Goal: Task Accomplishment & Management: Manage account settings

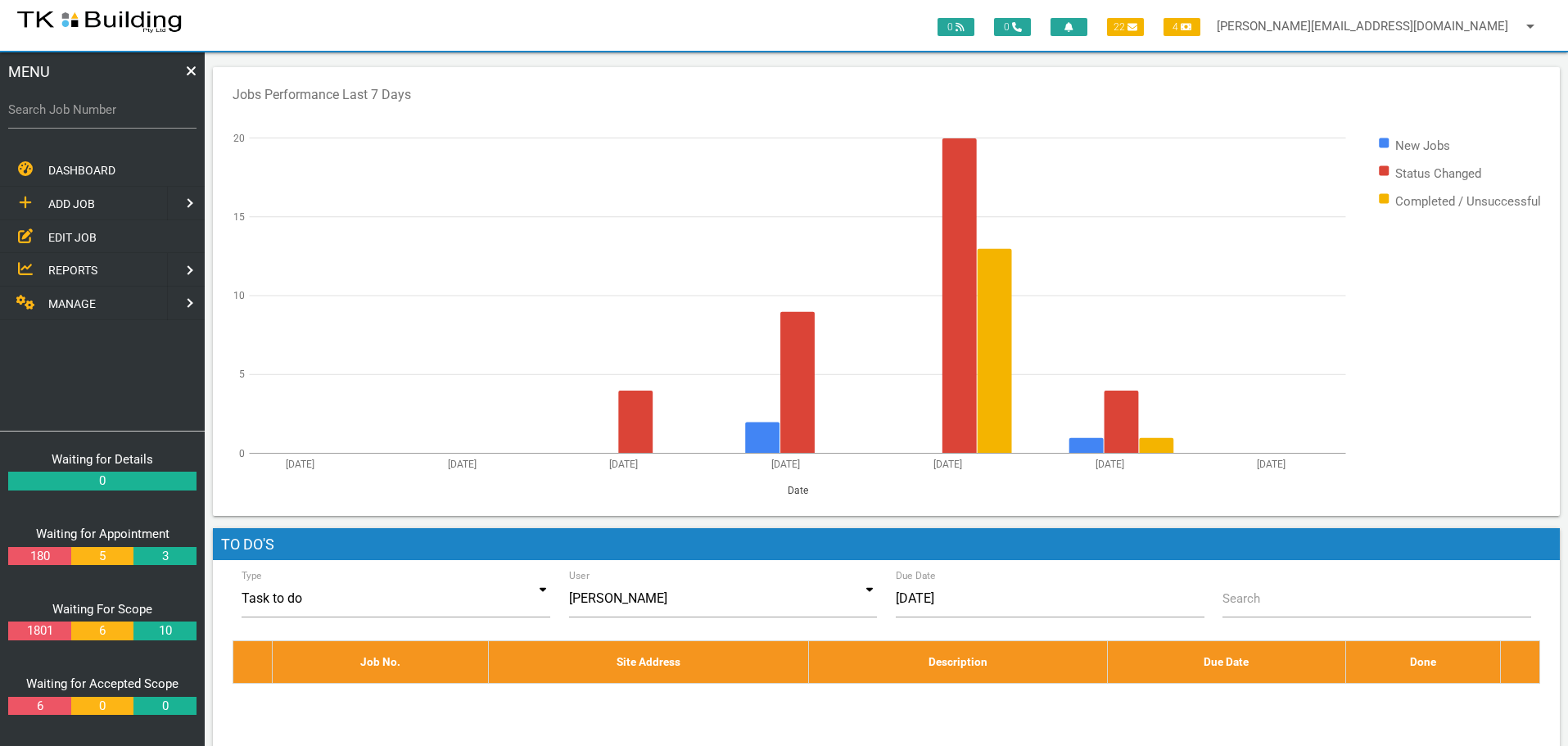
click at [75, 116] on label "Search Job Number" at bounding box center [102, 110] width 189 height 19
click at [75, 116] on input "Search Job Number" at bounding box center [102, 110] width 189 height 38
type input "27764"
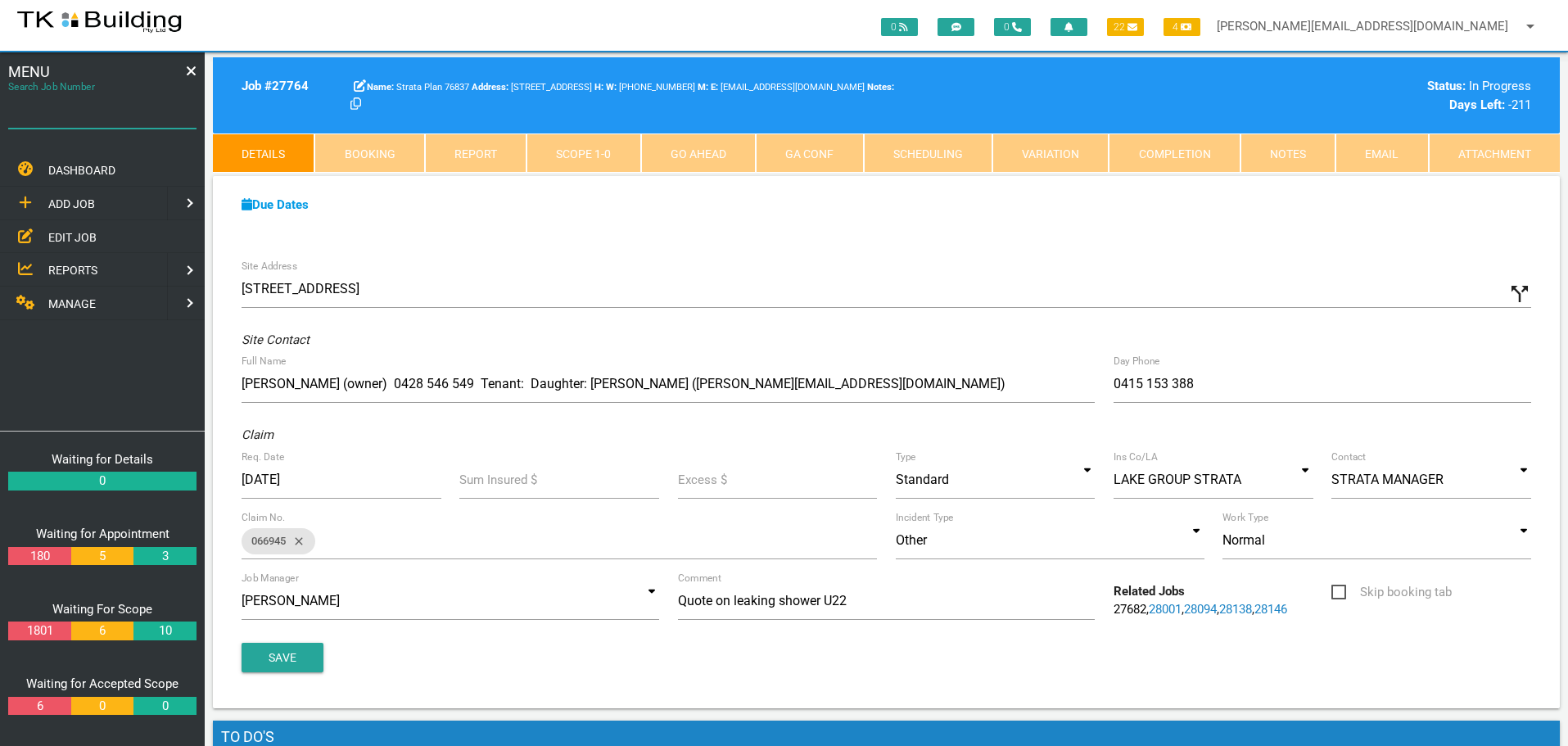
click at [88, 128] on input "Search Job Number" at bounding box center [102, 110] width 189 height 38
type input "27750"
click at [76, 235] on span "EDIT JOB" at bounding box center [73, 236] width 48 height 13
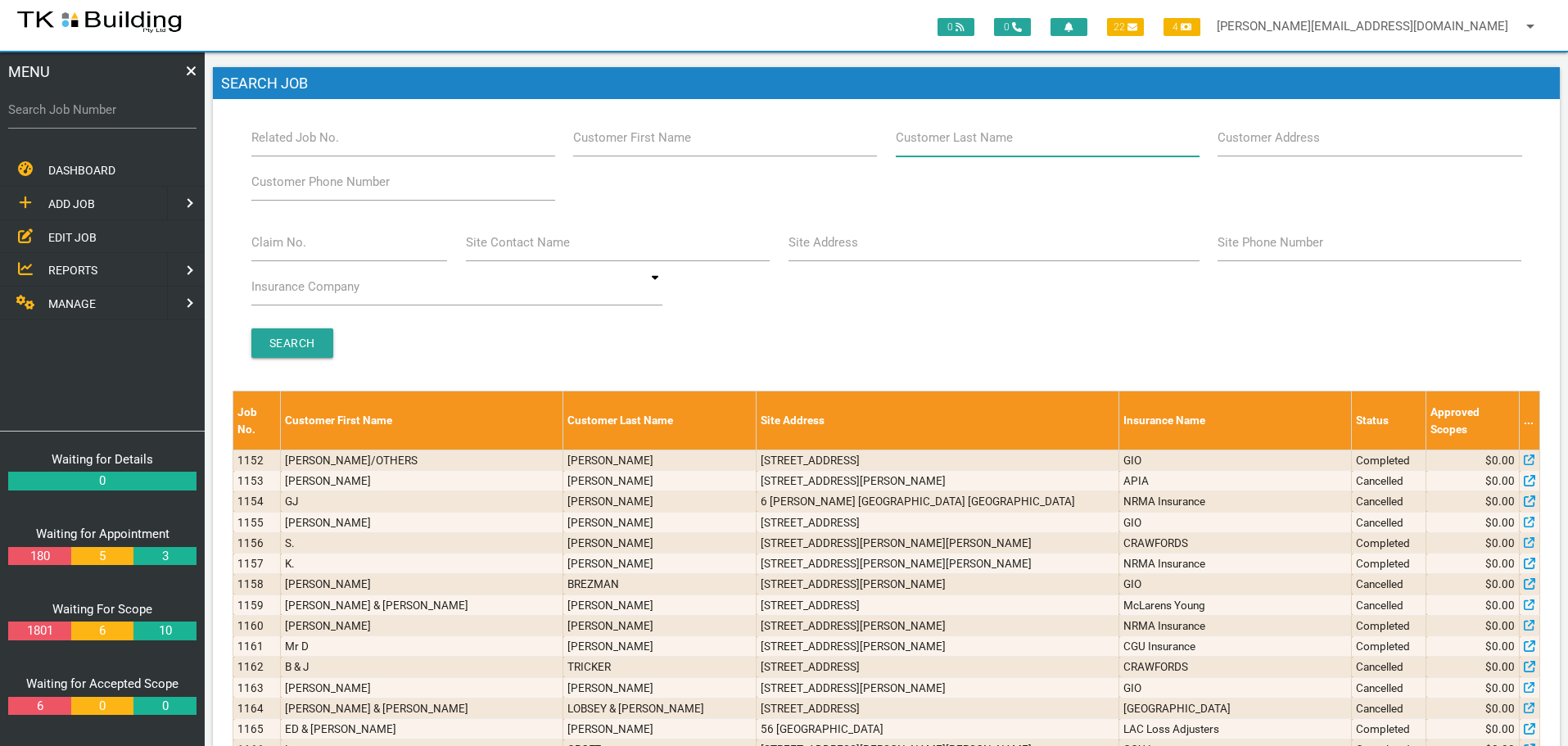
click at [1013, 142] on input "Customer Last Name" at bounding box center [1047, 138] width 304 height 38
type input "10005"
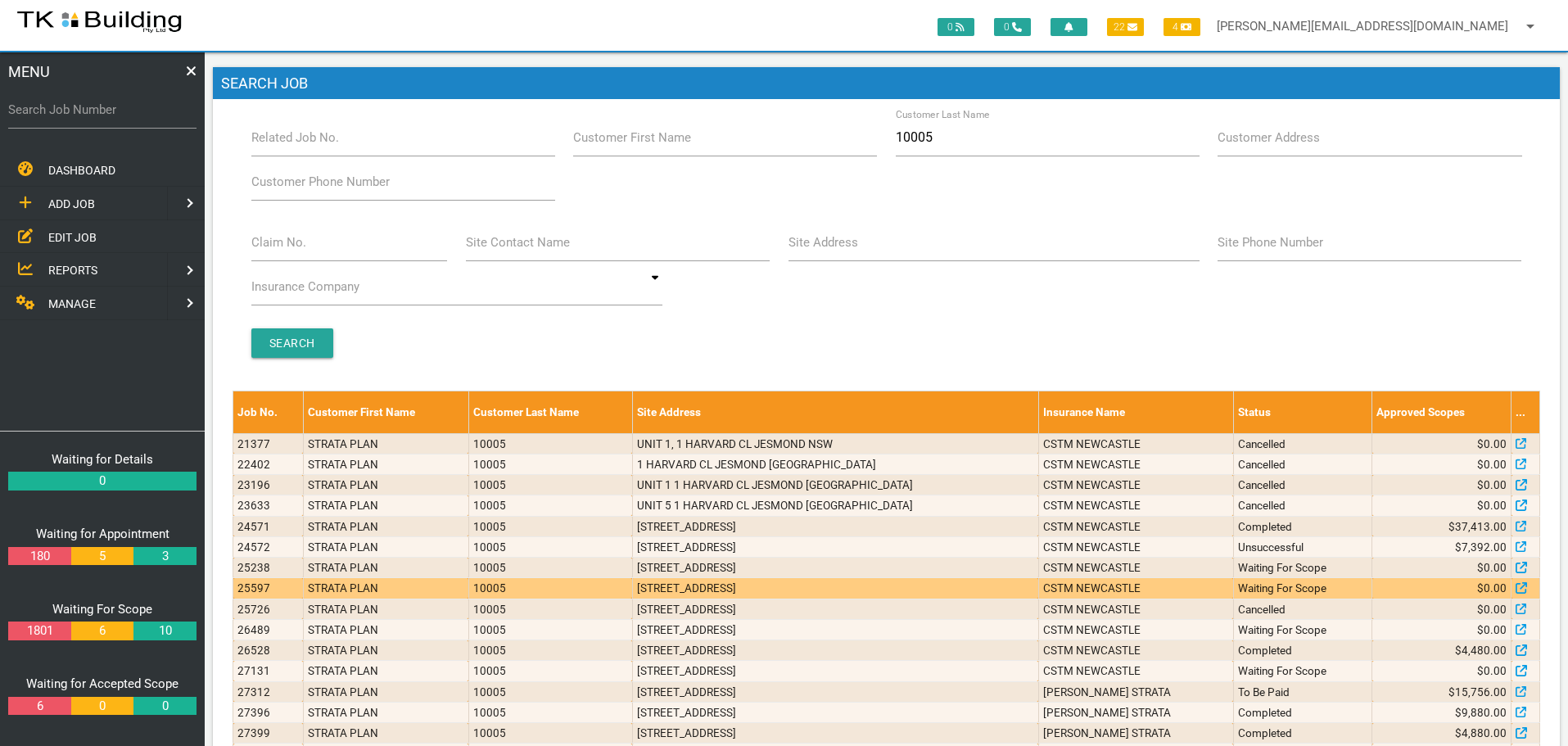
scroll to position [77, 0]
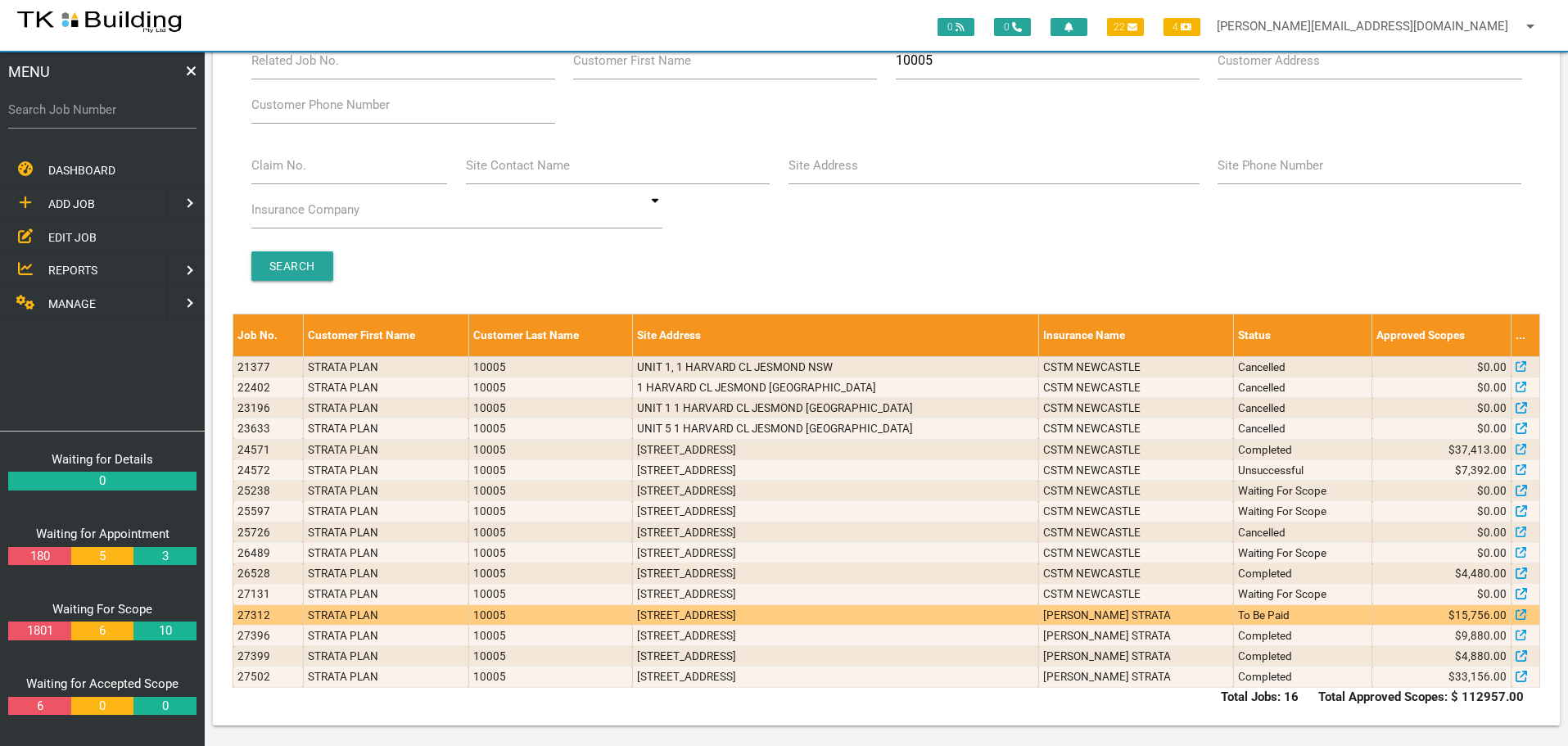
click at [1165, 614] on td "[PERSON_NAME] STRATA" at bounding box center [1134, 614] width 195 height 21
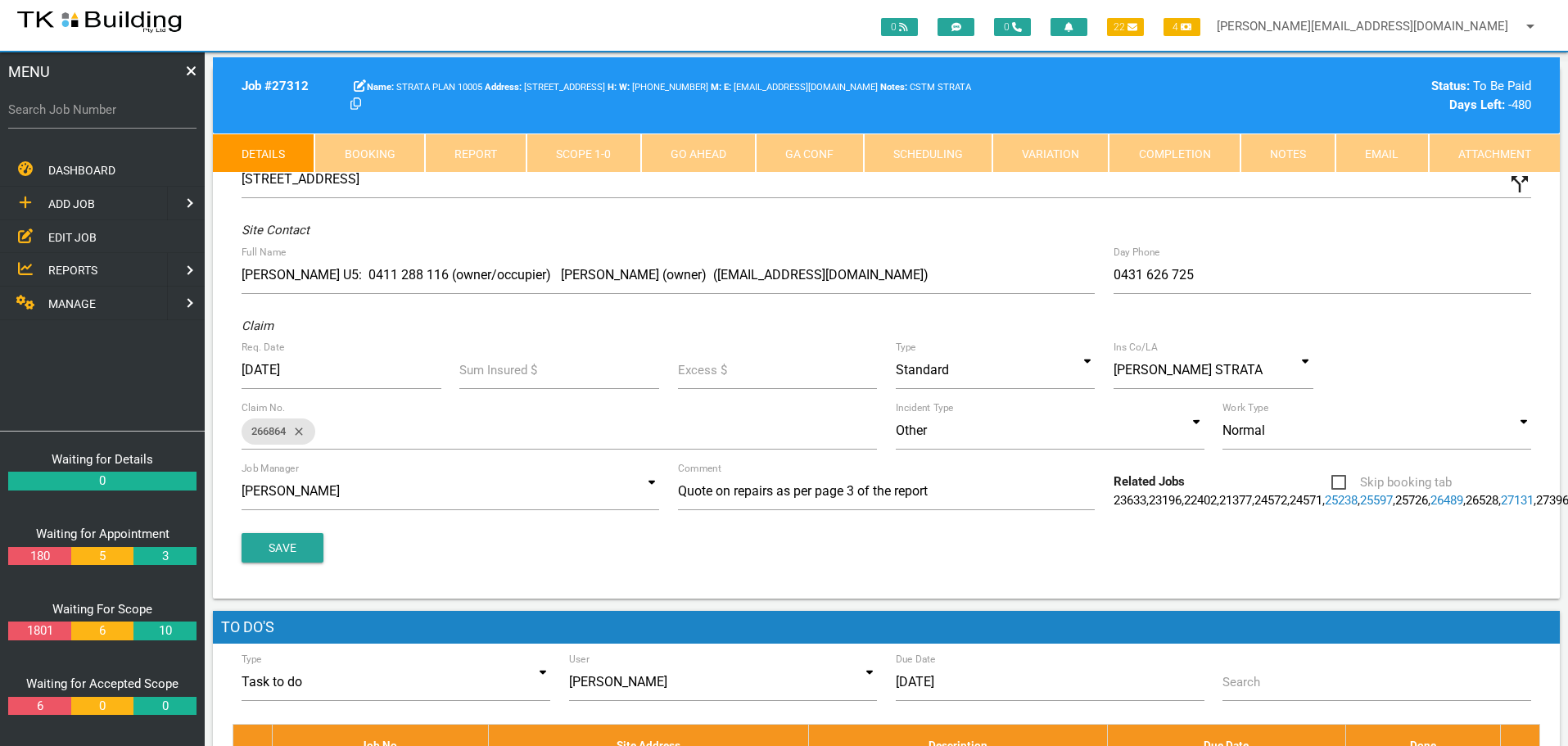
click at [1301, 158] on link "Notes" at bounding box center [1288, 152] width 95 height 39
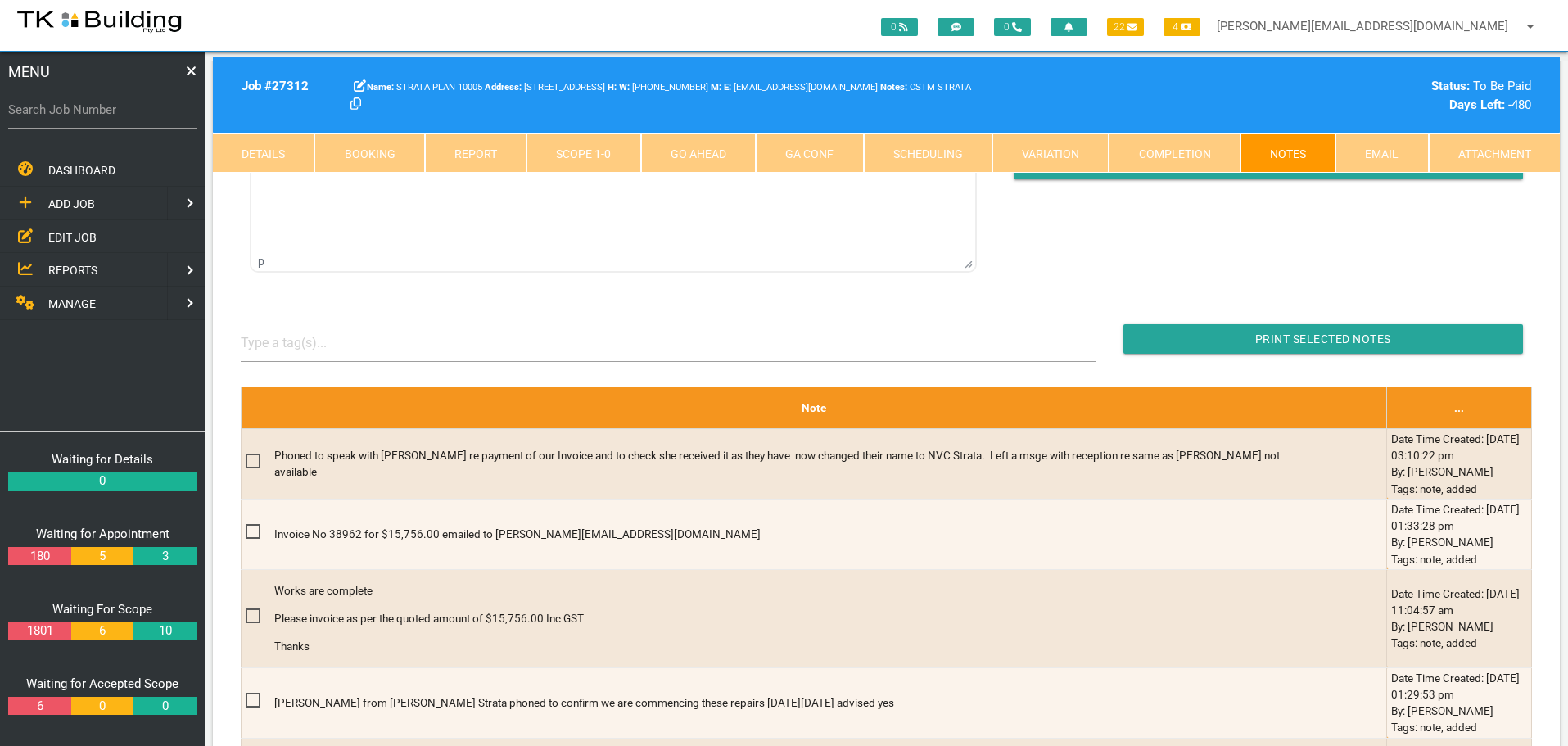
scroll to position [246, 0]
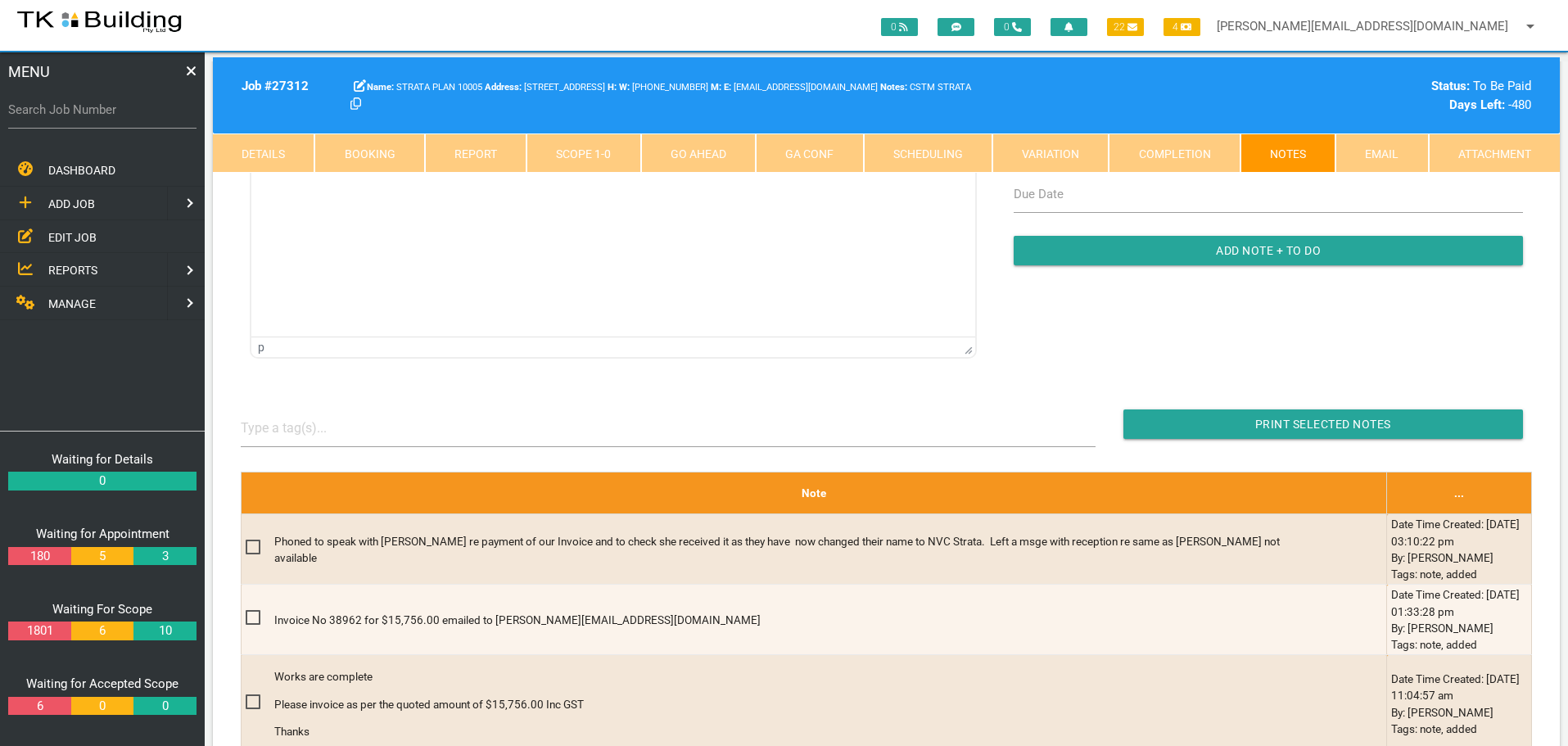
click at [46, 119] on label "Search Job Number" at bounding box center [102, 110] width 189 height 19
click at [46, 119] on input "Search Job Number" at bounding box center [102, 110] width 189 height 38
type input "27767"
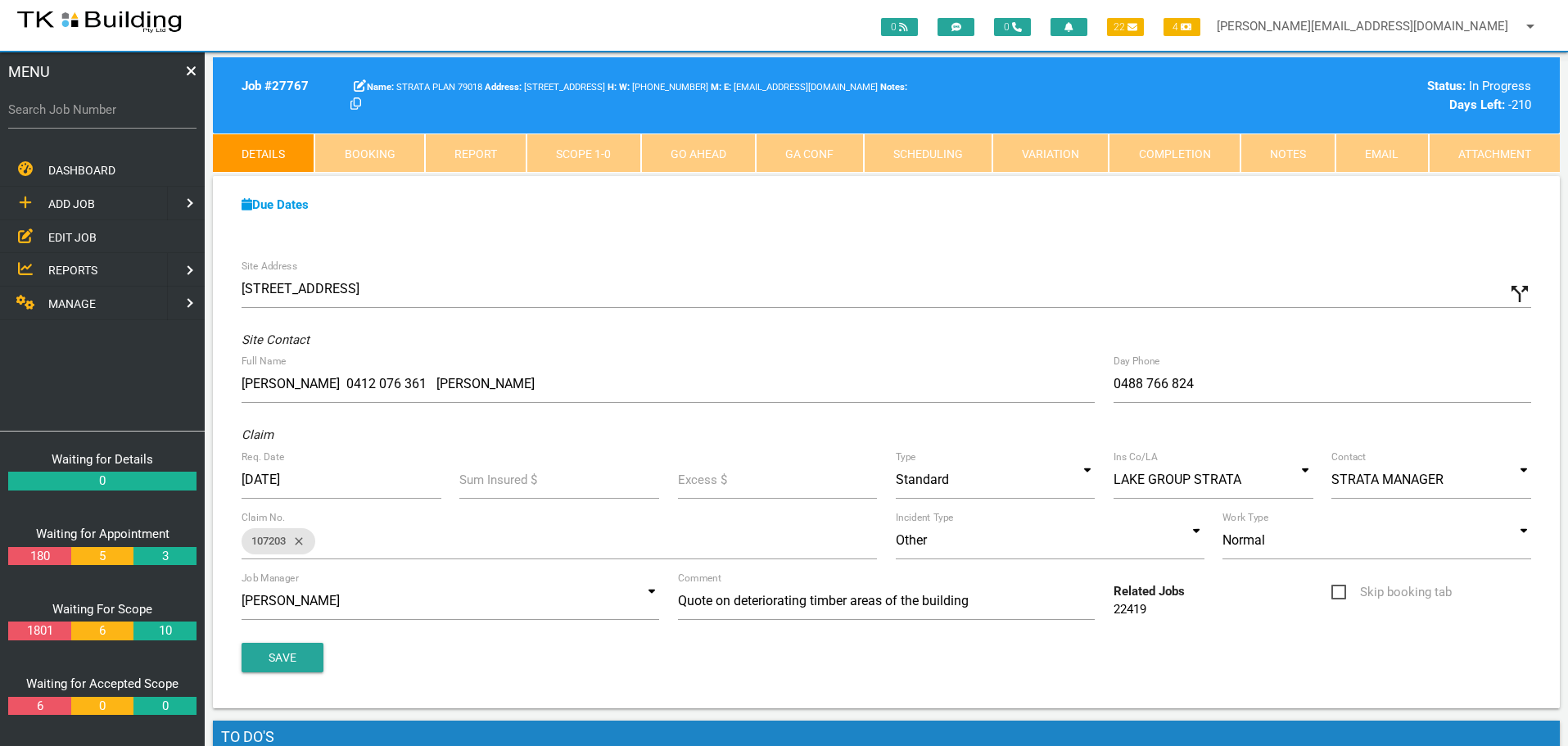
click at [577, 163] on link "Scope 1 - 0" at bounding box center [582, 152] width 113 height 39
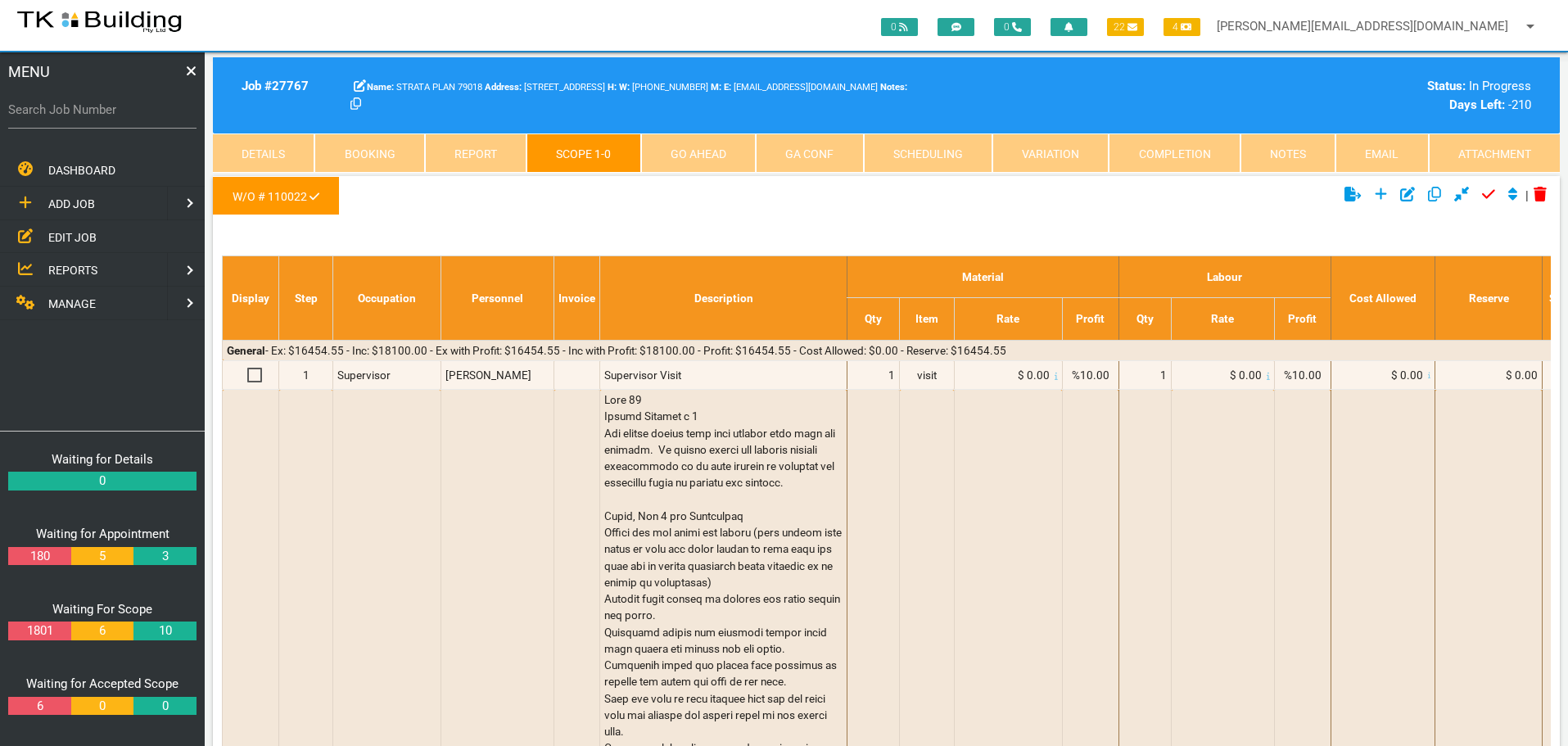
click at [1280, 157] on link "Notes" at bounding box center [1288, 152] width 95 height 39
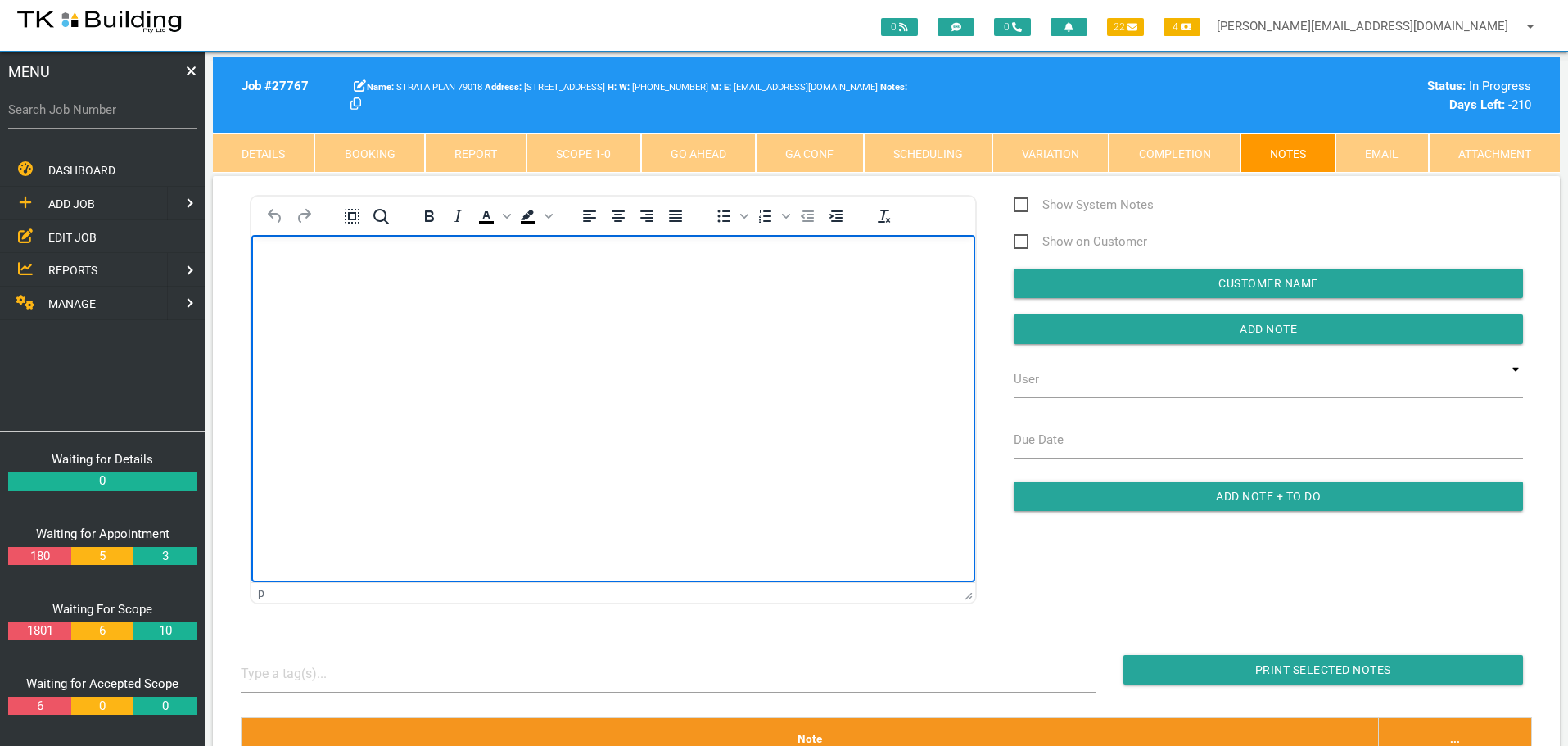
click at [279, 255] on p "Rich Text Area. Press ALT-0 for help." at bounding box center [613, 260] width 683 height 13
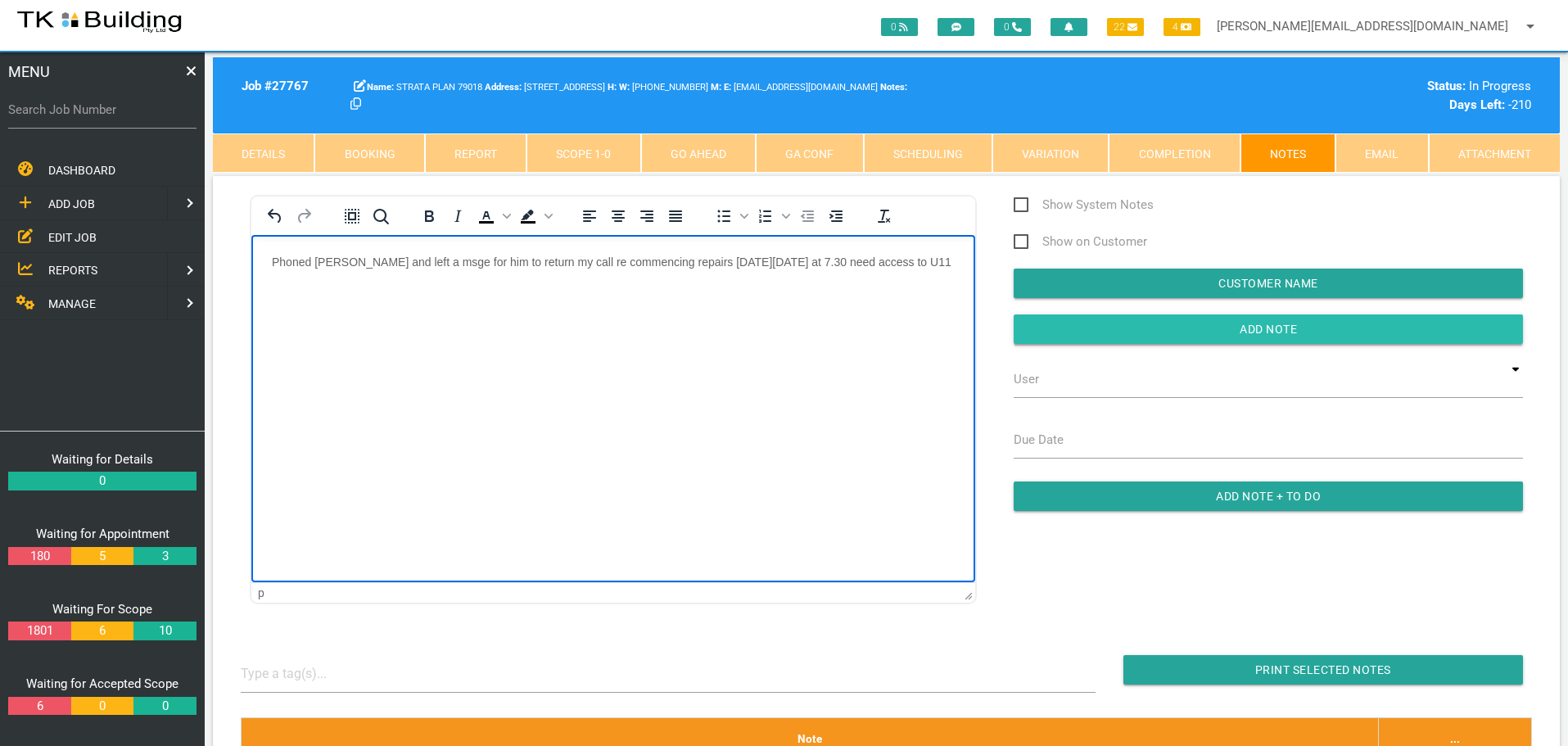
click at [1218, 332] on input "Add Note" at bounding box center [1268, 329] width 509 height 29
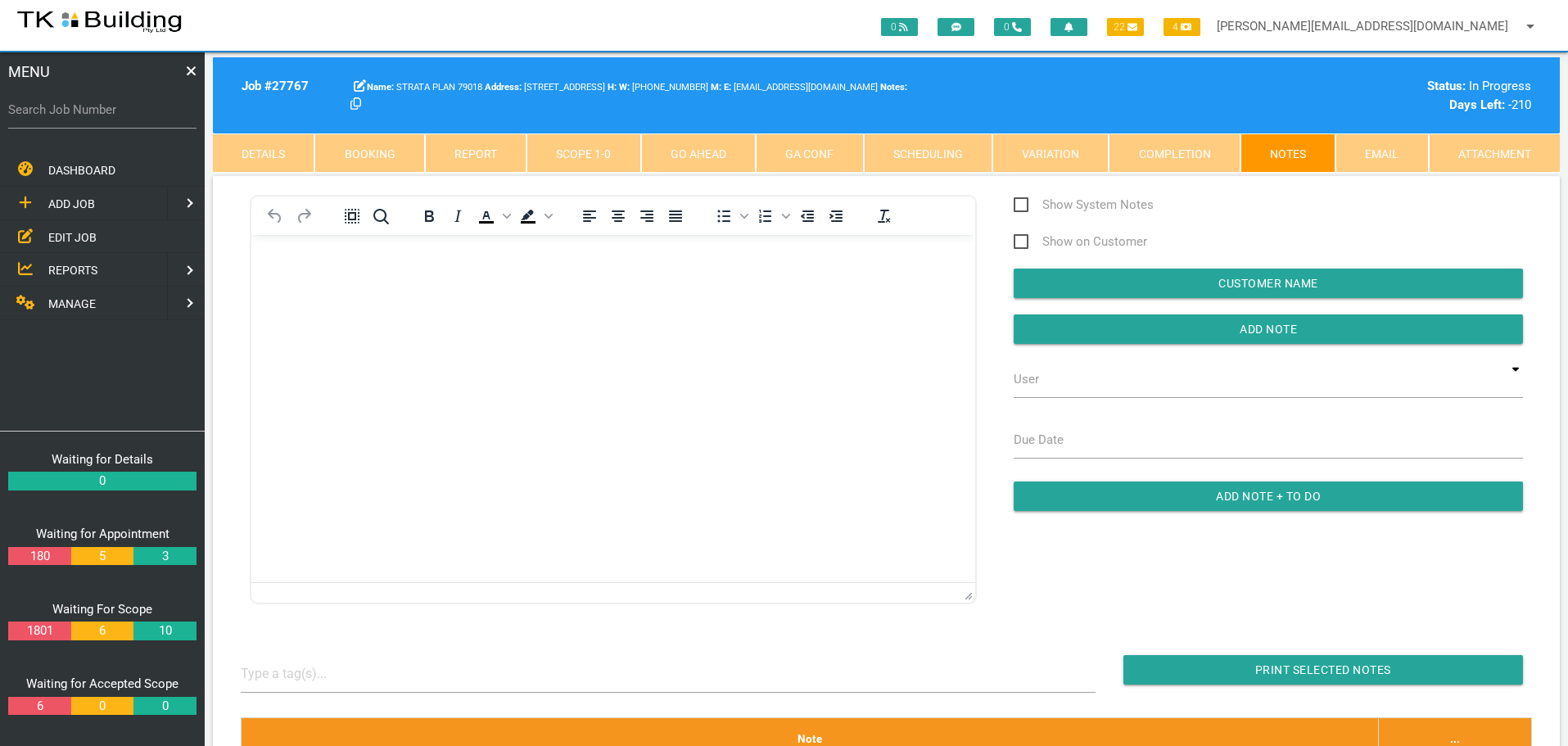
click at [53, 119] on label "Search Job Number" at bounding box center [102, 110] width 189 height 19
click at [53, 119] on input "Search Job Number" at bounding box center [102, 110] width 189 height 38
type input "27940"
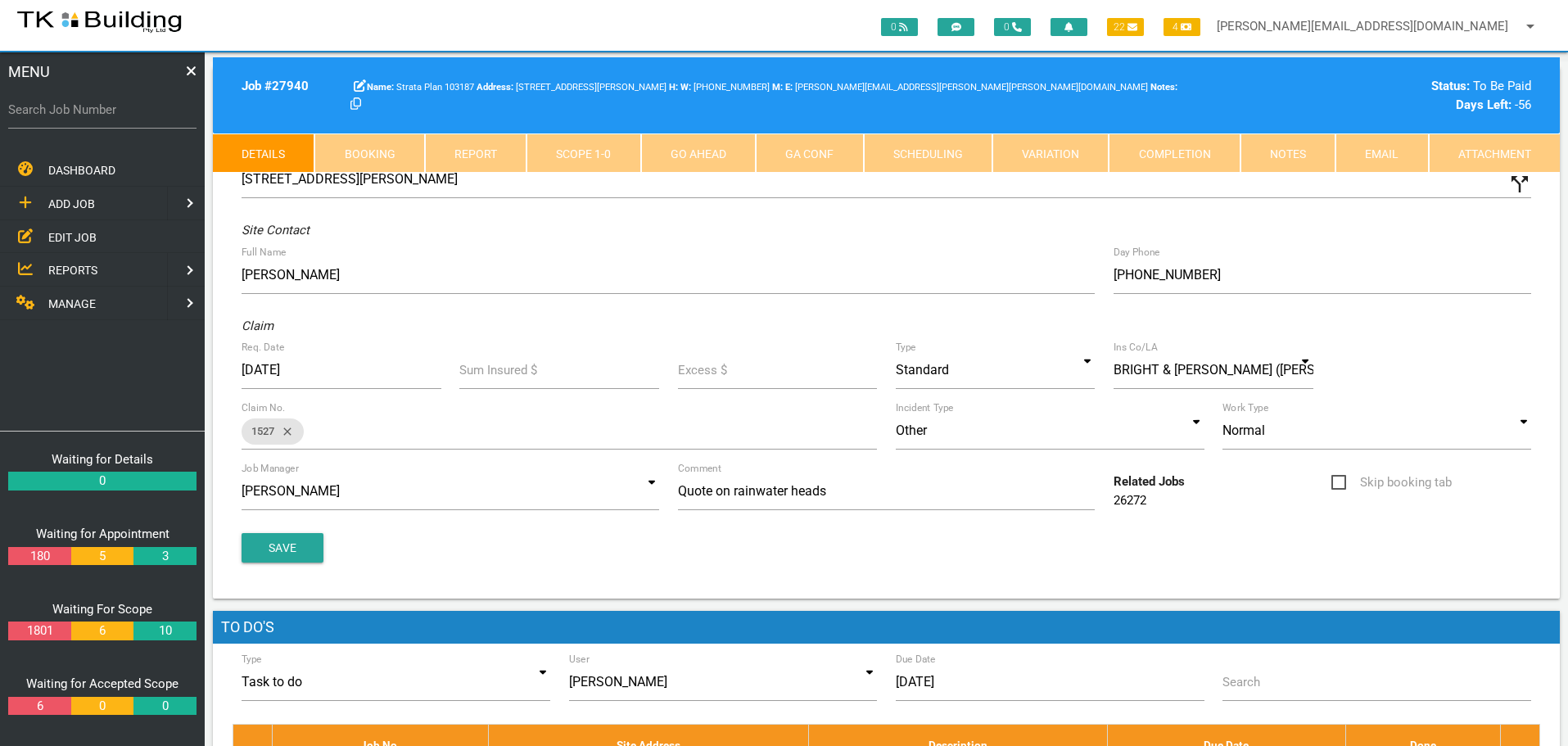
click at [1295, 158] on link "Notes" at bounding box center [1288, 152] width 95 height 39
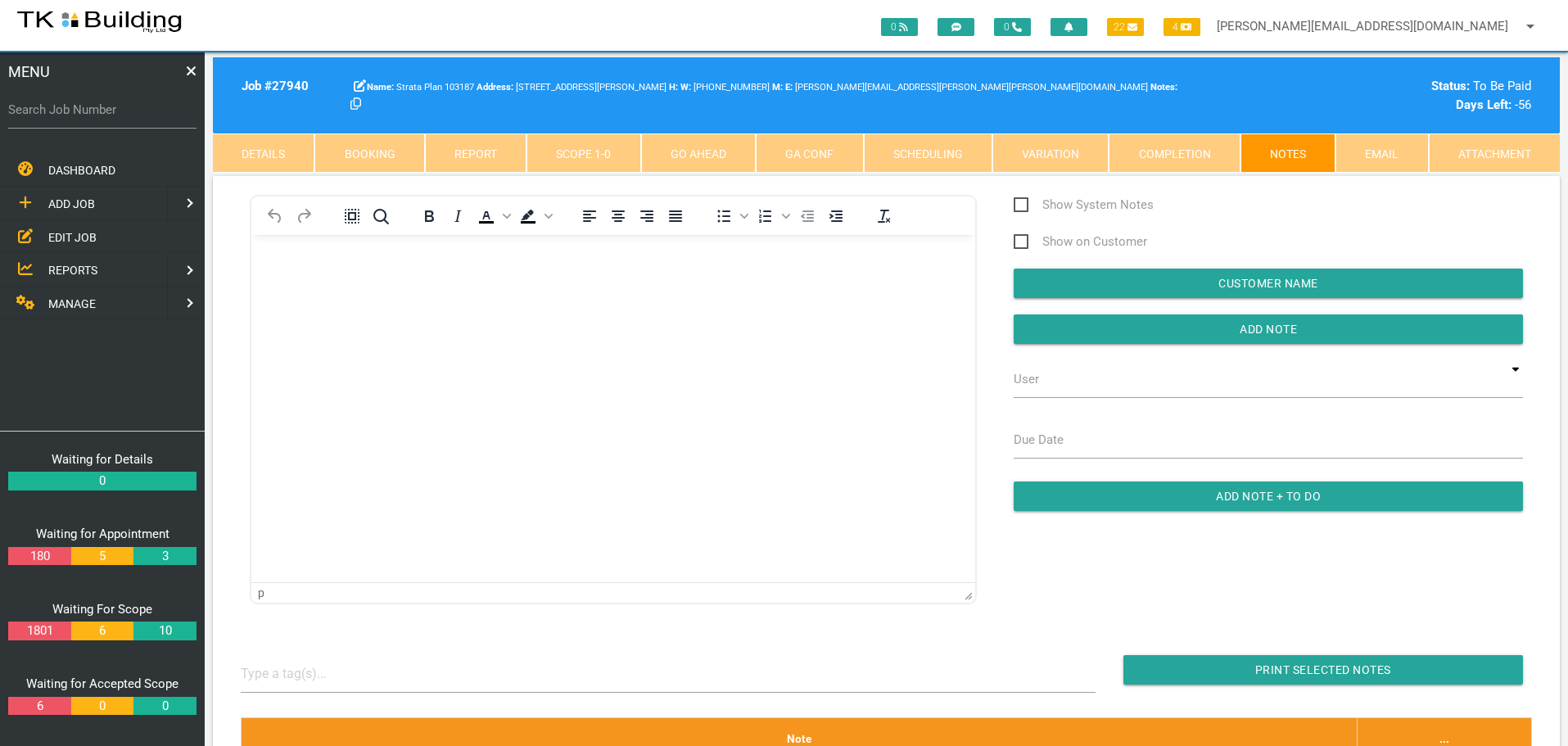
drag, startPoint x: 293, startPoint y: 267, endPoint x: 501, endPoint y: 511, distance: 320.6
click at [293, 267] on p "Rich Text Area. Press ALT-0 for help." at bounding box center [613, 260] width 683 height 13
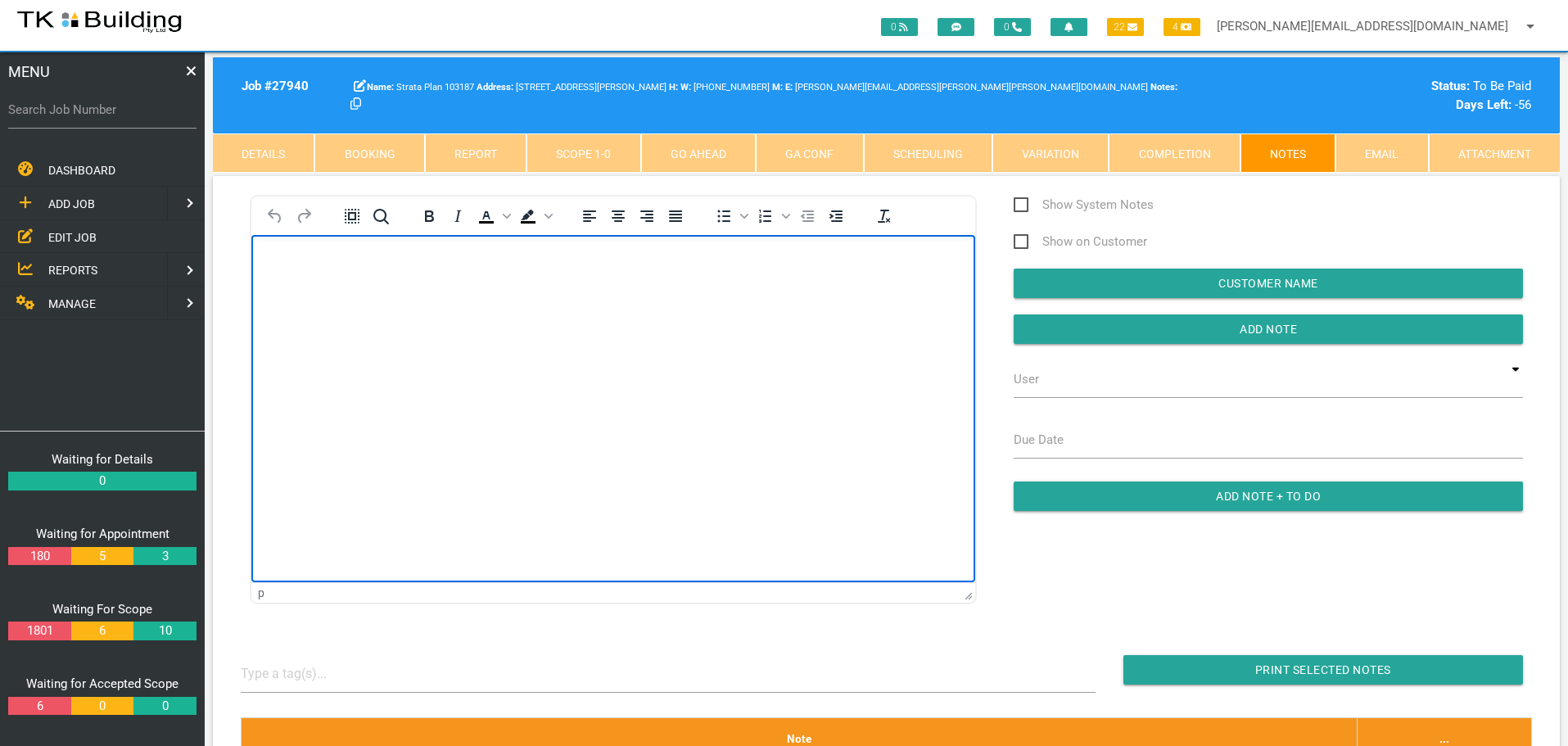
click at [283, 256] on p "Rich Text Area. Press ALT-0 for help." at bounding box center [613, 260] width 683 height 13
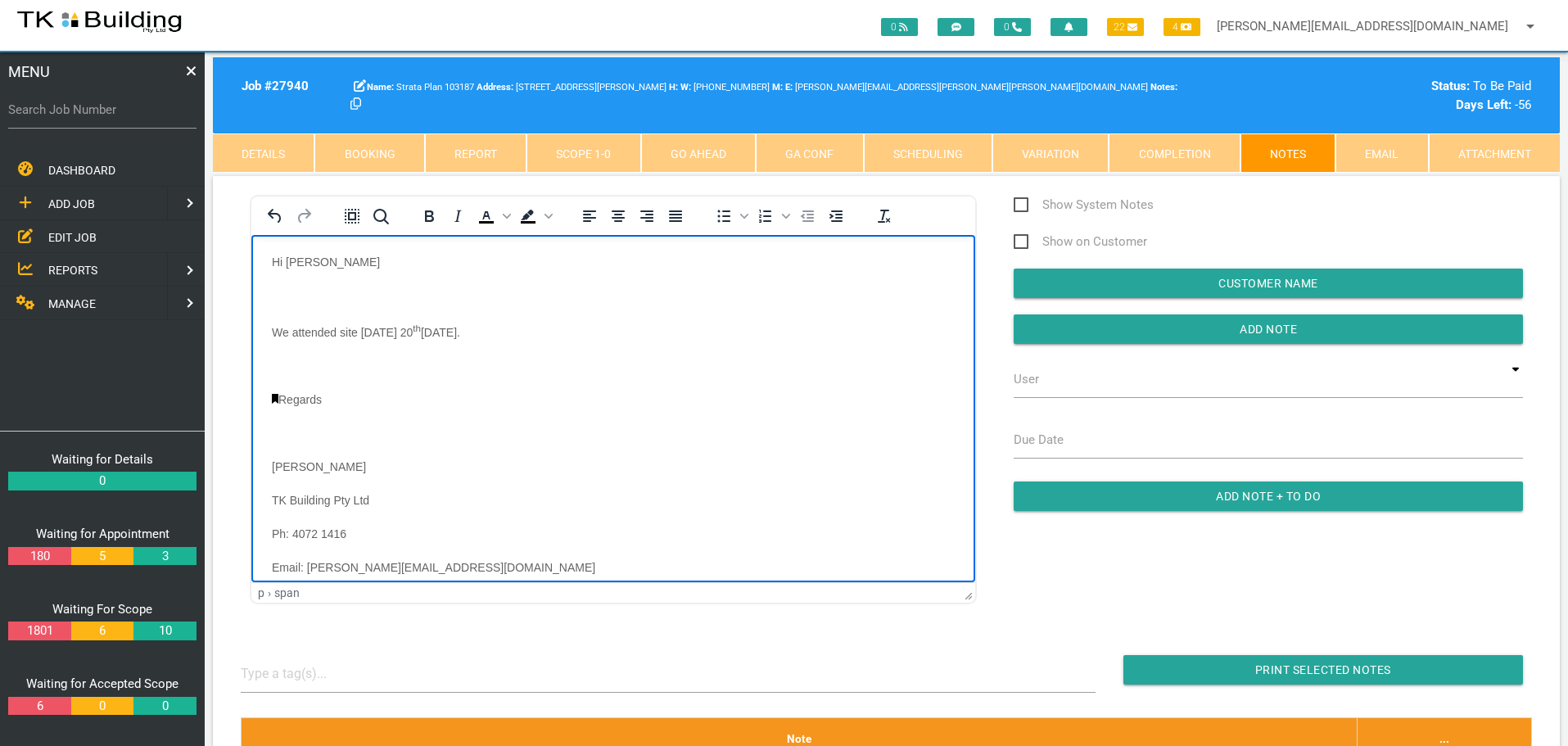
click at [293, 290] on p "Rich Text Area. Press ALT-0 for help." at bounding box center [613, 294] width 683 height 13
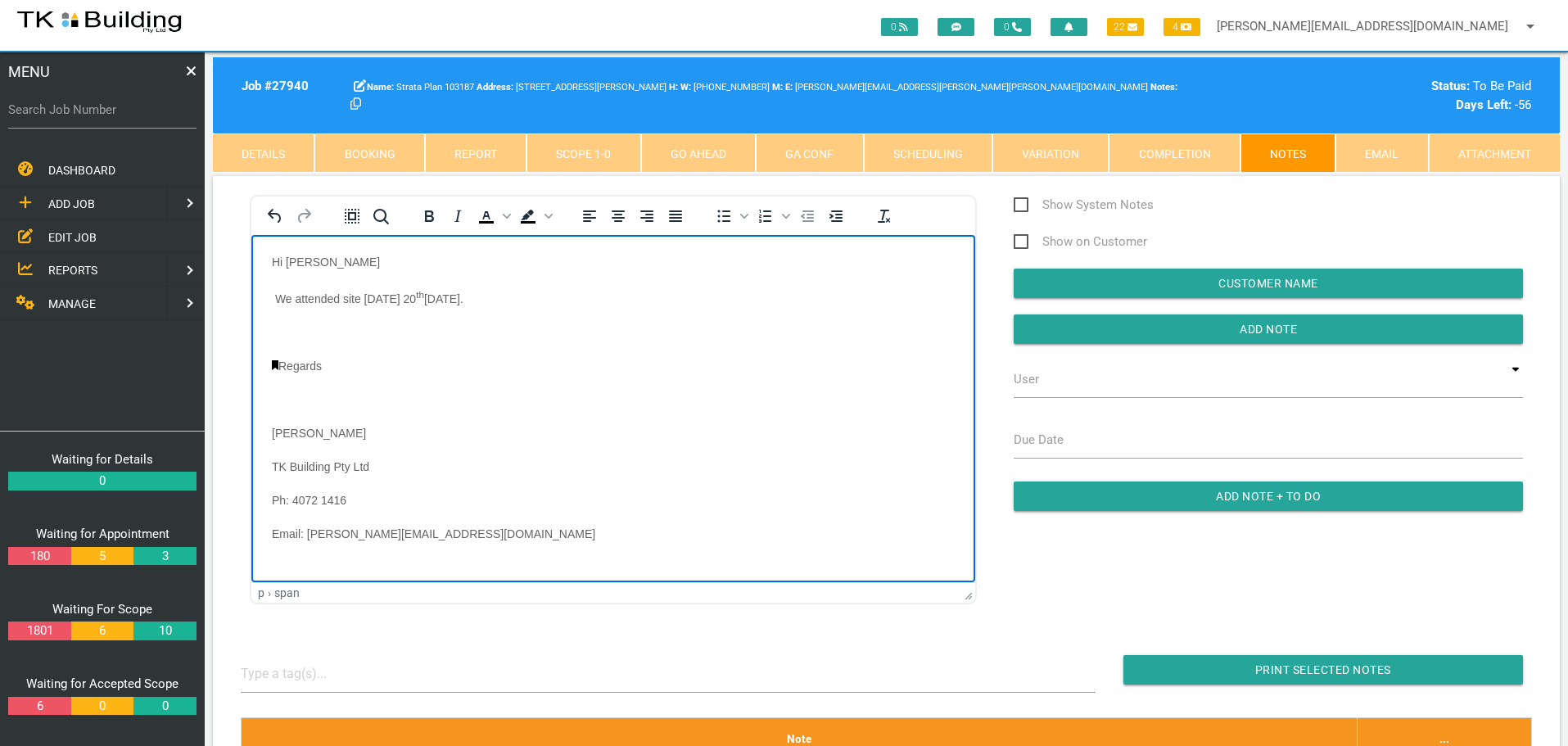
click at [280, 323] on body "Hi Noah We attended site on Friday 20 th June, 2025. Regards Sharon Pearce TK B…" at bounding box center [613, 417] width 723 height 325
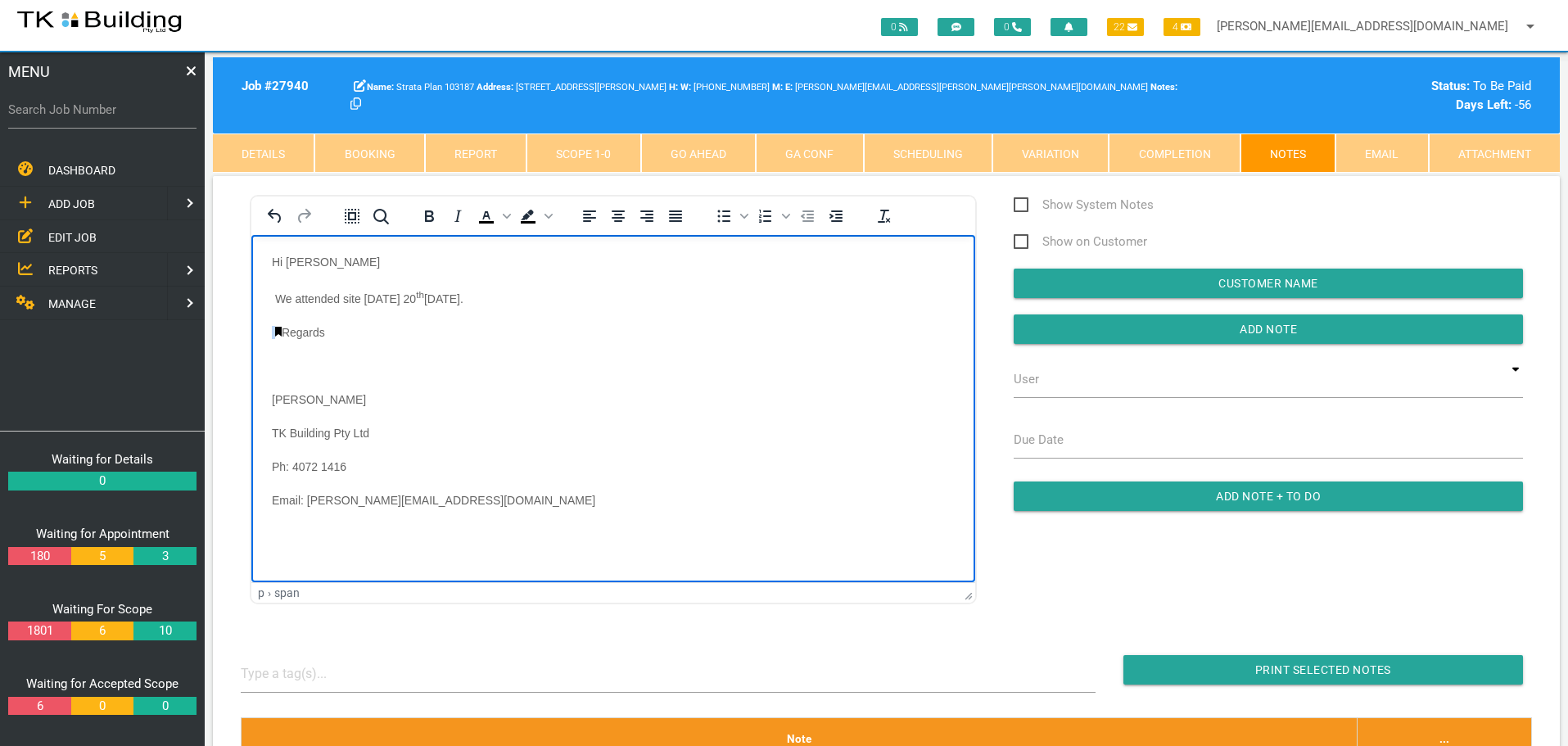
click at [277, 329] on link "Rich Text Area. Press ALT-0 for help." at bounding box center [279, 330] width 7 height 10
click at [279, 358] on p "Rich Text Area. Press ALT-0 for help." at bounding box center [613, 364] width 683 height 13
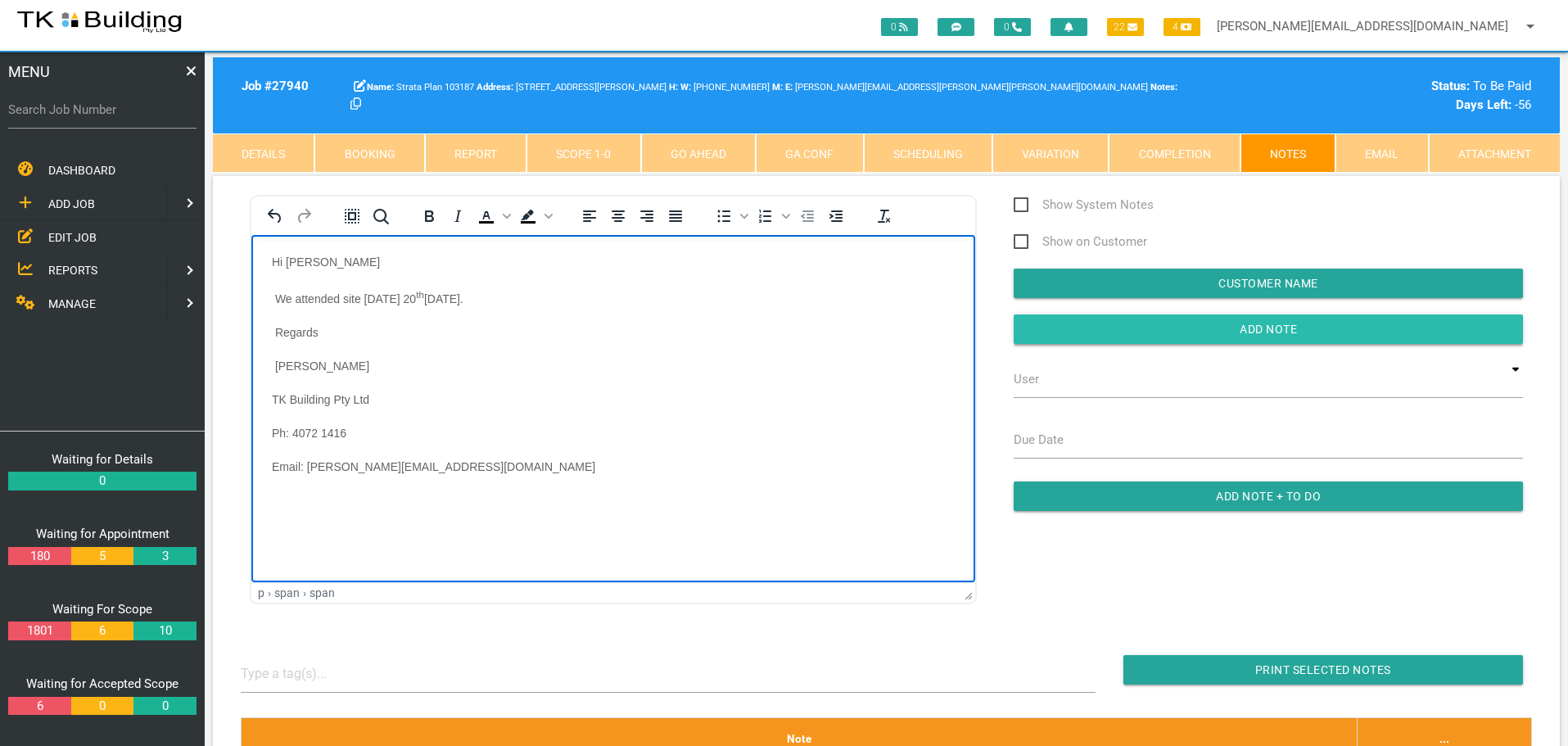
click at [1166, 329] on input "Add Note" at bounding box center [1268, 329] width 509 height 29
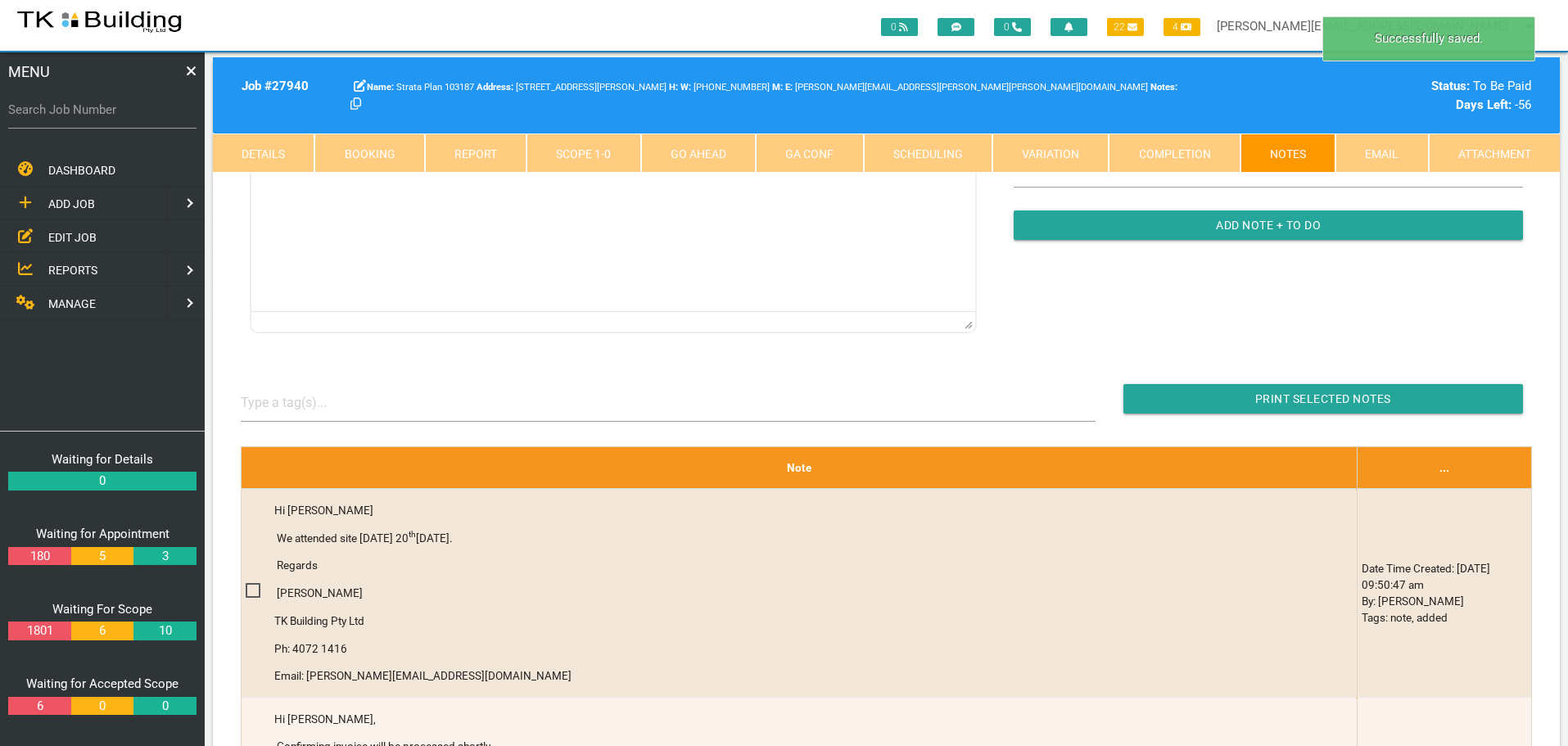
scroll to position [409, 0]
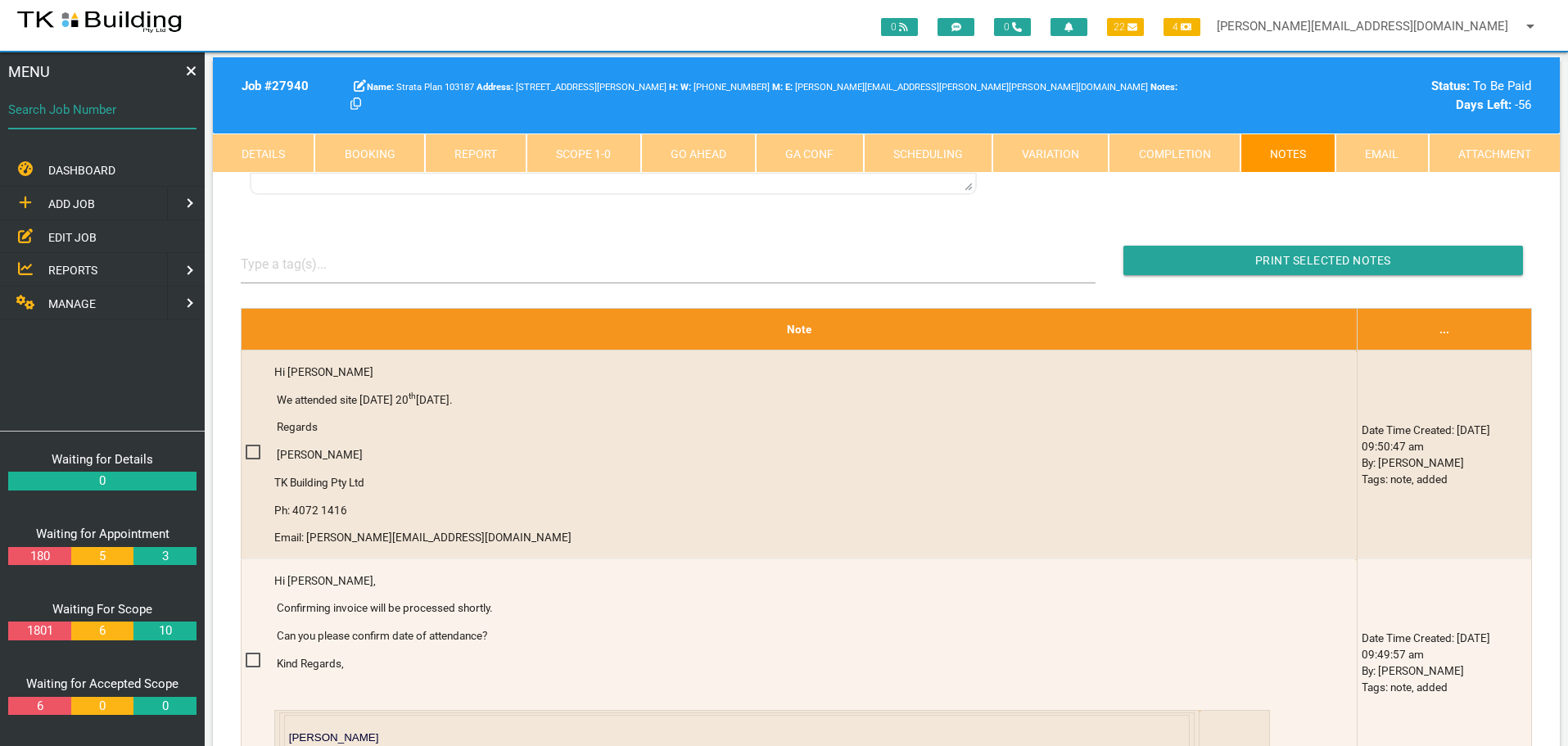
click at [113, 122] on input "Search Job Number" at bounding box center [102, 110] width 189 height 38
click at [70, 238] on span "EDIT JOB" at bounding box center [73, 236] width 48 height 13
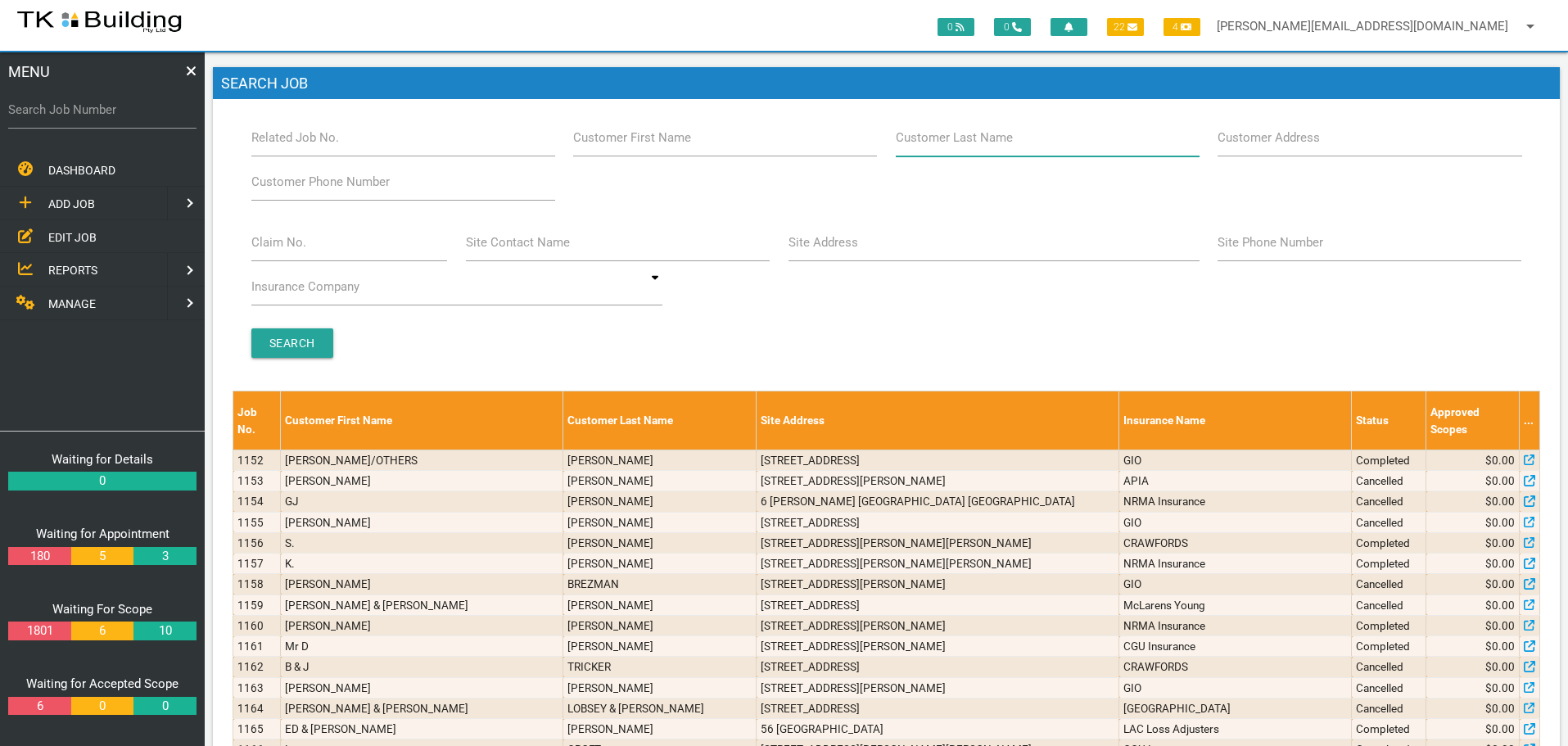
click at [1008, 143] on input "Customer Last Name" at bounding box center [1047, 138] width 304 height 38
type input "10005"
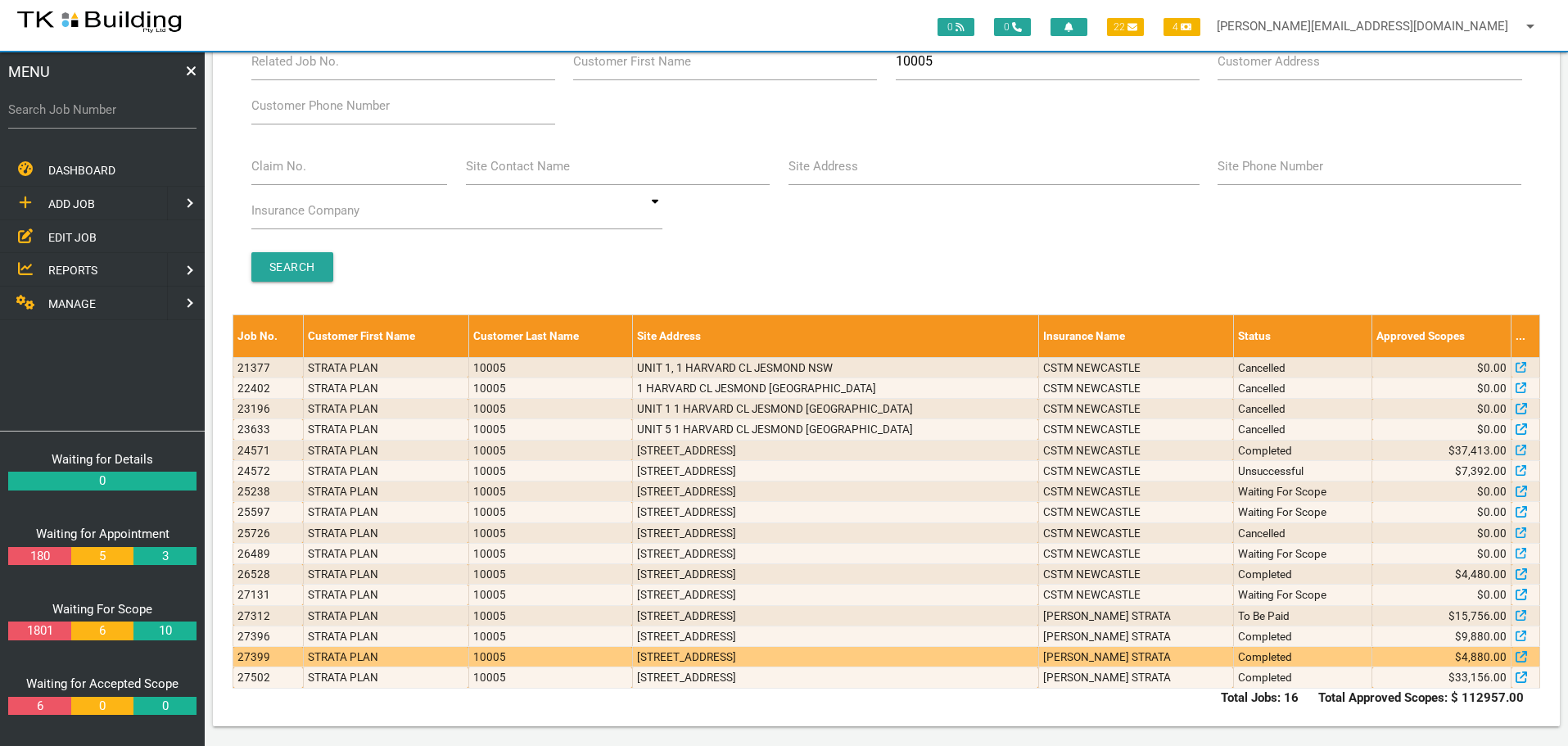
scroll to position [77, 0]
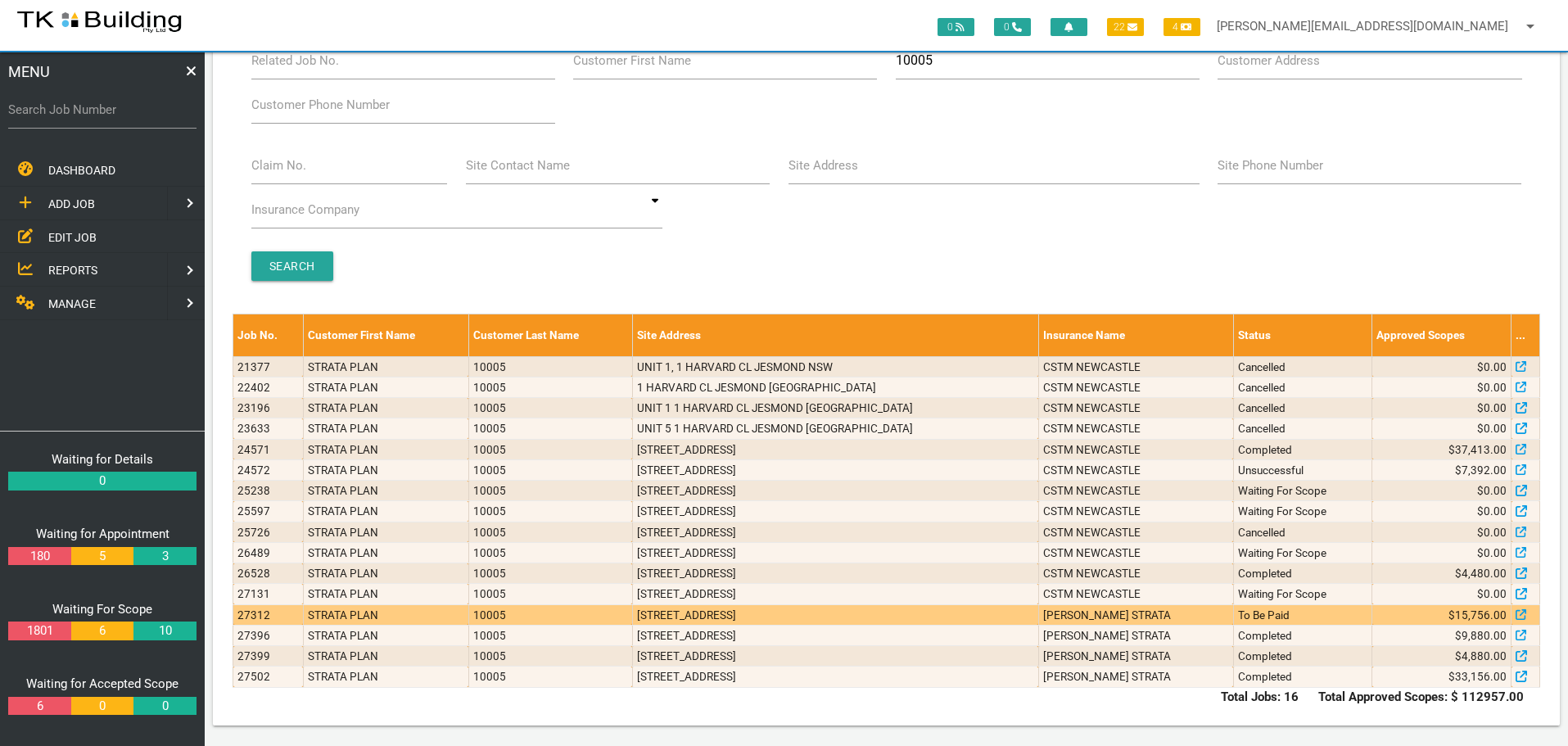
click at [909, 614] on td "1/1 Harvard Cl, Jesmond NSW 2299, Australia" at bounding box center [834, 614] width 406 height 21
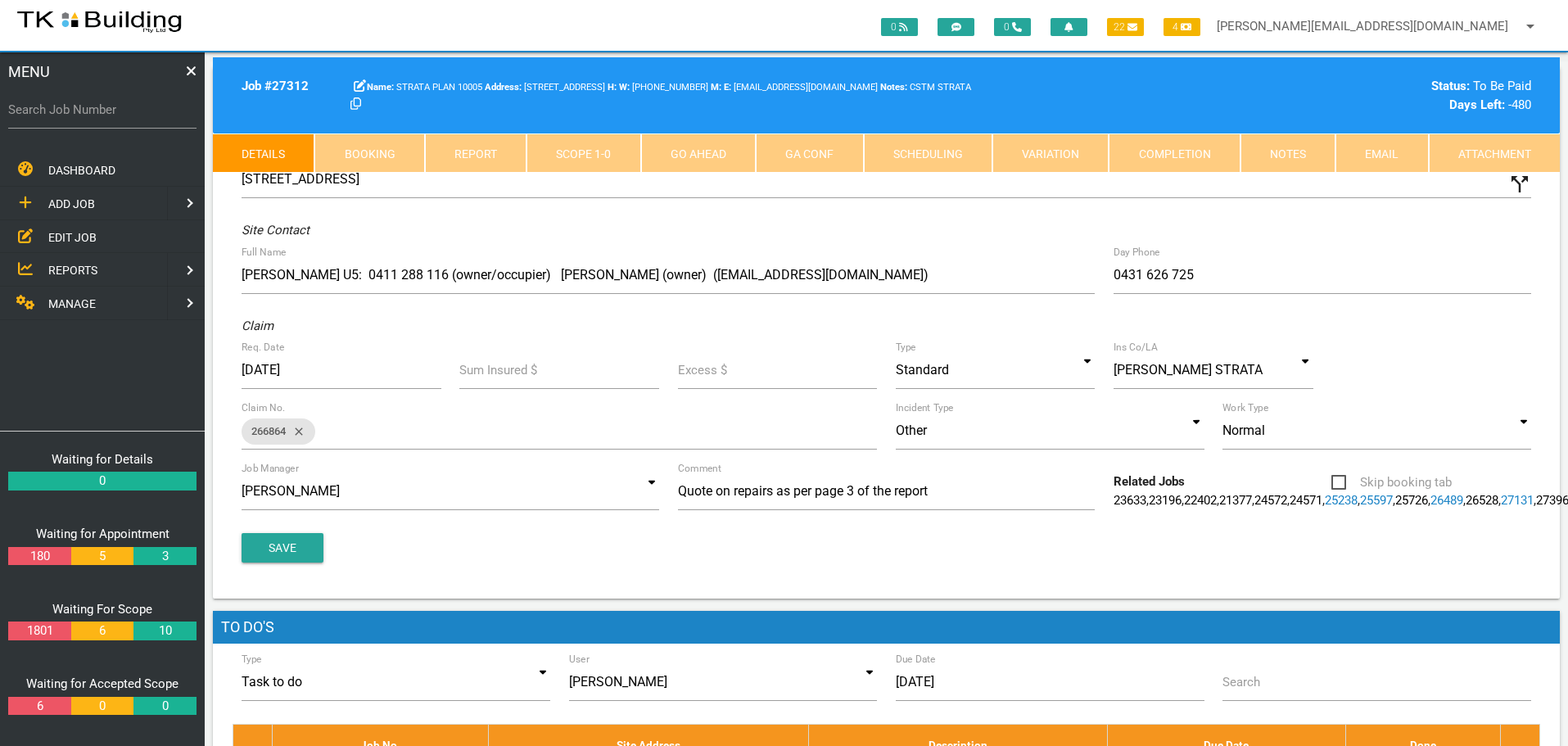
click at [1263, 148] on link "Notes" at bounding box center [1288, 152] width 95 height 39
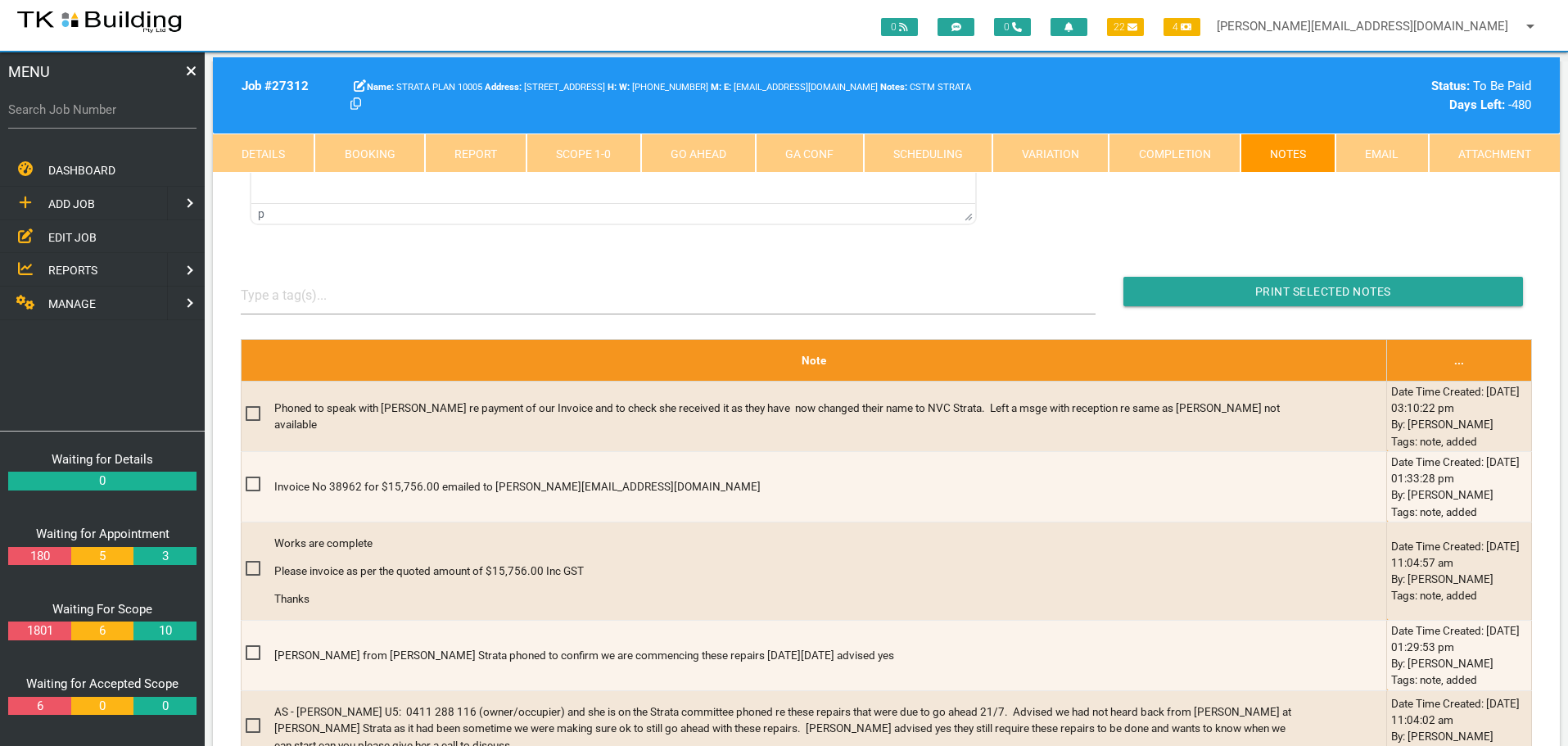
scroll to position [327, 0]
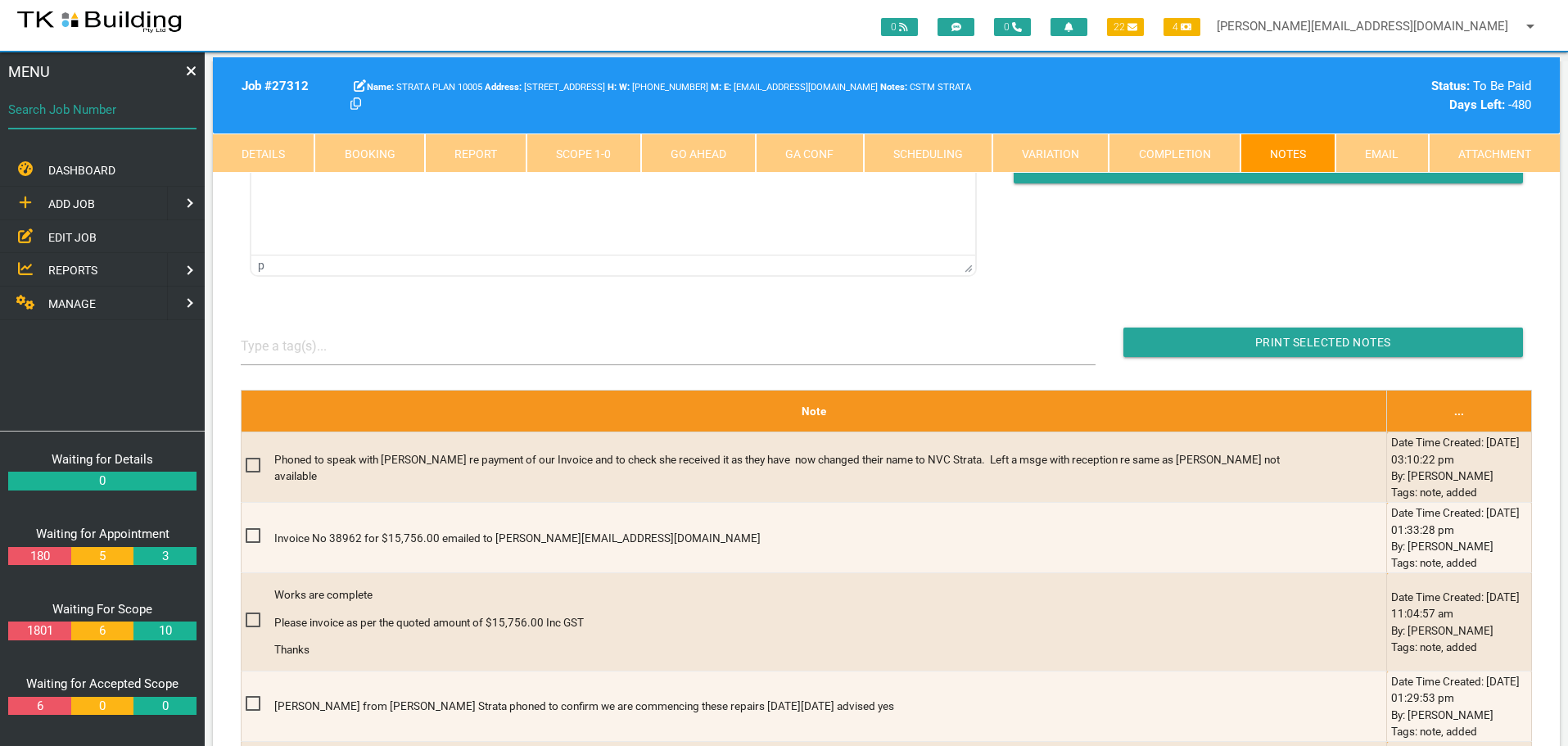
click at [67, 120] on input "Search Job Number" at bounding box center [102, 110] width 189 height 38
type input "27764"
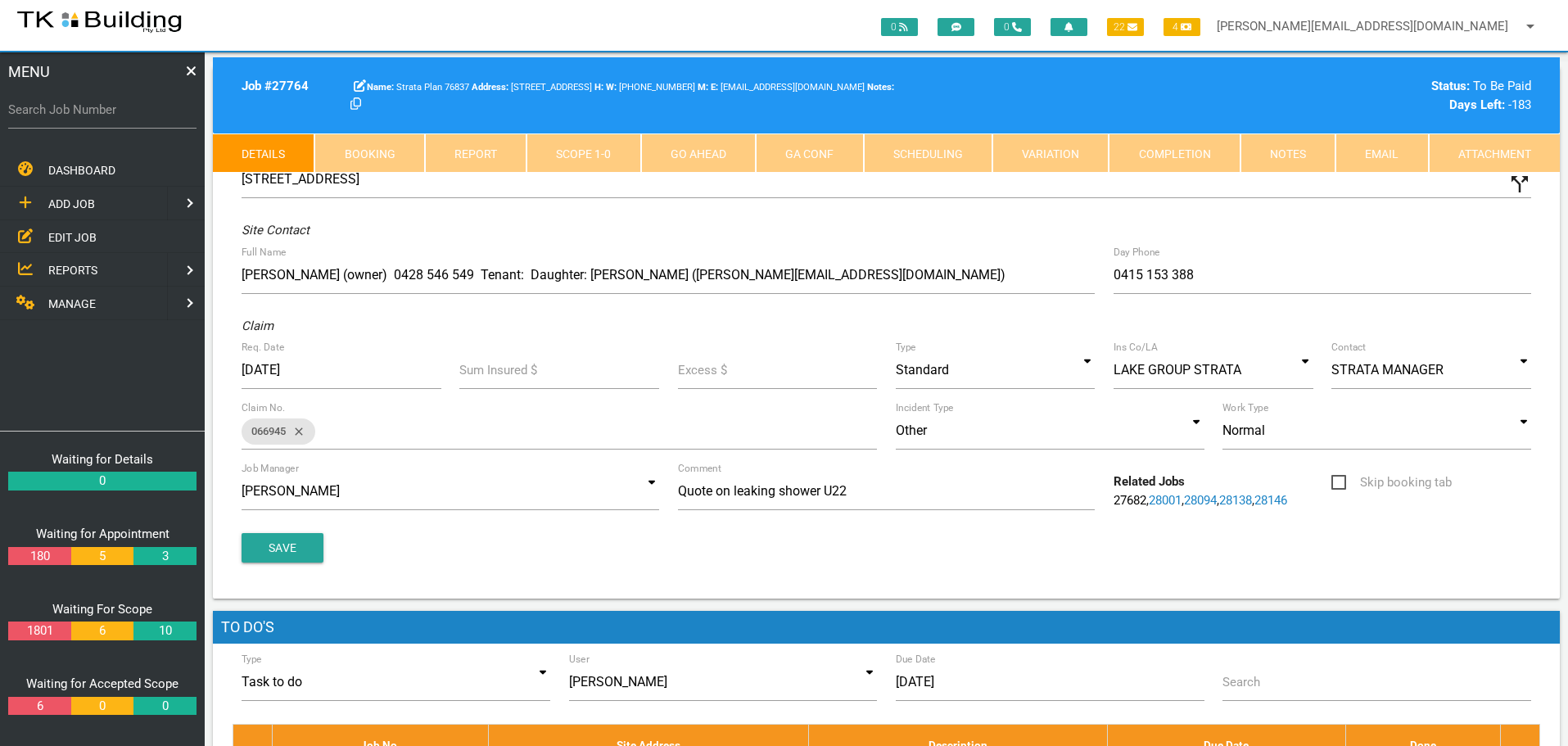
click at [1308, 158] on link "Notes" at bounding box center [1288, 152] width 95 height 39
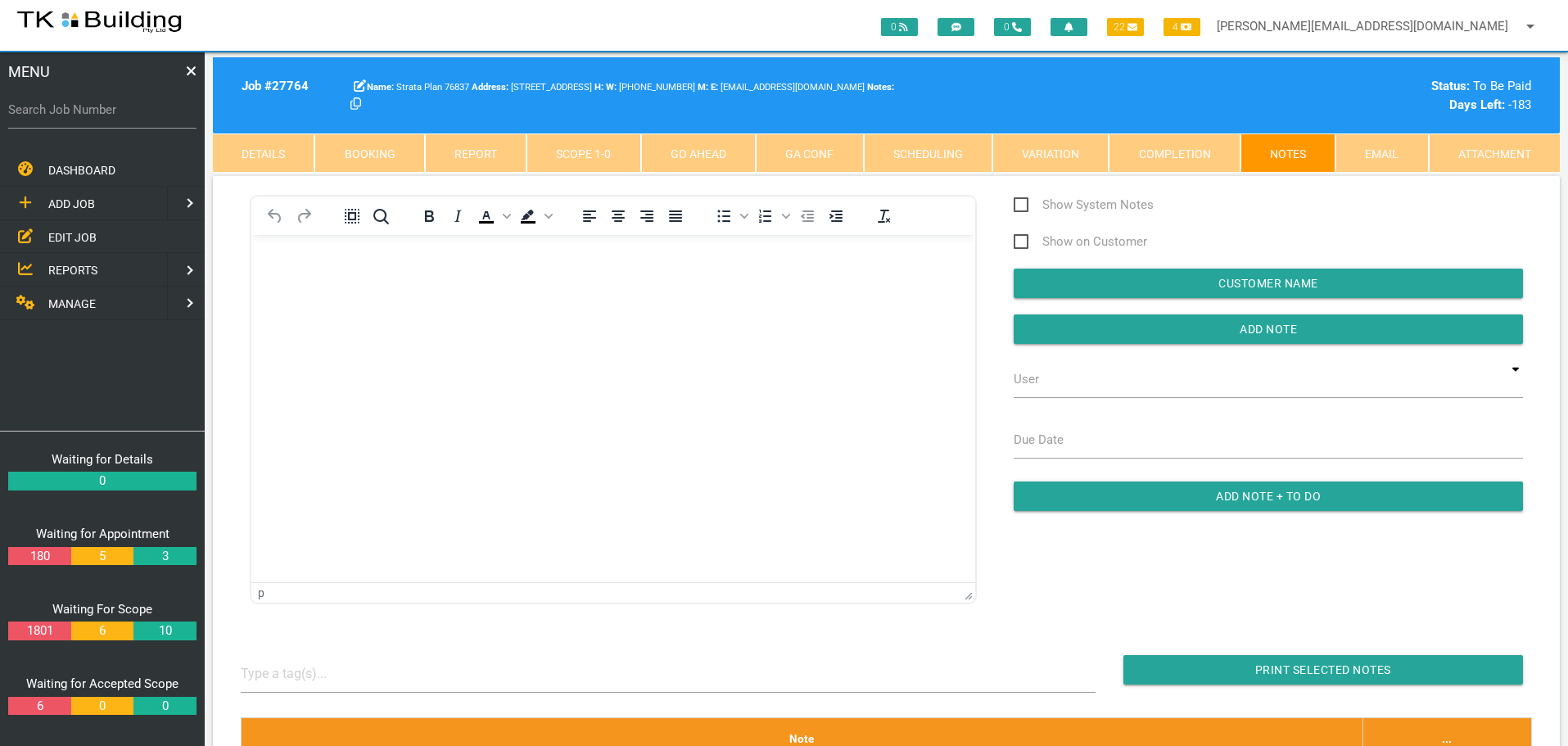
click at [288, 273] on body "Rich Text Area. Press ALT-0 for help." at bounding box center [613, 281] width 723 height 54
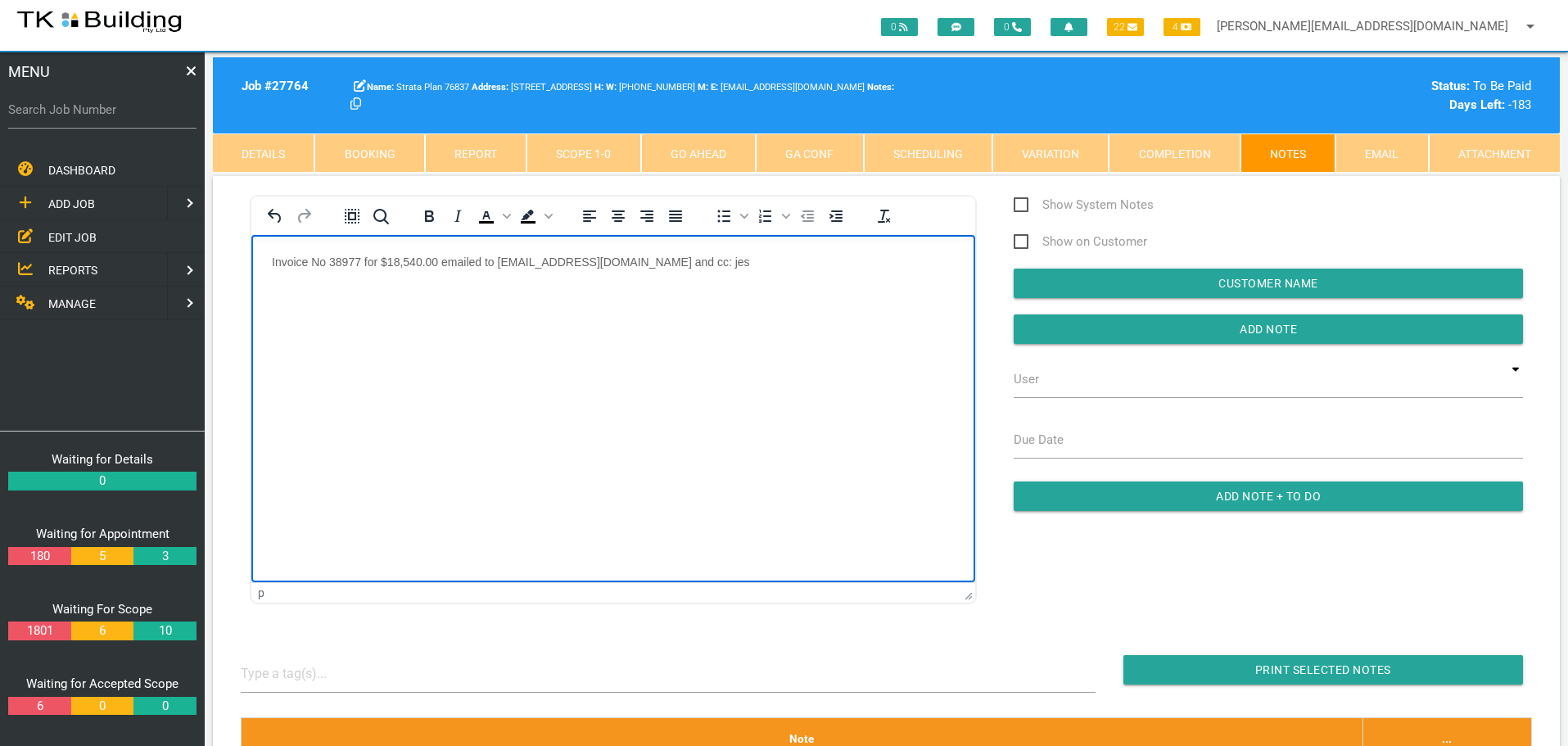
click at [750, 253] on html "Invoice No 38977 for $18,540.00 emailed to info@lakegroupstrata.com and cc: jes" at bounding box center [613, 272] width 723 height 74
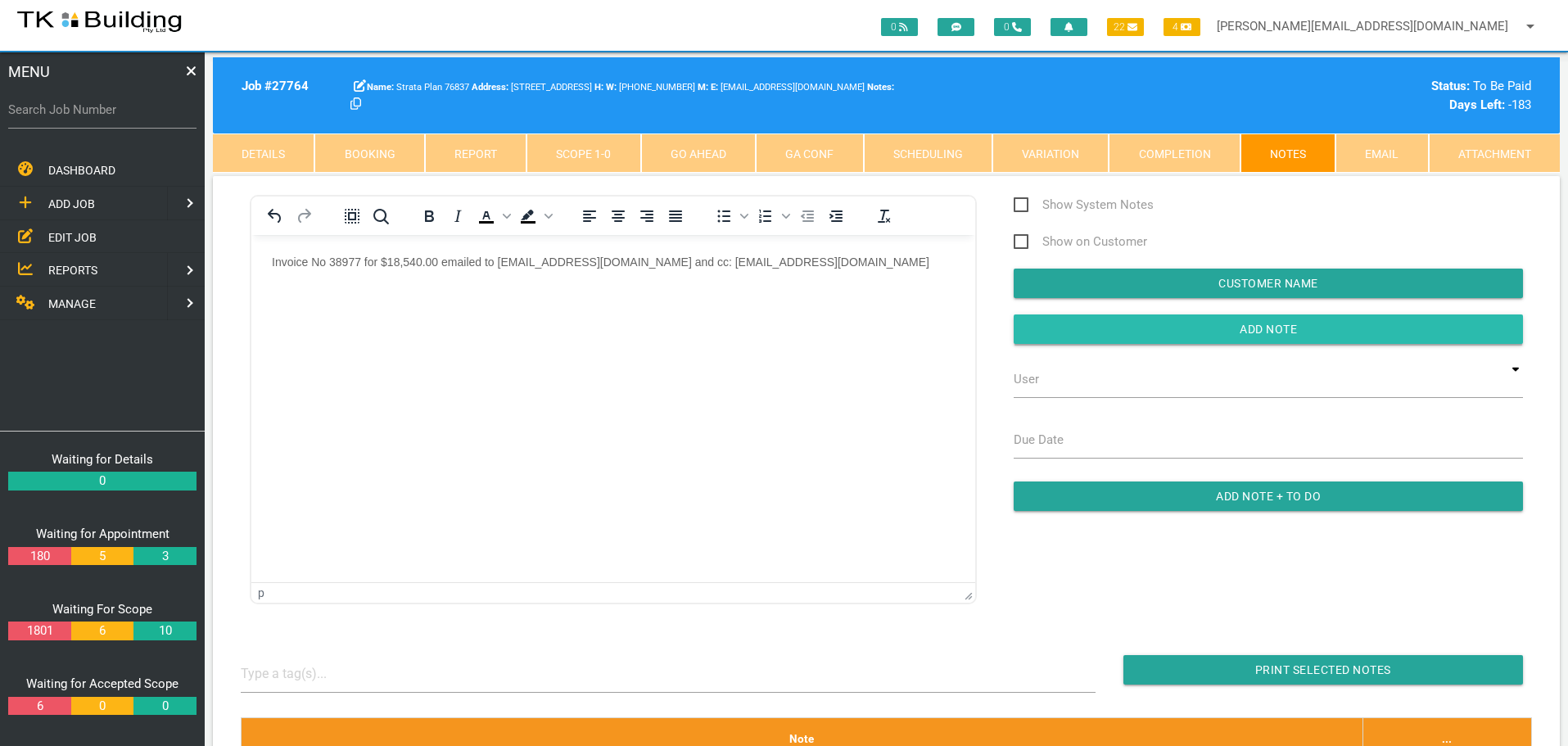
click at [1165, 333] on input "button" at bounding box center [1268, 329] width 509 height 29
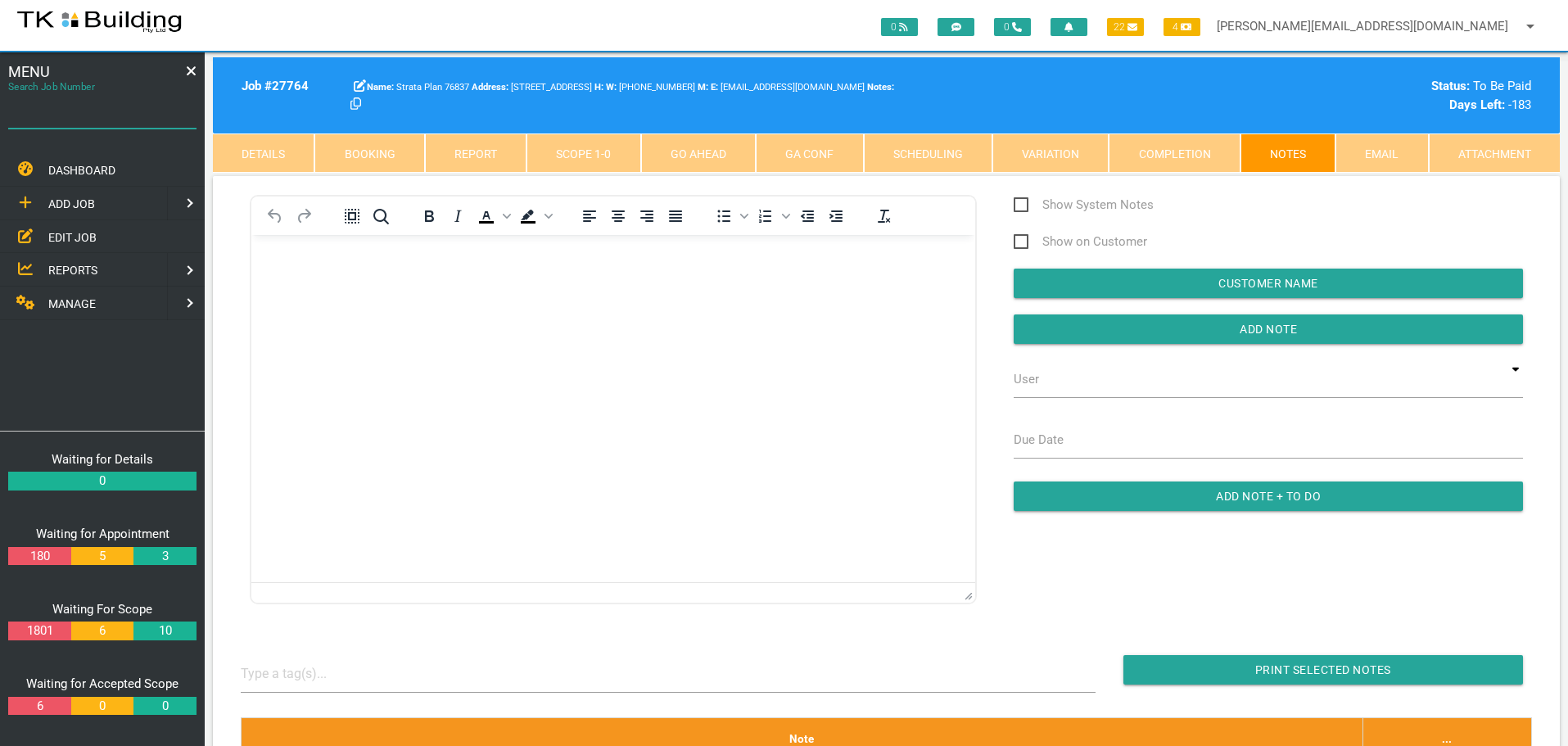
click at [113, 119] on input "Search Job Number" at bounding box center [102, 110] width 189 height 38
type input "27918"
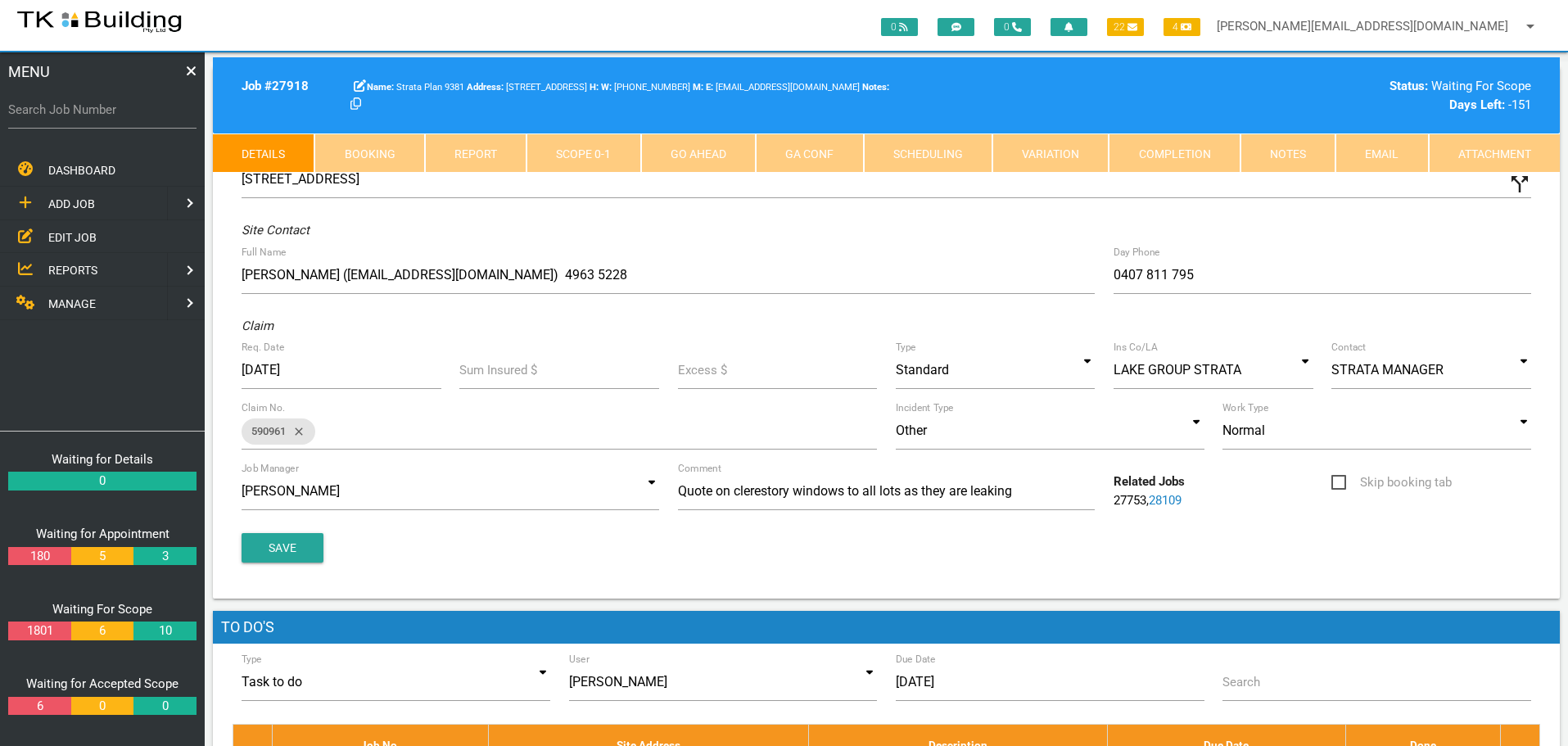
click at [1310, 157] on link "Notes" at bounding box center [1288, 152] width 95 height 39
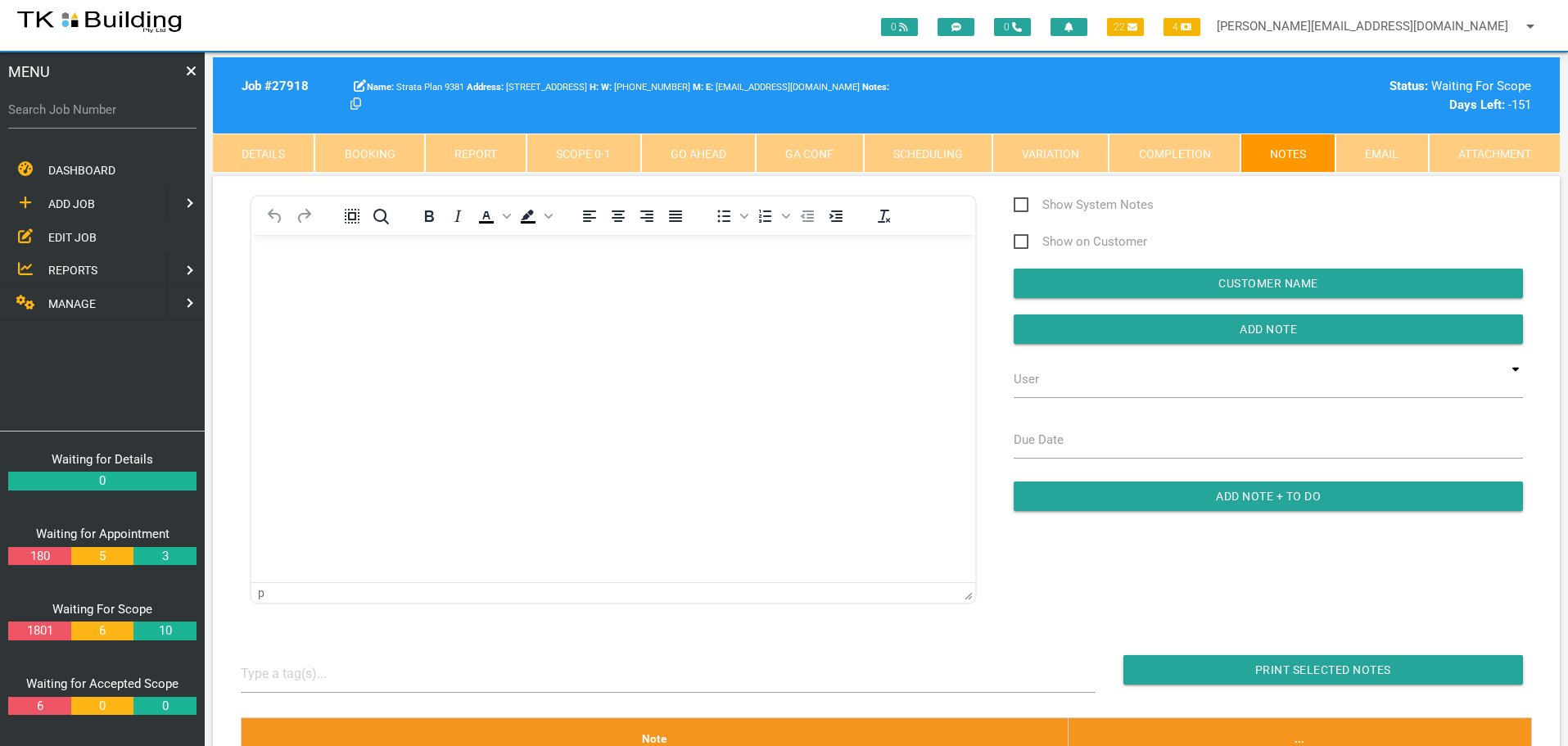
click at [295, 278] on body "Rich Text Area. Press ALT-0 for help." at bounding box center [613, 281] width 723 height 54
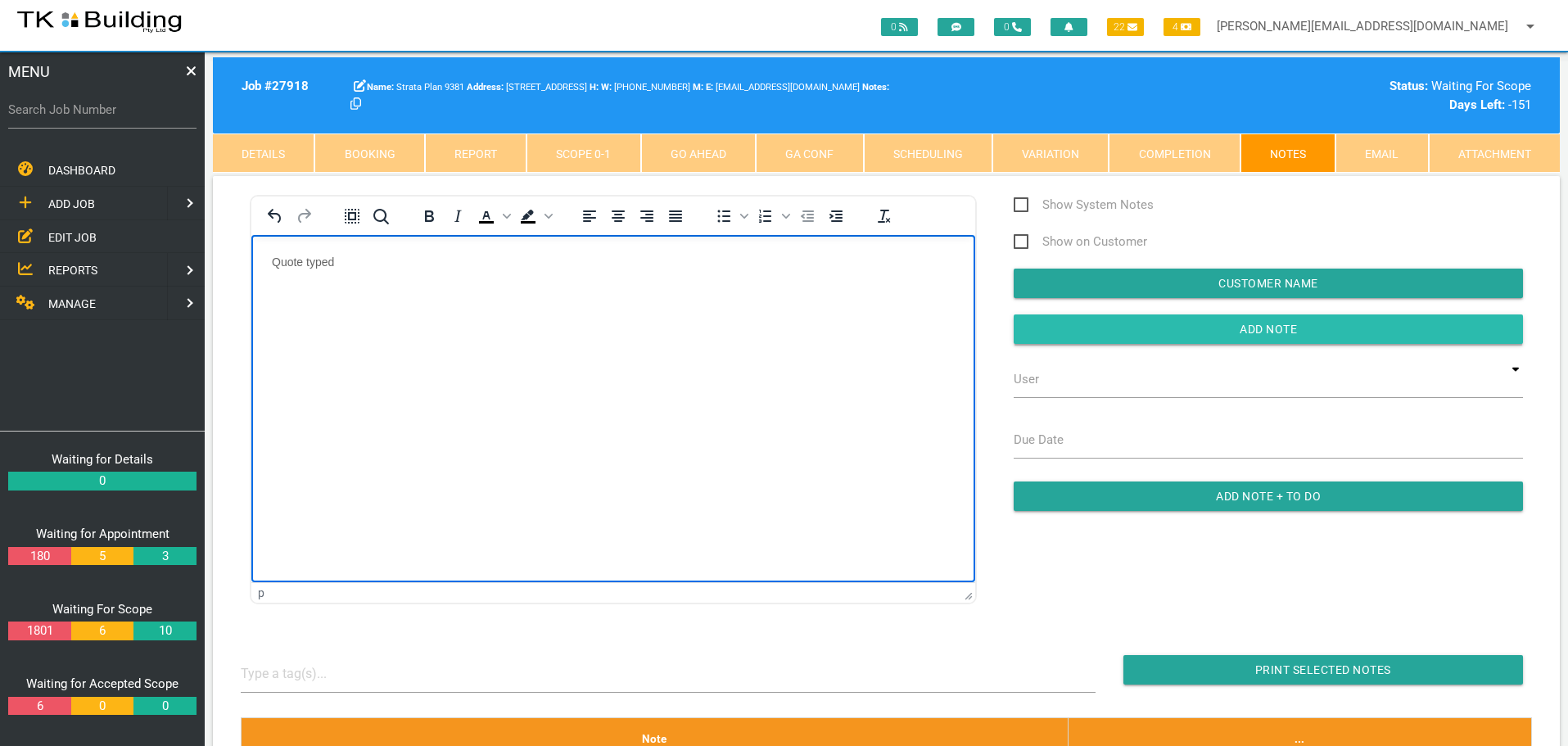
click at [1031, 330] on input "Add Note" at bounding box center [1268, 329] width 509 height 29
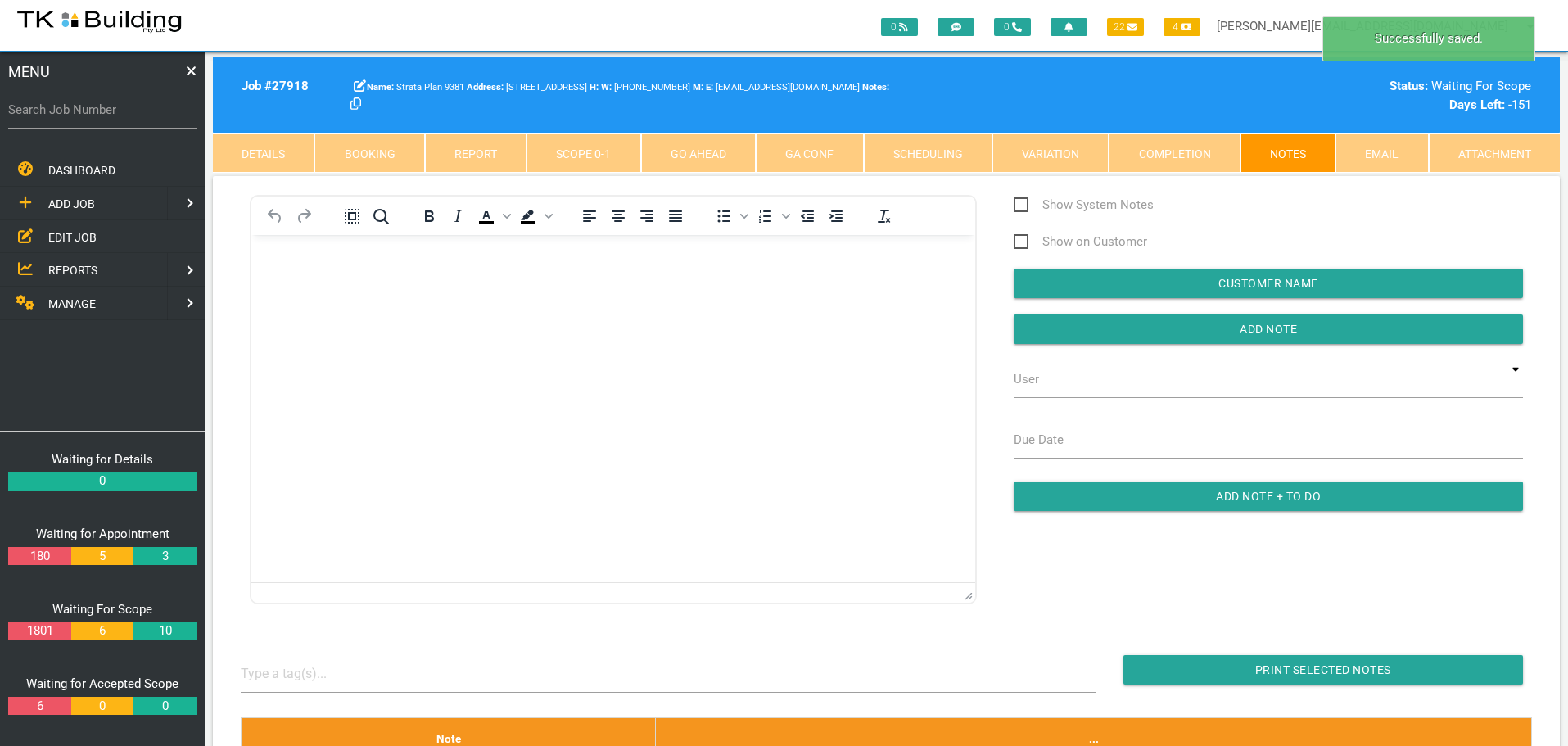
click at [293, 267] on body "Rich Text Area. Press ALT-0 for help." at bounding box center [613, 281] width 723 height 54
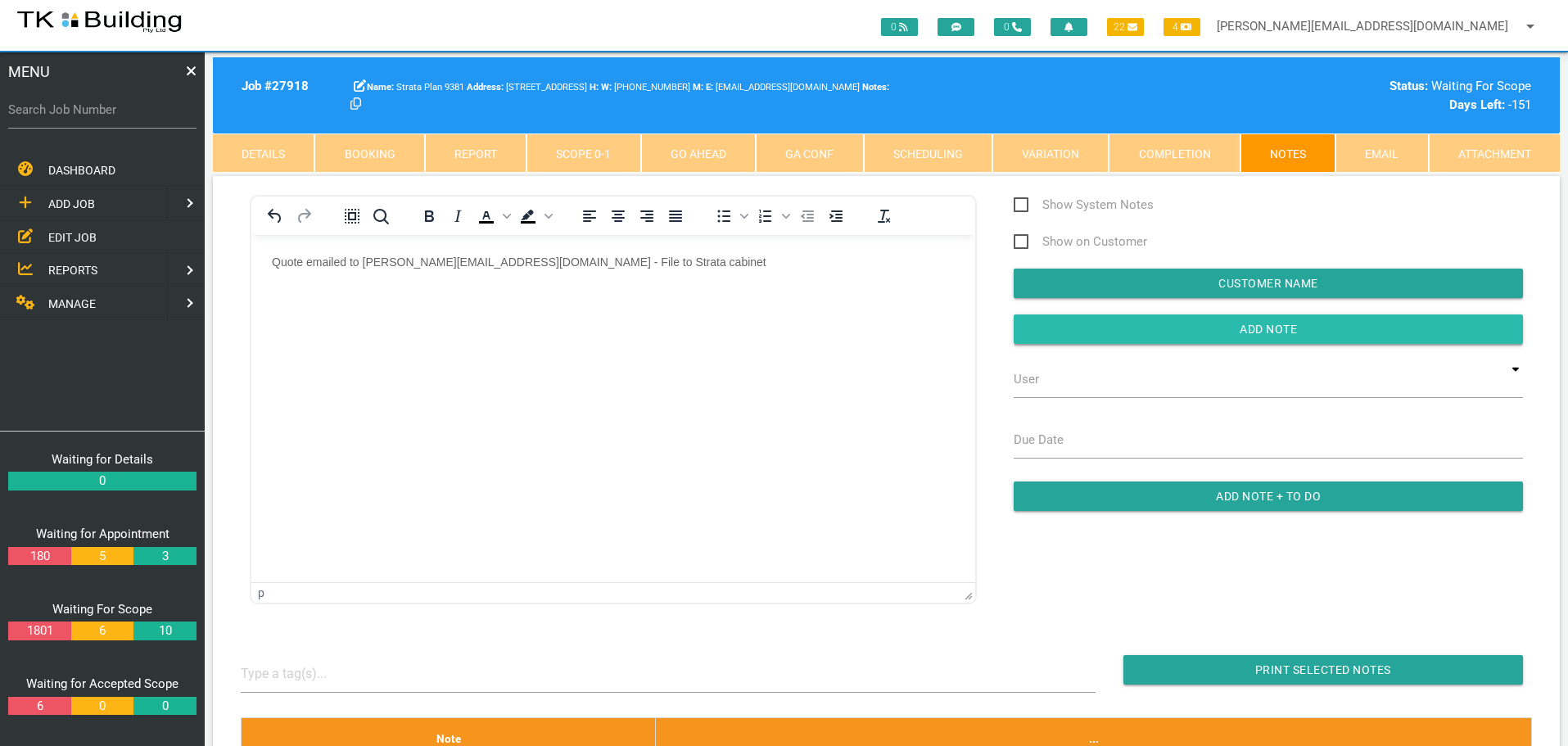
click at [1149, 337] on input "button" at bounding box center [1268, 329] width 509 height 29
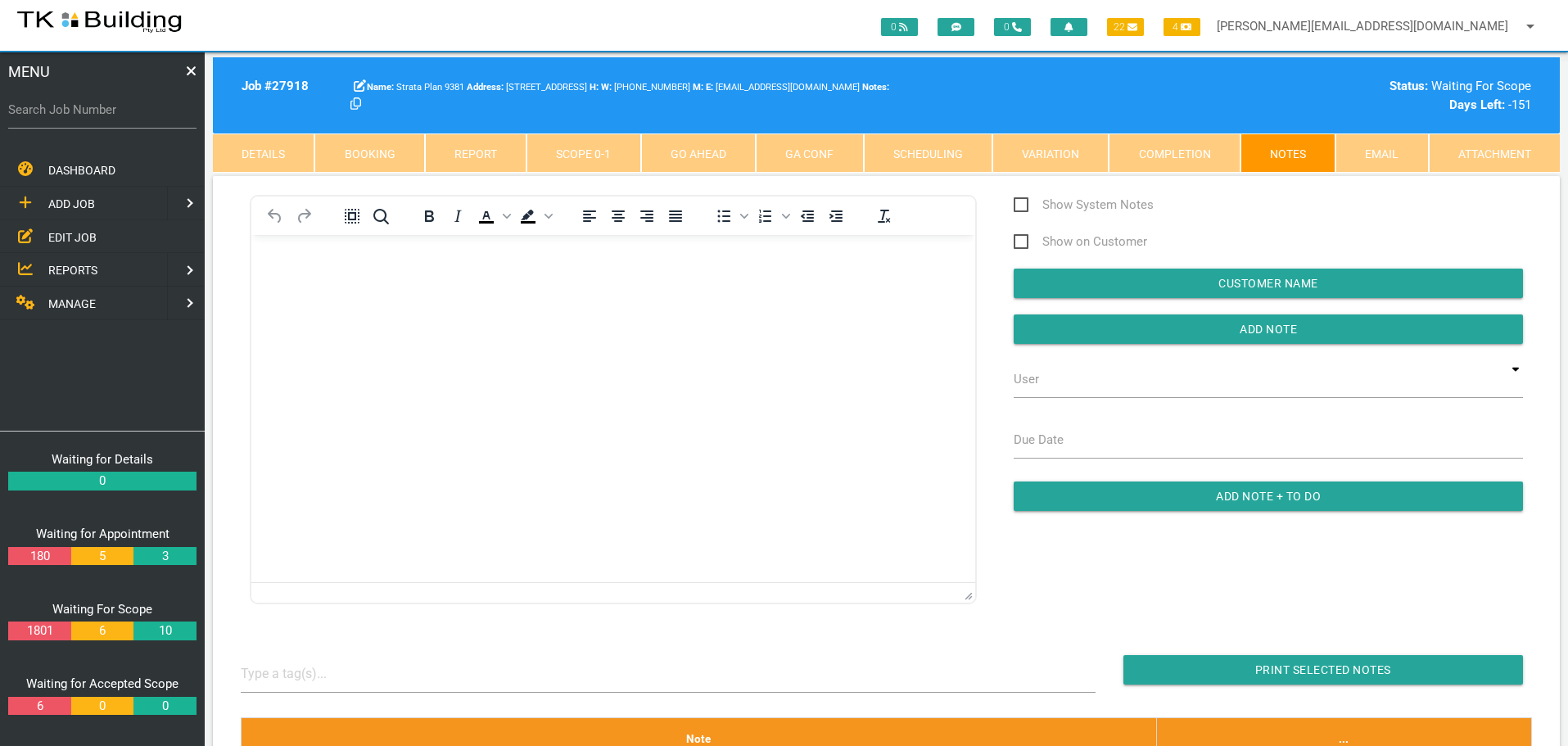
click at [120, 120] on div "Search Job Number" at bounding box center [102, 113] width 189 height 44
click at [137, 121] on input "Search Job Number" at bounding box center [102, 110] width 189 height 38
type input "27705"
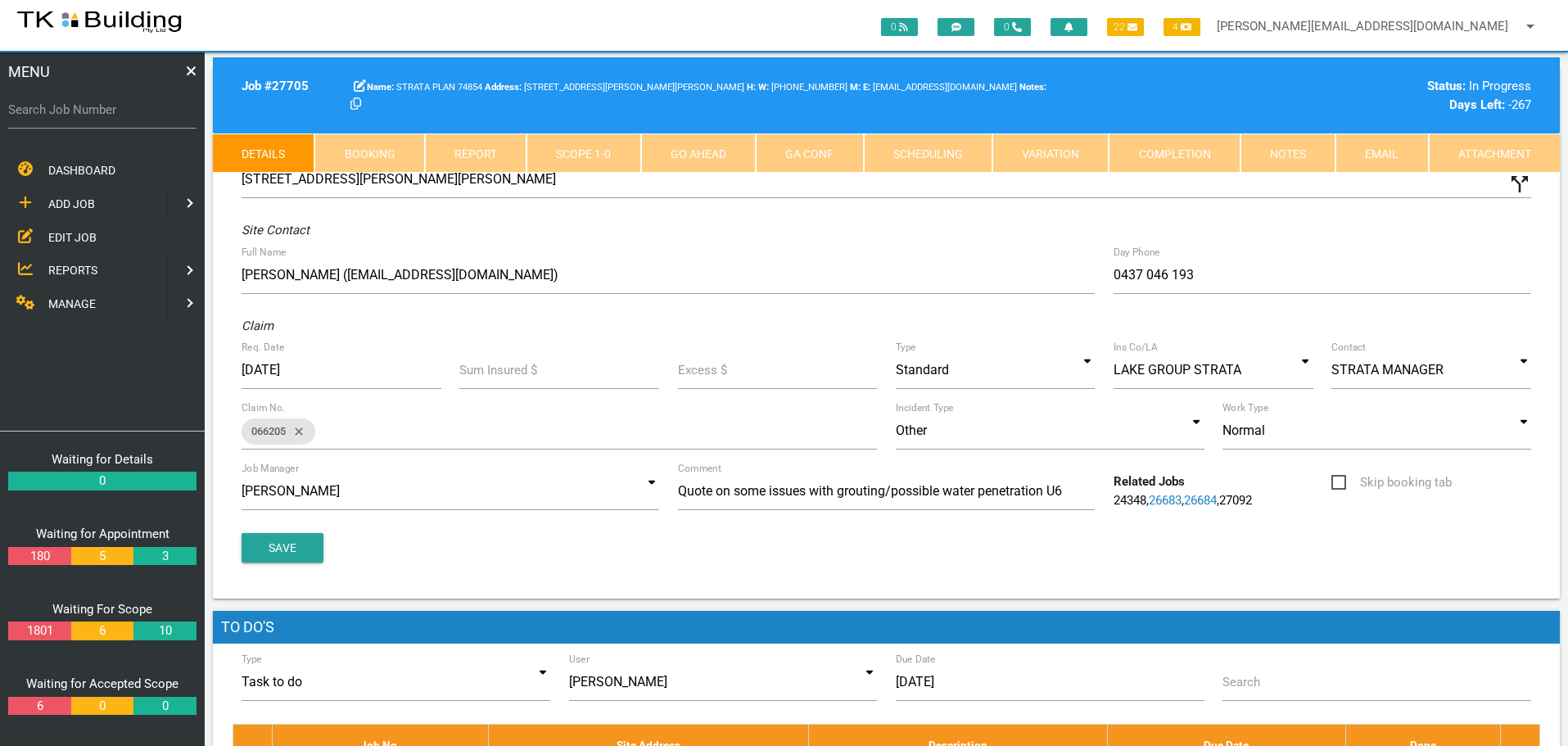
click at [1189, 163] on link "Completion" at bounding box center [1173, 152] width 131 height 39
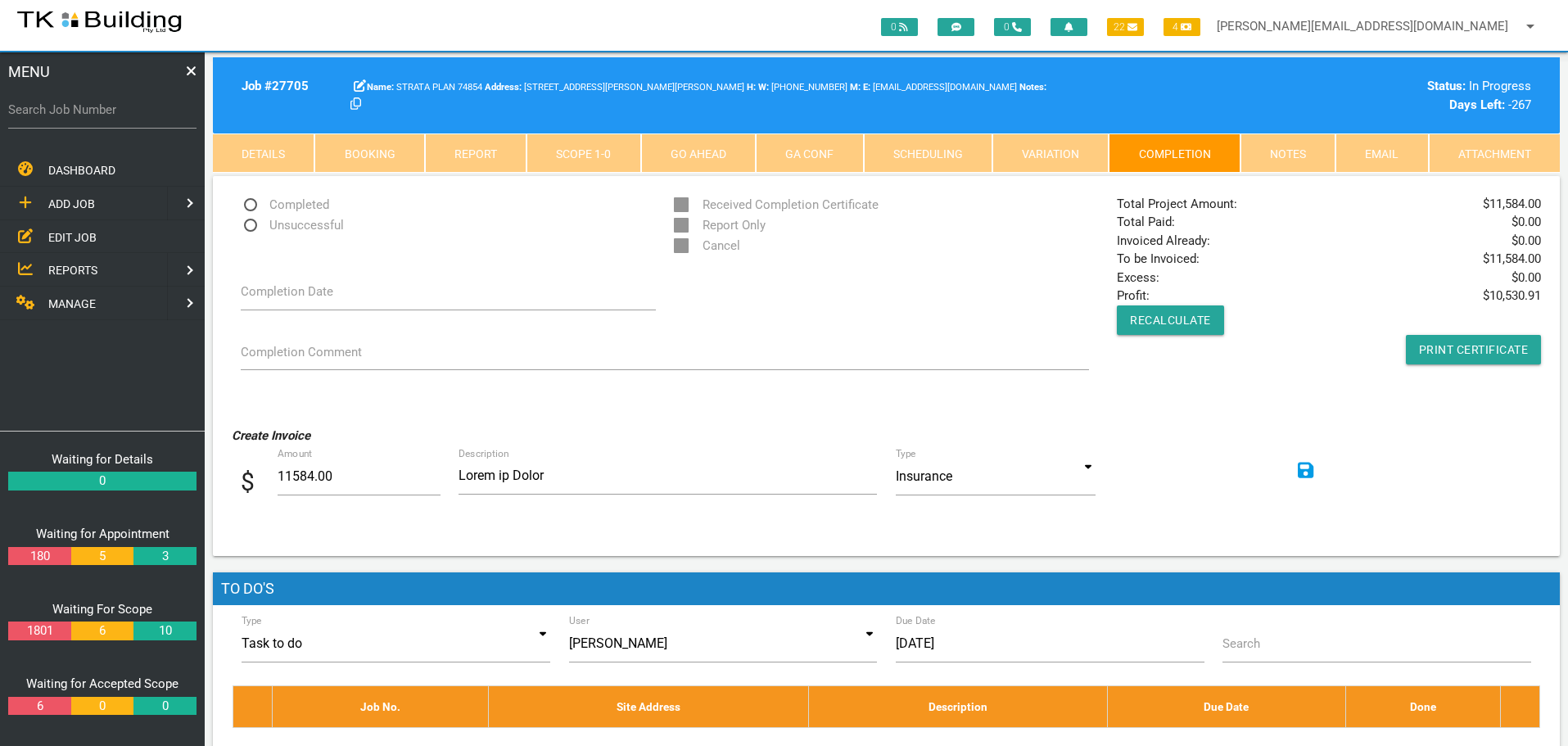
click at [1308, 466] on icon at bounding box center [1305, 471] width 16 height 19
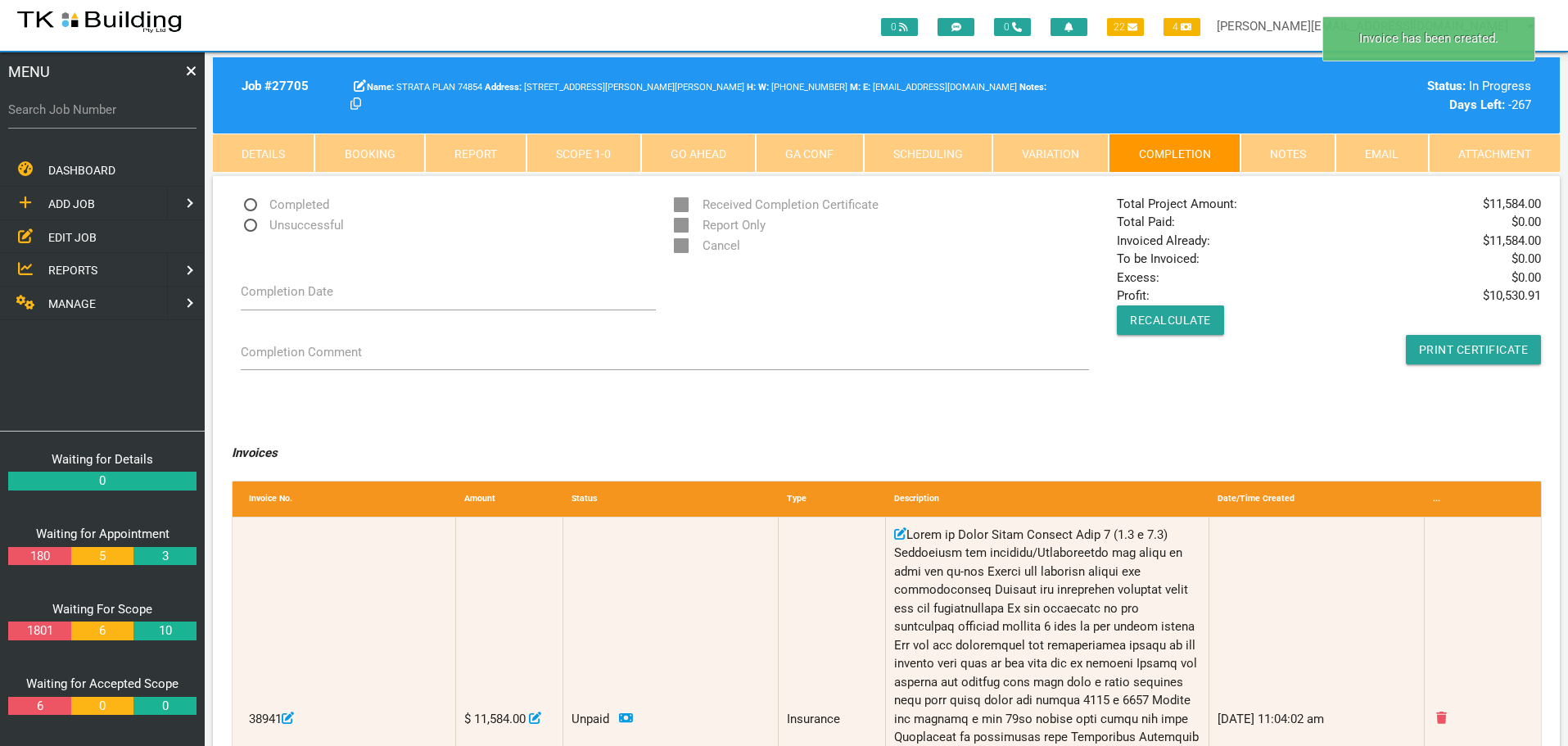
click at [248, 200] on span "Completed" at bounding box center [285, 205] width 88 height 21
click at [248, 200] on input "Completed" at bounding box center [246, 200] width 10 height 10
radio input "true"
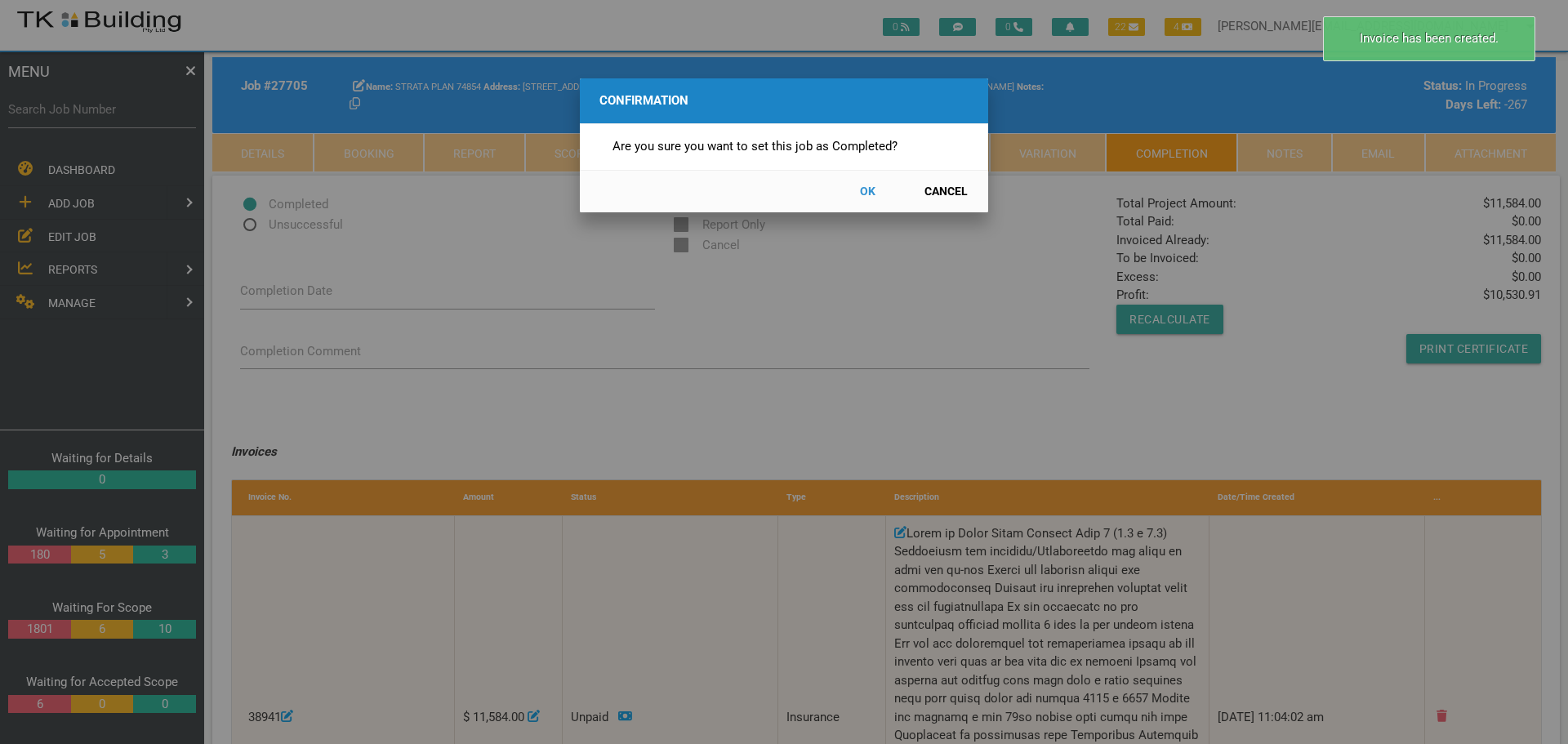
click at [872, 189] on button "OK" at bounding box center [867, 191] width 72 height 28
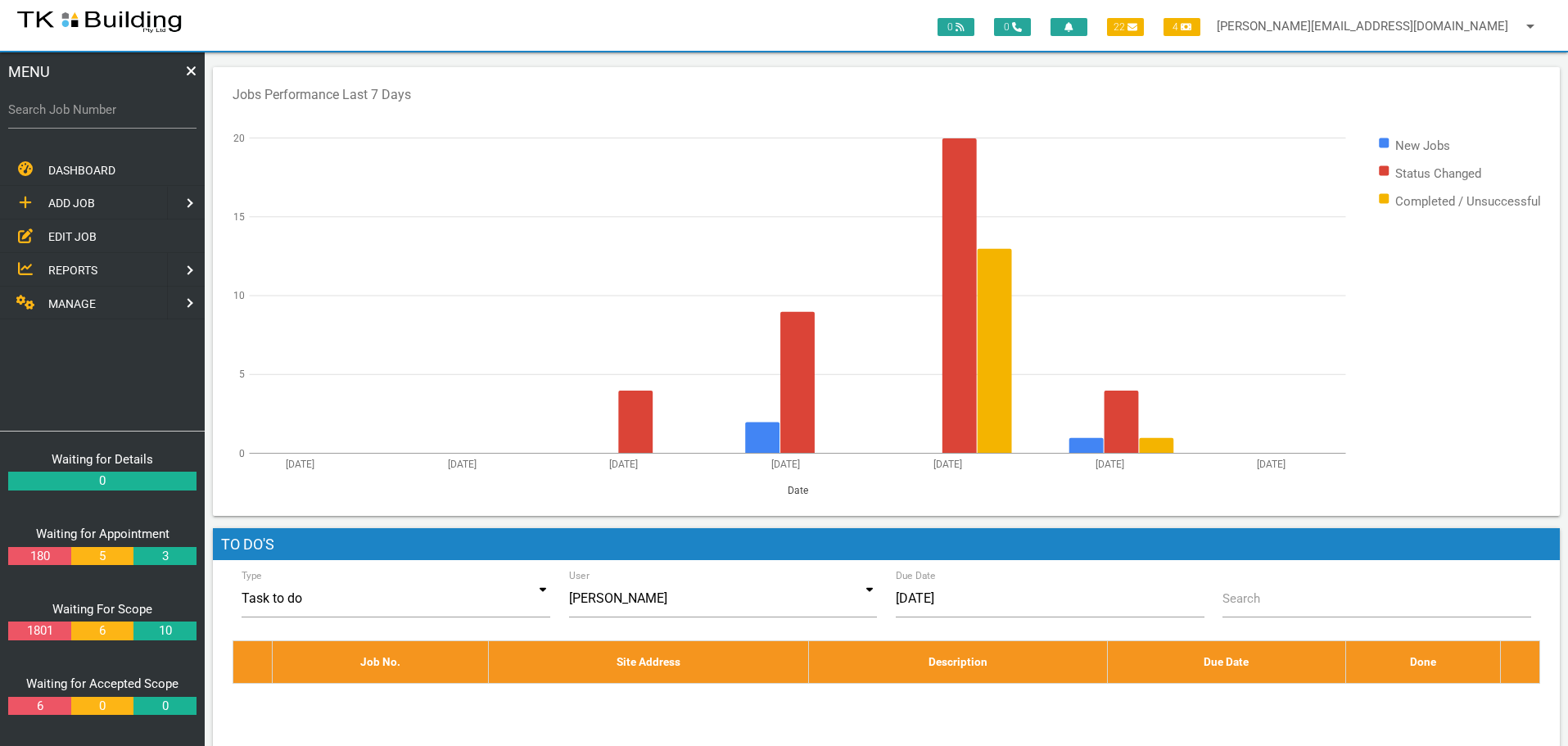
click at [93, 113] on label "Search Job Number" at bounding box center [102, 110] width 189 height 19
click at [93, 113] on input "Search Job Number" at bounding box center [102, 110] width 189 height 38
type input "27764"
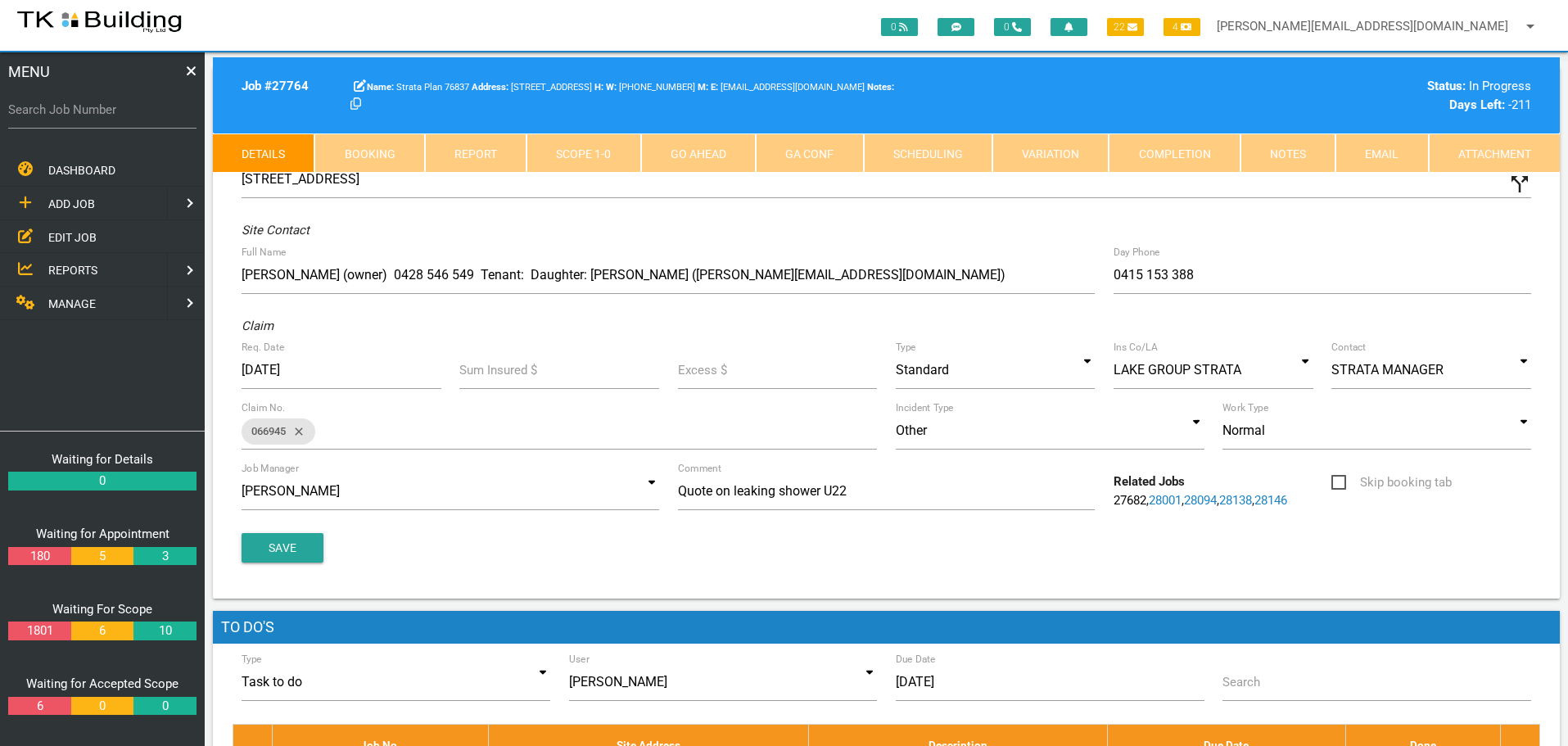
click at [1214, 157] on link "Completion" at bounding box center [1173, 152] width 131 height 39
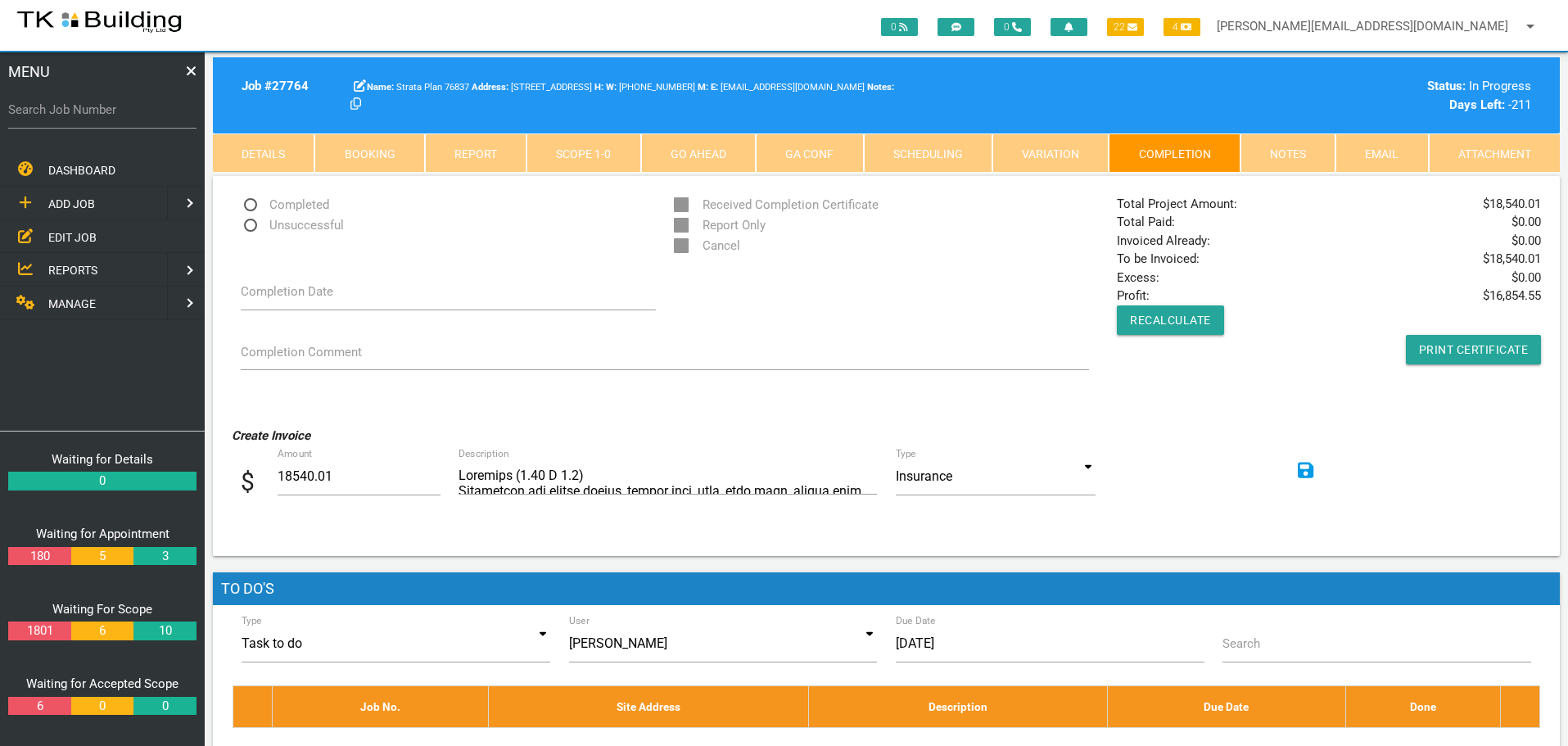
click at [250, 204] on span "Completed" at bounding box center [285, 205] width 88 height 21
click at [250, 204] on input "Completed" at bounding box center [246, 200] width 10 height 10
radio input "true"
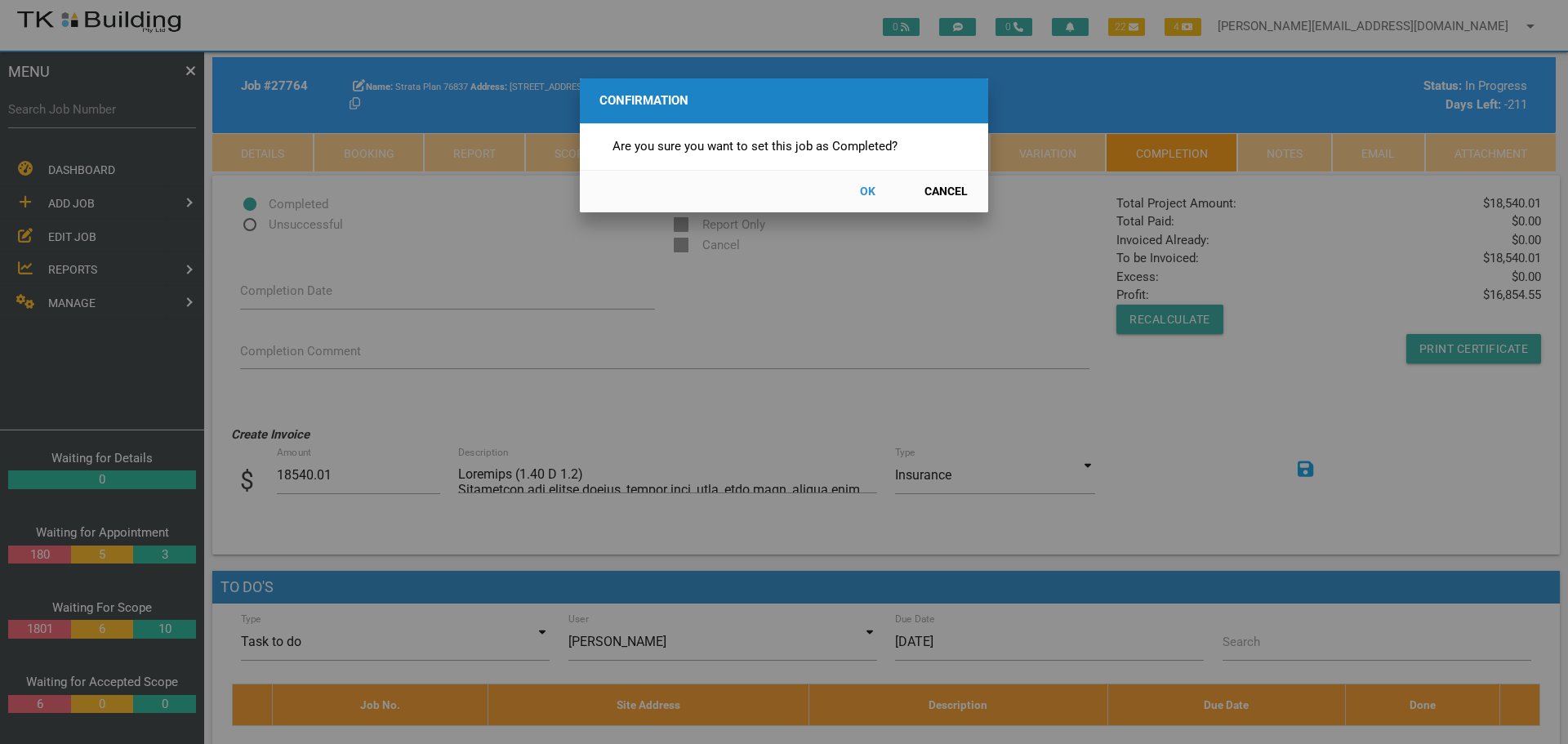
click at [864, 189] on button "OK" at bounding box center [867, 191] width 72 height 28
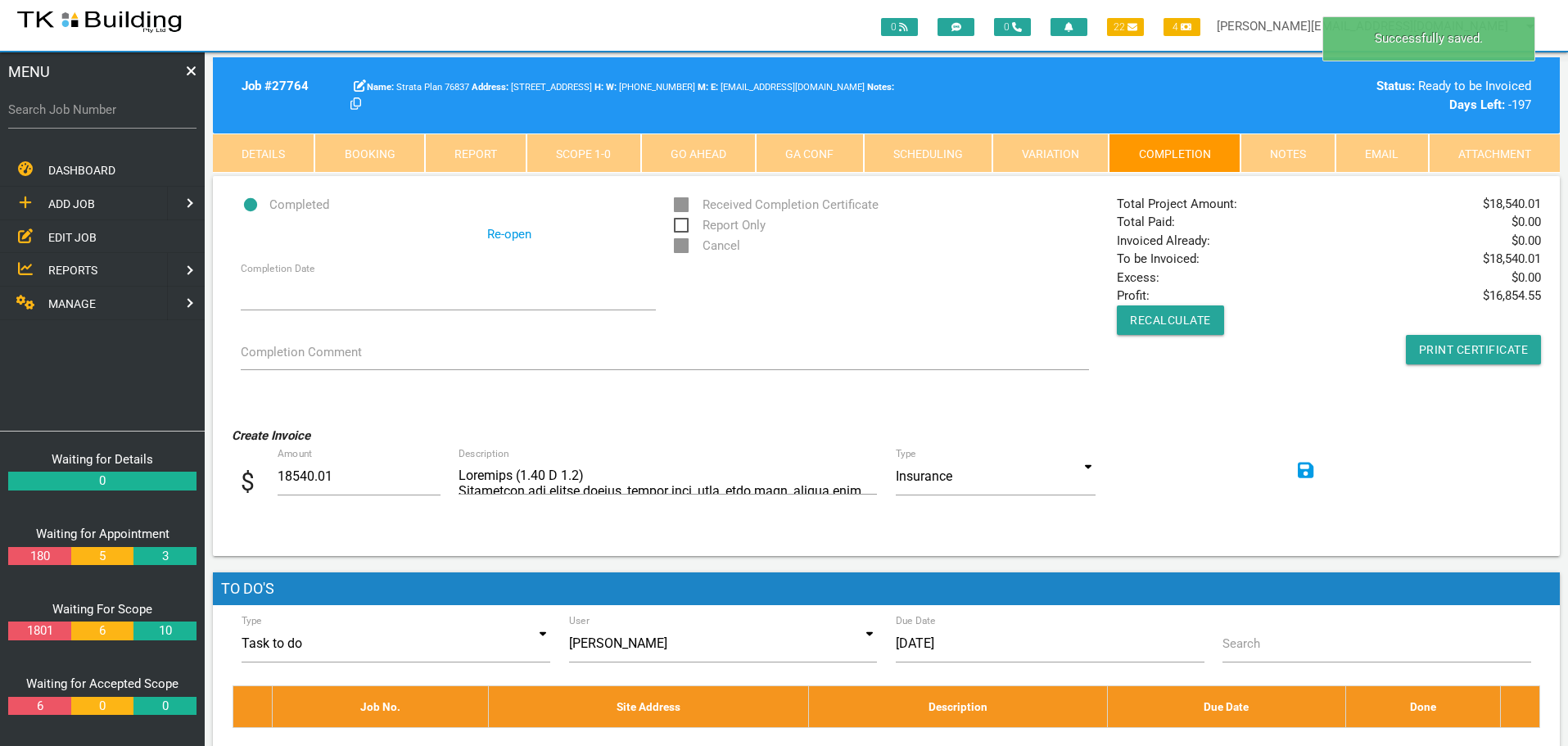
click at [1306, 471] on icon at bounding box center [1305, 470] width 16 height 16
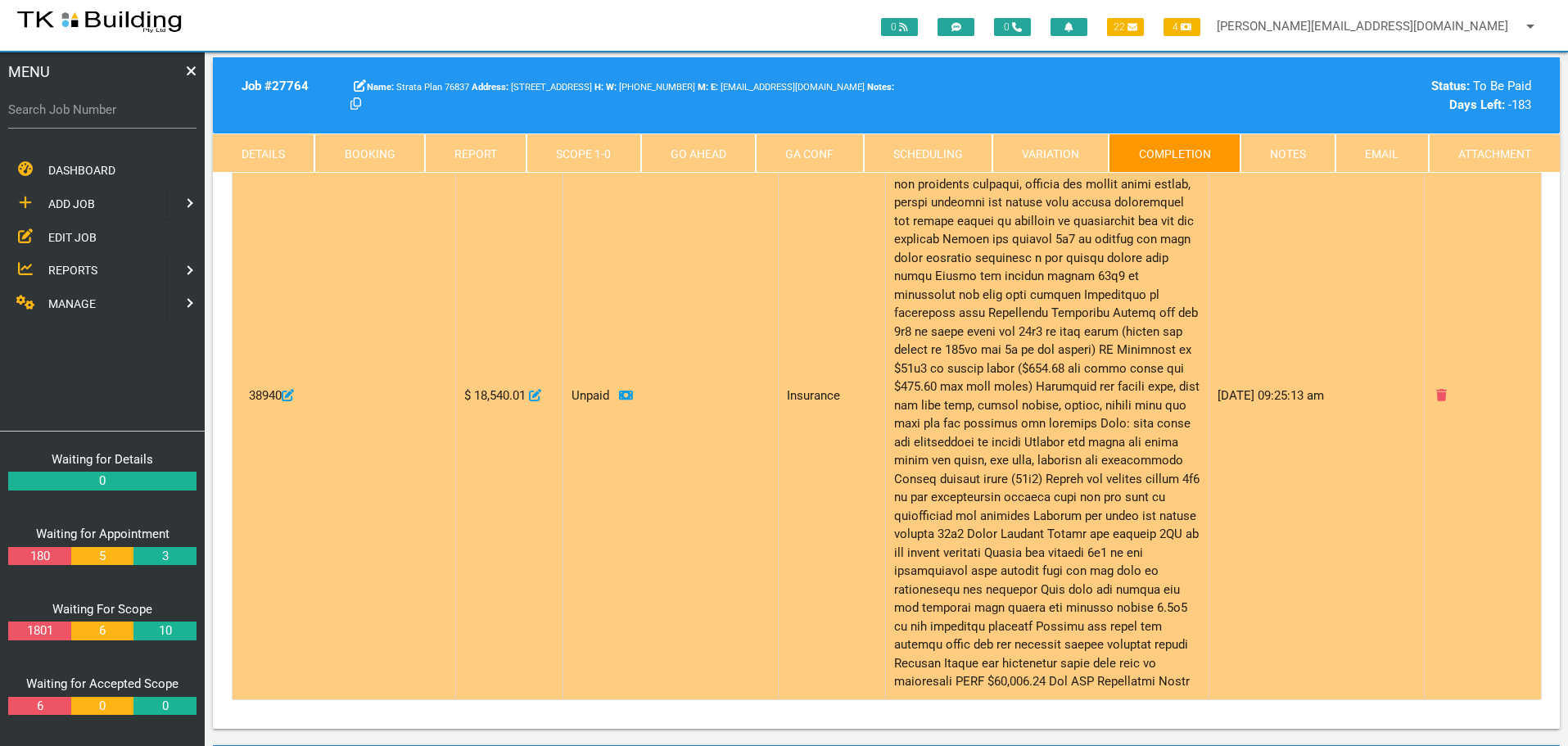
scroll to position [573, 0]
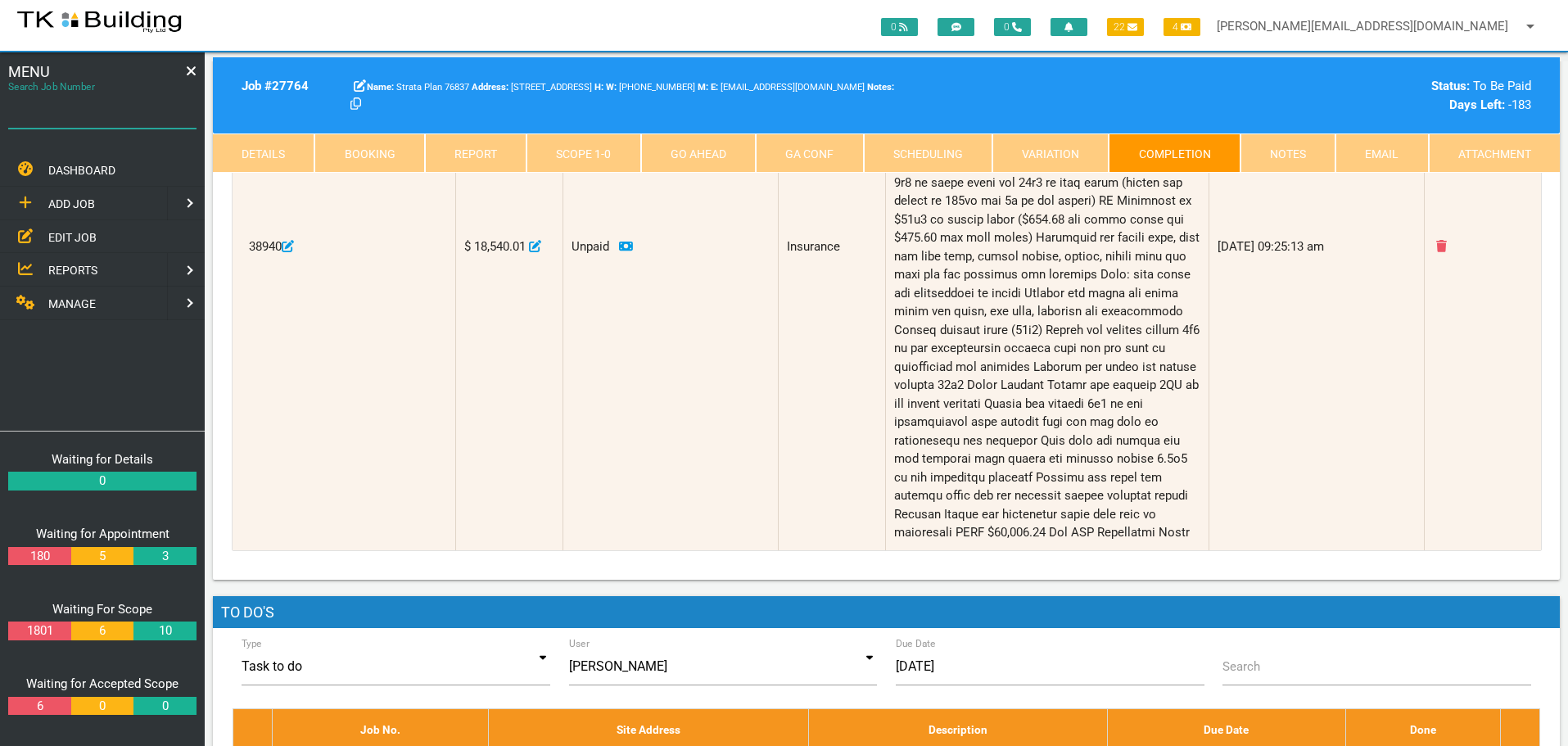
click at [101, 119] on input "Search Job Number" at bounding box center [102, 110] width 189 height 38
type input "27205"
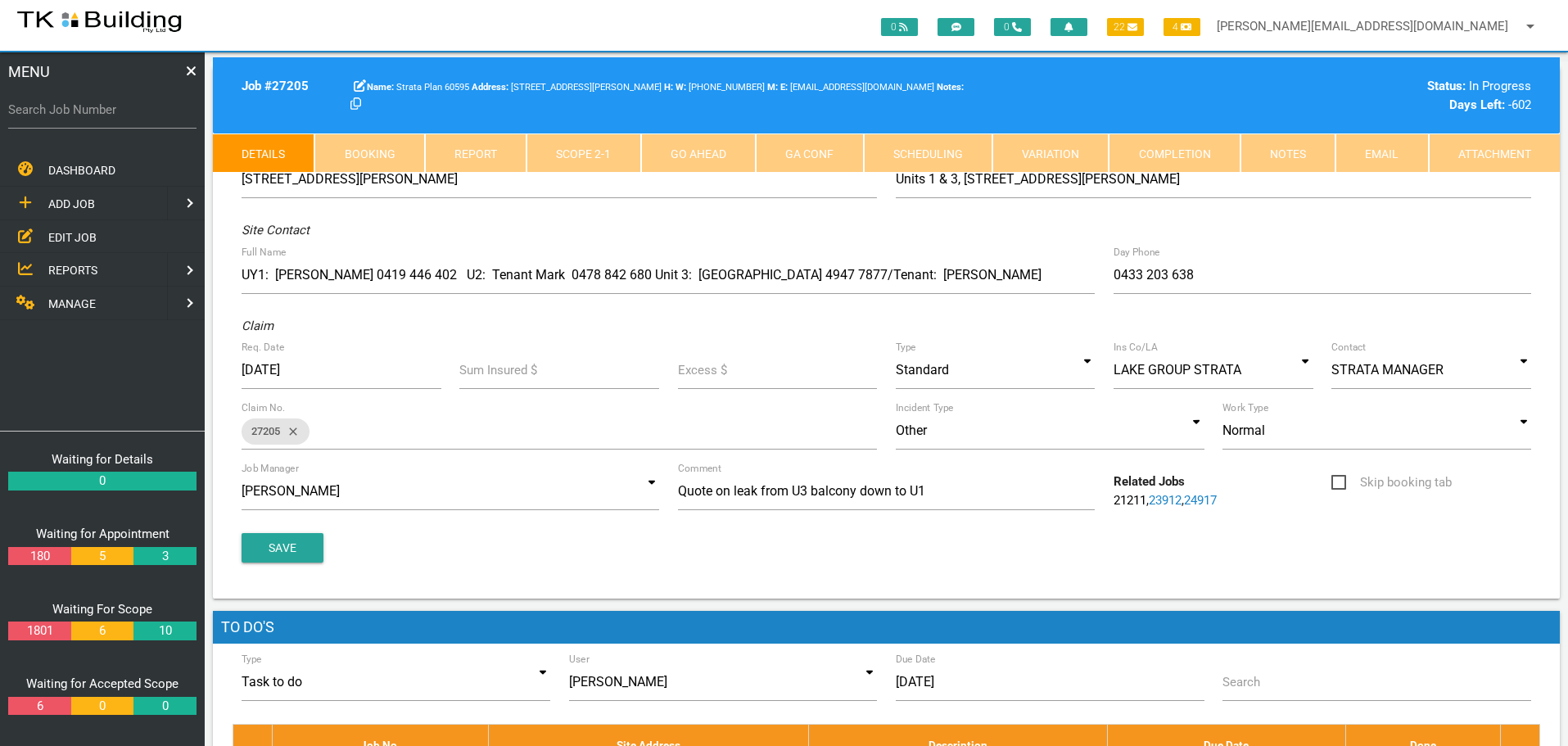
click at [1276, 164] on link "Notes" at bounding box center [1288, 152] width 95 height 39
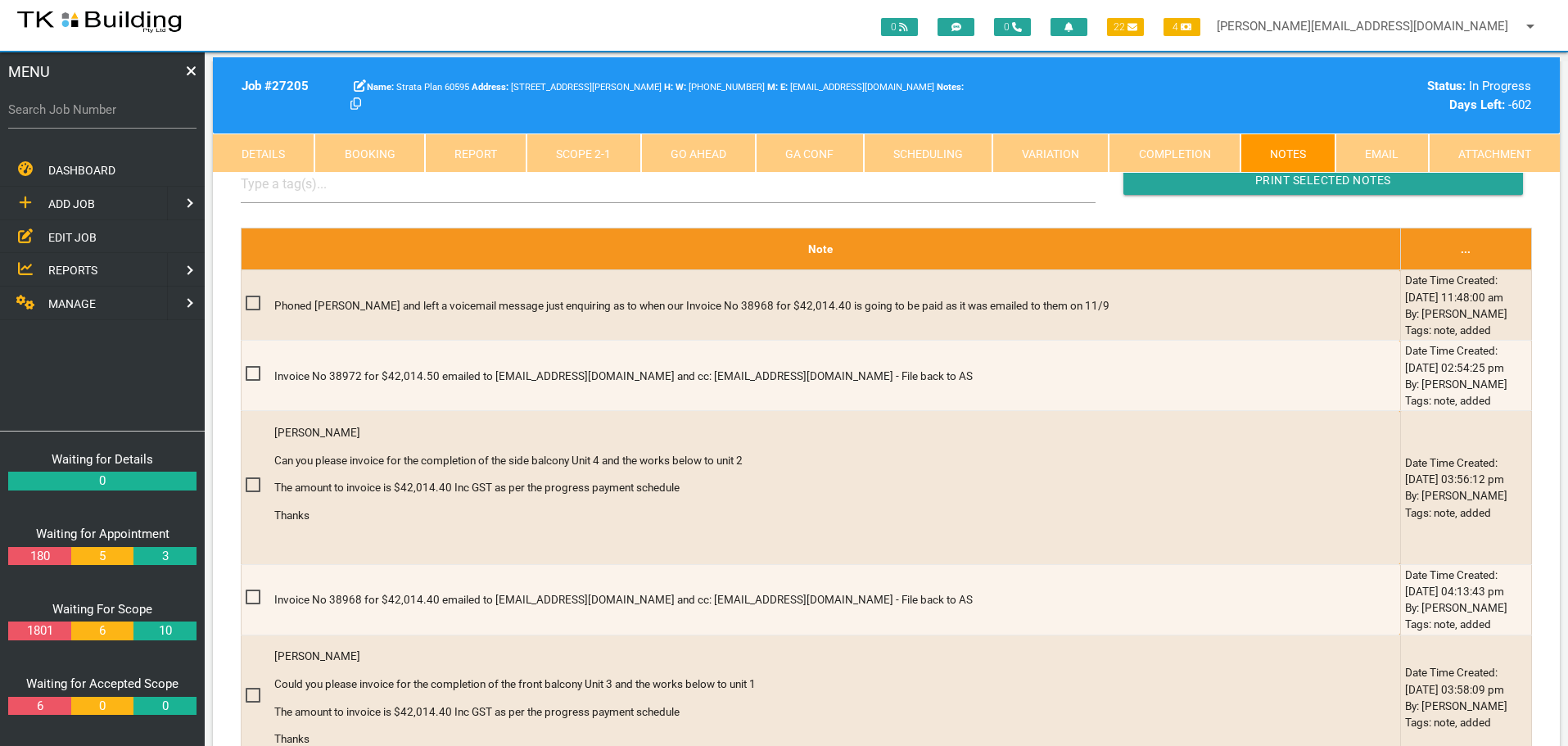
scroll to position [492, 0]
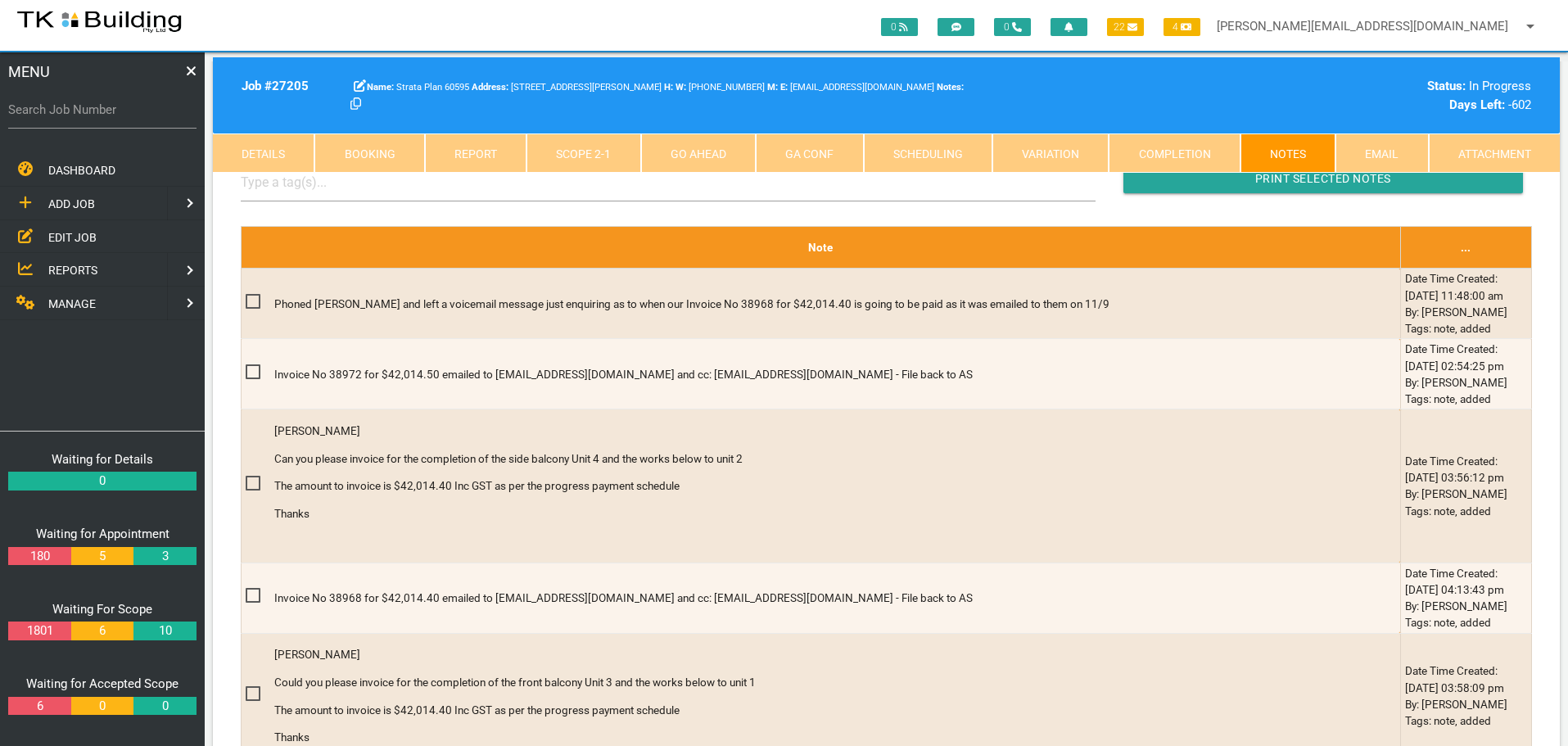
click at [114, 119] on label "Search Job Number" at bounding box center [102, 110] width 189 height 19
click at [114, 119] on input "Search Job Number" at bounding box center [102, 110] width 189 height 38
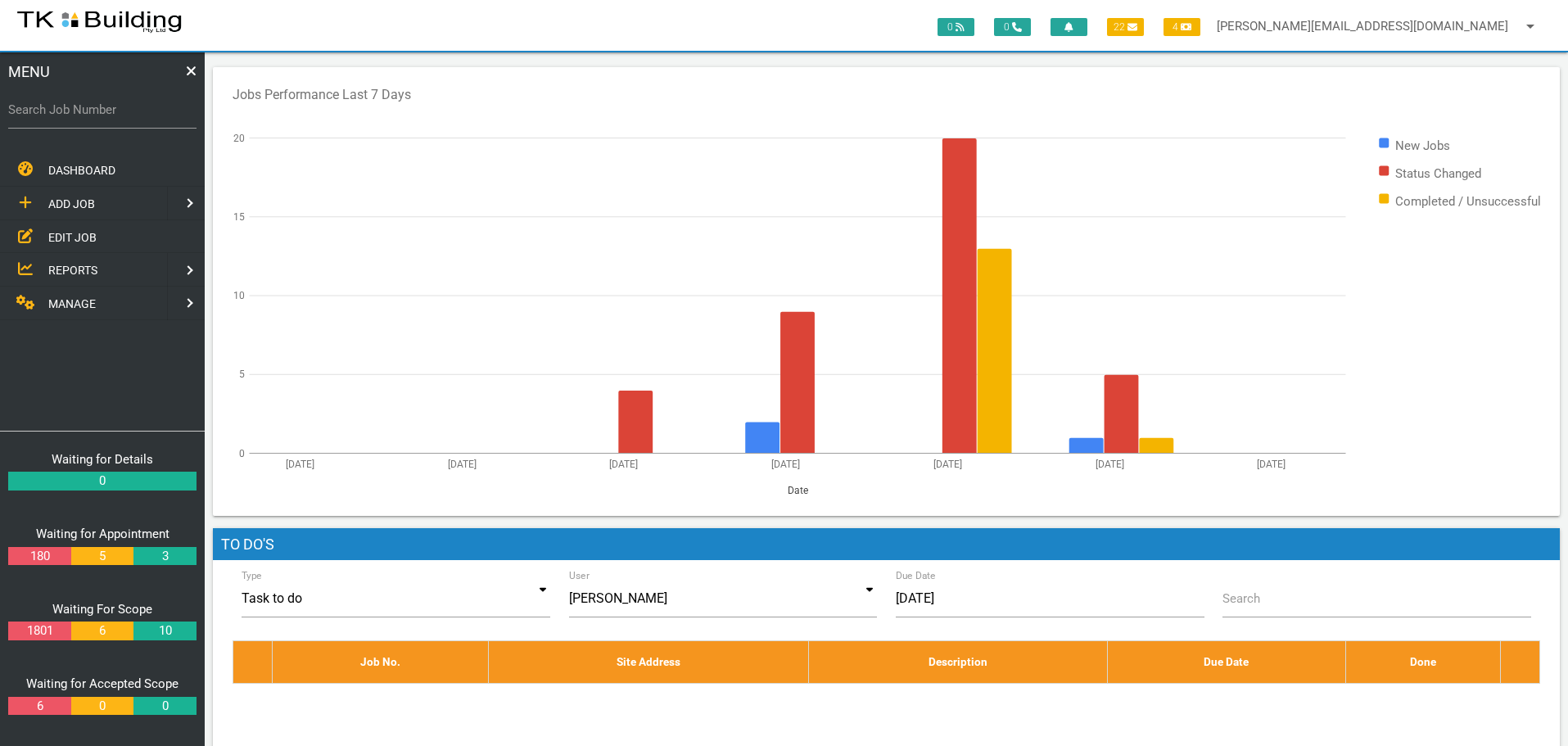
click at [80, 233] on span "EDIT JOB" at bounding box center [73, 236] width 48 height 13
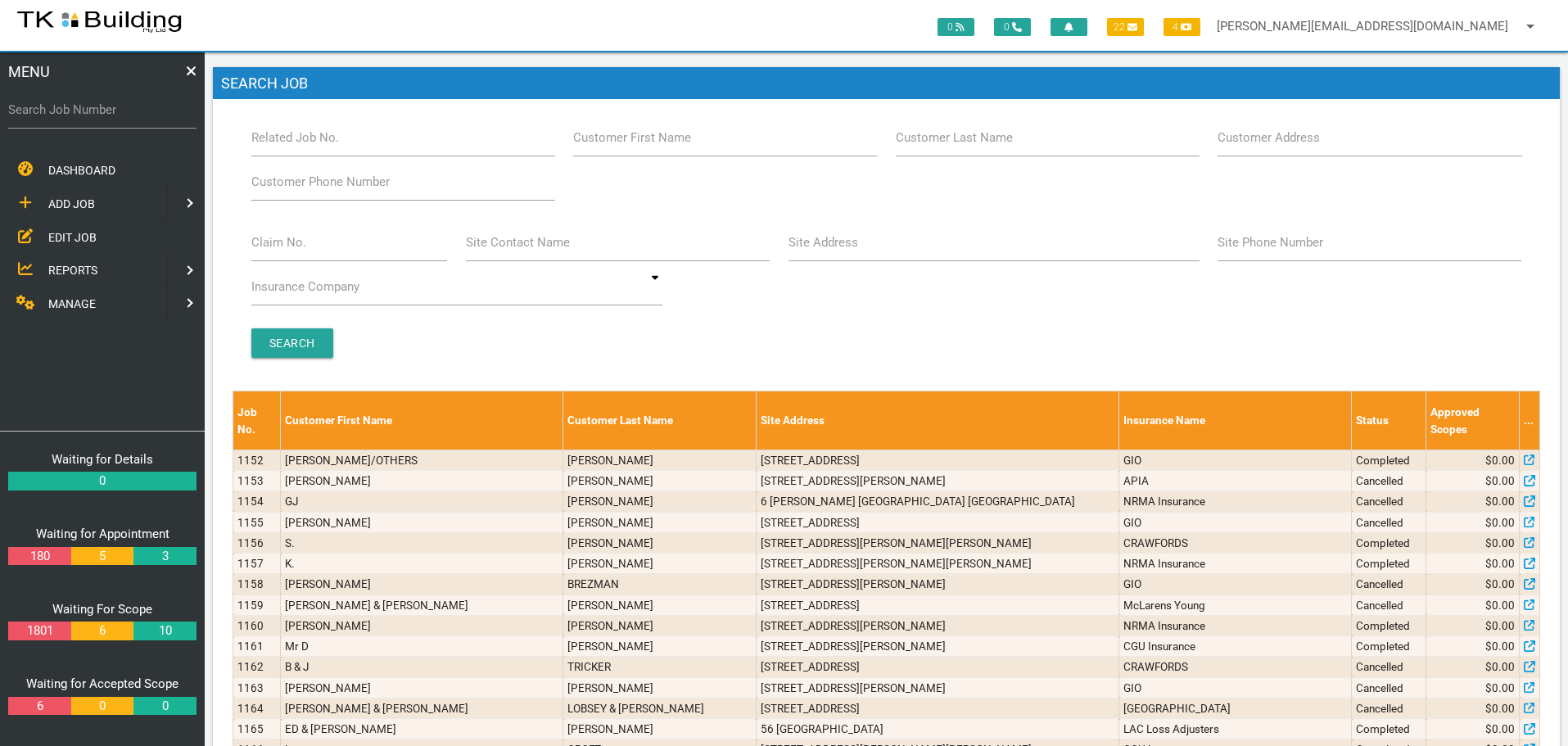
click at [950, 144] on label "Customer Last Name" at bounding box center [954, 138] width 117 height 19
click at [950, 144] on input "Customer Last Name" at bounding box center [1047, 138] width 304 height 38
type input "10005"
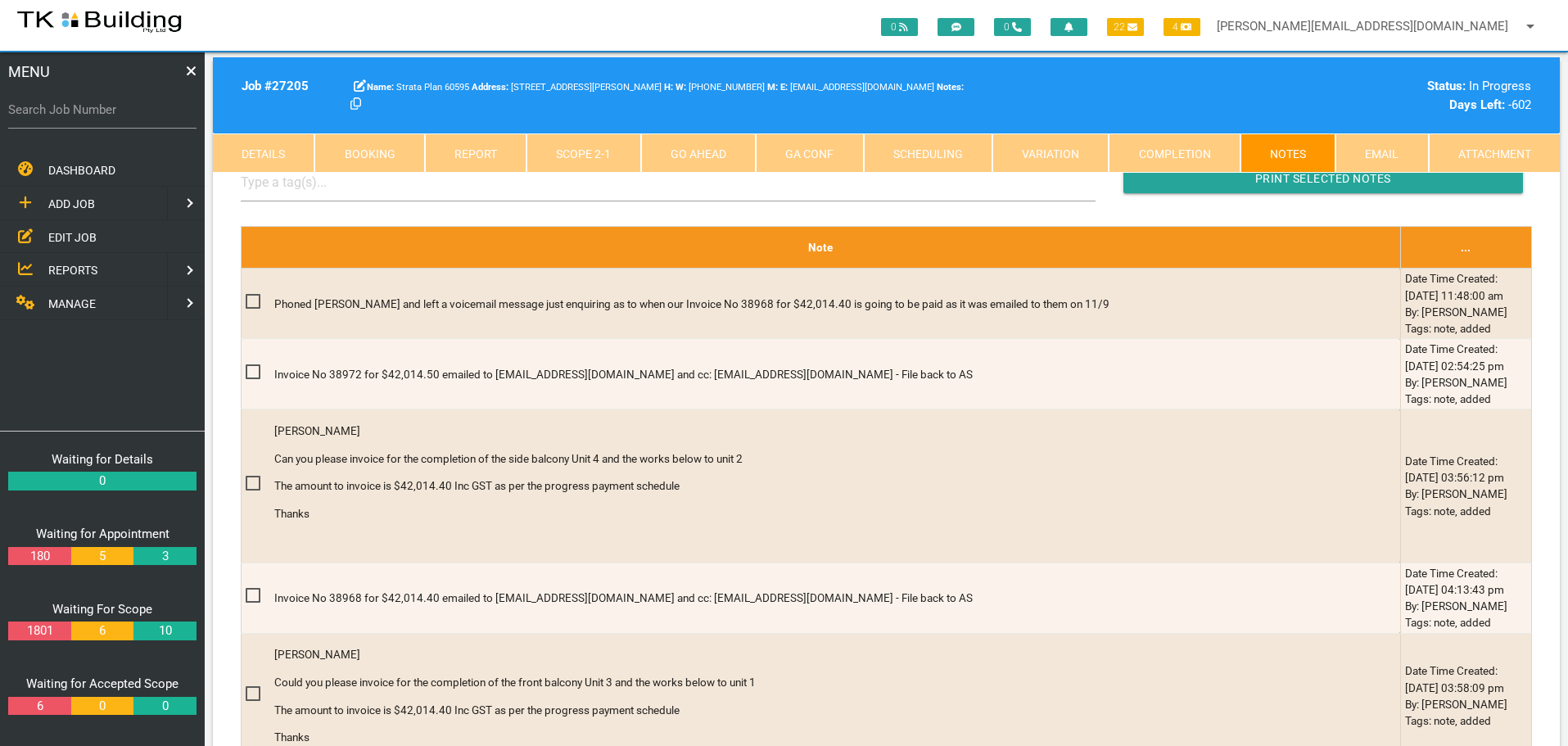
click at [68, 235] on span "EDIT JOB" at bounding box center [73, 236] width 48 height 13
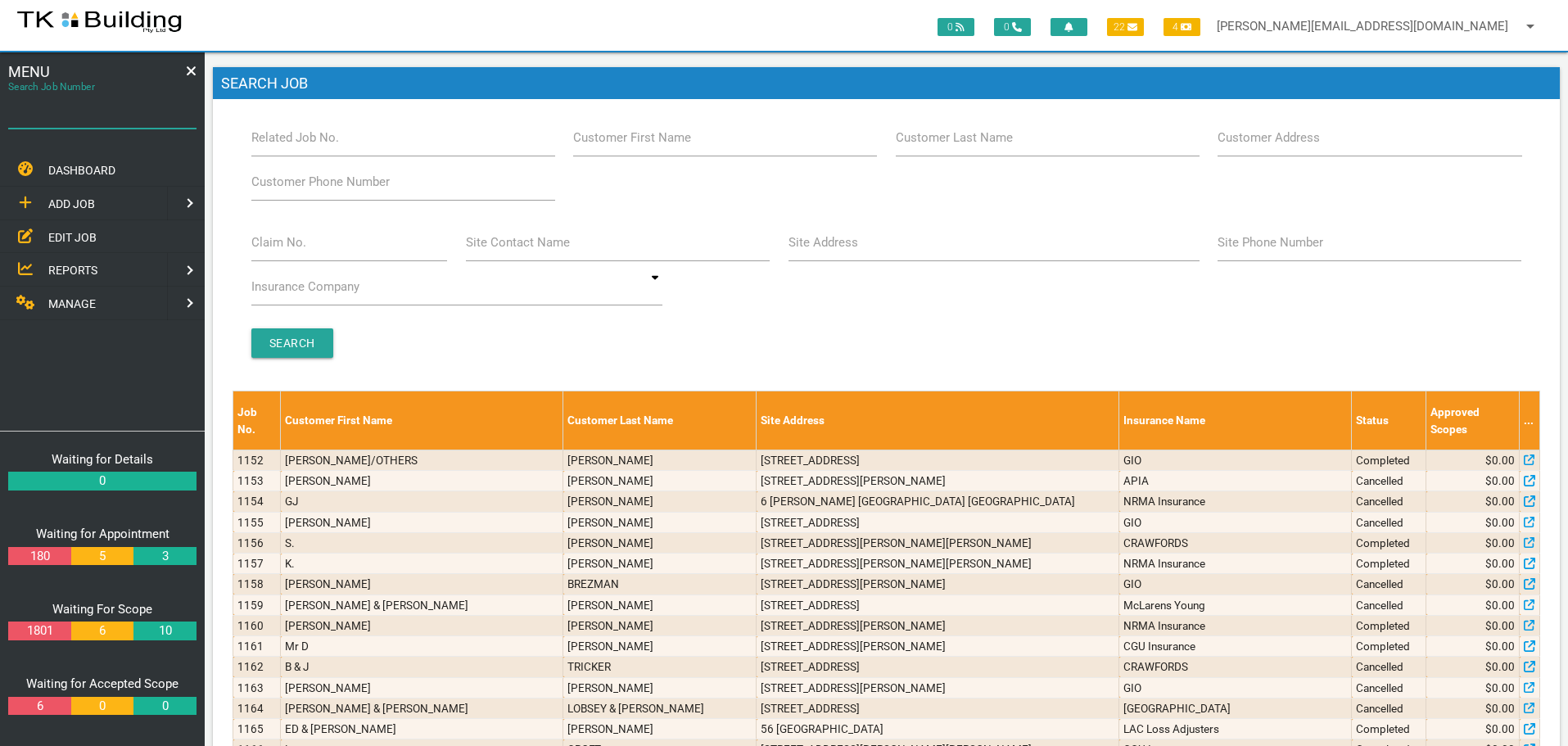
click at [88, 123] on input "Search Job Number" at bounding box center [102, 110] width 189 height 38
type input "28074"
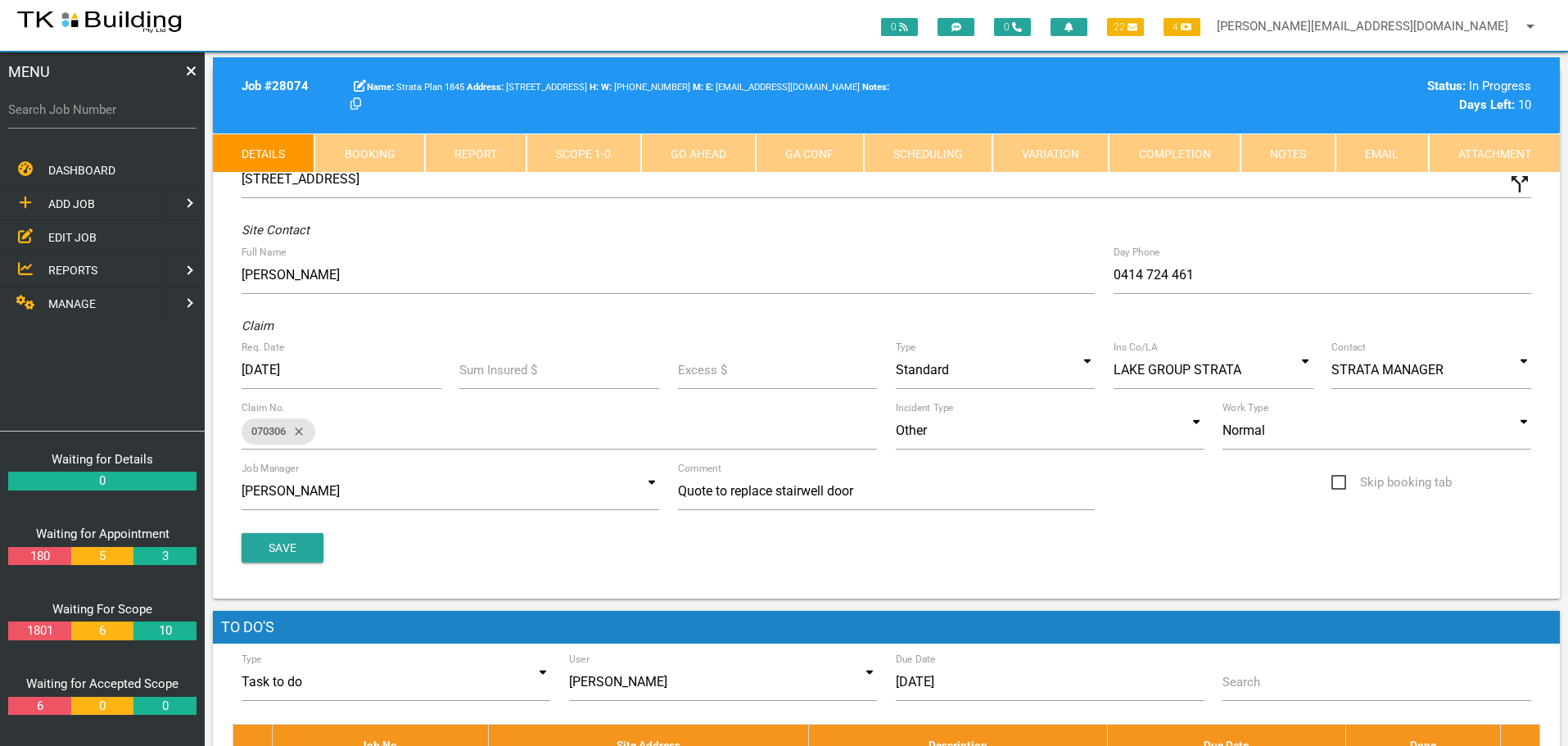
click at [1297, 162] on link "Notes" at bounding box center [1288, 152] width 95 height 39
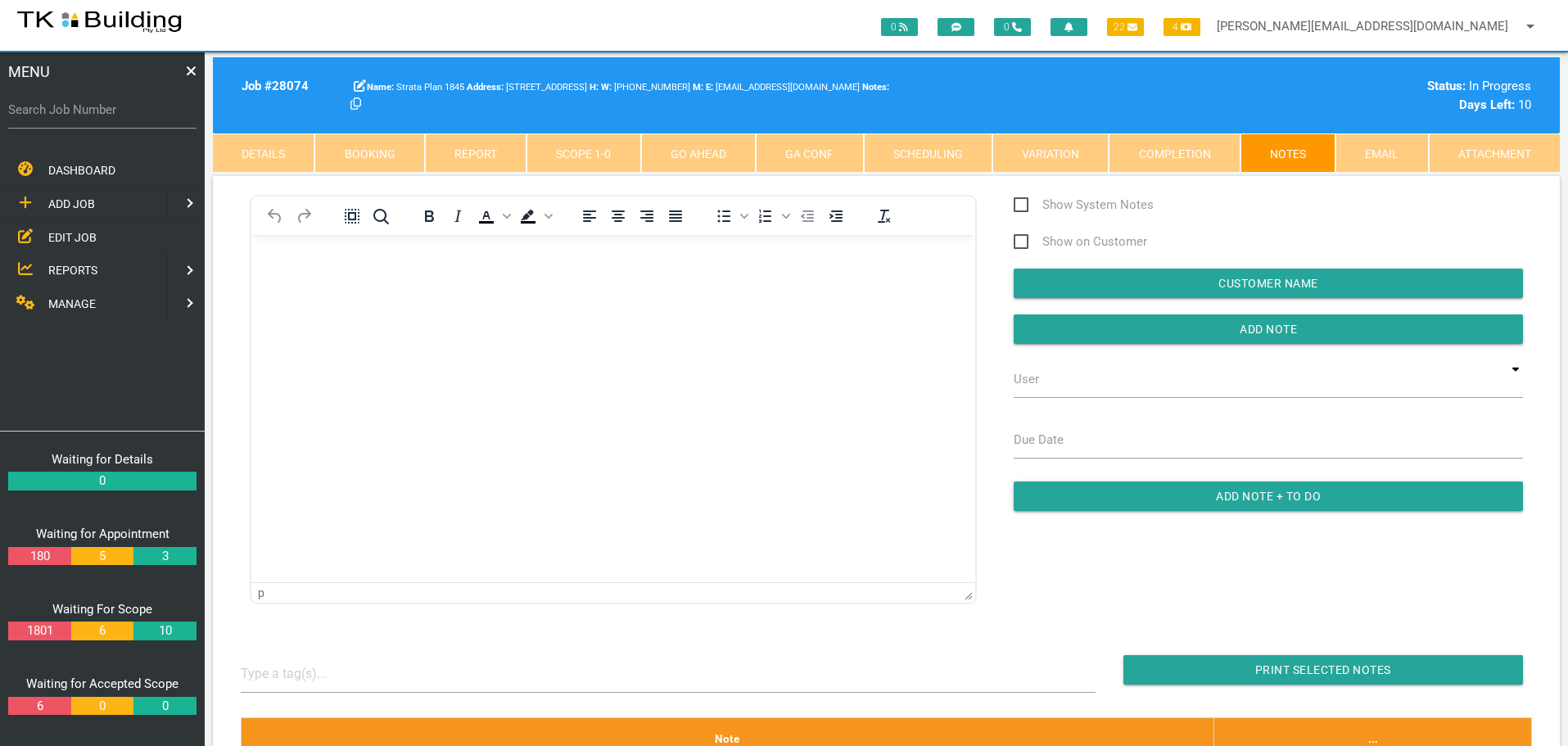
click at [292, 267] on body "Rich Text Area. Press ALT-0 for help." at bounding box center [613, 281] width 723 height 54
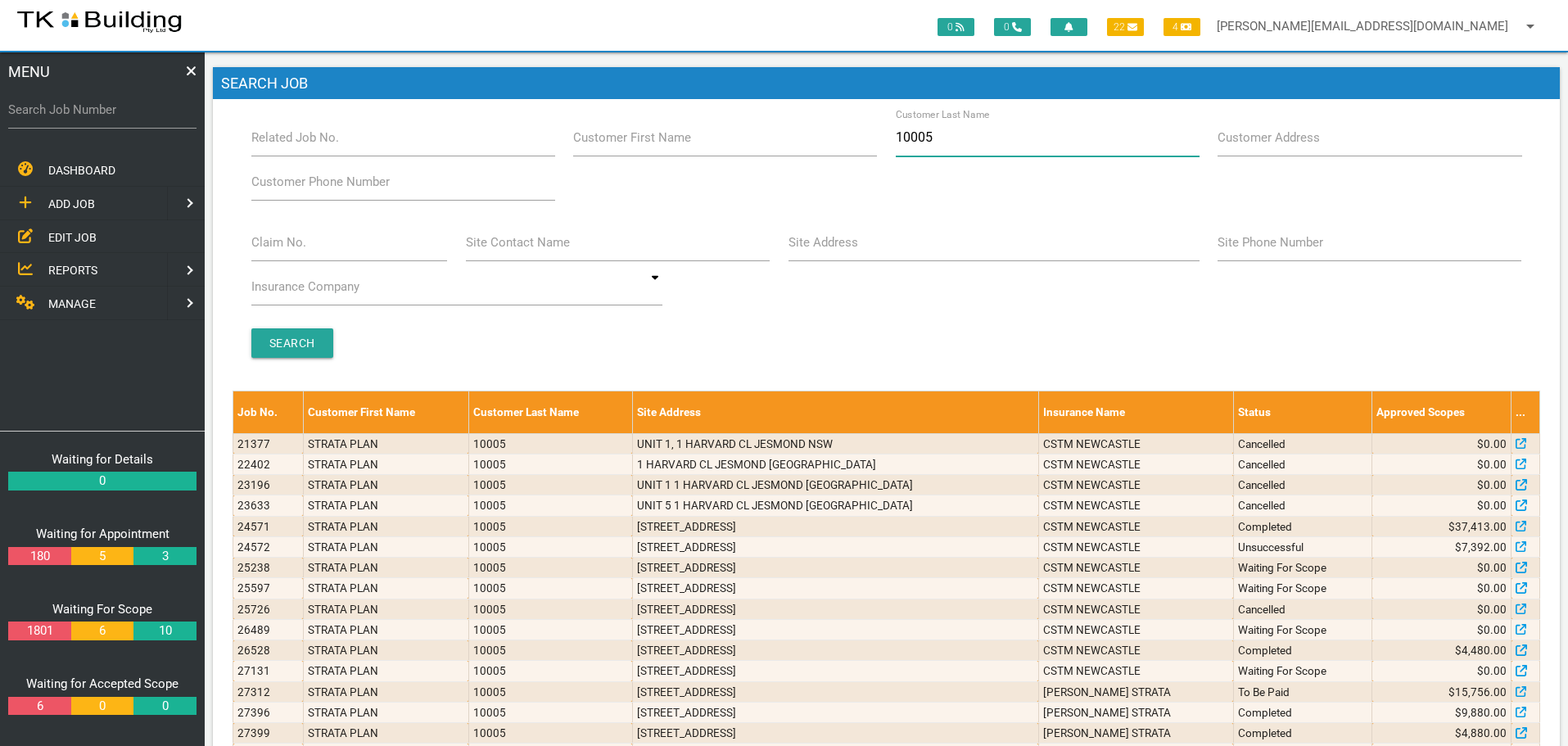
click at [966, 133] on input "10005" at bounding box center [1047, 138] width 304 height 38
type input "1"
type input "67109"
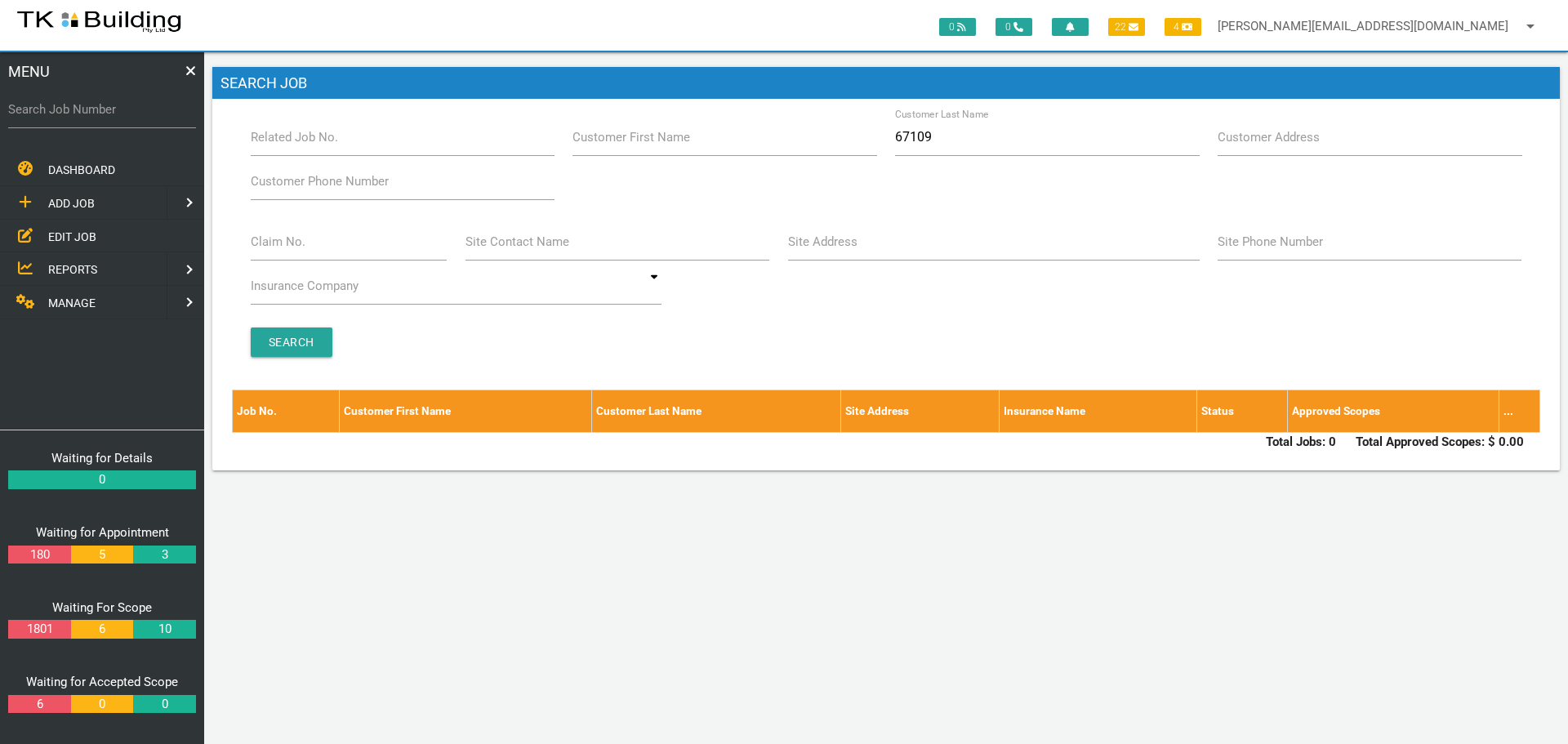
click at [64, 204] on span "ADD JOB" at bounding box center [72, 203] width 47 height 13
click at [64, 204] on span "NEW CUSTOMER" at bounding box center [92, 202] width 86 height 13
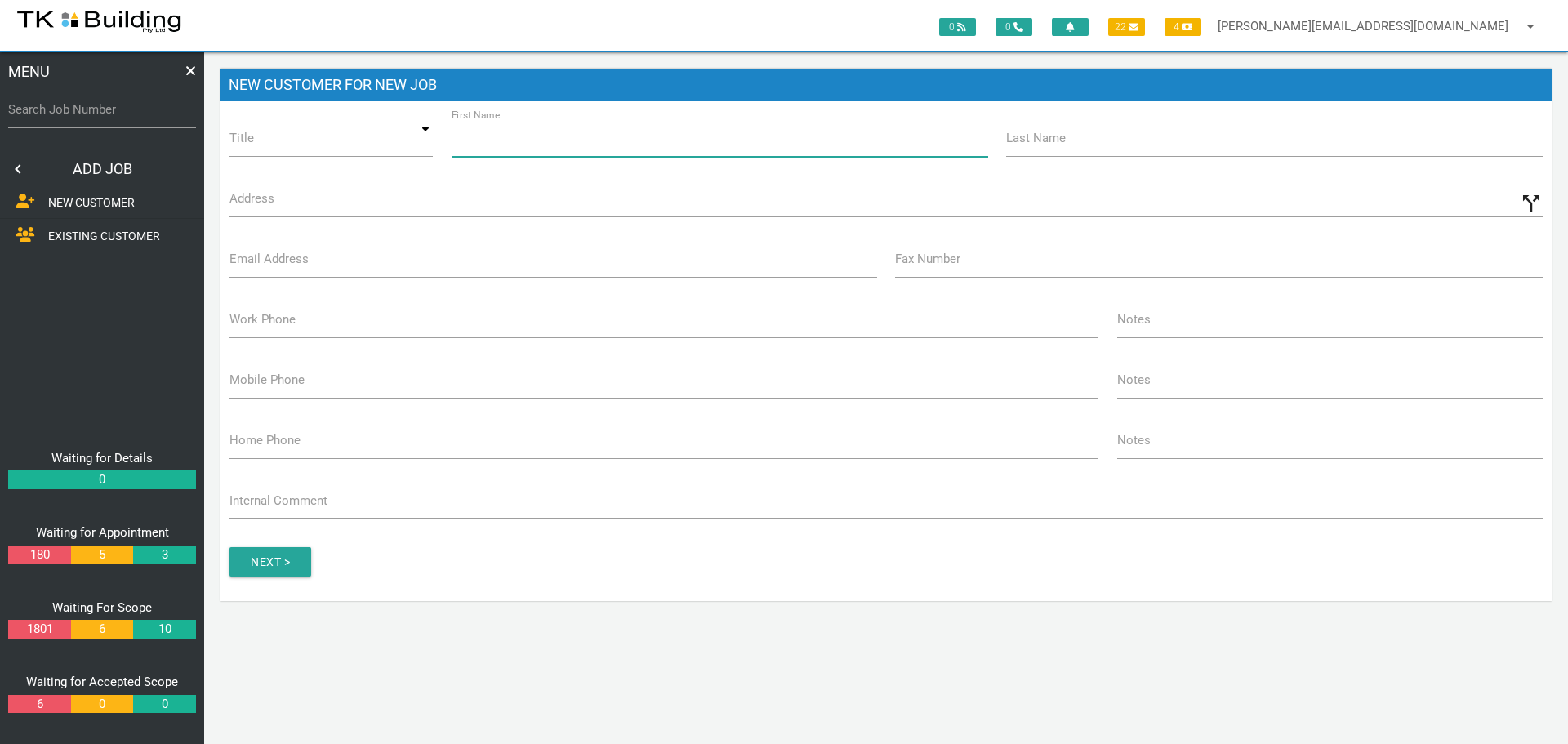
click at [583, 150] on input "First Name" at bounding box center [719, 138] width 536 height 38
type input "Strata Plan"
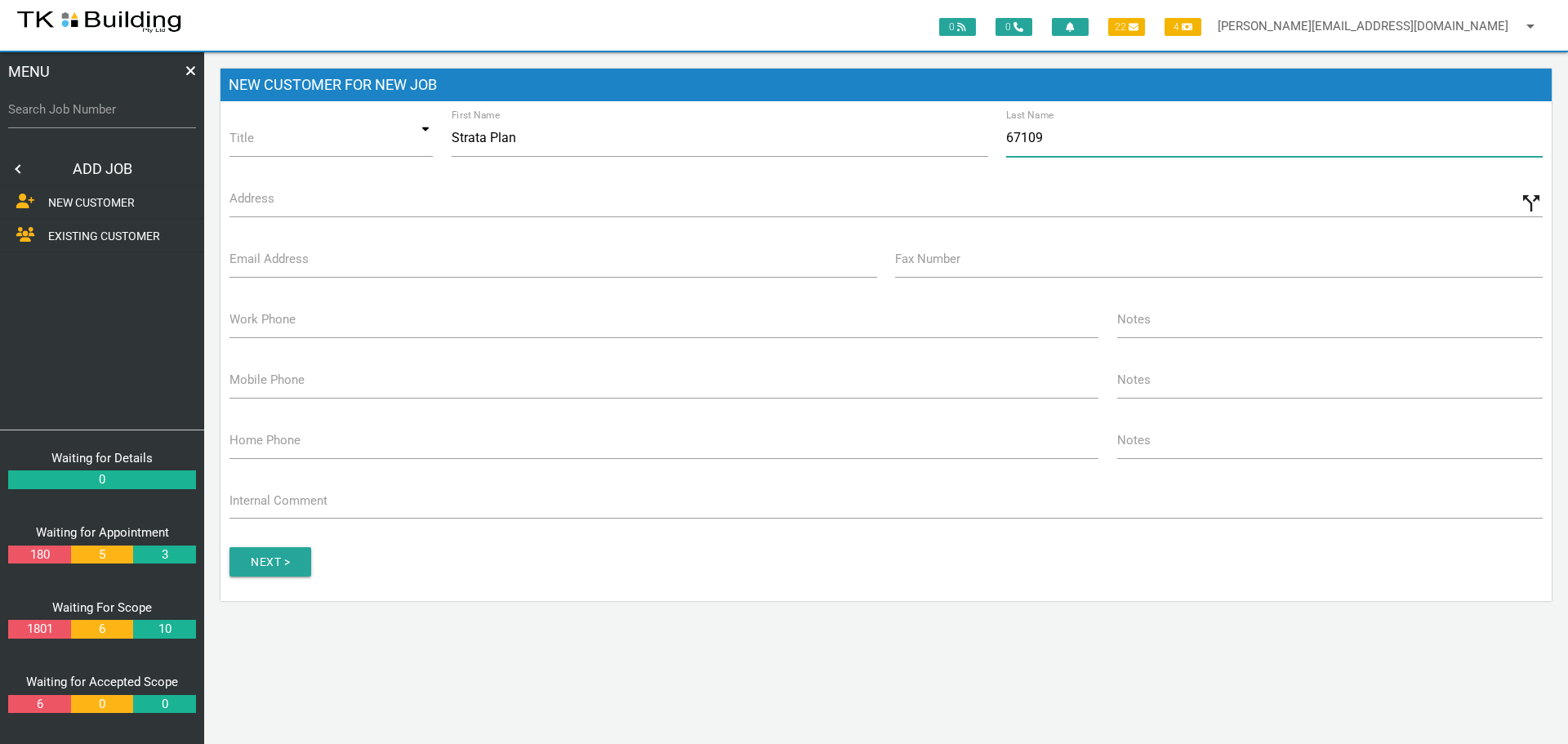
type input "67109"
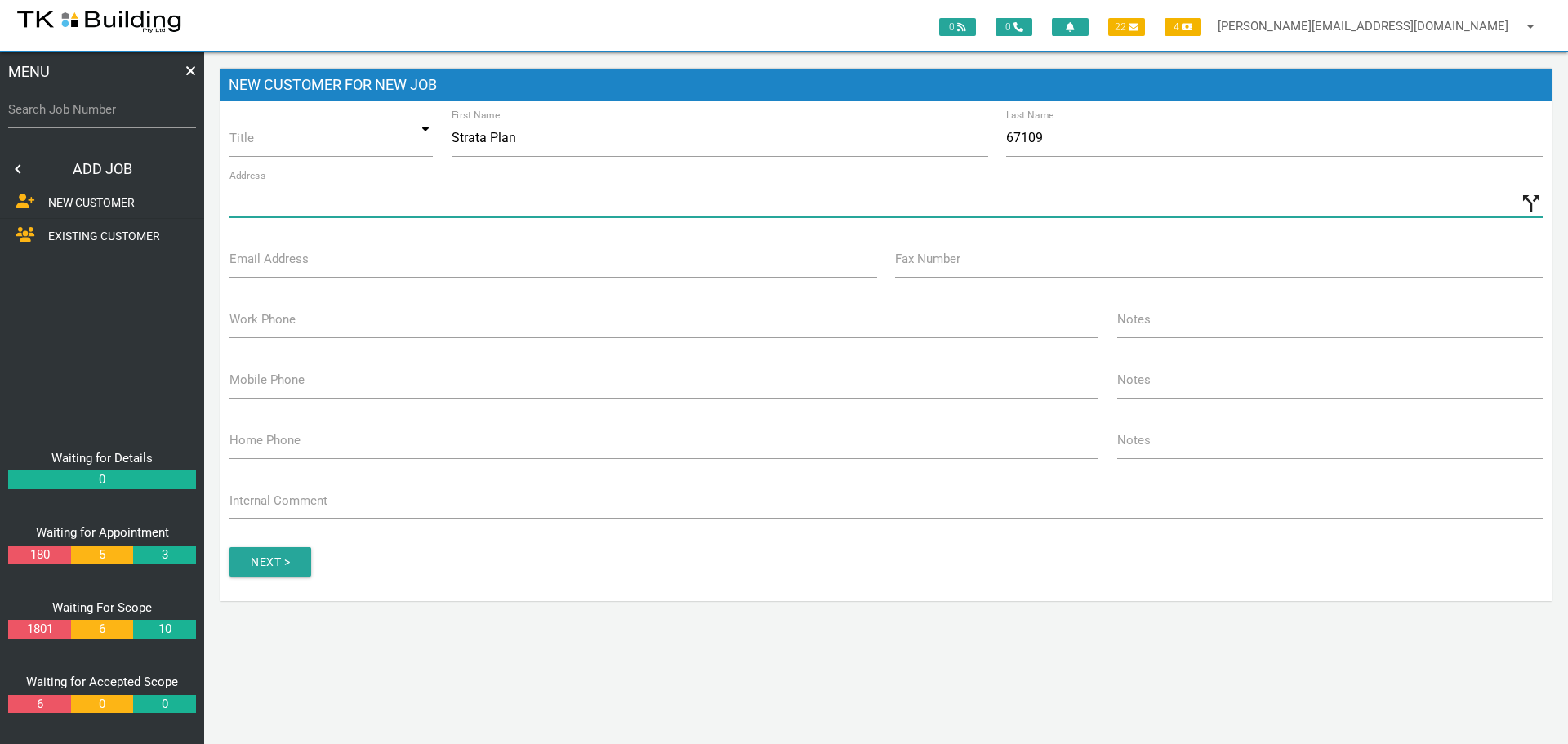
click at [325, 208] on input "Address" at bounding box center [886, 199] width 1313 height 38
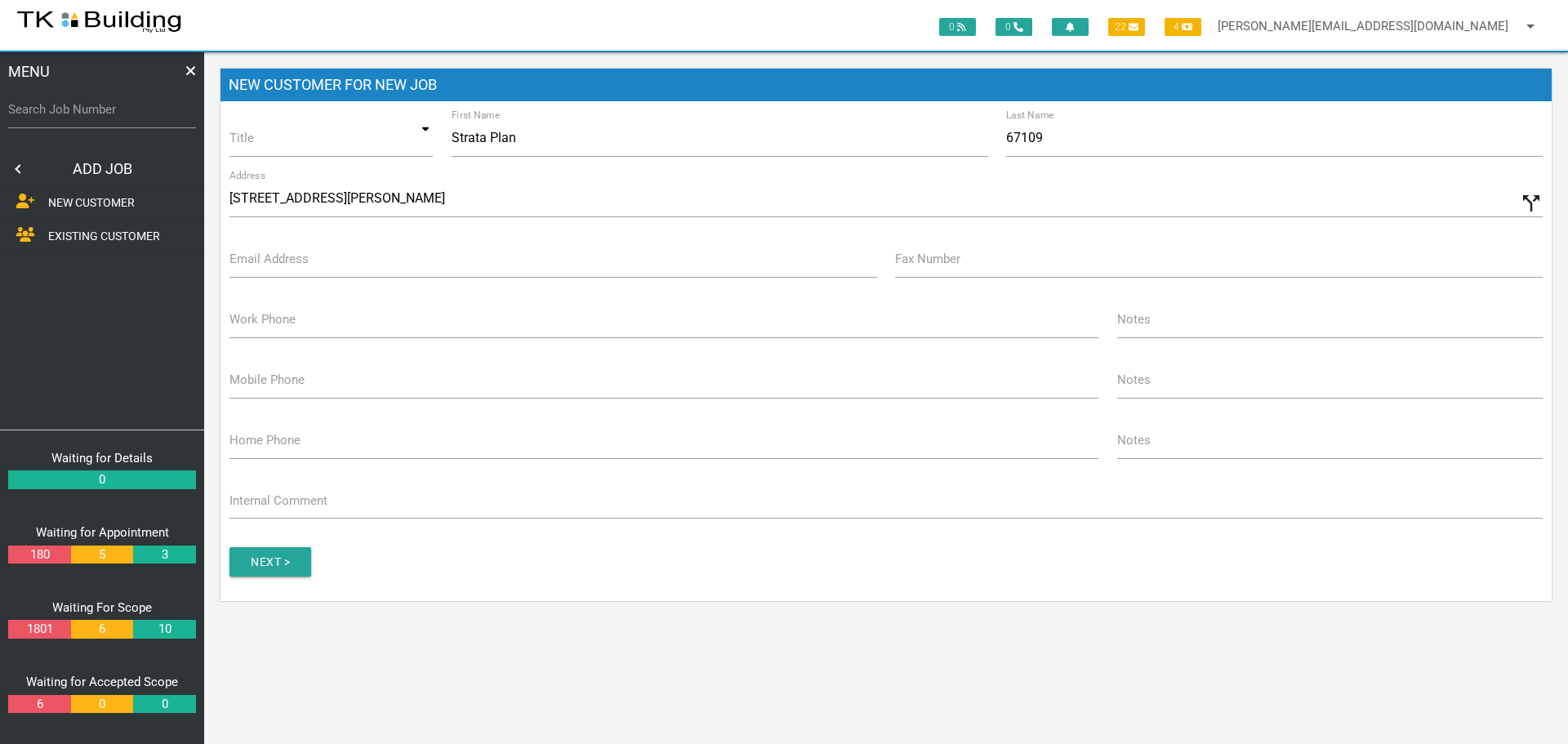
type input "42 Harrison St, Cardiff NSW 2285, Australia"
click at [259, 264] on label "Email Address" at bounding box center [269, 259] width 79 height 19
click at [259, 264] on input "Email Address" at bounding box center [553, 259] width 648 height 38
type input "[EMAIL_ADDRESS][DOMAIN_NAME]"
type input "(02) 4942 3243"
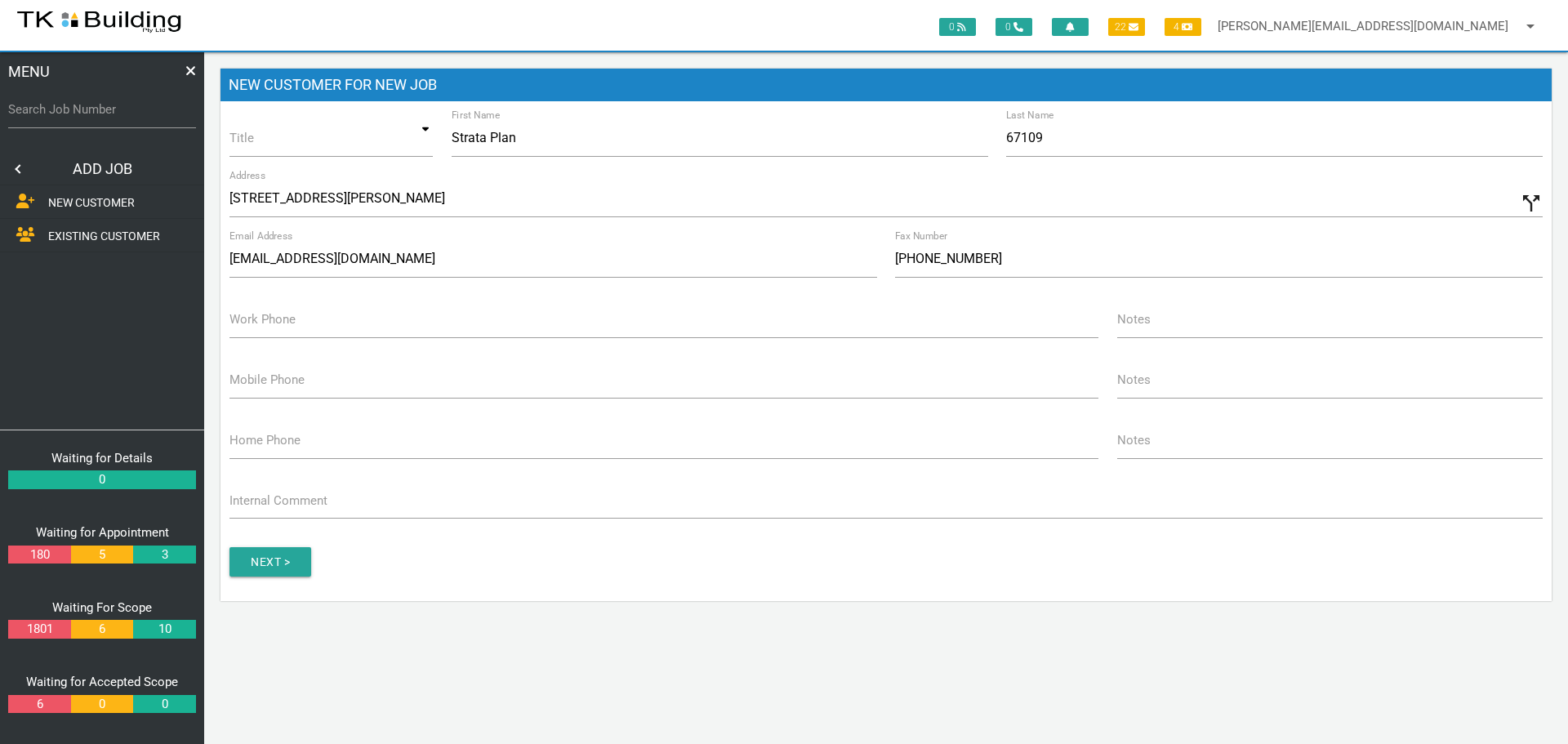
click at [242, 320] on label "Work Phone" at bounding box center [262, 319] width 66 height 19
click at [242, 320] on input "Work Phone" at bounding box center [664, 319] width 869 height 38
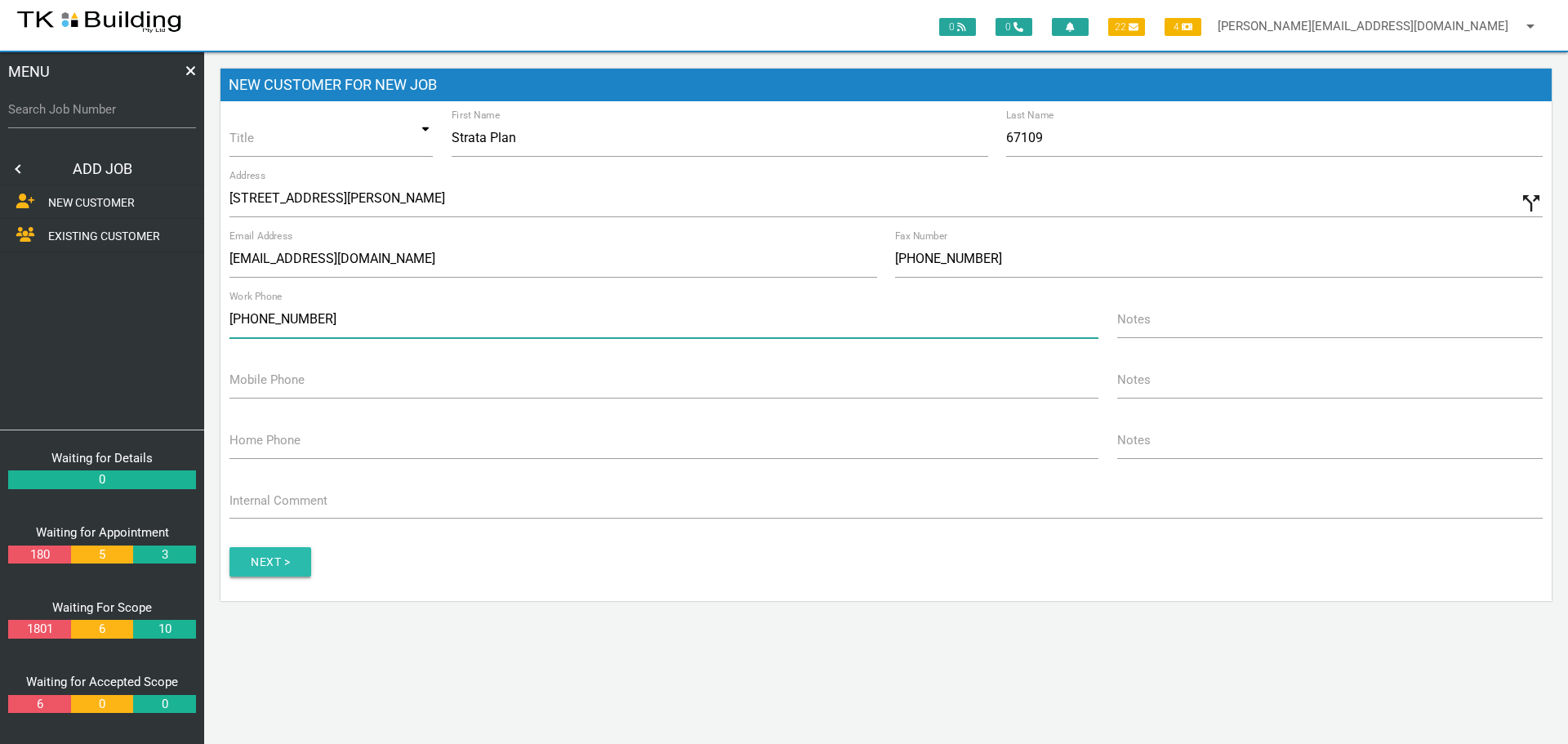
type input "[PHONE_NUMBER]"
click at [271, 561] on input "Next >" at bounding box center [270, 562] width 82 height 29
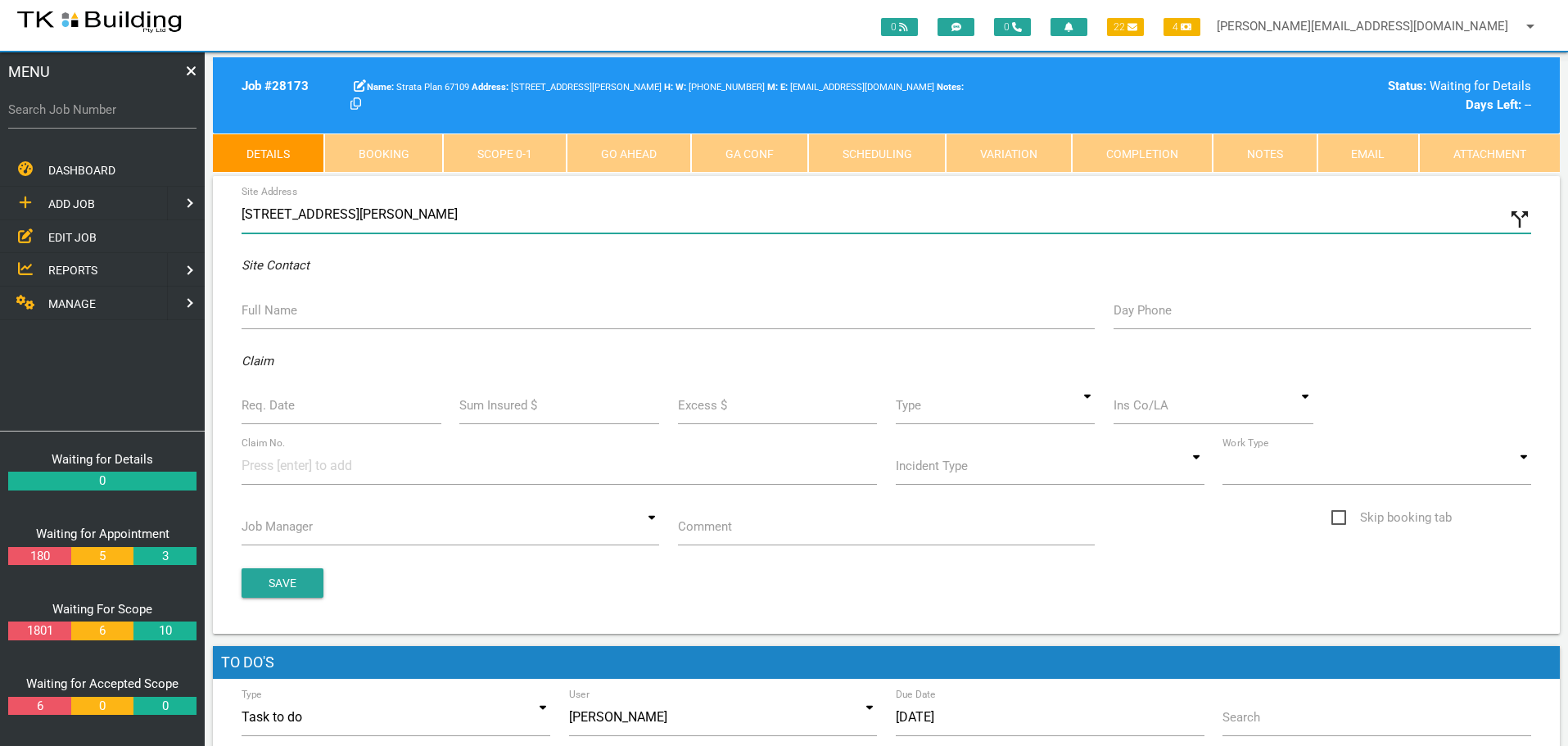
click at [245, 209] on input "42 Harrison St, Cardiff NSW 2285, Australia" at bounding box center [886, 215] width 1289 height 38
type input "4/42 Harrison St, Cardiff NSW 2285, Australia"
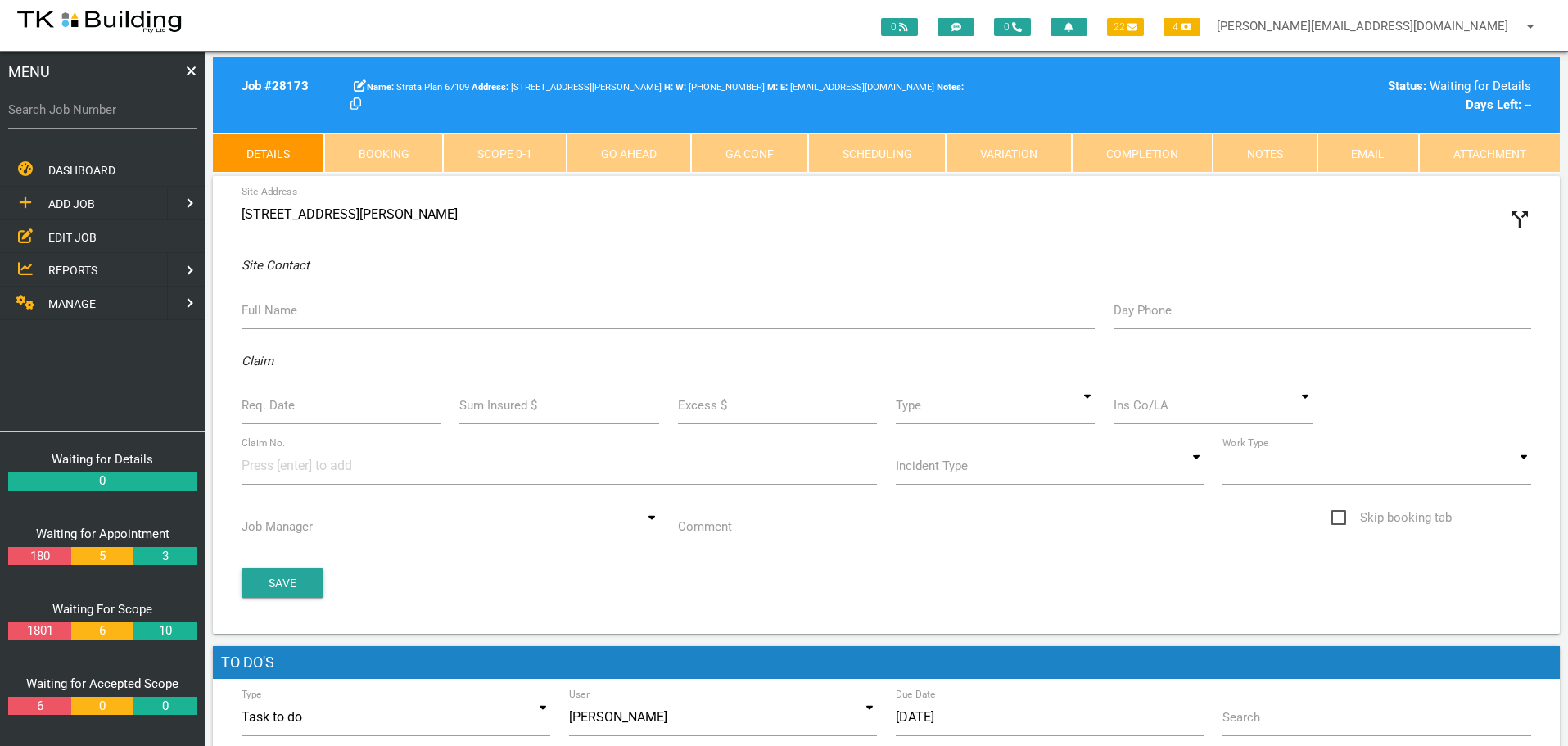
click at [276, 314] on label "Full Name" at bounding box center [269, 311] width 55 height 19
click at [276, 314] on input "Full Name" at bounding box center [668, 311] width 853 height 38
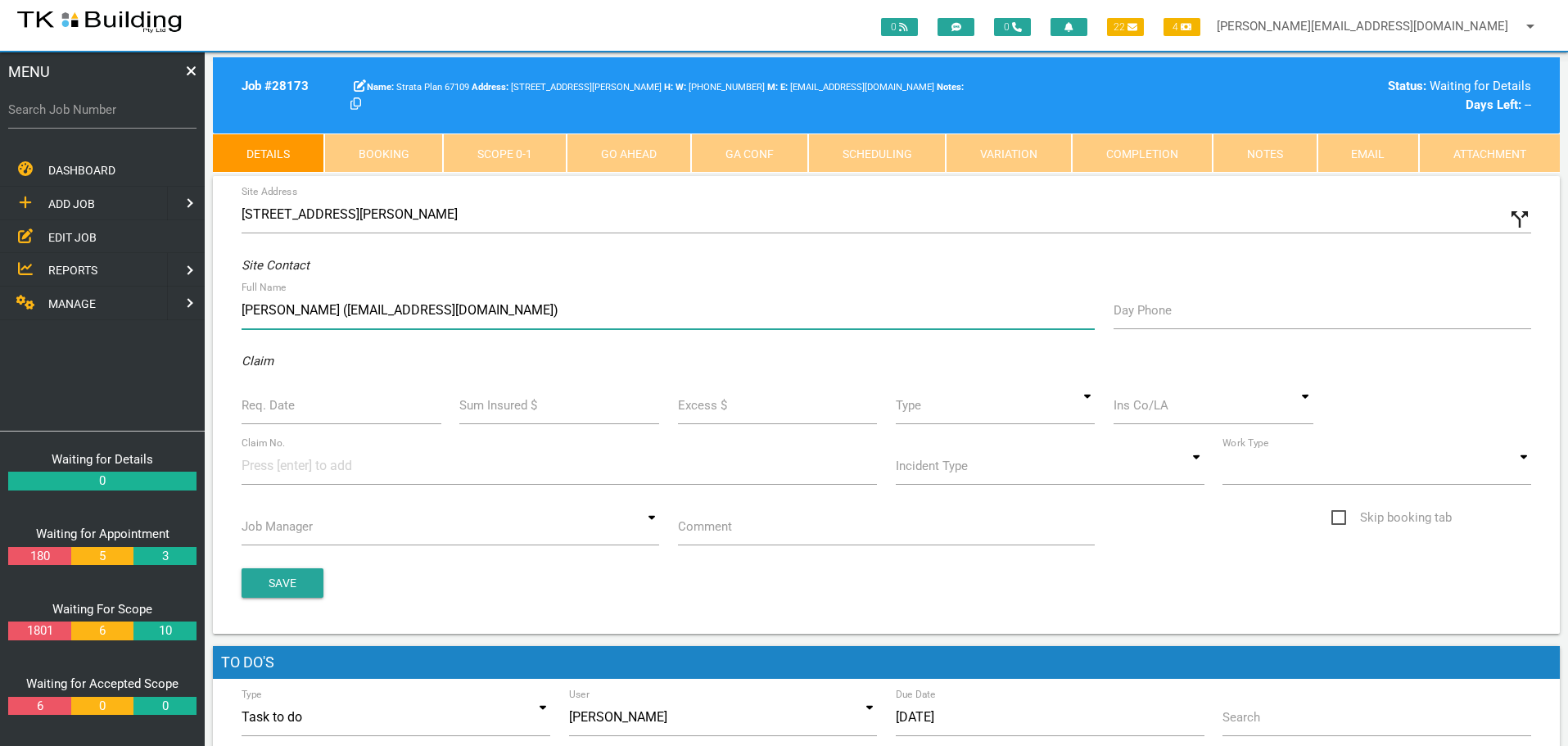
type input "Nick Patel (royalinternationalaus@gmail.com)"
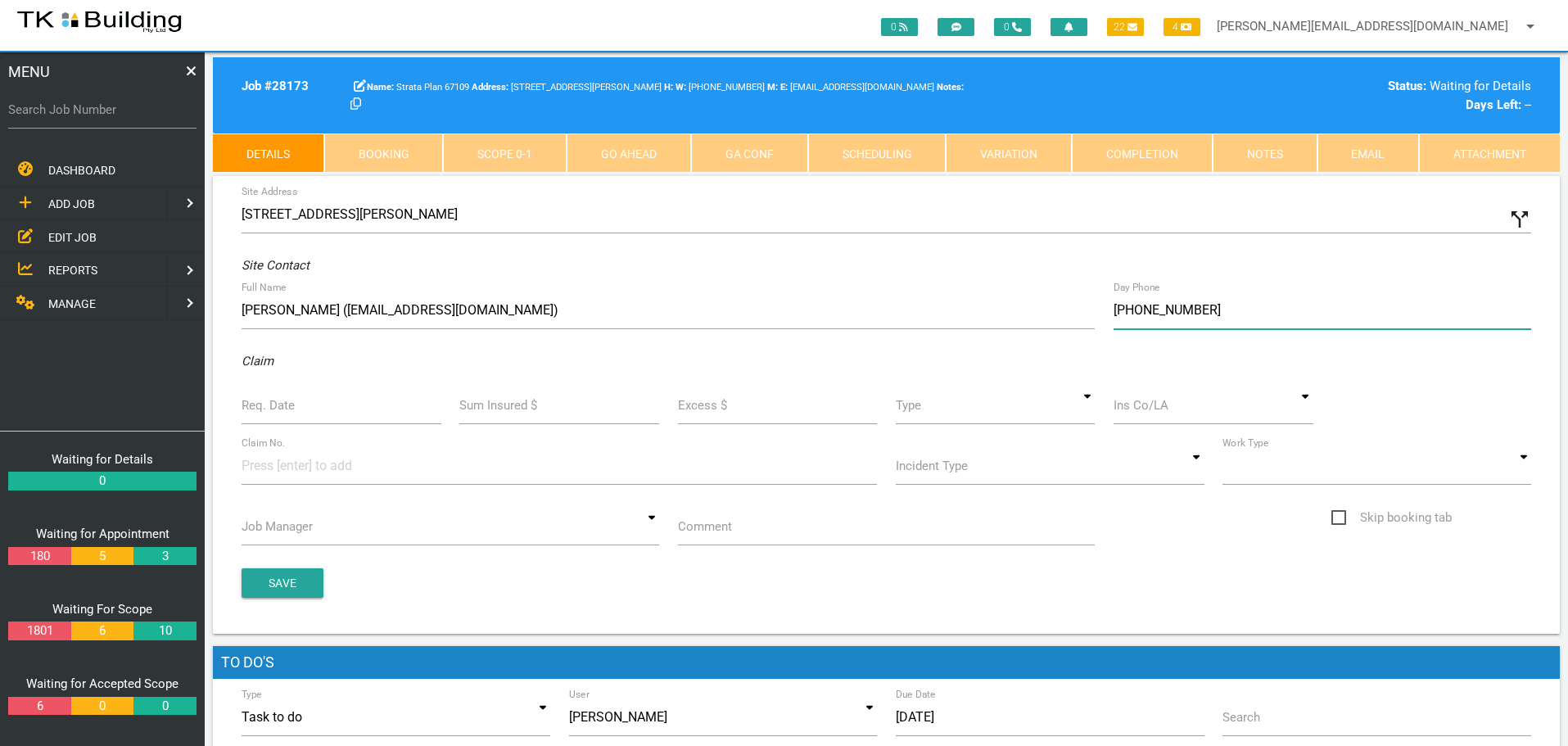
type input "(04) 3019 0940"
click at [279, 406] on label "Req. Date" at bounding box center [267, 406] width 53 height 19
click at [279, 406] on input "Req. Date" at bounding box center [341, 405] width 200 height 38
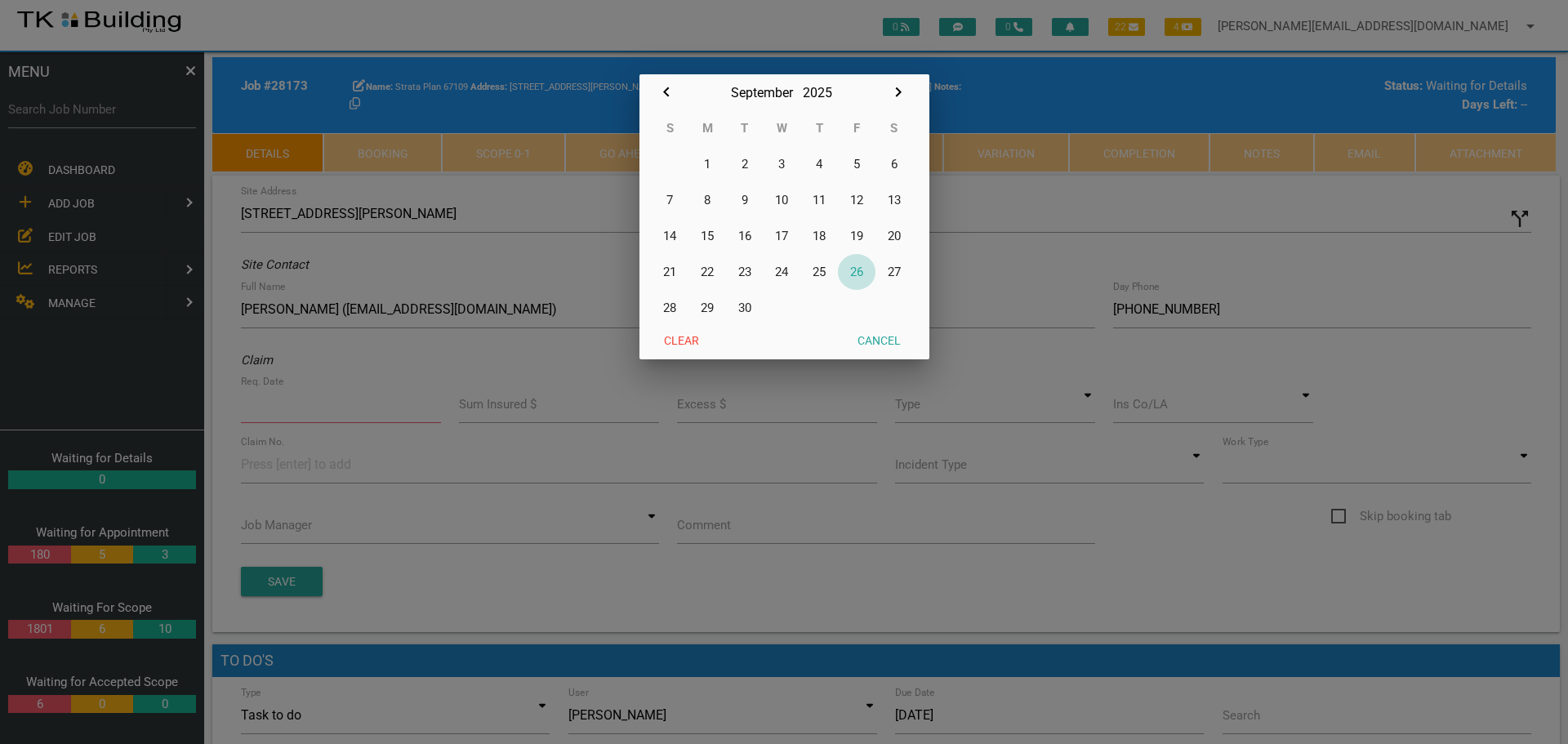
click at [857, 276] on button "26" at bounding box center [857, 272] width 38 height 36
type input "[DATE]"
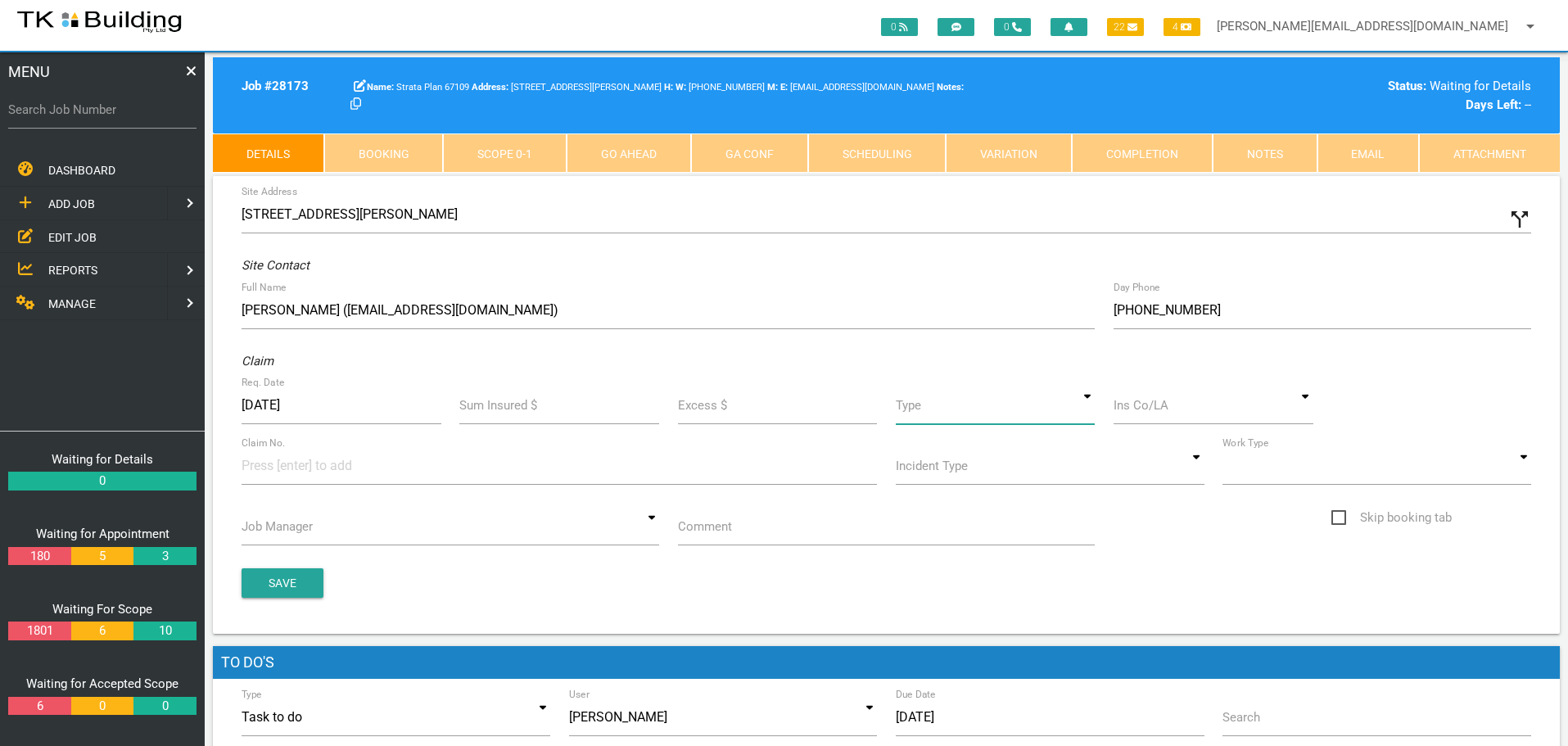
click at [1085, 414] on input at bounding box center [995, 405] width 200 height 38
click at [1047, 471] on span "Standard" at bounding box center [995, 480] width 200 height 41
type input "Standard"
click at [1159, 414] on input at bounding box center [1212, 405] width 200 height 38
click at [1160, 434] on span "LAKE GROUP STRATA" at bounding box center [1212, 439] width 200 height 41
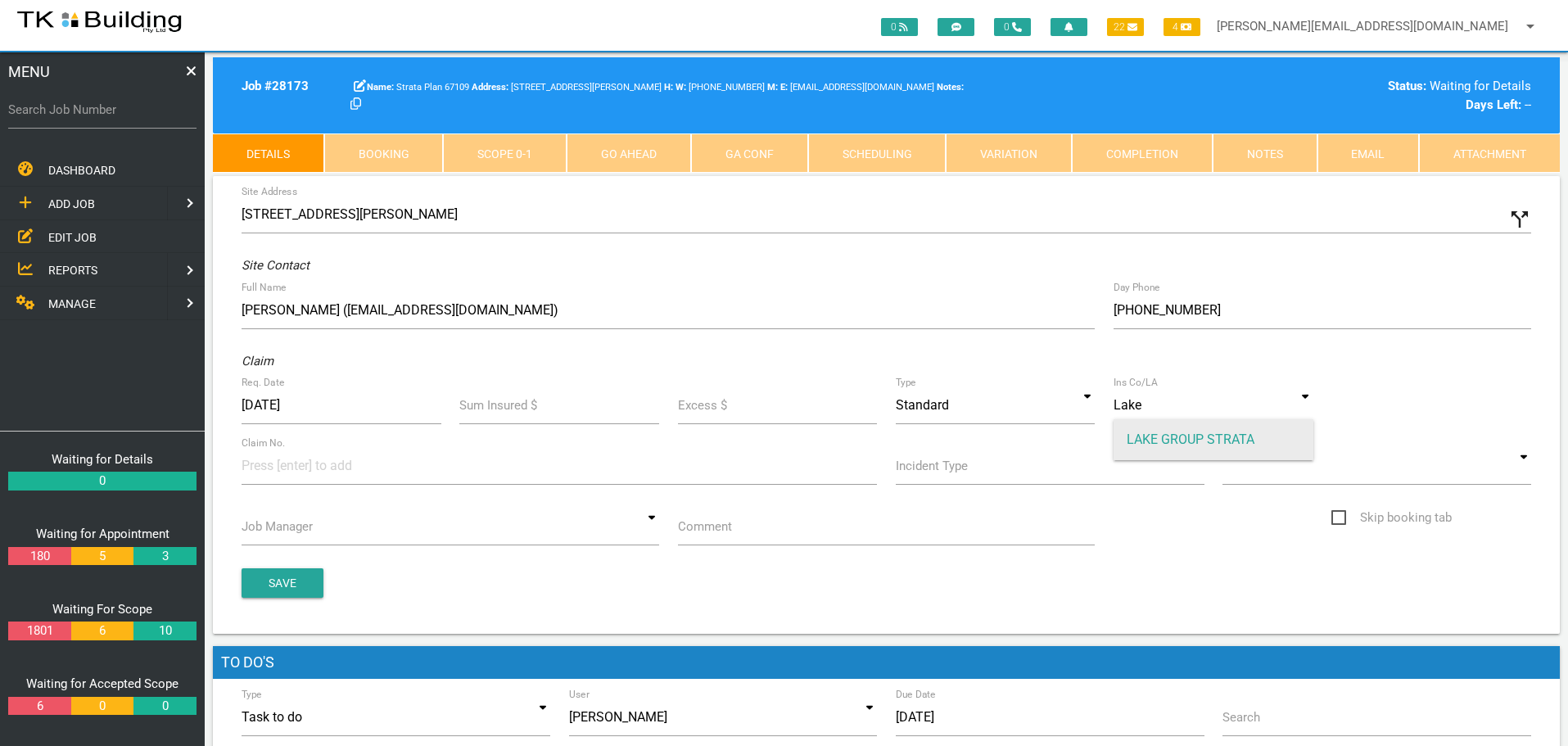
type input "LAKE GROUP STRATA"
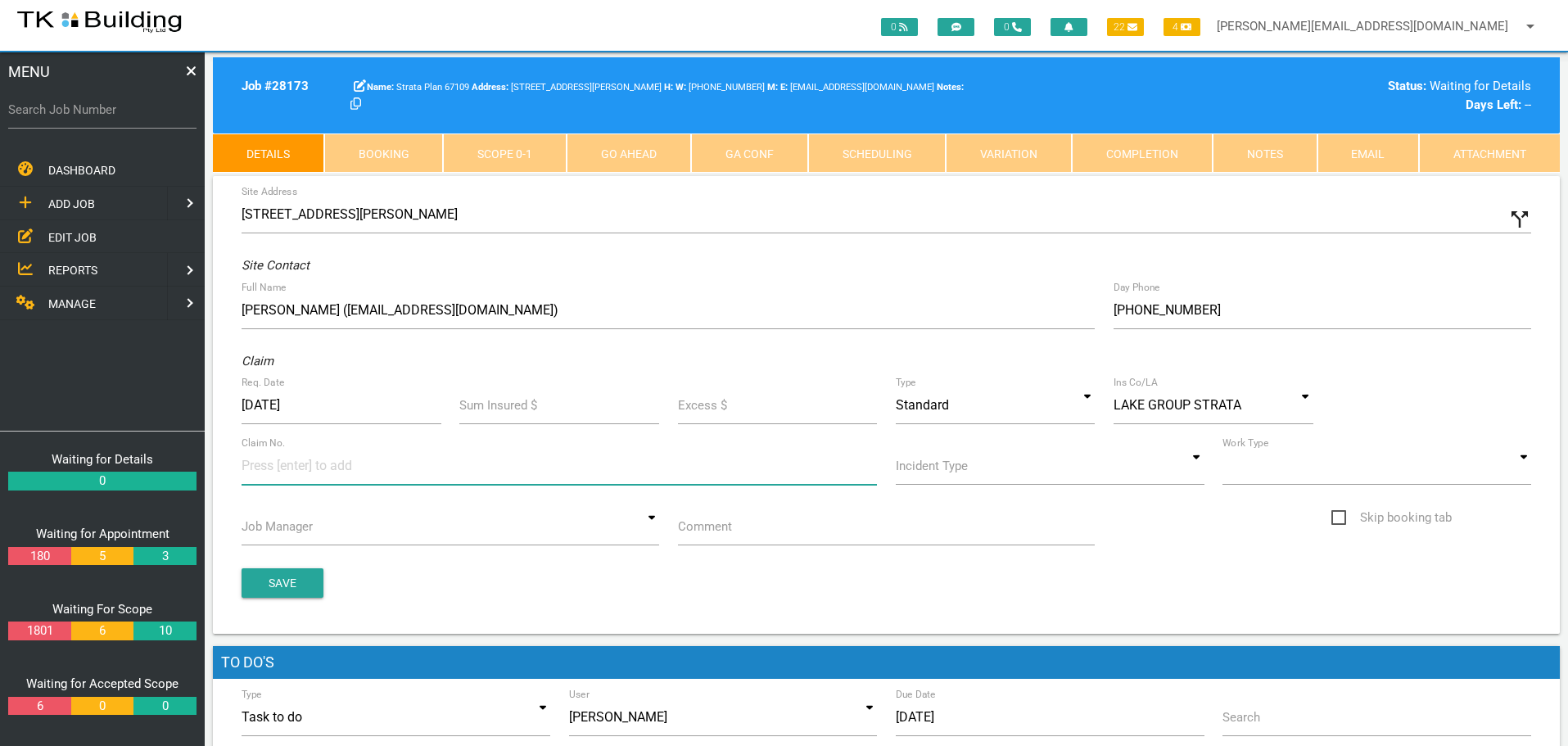
click at [273, 474] on input at bounding box center [303, 465] width 123 height 37
type input "071620"
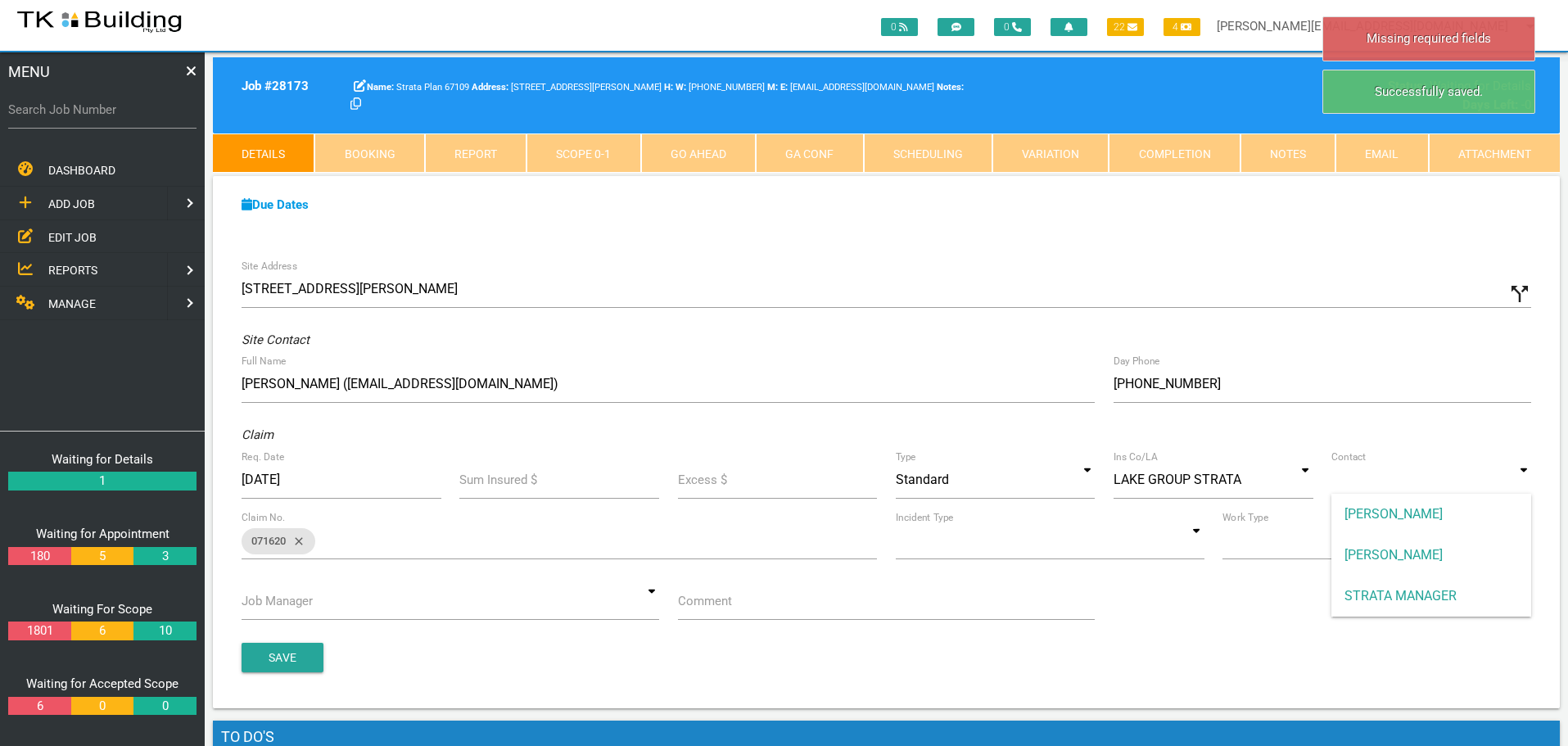
click at [1523, 486] on input at bounding box center [1430, 480] width 200 height 38
click at [1449, 604] on span "STRATA MANAGER" at bounding box center [1430, 595] width 200 height 41
type input "STRATA MANAGER"
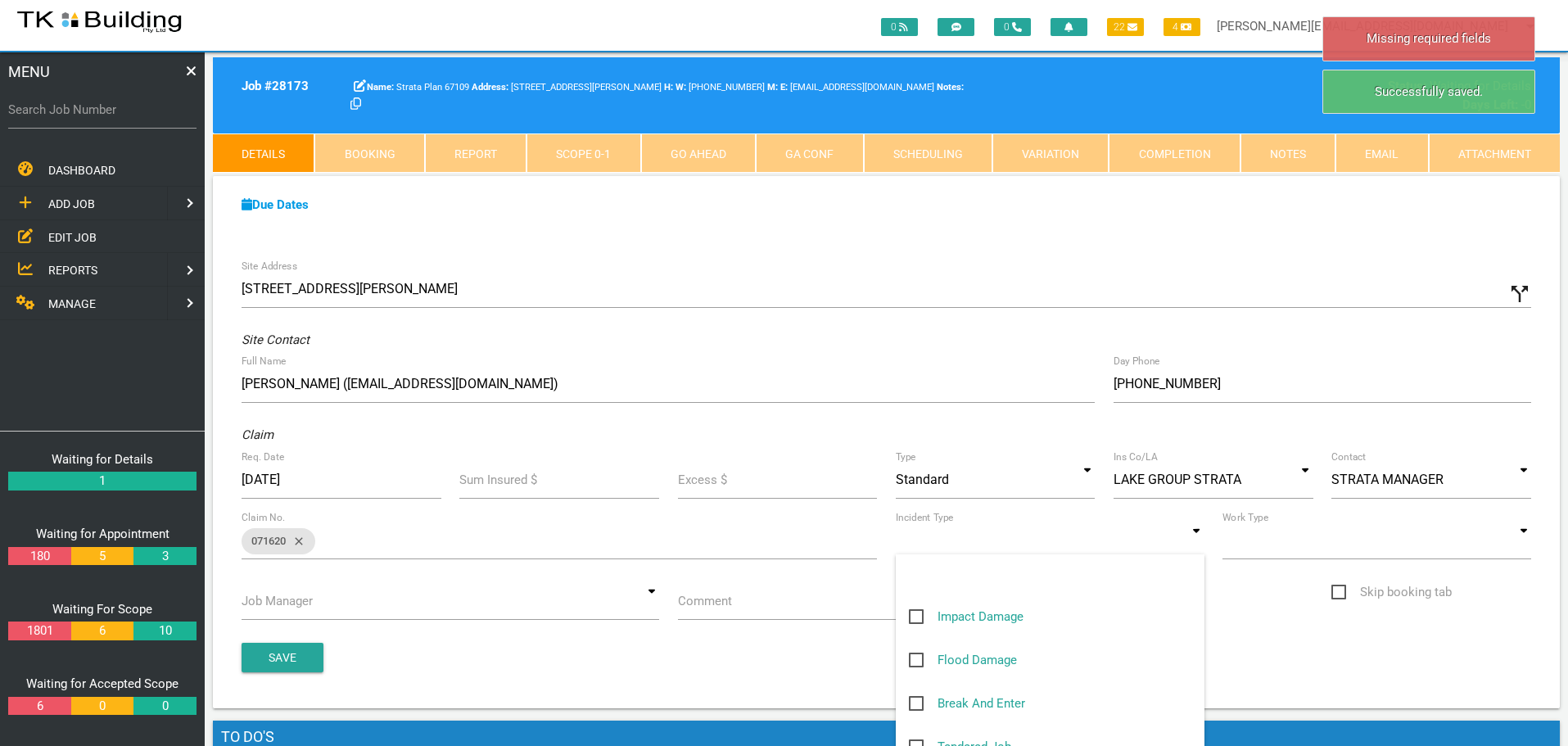
click at [1198, 546] on input at bounding box center [1050, 541] width 309 height 38
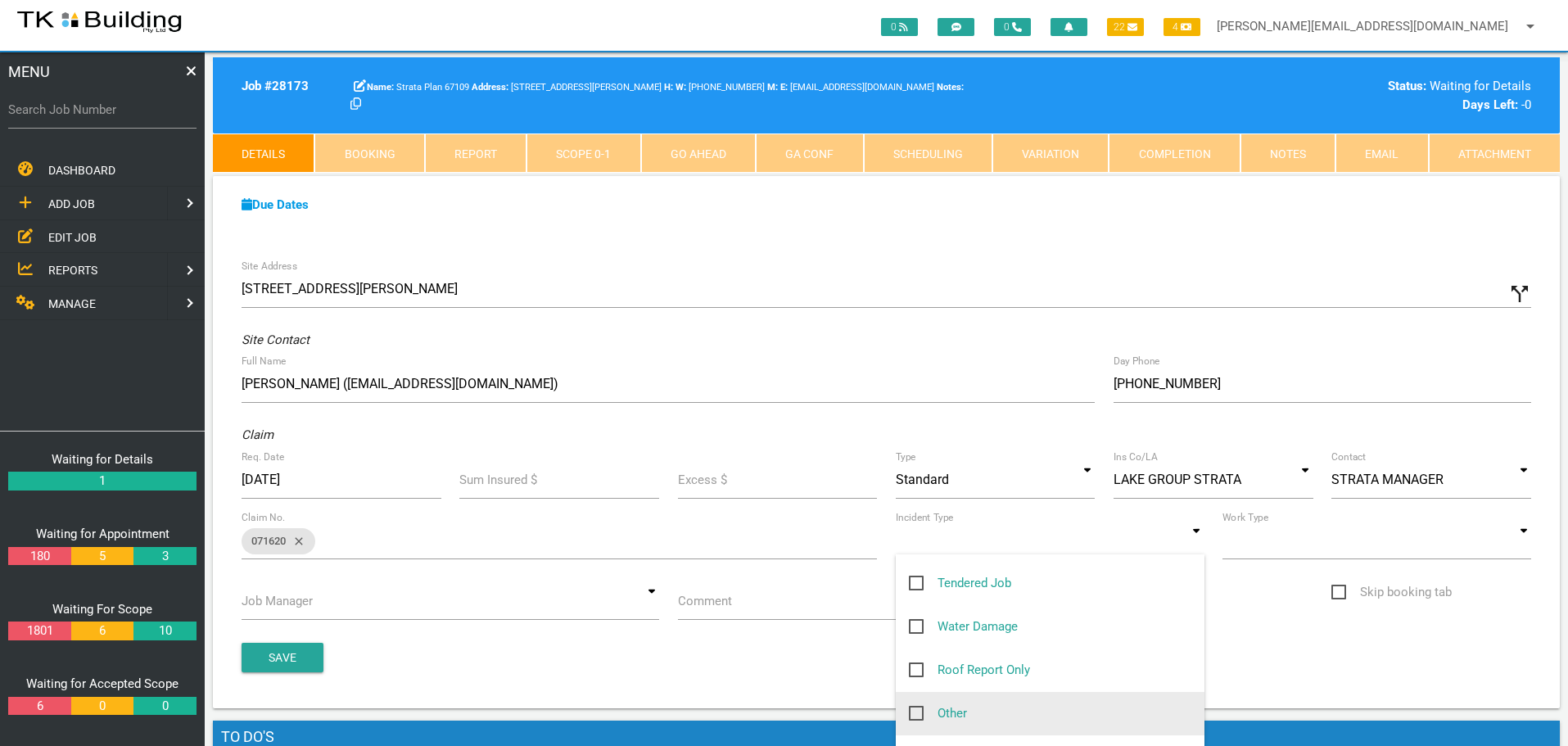
click at [916, 716] on span "Other" at bounding box center [937, 714] width 58 height 21
click at [916, 714] on input "Other" at bounding box center [914, 709] width 10 height 10
checkbox input "true"
type input "Other"
click at [1519, 543] on input at bounding box center [1376, 541] width 309 height 38
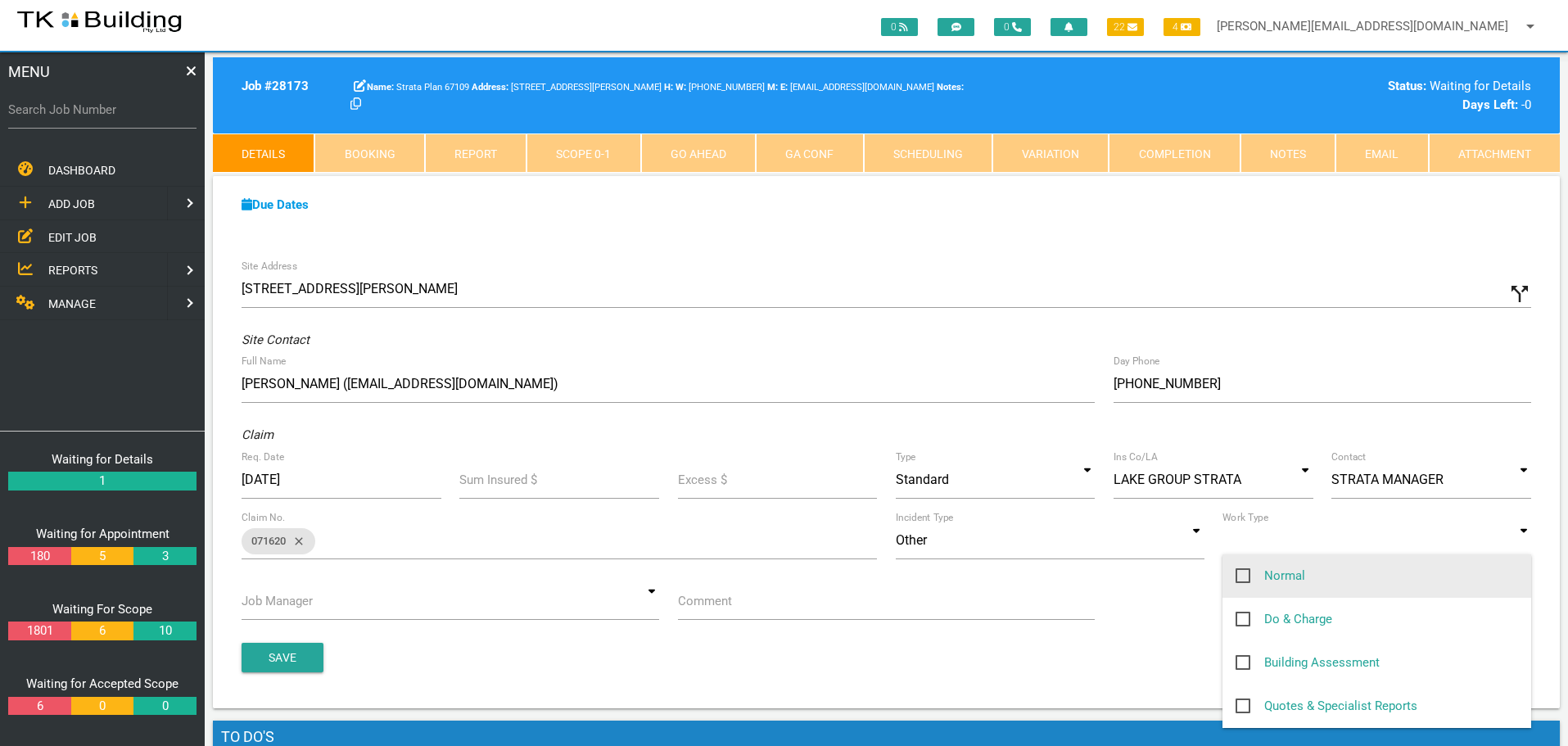
click at [1248, 576] on span "Normal" at bounding box center [1269, 576] width 69 height 21
click at [1246, 576] on input "Normal" at bounding box center [1240, 571] width 10 height 10
checkbox input "true"
type input "Normal"
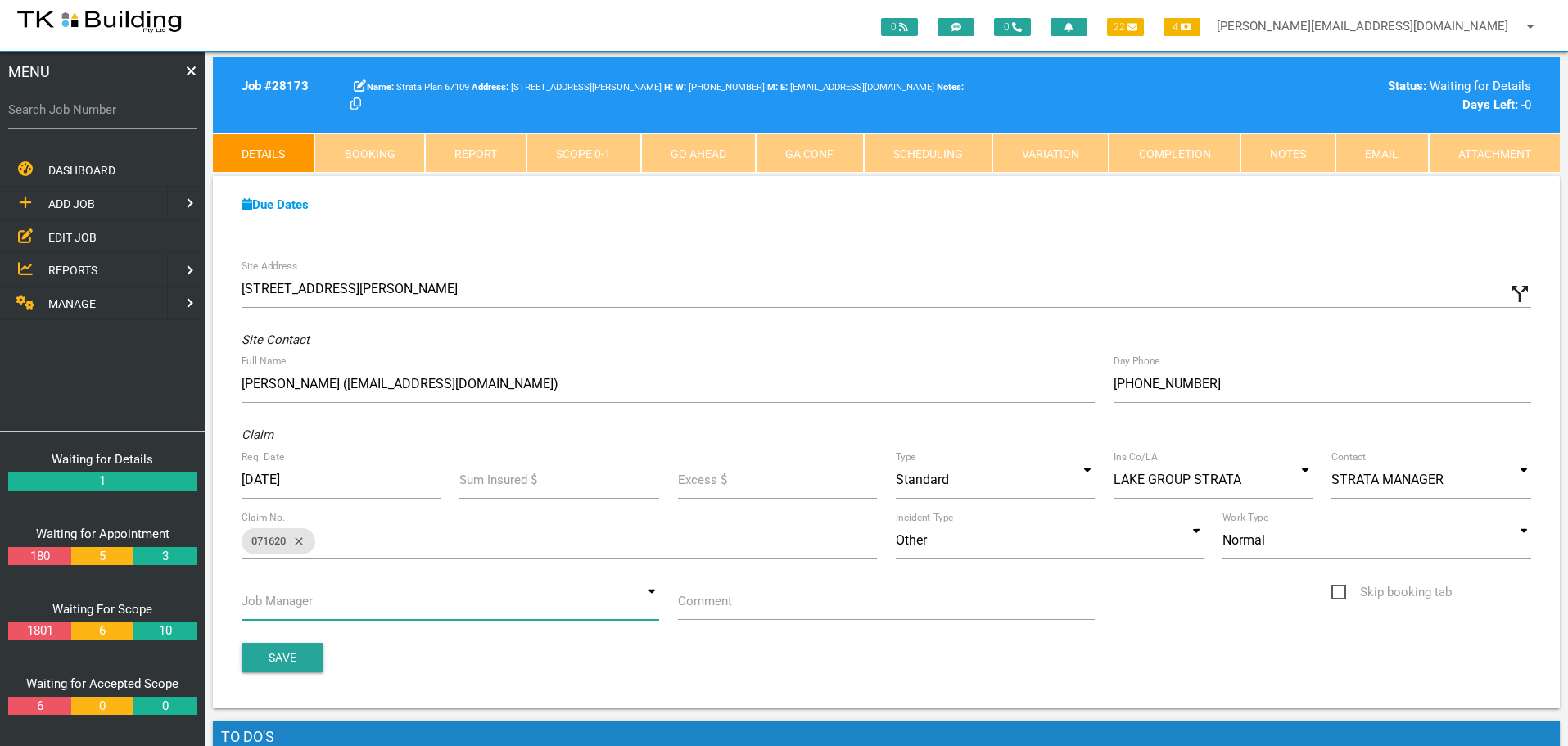
click at [652, 603] on input at bounding box center [450, 601] width 417 height 38
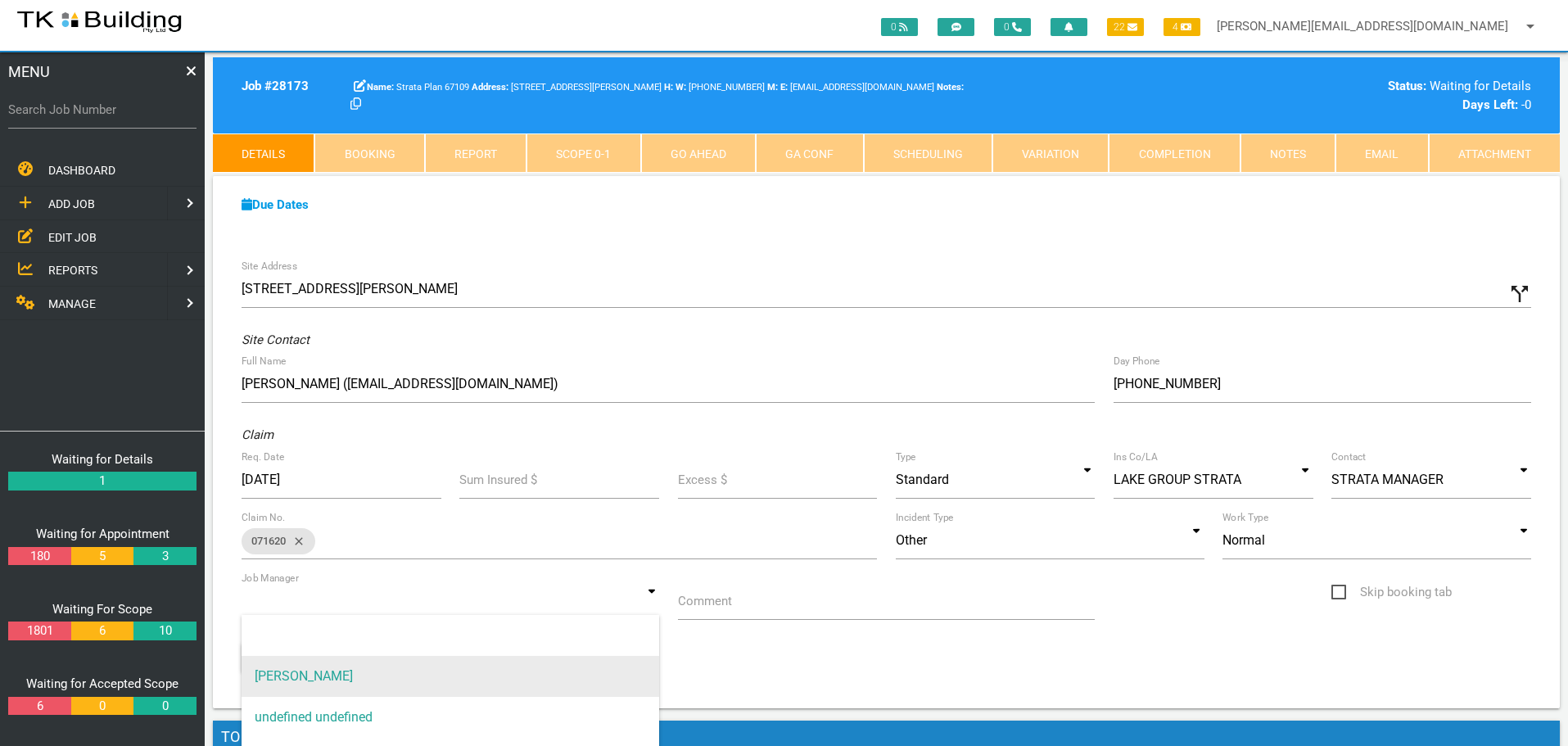
click at [599, 668] on span "[PERSON_NAME]" at bounding box center [450, 676] width 417 height 41
type input "[PERSON_NAME]"
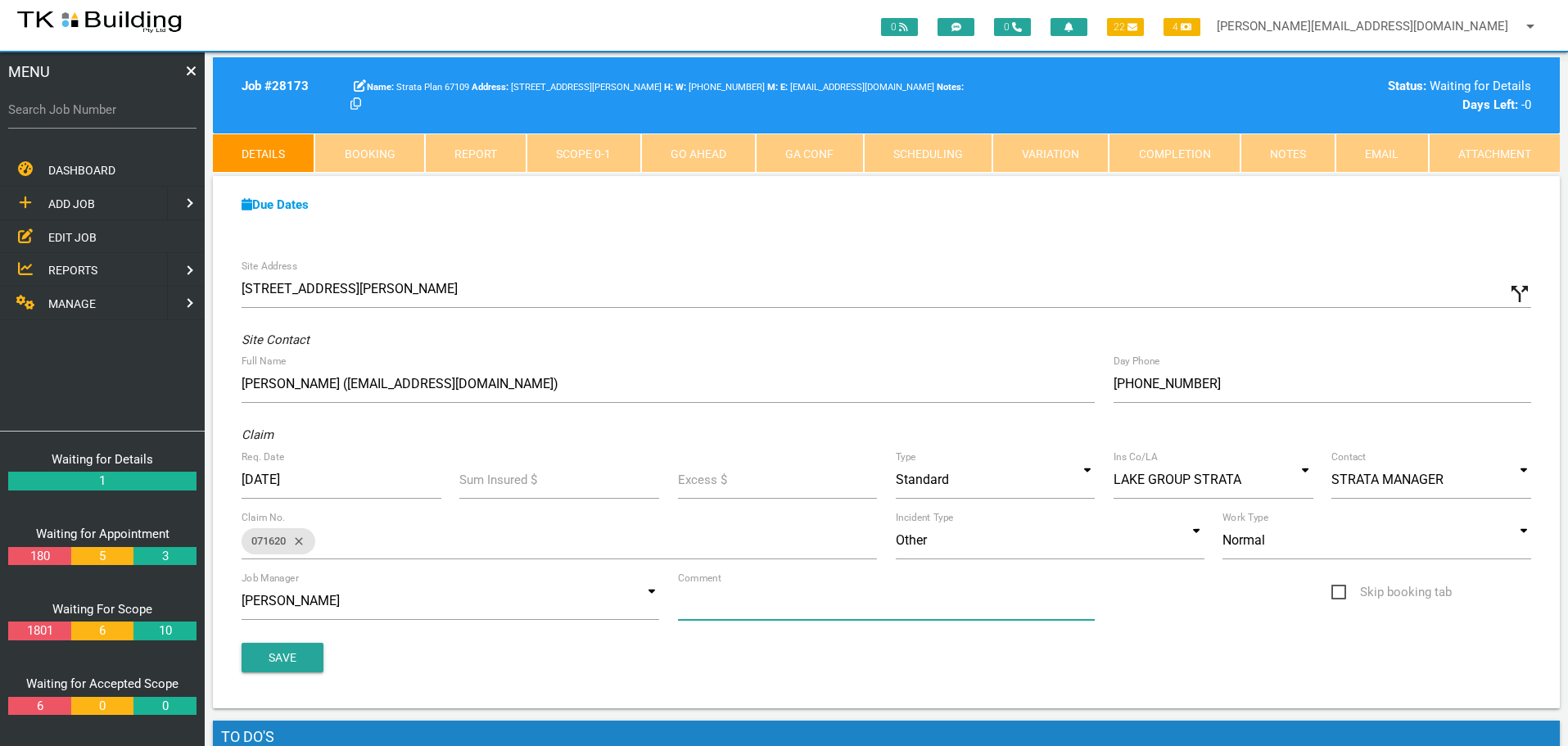
click at [752, 609] on input "Comment" at bounding box center [886, 601] width 417 height 38
type input "Quote on Units 4 & 5 for repairs to flooring that is chipping"
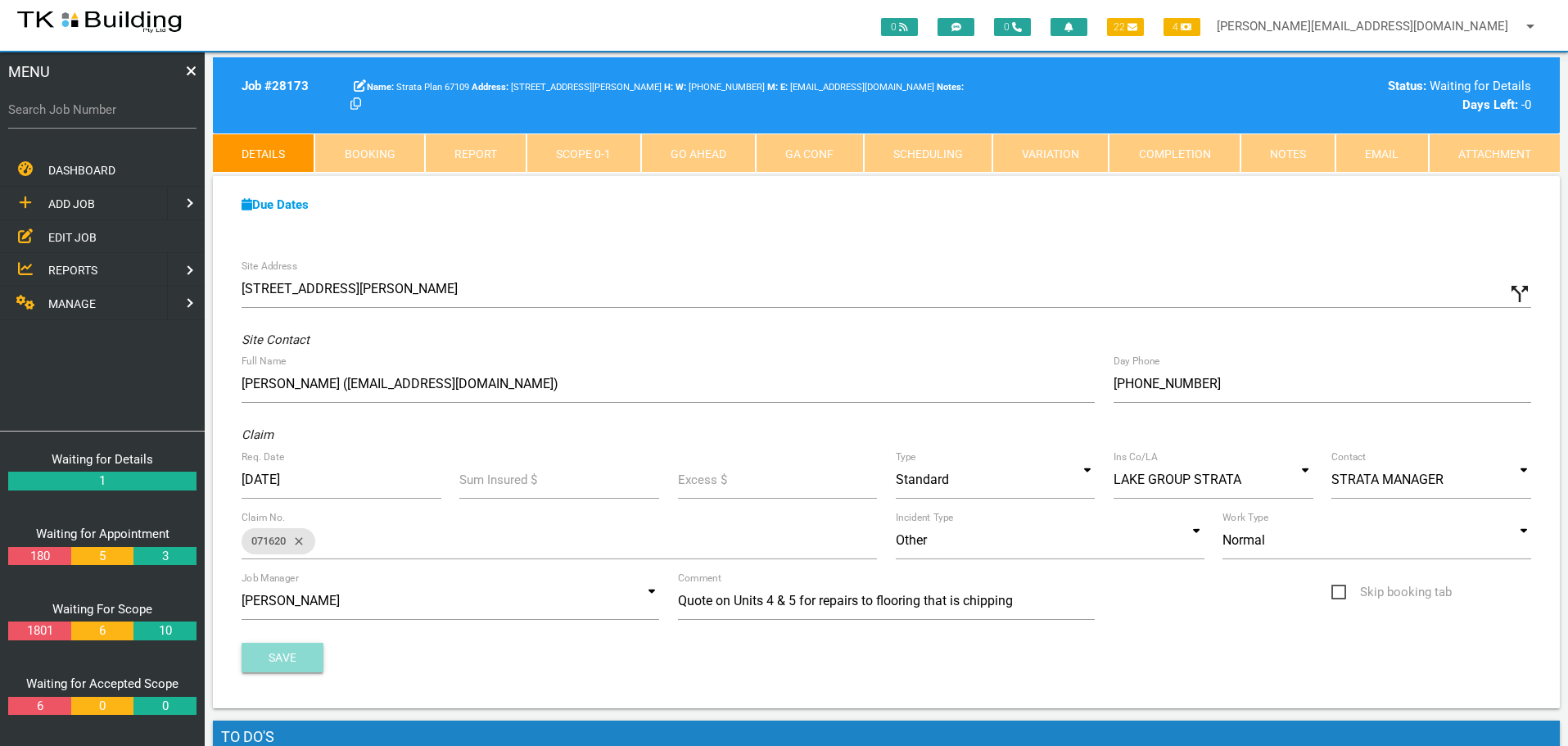
click at [286, 645] on button "Save" at bounding box center [282, 658] width 82 height 29
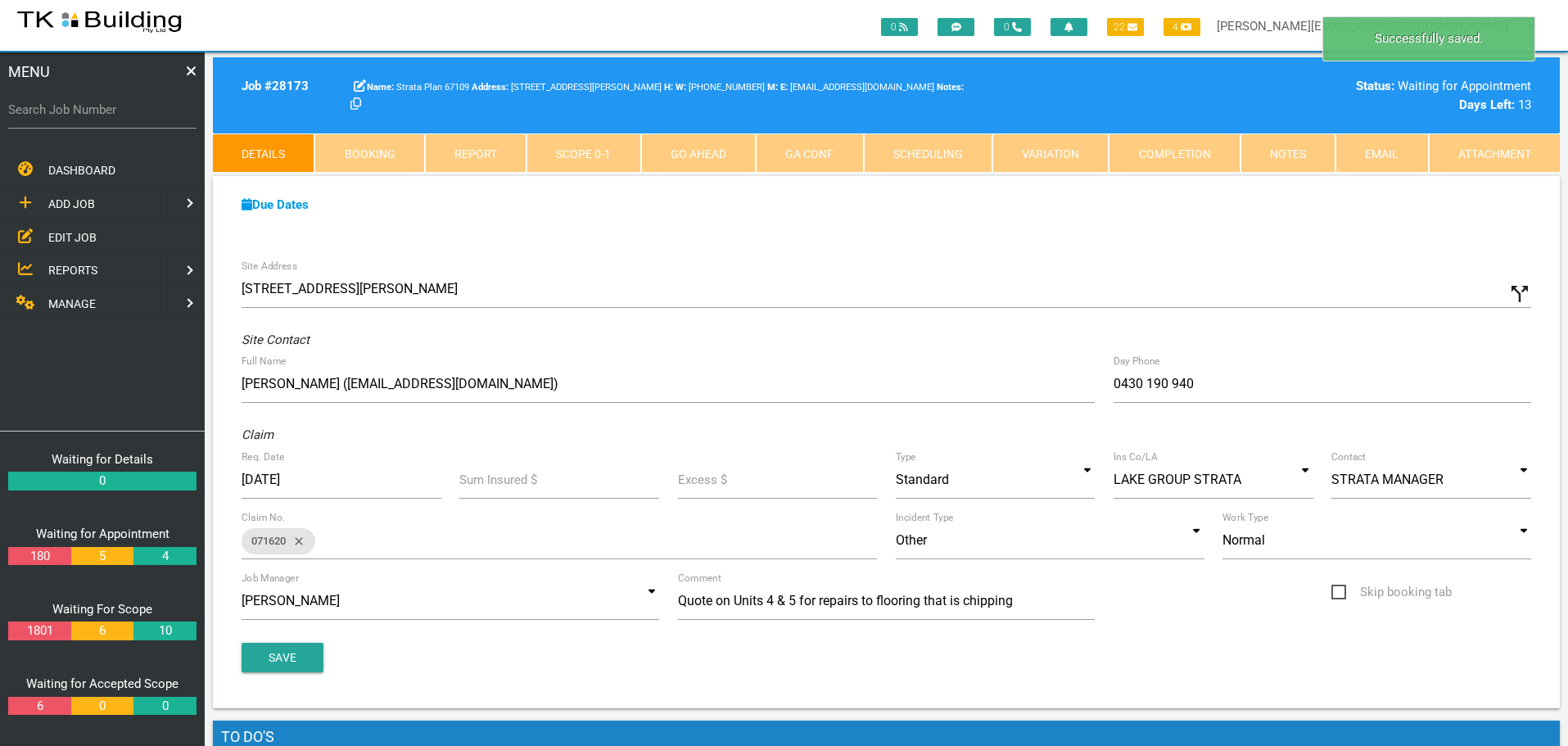
click at [1310, 156] on link "Notes" at bounding box center [1288, 152] width 95 height 39
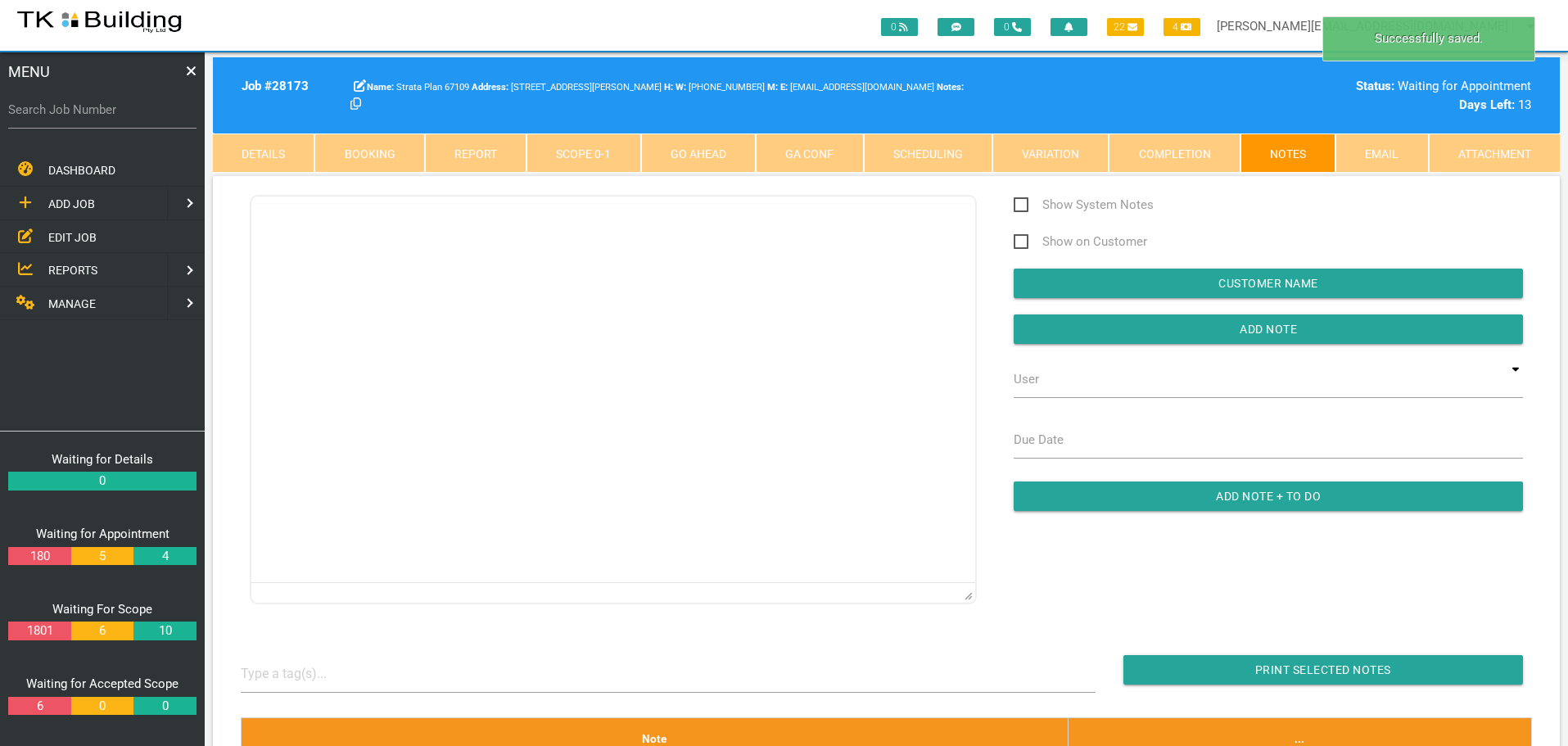
scroll to position [0, 0]
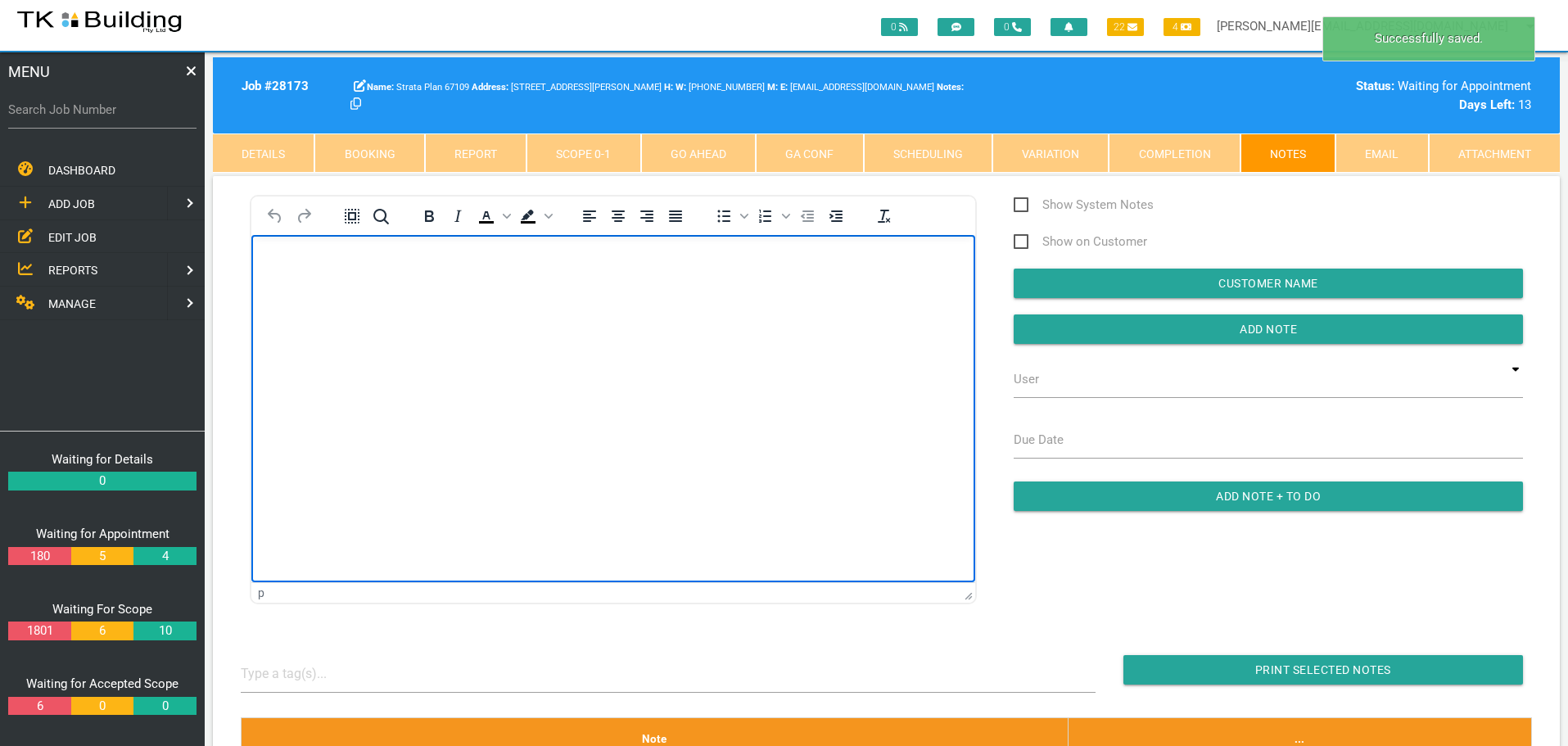
click at [282, 250] on html at bounding box center [613, 272] width 723 height 74
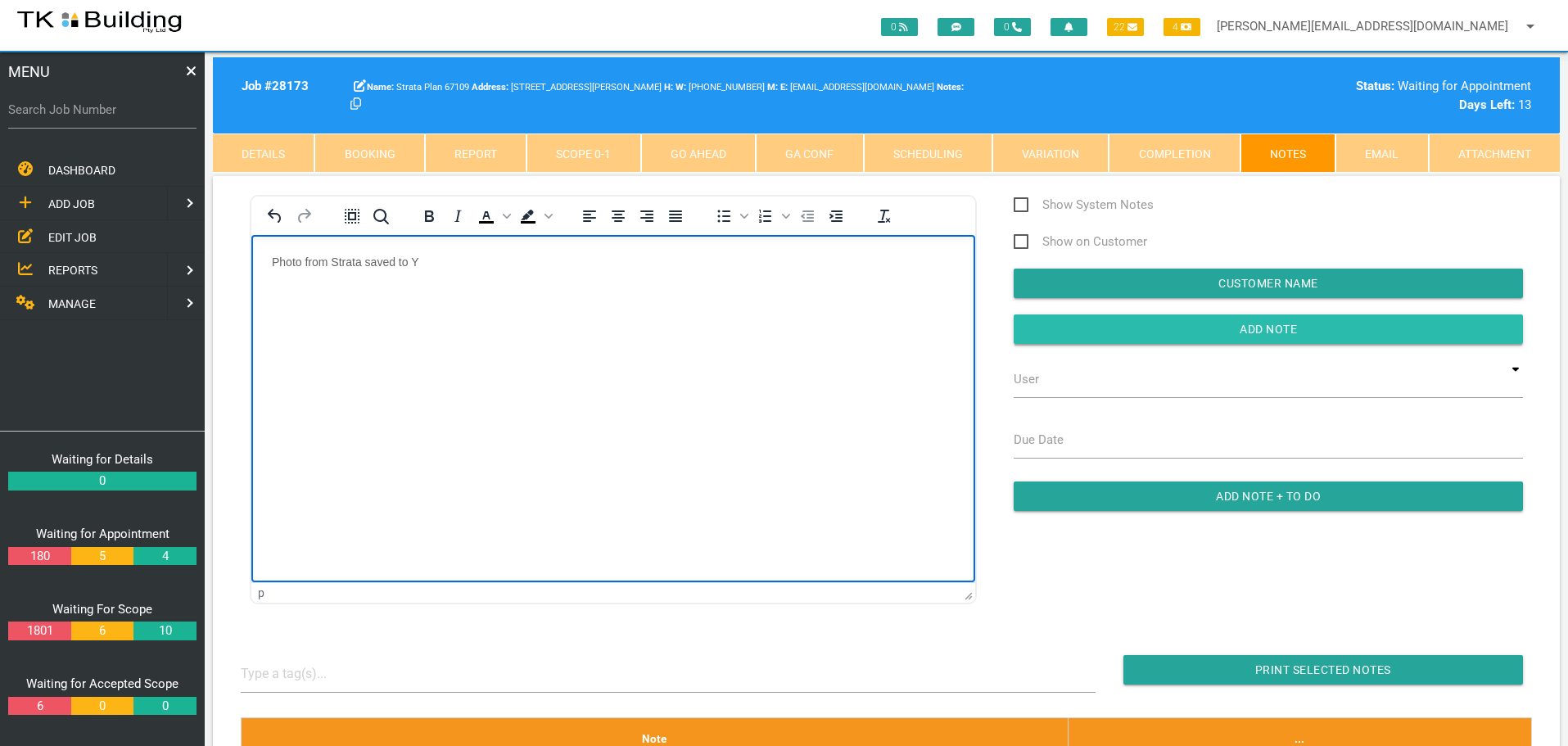
click at [1180, 323] on input "Add Note" at bounding box center [1268, 329] width 509 height 29
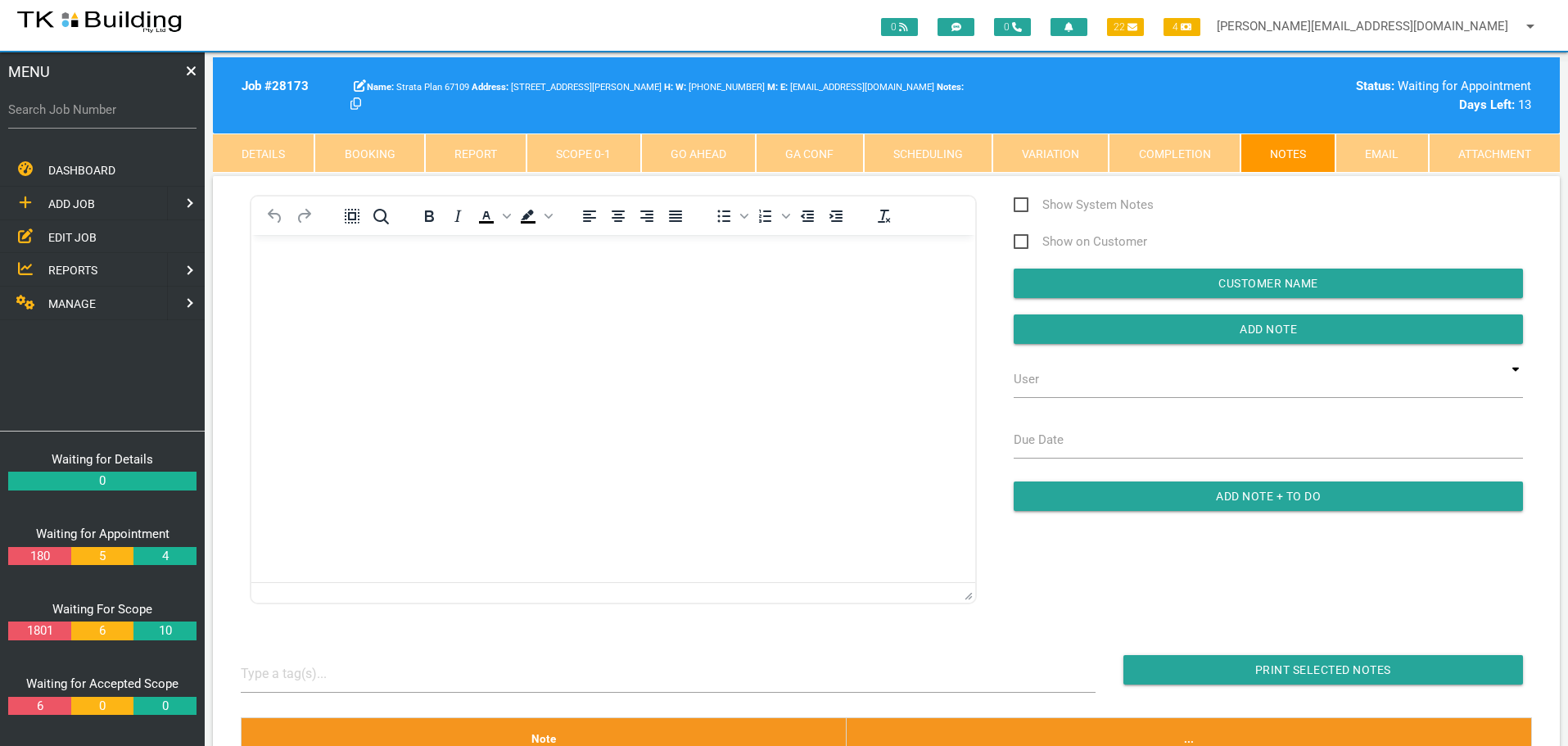
click at [955, 309] on html at bounding box center [613, 272] width 723 height 74
click at [83, 136] on div "Search Job Number" at bounding box center [102, 122] width 189 height 62
click at [87, 115] on label "Search Job Number" at bounding box center [102, 110] width 189 height 19
click at [87, 115] on input "Search Job Number" at bounding box center [102, 110] width 189 height 38
type input "27705"
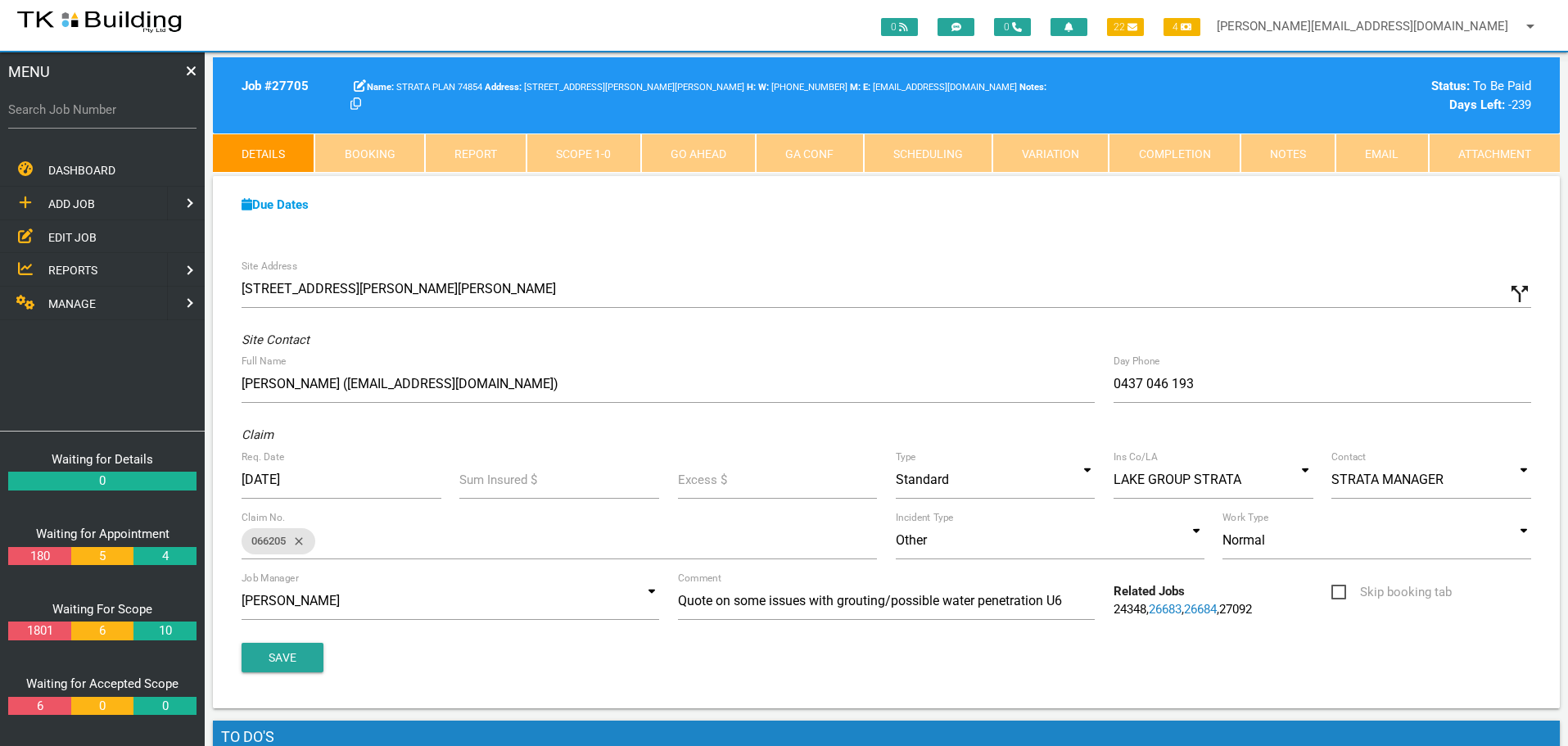
click at [1272, 152] on link "Notes" at bounding box center [1288, 152] width 95 height 39
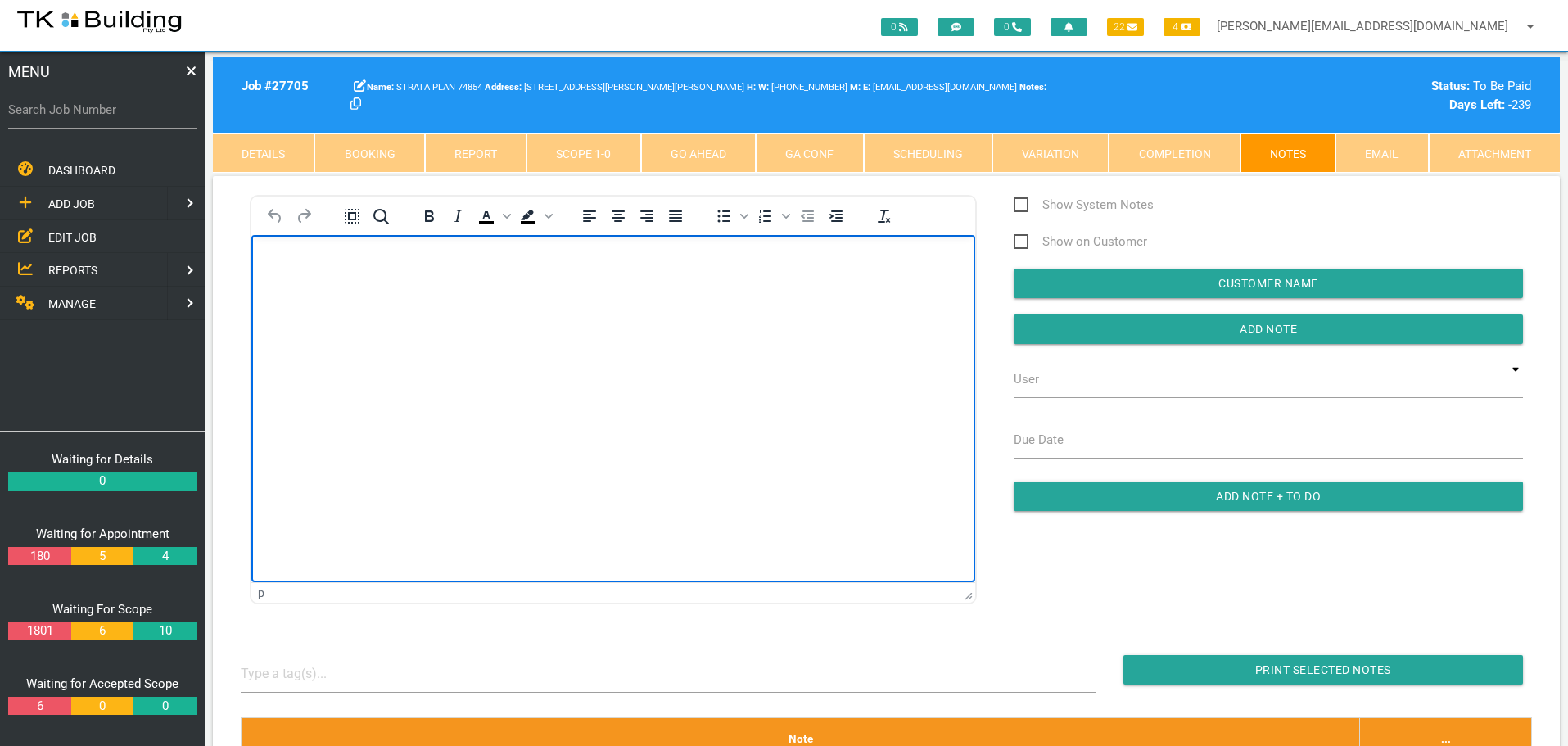
click at [318, 270] on body "Rich Text Area. Press ALT-0 for help." at bounding box center [613, 281] width 723 height 54
click at [372, 309] on html at bounding box center [613, 272] width 723 height 74
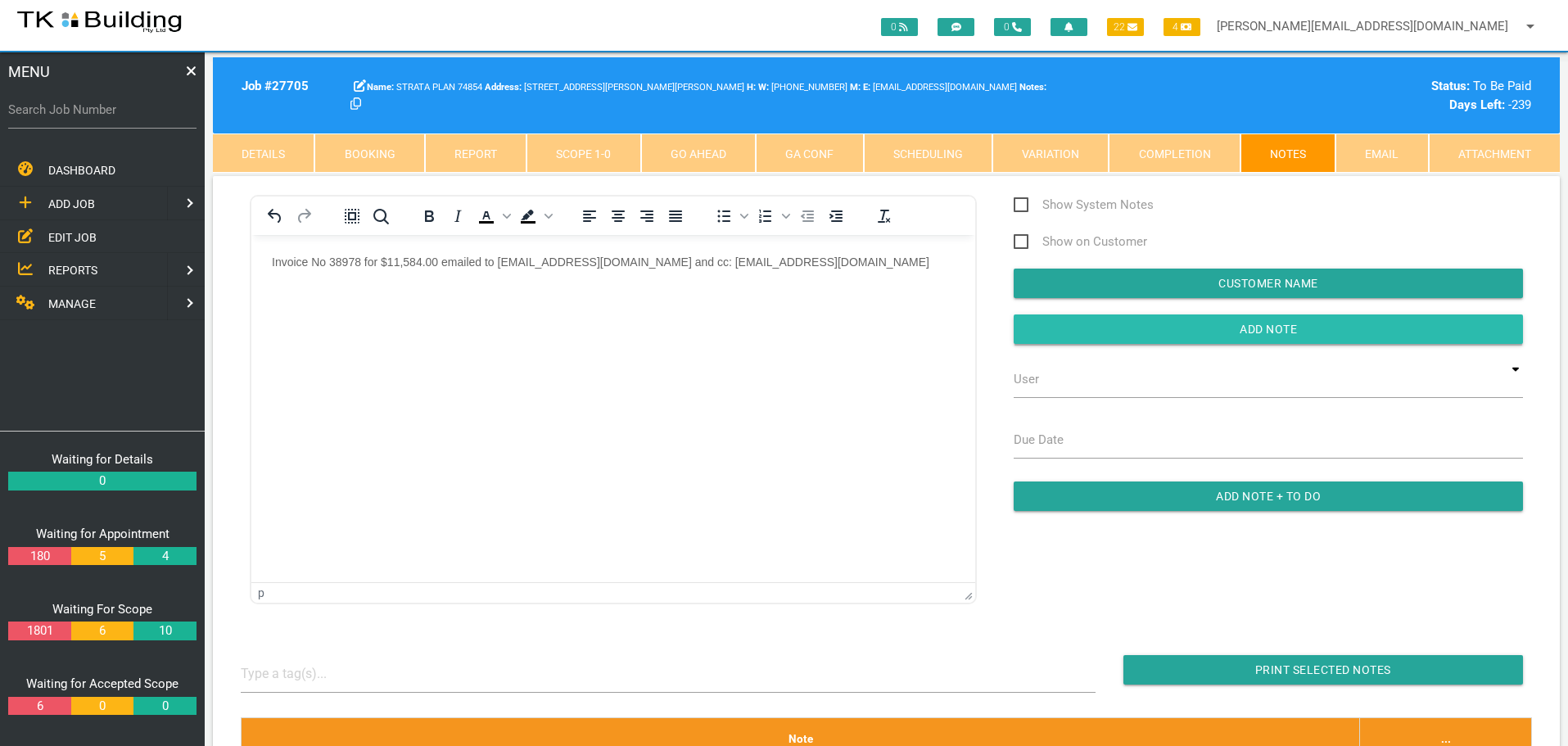
click at [1064, 326] on input "button" at bounding box center [1268, 329] width 509 height 29
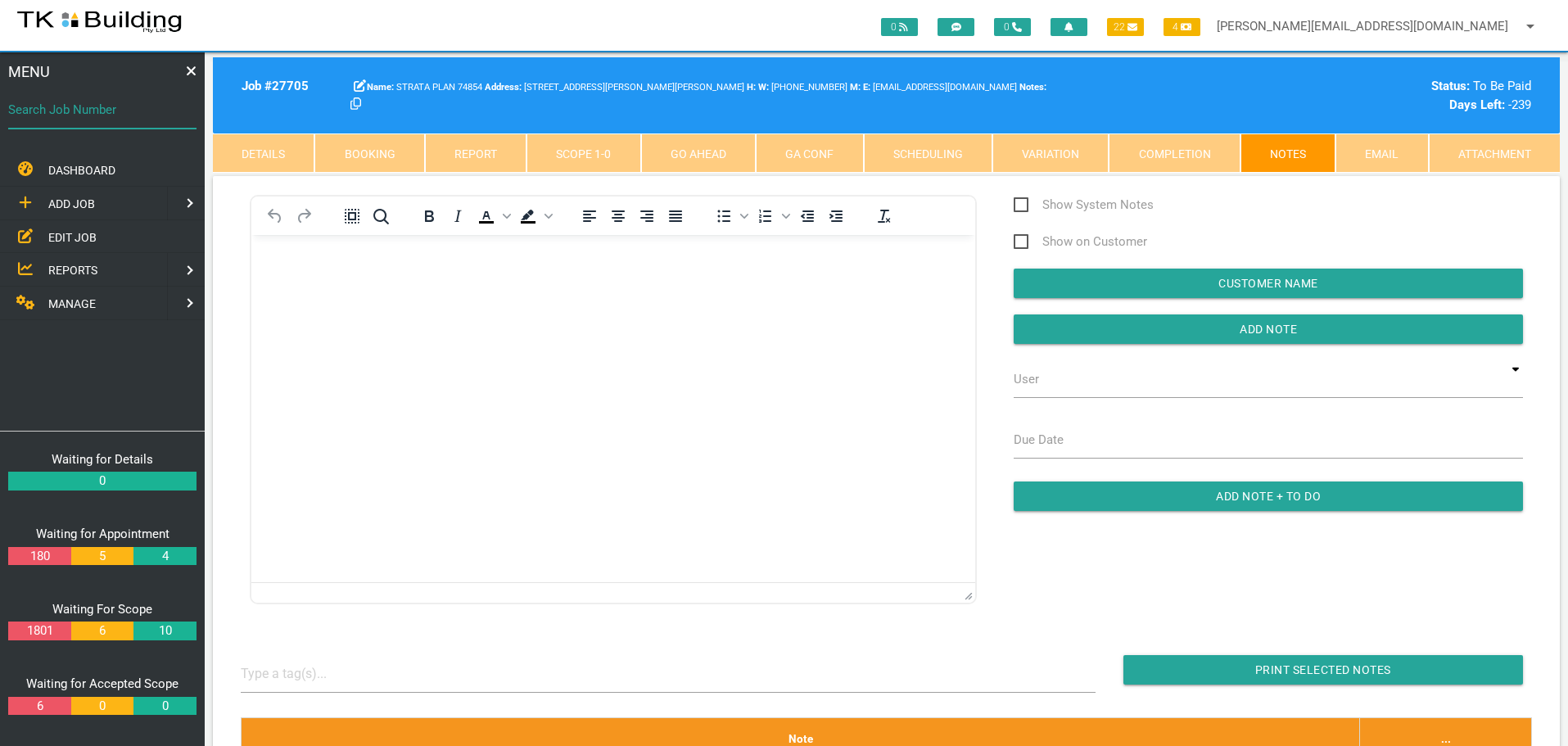
click at [124, 120] on input "Search Job Number" at bounding box center [102, 110] width 189 height 38
type input "27767"
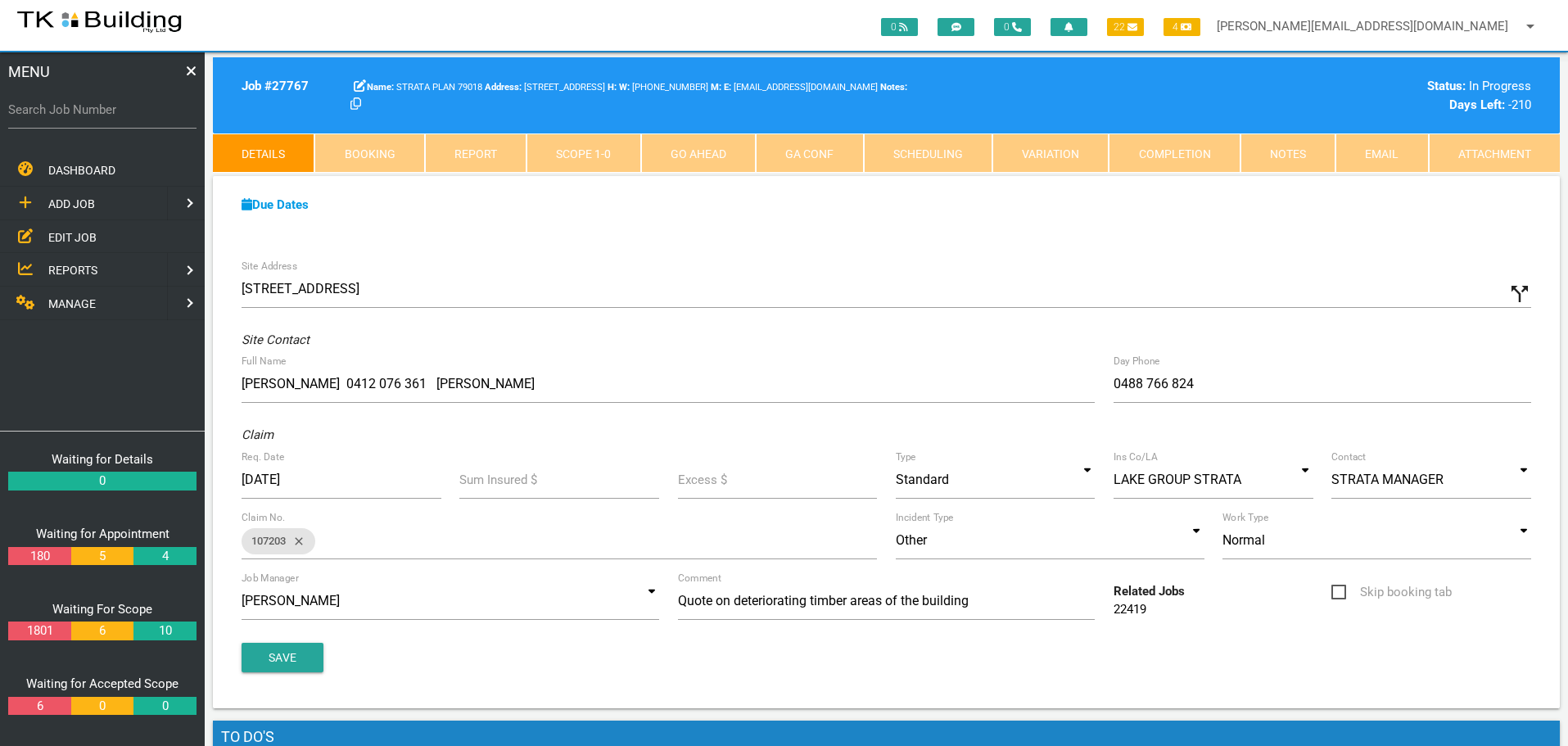
click at [1274, 151] on link "Notes" at bounding box center [1288, 152] width 95 height 39
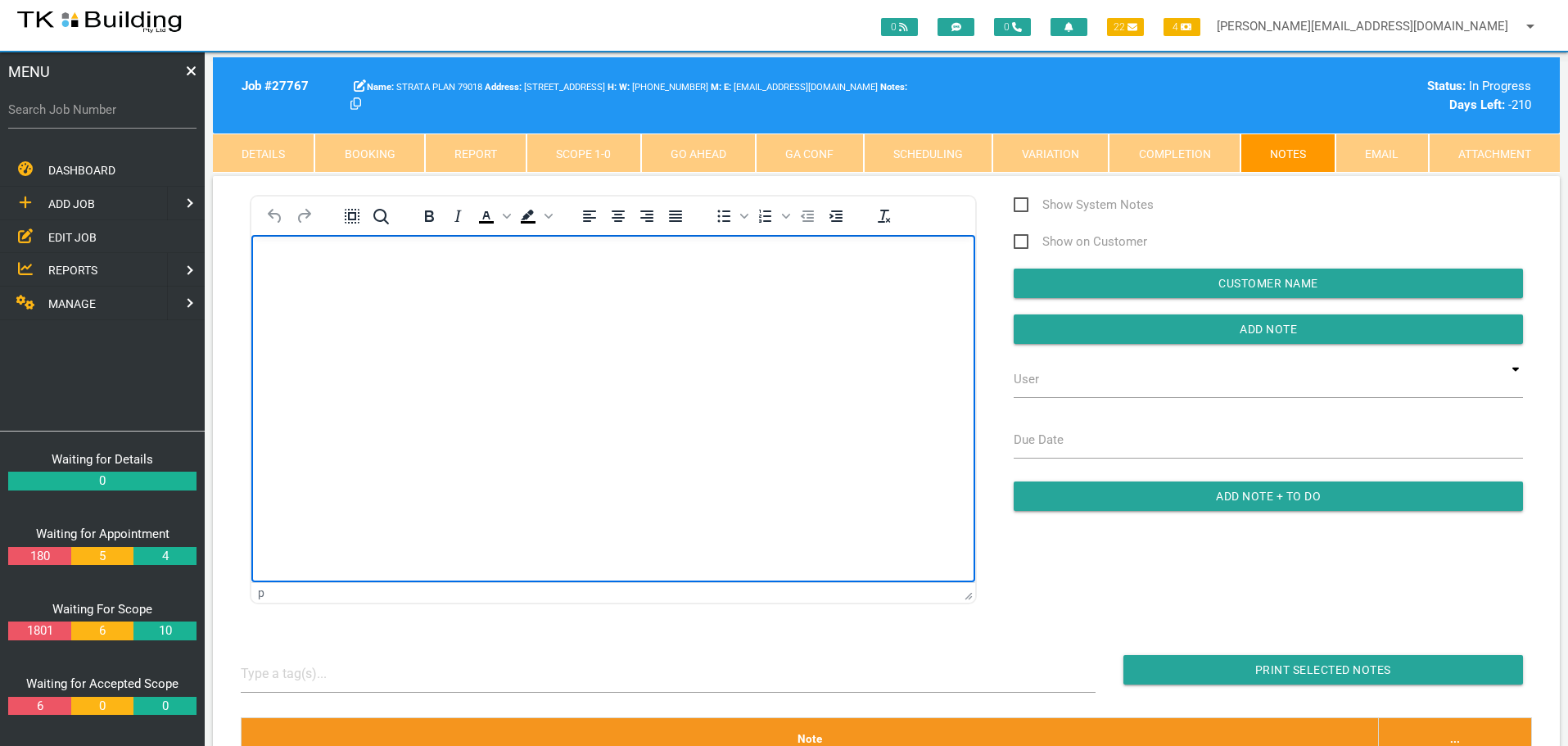
click at [304, 280] on body "Rich Text Area. Press ALT-0 for help." at bounding box center [613, 281] width 723 height 54
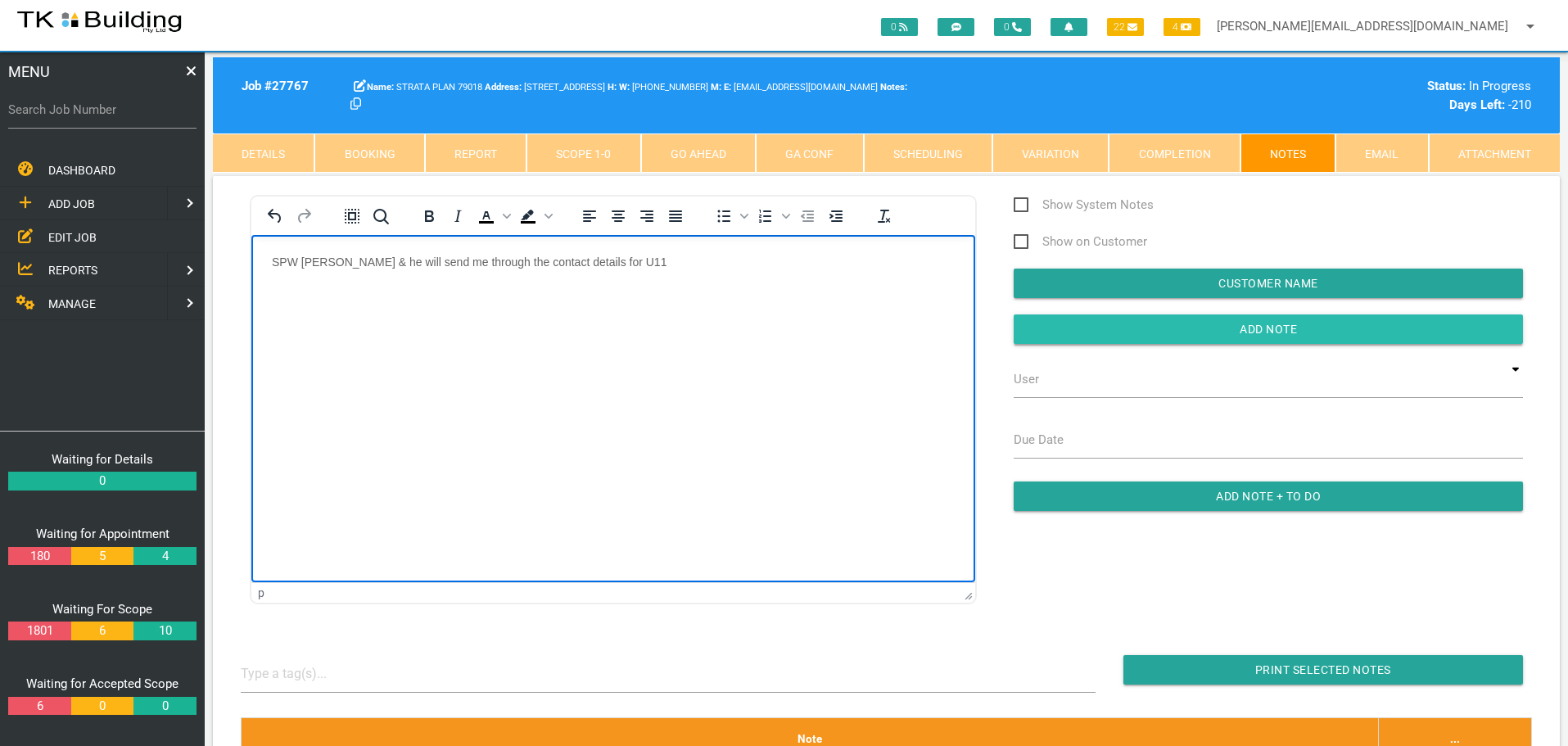
click at [1029, 325] on input "Add Note" at bounding box center [1268, 329] width 509 height 29
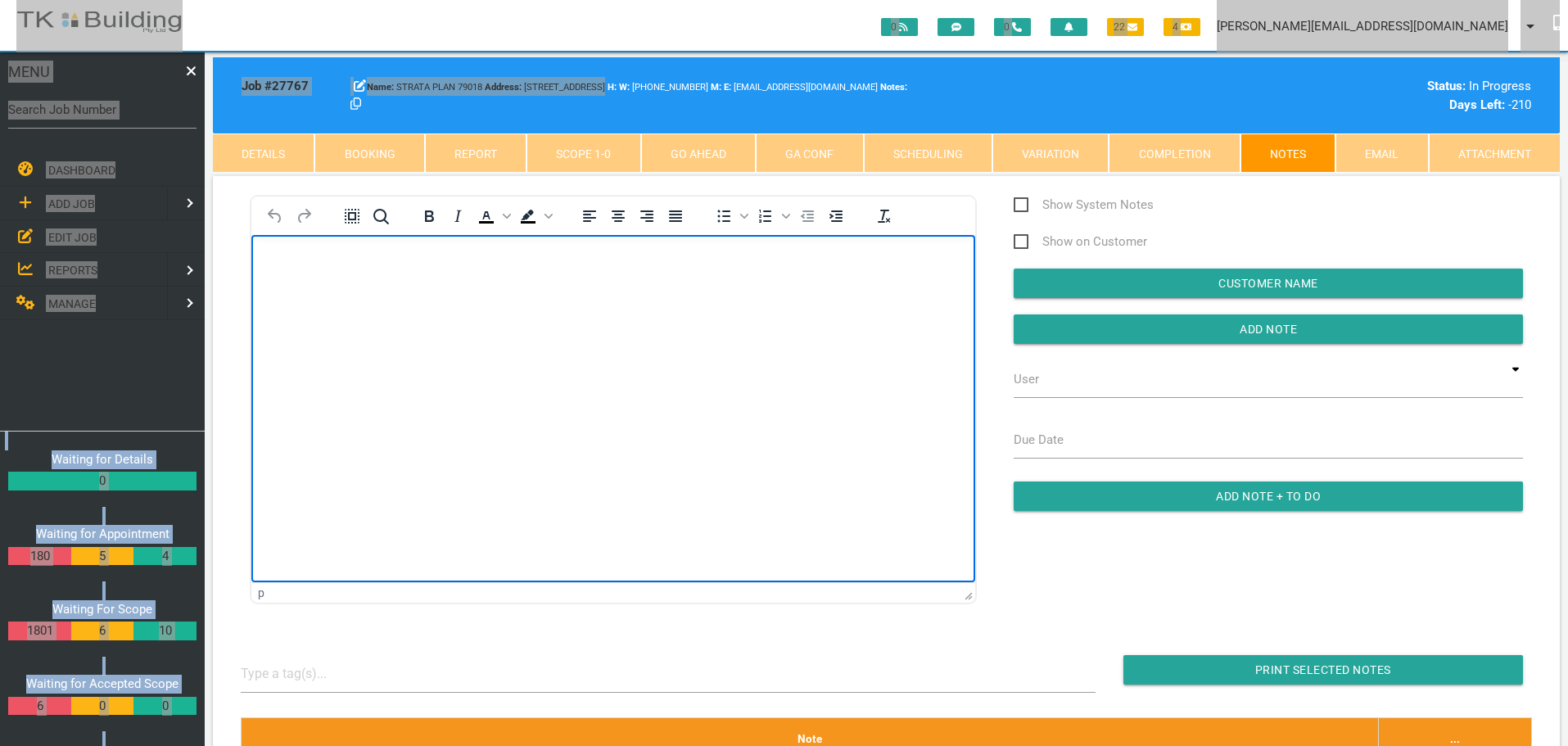
click at [675, 309] on html at bounding box center [613, 272] width 723 height 74
click at [476, 309] on html at bounding box center [613, 272] width 723 height 74
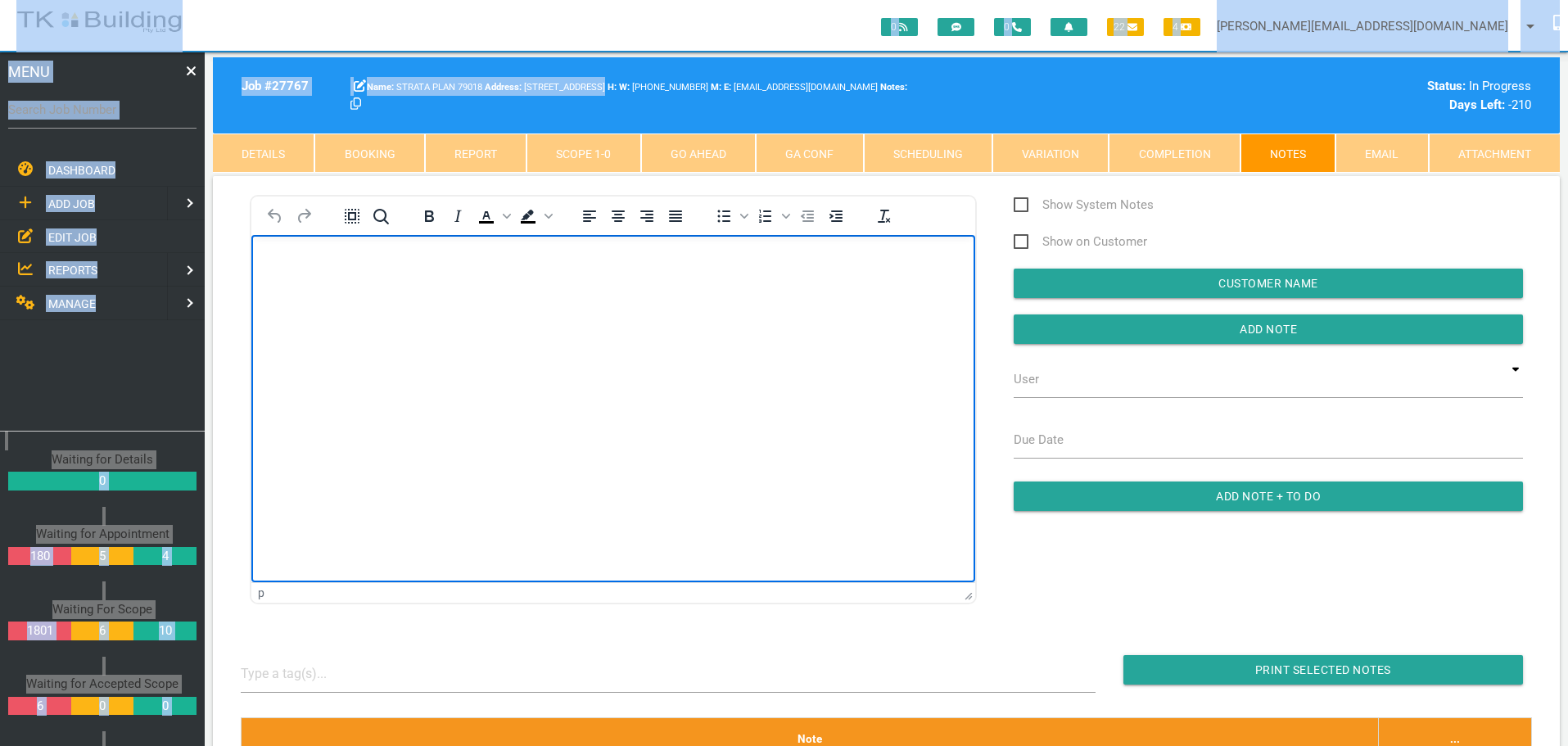
click at [155, 108] on label "Search Job Number" at bounding box center [102, 110] width 189 height 19
click at [155, 108] on input "Search Job Number" at bounding box center [102, 110] width 189 height 38
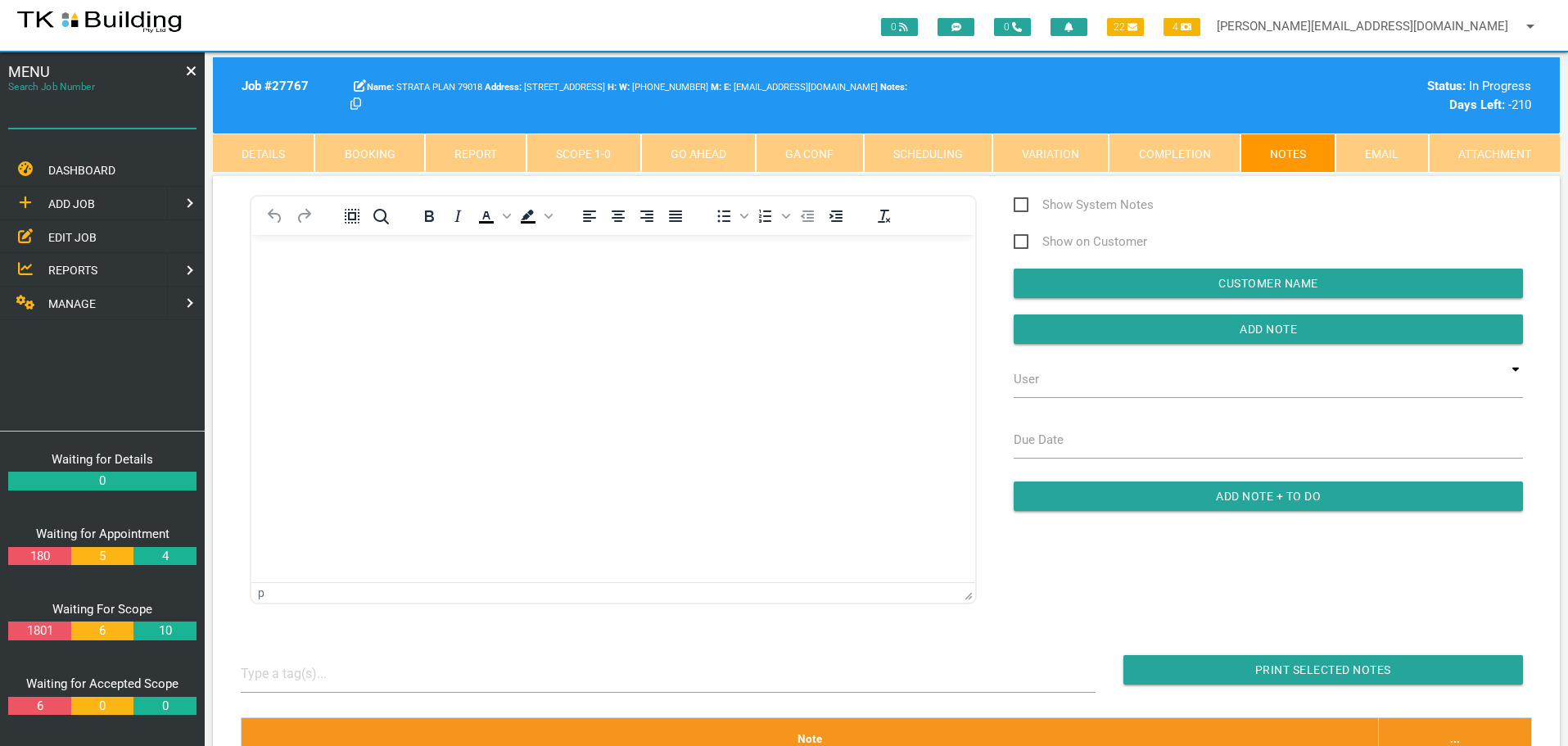
click at [135, 119] on input "Search Job Number" at bounding box center [102, 110] width 189 height 38
click at [257, 145] on link "Details" at bounding box center [263, 152] width 101 height 39
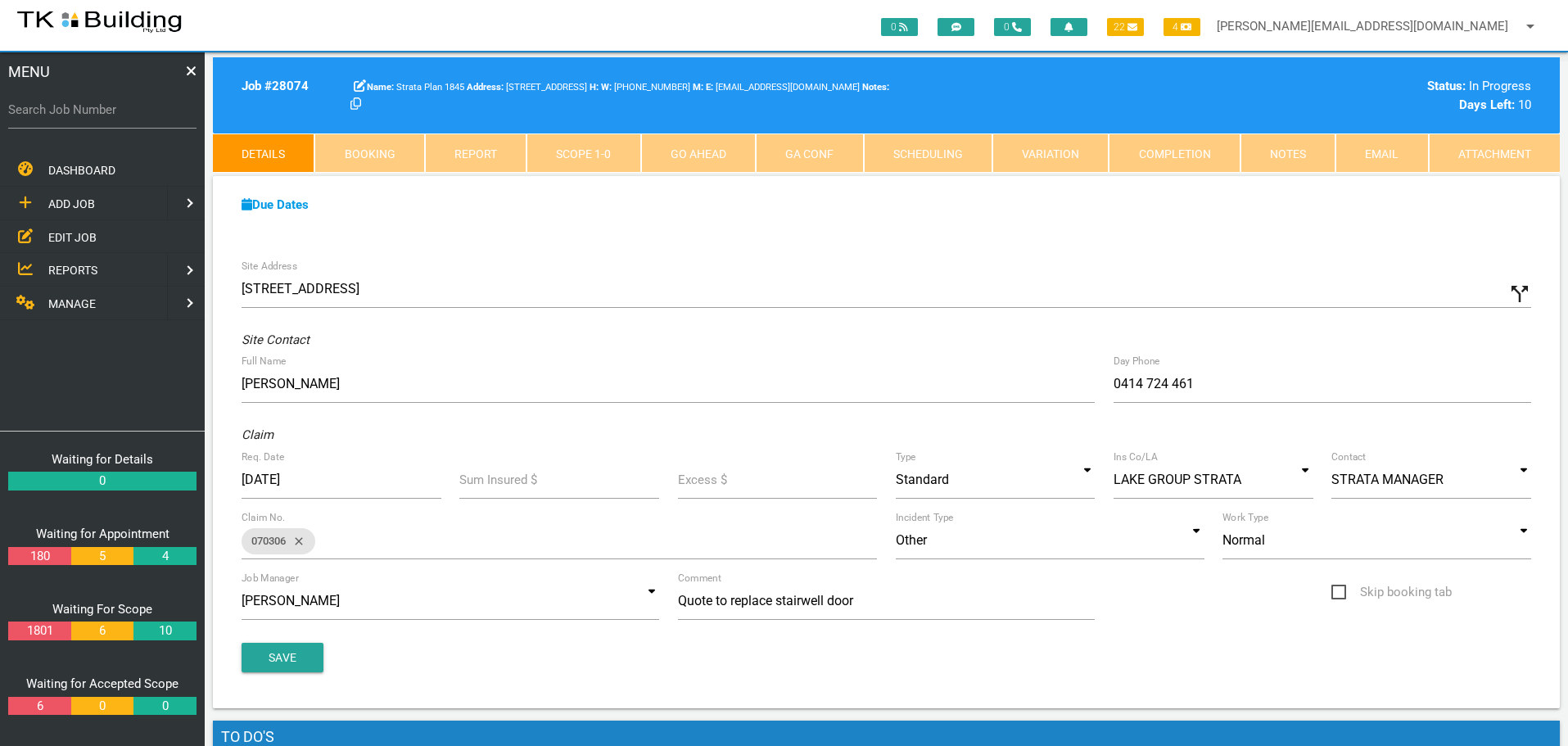
click at [1296, 153] on link "Notes" at bounding box center [1288, 152] width 95 height 39
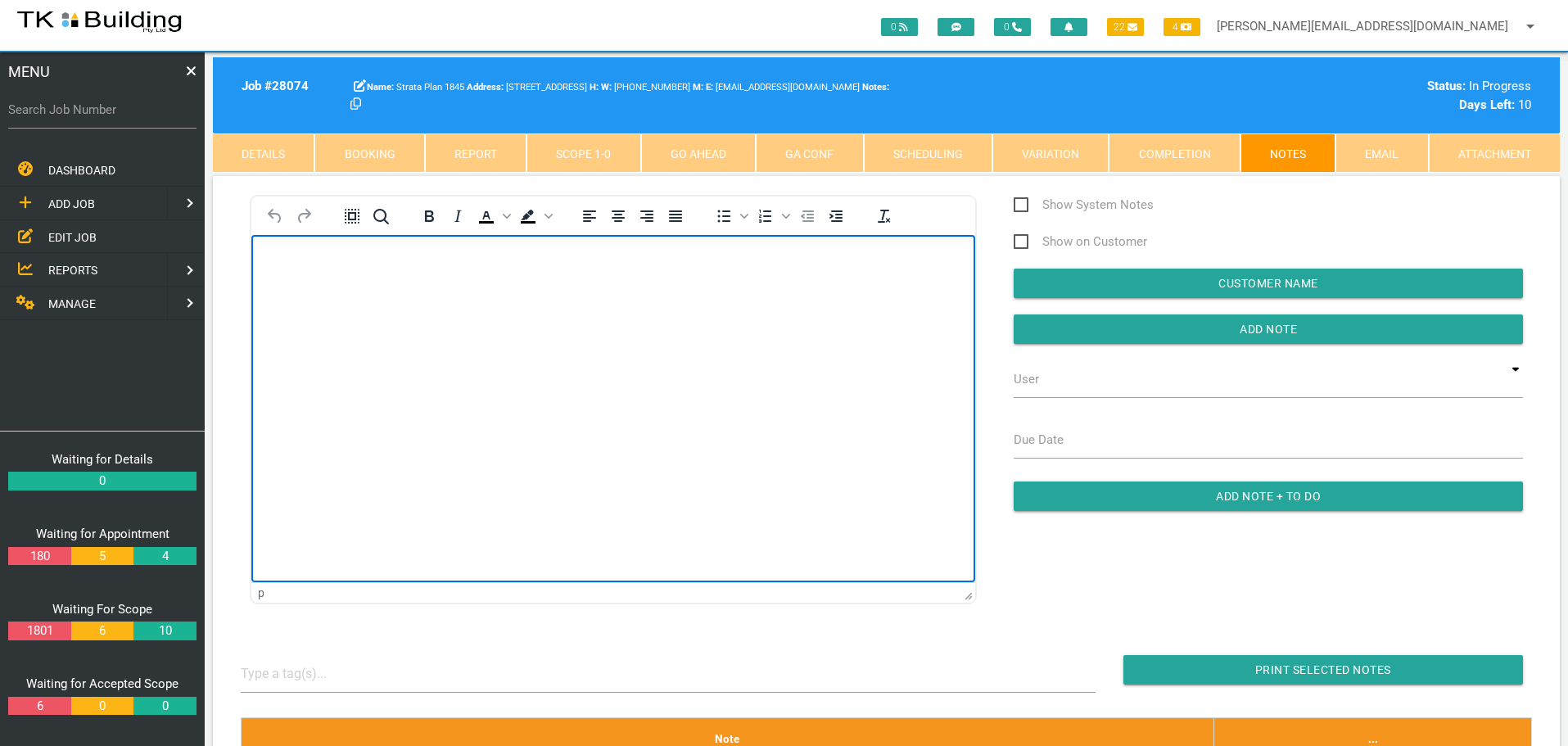
click at [370, 309] on html at bounding box center [613, 272] width 723 height 74
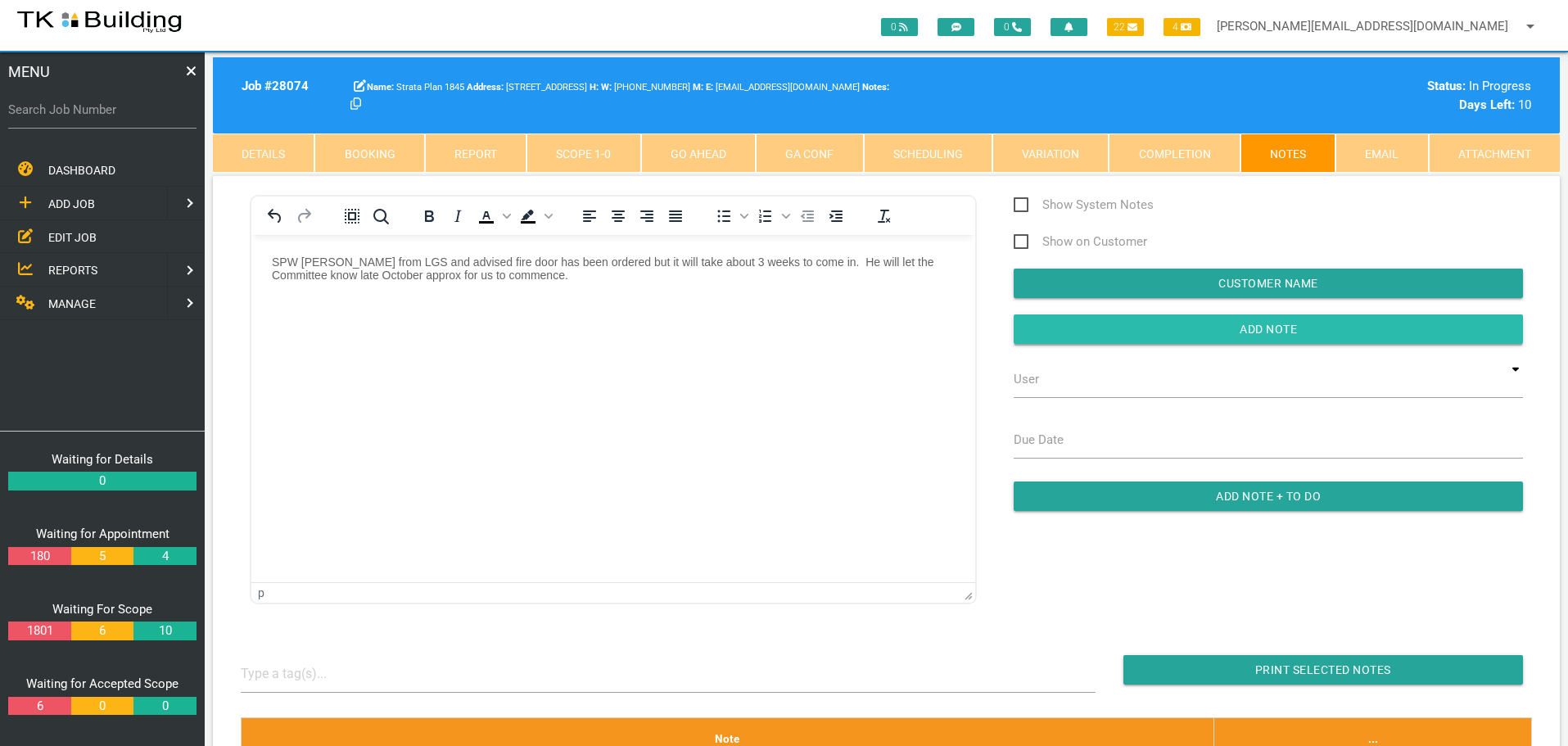
click at [1138, 326] on input "button" at bounding box center [1268, 329] width 509 height 29
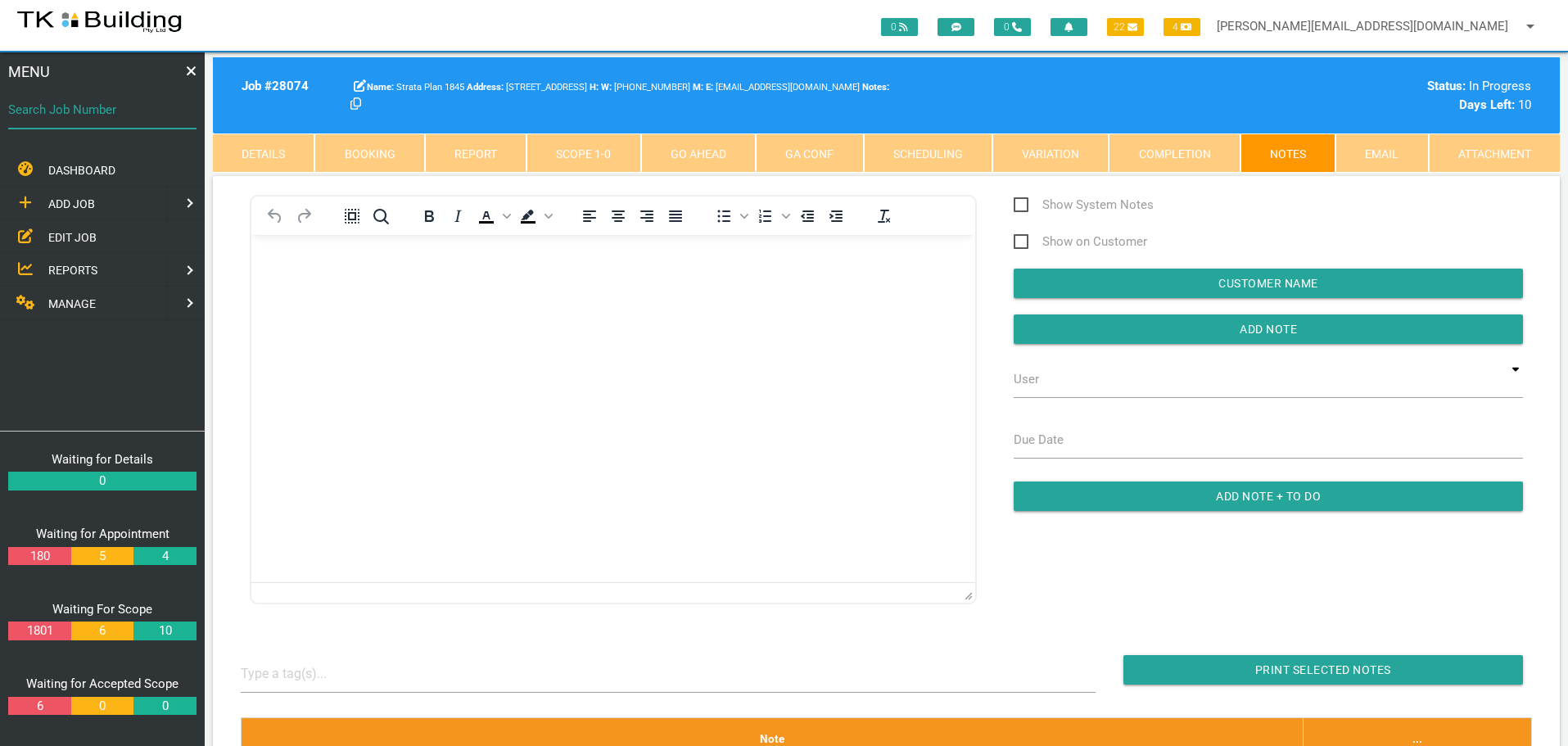
click at [83, 125] on input "Search Job Number" at bounding box center [102, 110] width 189 height 38
type input "27598"
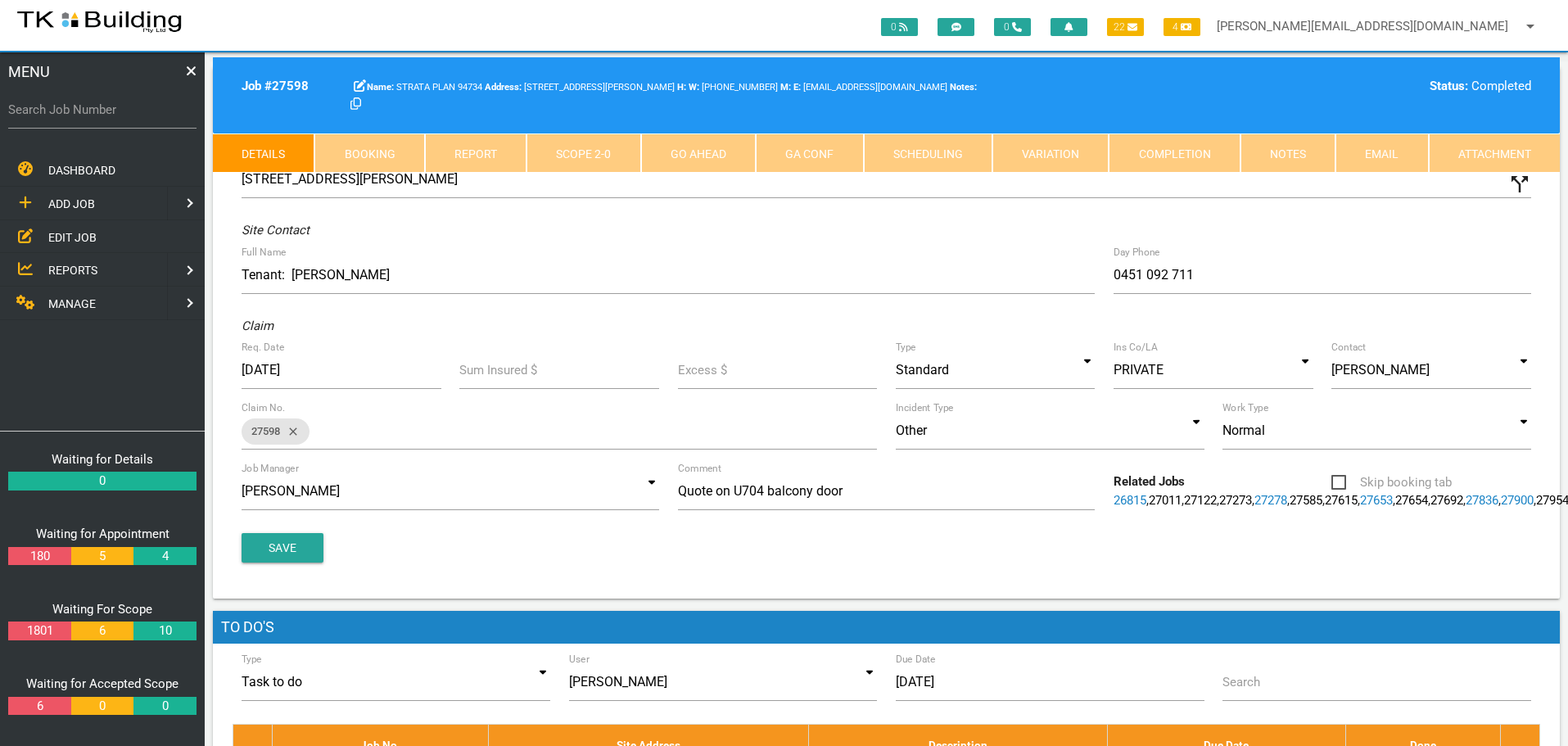
click at [1300, 144] on link "Notes" at bounding box center [1288, 152] width 95 height 39
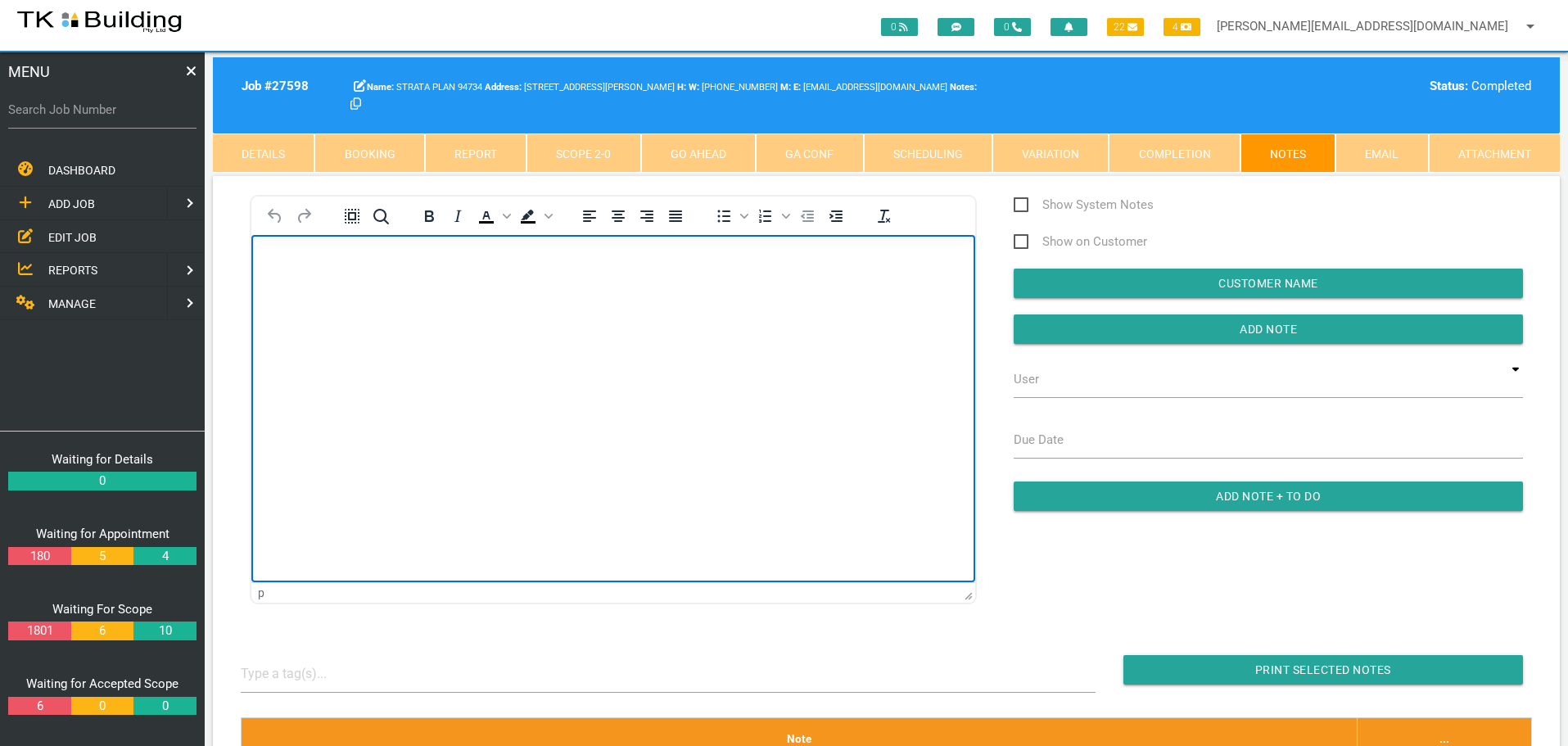
click at [318, 280] on body "Rich Text Area. Press ALT-0 for help." at bounding box center [613, 281] width 723 height 54
click at [325, 287] on body "Rich Text Area. Press ALT-0 for help." at bounding box center [613, 281] width 723 height 54
click at [283, 260] on p "Rich Text Area. Press ALT-0 for help." at bounding box center [613, 260] width 683 height 13
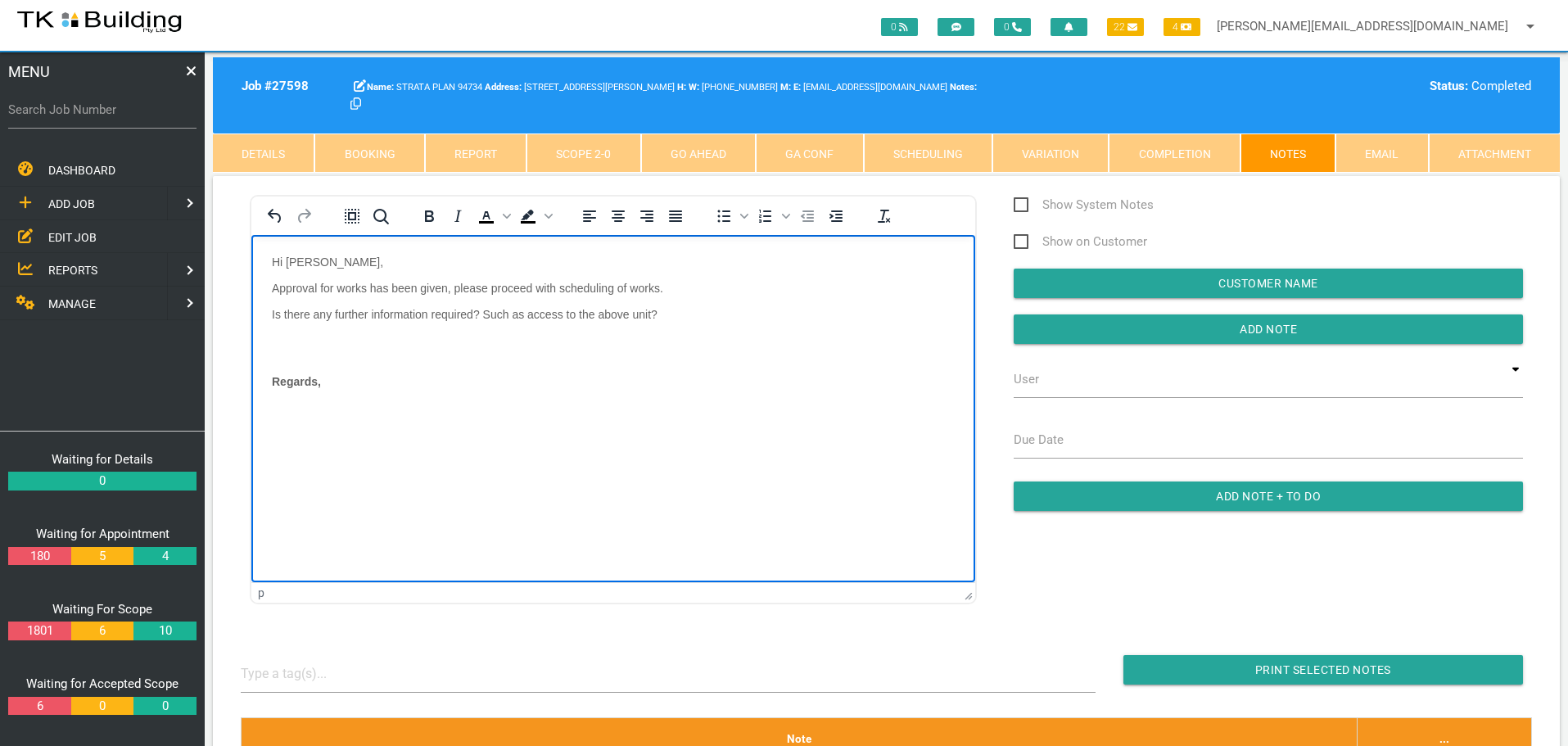
click at [278, 340] on body "Hi [PERSON_NAME], Approval for works has been given, please proceed with schedu…" at bounding box center [613, 341] width 723 height 174
click at [368, 351] on p "Regards," at bounding box center [613, 347] width 683 height 13
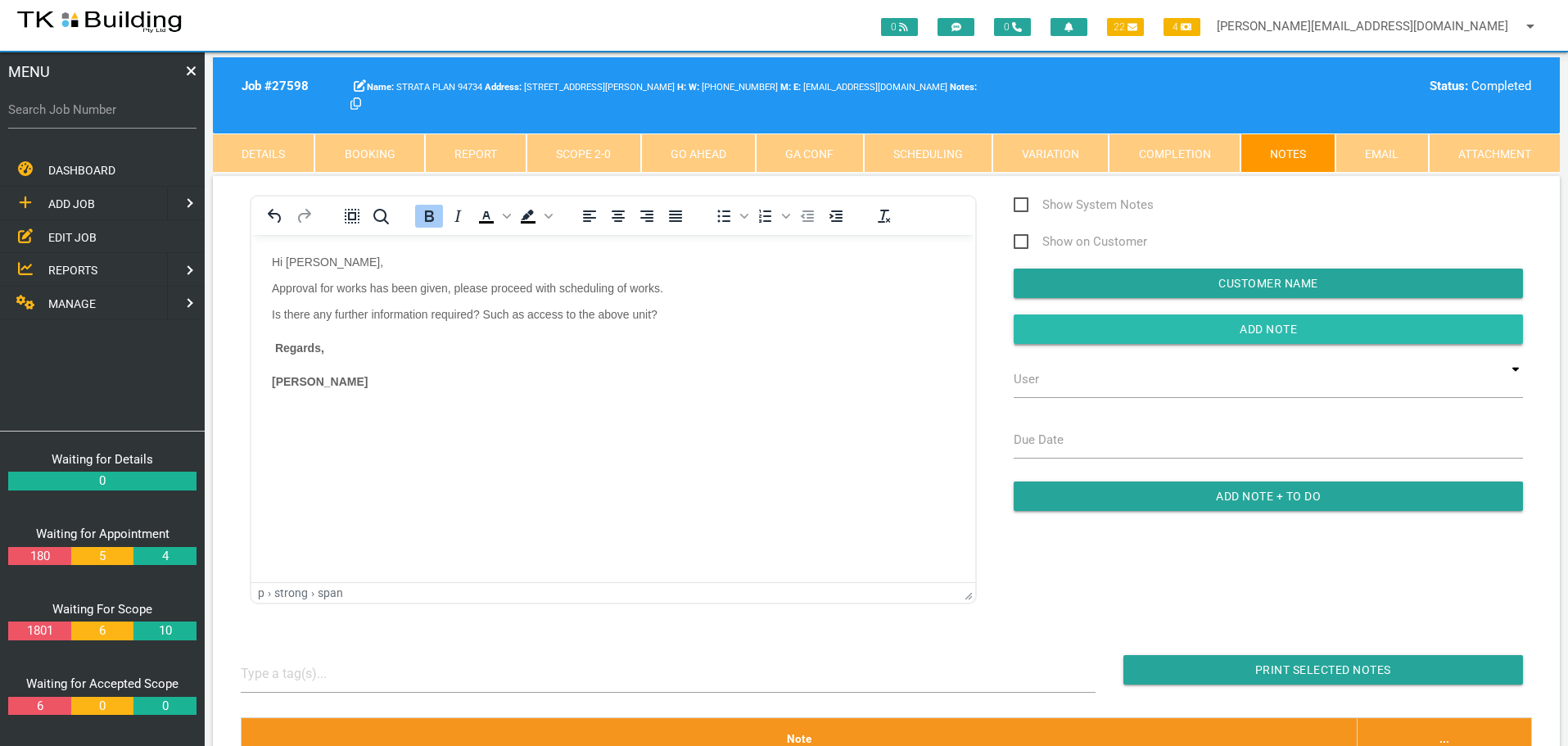
click at [1108, 329] on input "button" at bounding box center [1268, 329] width 509 height 29
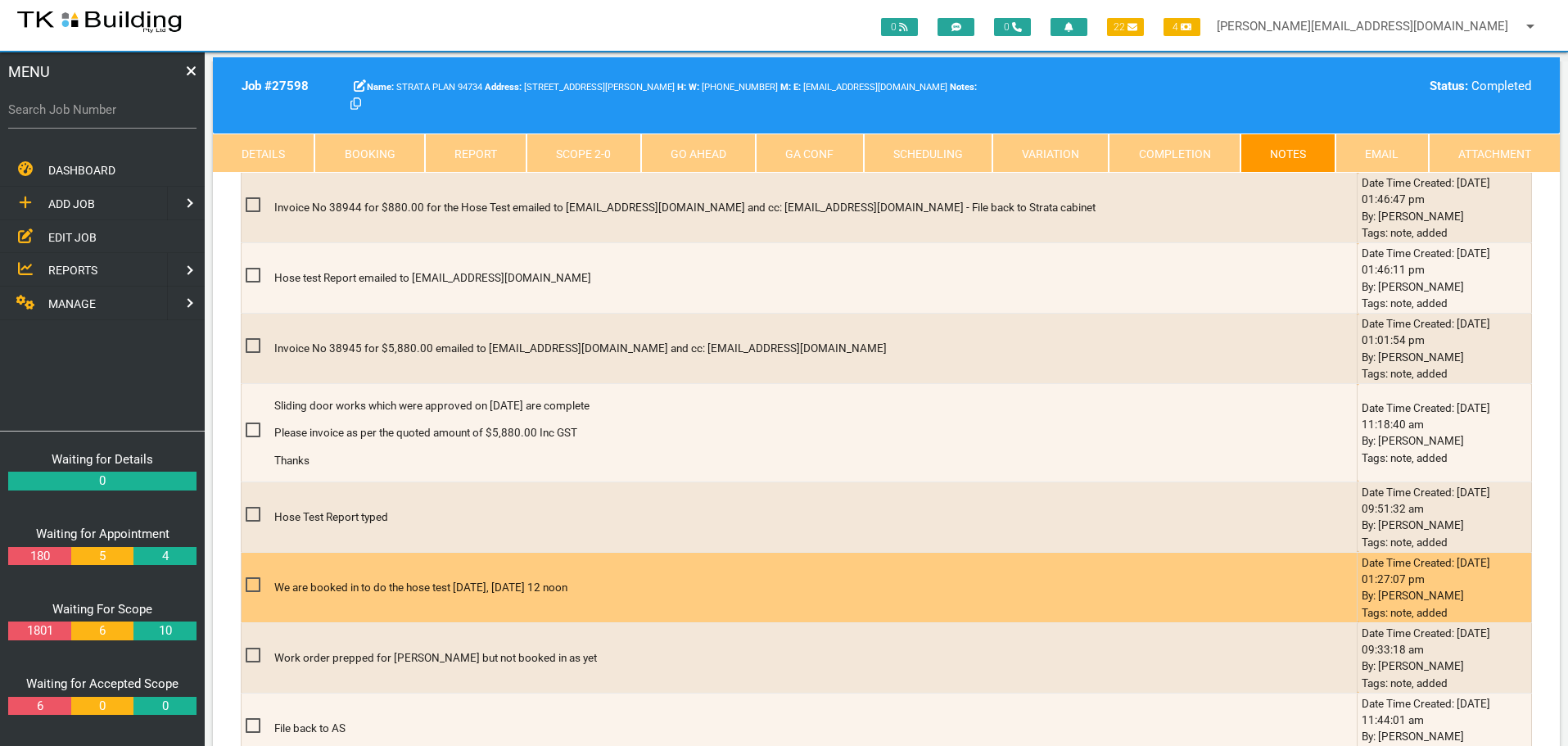
scroll to position [573, 0]
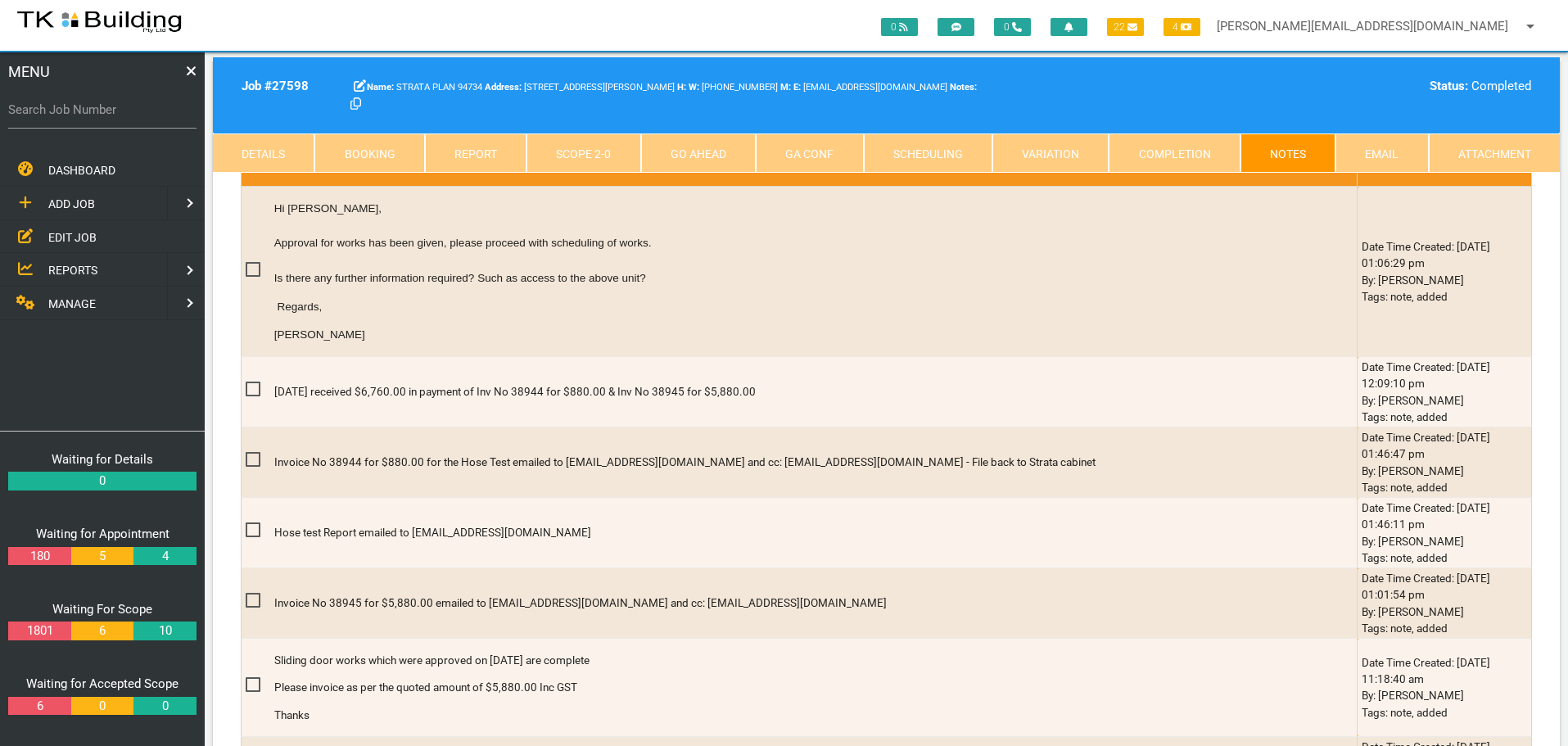
click at [77, 235] on span "EDIT JOB" at bounding box center [73, 236] width 48 height 13
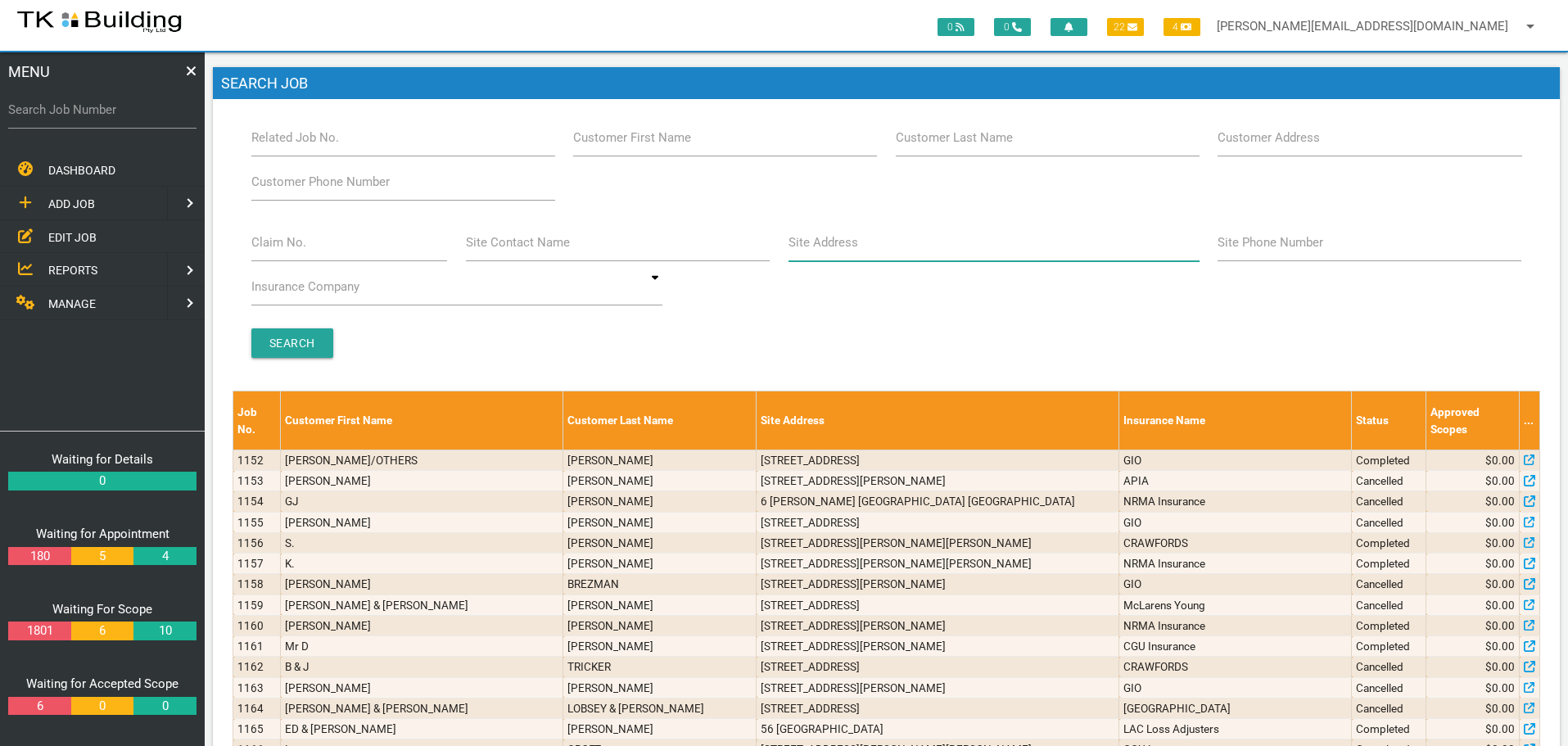
click at [856, 259] on input "Site Address" at bounding box center [993, 242] width 411 height 38
type input "185 [PERSON_NAME]"
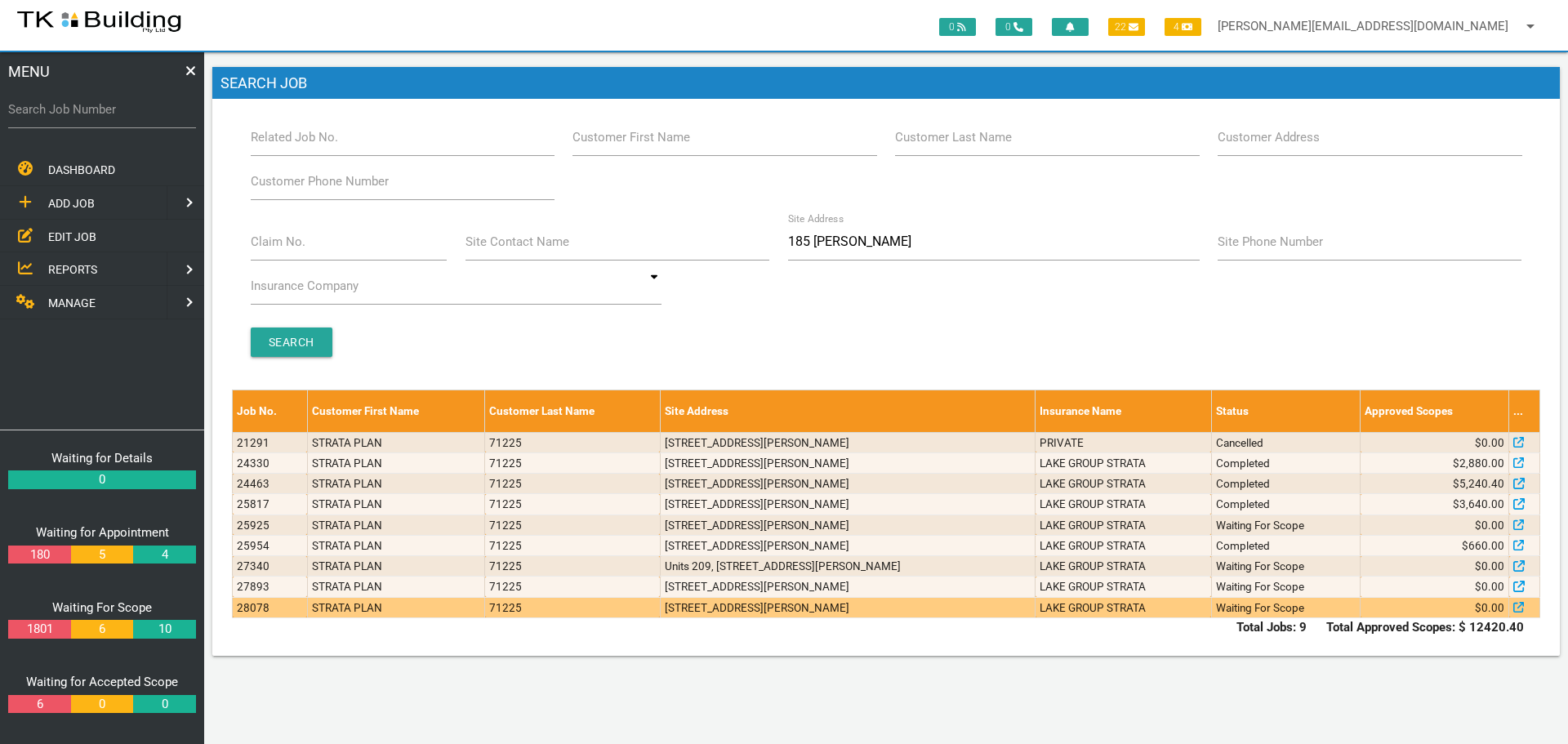
click at [957, 608] on td "[STREET_ADDRESS][PERSON_NAME]" at bounding box center [847, 607] width 375 height 21
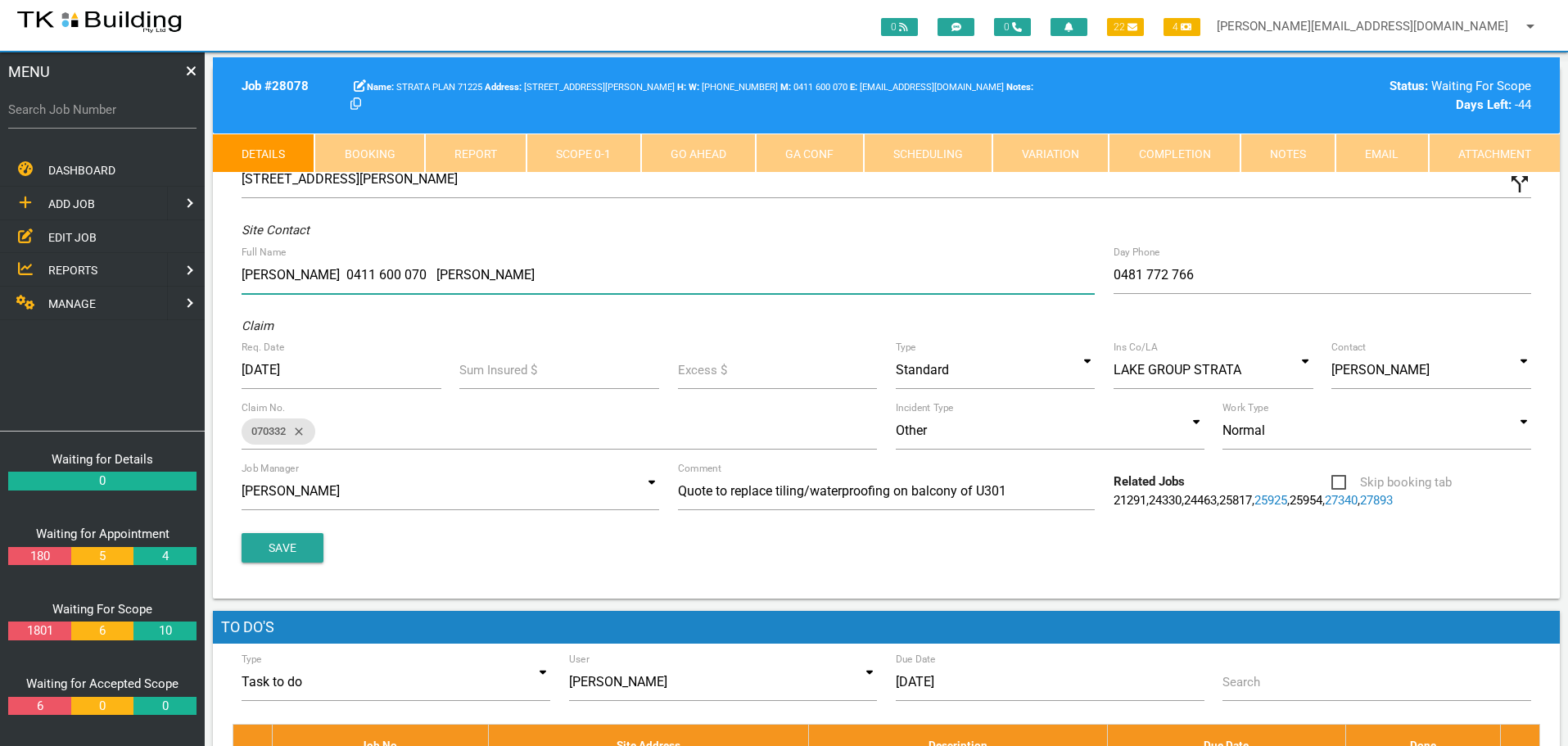
click at [242, 270] on input "Allan Goodman 0411 600 070 John Lean" at bounding box center [668, 275] width 853 height 38
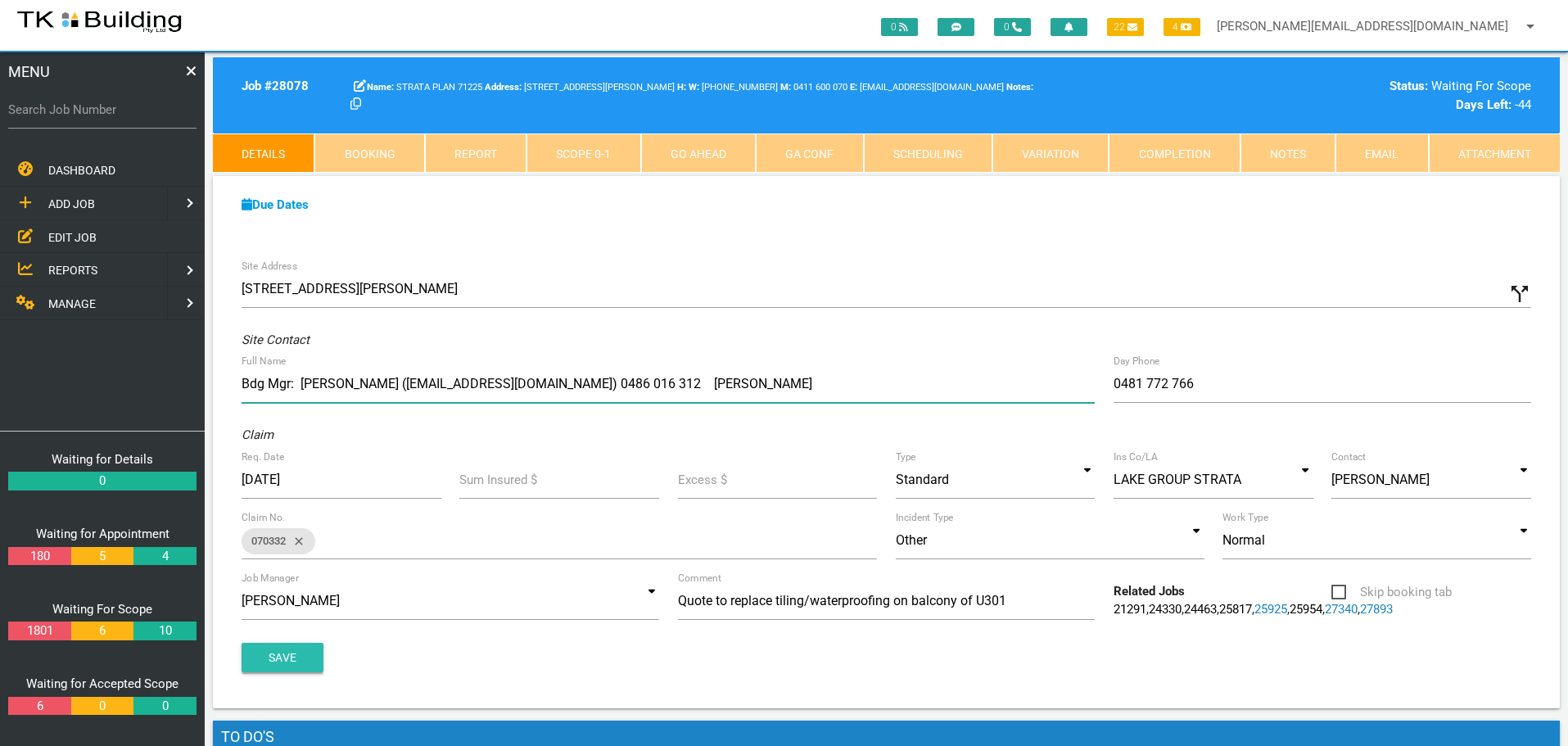
type input "Bdg Mgr: Graeme Jeboult (gjeboult@elevateafm.com.au) 0486 016 312 John Lean"
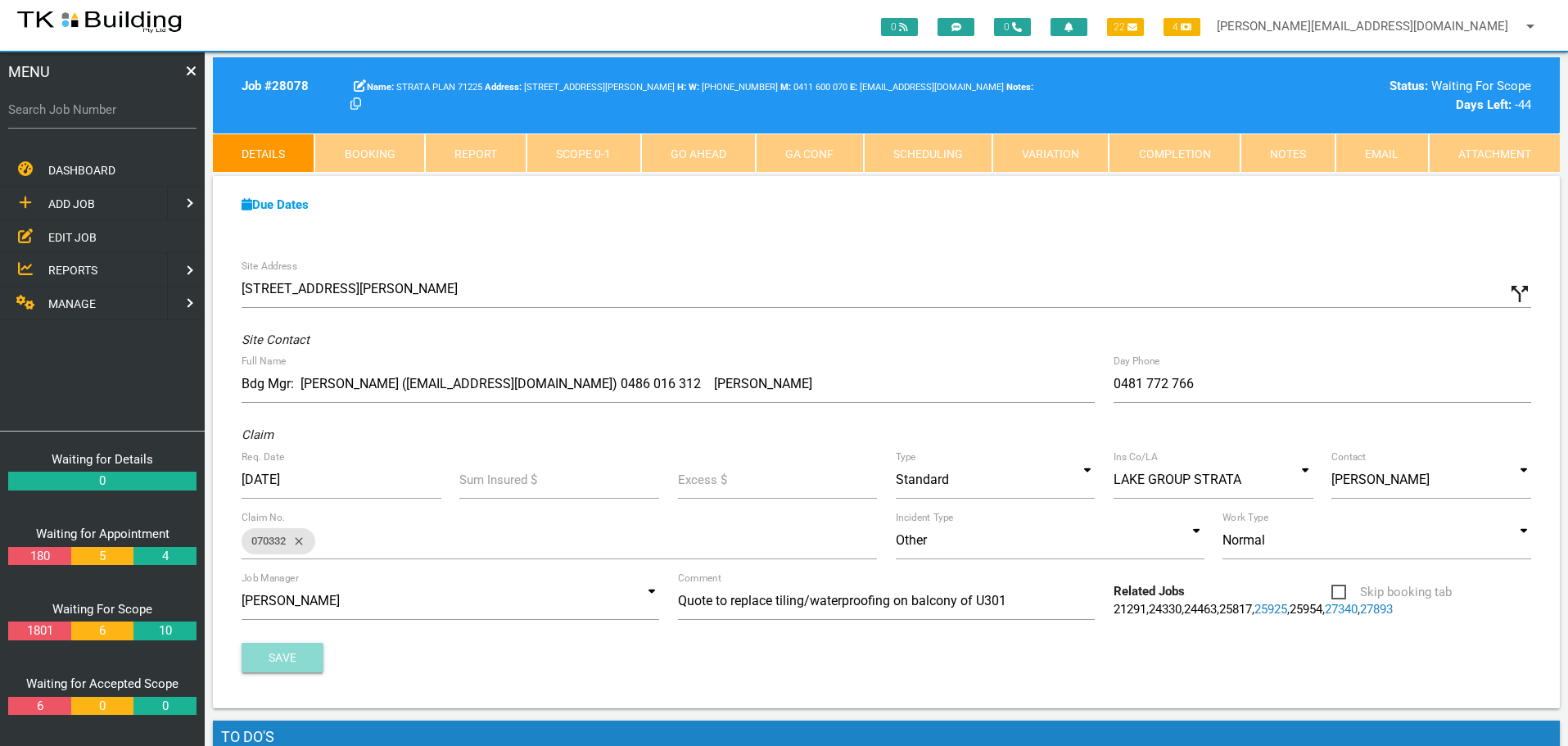
click at [275, 661] on button "Save" at bounding box center [282, 658] width 82 height 29
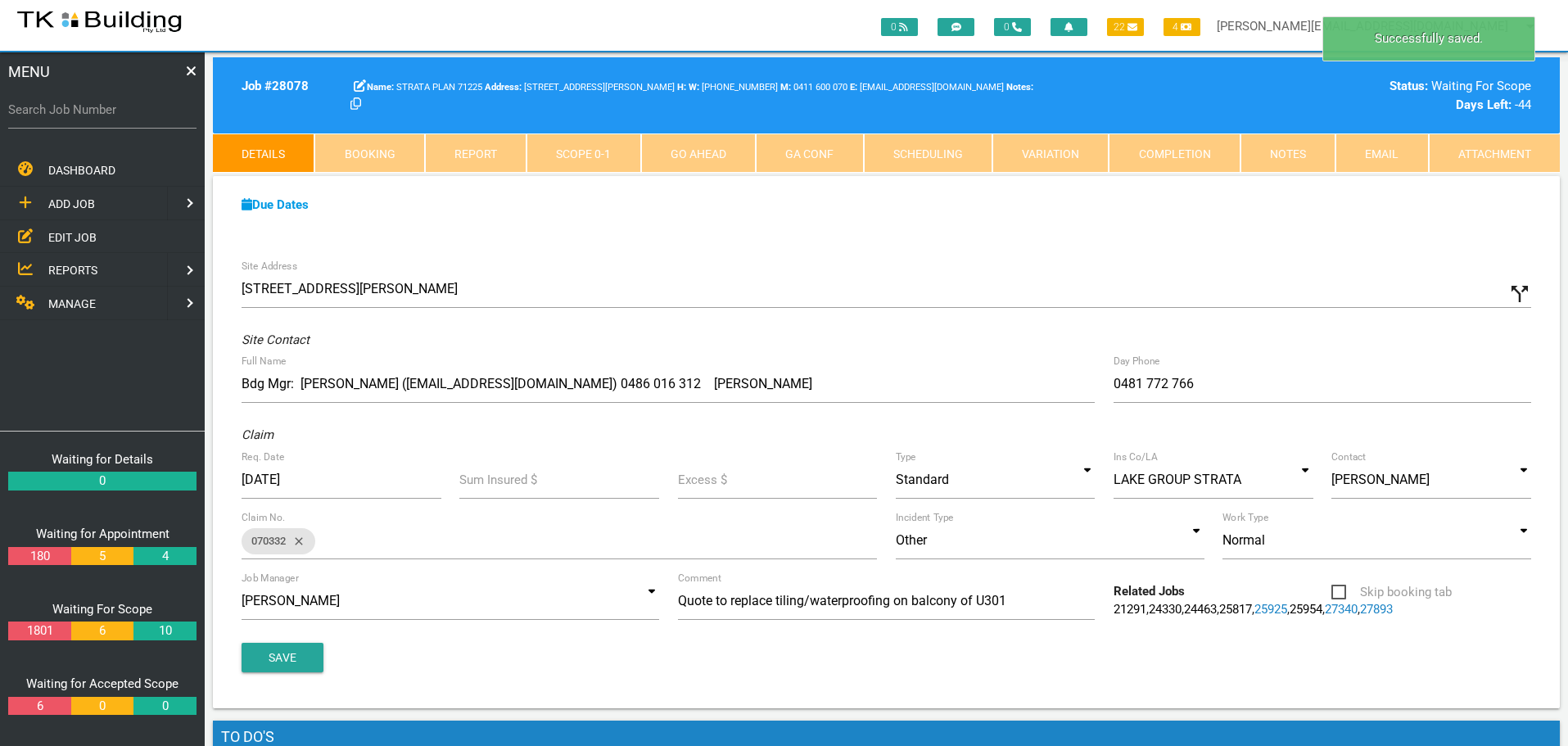
click at [1282, 153] on link "Notes" at bounding box center [1288, 152] width 95 height 39
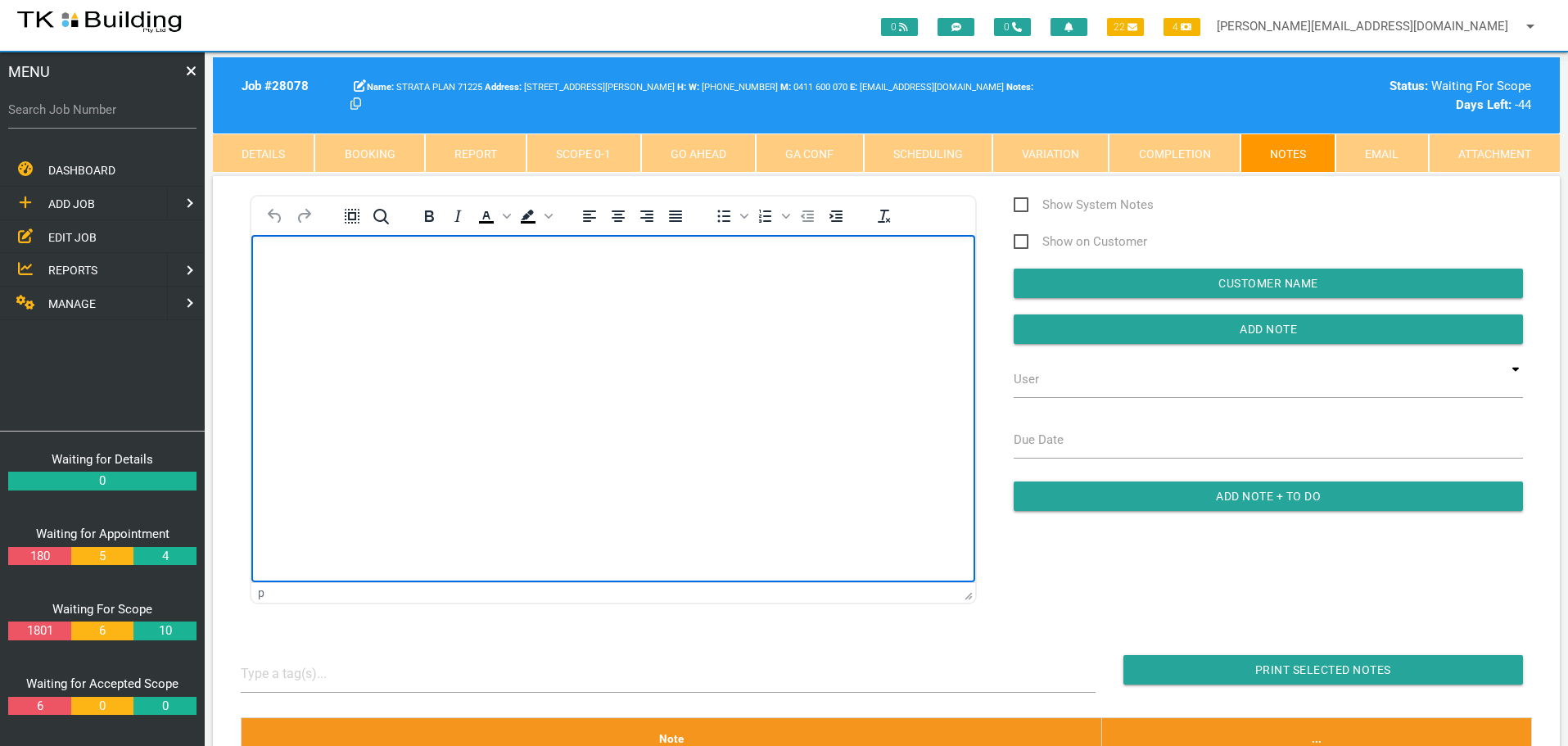
click at [312, 268] on body "Rich Text Area. Press ALT-0 for help." at bounding box center [613, 281] width 723 height 54
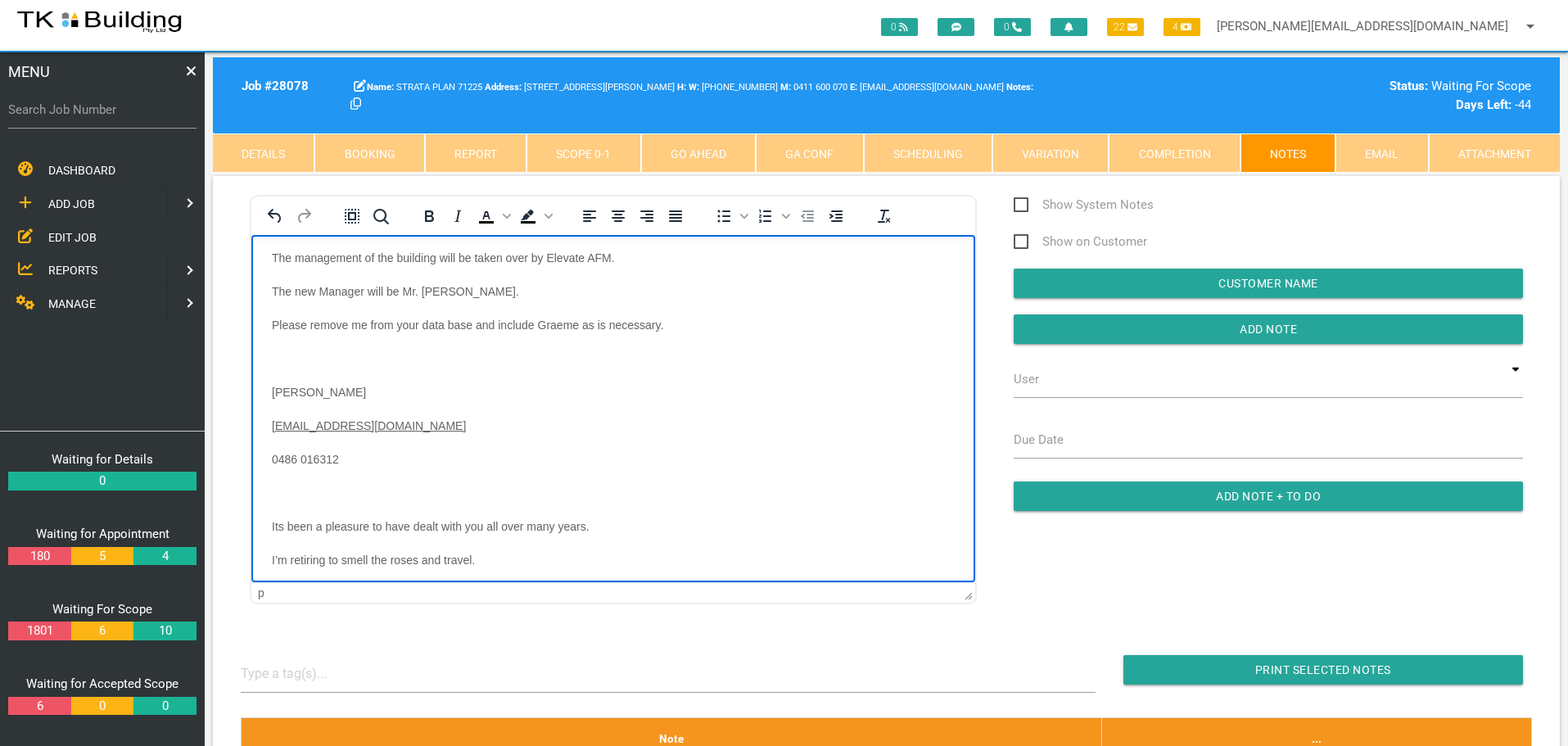
scroll to position [46, 0]
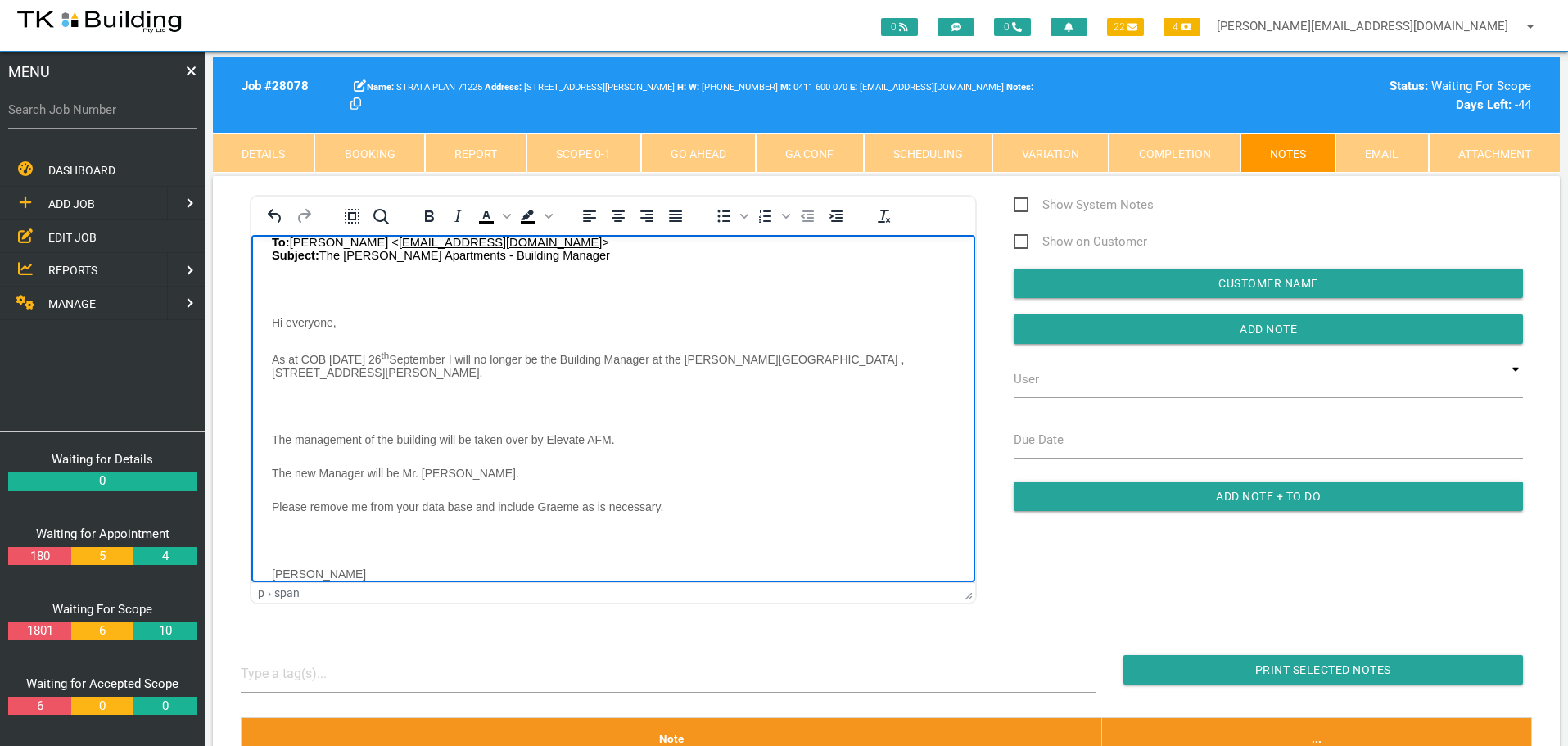
click at [297, 286] on body "From: Allan Goodman < goodman26@optusnet.com.au > Sent: Wednesday, 24 September…" at bounding box center [613, 582] width 723 height 748
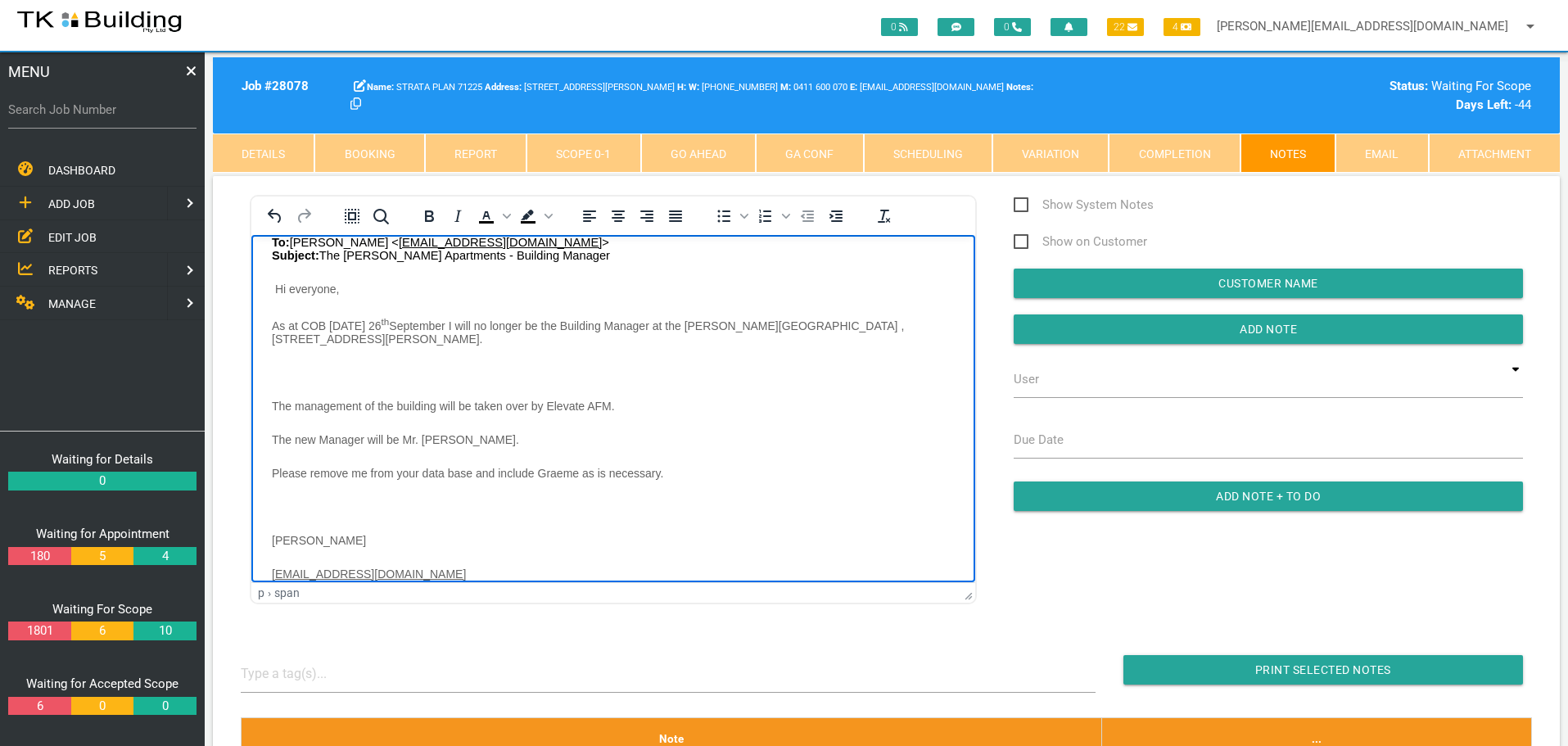
click at [288, 356] on body "From: Allan Goodman < goodman26@optusnet.com.au > Sent: Wednesday, 24 September…" at bounding box center [613, 565] width 723 height 714
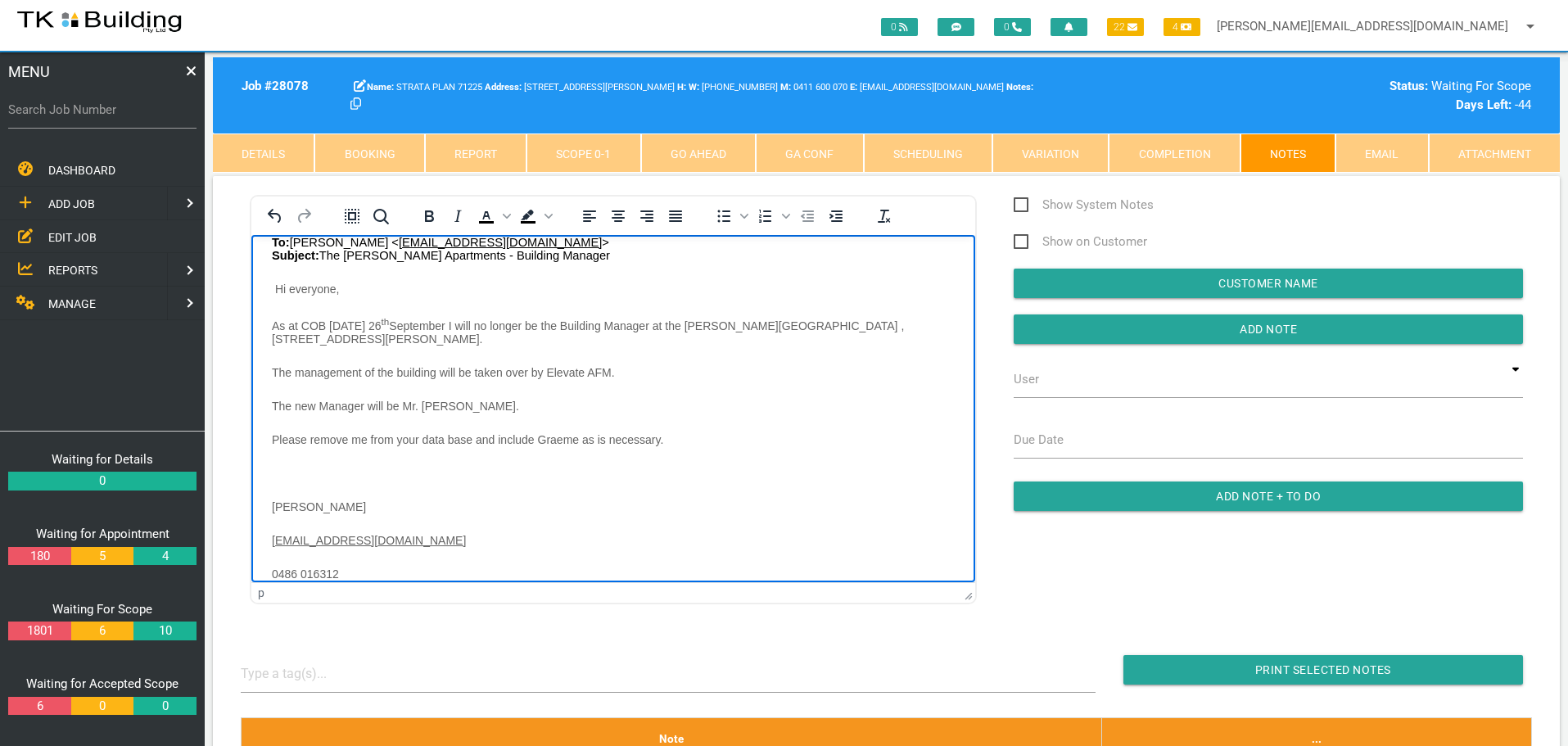
click at [278, 457] on body "From: Allan Goodman < goodman26@optusnet.com.au > Sent: Wednesday, 24 September…" at bounding box center [613, 549] width 723 height 680
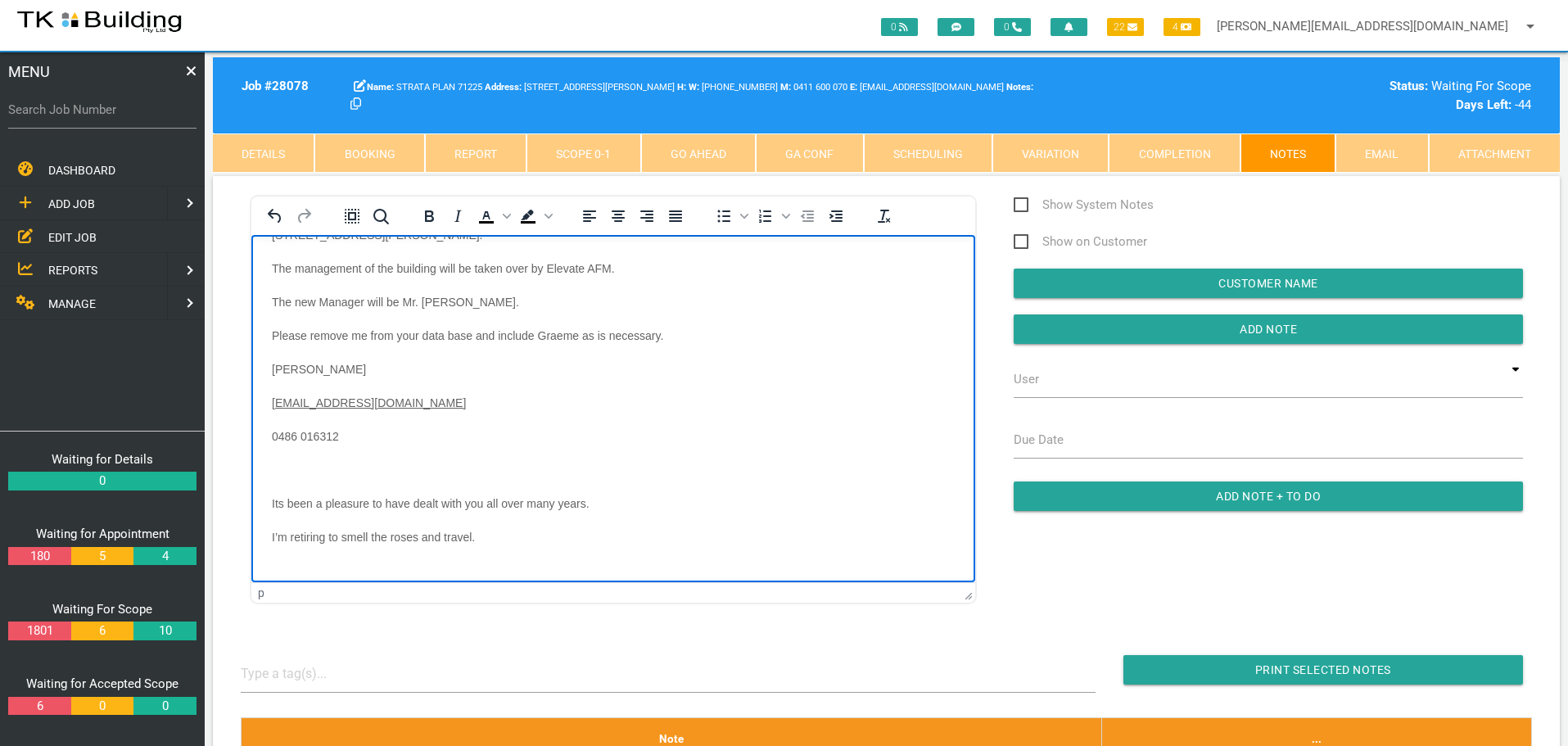
scroll to position [313, 0]
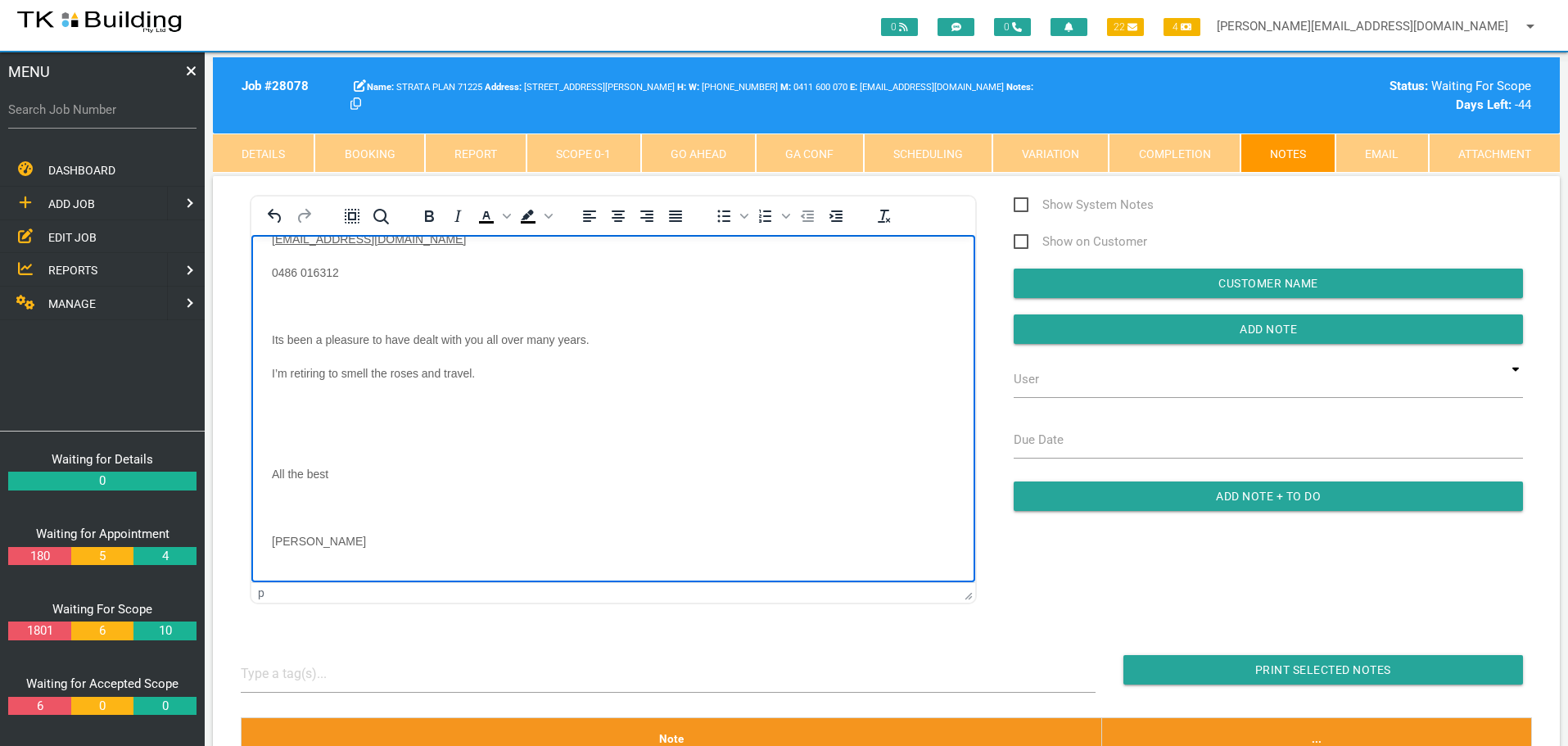
click at [292, 290] on body "From: Allan Goodman < goodman26@optusnet.com.au > Sent: Wednesday, 24 September…" at bounding box center [613, 264] width 723 height 646
click at [280, 389] on body "From: Allan Goodman < goodman26@optusnet.com.au > Sent: Wednesday, 24 September…" at bounding box center [613, 281] width 723 height 614
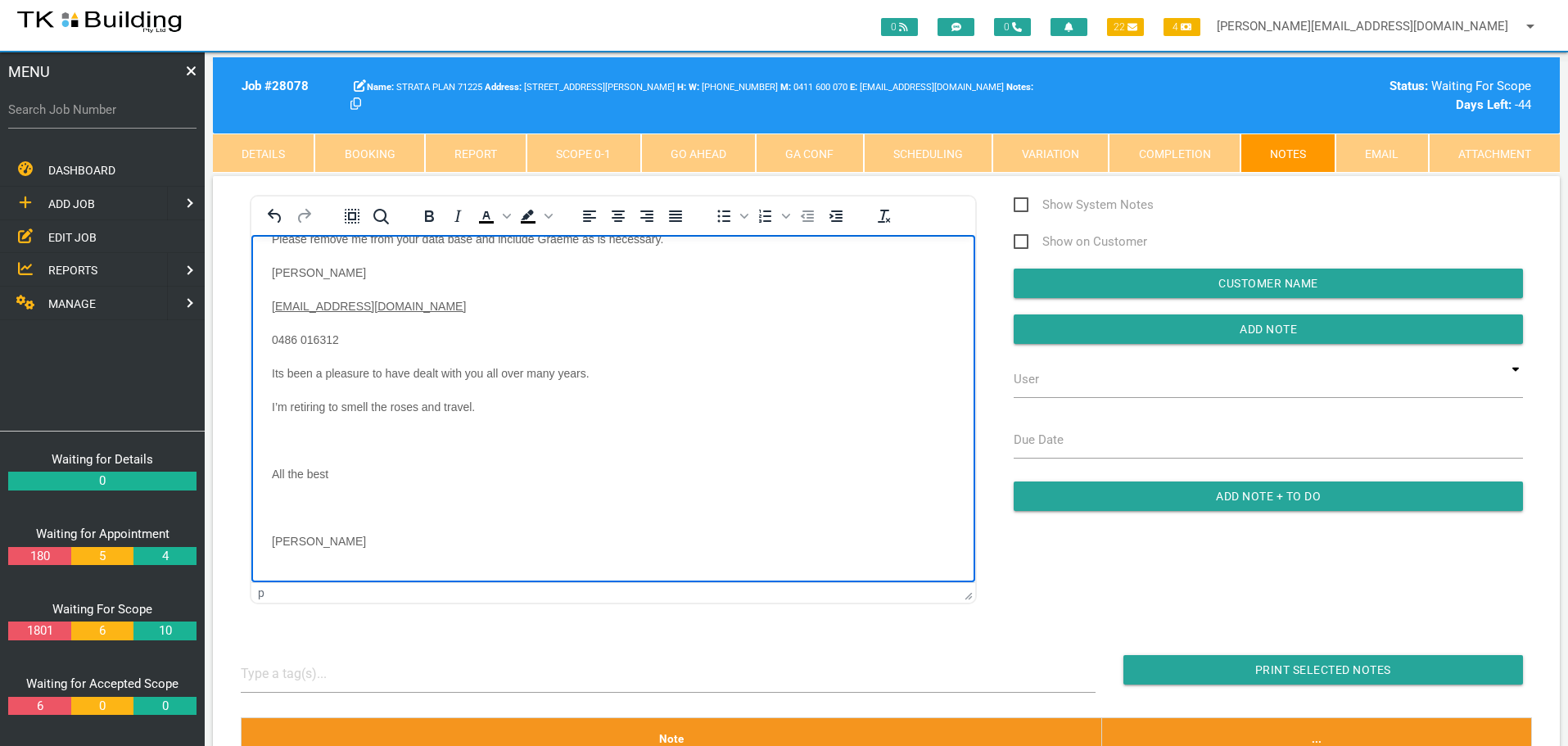
scroll to position [213, 0]
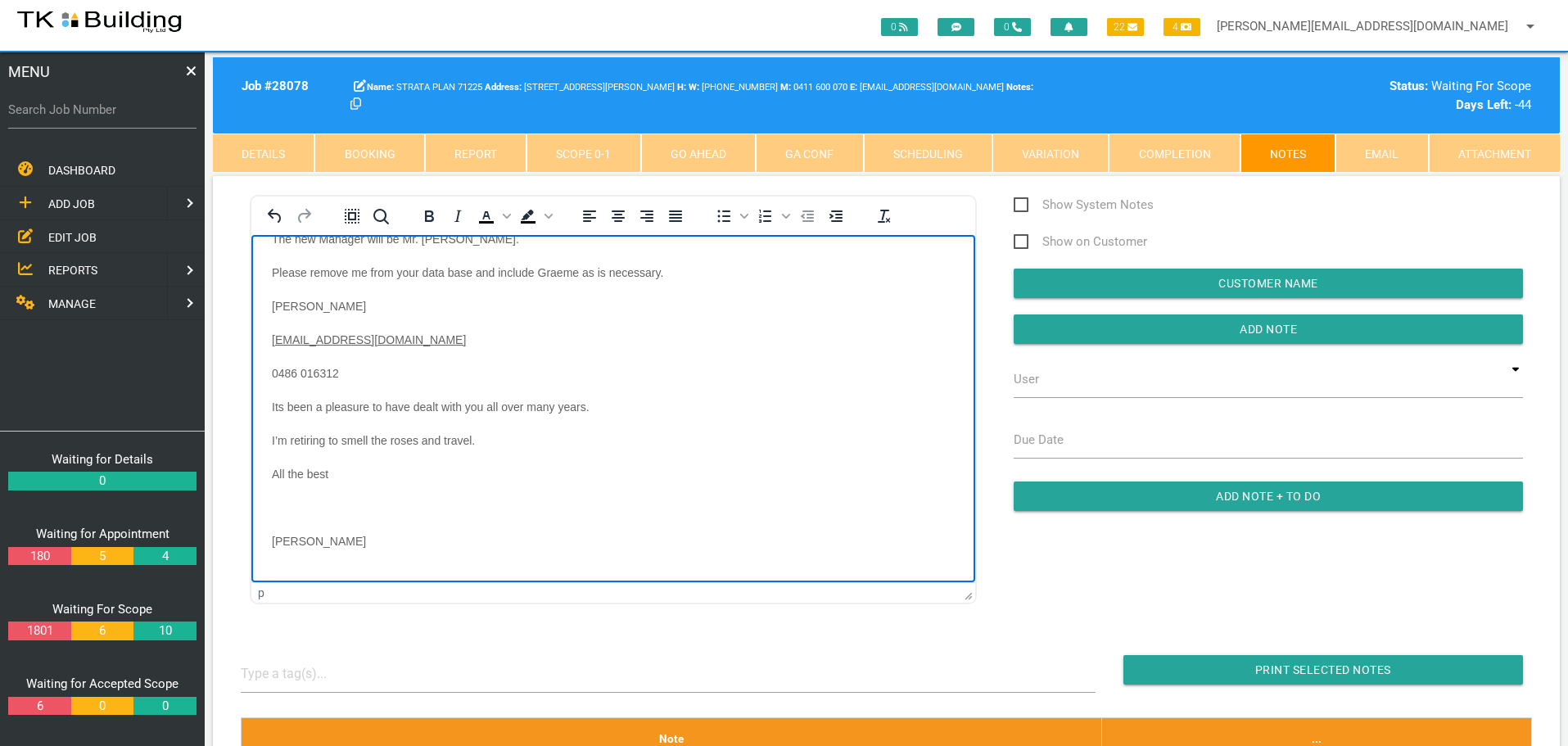
click at [297, 505] on p "Rich Text Area. Press ALT-0 for help." at bounding box center [613, 506] width 683 height 13
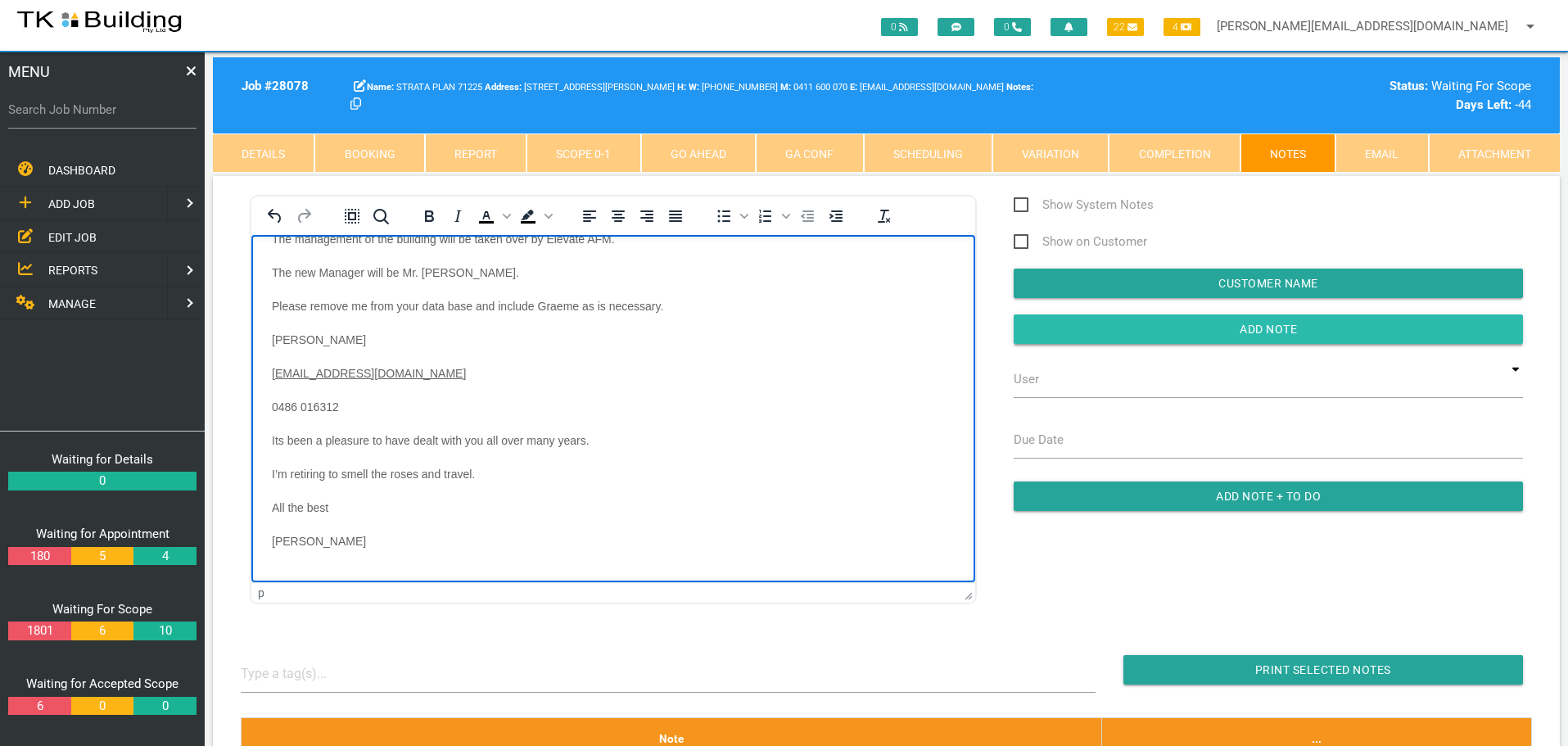
click at [1113, 330] on input "Add Note" at bounding box center [1268, 329] width 509 height 29
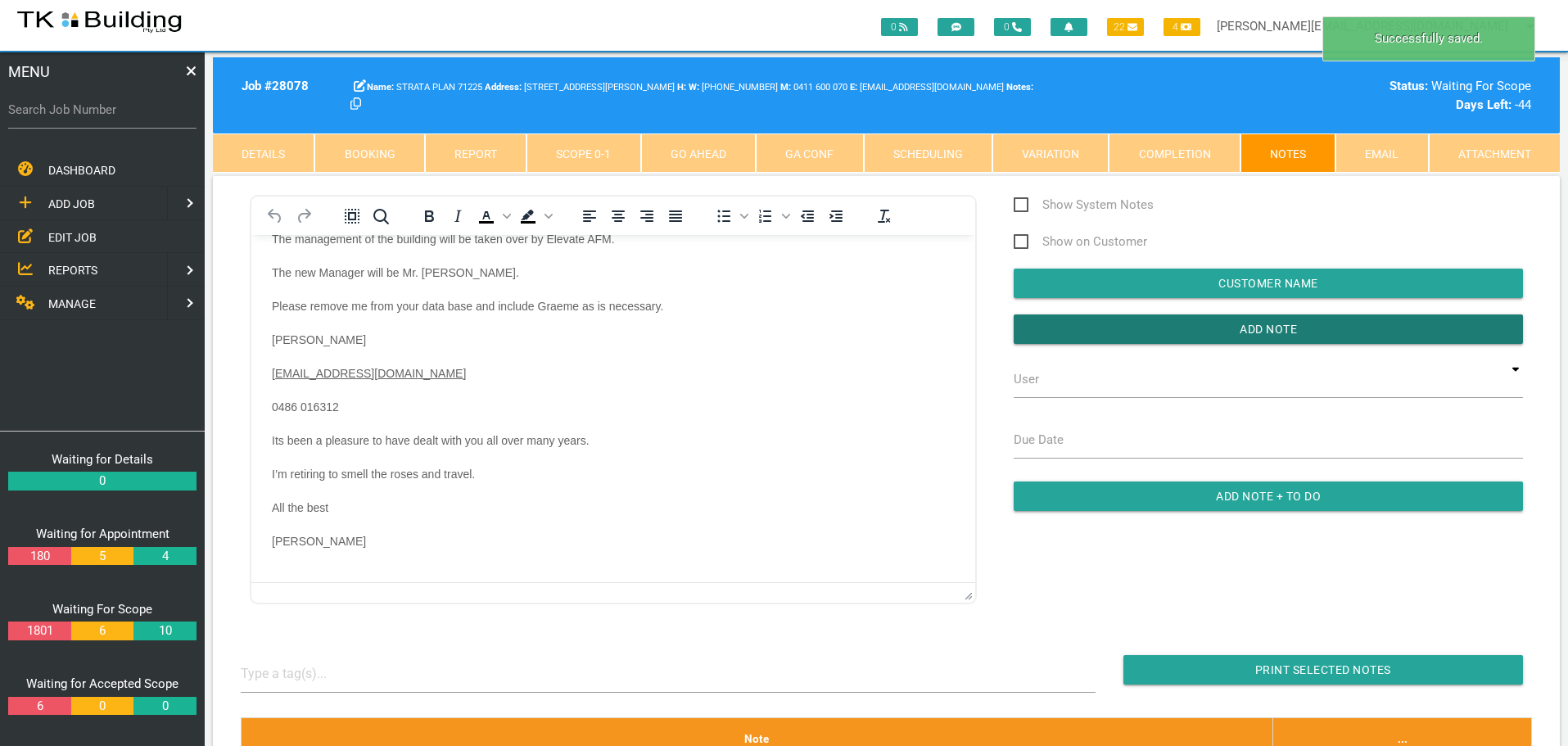
scroll to position [0, 0]
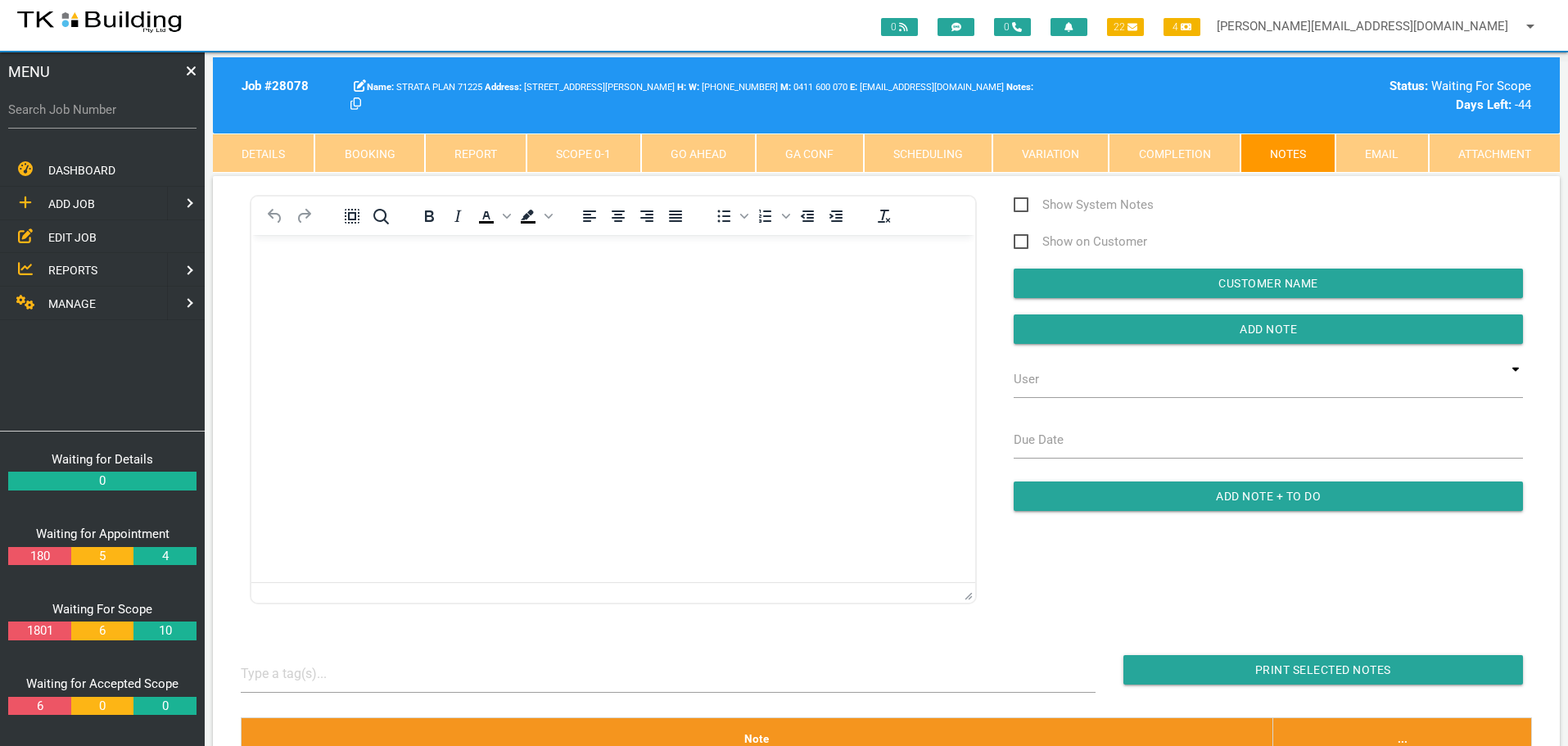
click at [86, 117] on label "Search Job Number" at bounding box center [102, 110] width 189 height 19
click at [86, 117] on input "Search Job Number" at bounding box center [102, 110] width 189 height 38
type input "28168"
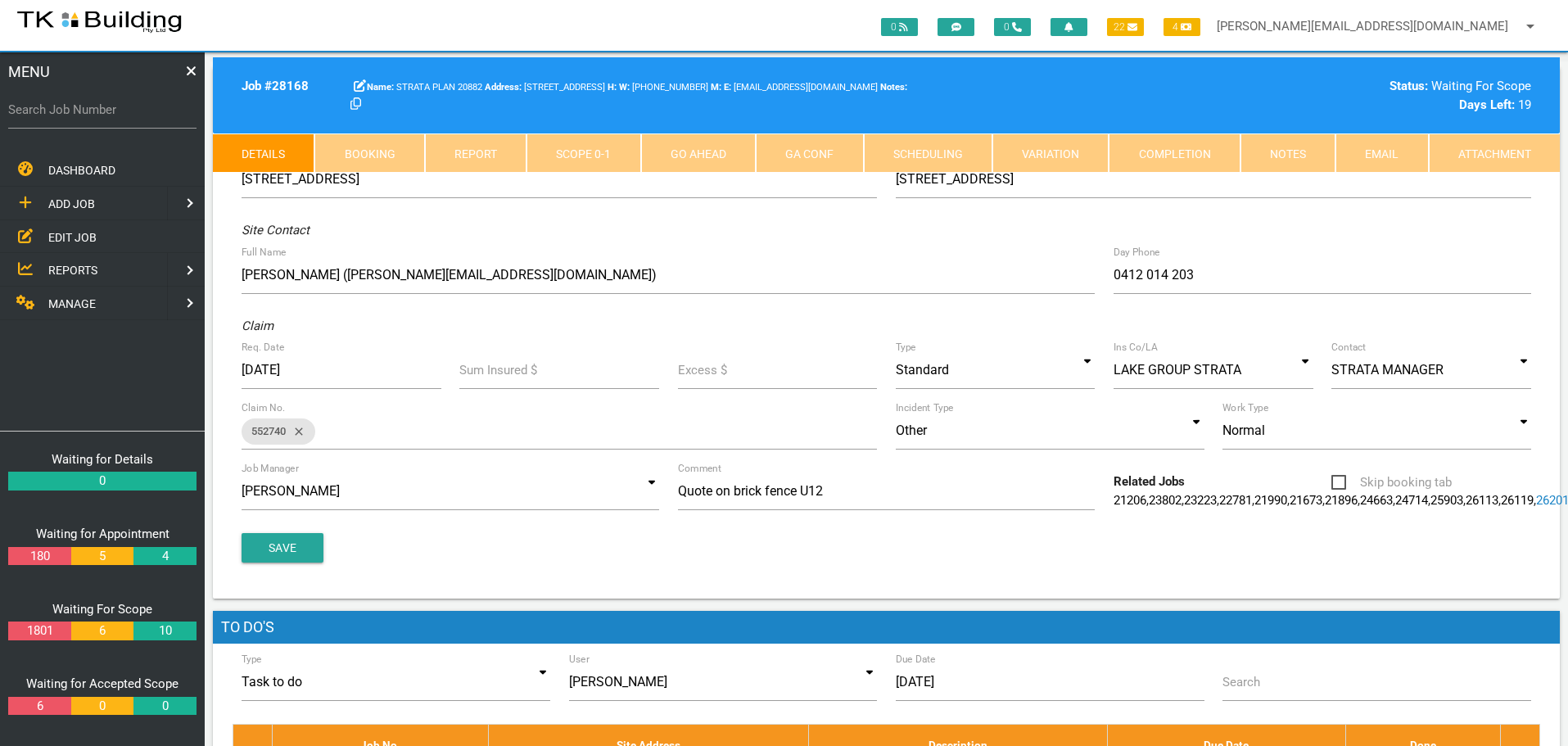
click at [1295, 159] on link "Notes" at bounding box center [1288, 152] width 95 height 39
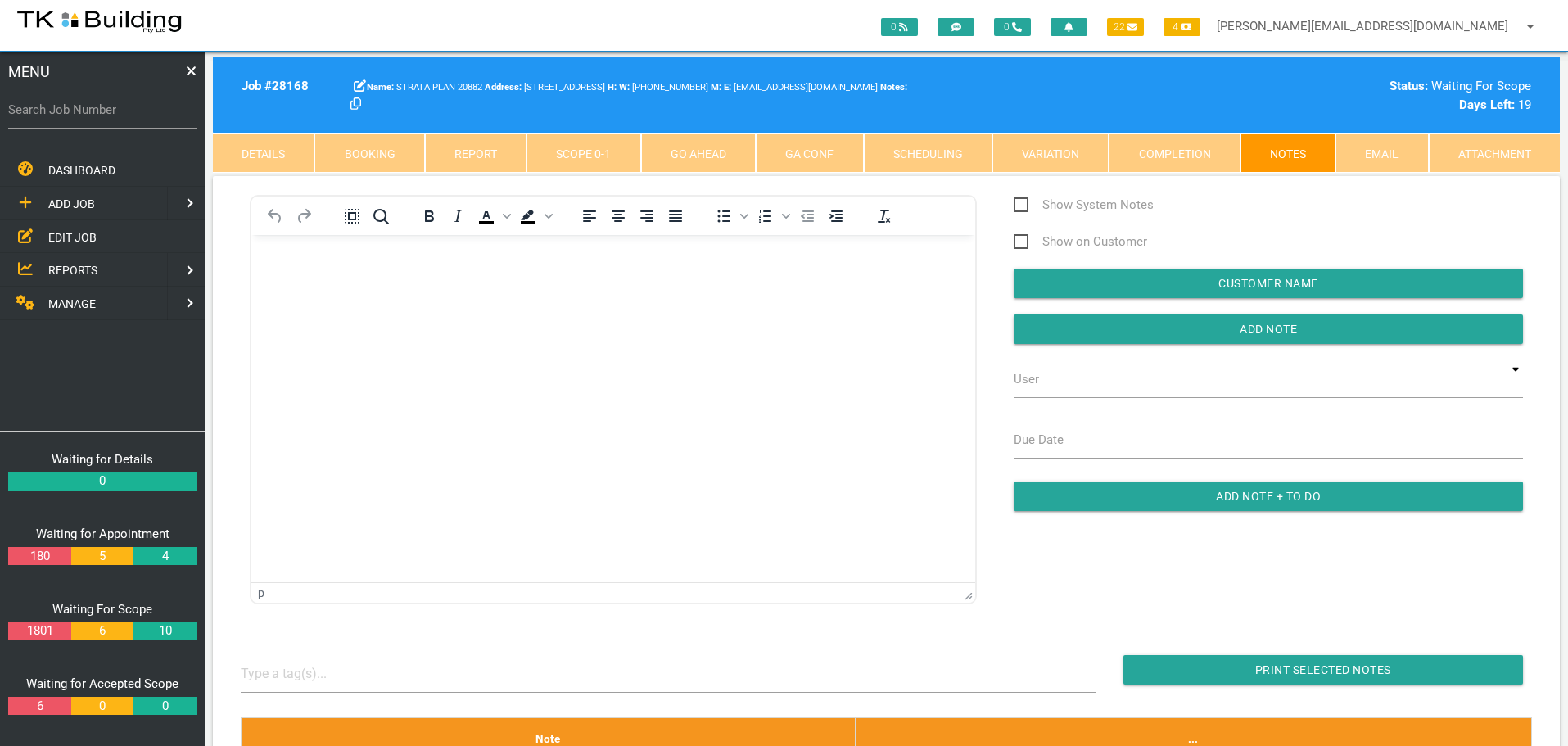
click at [311, 273] on body "Rich Text Area. Press ALT-0 for help." at bounding box center [613, 281] width 723 height 54
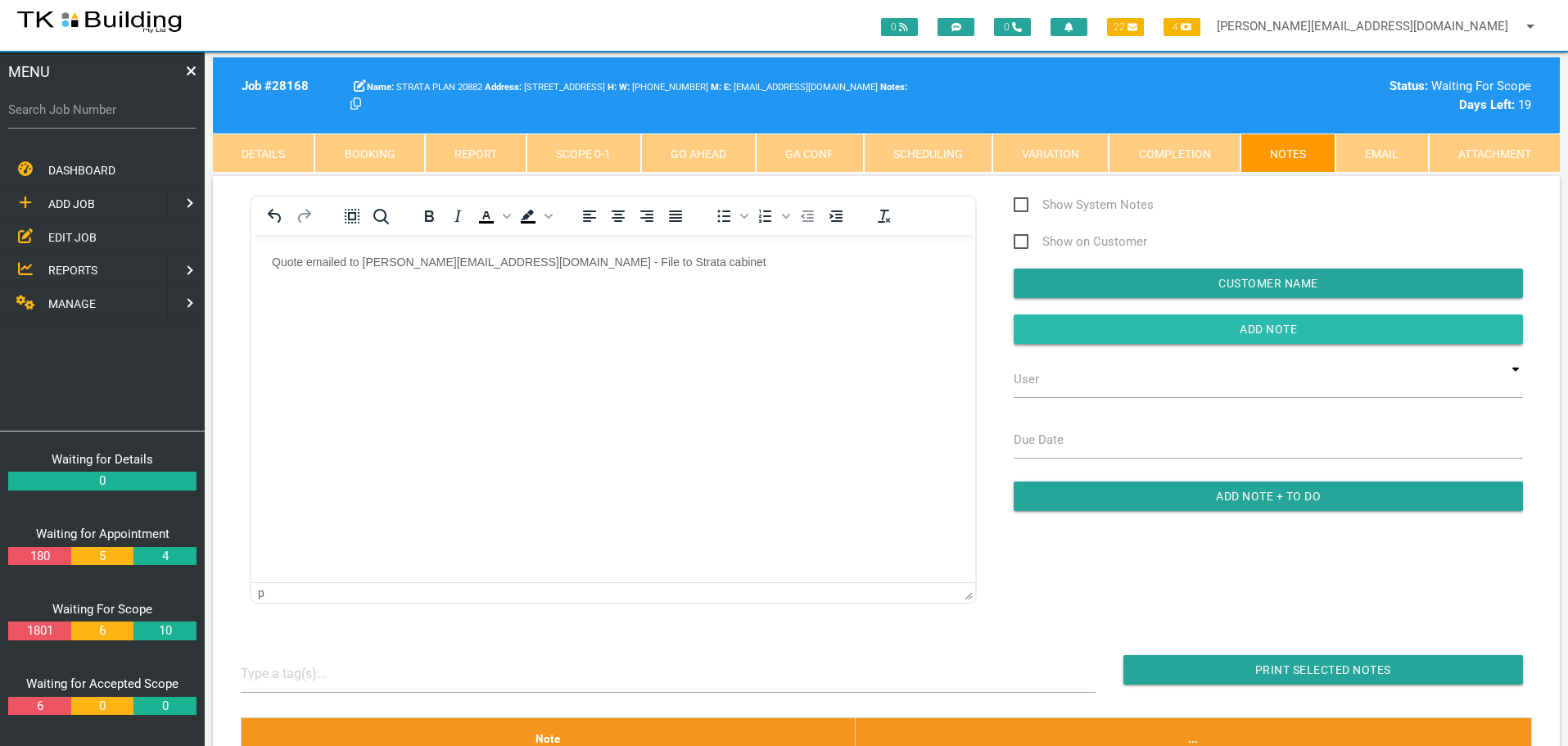
click at [1105, 334] on input "button" at bounding box center [1268, 329] width 509 height 29
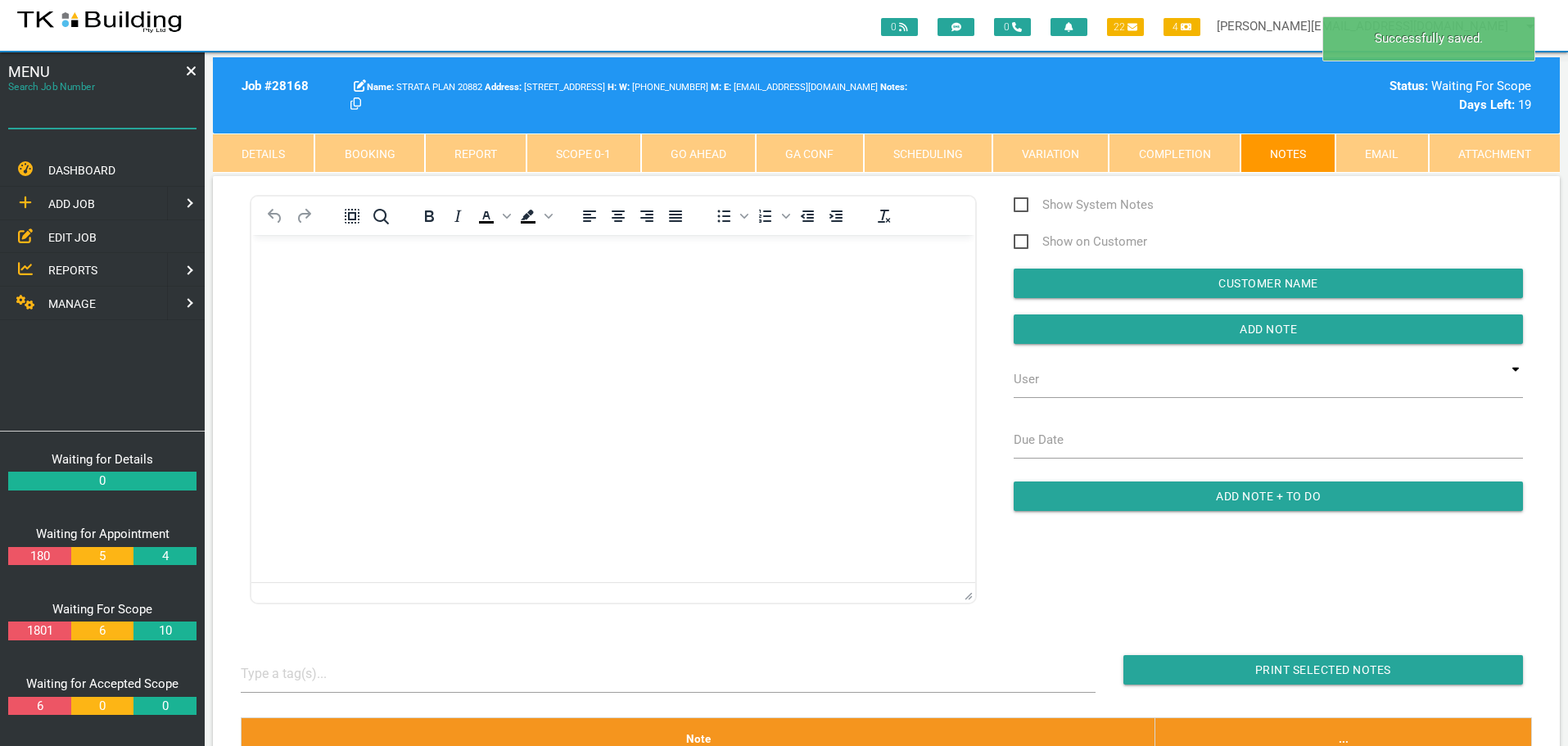
click at [97, 123] on input "Search Job Number" at bounding box center [102, 110] width 189 height 38
type input "28149"
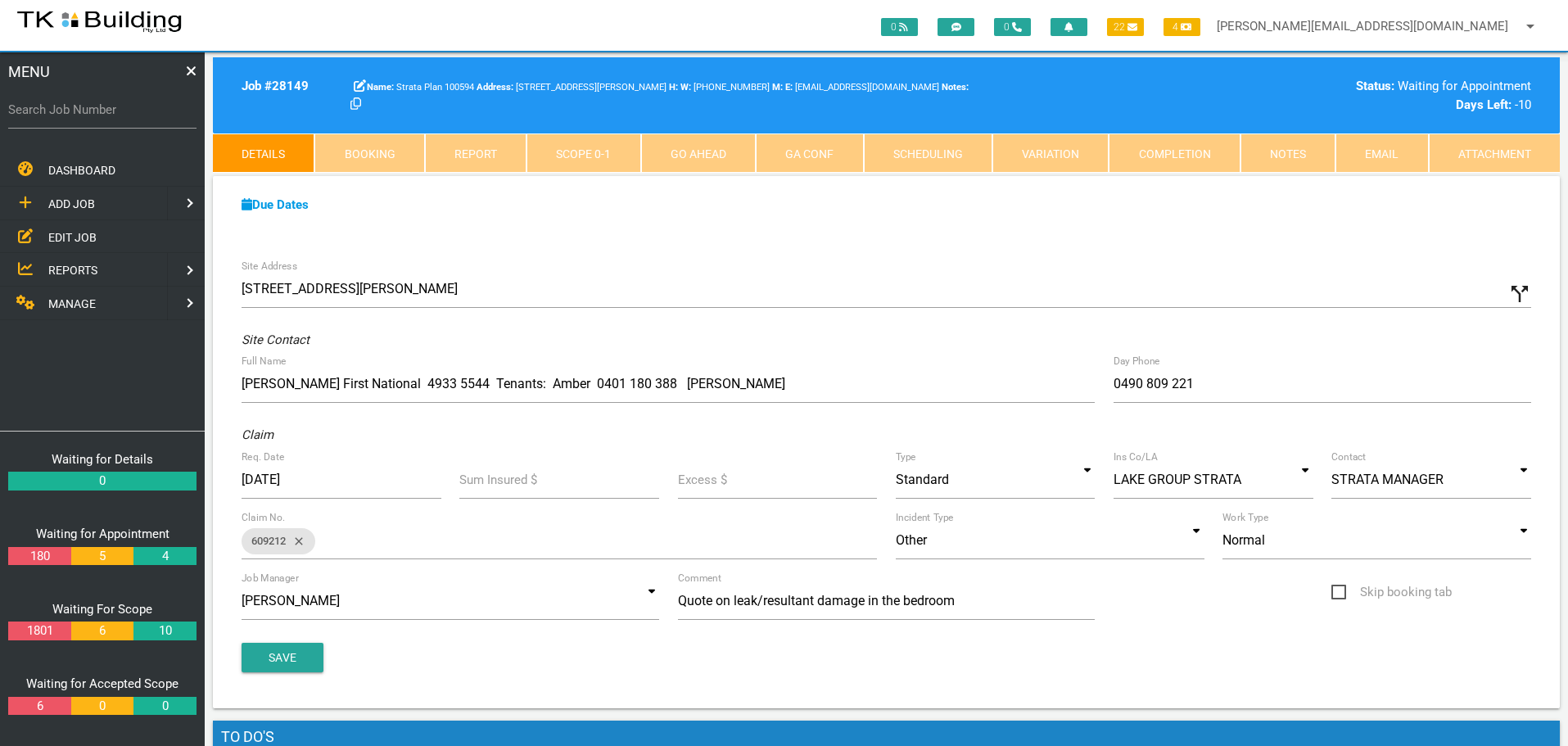
click at [1282, 155] on link "Notes" at bounding box center [1288, 152] width 95 height 39
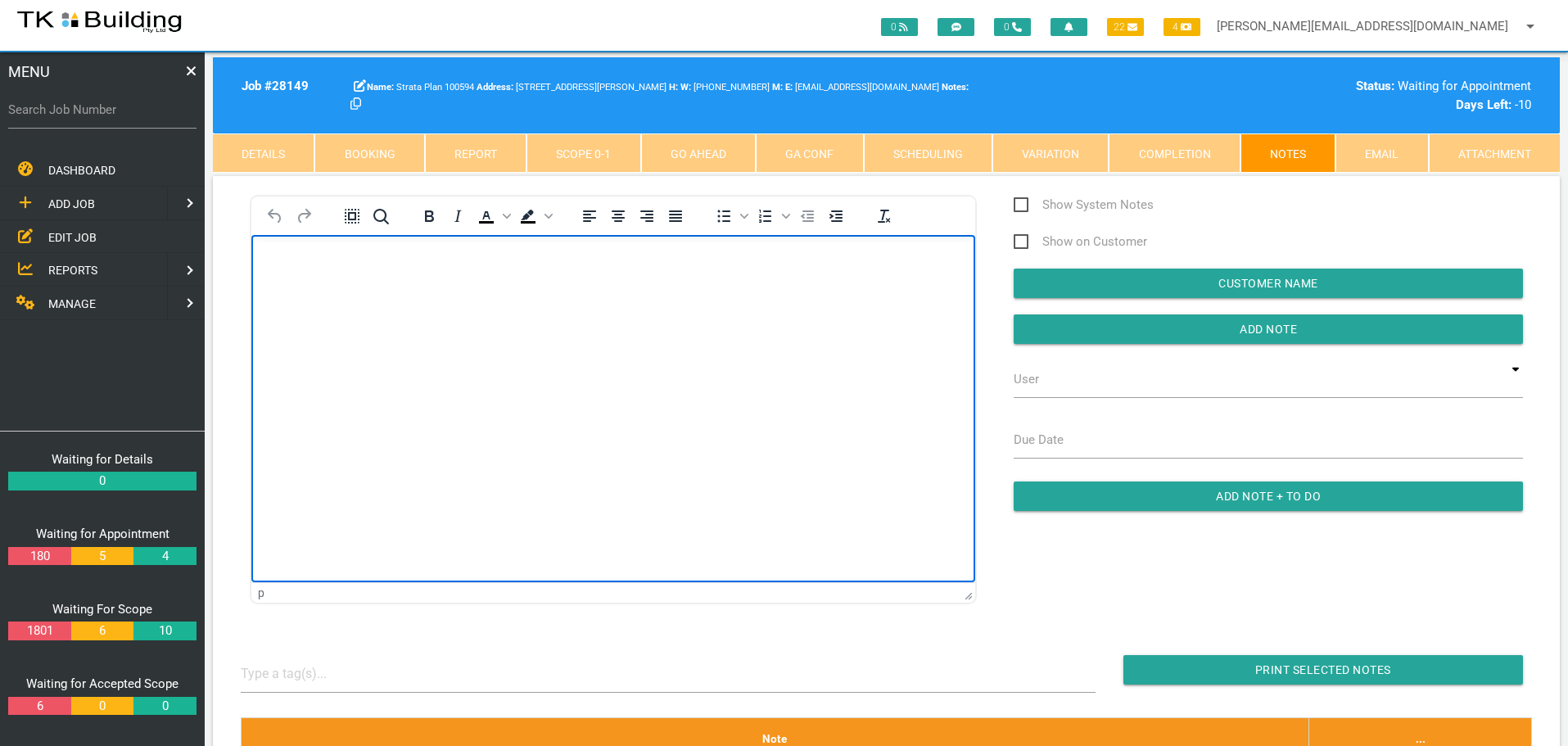
click at [310, 277] on body "Rich Text Area. Press ALT-0 for help." at bounding box center [613, 281] width 723 height 54
click at [413, 266] on p "Quote emailed to" at bounding box center [613, 260] width 683 height 13
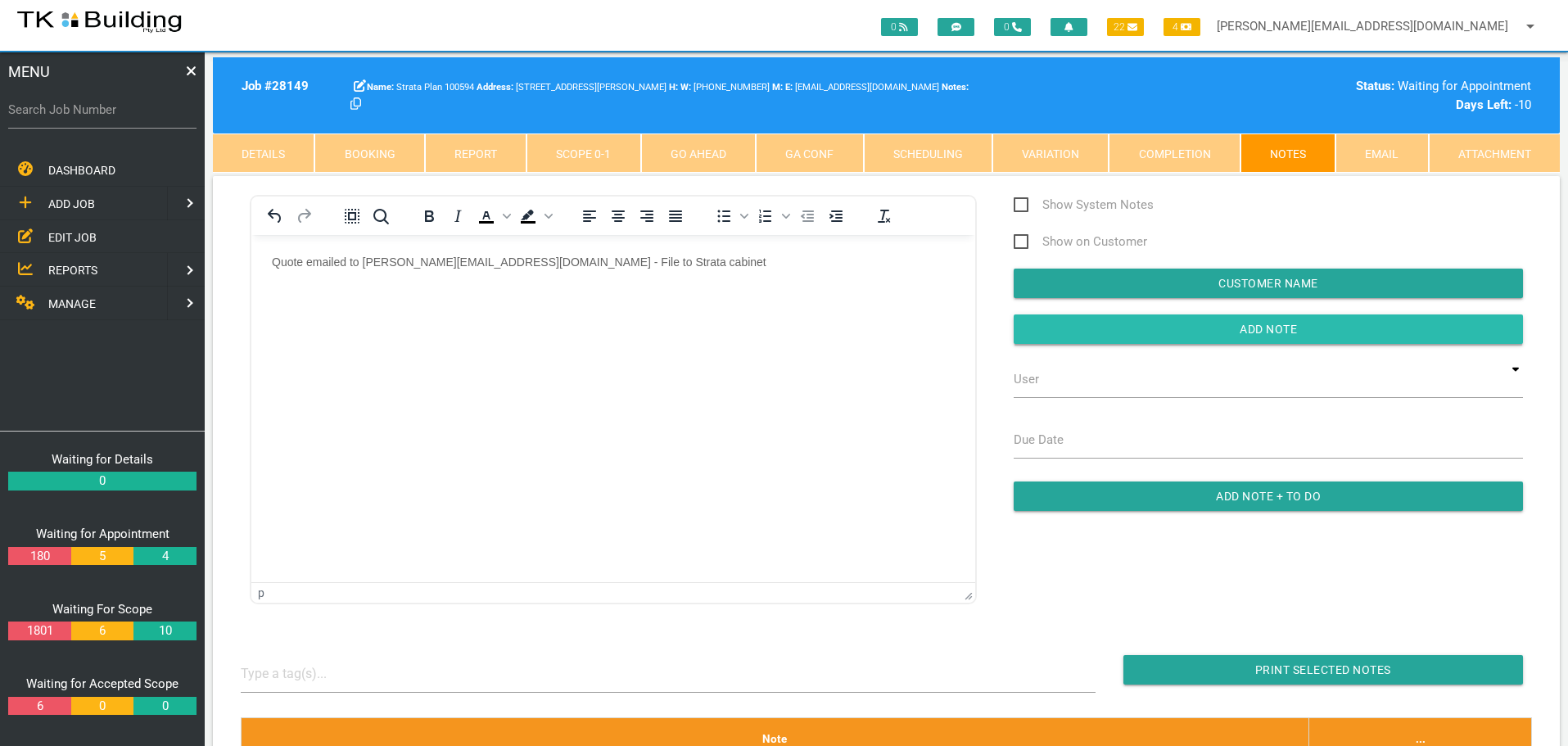
click at [1048, 334] on input "button" at bounding box center [1268, 329] width 509 height 29
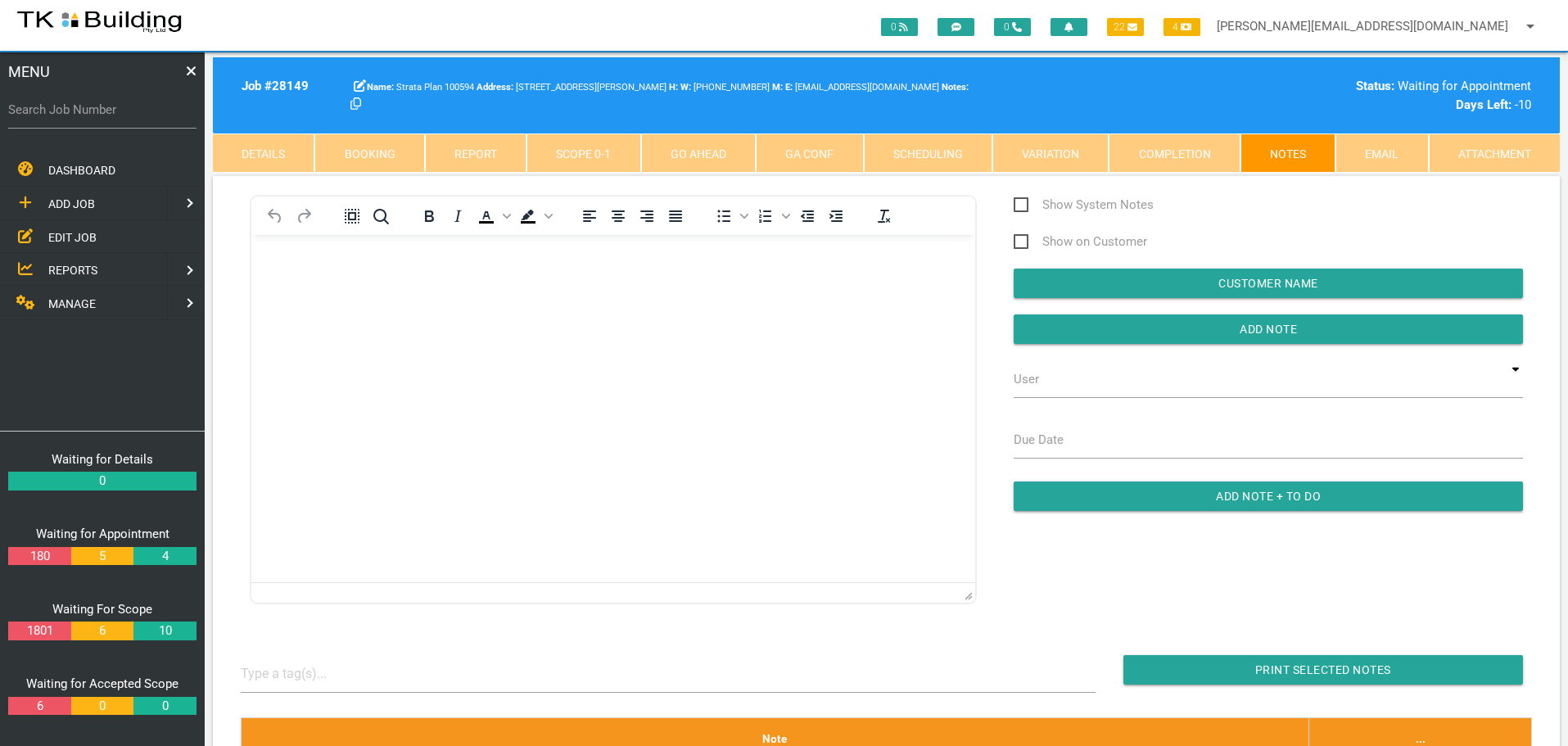
click at [124, 119] on label "Search Job Number" at bounding box center [102, 110] width 189 height 19
click at [124, 119] on input "Search Job Number" at bounding box center [102, 110] width 189 height 38
type input "28164"
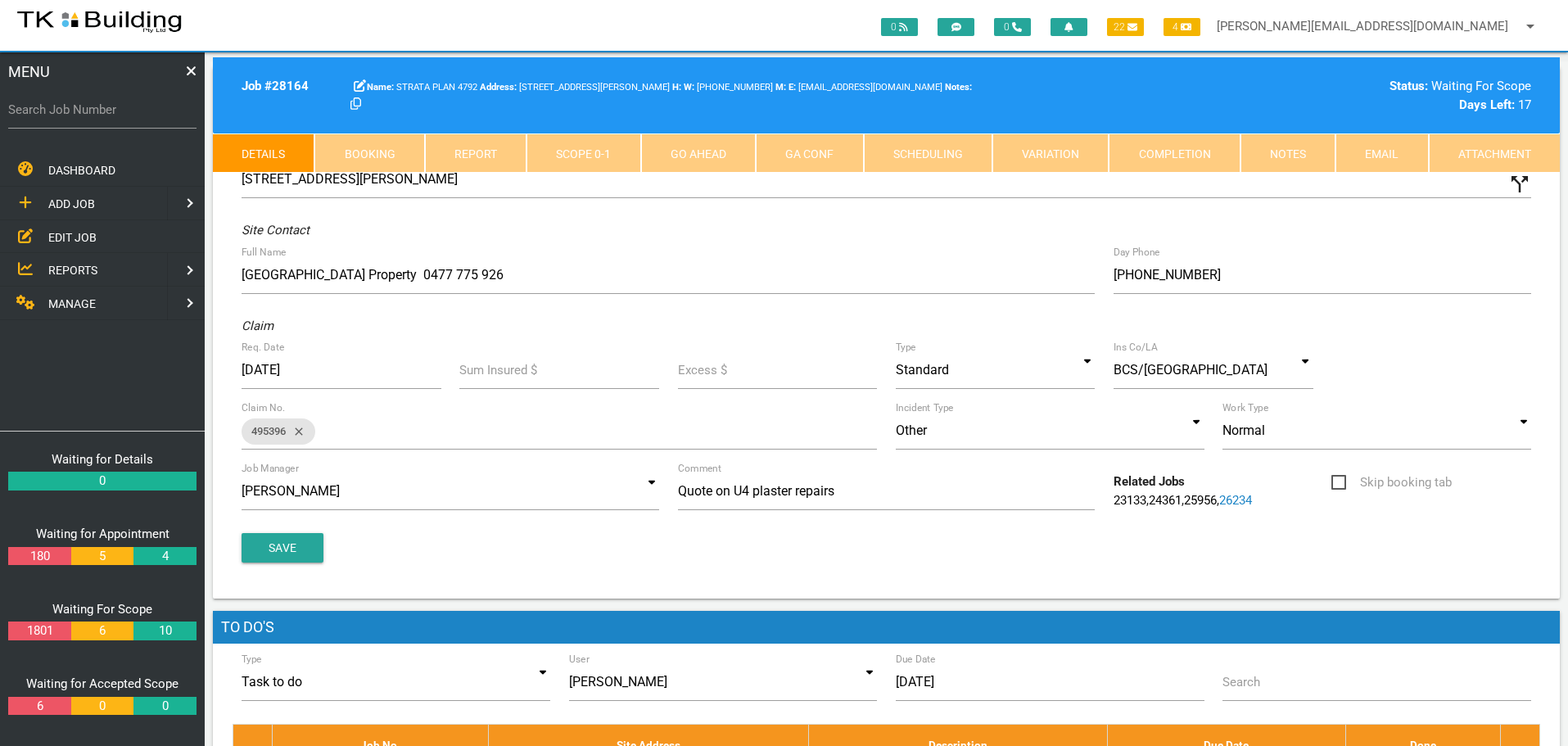
click at [1289, 155] on link "Notes" at bounding box center [1288, 152] width 95 height 39
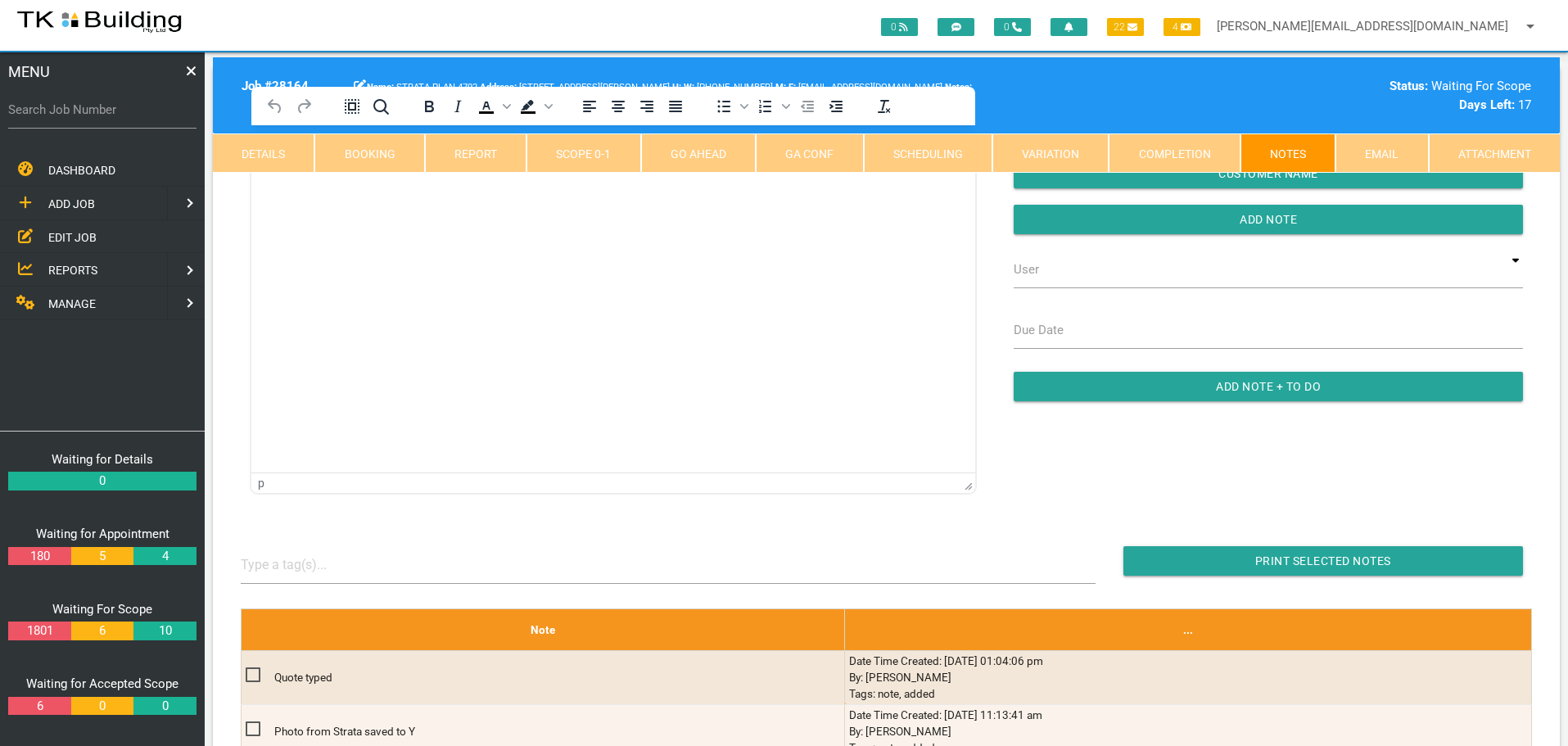
click at [337, 200] on html at bounding box center [613, 163] width 723 height 74
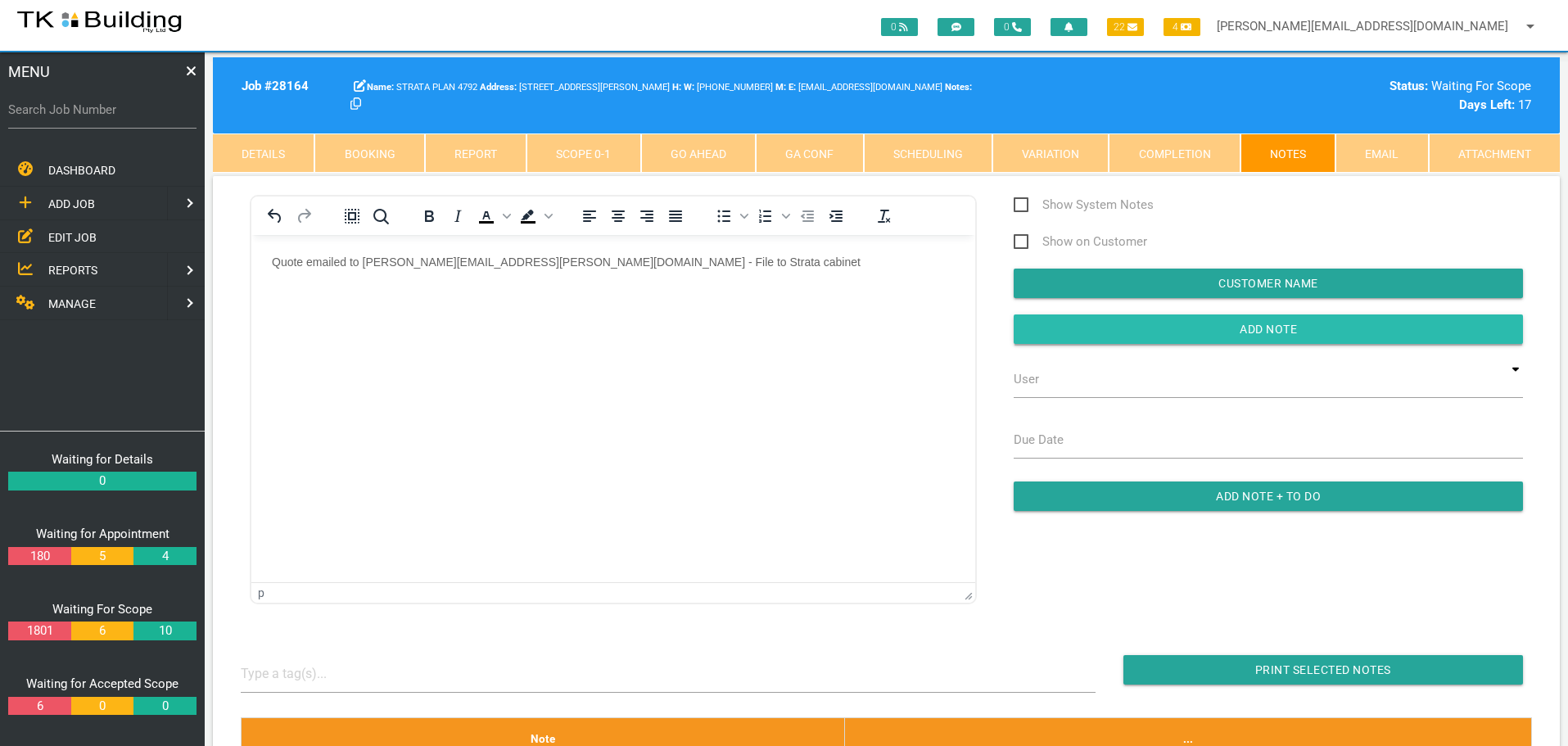
click at [1189, 333] on input "button" at bounding box center [1268, 329] width 509 height 29
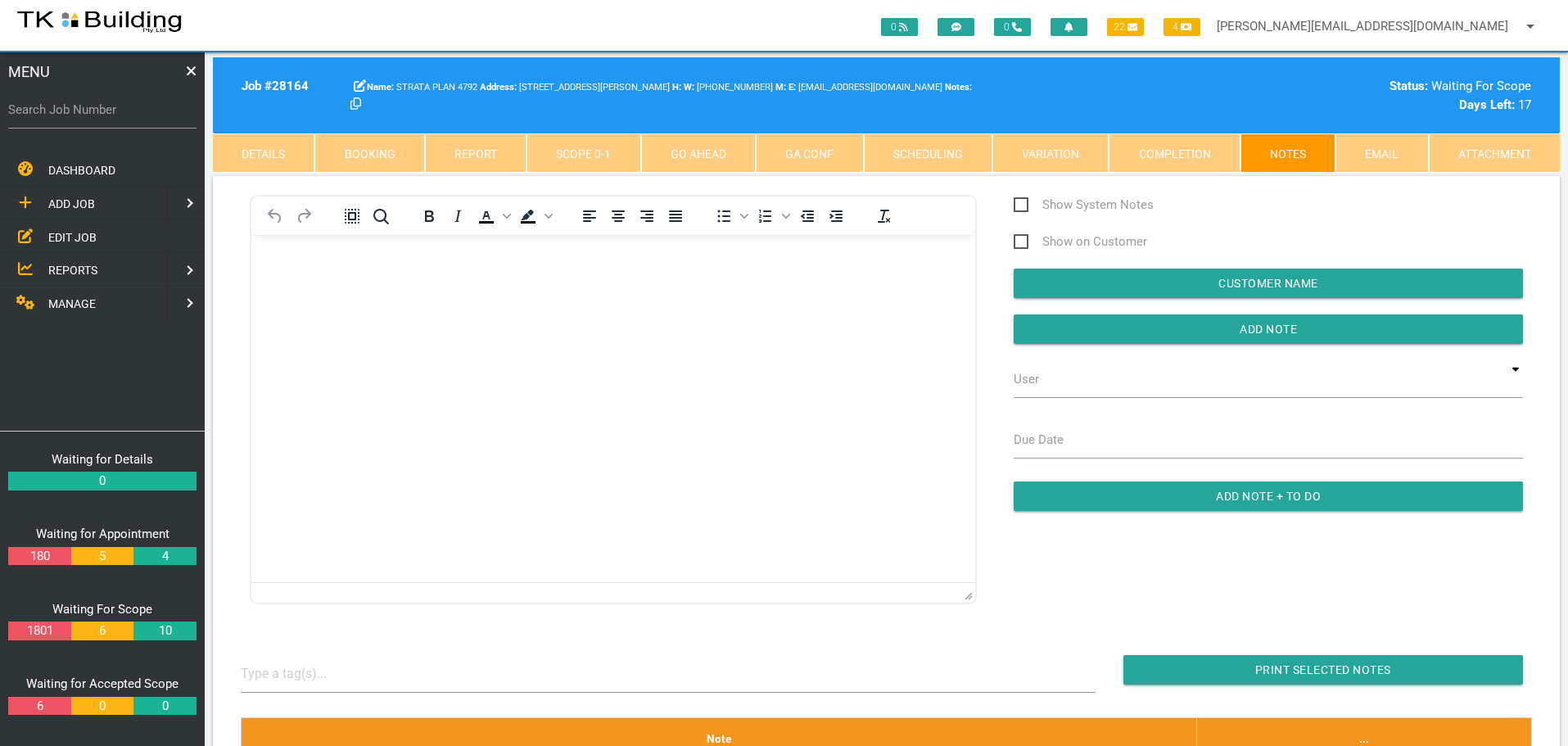
click at [276, 153] on link "Details" at bounding box center [263, 152] width 101 height 39
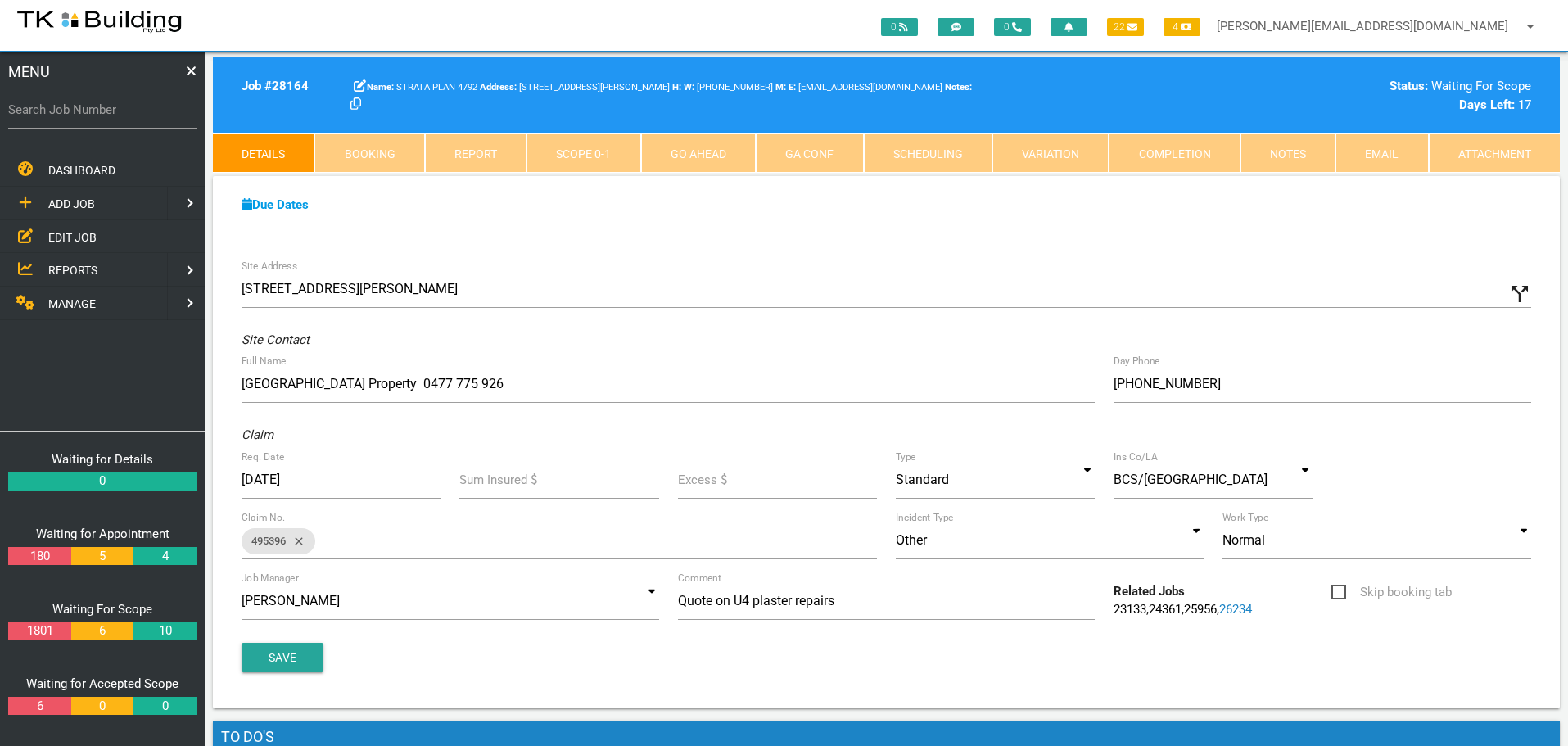
click at [363, 147] on link "Booking" at bounding box center [369, 152] width 110 height 39
select select "8"
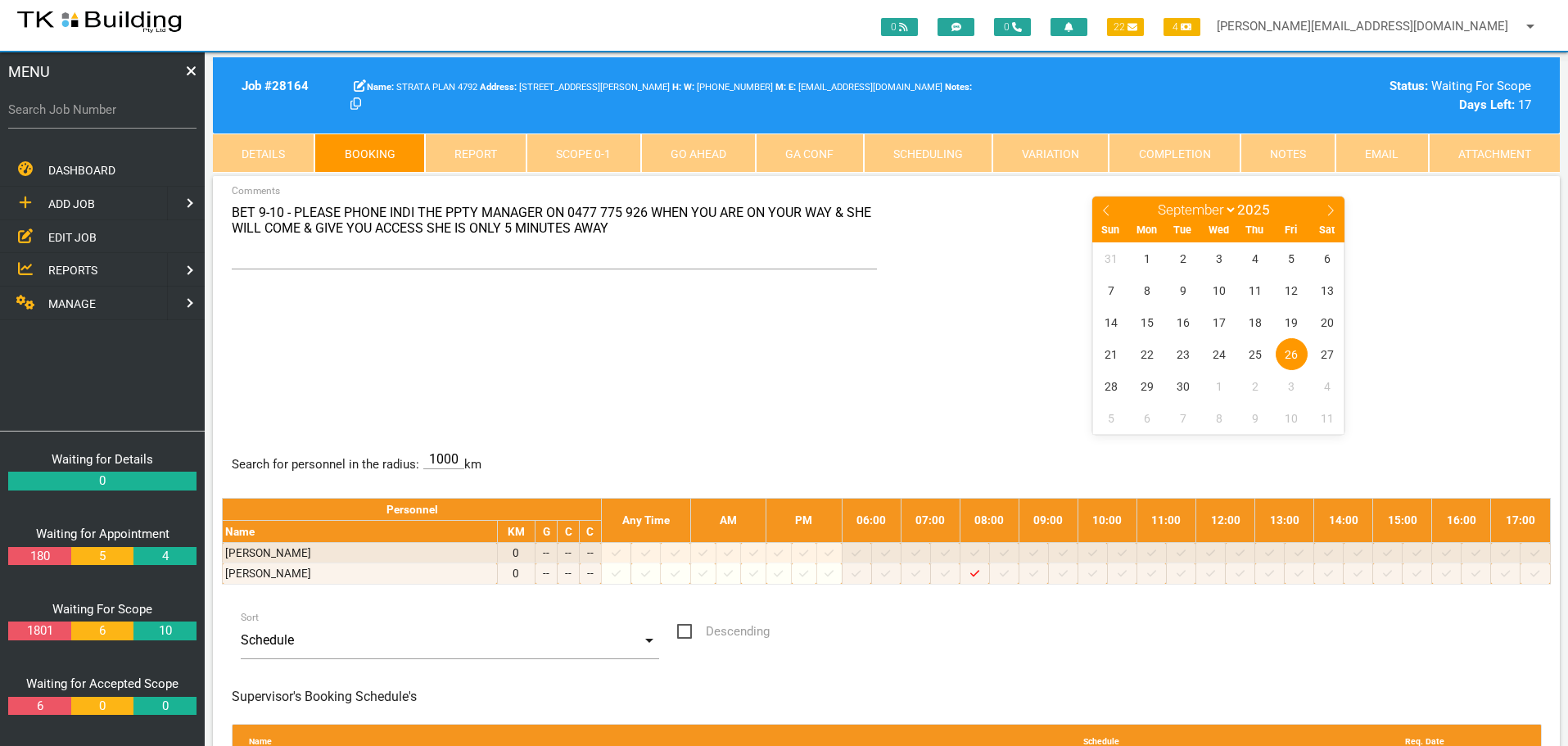
click at [1306, 145] on link "Notes" at bounding box center [1288, 152] width 95 height 39
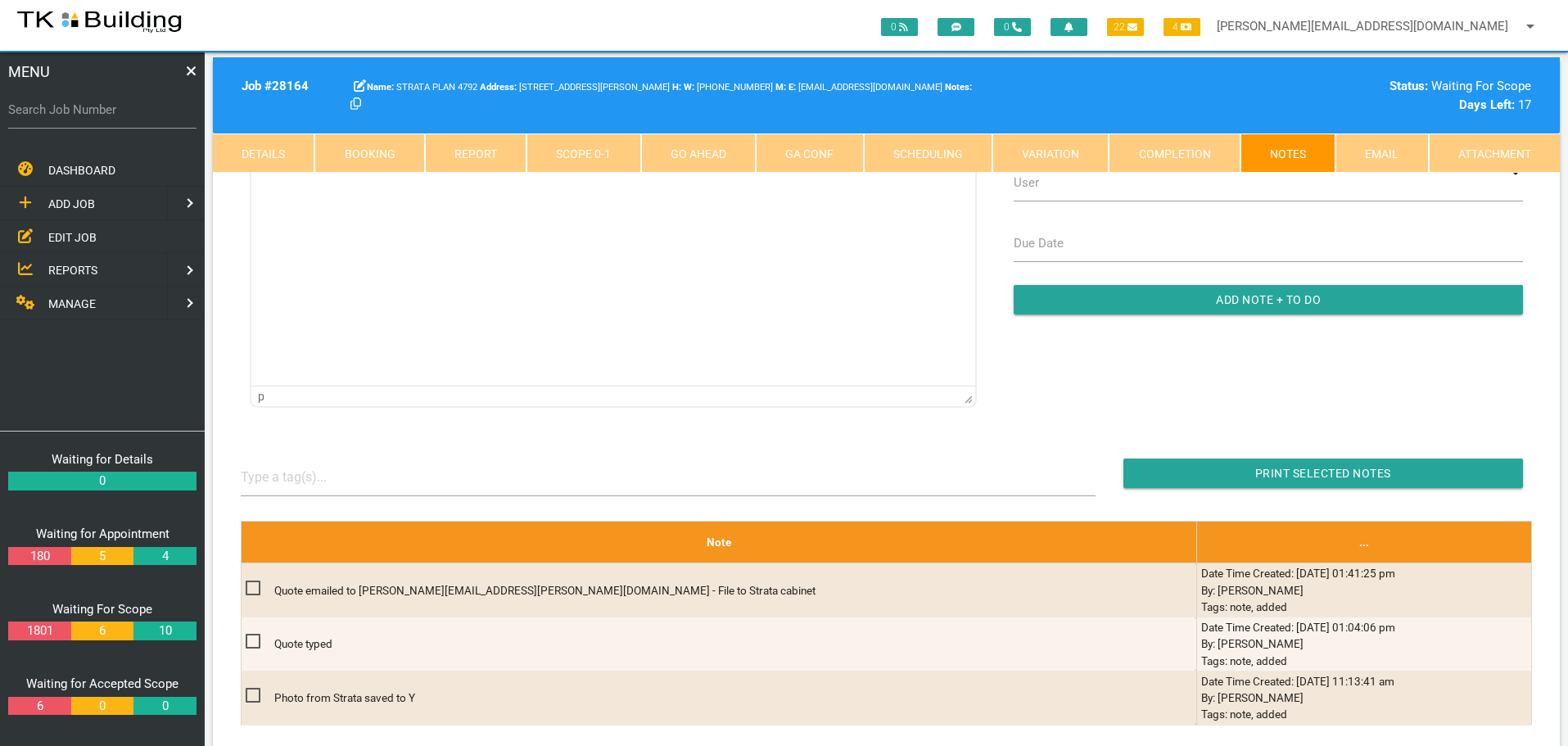
scroll to position [196, 0]
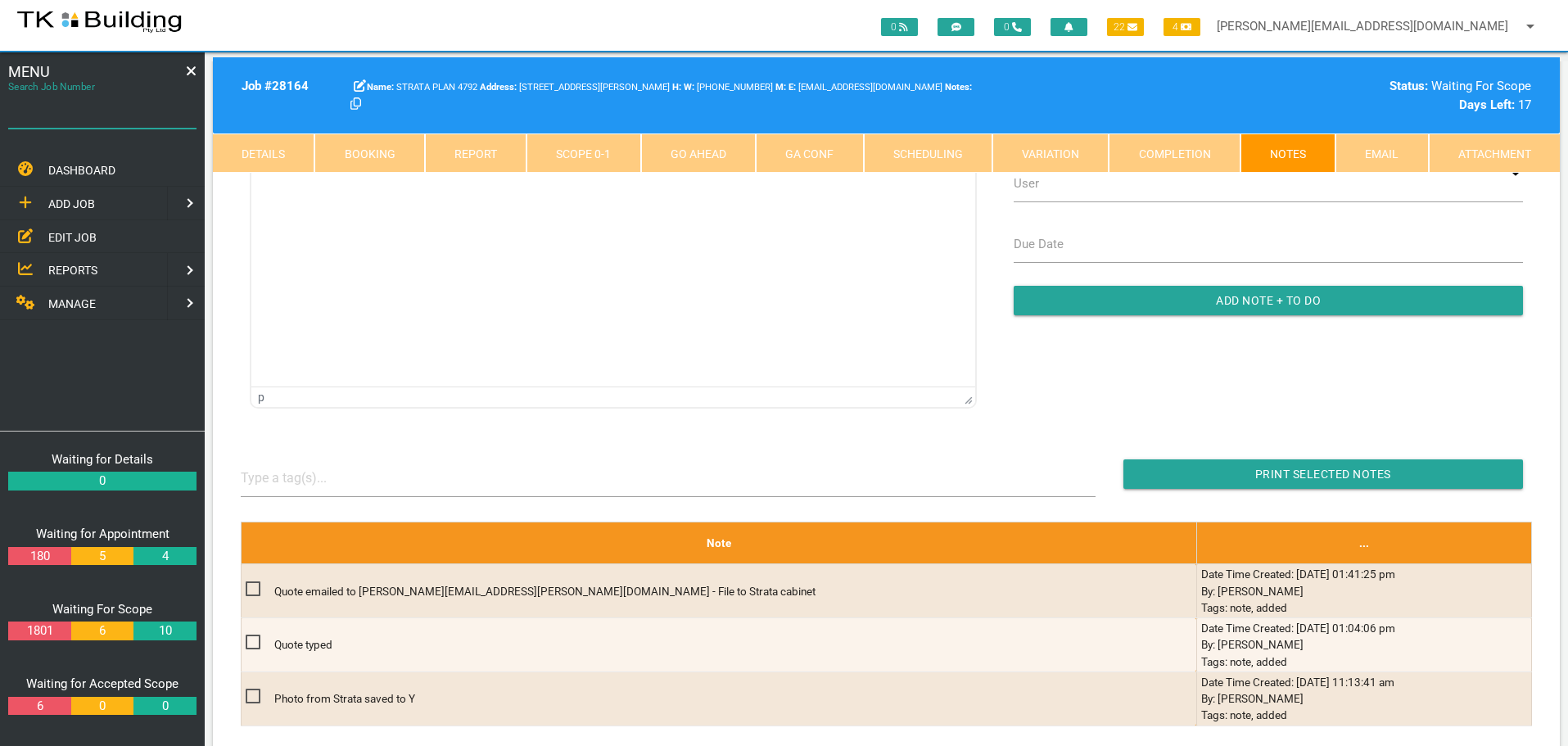
click at [99, 122] on input "Search Job Number" at bounding box center [102, 110] width 189 height 38
type input "27598"
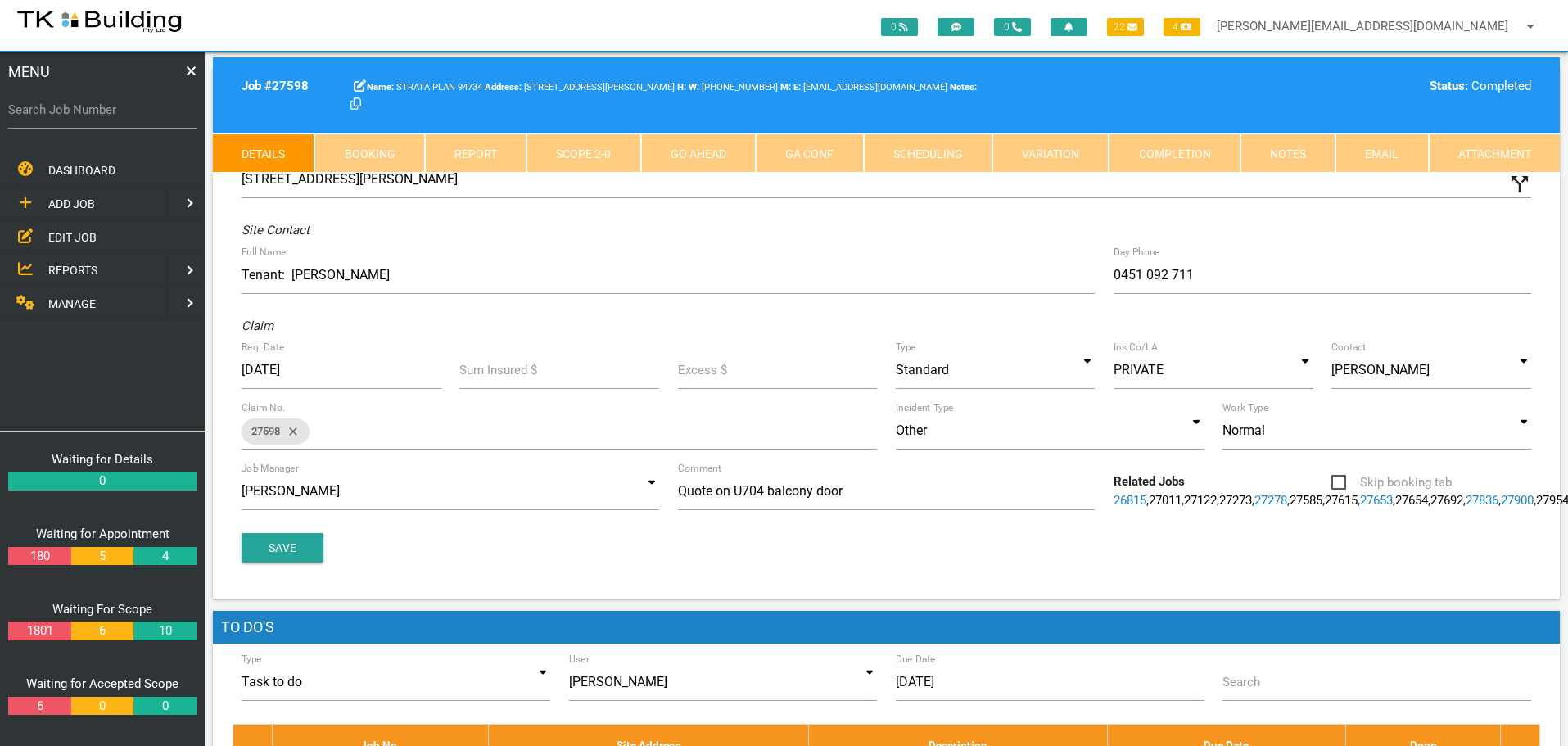
click at [1282, 145] on link "Notes" at bounding box center [1288, 152] width 95 height 39
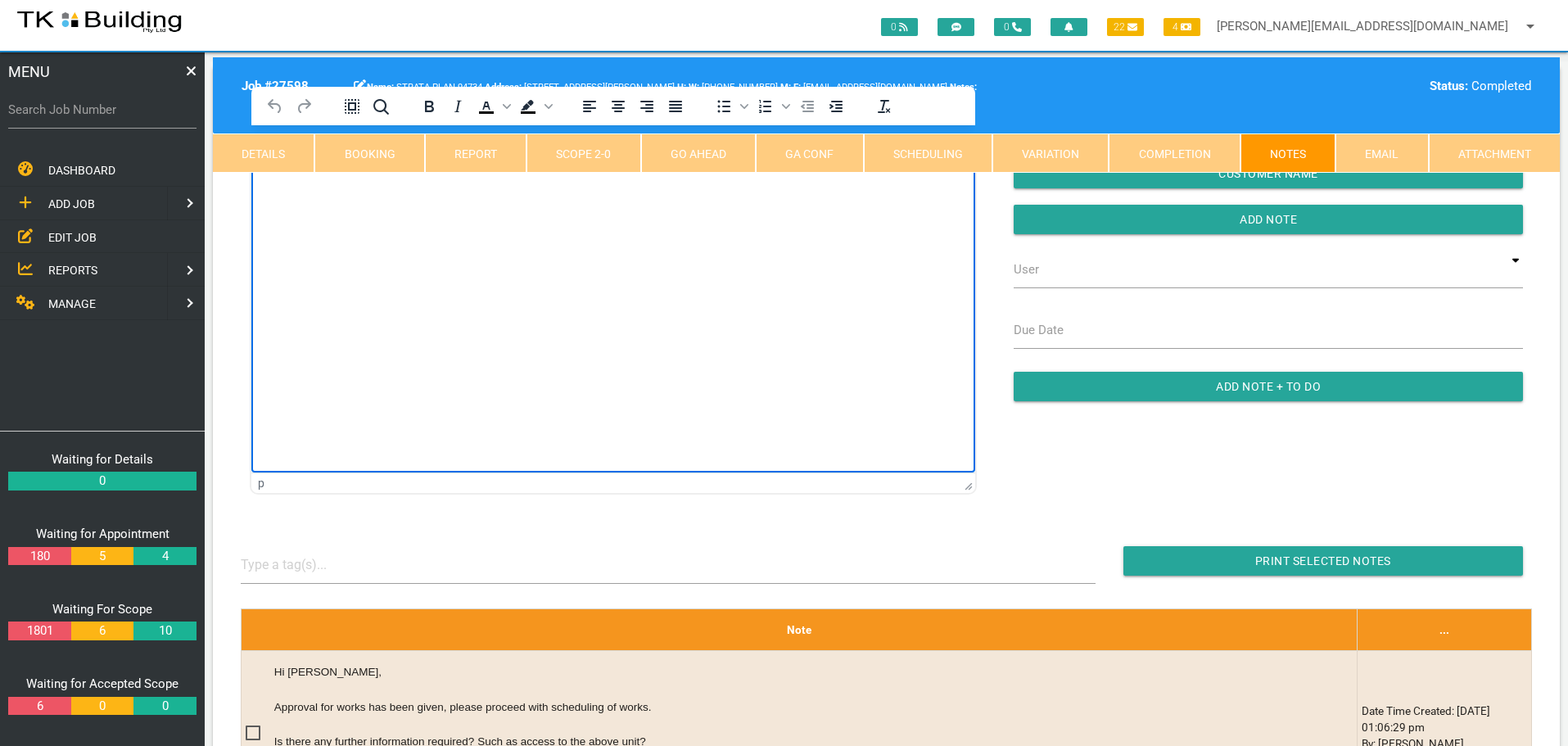
click at [325, 200] on html at bounding box center [613, 163] width 723 height 74
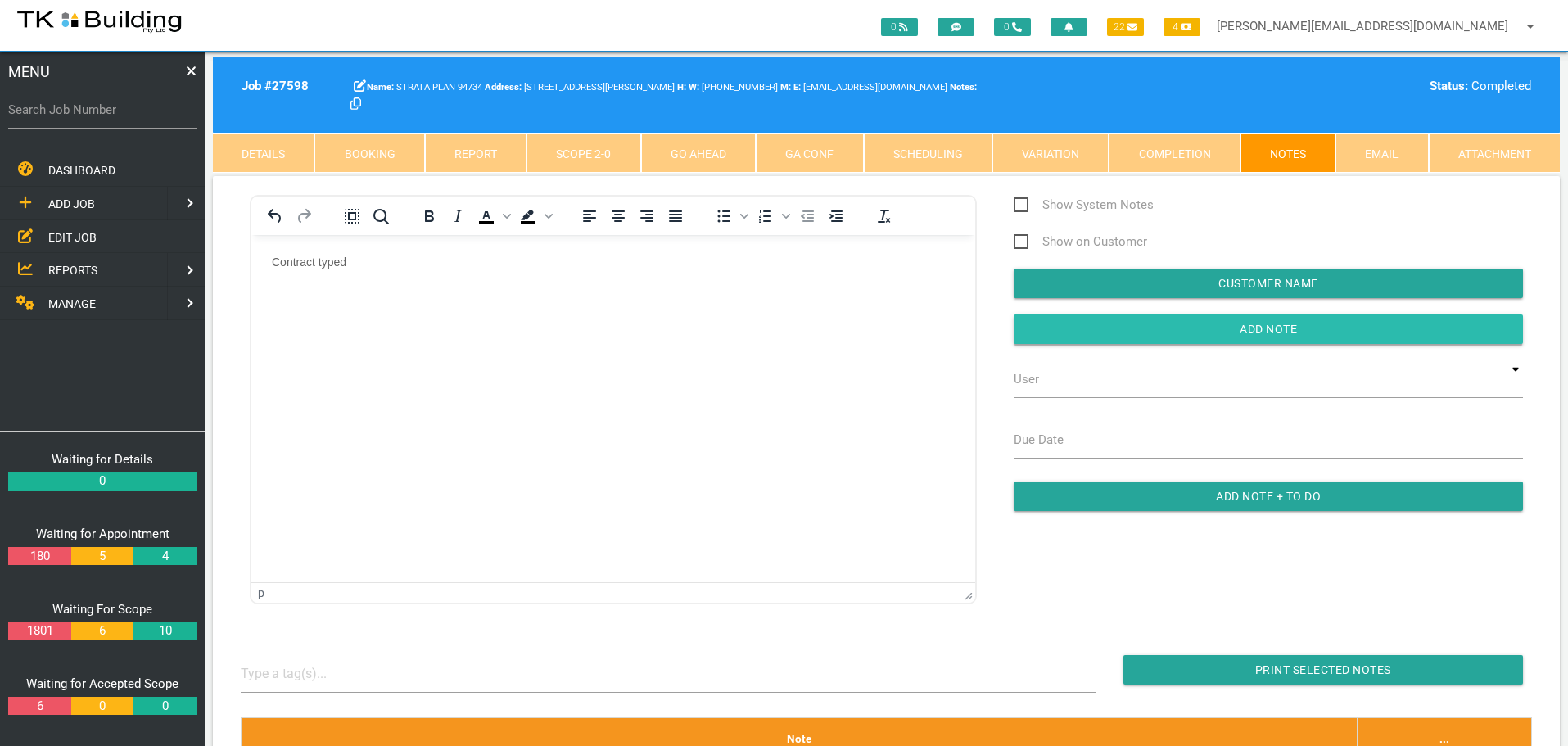
click at [1046, 328] on input "button" at bounding box center [1268, 329] width 509 height 29
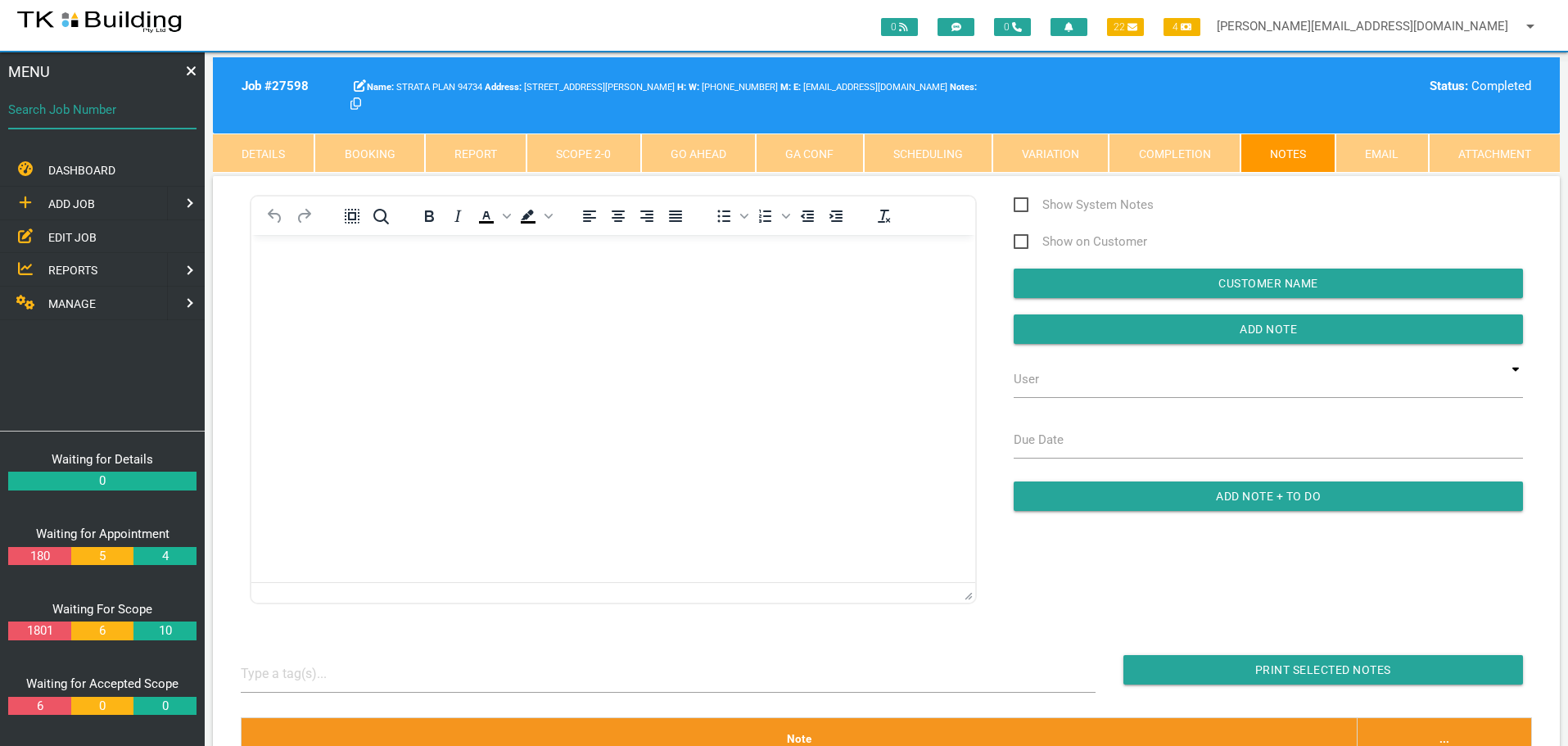
click at [83, 120] on input "Search Job Number" at bounding box center [102, 110] width 189 height 38
type input "28145"
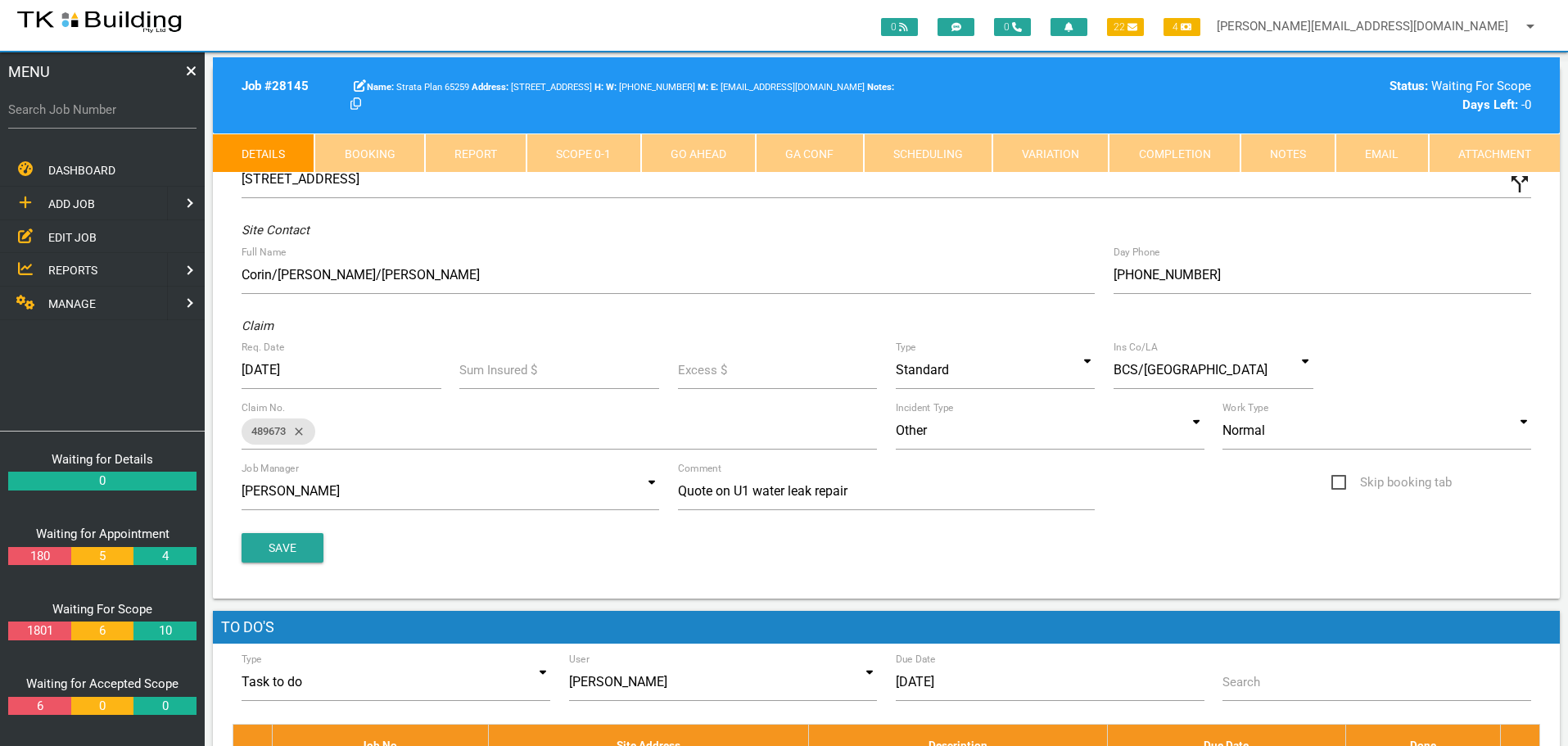
click at [1303, 149] on link "Notes" at bounding box center [1288, 152] width 95 height 39
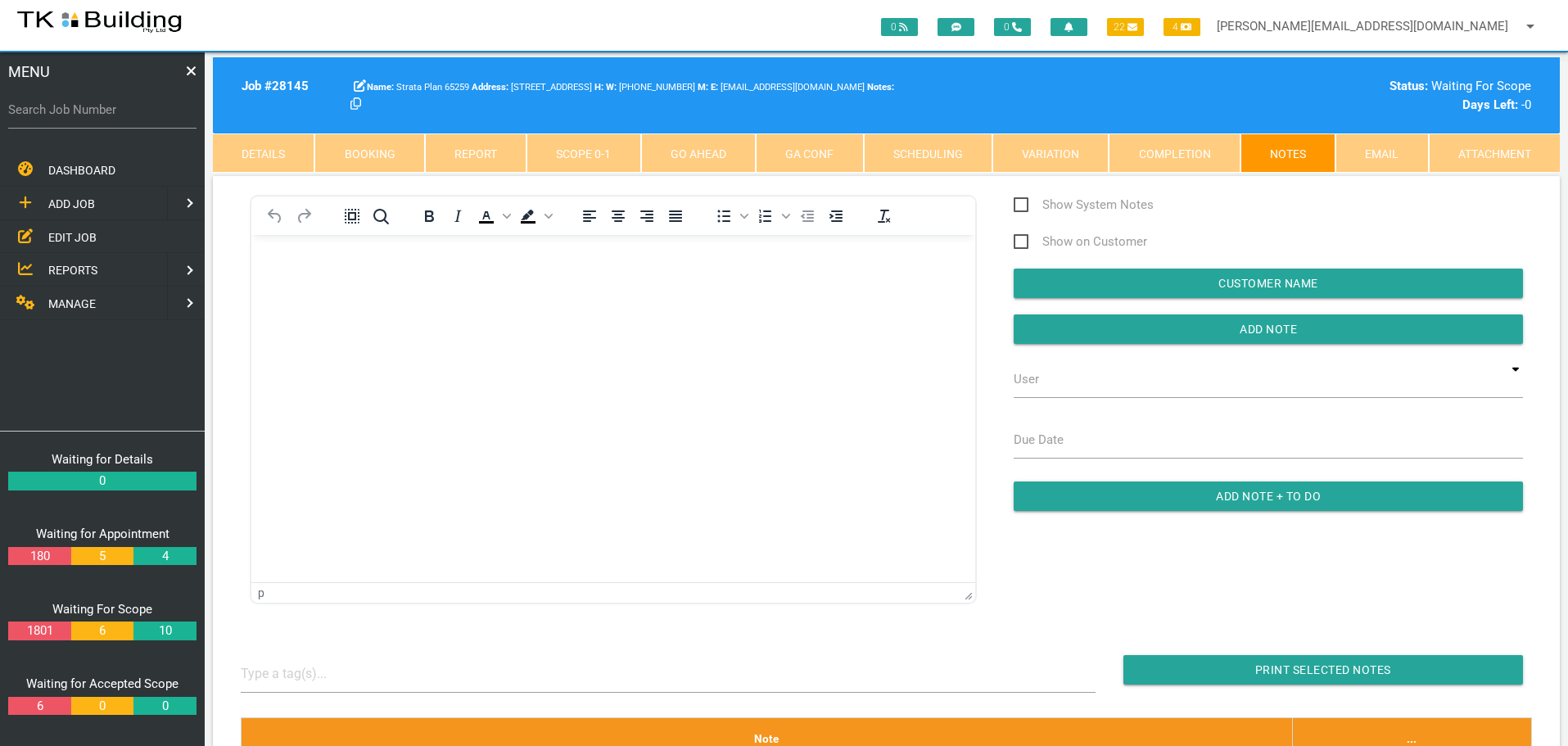
click at [281, 267] on body "Rich Text Area. Press ALT-0 for help." at bounding box center [613, 281] width 723 height 54
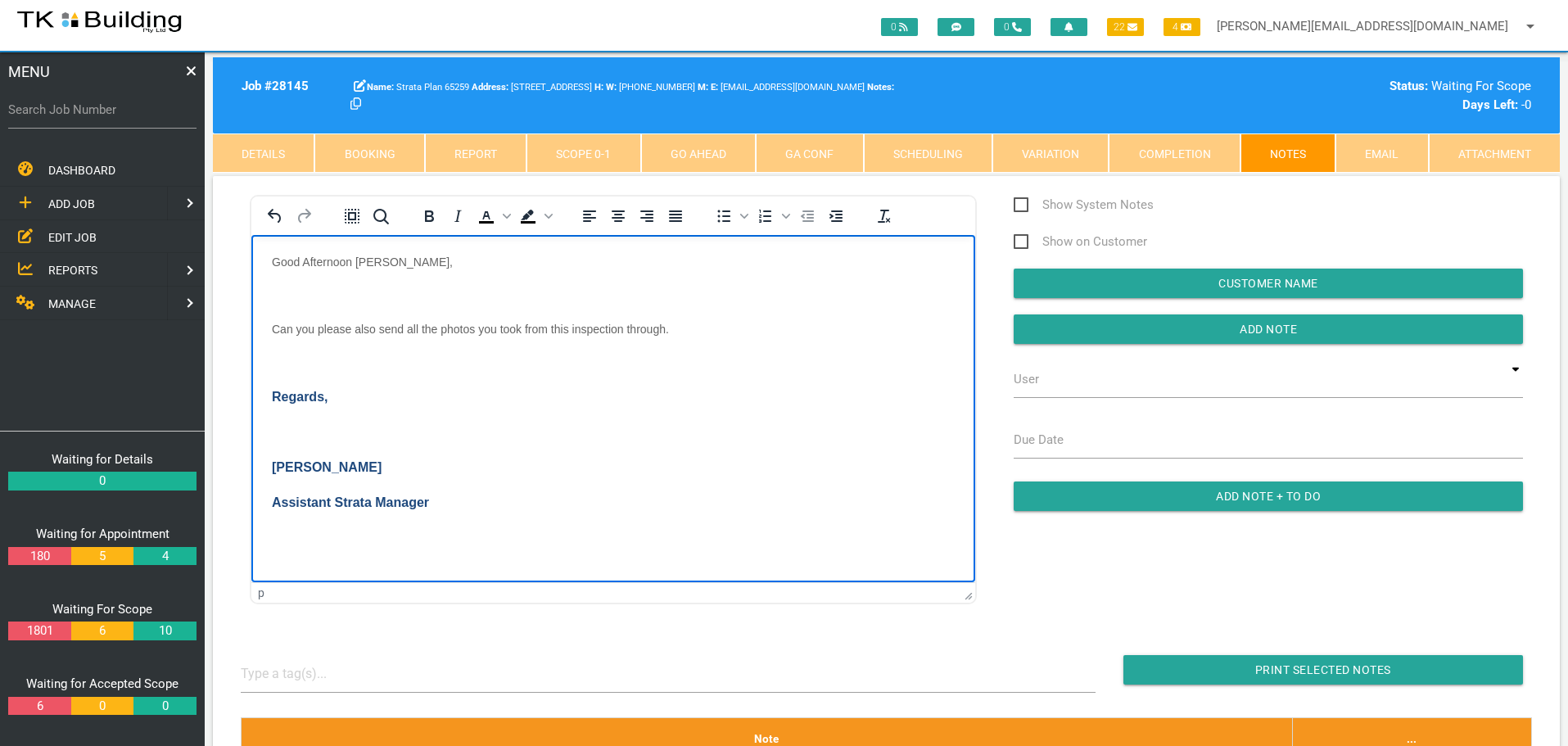
click at [282, 289] on p "Rich Text Area. Press ALT-0 for help." at bounding box center [613, 294] width 683 height 13
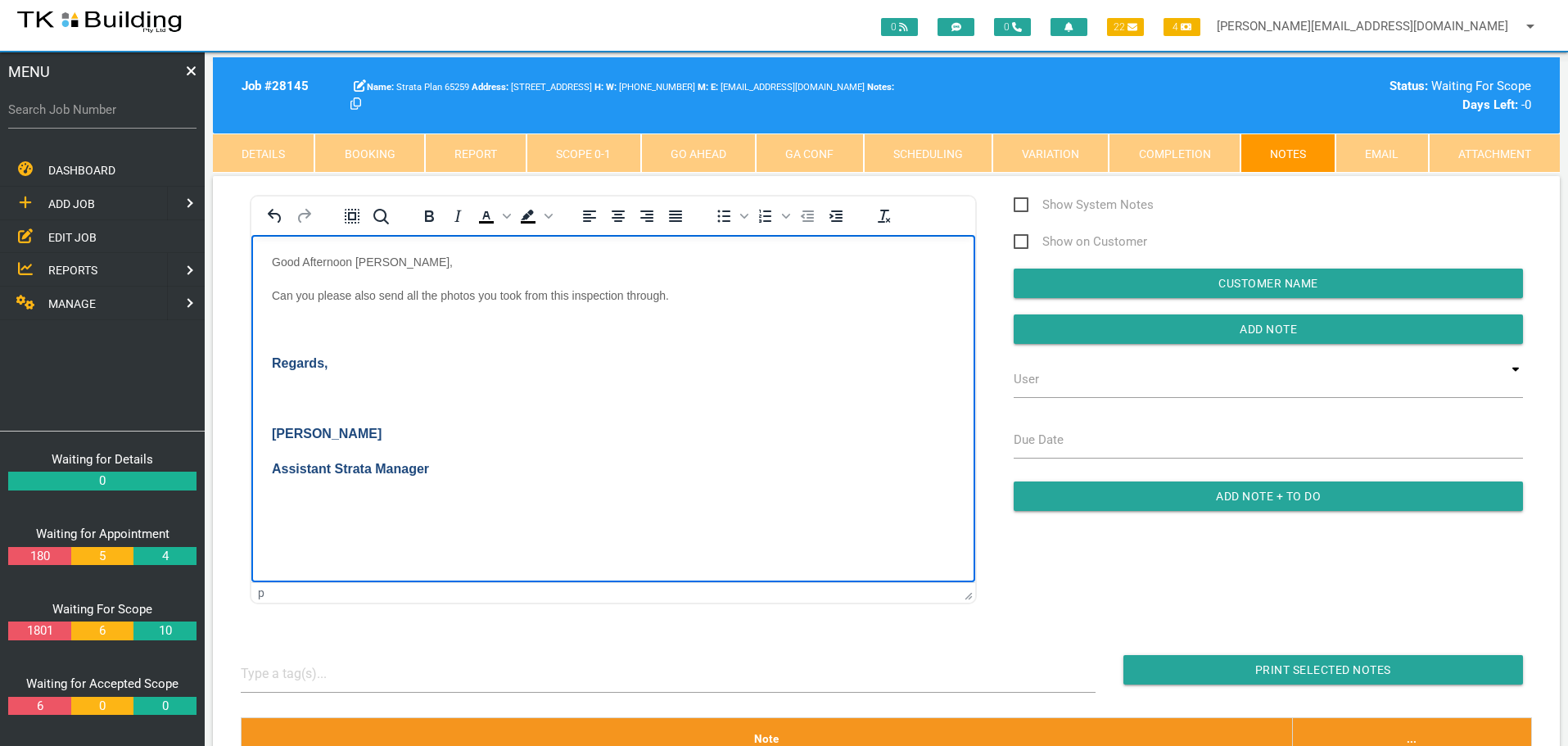
click at [289, 316] on body "Good Afternoon Andrew, Can you please also send all the photos you took from th…" at bounding box center [613, 385] width 723 height 262
click at [288, 352] on body "Good Afternoon Andrew, Can you please also send all the photos you took from th…" at bounding box center [613, 369] width 723 height 228
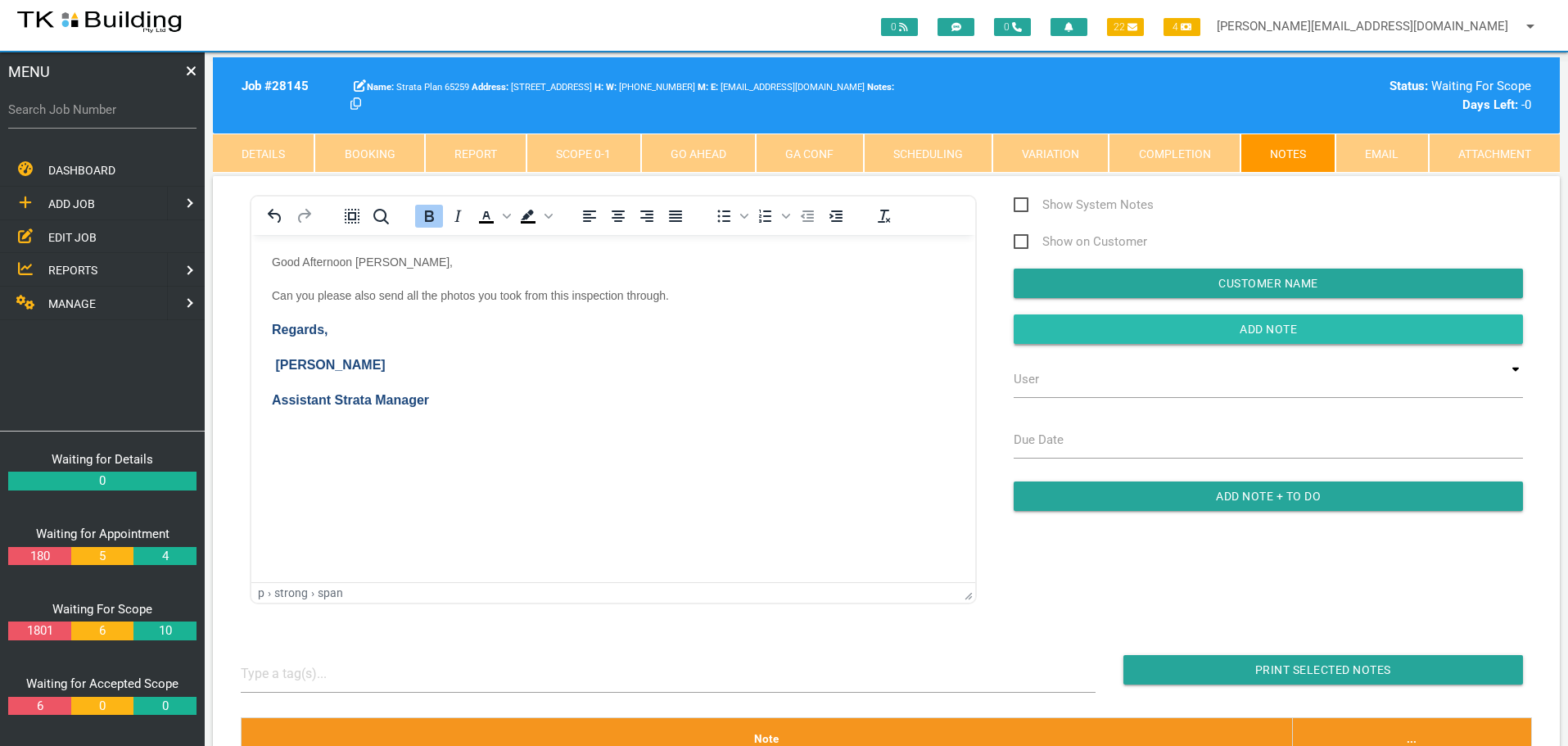
click at [1070, 324] on input "button" at bounding box center [1268, 329] width 509 height 29
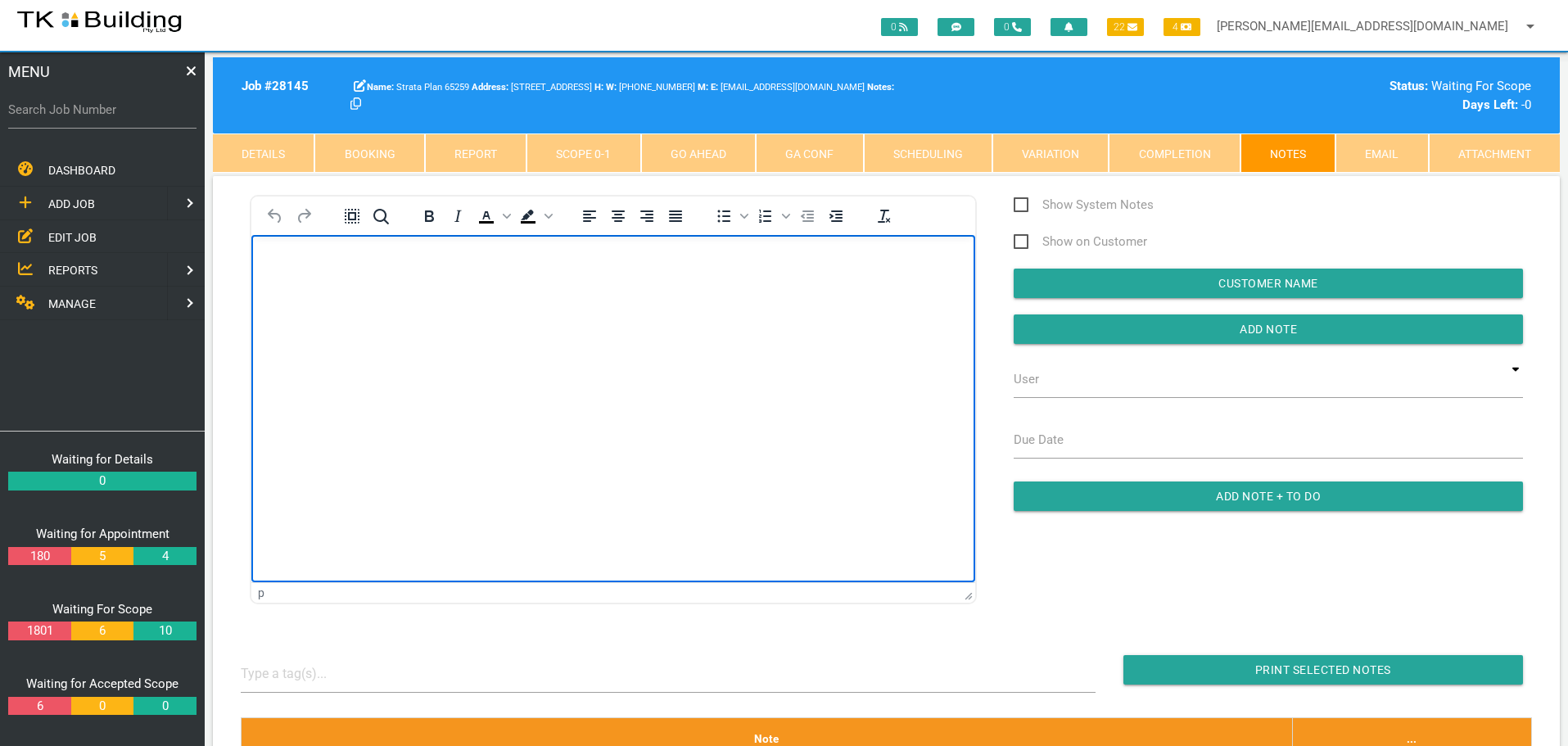
click at [280, 268] on body "Rich Text Area. Press ALT-0 for help." at bounding box center [613, 281] width 723 height 54
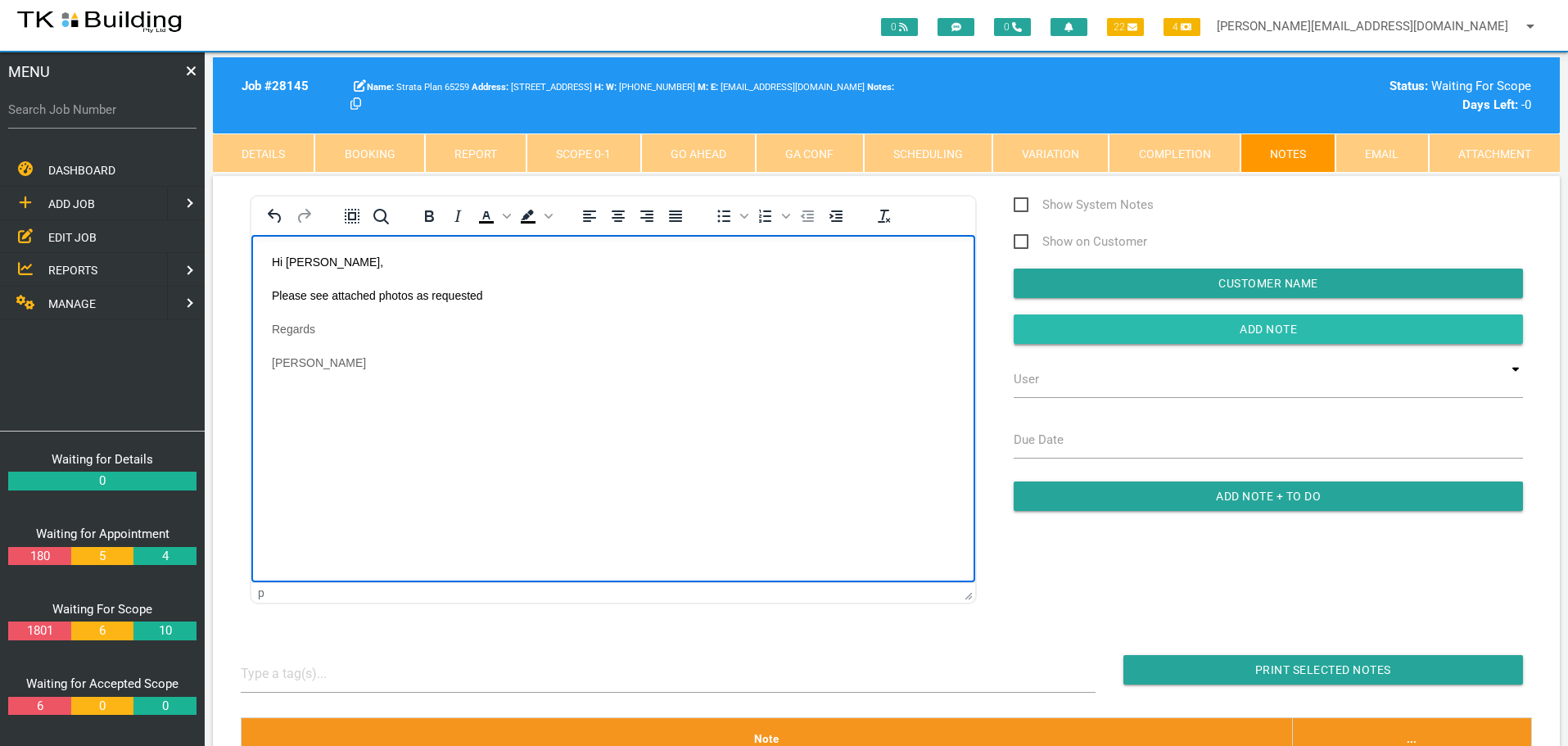
click at [1037, 327] on input "Add Note" at bounding box center [1268, 329] width 509 height 29
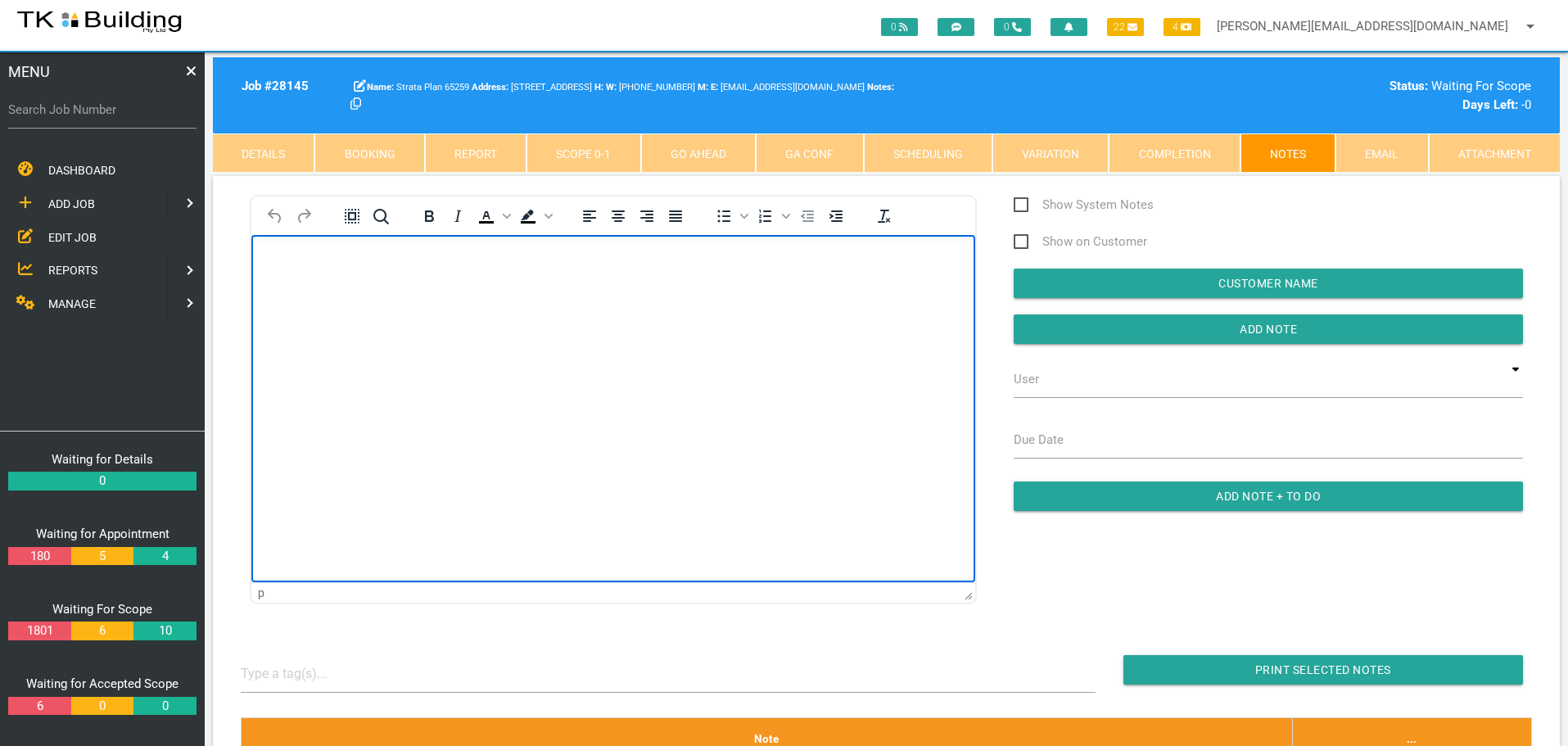
click at [271, 266] on body "Rich Text Area. Press ALT-0 for help." at bounding box center [613, 281] width 723 height 54
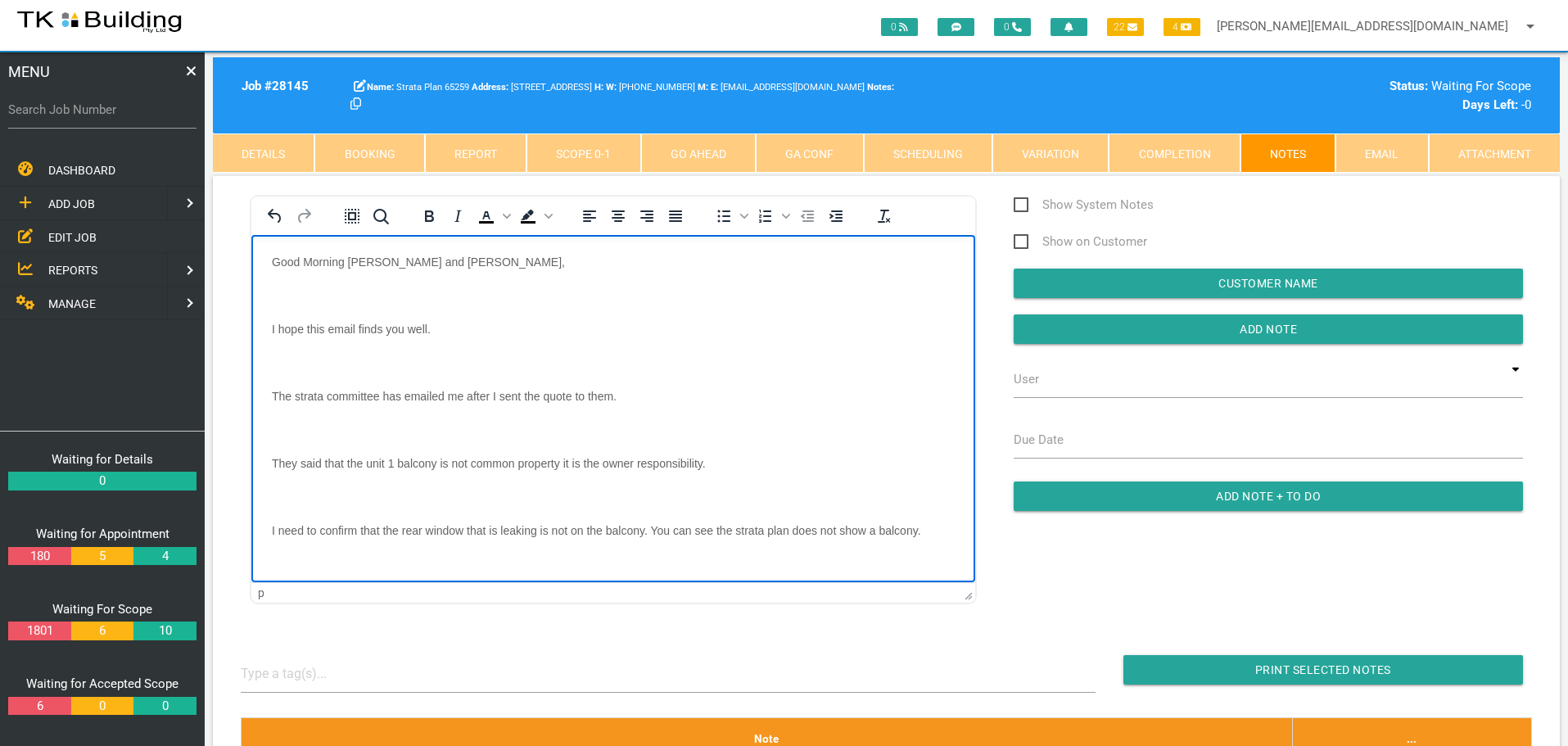
click at [299, 289] on p "Rich Text Area. Press ALT-0 for help." at bounding box center [613, 294] width 683 height 13
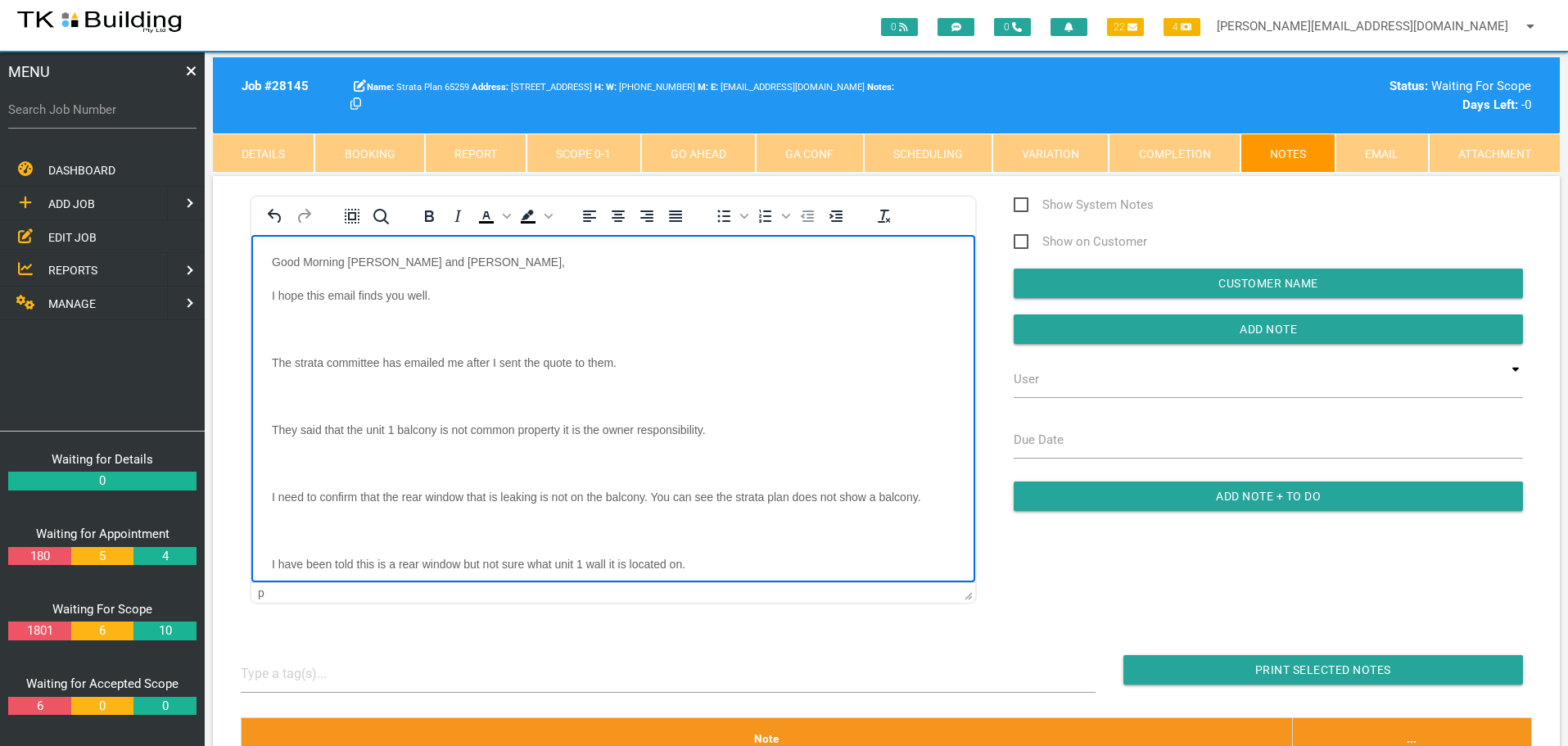
click at [295, 322] on p "Rich Text Area. Press ALT-0 for help." at bounding box center [613, 328] width 683 height 13
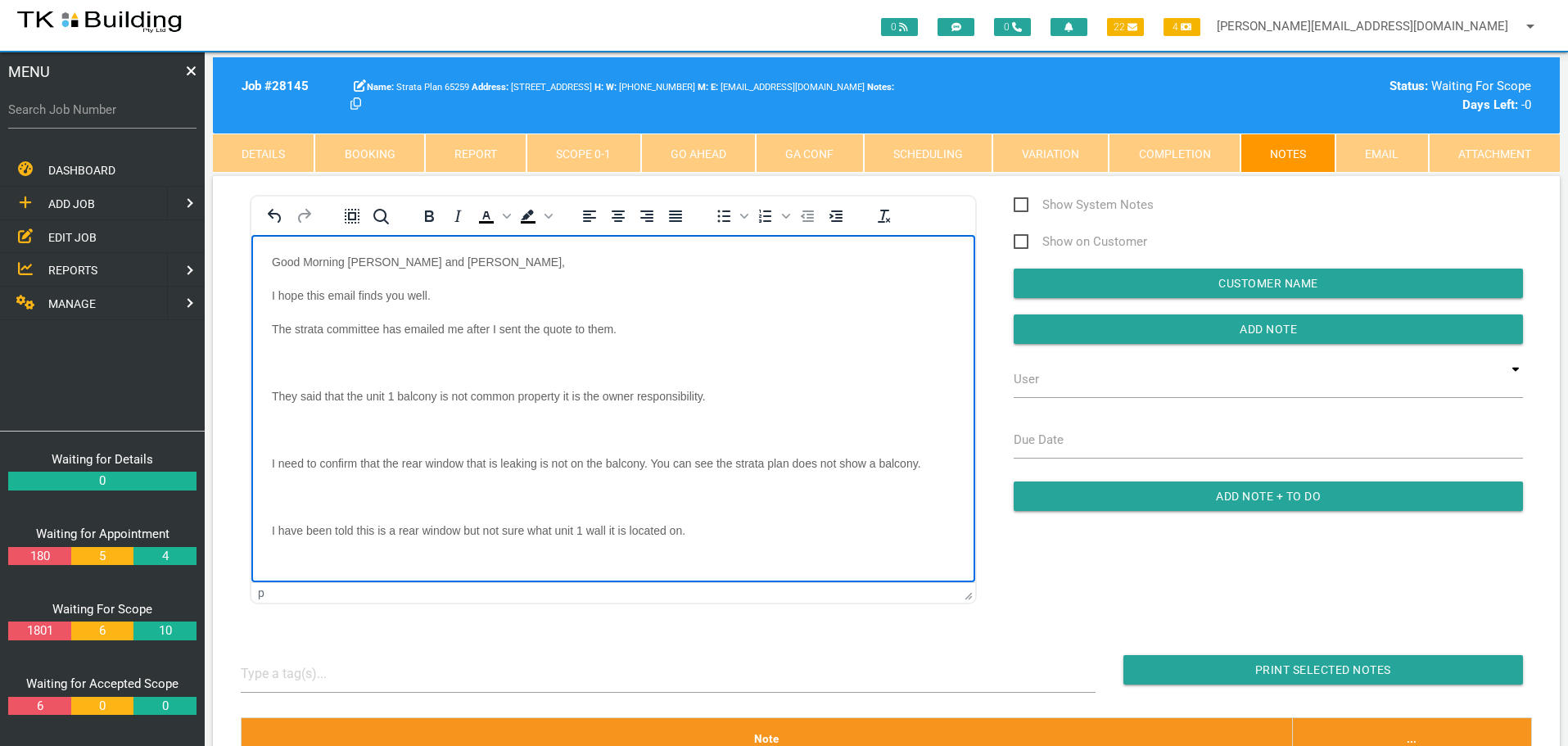
click at [296, 357] on p "Rich Text Area. Press ALT-0 for help." at bounding box center [613, 362] width 683 height 13
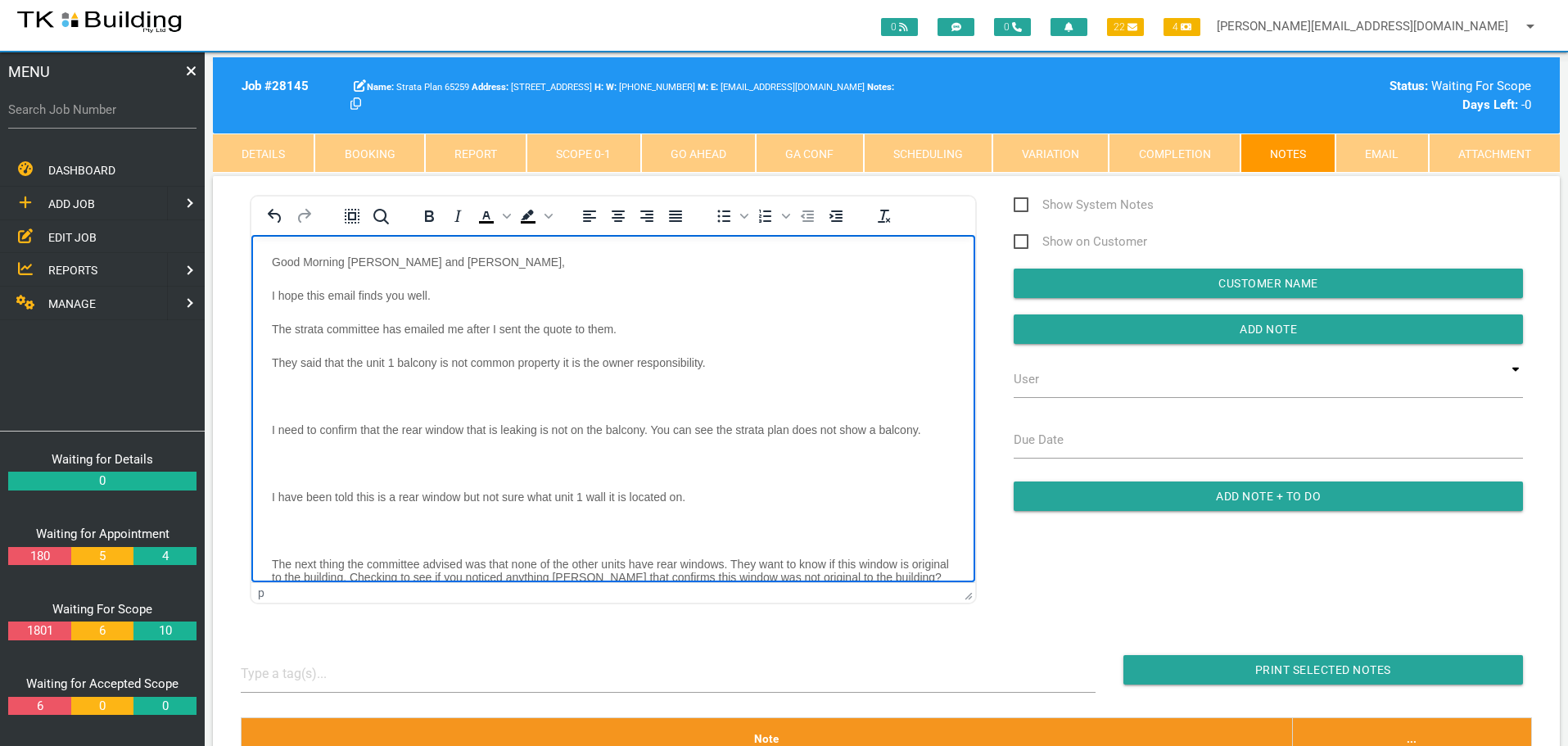
click at [294, 394] on p "Rich Text Area. Press ALT-0 for help." at bounding box center [613, 395] width 683 height 13
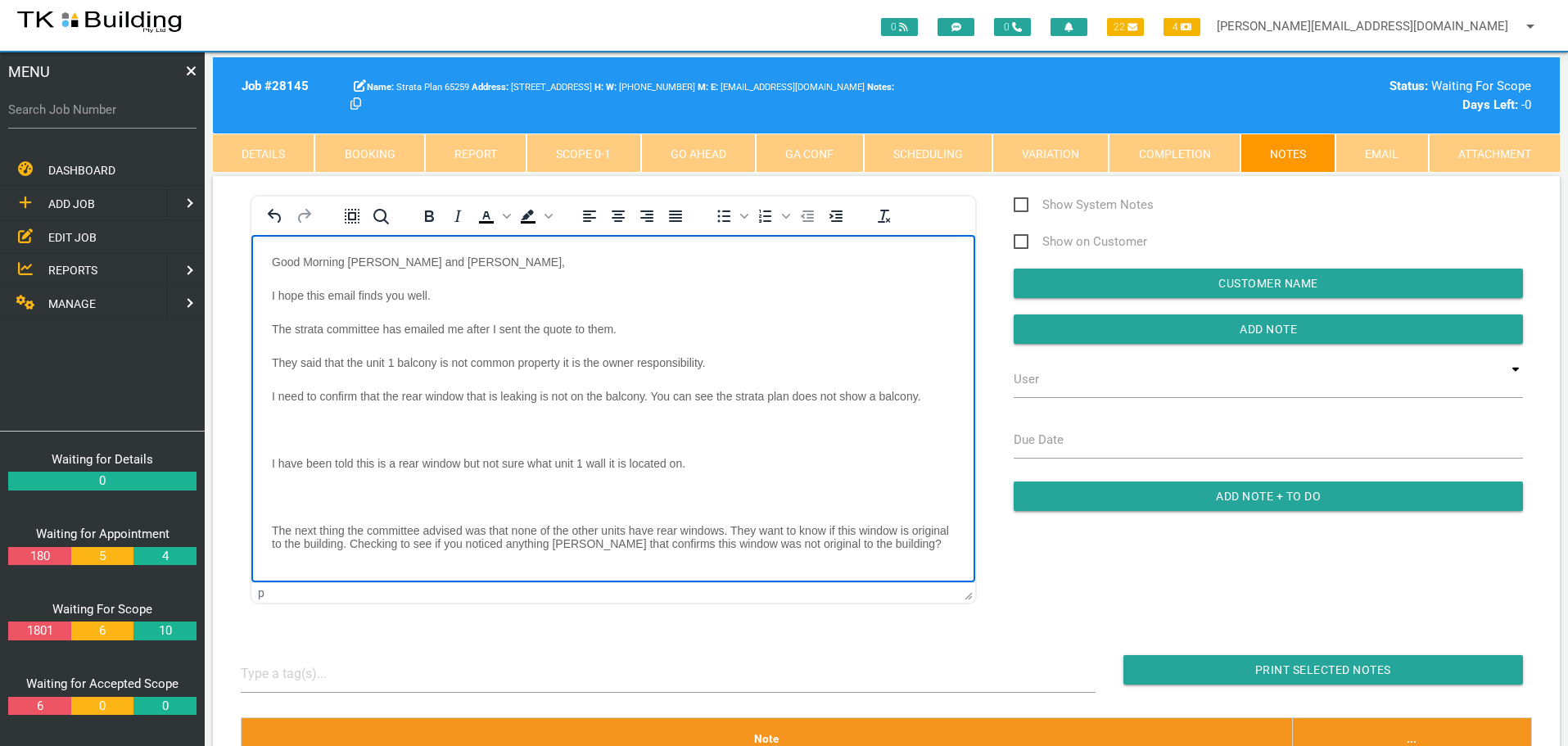
click at [293, 419] on body "Good Morning Andrew and Sharon, I hope this email finds you well. The strata co…" at bounding box center [613, 509] width 723 height 510
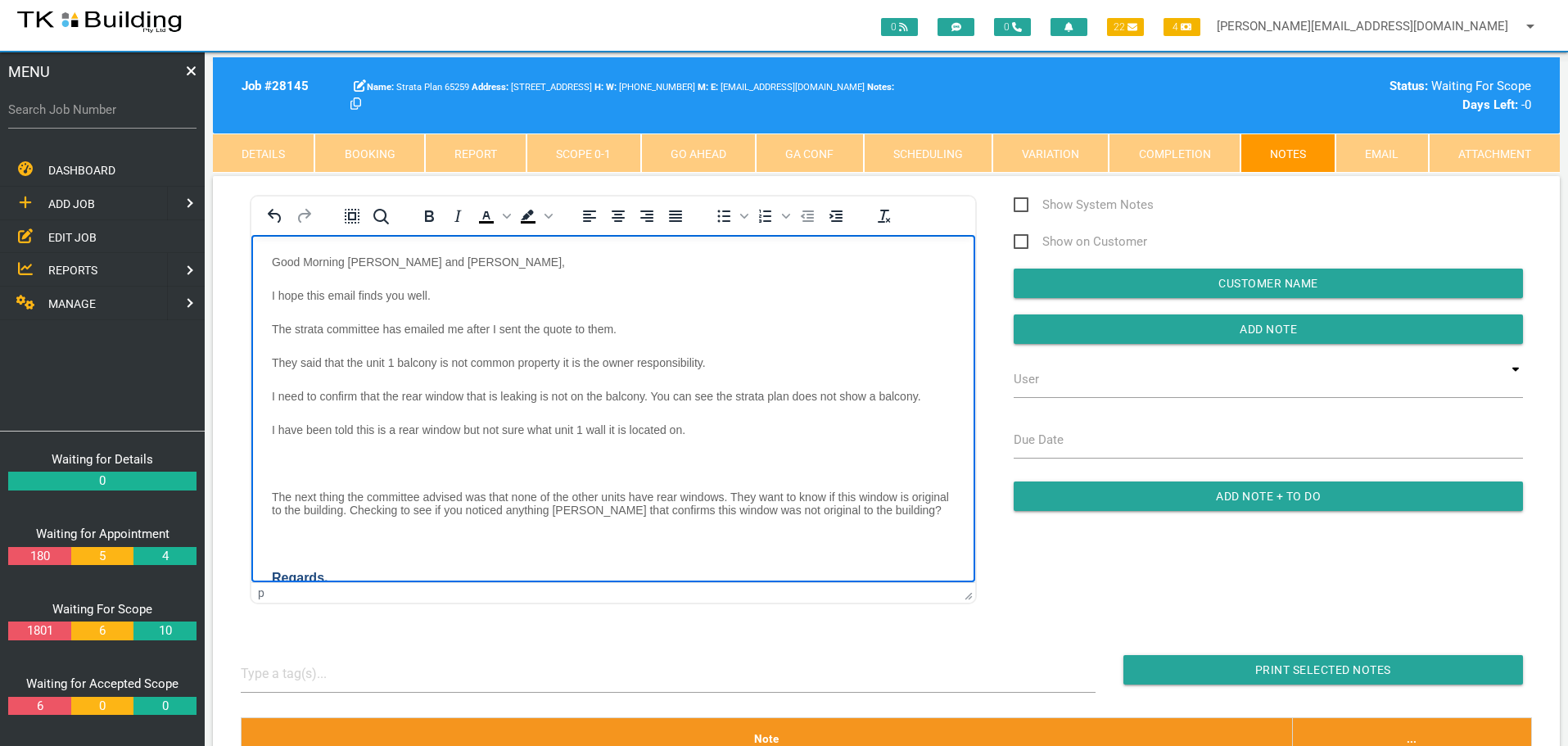
click at [286, 449] on body "Good Morning Andrew and Sharon, I hope this email finds you well. The strata co…" at bounding box center [613, 492] width 723 height 477
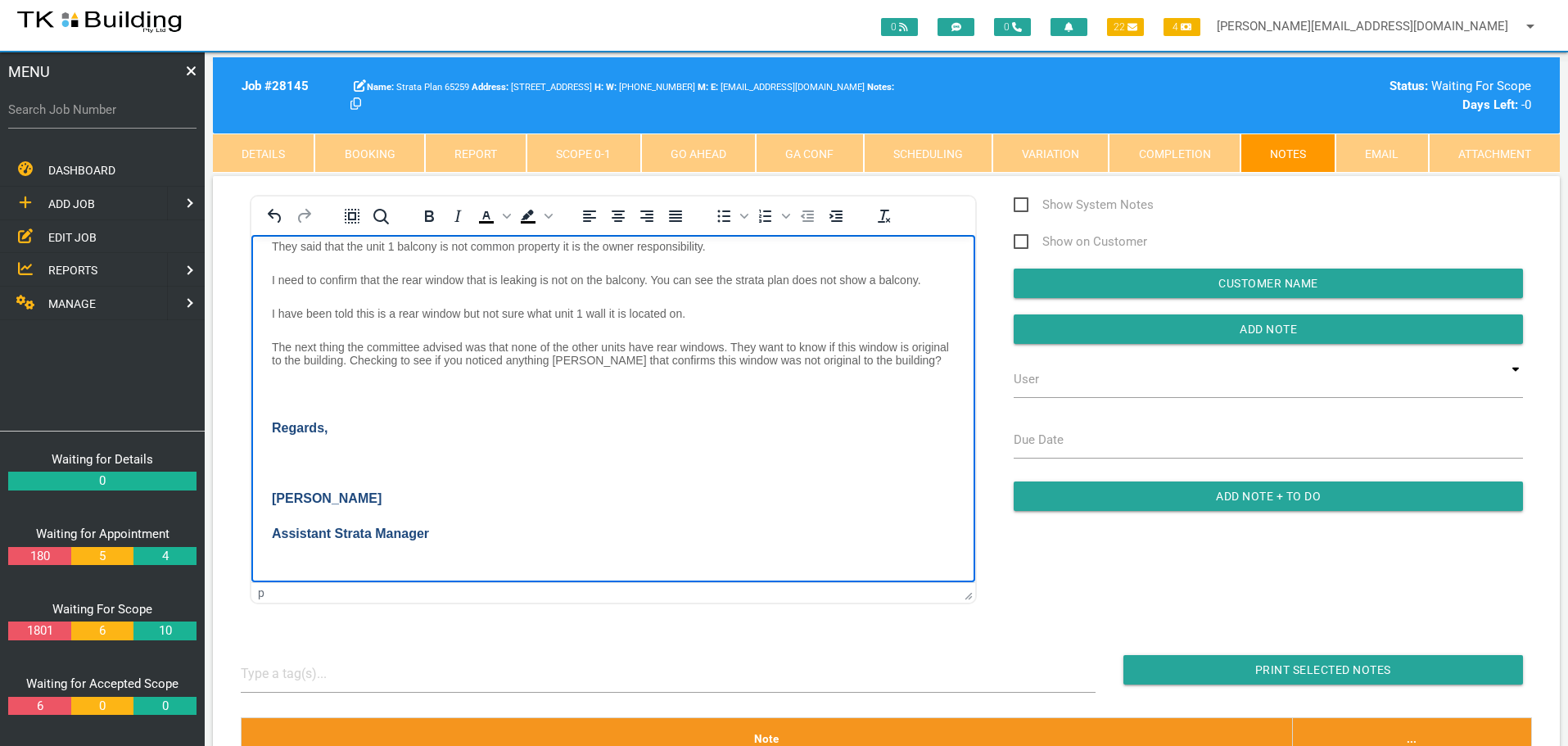
click at [291, 388] on p "Rich Text Area. Press ALT-0 for help." at bounding box center [613, 392] width 683 height 13
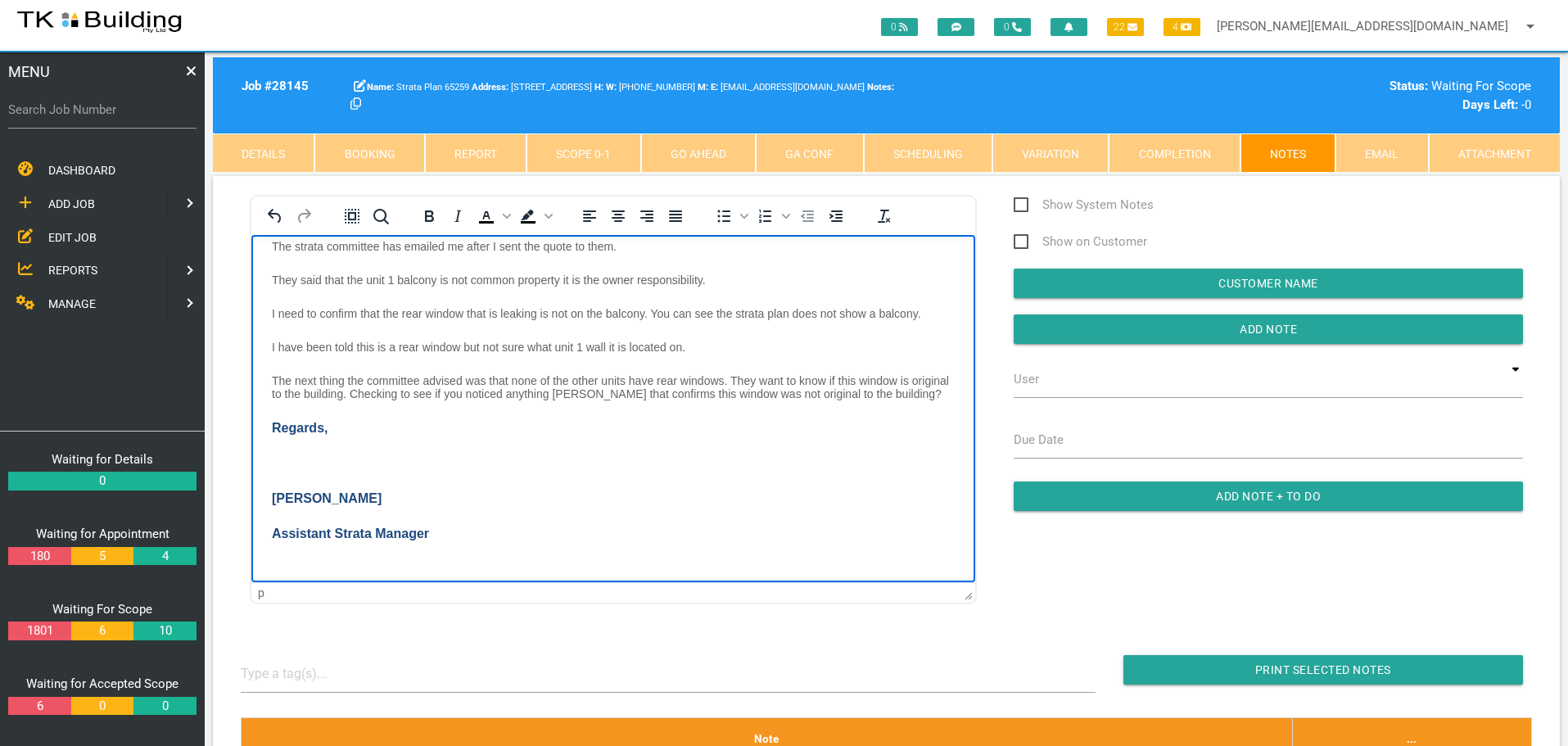
scroll to position [86, 0]
click at [289, 455] on p "Rich Text Area. Press ALT-0 for help." at bounding box center [613, 462] width 683 height 15
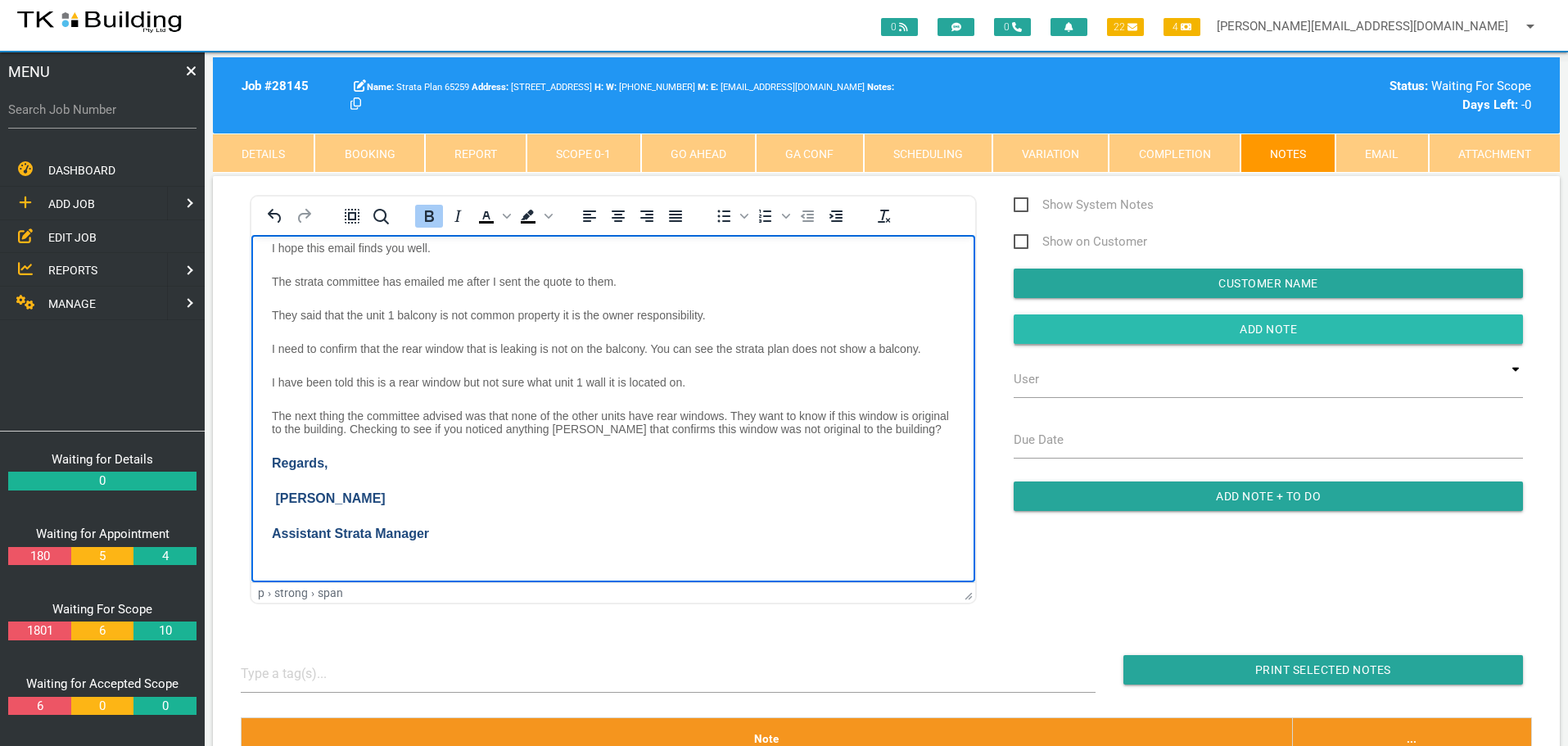
click at [1018, 338] on input "Add Note" at bounding box center [1268, 329] width 509 height 29
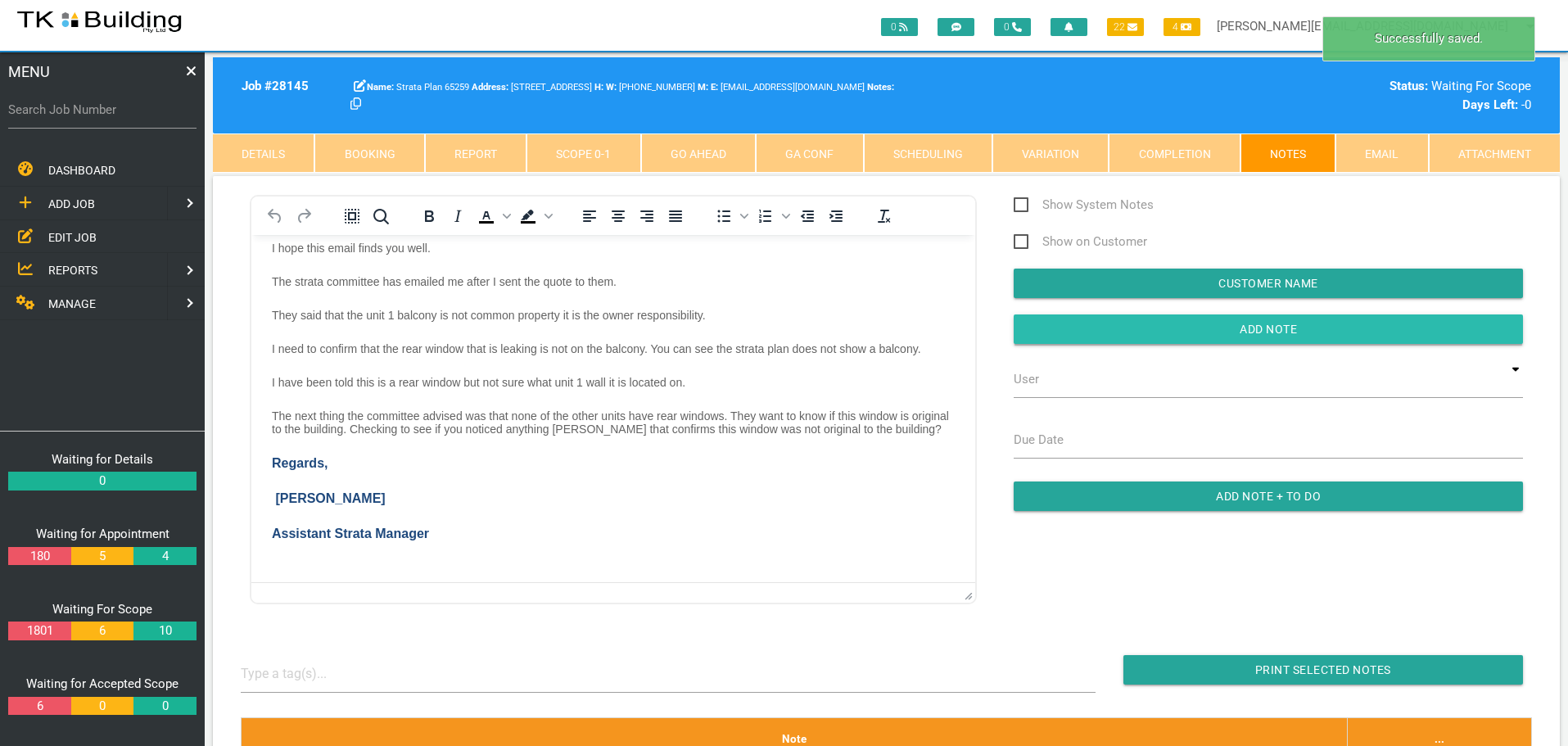
scroll to position [0, 0]
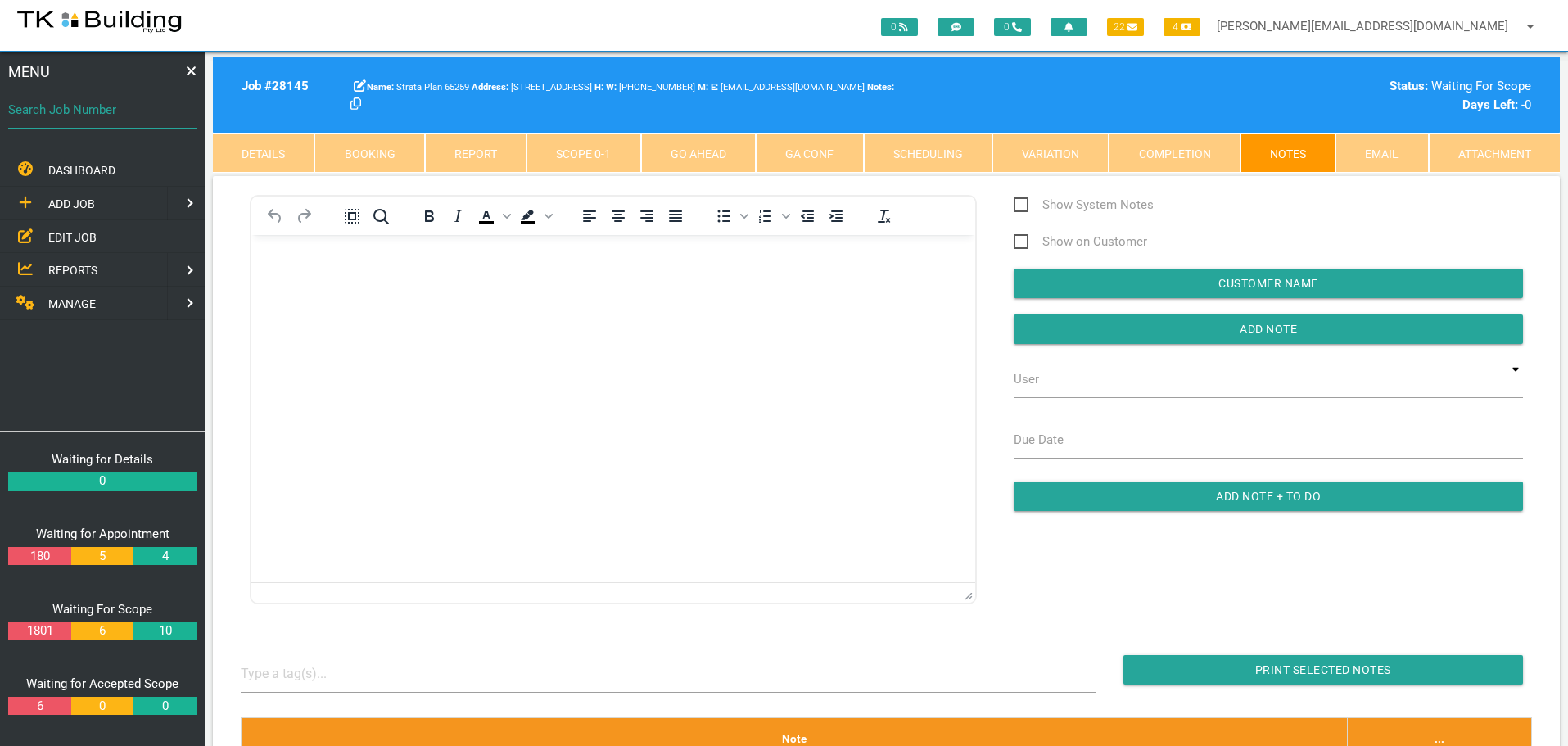
click at [110, 120] on input "Search Job Number" at bounding box center [102, 110] width 189 height 38
type input "28093"
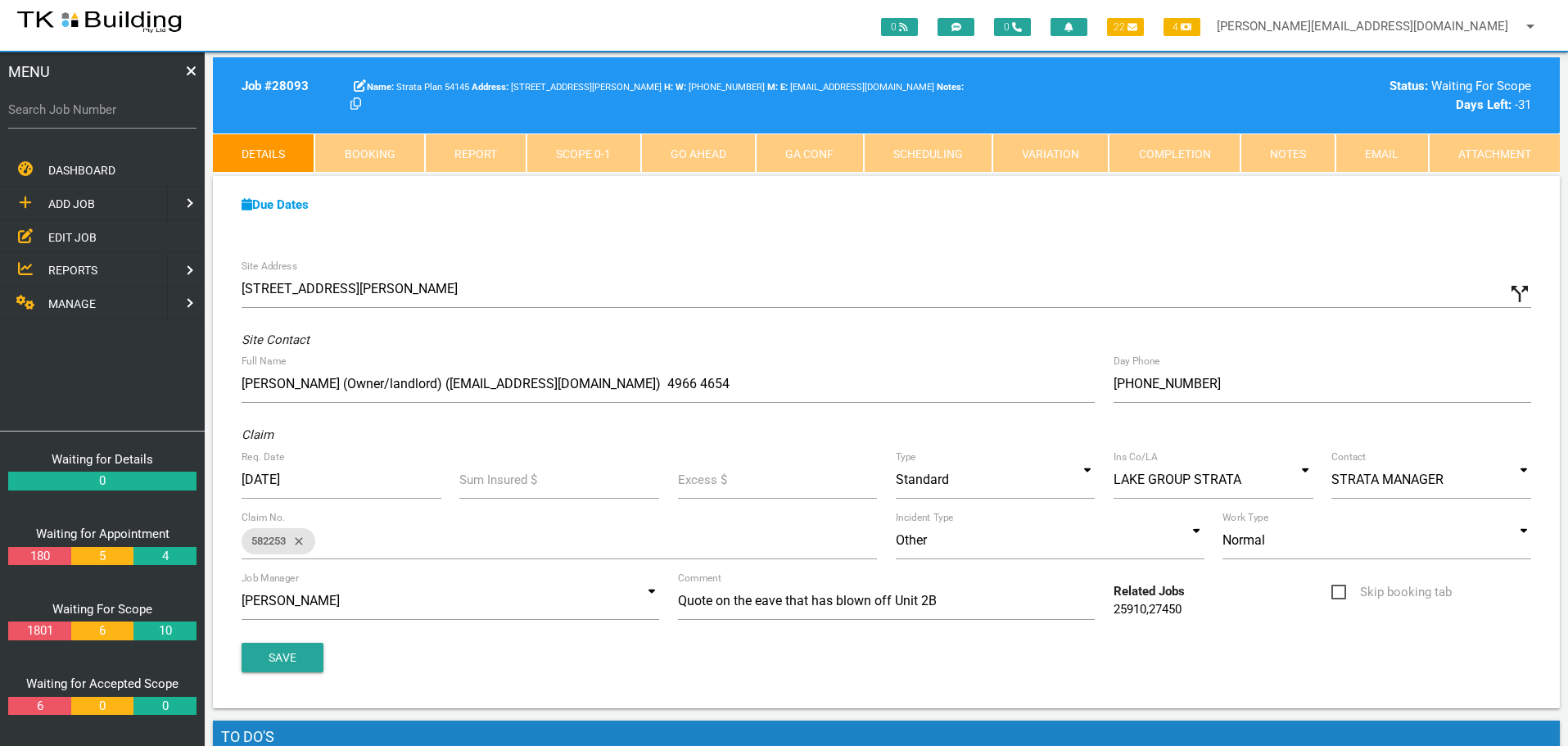
click at [1313, 149] on link "Notes" at bounding box center [1288, 152] width 95 height 39
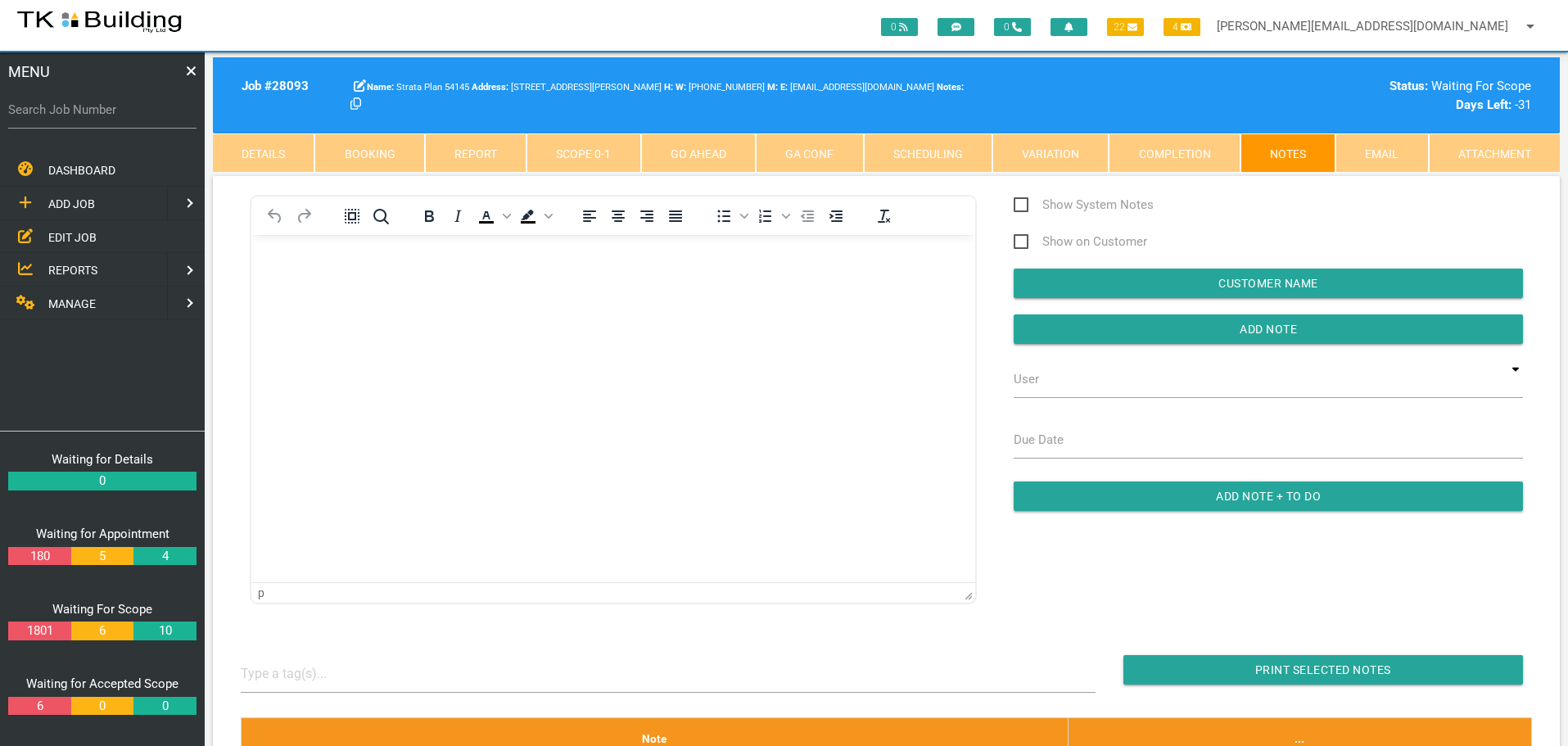
click at [280, 264] on p "Rich Text Area. Press ALT-0 for help." at bounding box center [613, 260] width 683 height 13
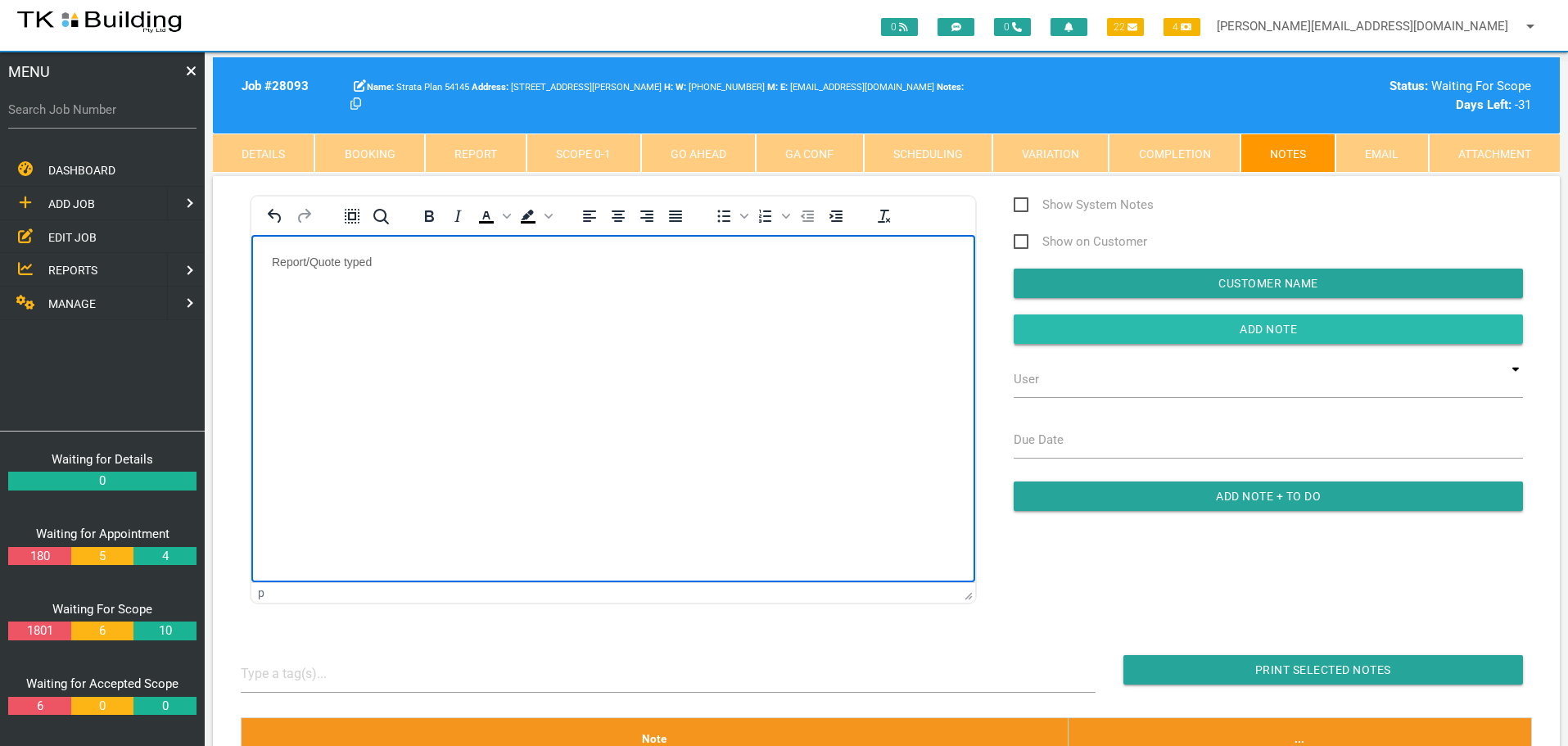
click at [1049, 336] on input "Add Note" at bounding box center [1268, 329] width 509 height 29
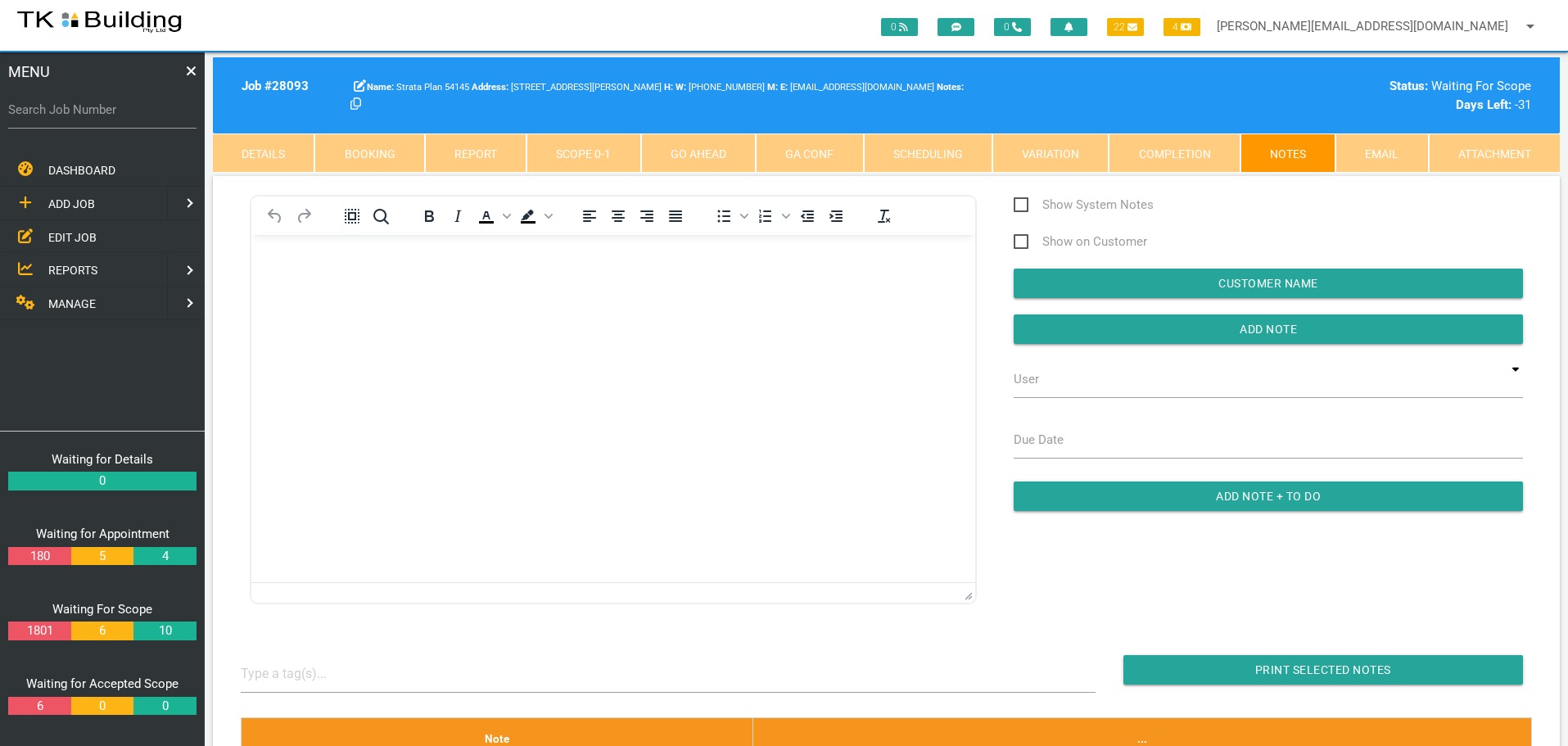
click at [68, 235] on span "EDIT JOB" at bounding box center [73, 236] width 48 height 13
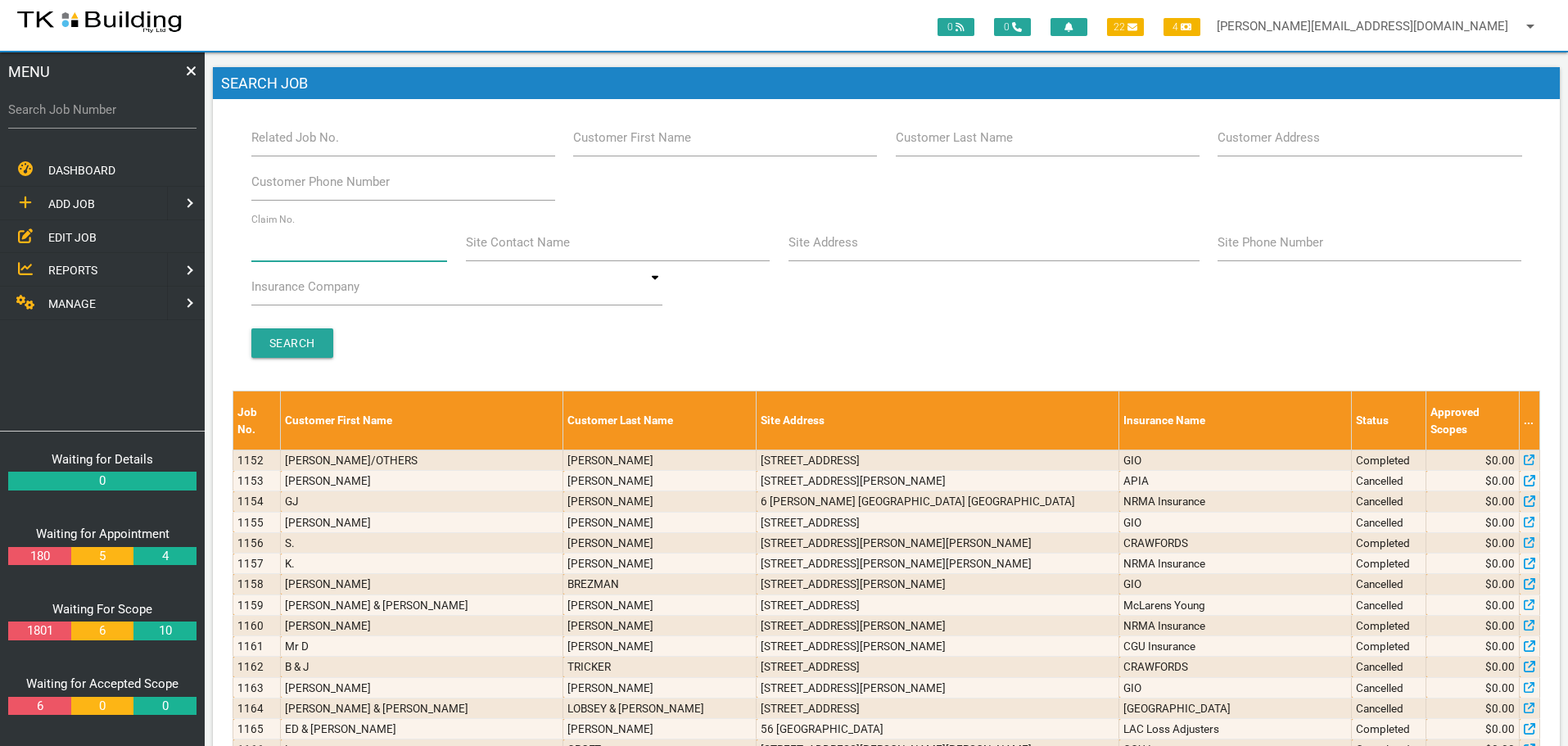
click at [354, 250] on input "Claim No." at bounding box center [349, 242] width 196 height 38
type input "068242"
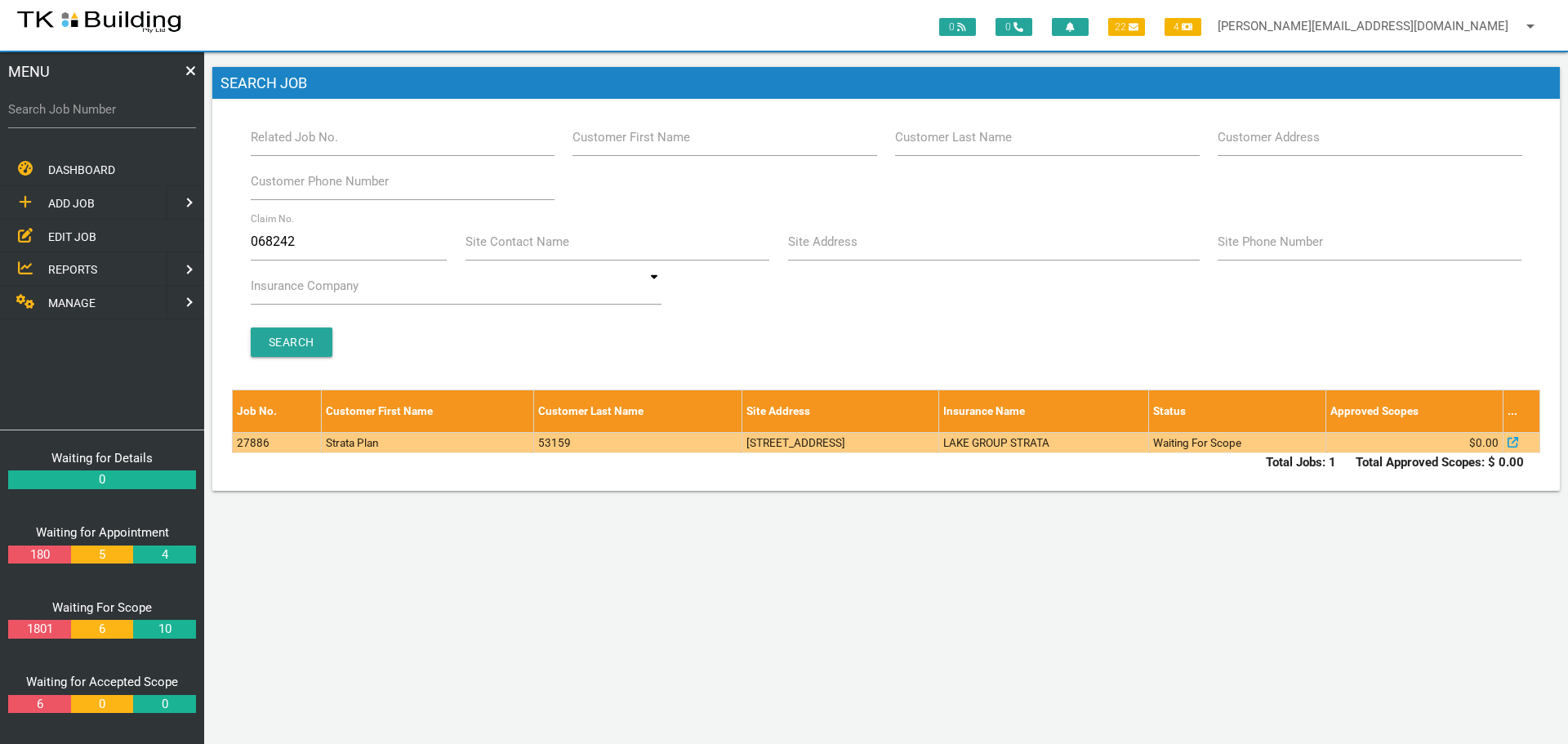
click at [894, 447] on td "54 Queen St, Warners Bay NSW 2282, Australia" at bounding box center [840, 442] width 197 height 21
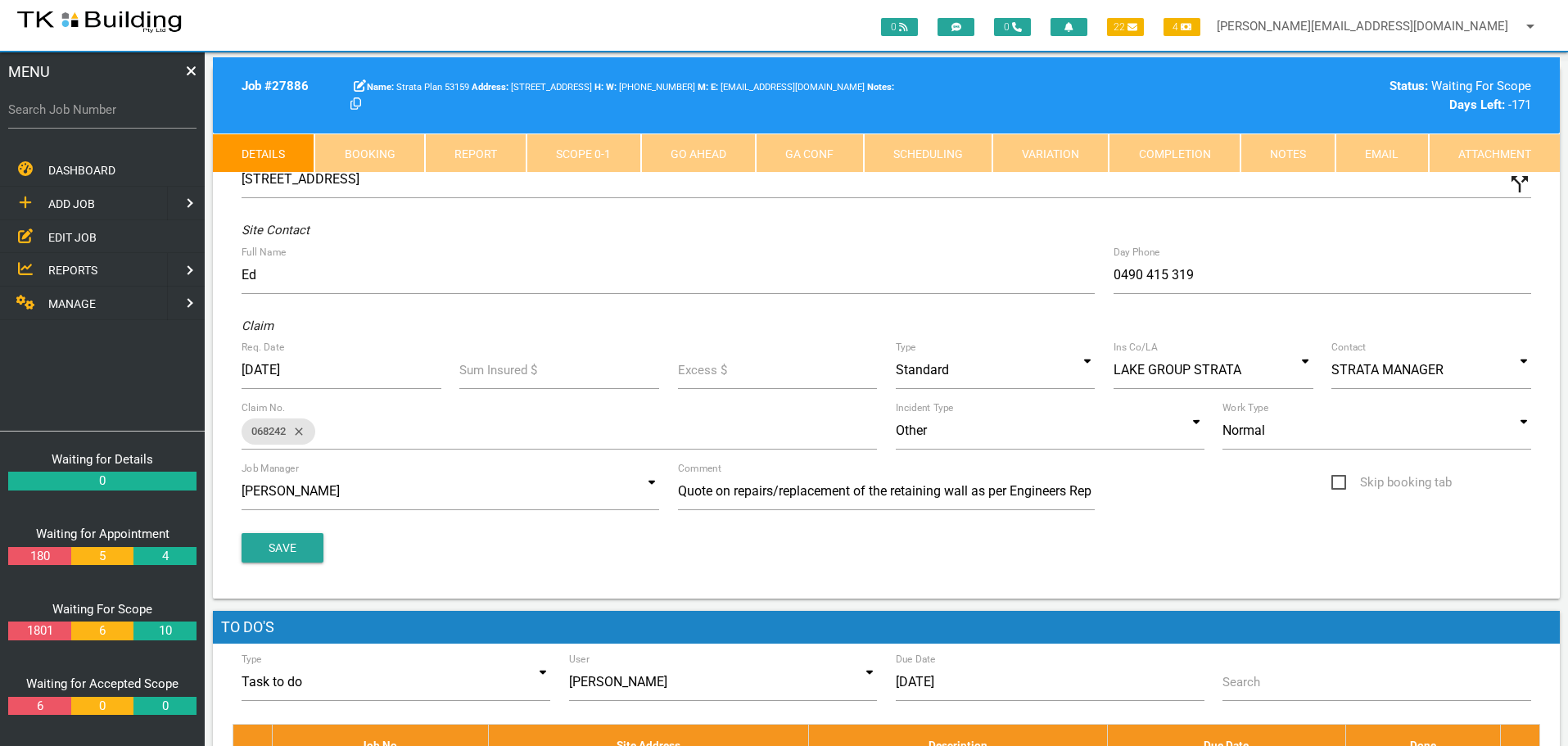
click at [1294, 160] on link "Notes" at bounding box center [1288, 152] width 95 height 39
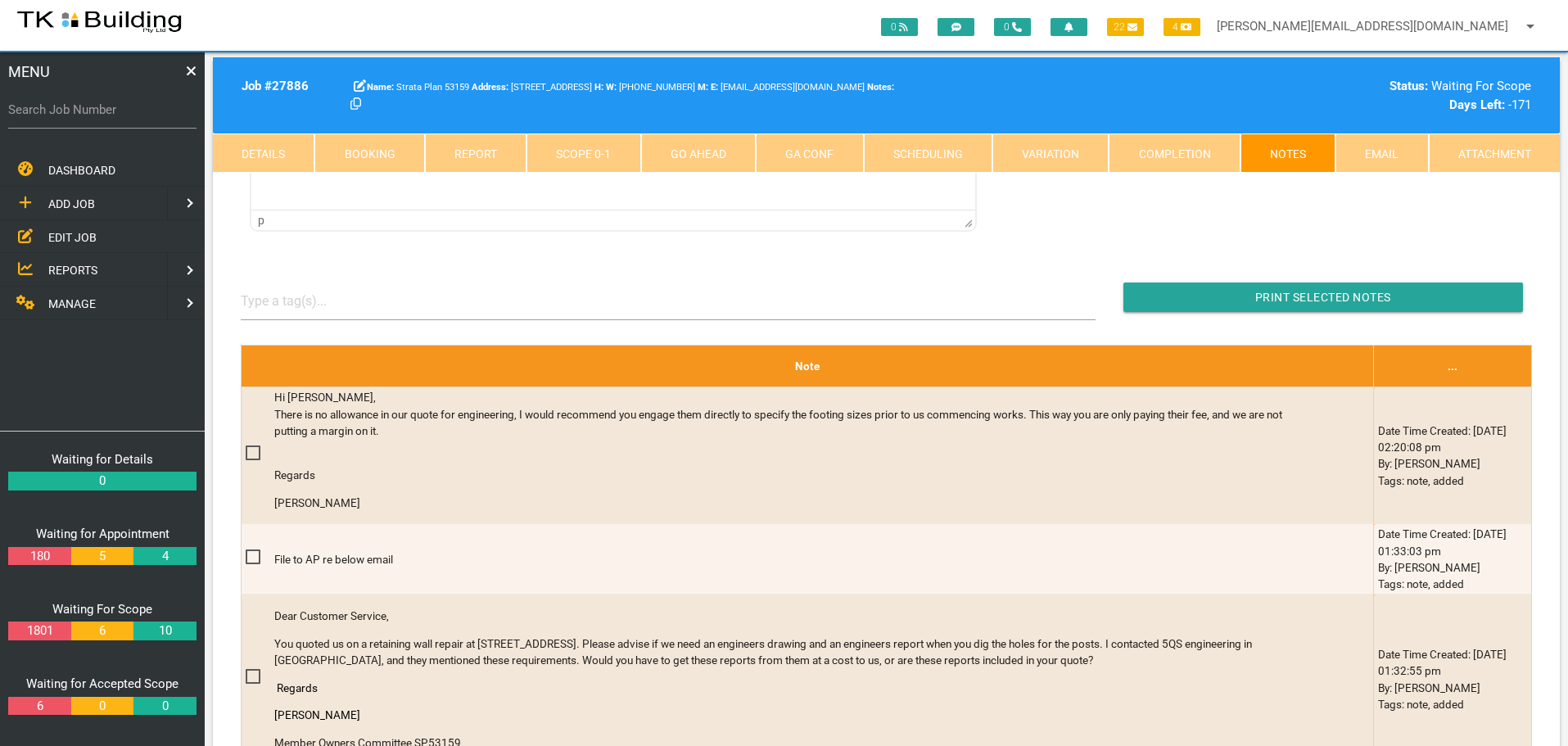
scroll to position [492, 0]
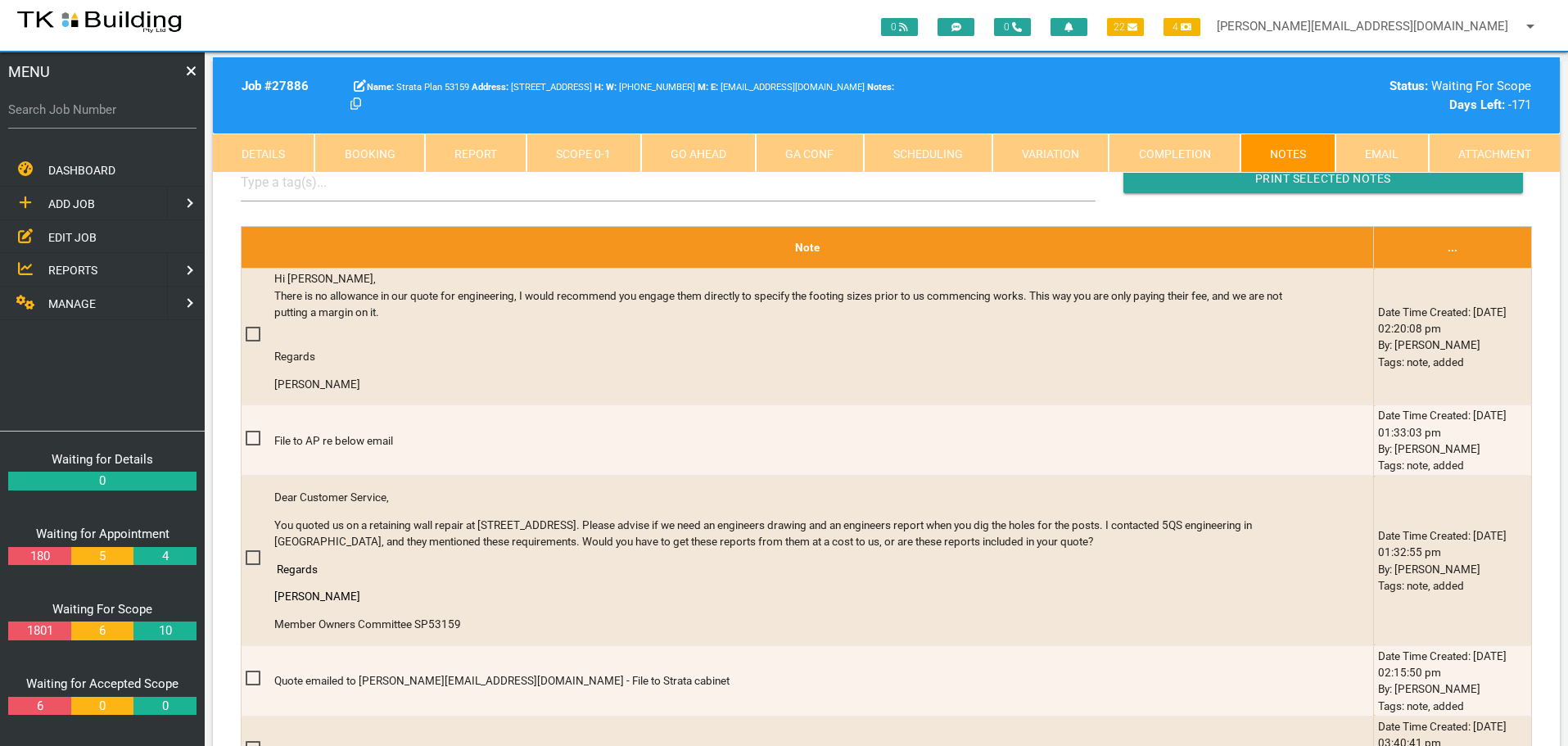
click at [60, 237] on span "EDIT JOB" at bounding box center [73, 236] width 48 height 13
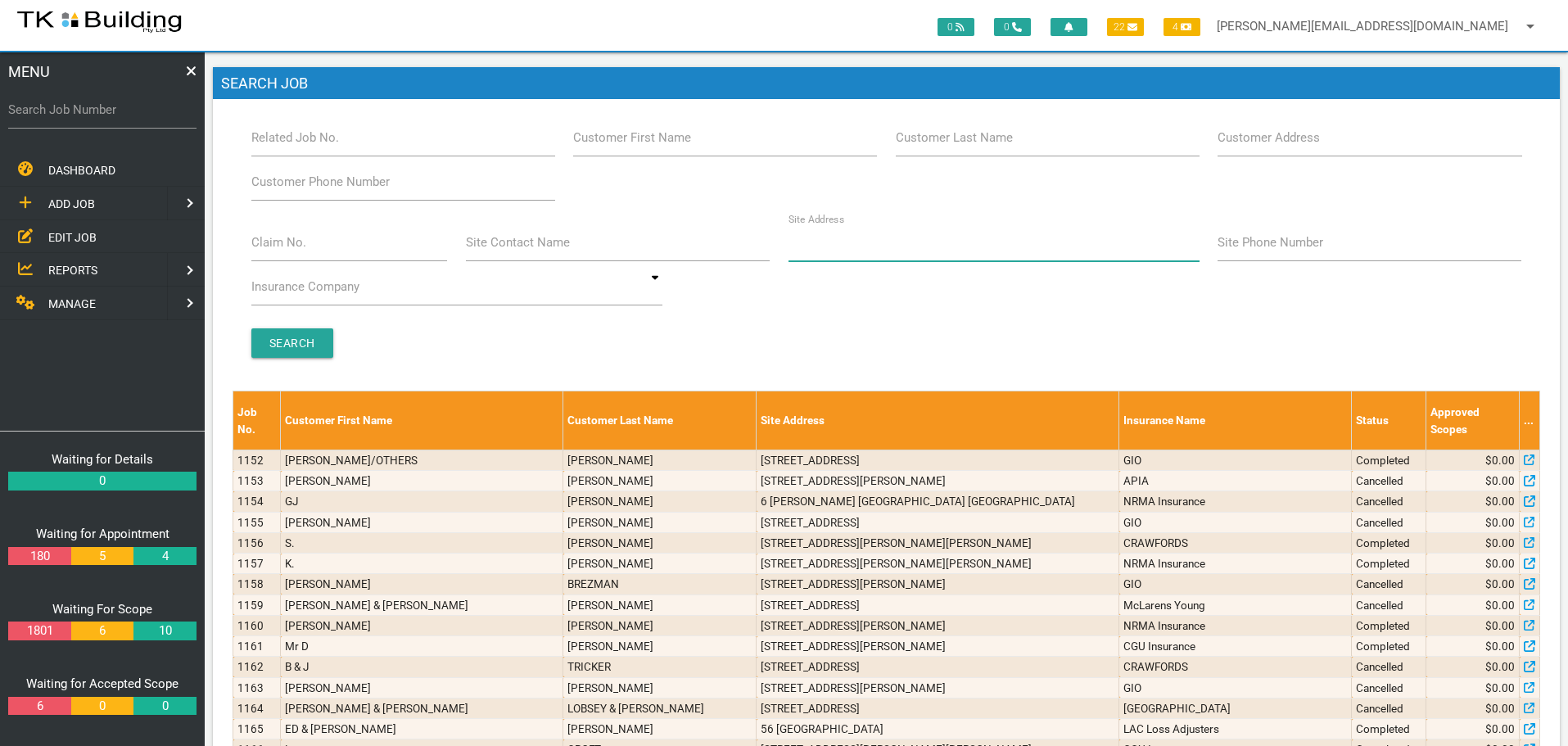
click at [882, 251] on input "Site Address" at bounding box center [993, 242] width 411 height 38
type input "6 Charles"
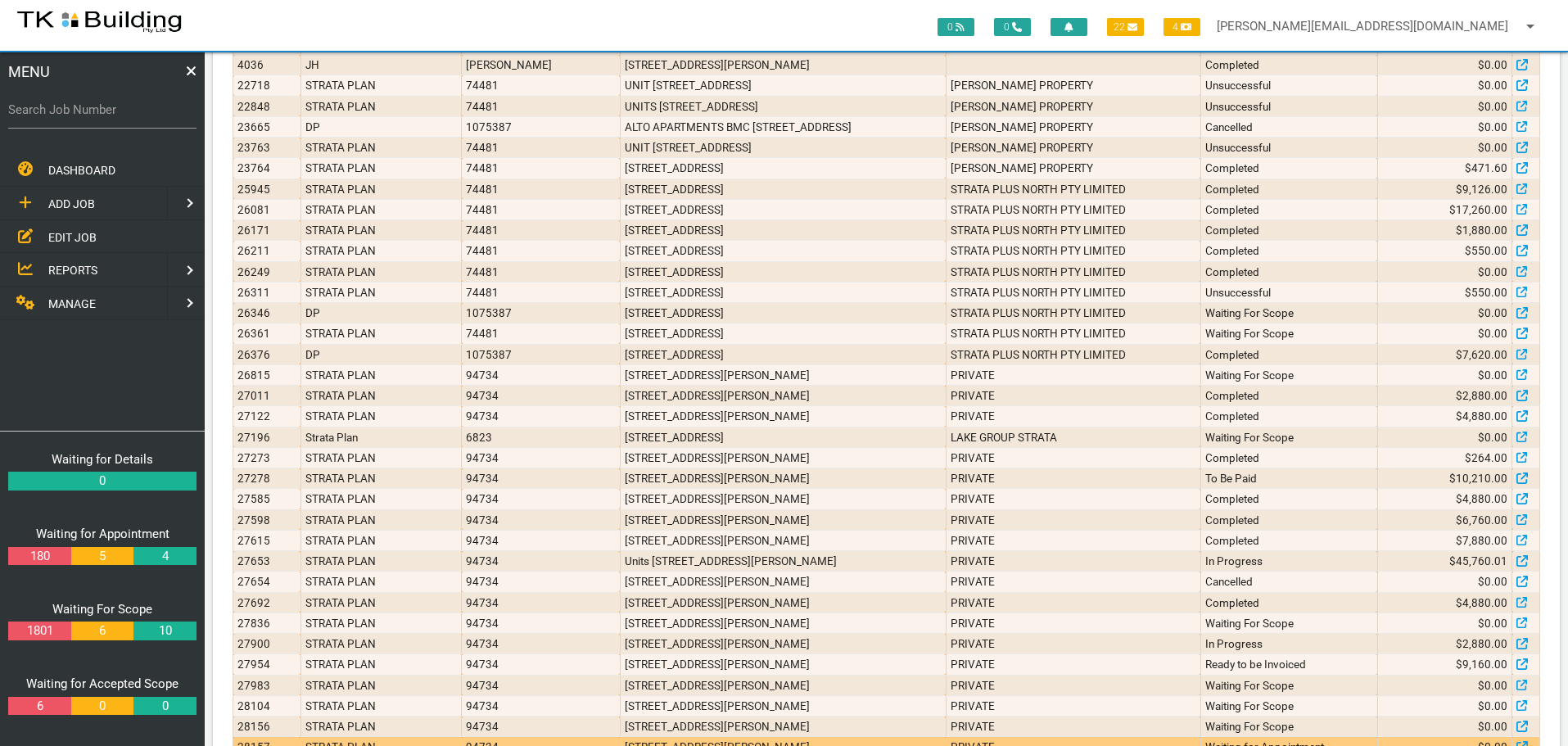
scroll to position [491, 0]
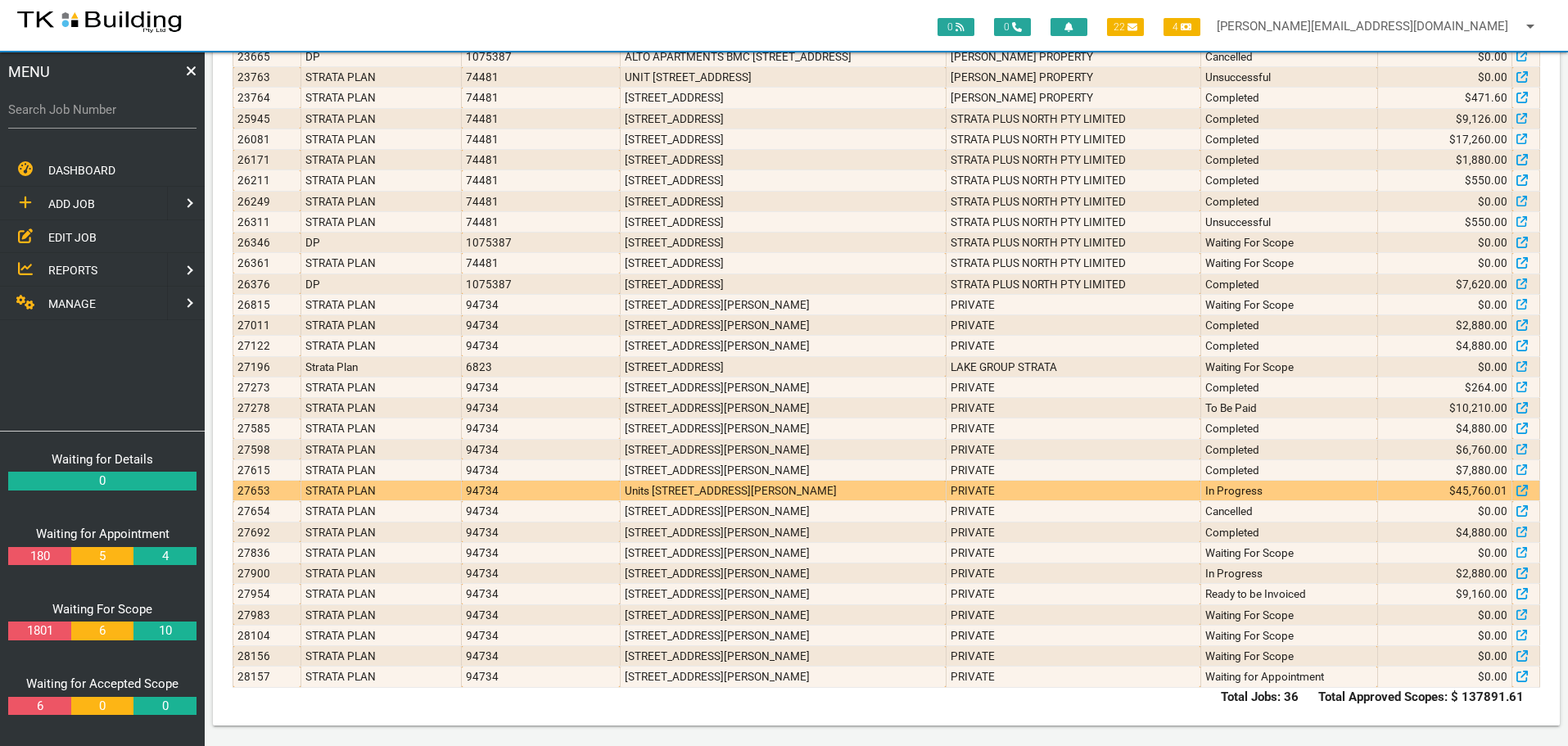
click at [1163, 492] on td "PRIVATE" at bounding box center [1073, 491] width 254 height 21
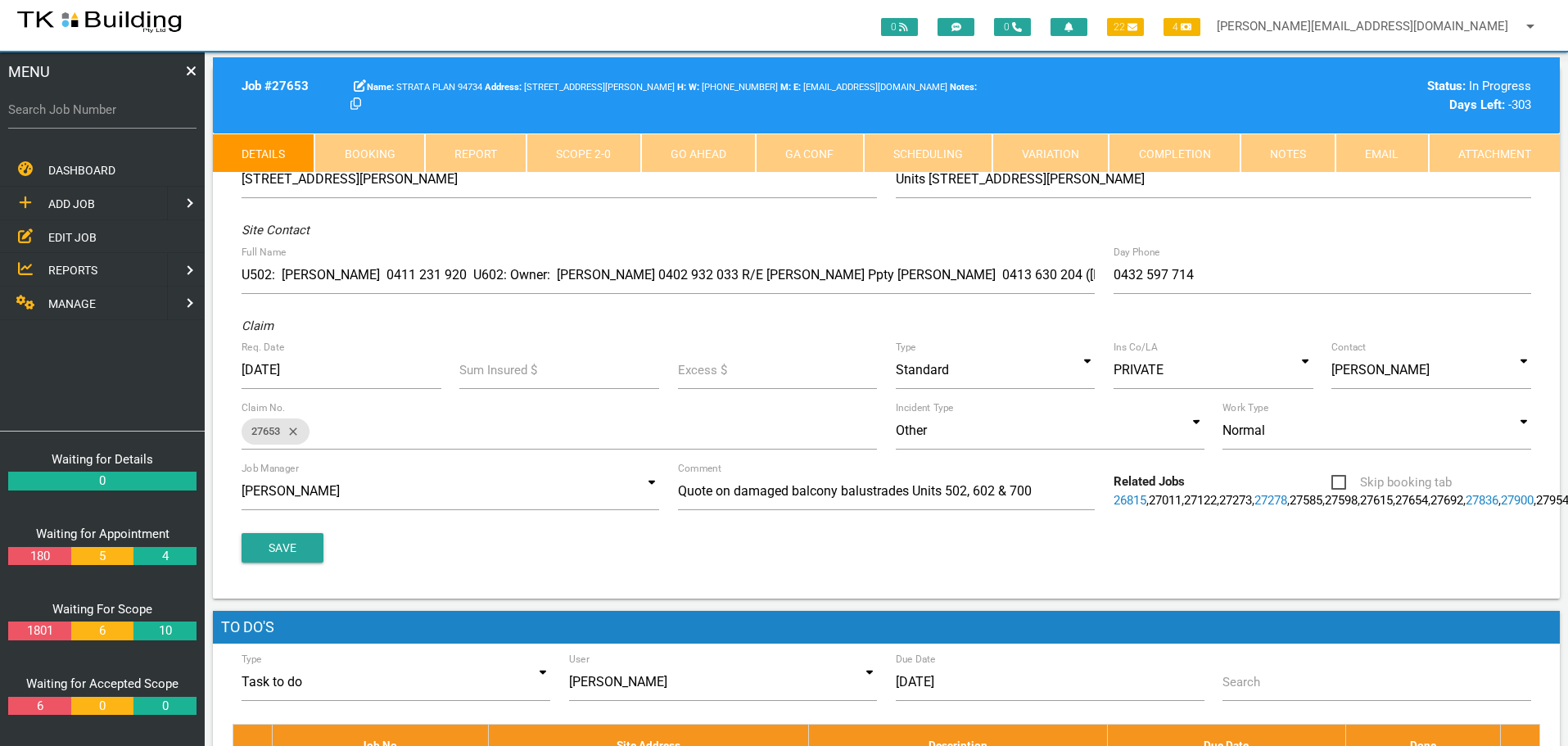
click at [1273, 144] on link "Notes" at bounding box center [1288, 152] width 95 height 39
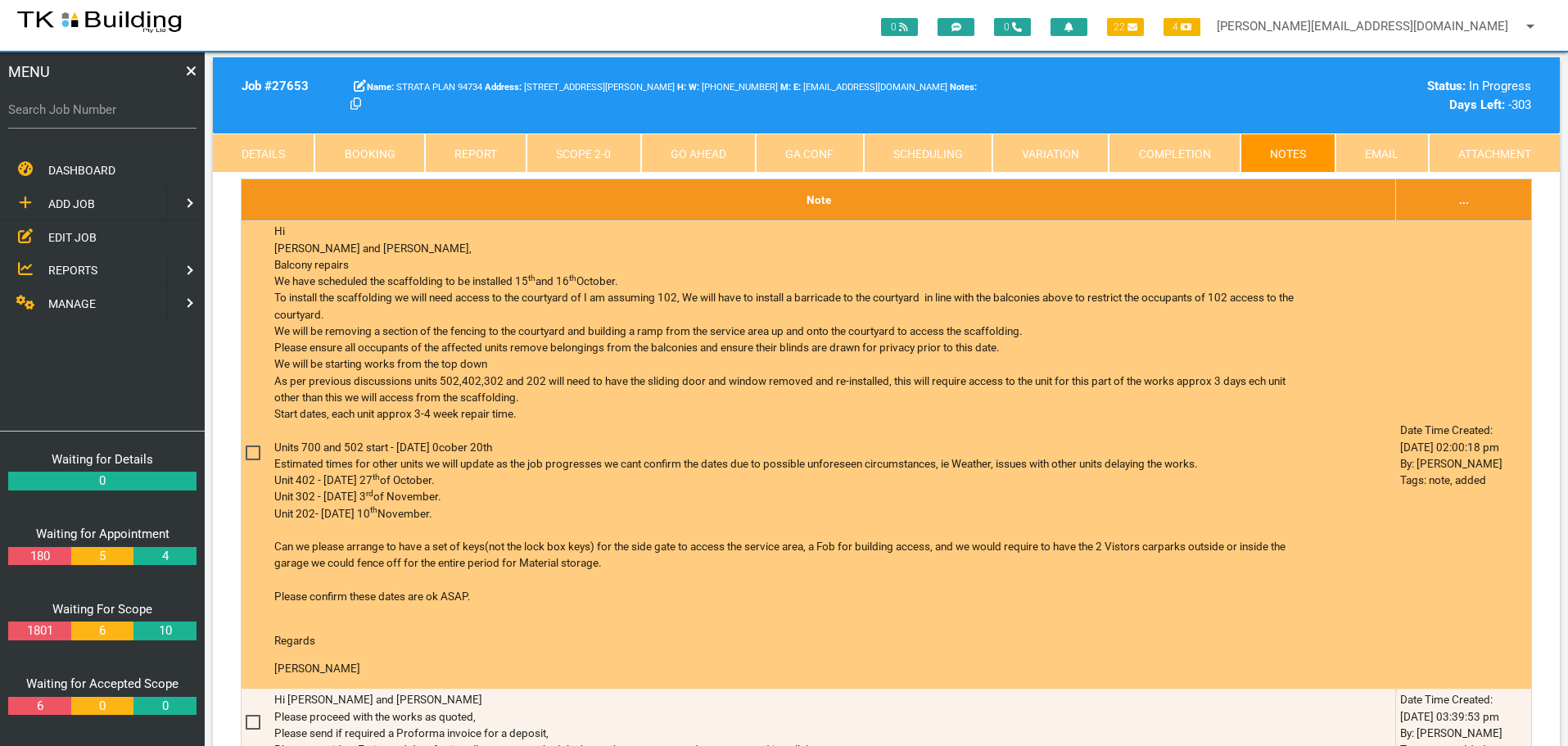
scroll to position [573, 0]
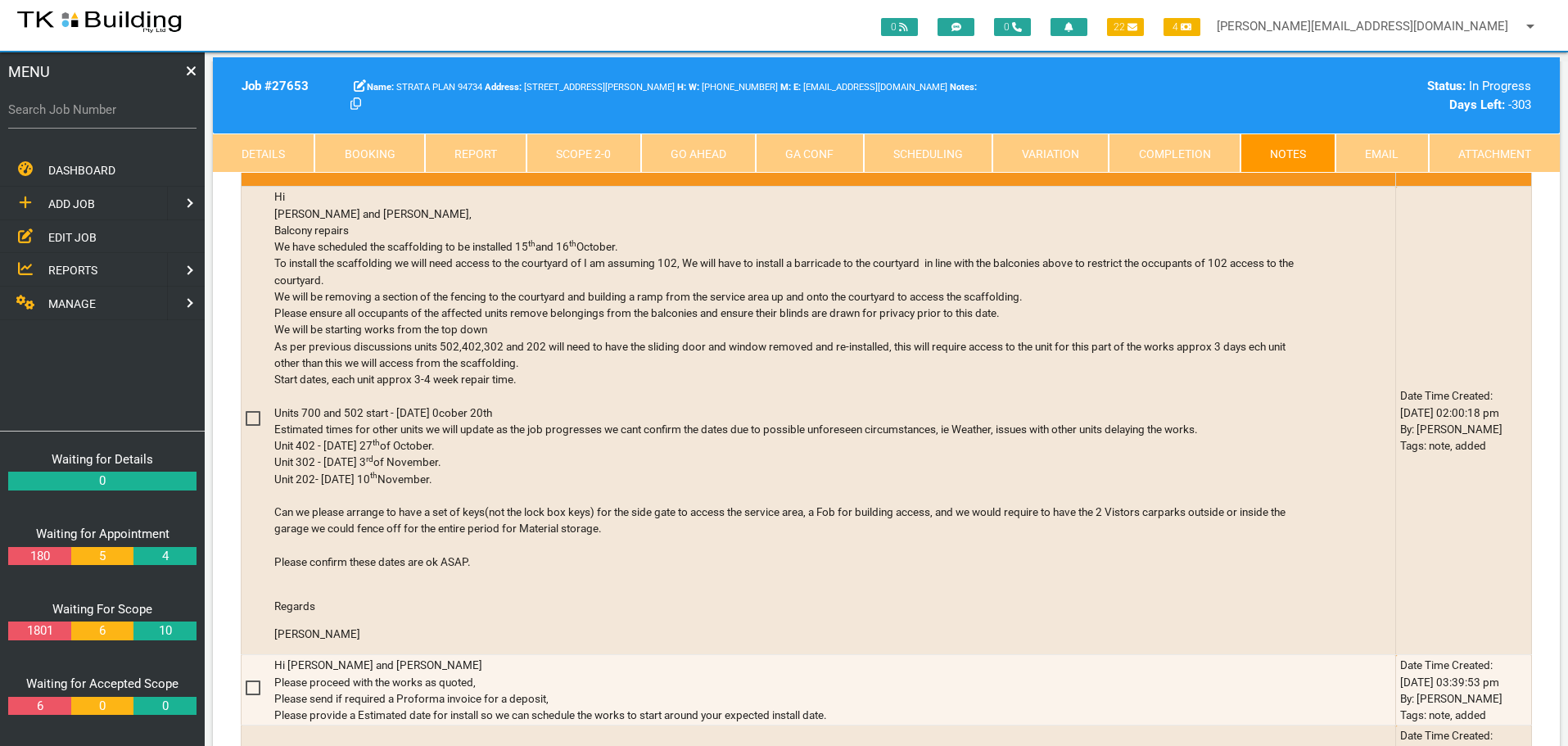
click at [75, 267] on span "REPORTS" at bounding box center [73, 270] width 49 height 13
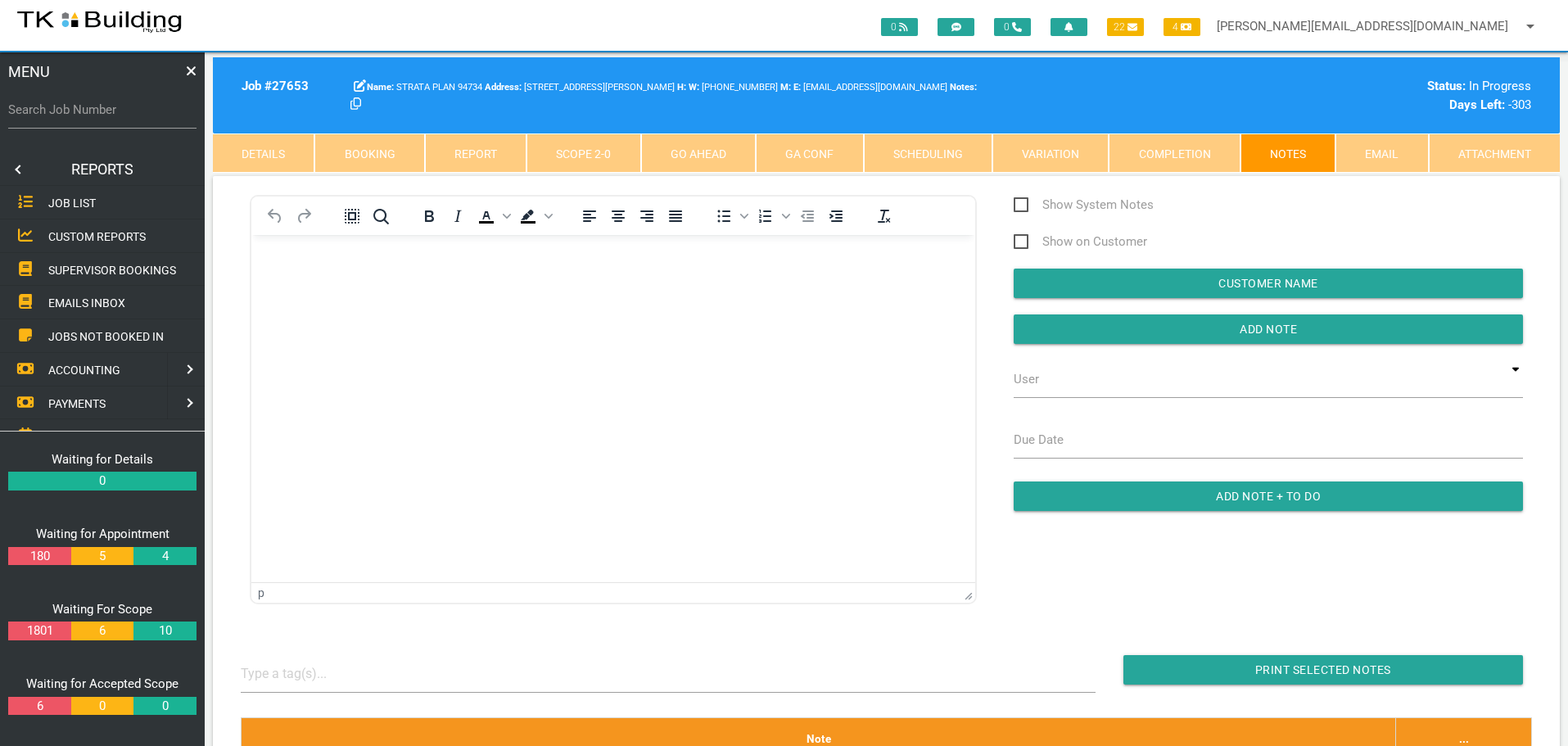
click at [111, 267] on span "SUPERVISOR BOOKINGS" at bounding box center [112, 269] width 128 height 13
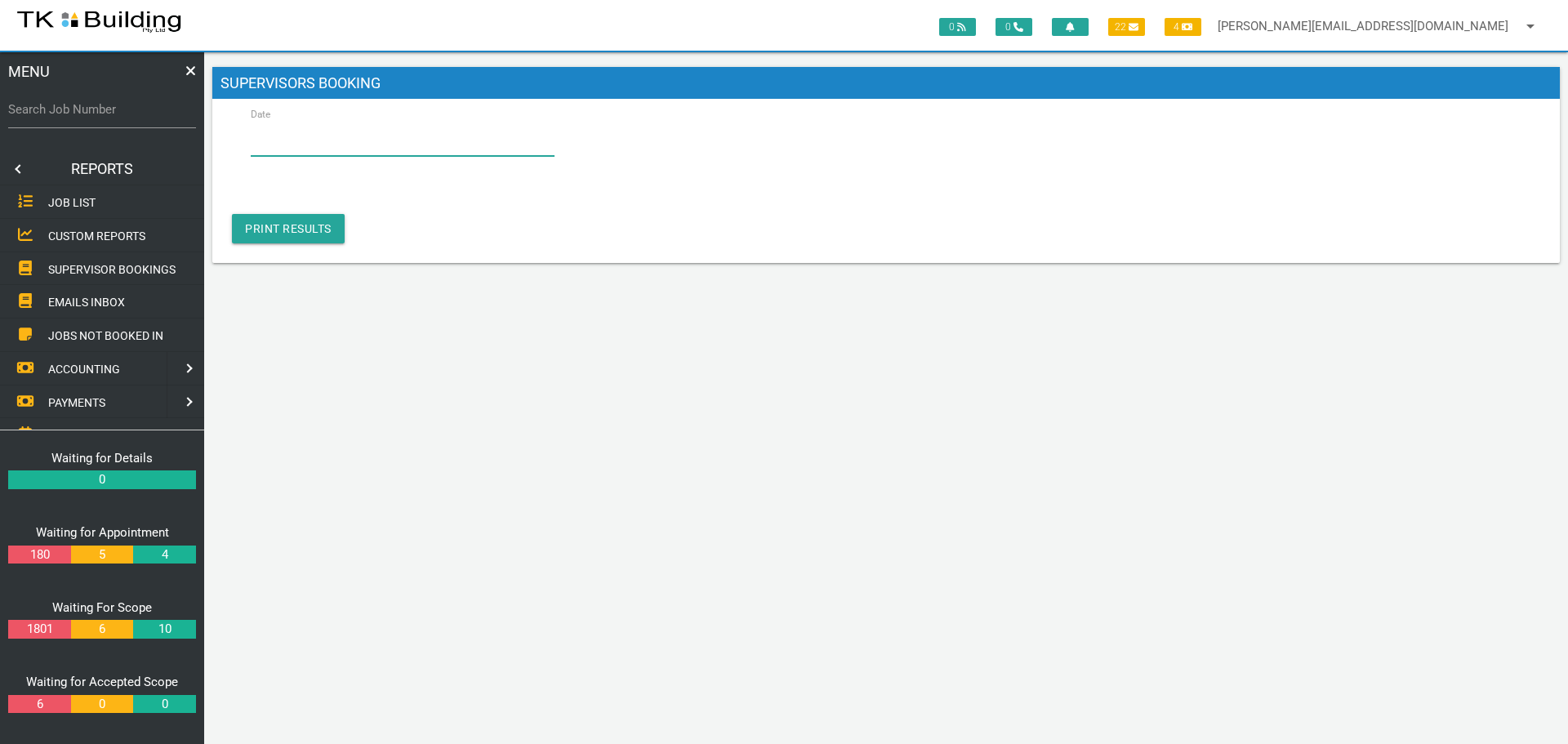
click at [317, 138] on input "Date" at bounding box center [402, 137] width 304 height 38
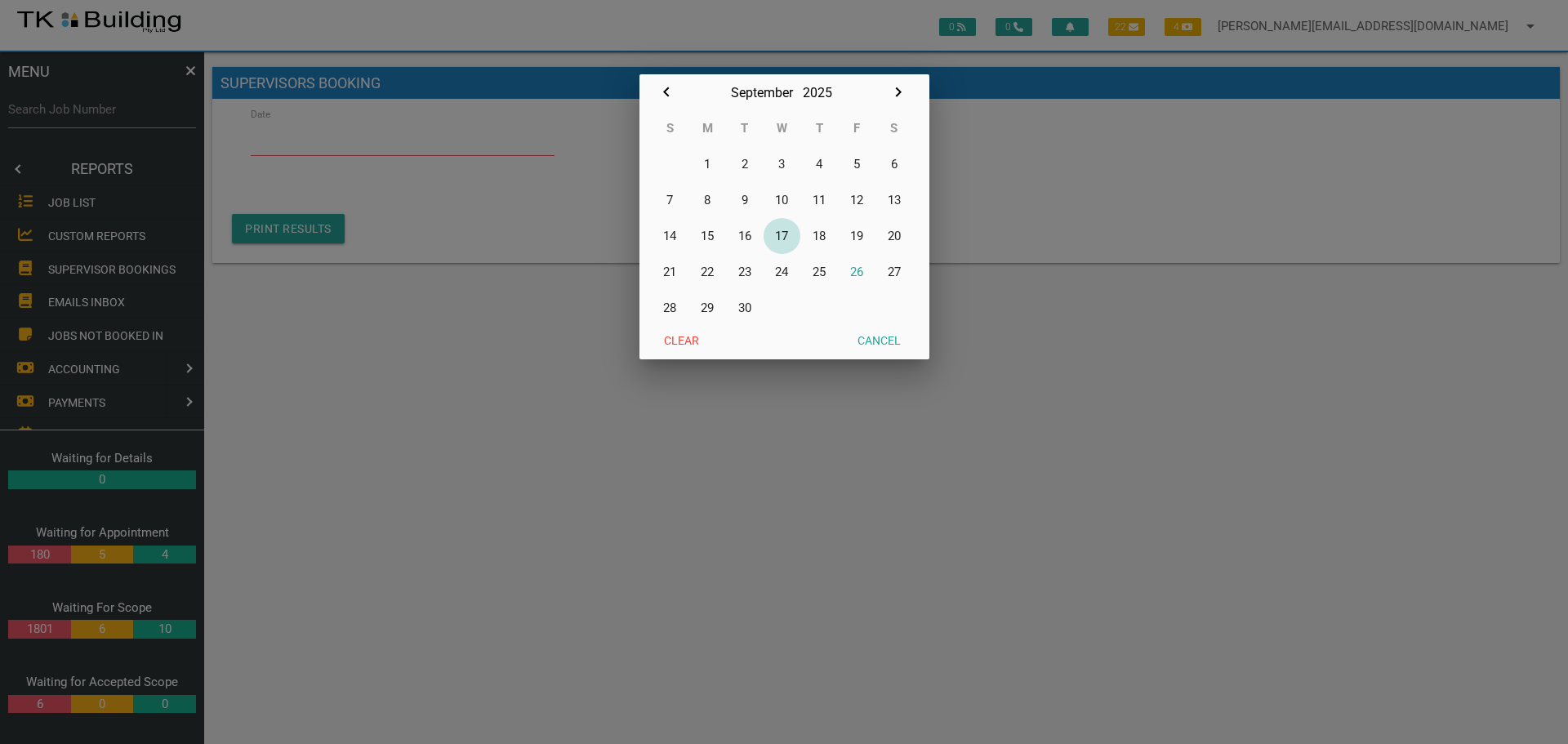
click at [782, 235] on button "17" at bounding box center [782, 236] width 38 height 36
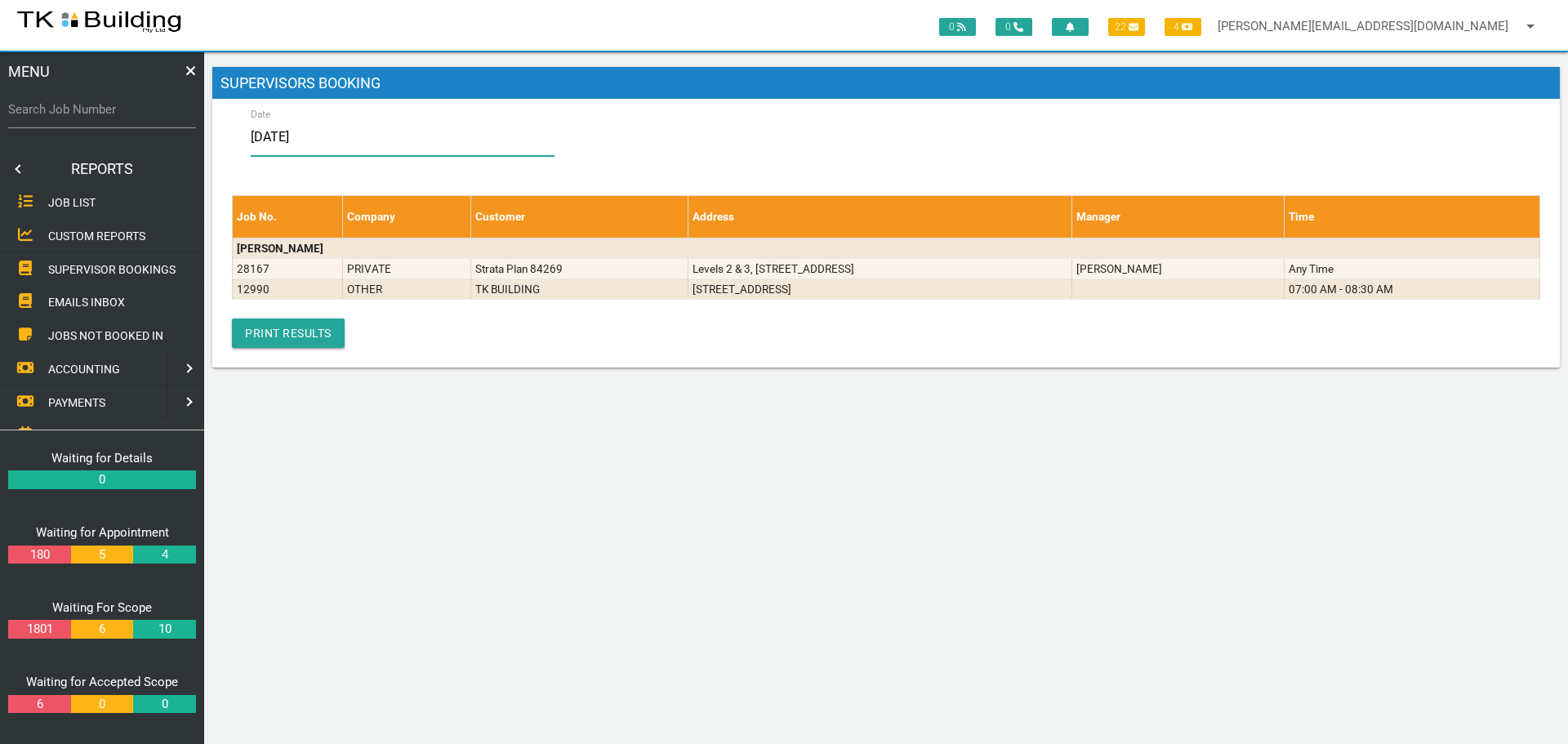
click at [358, 139] on input "[DATE]" at bounding box center [402, 137] width 304 height 38
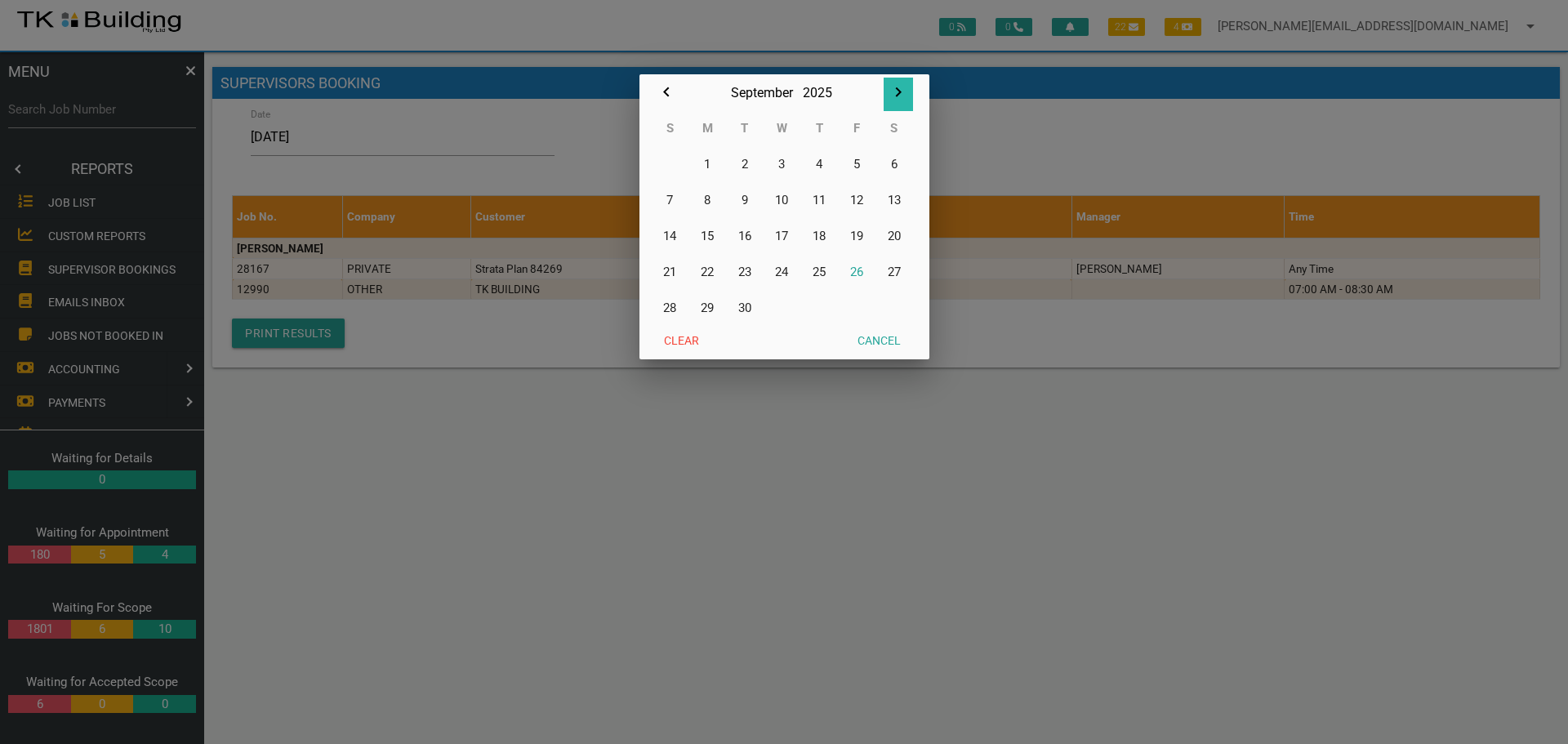
click at [899, 91] on icon "button" at bounding box center [898, 91] width 6 height 9
click at [853, 232] on button "17" at bounding box center [857, 236] width 38 height 36
type input "17/10/2025"
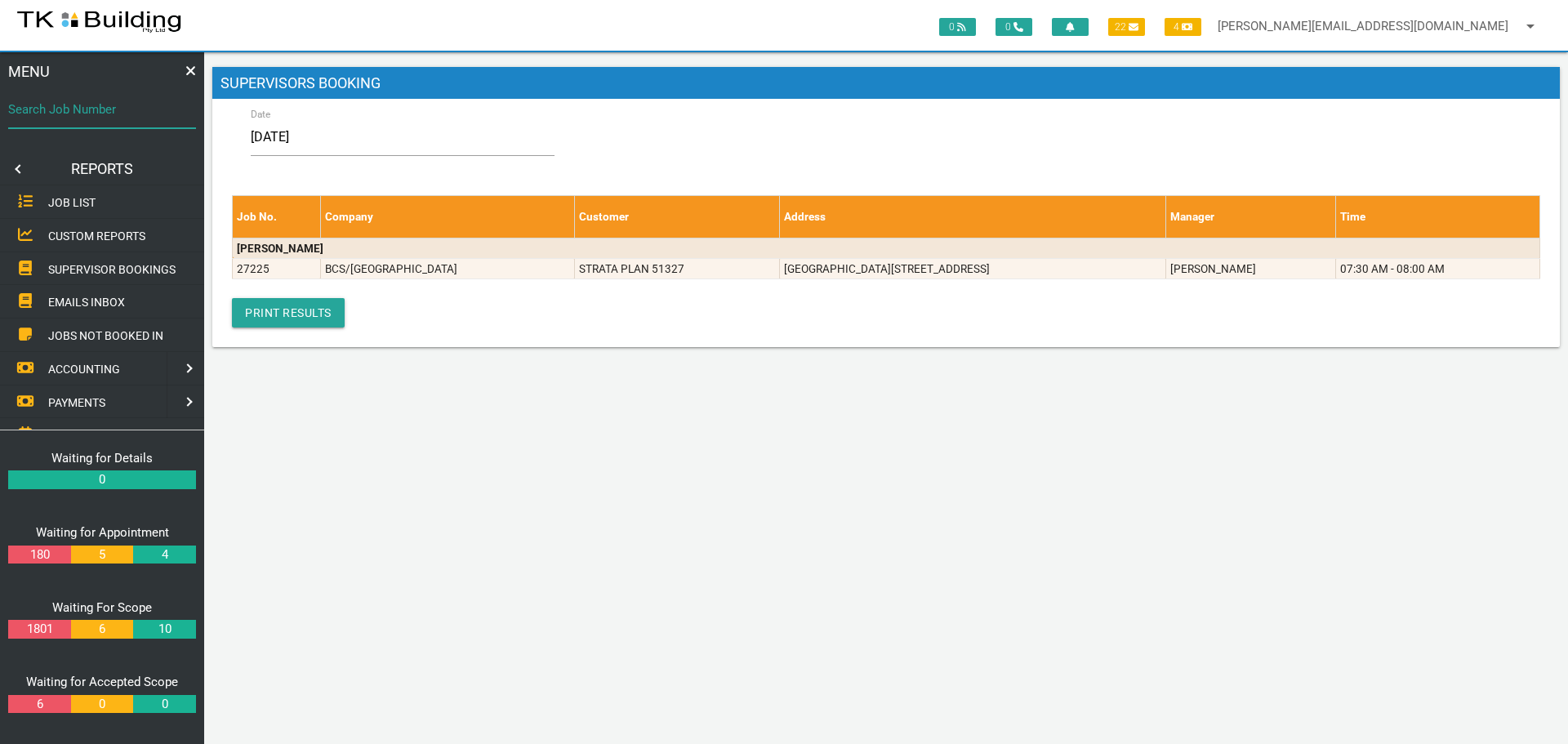
click at [104, 126] on input "Search Job Number" at bounding box center [102, 110] width 188 height 38
type input "27225"
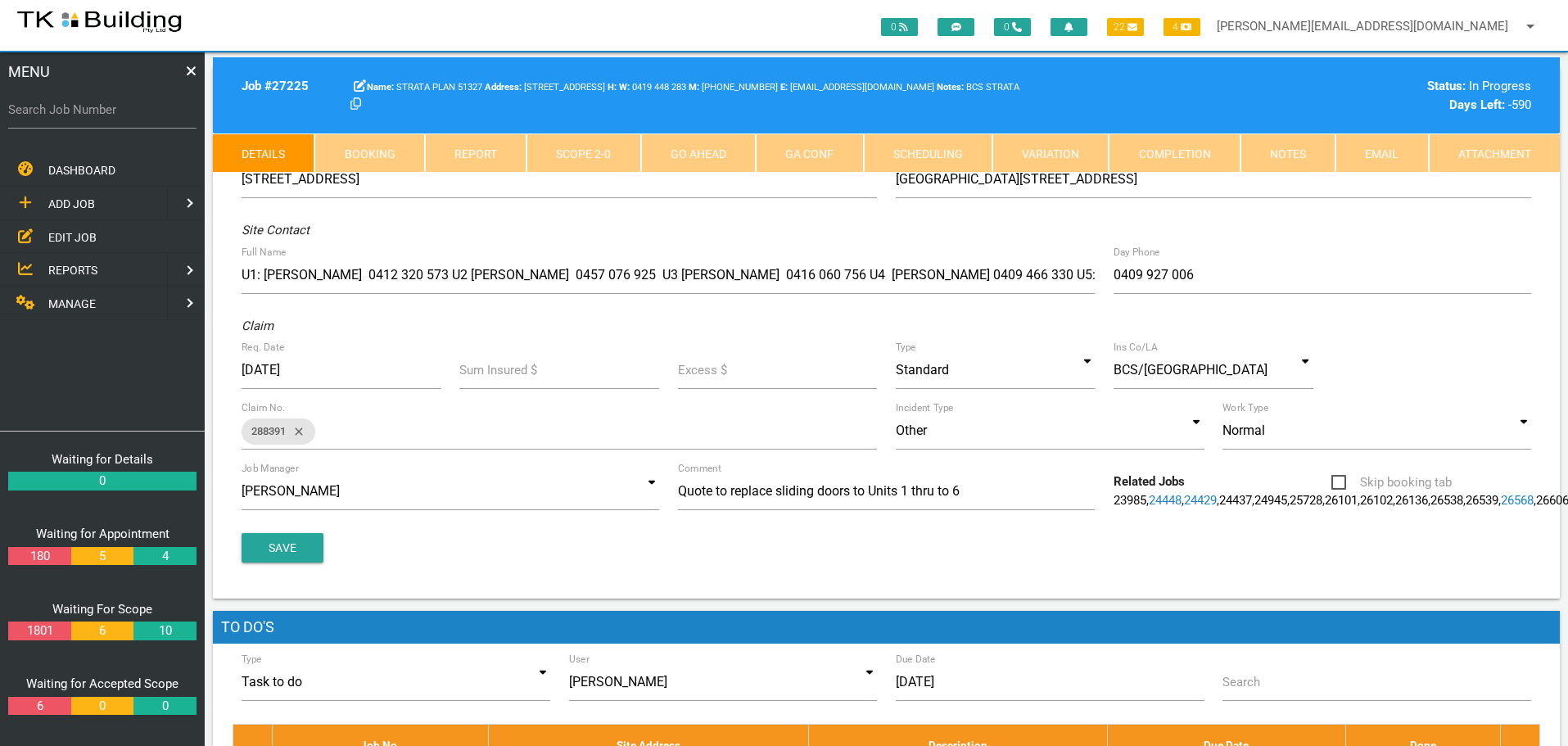
click at [1306, 148] on link "Notes" at bounding box center [1288, 152] width 95 height 39
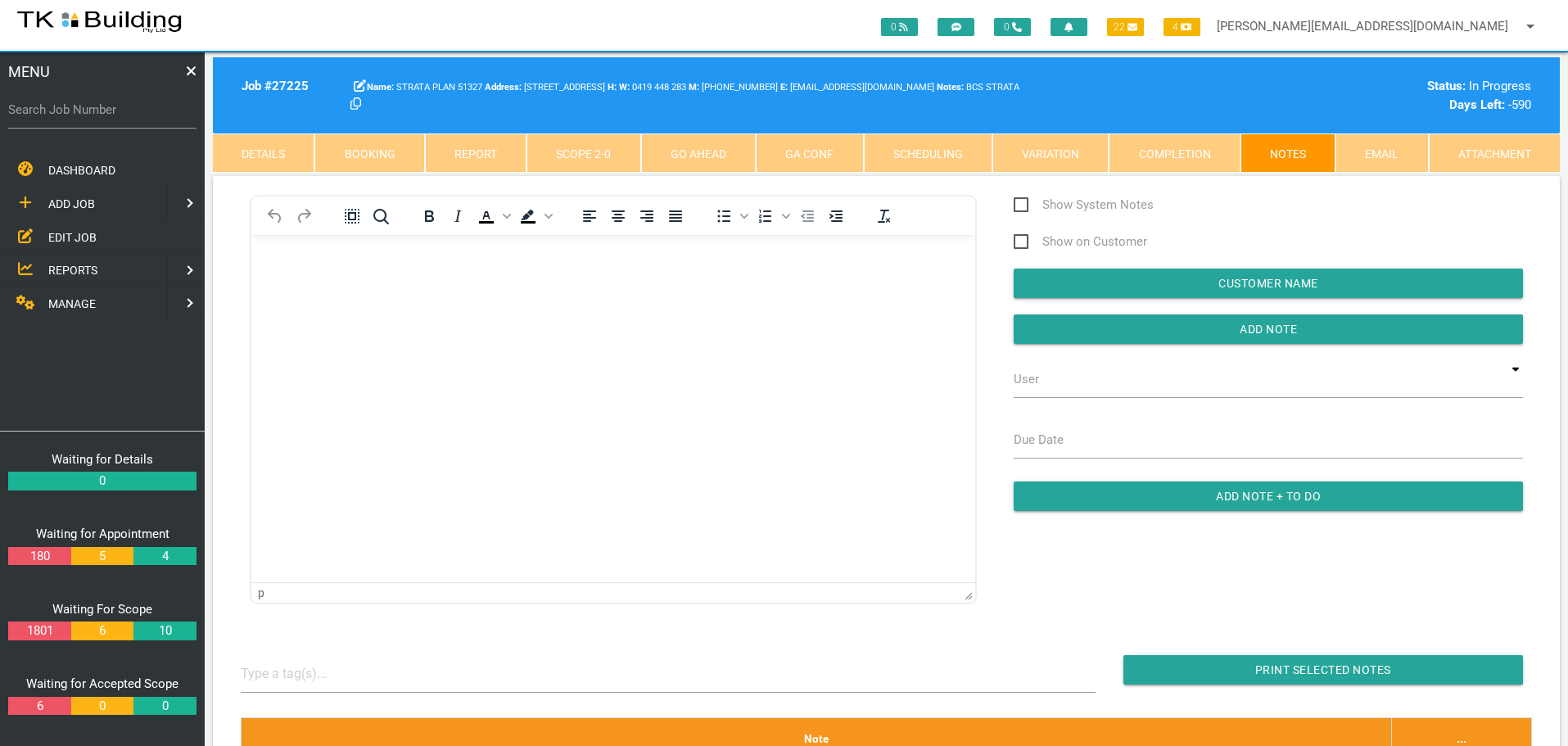
click at [306, 284] on body "Rich Text Area. Press ALT-0 for help." at bounding box center [613, 281] width 723 height 54
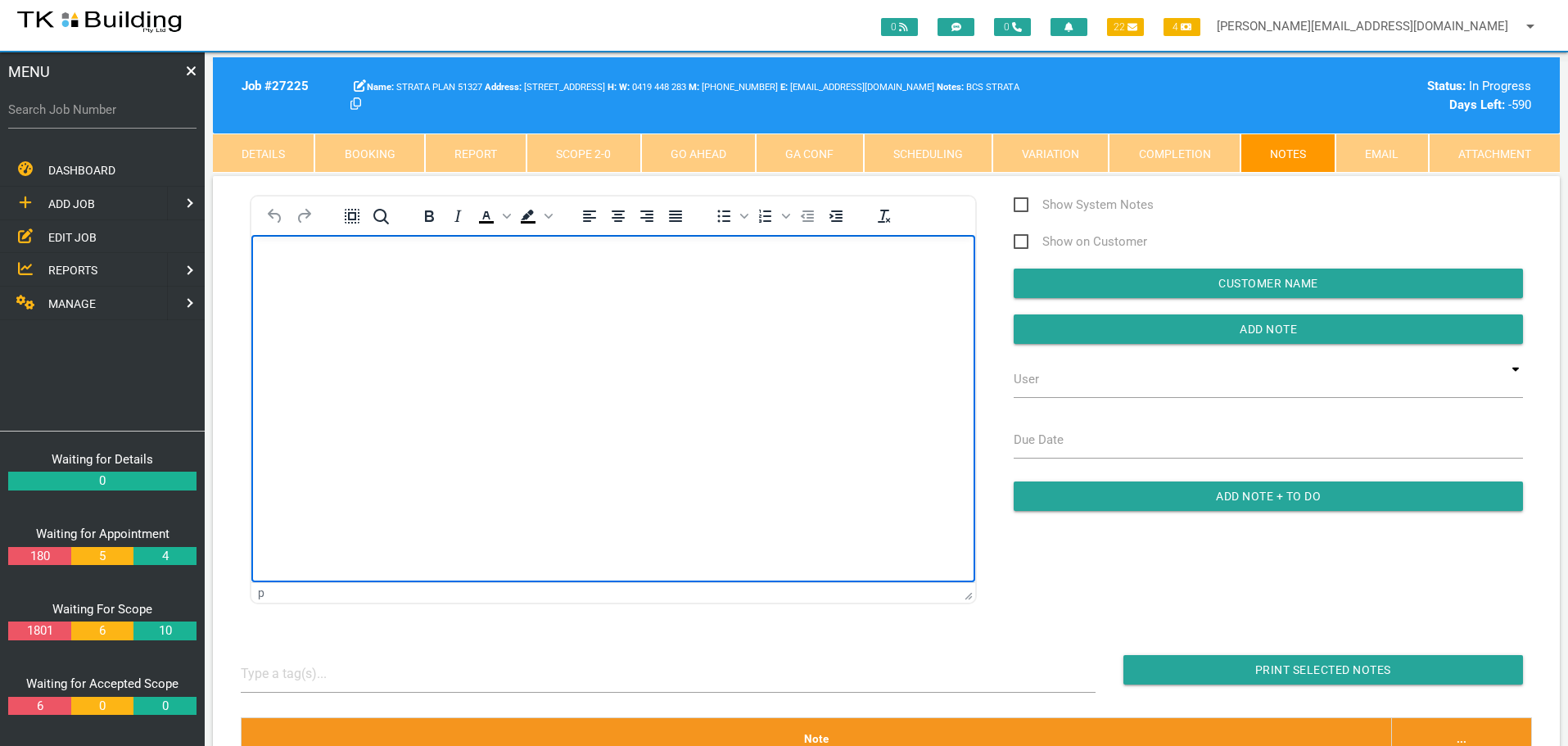
scroll to position [858, 0]
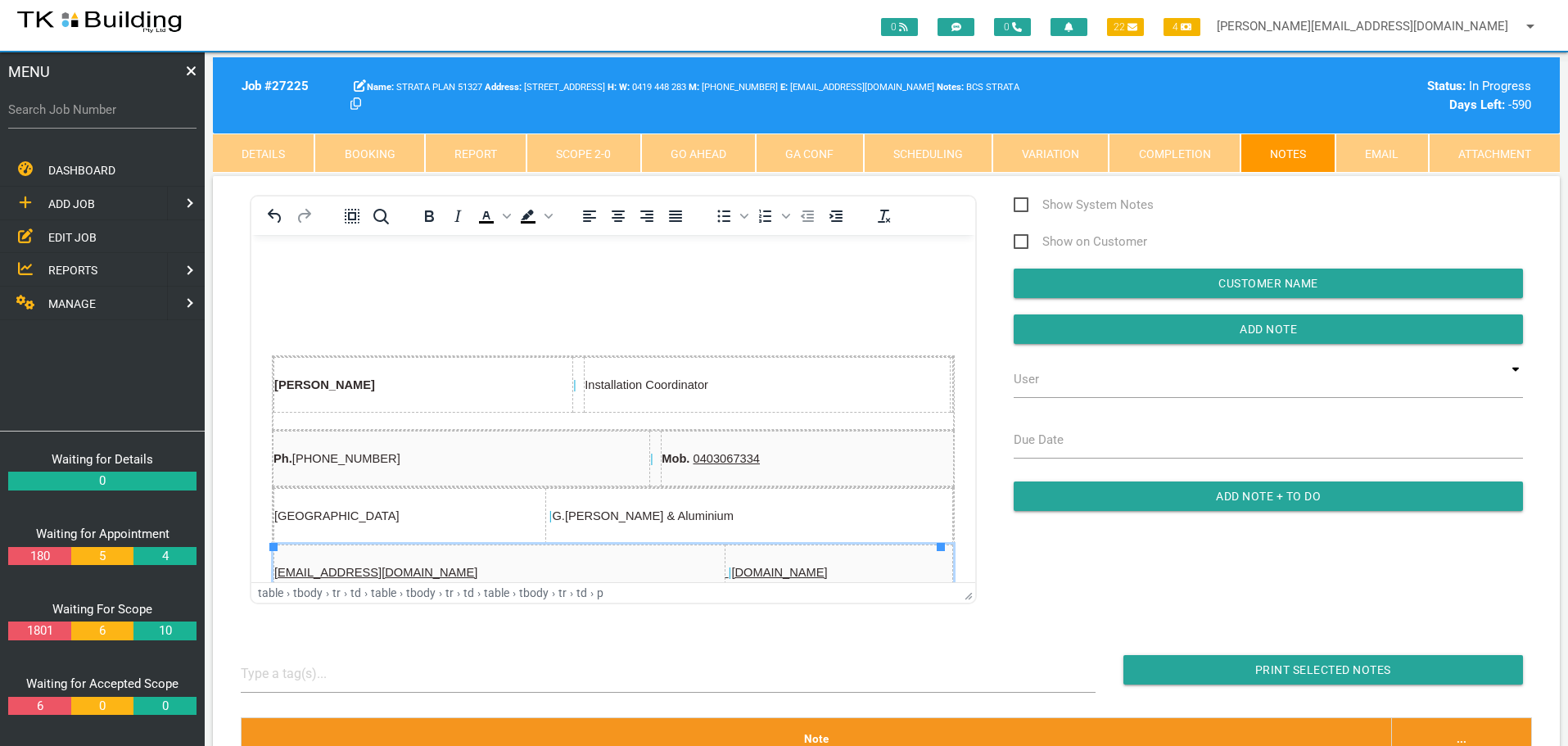
click at [228, 140] on link "Details" at bounding box center [263, 152] width 101 height 39
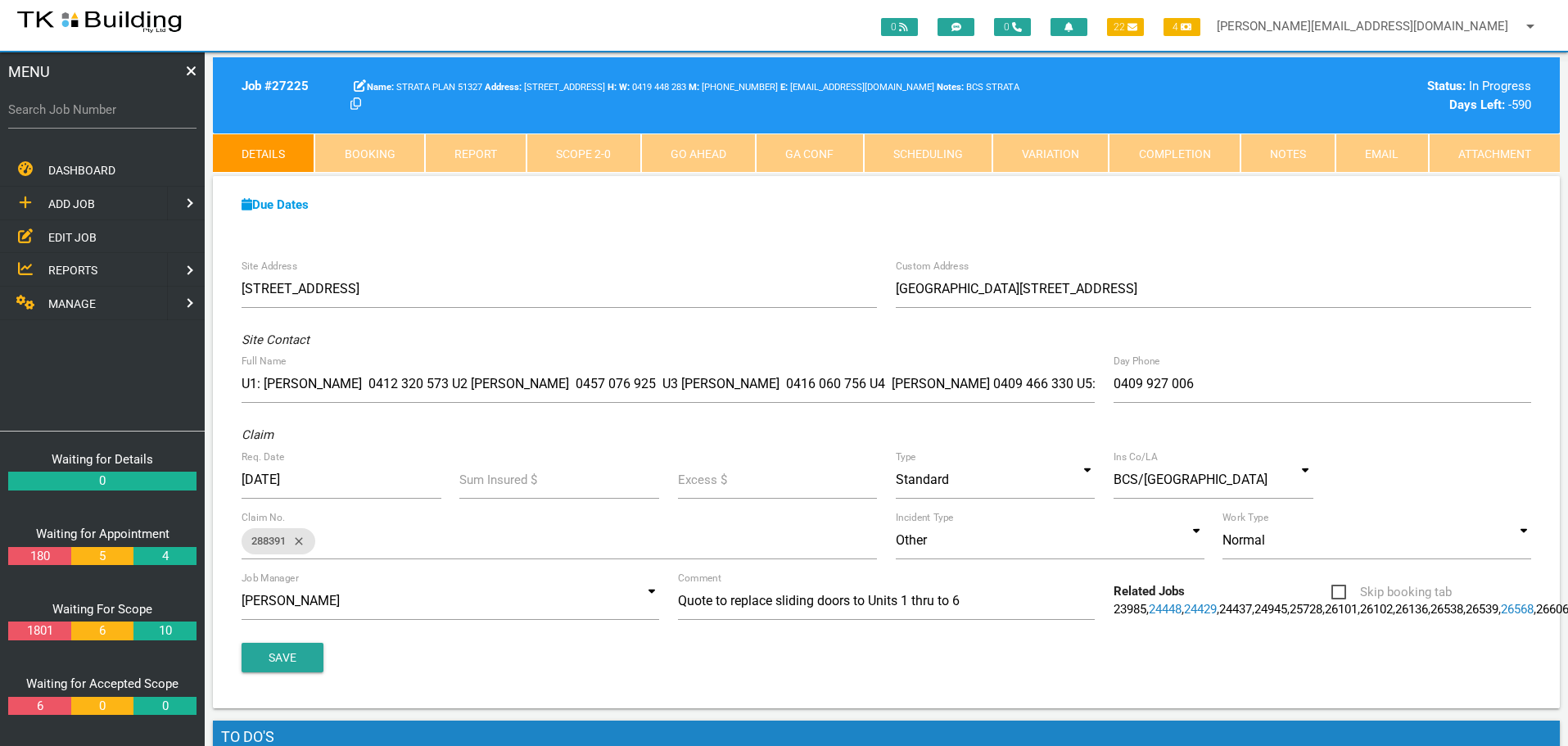
click at [1281, 155] on link "Notes" at bounding box center [1288, 152] width 95 height 39
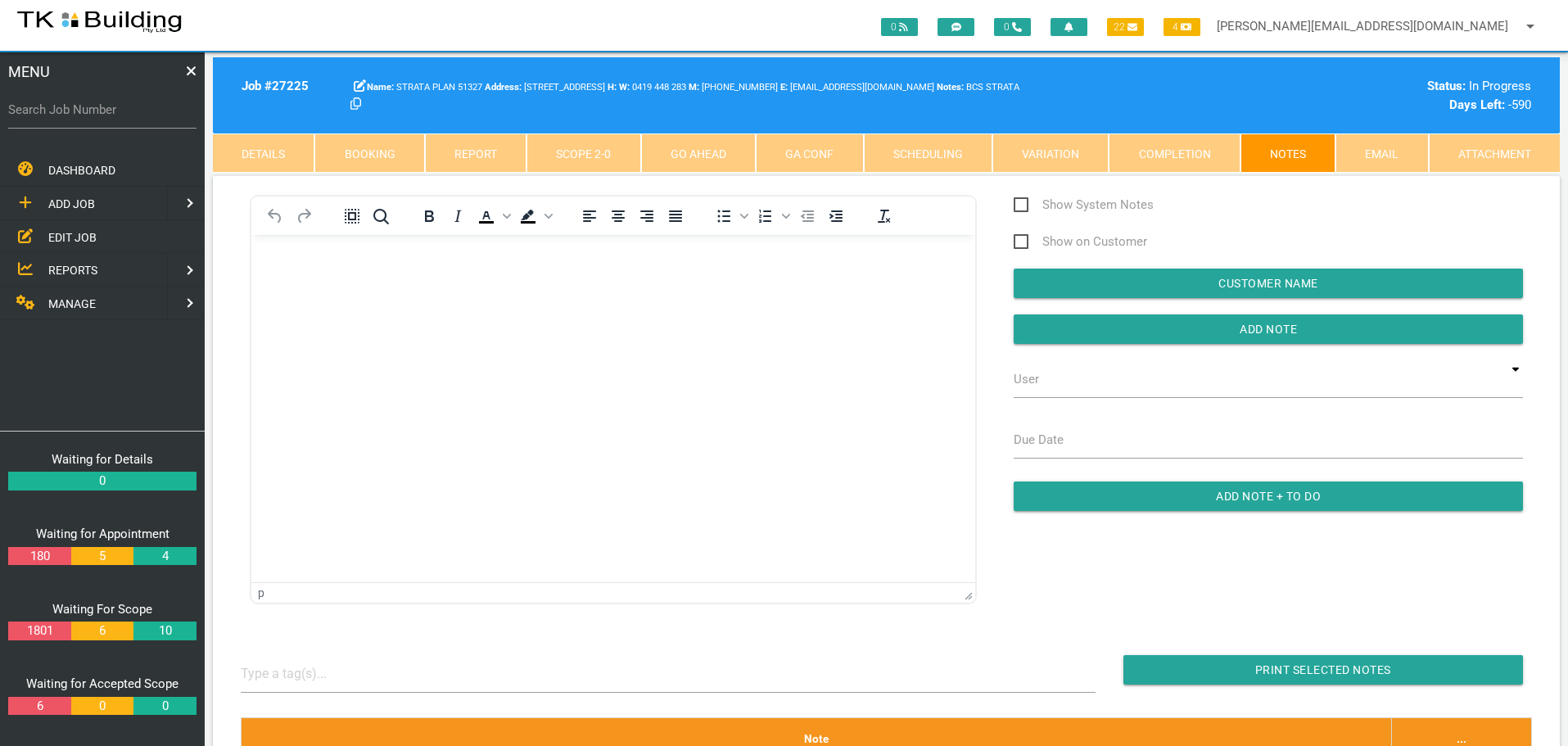
scroll to position [0, 0]
click at [291, 279] on body "Rich Text Area. Press ALT-0 for help." at bounding box center [613, 281] width 723 height 54
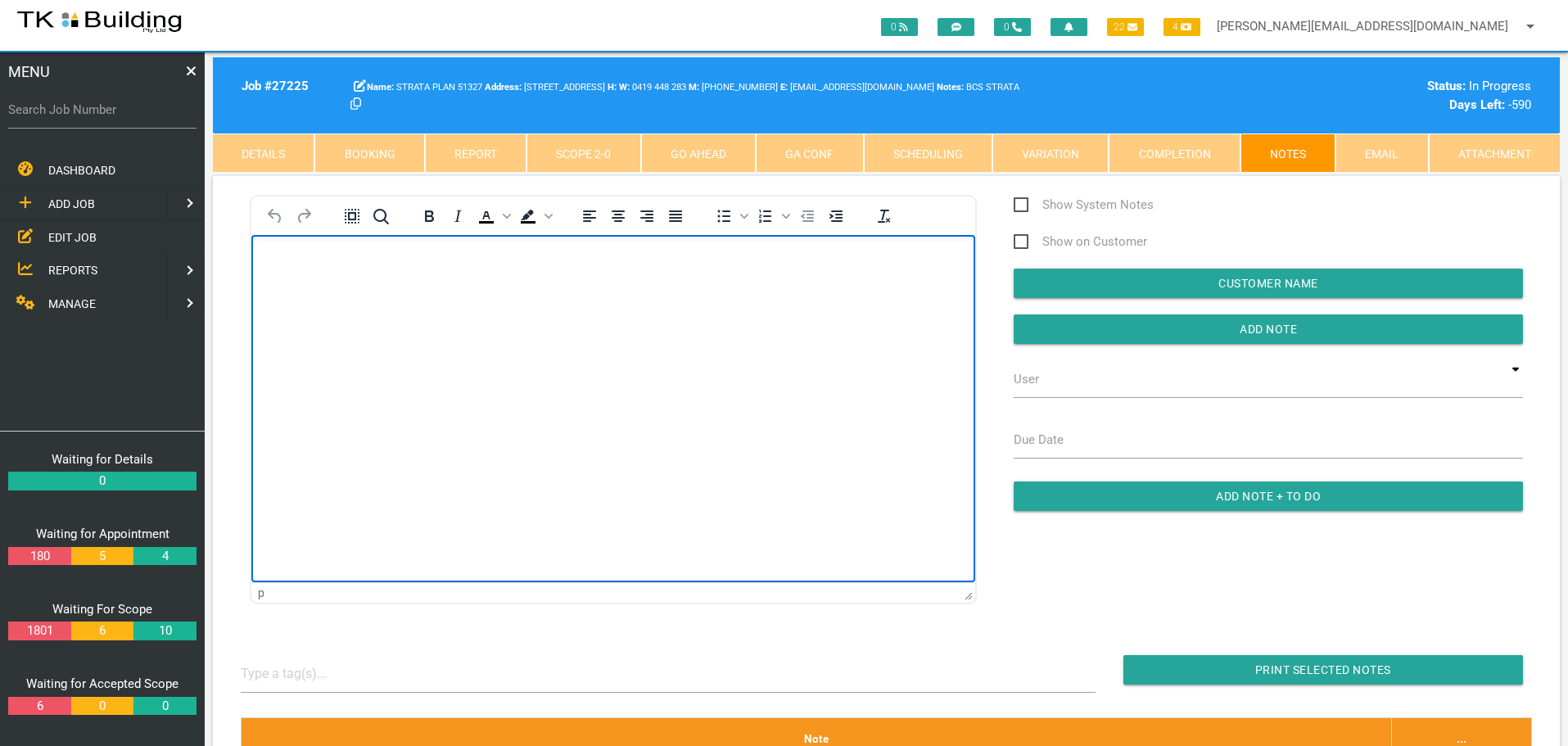
click at [292, 259] on p "Rich Text Area. Press ALT-0 for help." at bounding box center [613, 260] width 683 height 13
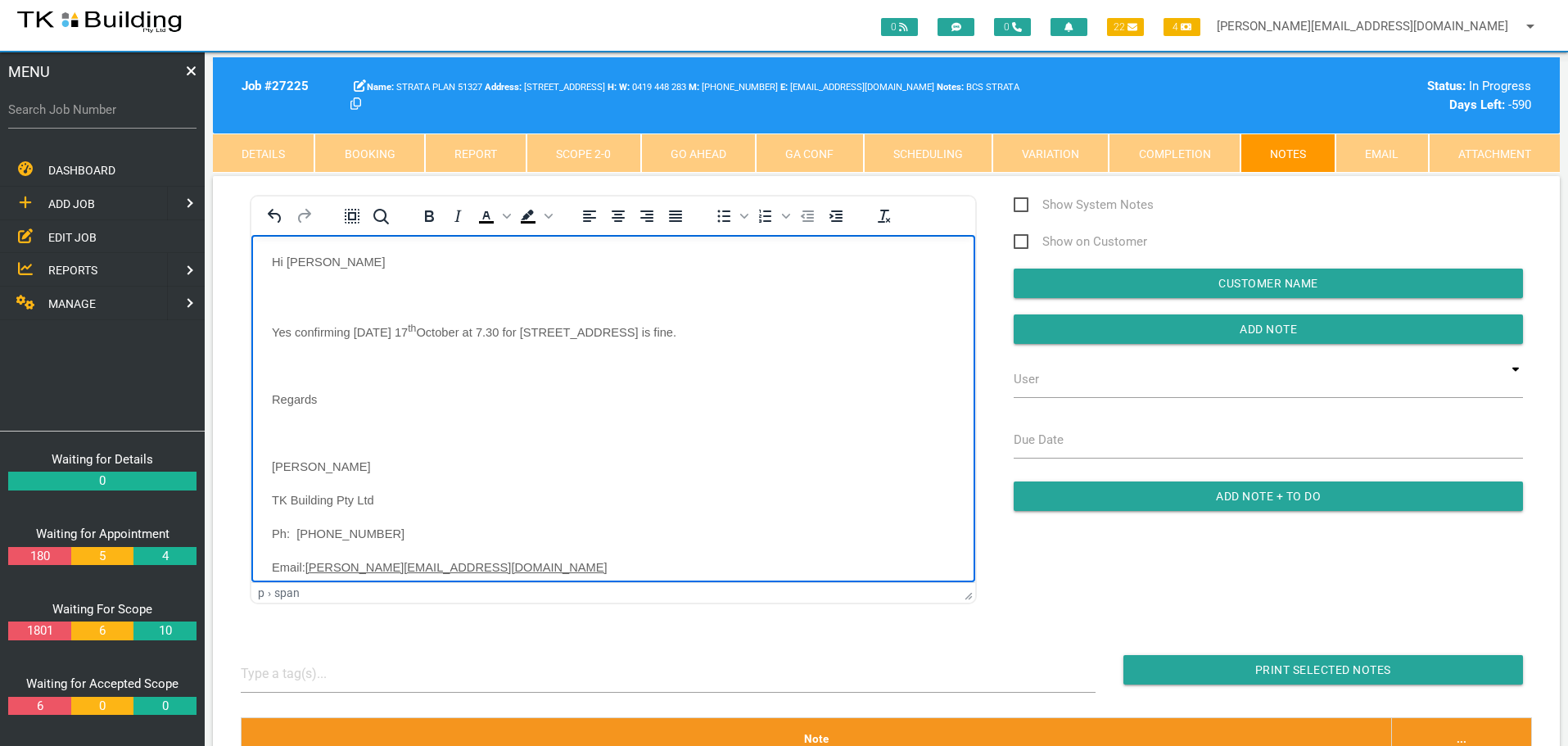
click at [298, 289] on p "Rich Text Area. Press ALT-0 for help." at bounding box center [613, 294] width 683 height 13
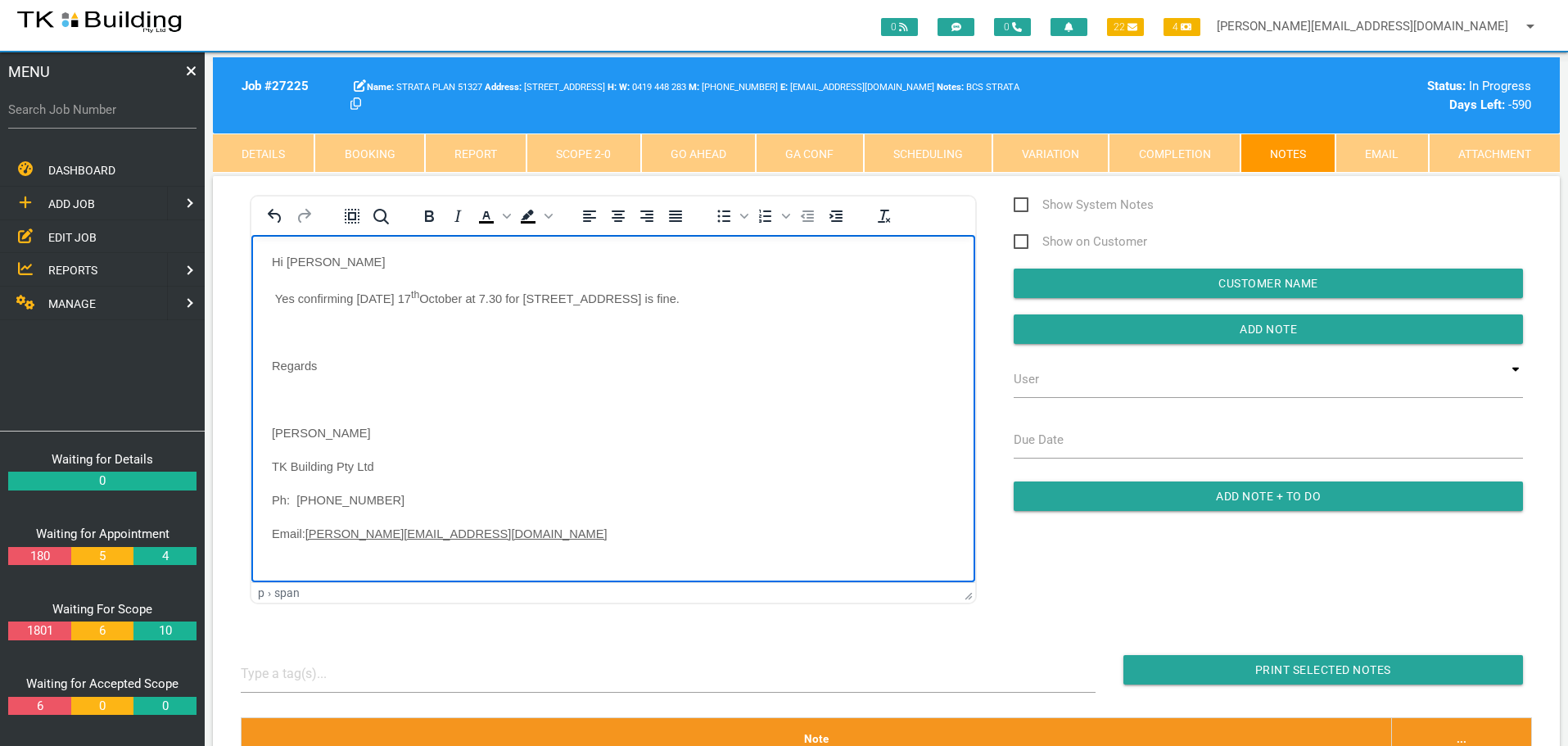
click at [280, 325] on p "Rich Text Area. Press ALT-0 for help." at bounding box center [613, 331] width 683 height 13
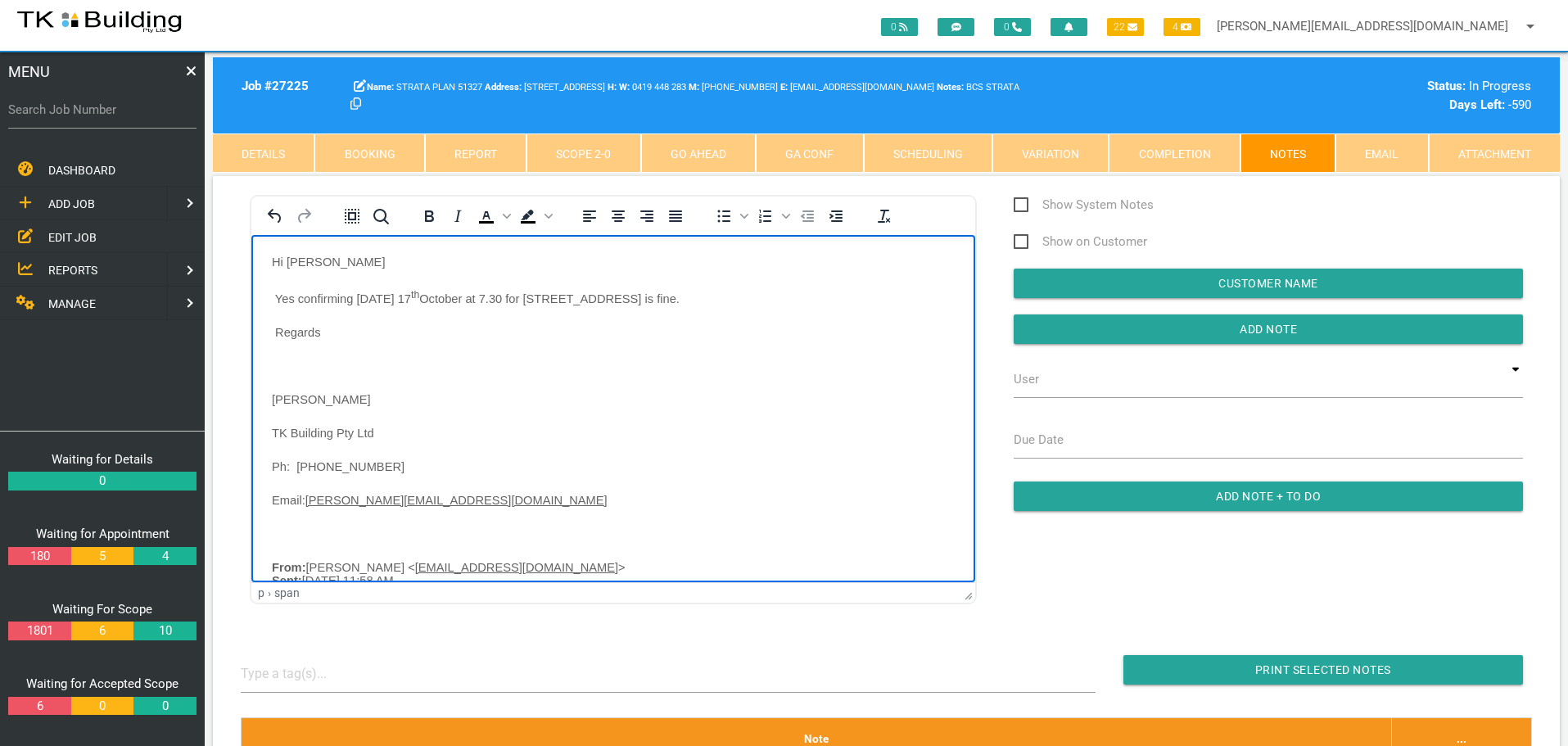
click at [287, 352] on body "Hi Warren Yes confirming Friday 17 th October at 7.30 for Unit 2, 48 Zaara St, …" at bounding box center [613, 643] width 723 height 777
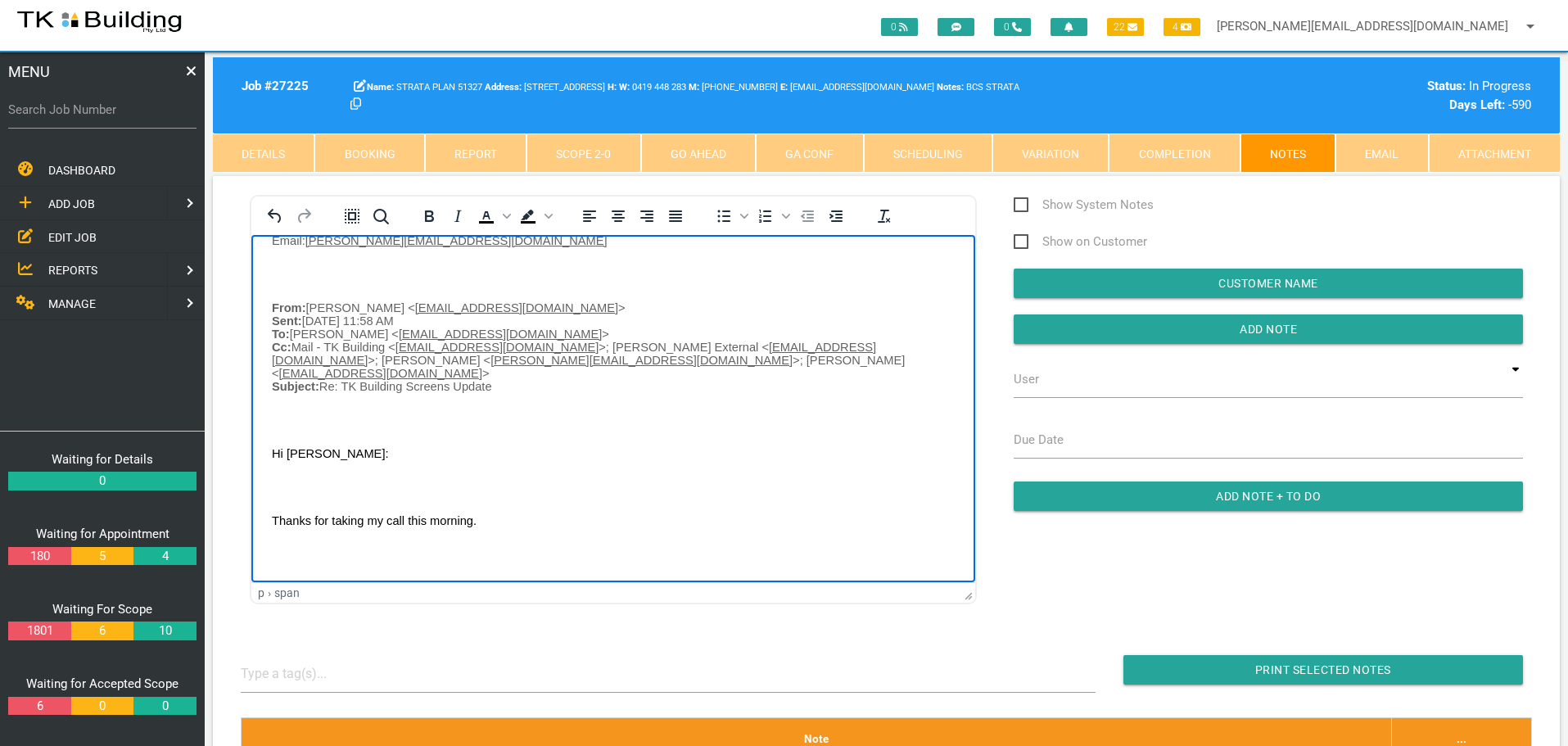
scroll to position [82, 0]
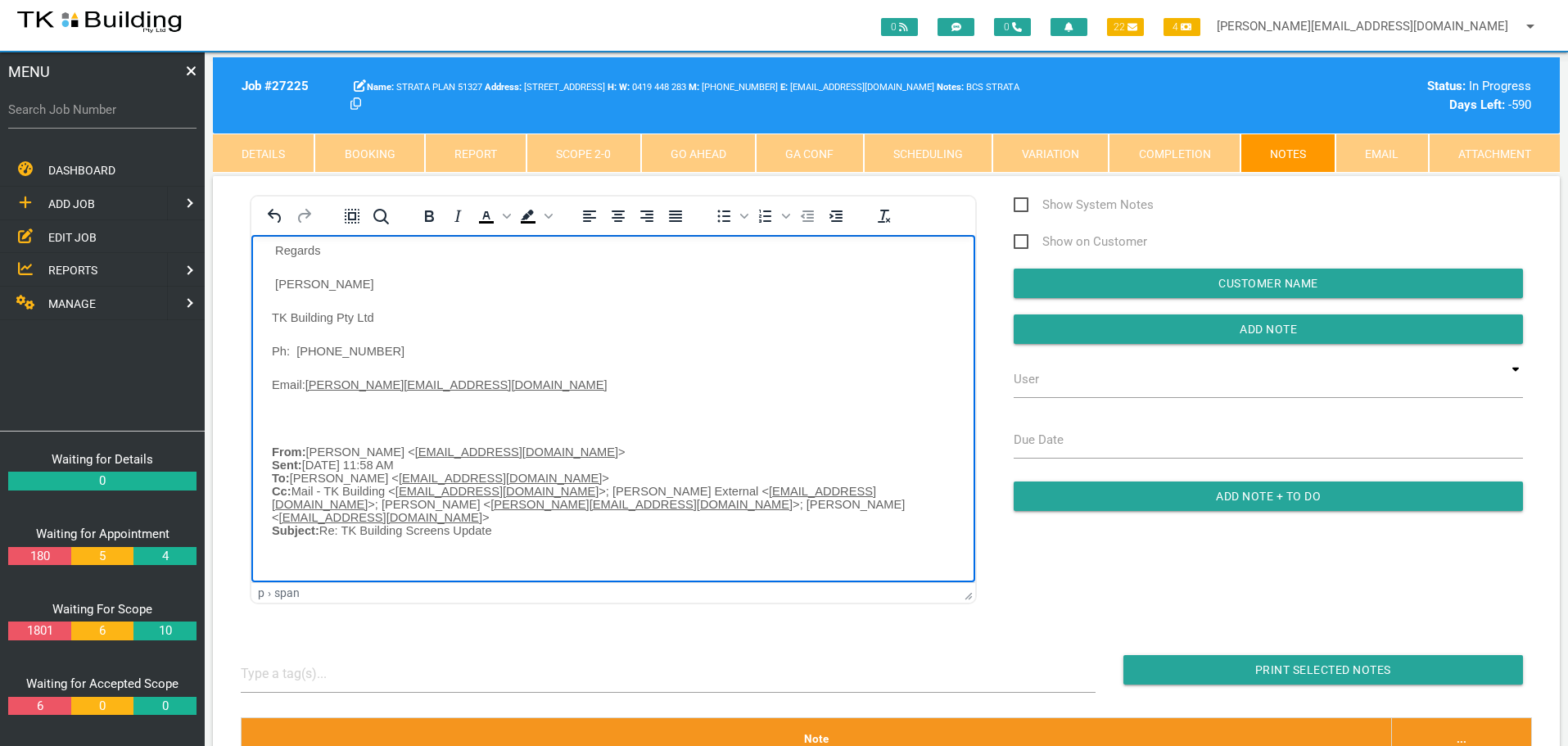
click at [282, 416] on p "Rich Text Area. Press ALT-0 for help." at bounding box center [613, 417] width 683 height 13
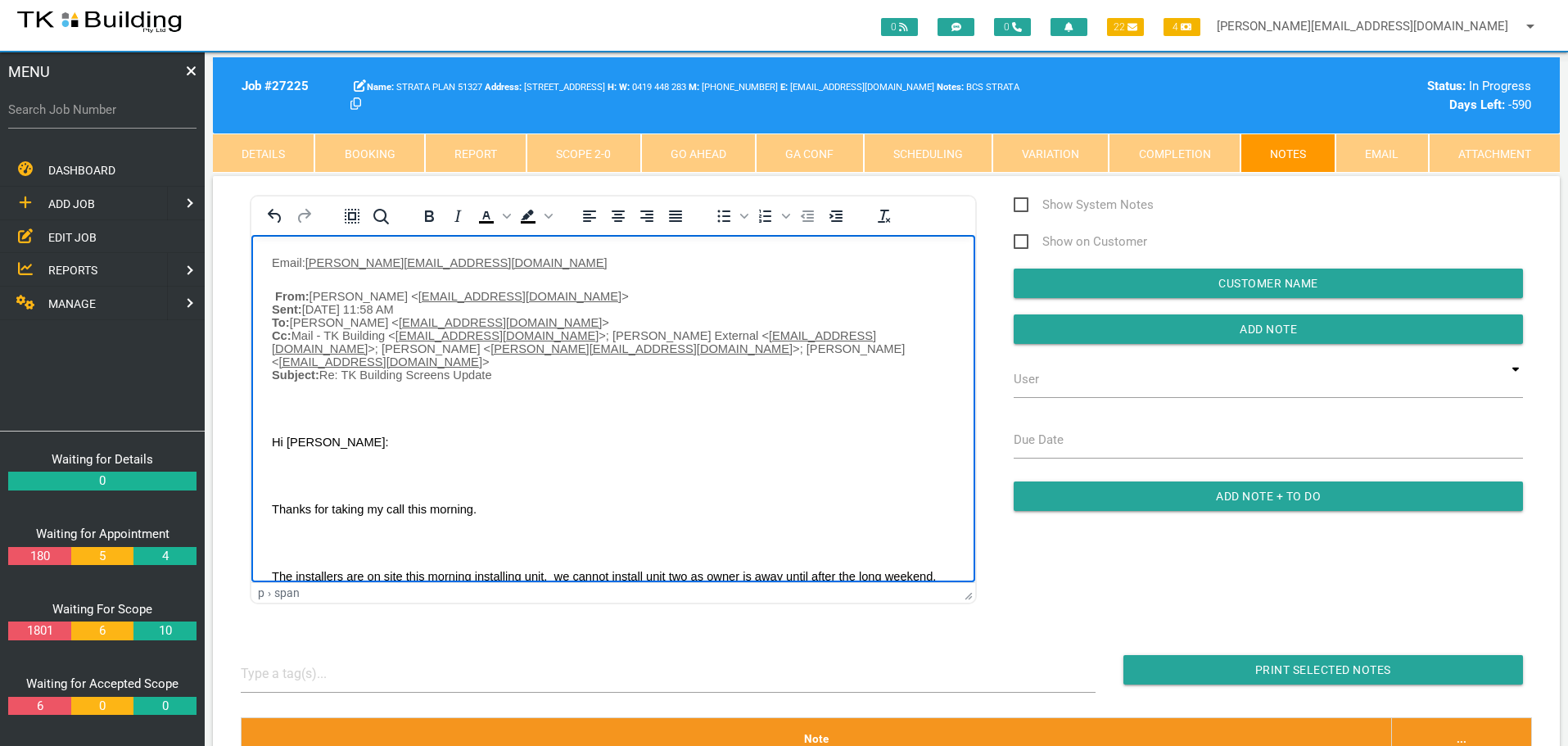
scroll to position [327, 0]
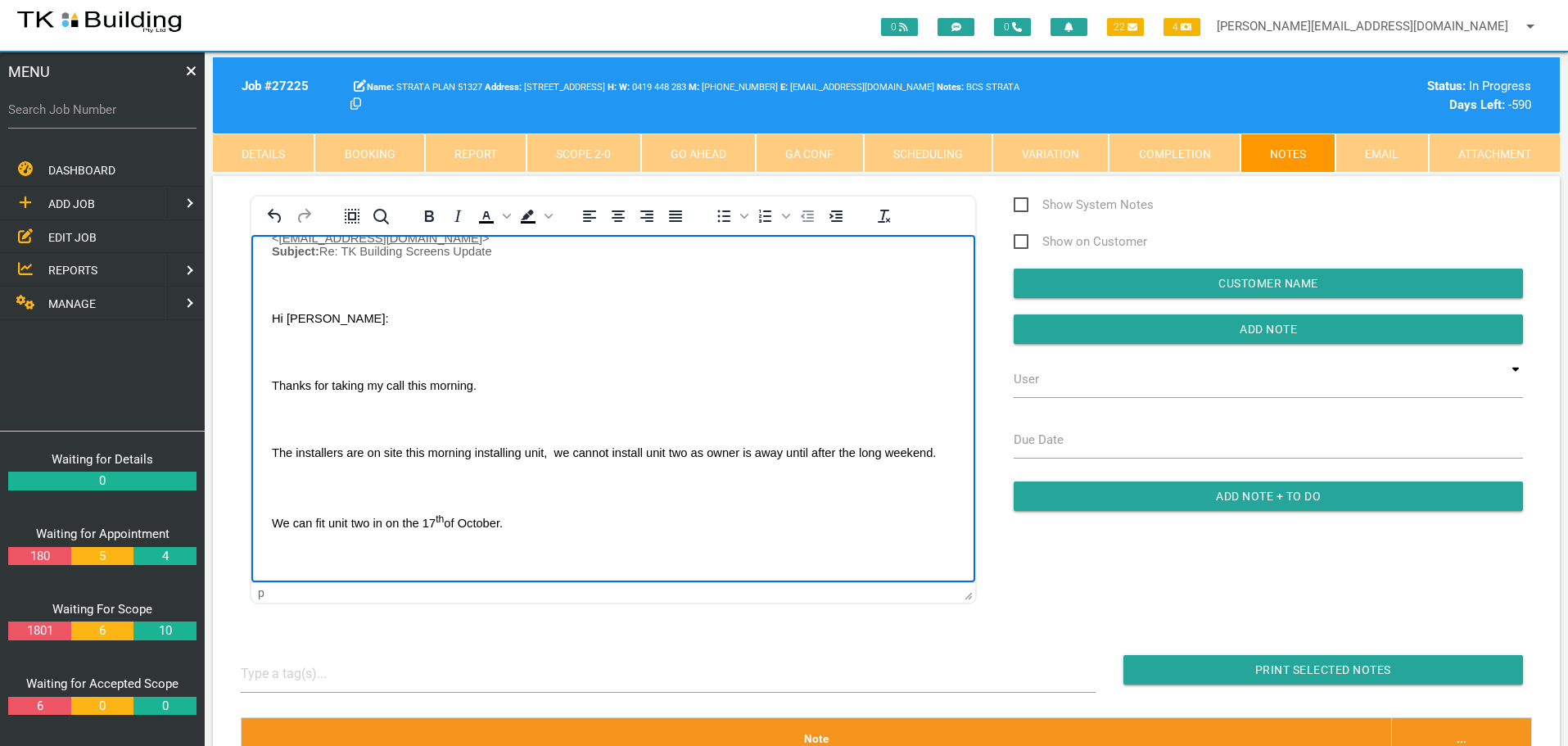
click at [286, 278] on p "Rich Text Area. Press ALT-0 for help." at bounding box center [613, 284] width 683 height 13
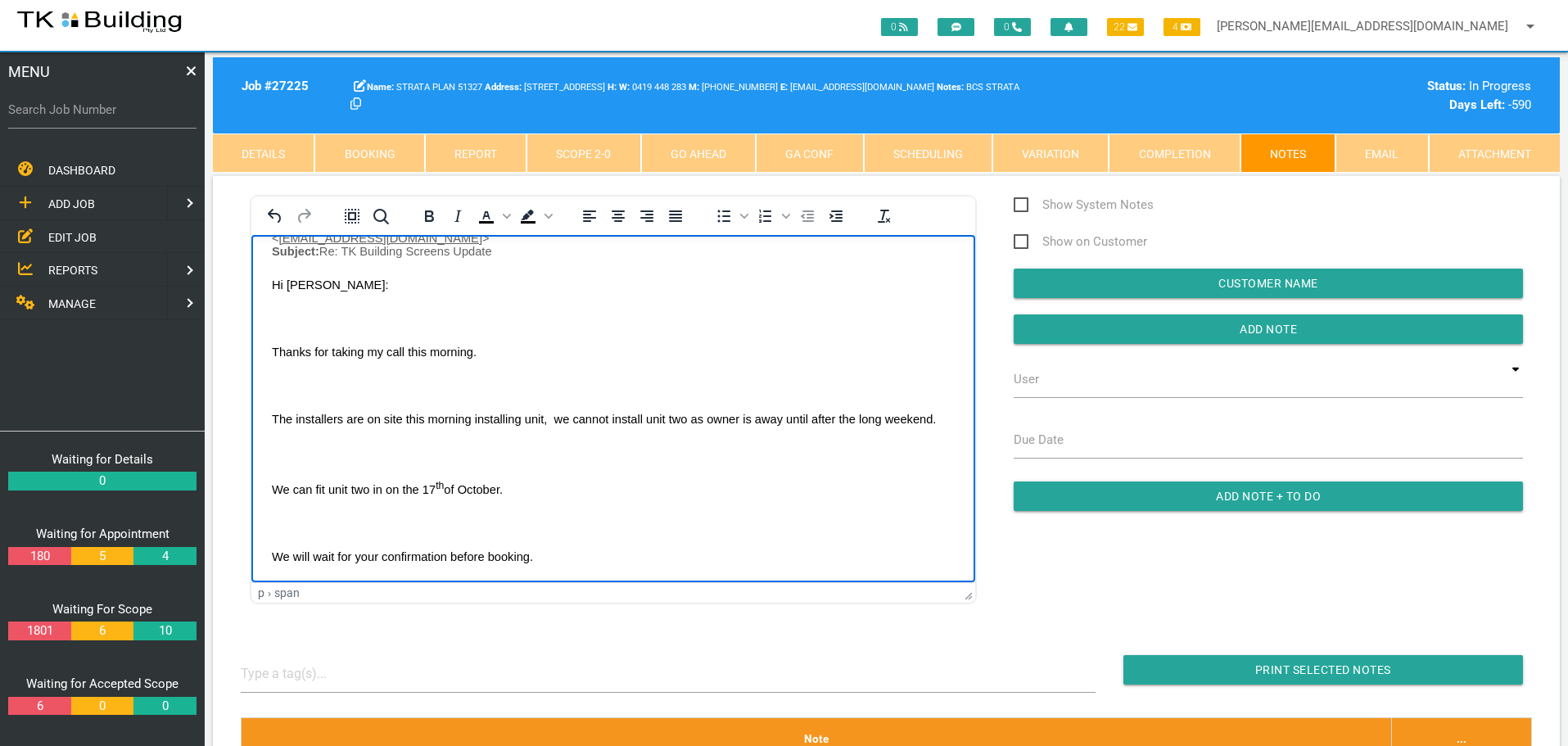
click at [290, 311] on p "Rich Text Area. Press ALT-0 for help." at bounding box center [613, 317] width 683 height 13
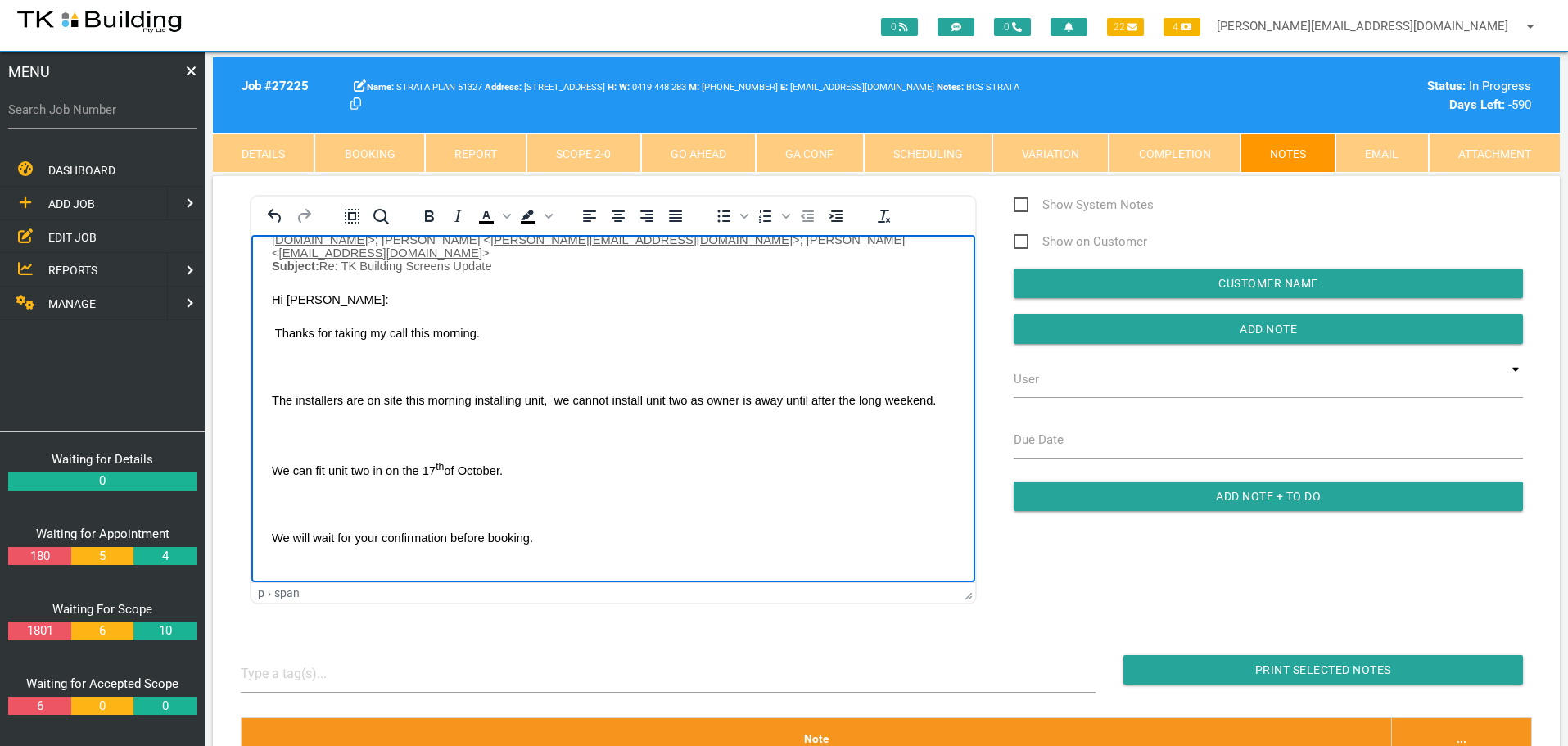
click at [288, 359] on p "Rich Text Area. Press ALT-0 for help." at bounding box center [613, 365] width 683 height 13
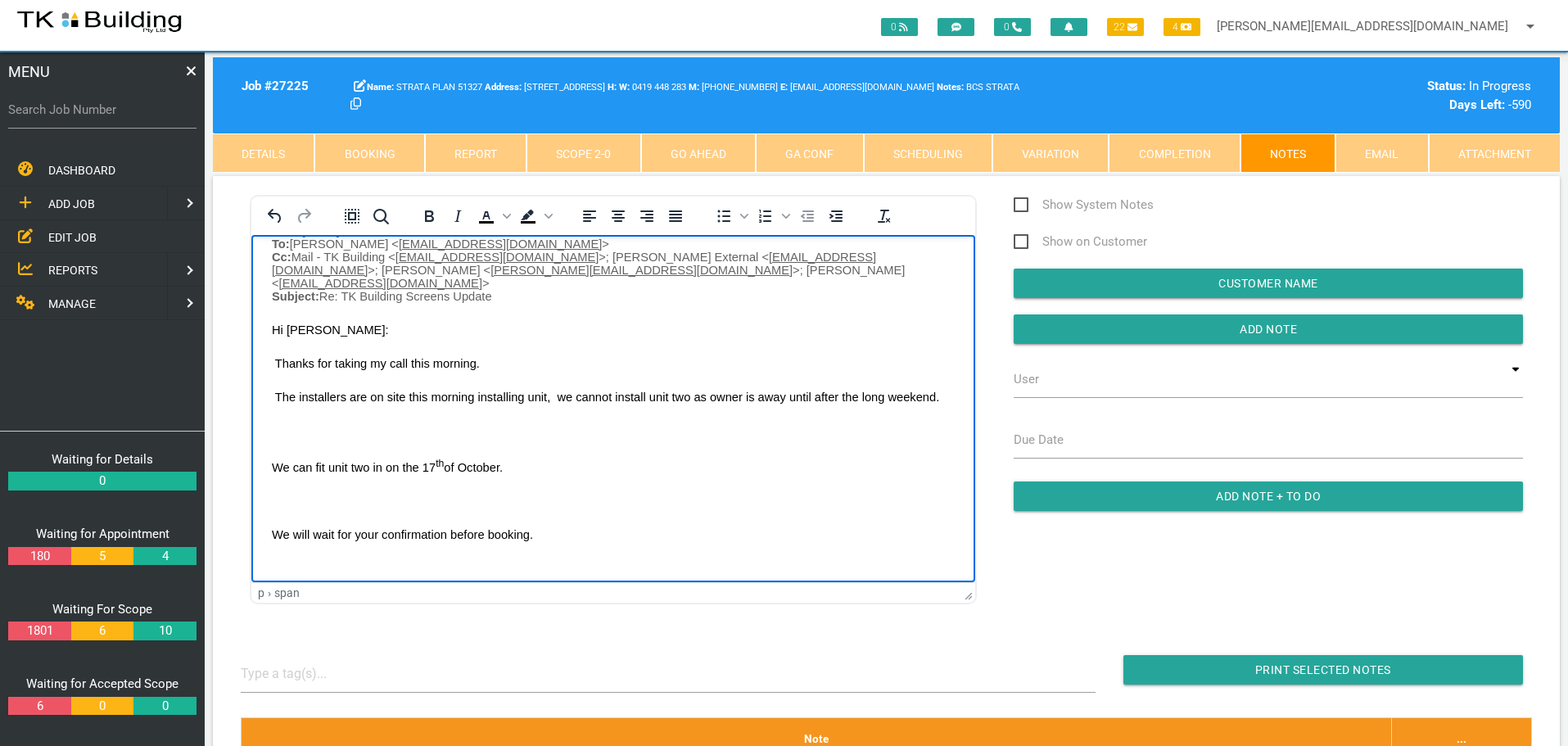
scroll to position [280, 0]
click at [277, 431] on p "Rich Text Area. Press ALT-0 for help." at bounding box center [613, 433] width 683 height 13
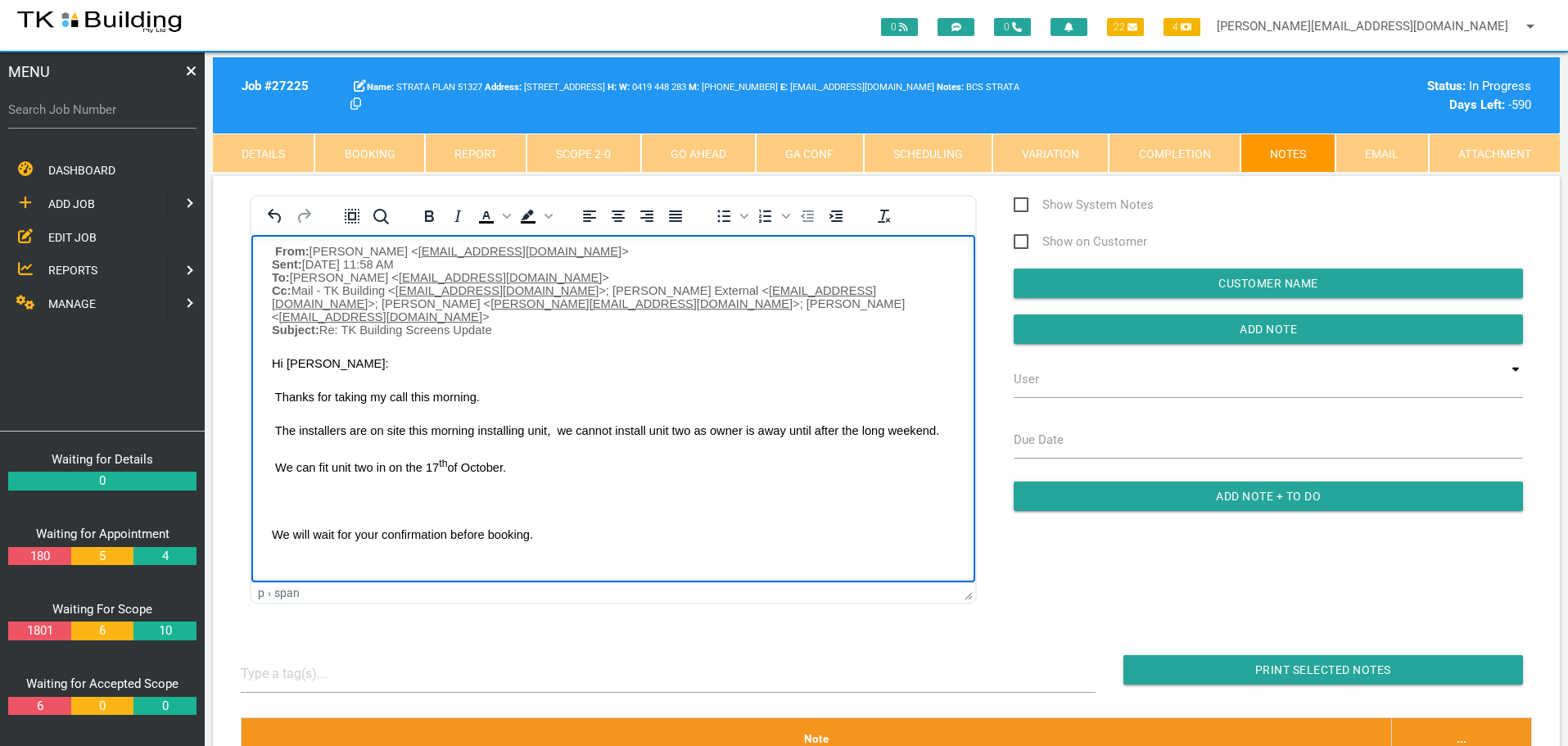
scroll to position [246, 0]
click at [296, 489] on body "Hi Warren Yes confirming Friday 17 th October at 7.30 for Unit 2, 48 Zaara St, …" at bounding box center [613, 296] width 723 height 576
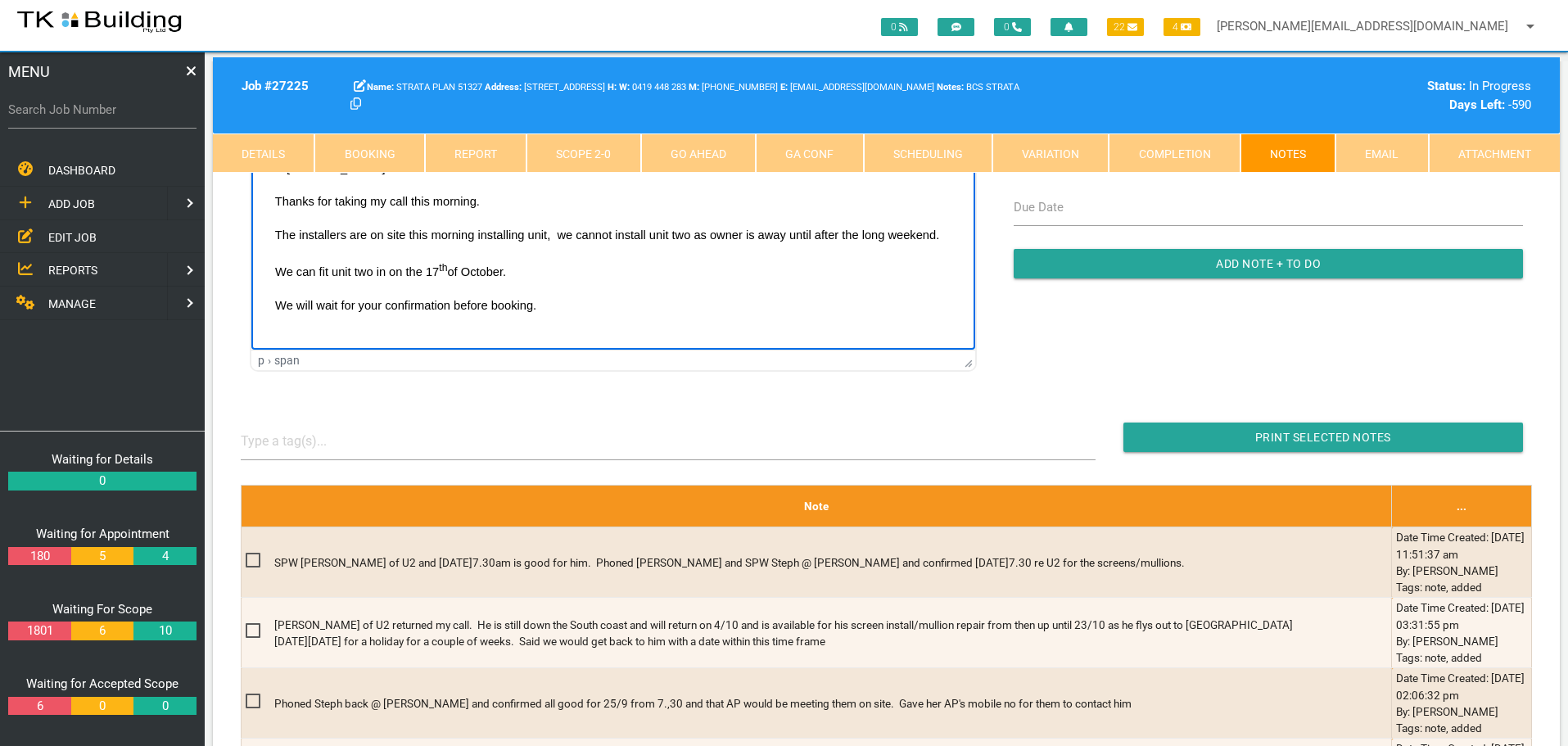
scroll to position [82, 0]
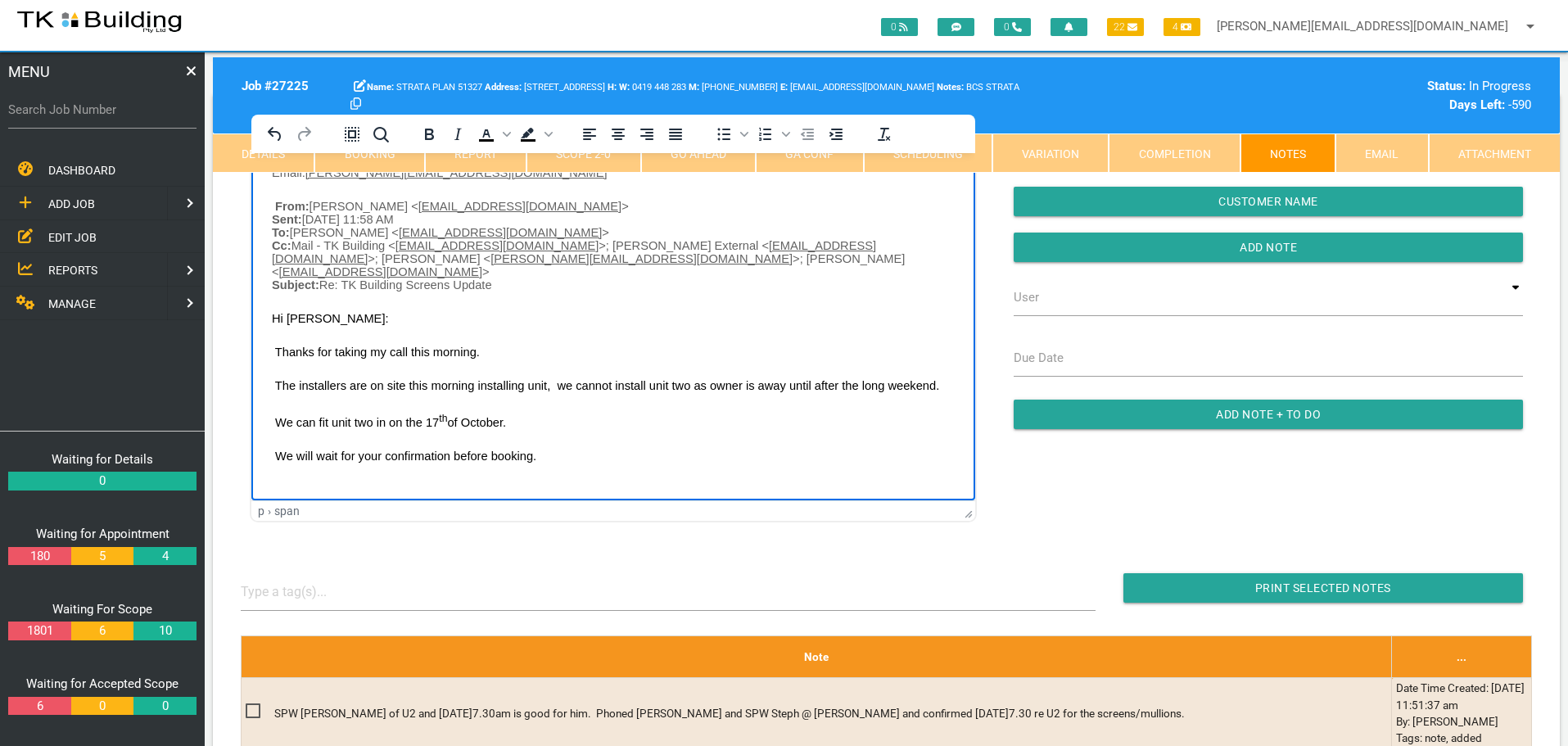
click at [548, 450] on p "We will wait for your confirmation before booking." at bounding box center [613, 454] width 683 height 13
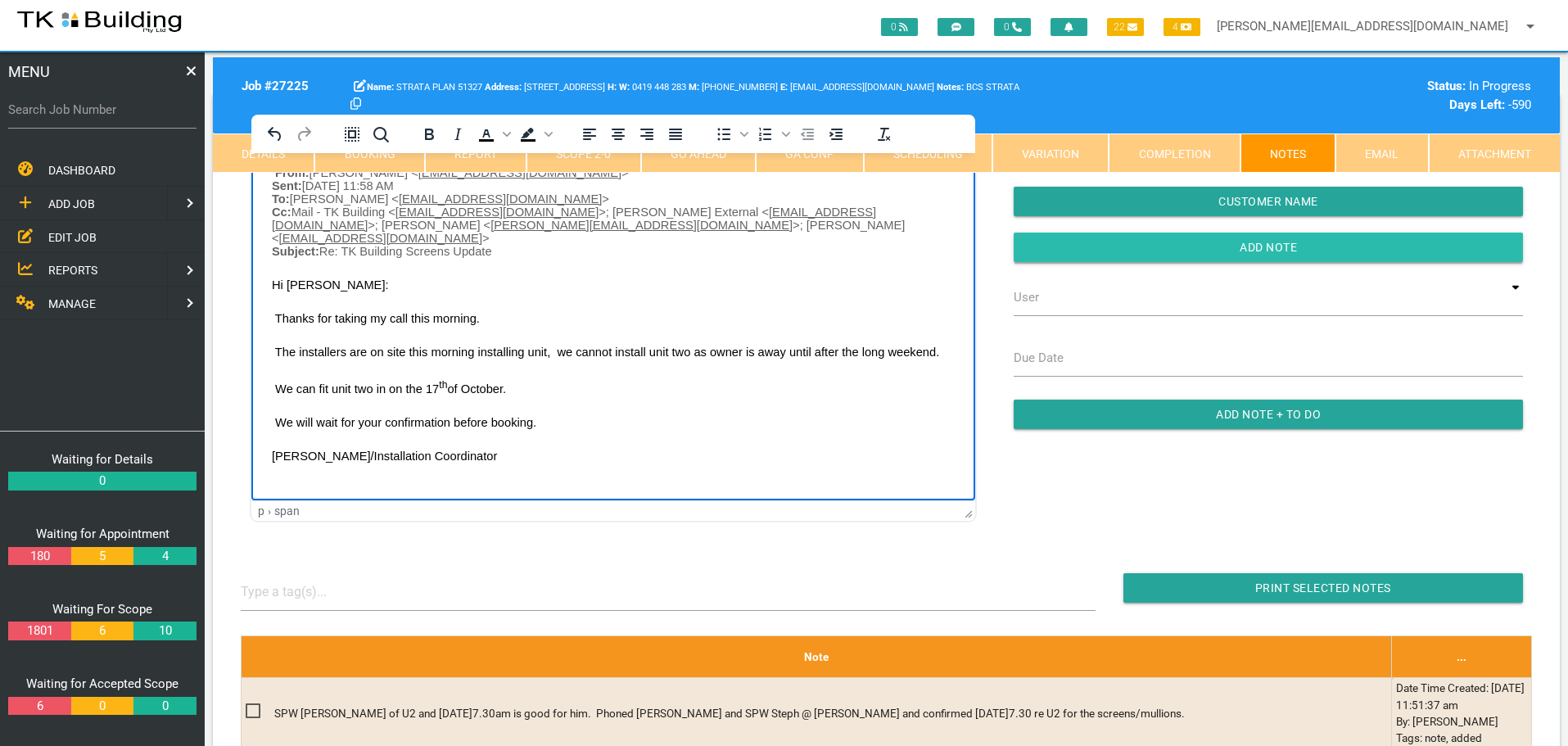
click at [1052, 248] on input "Add Note" at bounding box center [1268, 248] width 509 height 29
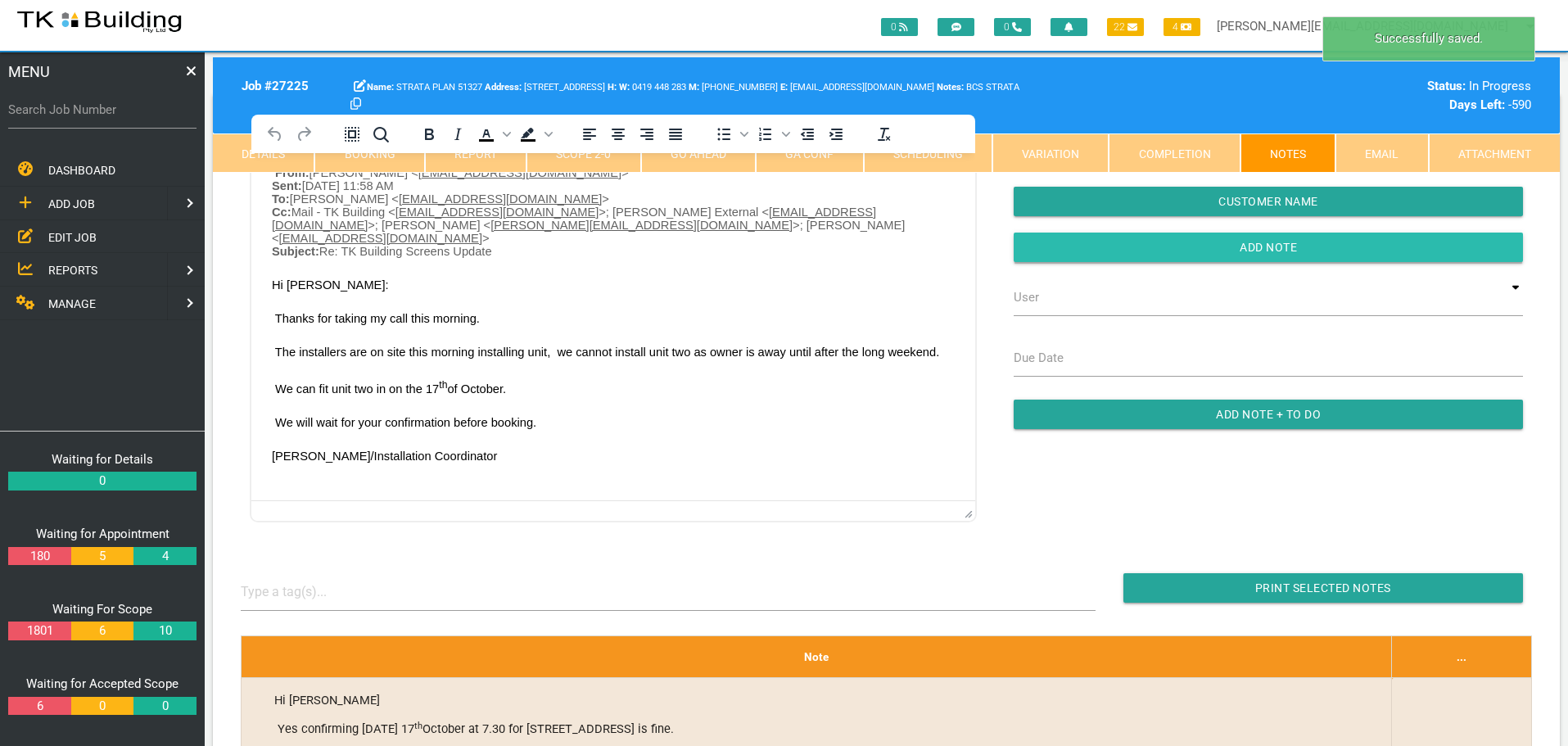
scroll to position [0, 0]
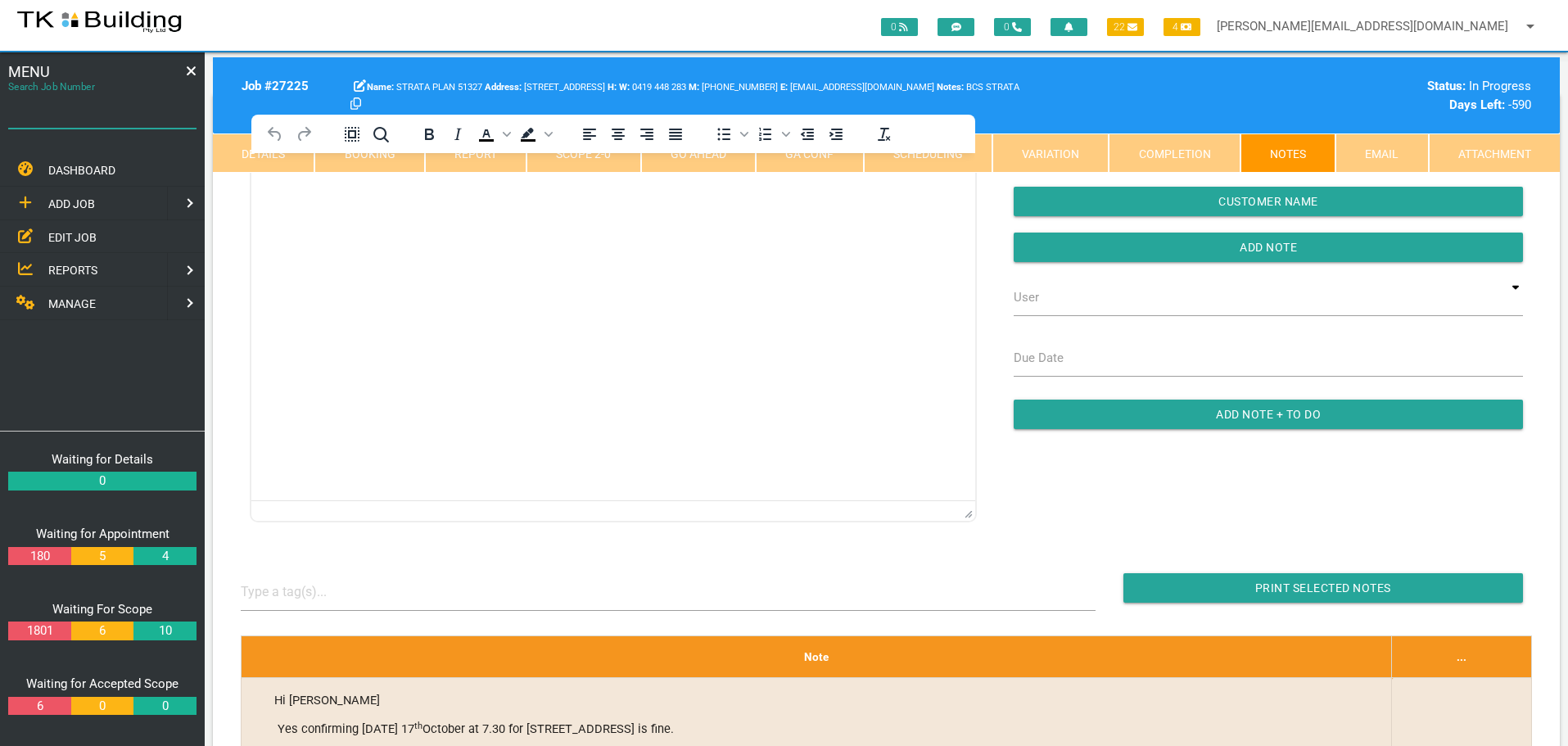
click at [51, 121] on input "Search Job Number" at bounding box center [102, 110] width 189 height 38
type input "26879"
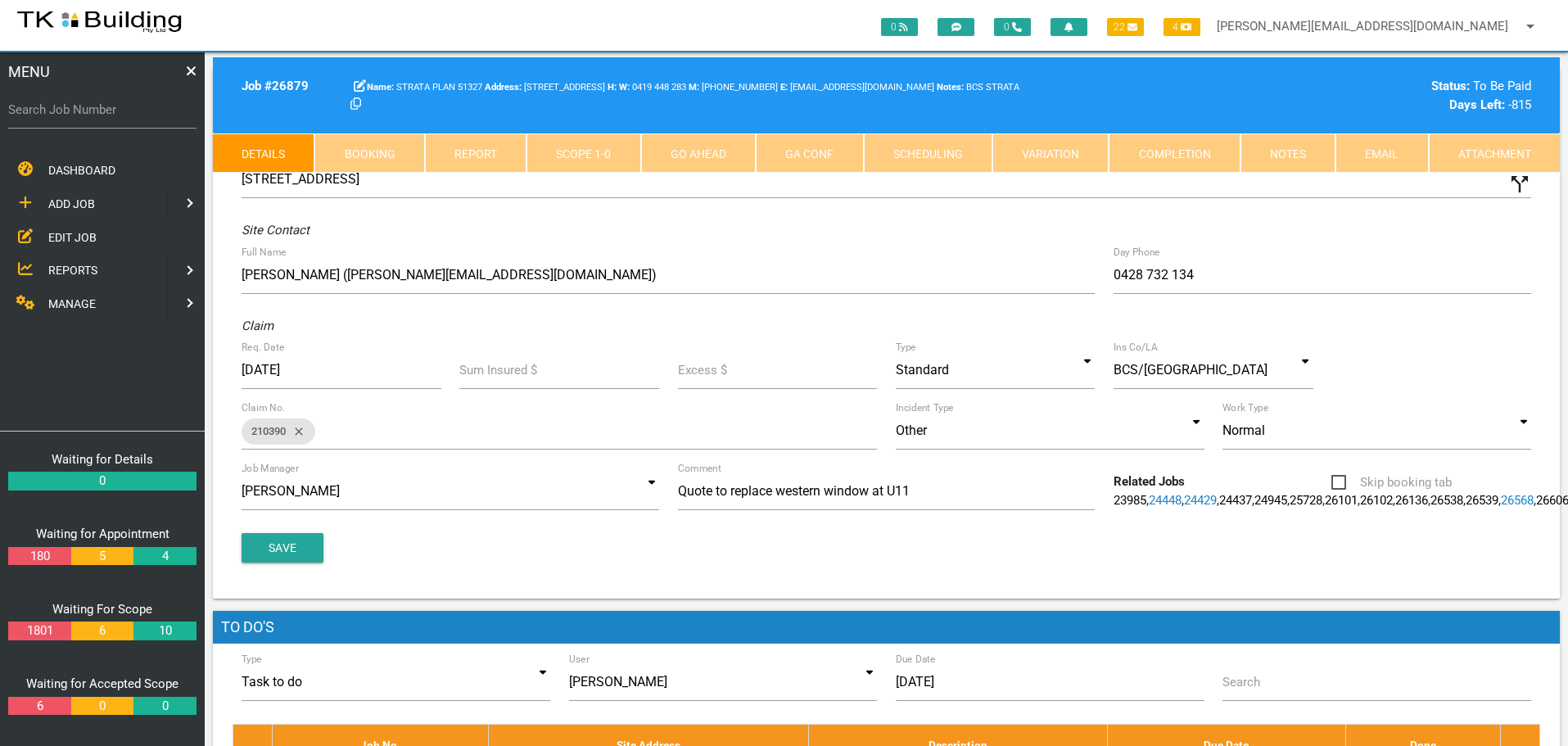
click at [1291, 154] on link "Notes" at bounding box center [1288, 152] width 95 height 39
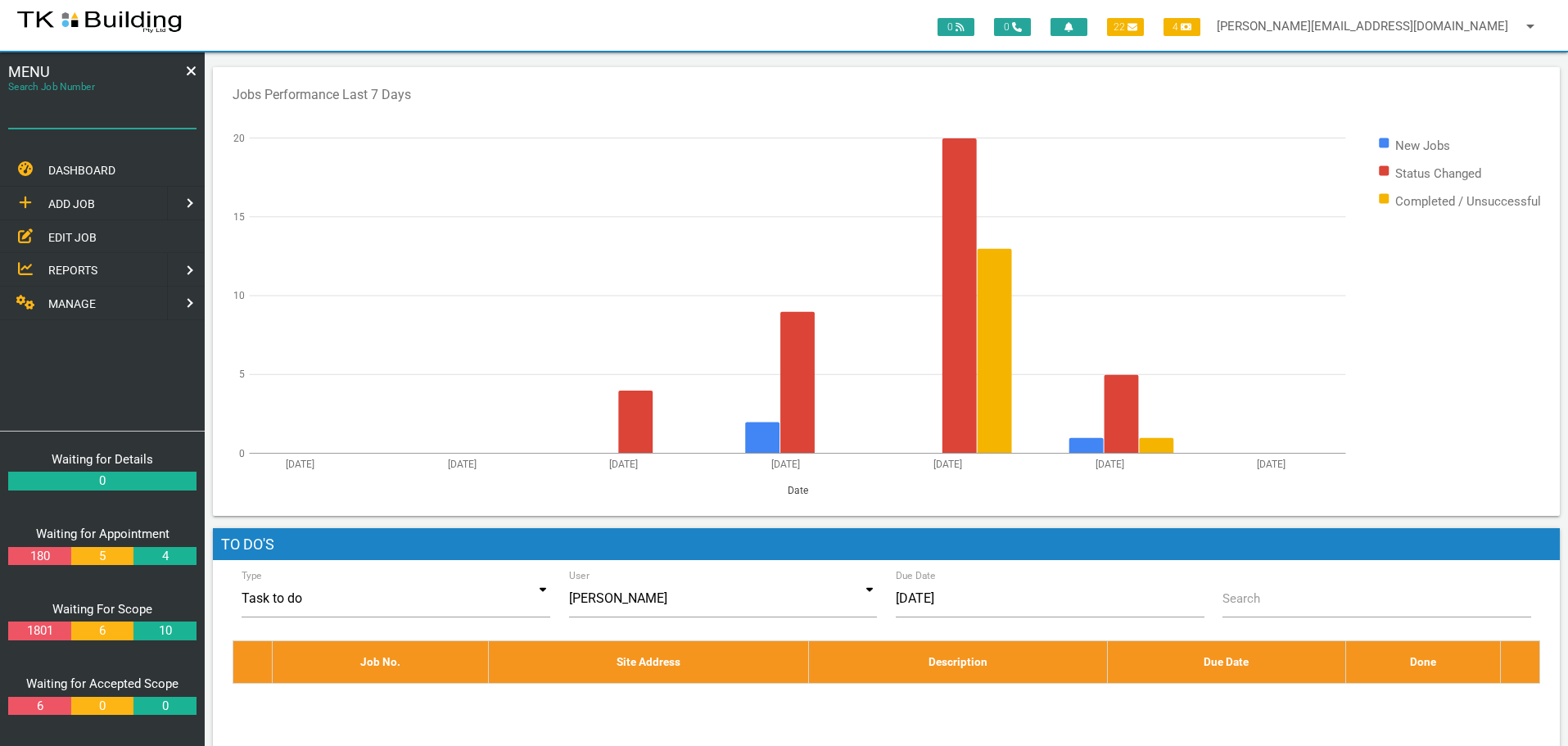
click at [119, 124] on input "Search Job Number" at bounding box center [102, 110] width 189 height 38
type input "28149"
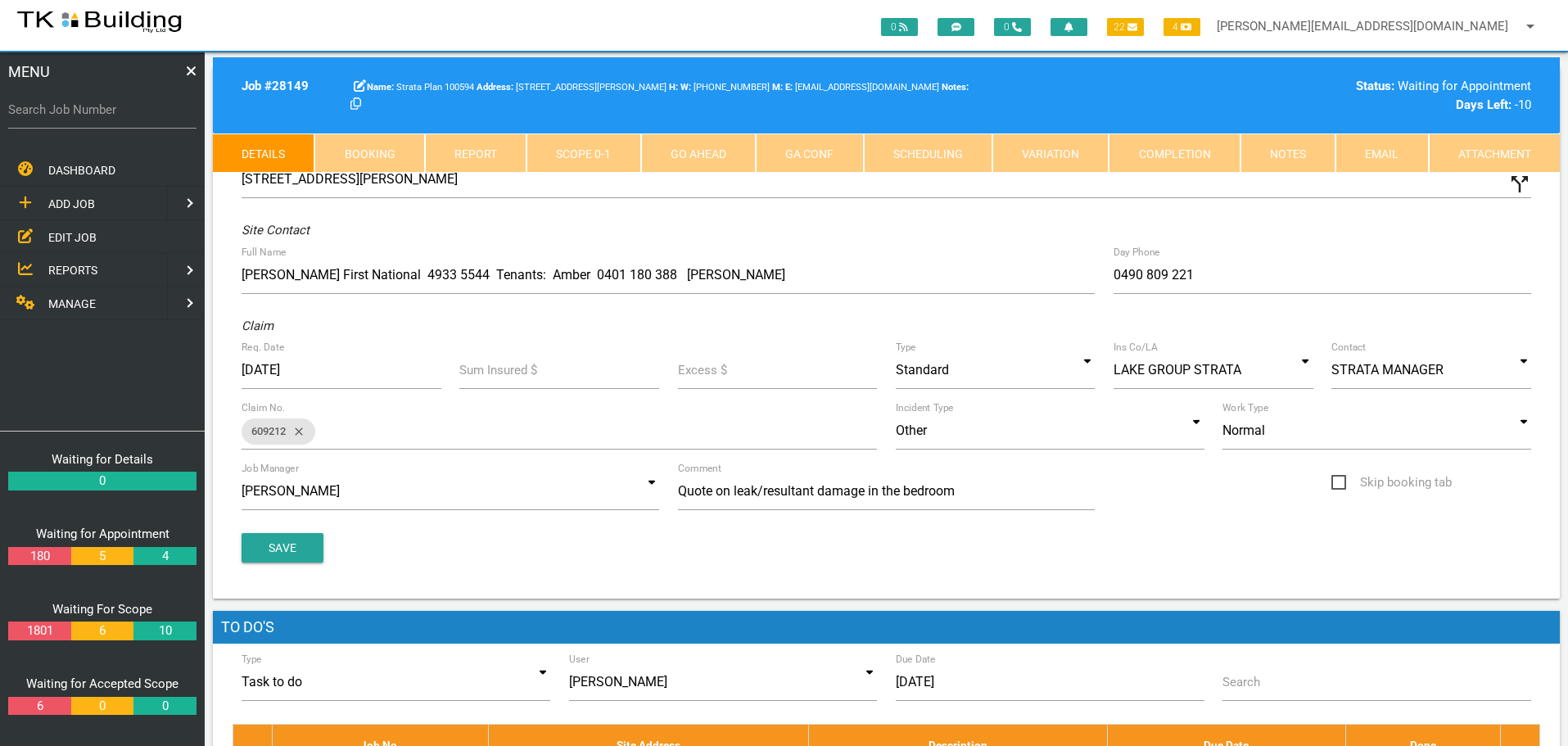
click at [1298, 147] on link "Notes" at bounding box center [1288, 152] width 95 height 39
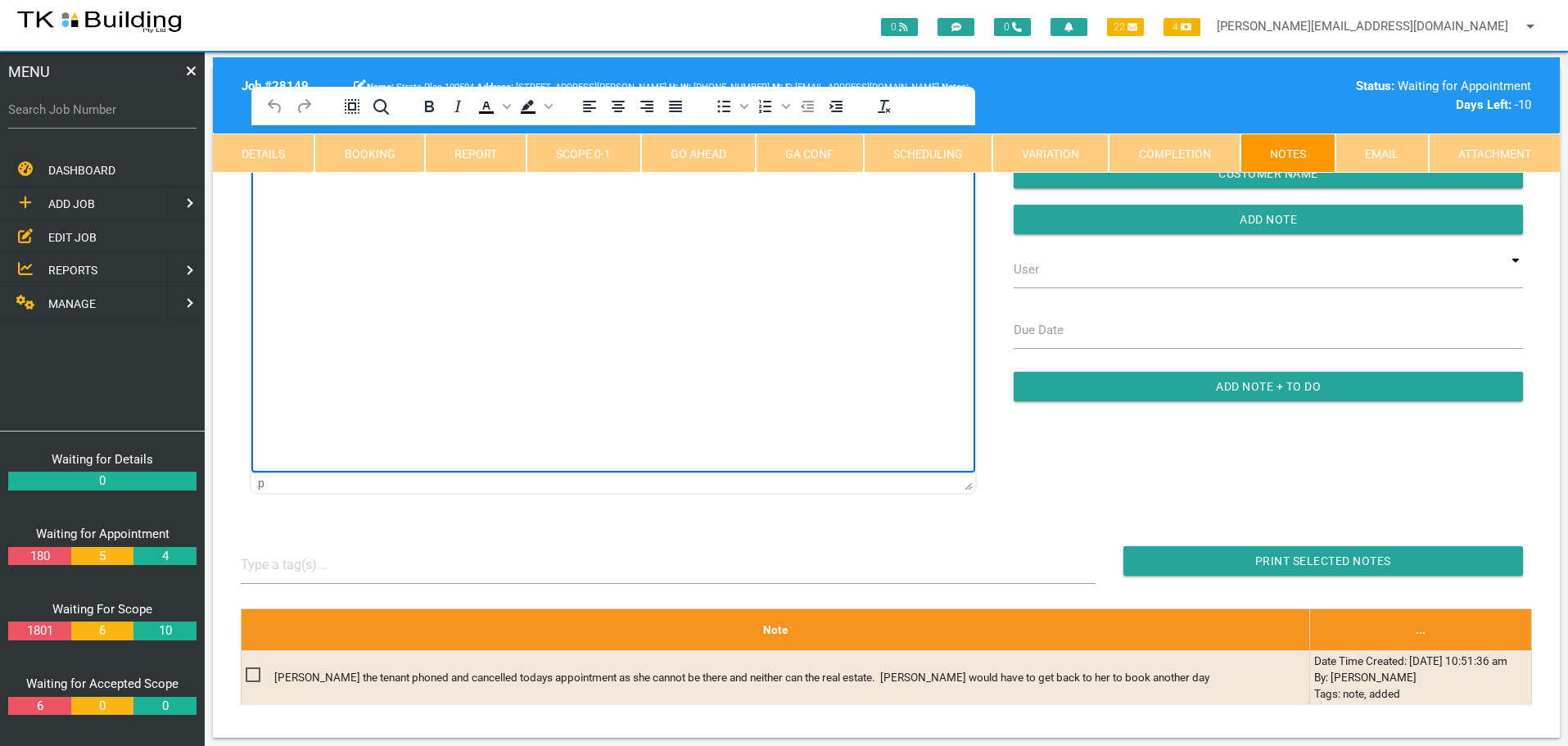
click at [311, 200] on html at bounding box center [613, 163] width 723 height 74
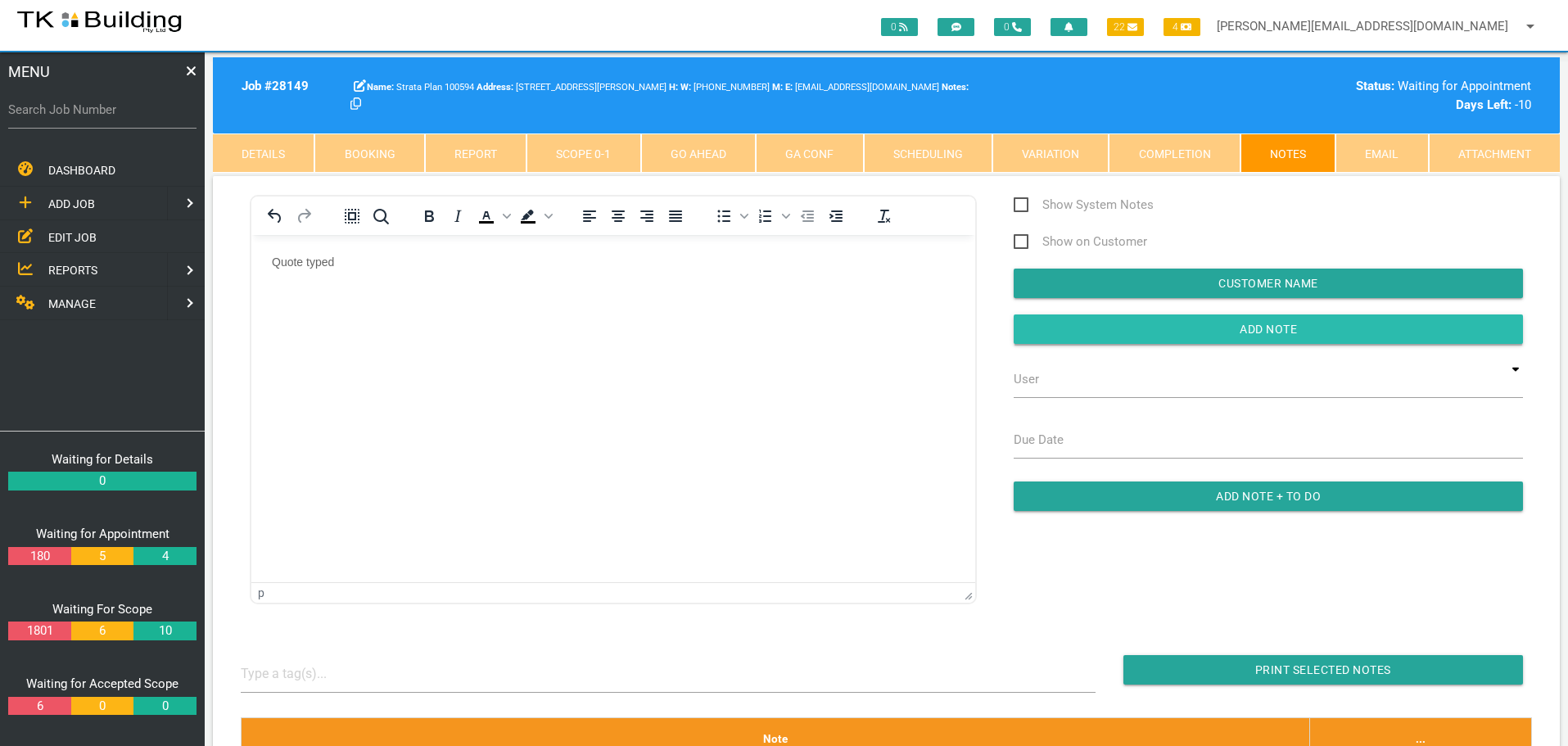
click at [1145, 328] on input "button" at bounding box center [1268, 329] width 509 height 29
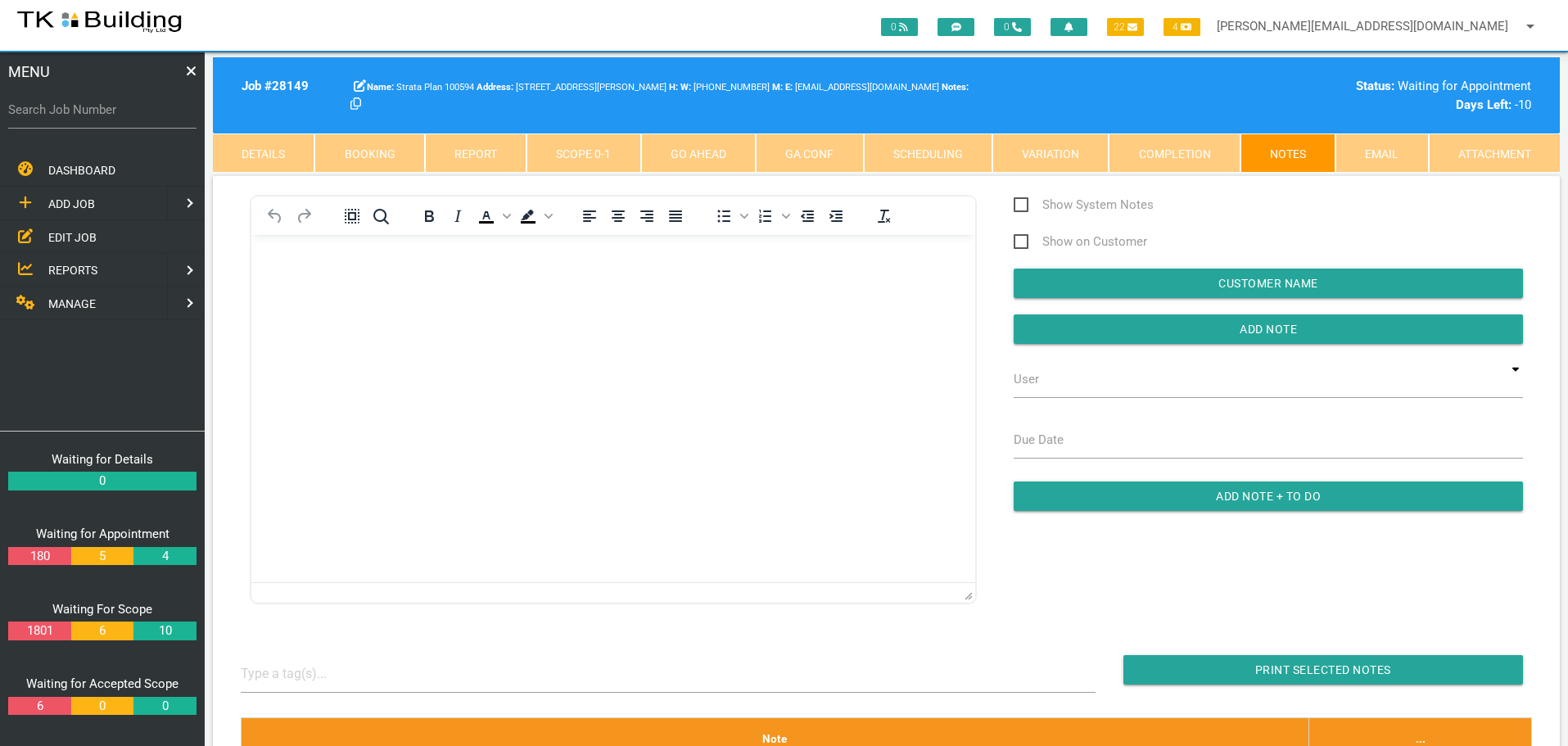
click at [99, 110] on label "Search Job Number" at bounding box center [102, 110] width 189 height 19
click at [99, 110] on input "Search Job Number" at bounding box center [102, 110] width 189 height 38
type input "27767"
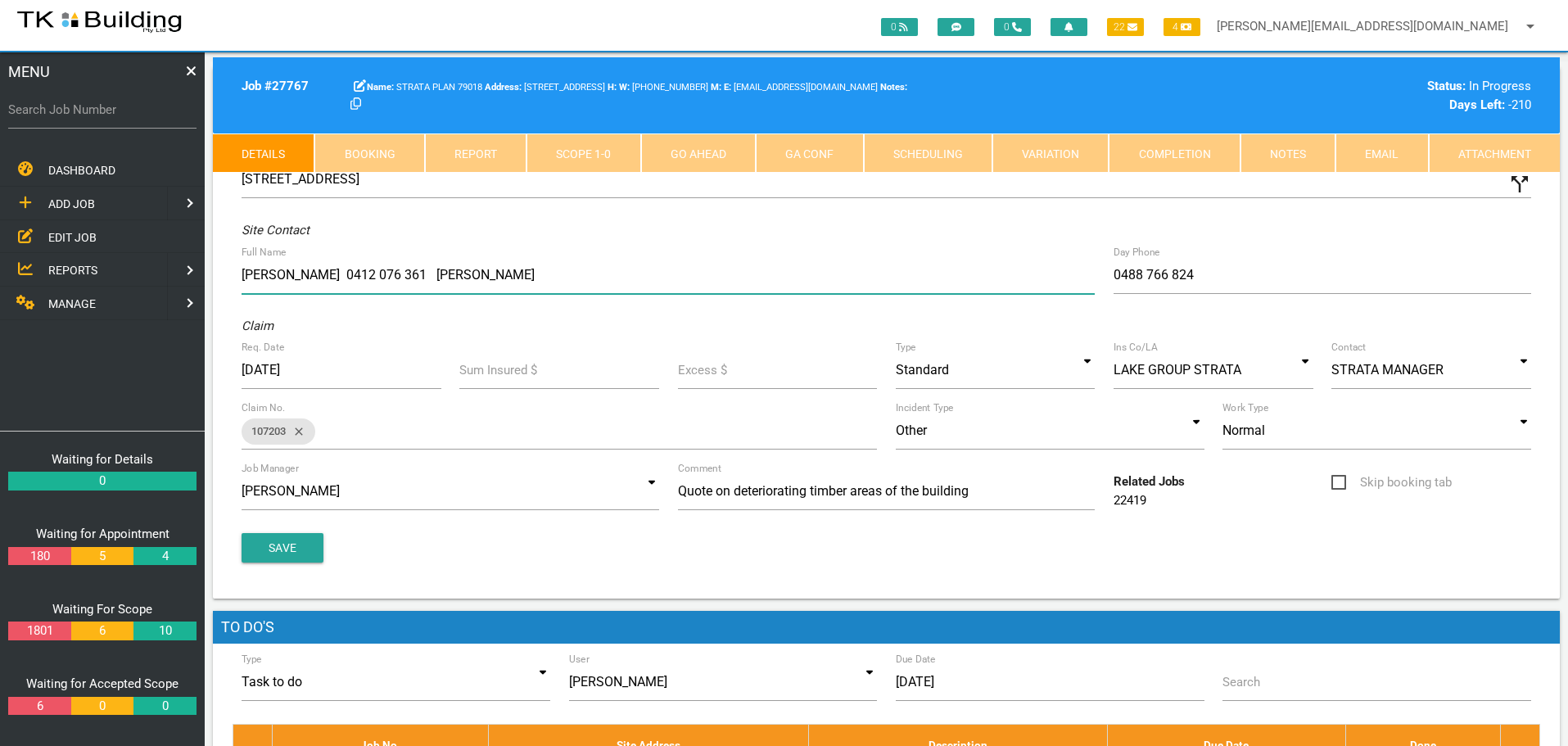
click at [247, 274] on input "[PERSON_NAME] 0412 076 361 [PERSON_NAME]" at bounding box center [668, 275] width 853 height 38
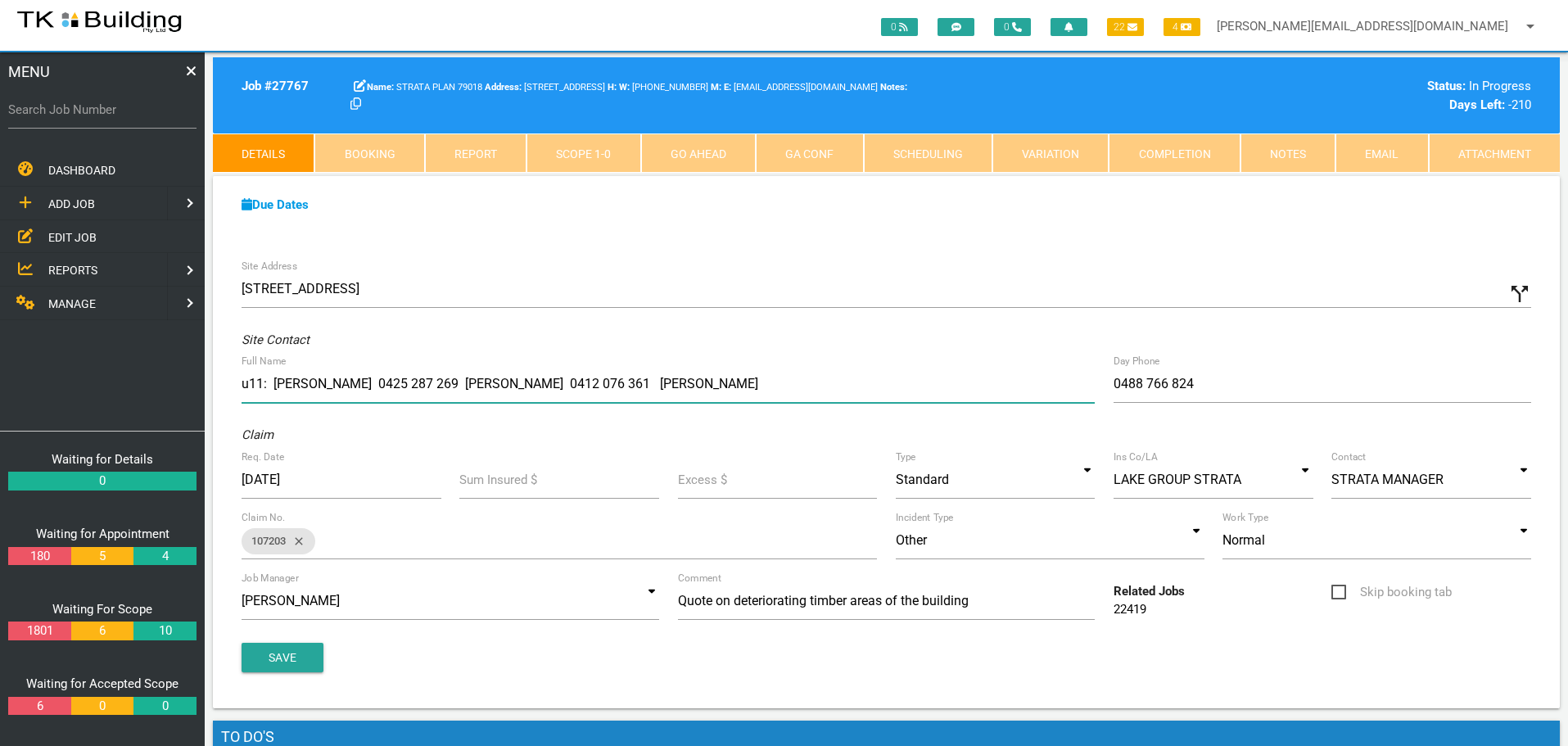
click at [245, 382] on input "u11: [PERSON_NAME] 0425 287 269 [PERSON_NAME] 0412 076 361 [PERSON_NAME]" at bounding box center [668, 384] width 853 height 38
click at [275, 383] on input "U11: [PERSON_NAME] 0425 287 269 [PERSON_NAME] 0412 076 361 [PERSON_NAME]" at bounding box center [668, 384] width 853 height 38
click at [409, 384] on input "U11: [PERSON_NAME] 0425 287 269 [PERSON_NAME] 0412 076 361 [PERSON_NAME]" at bounding box center [668, 384] width 853 height 38
type input "U11: [PERSON_NAME] 0425 287 269 [PERSON_NAME] 0412 076 361 [PERSON_NAME]"
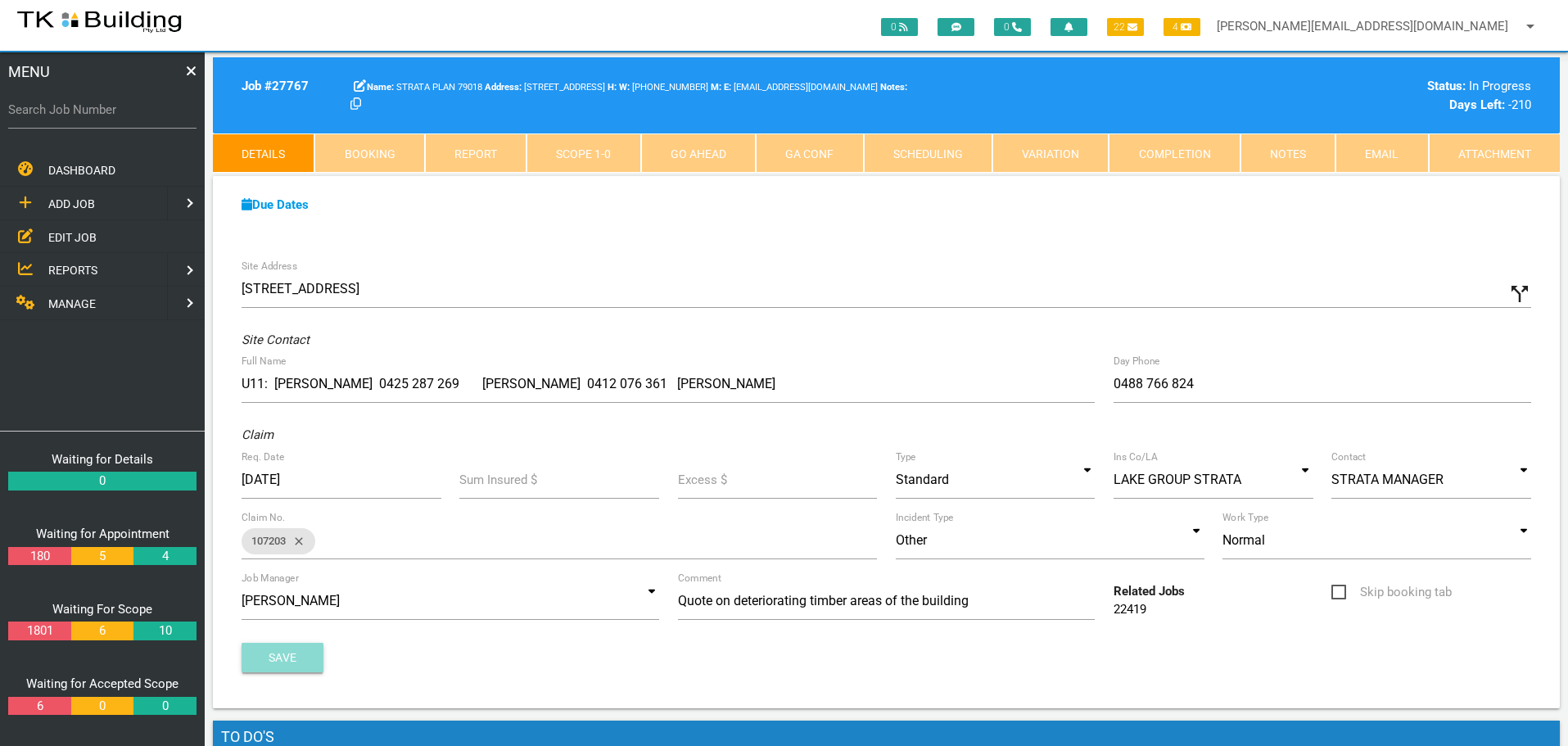
click at [280, 655] on button "Save" at bounding box center [282, 658] width 82 height 29
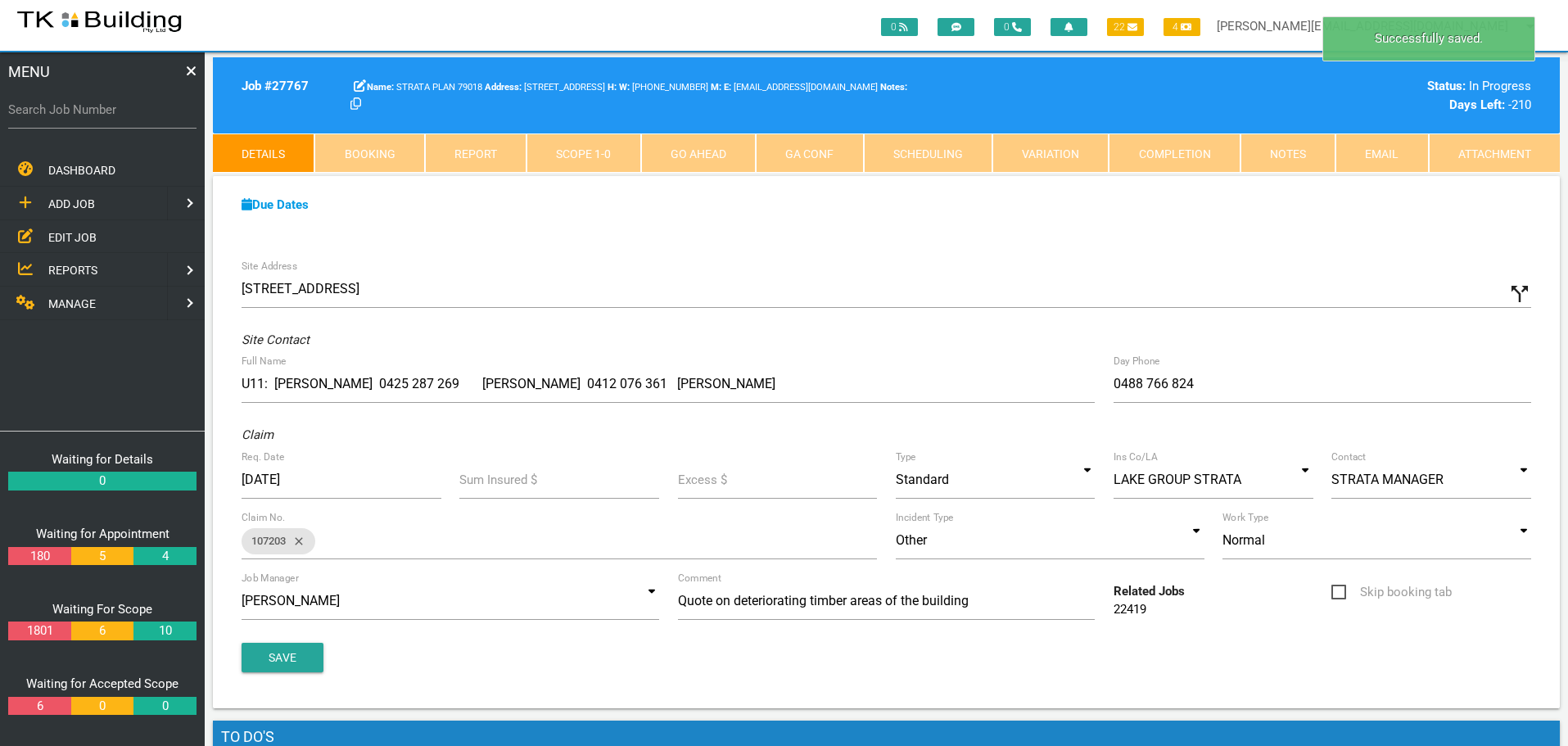
click at [1288, 149] on link "Notes" at bounding box center [1288, 152] width 95 height 39
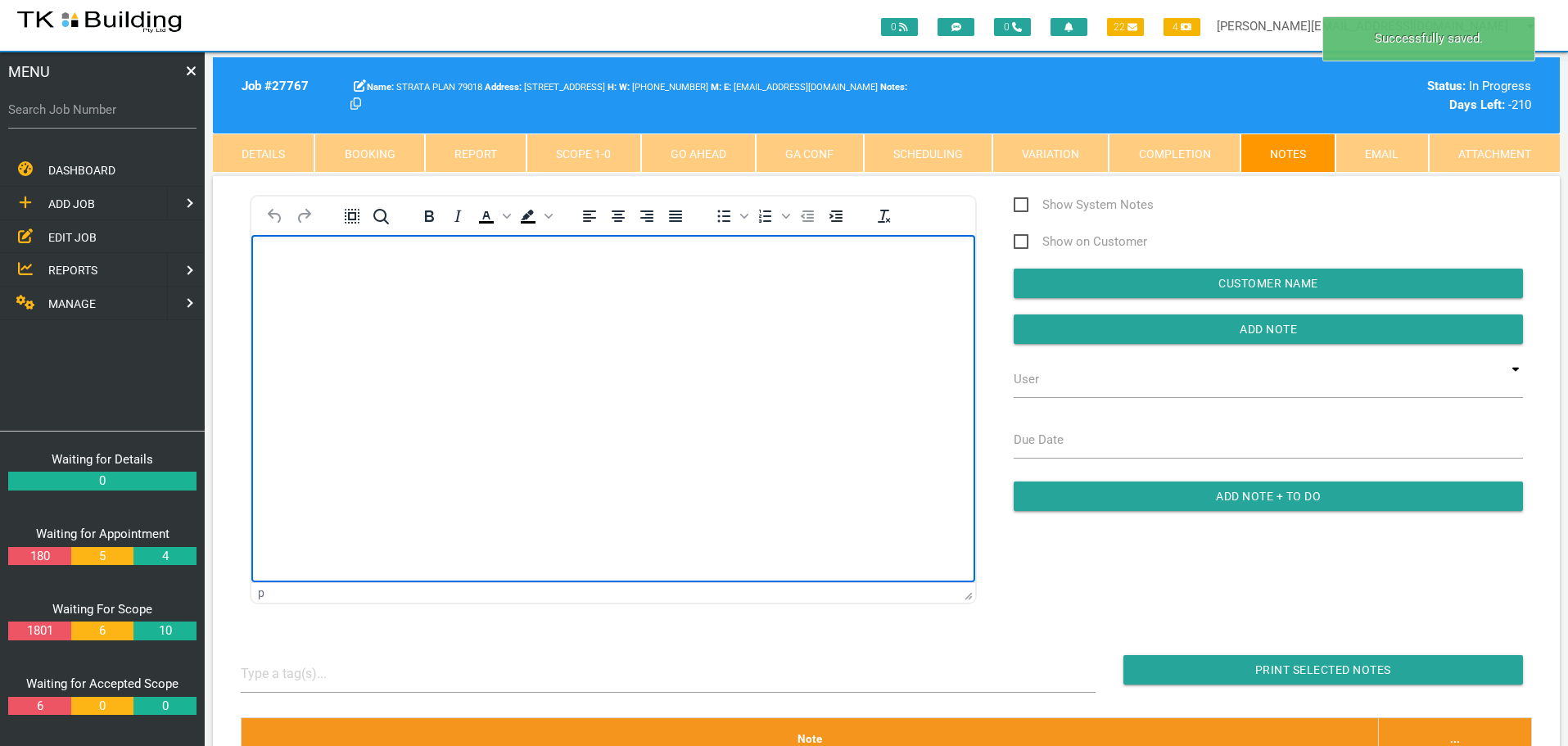
click at [279, 273] on body "Rich Text Area. Press ALT-0 for help." at bounding box center [613, 281] width 723 height 54
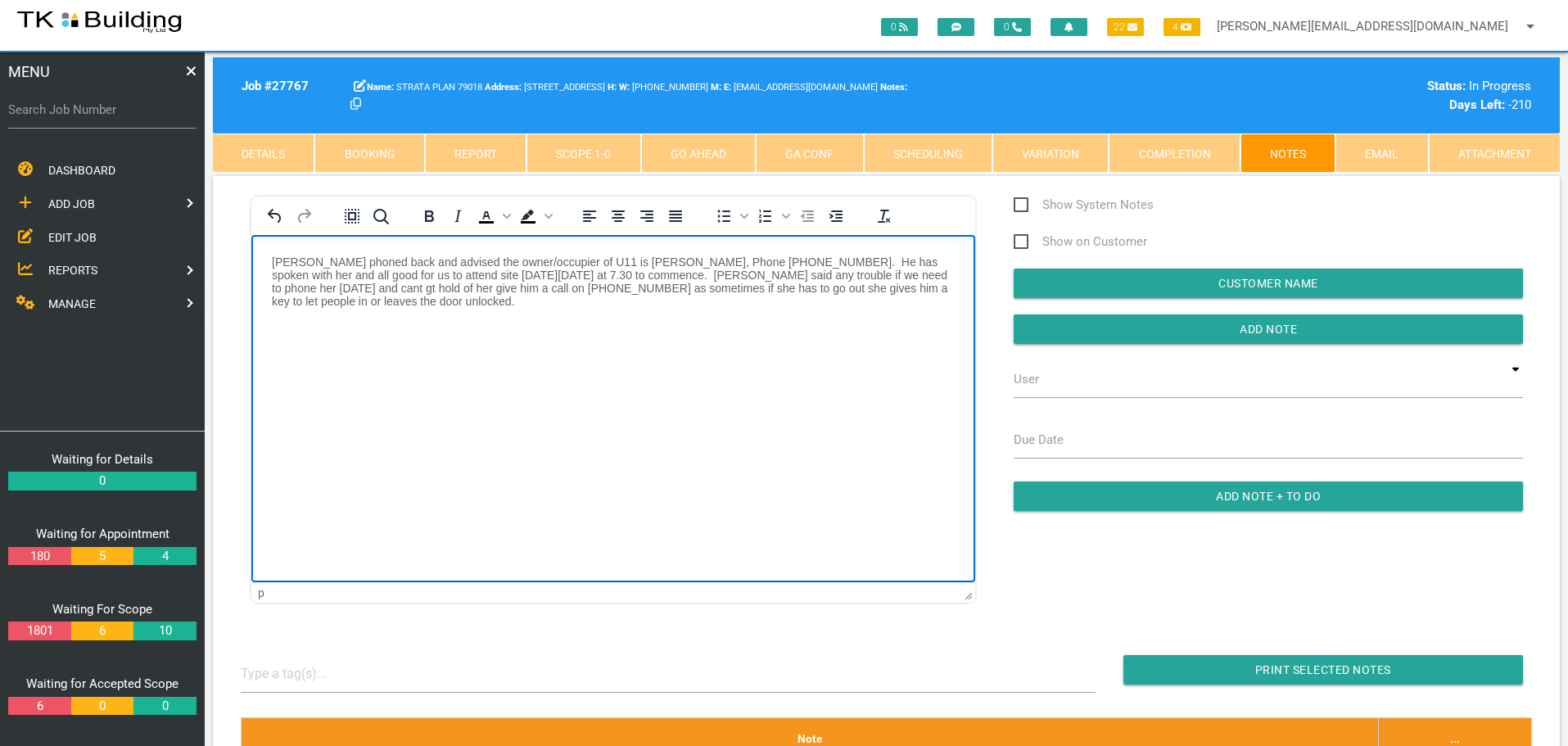
click at [924, 272] on p "[PERSON_NAME] phoned back and advised the owner/occupier of U11 is [PERSON_NAME…" at bounding box center [613, 280] width 683 height 53
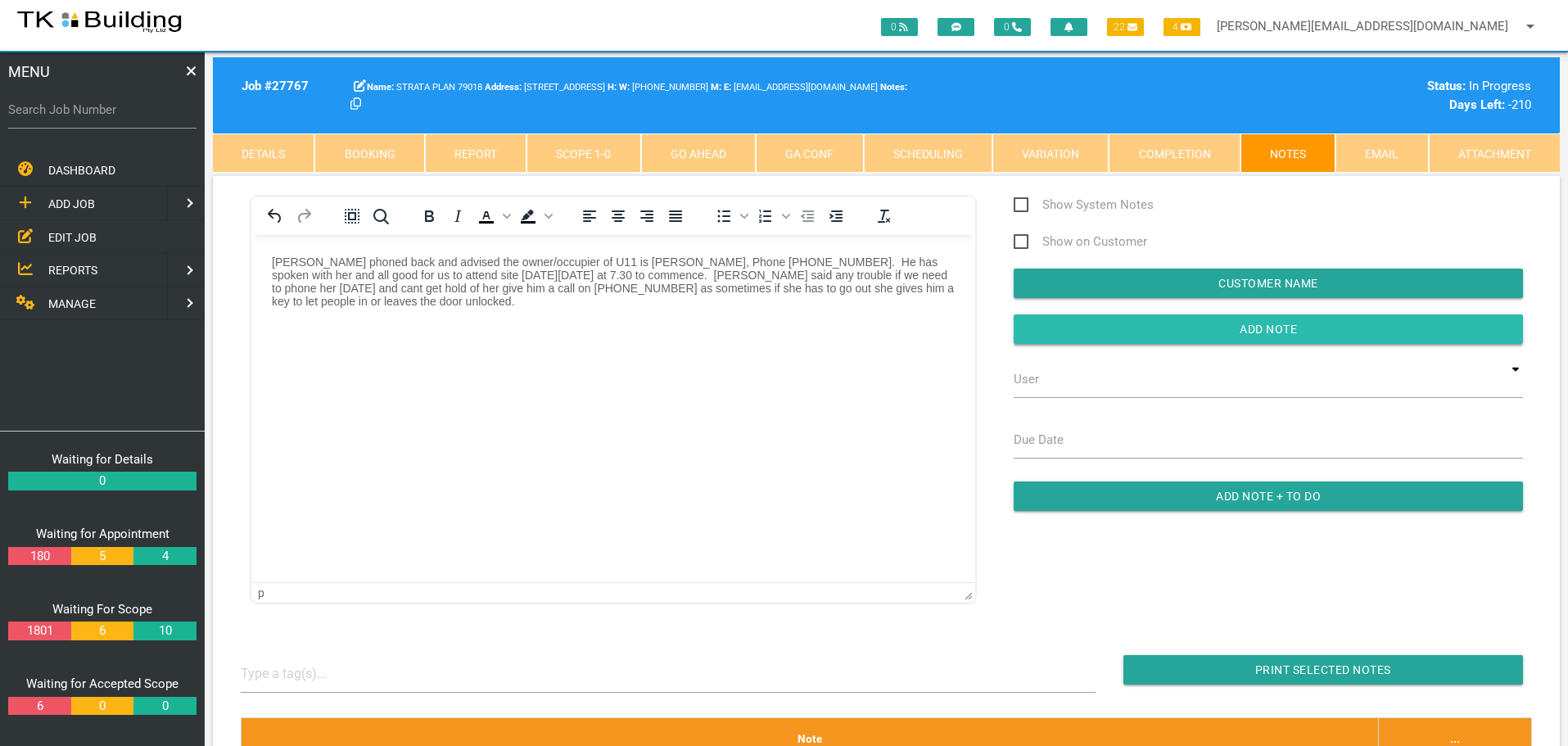
click at [1123, 316] on input "button" at bounding box center [1268, 329] width 509 height 29
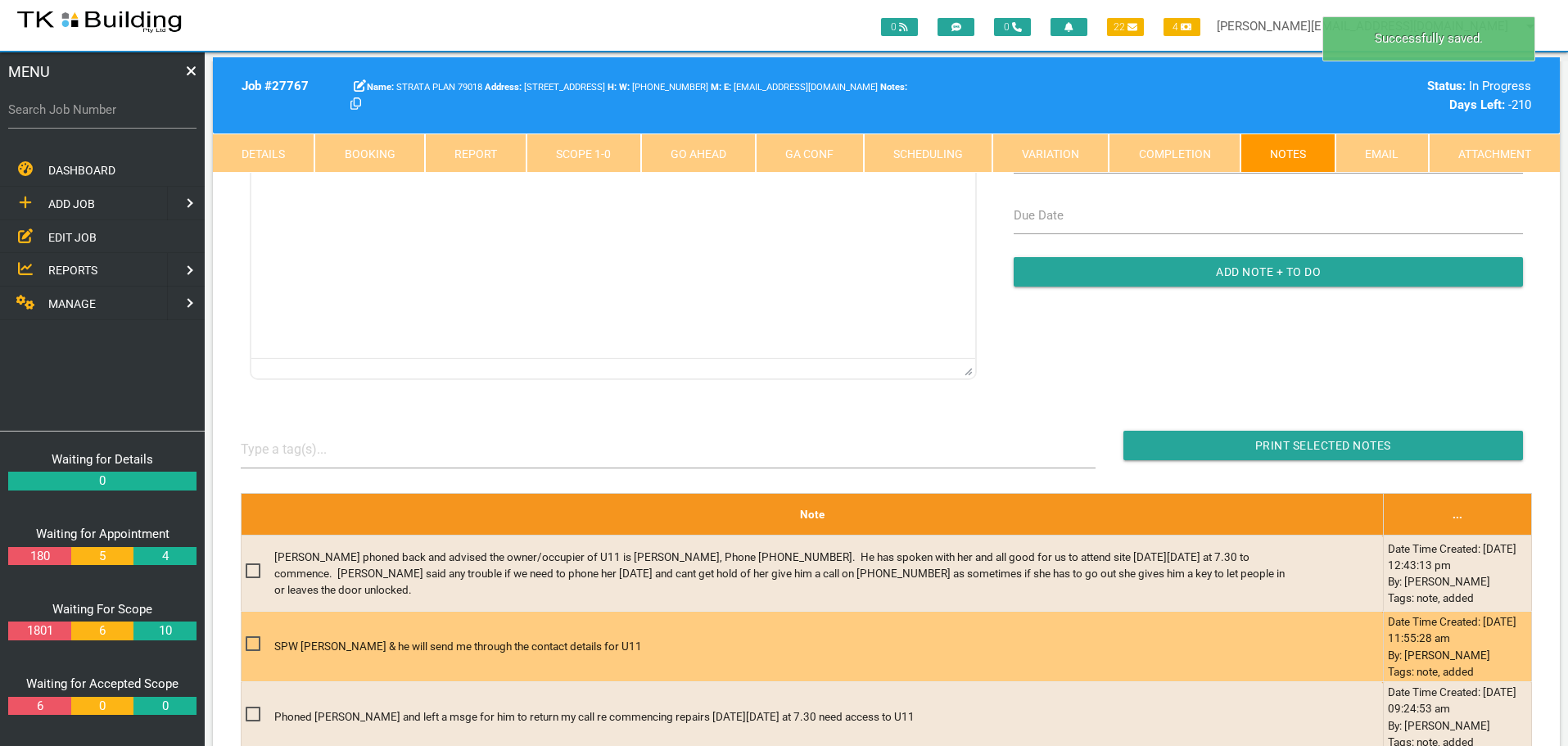
scroll to position [409, 0]
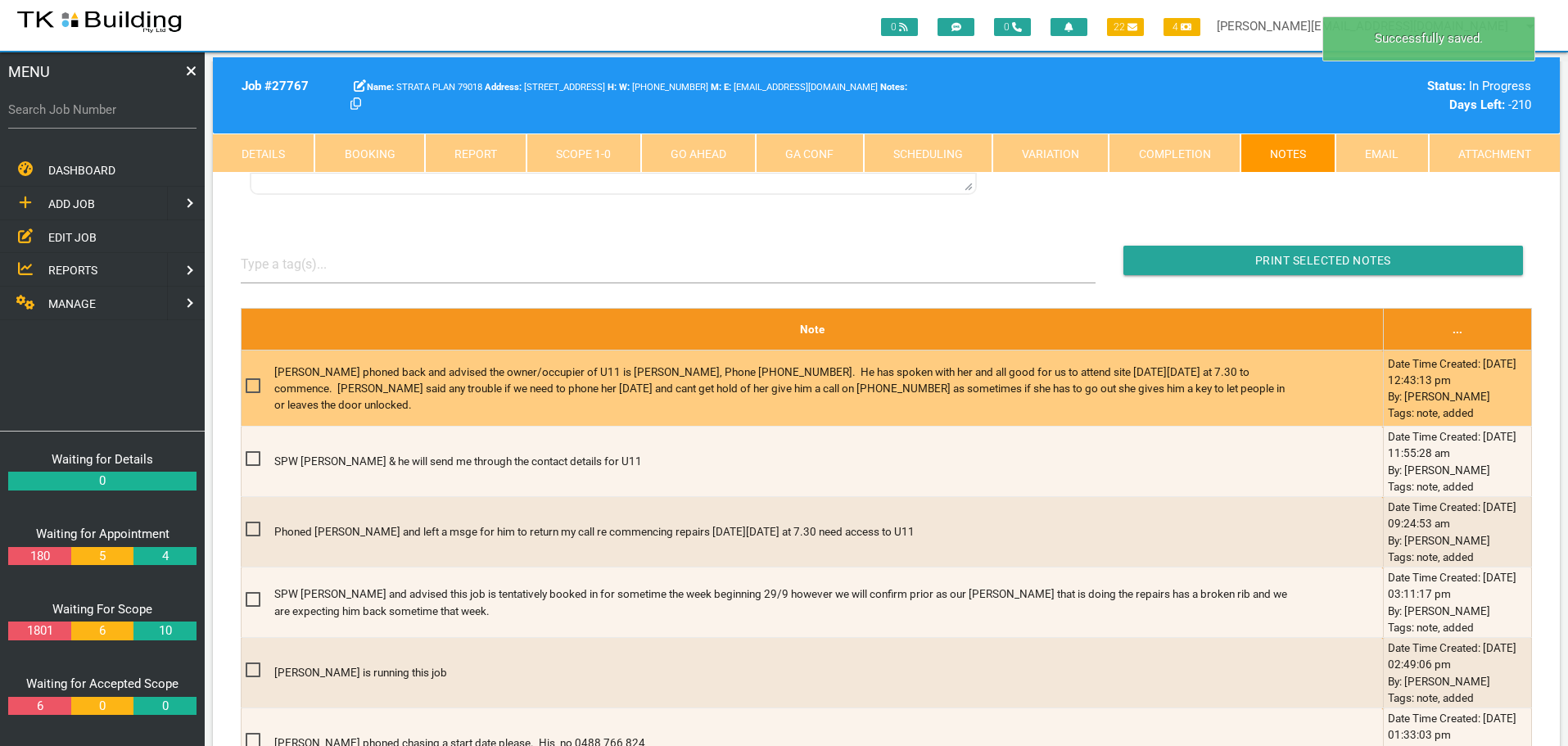
click at [247, 383] on span at bounding box center [260, 386] width 29 height 21
click at [247, 383] on input "checkbox" at bounding box center [251, 381] width 10 height 10
checkbox input "true"
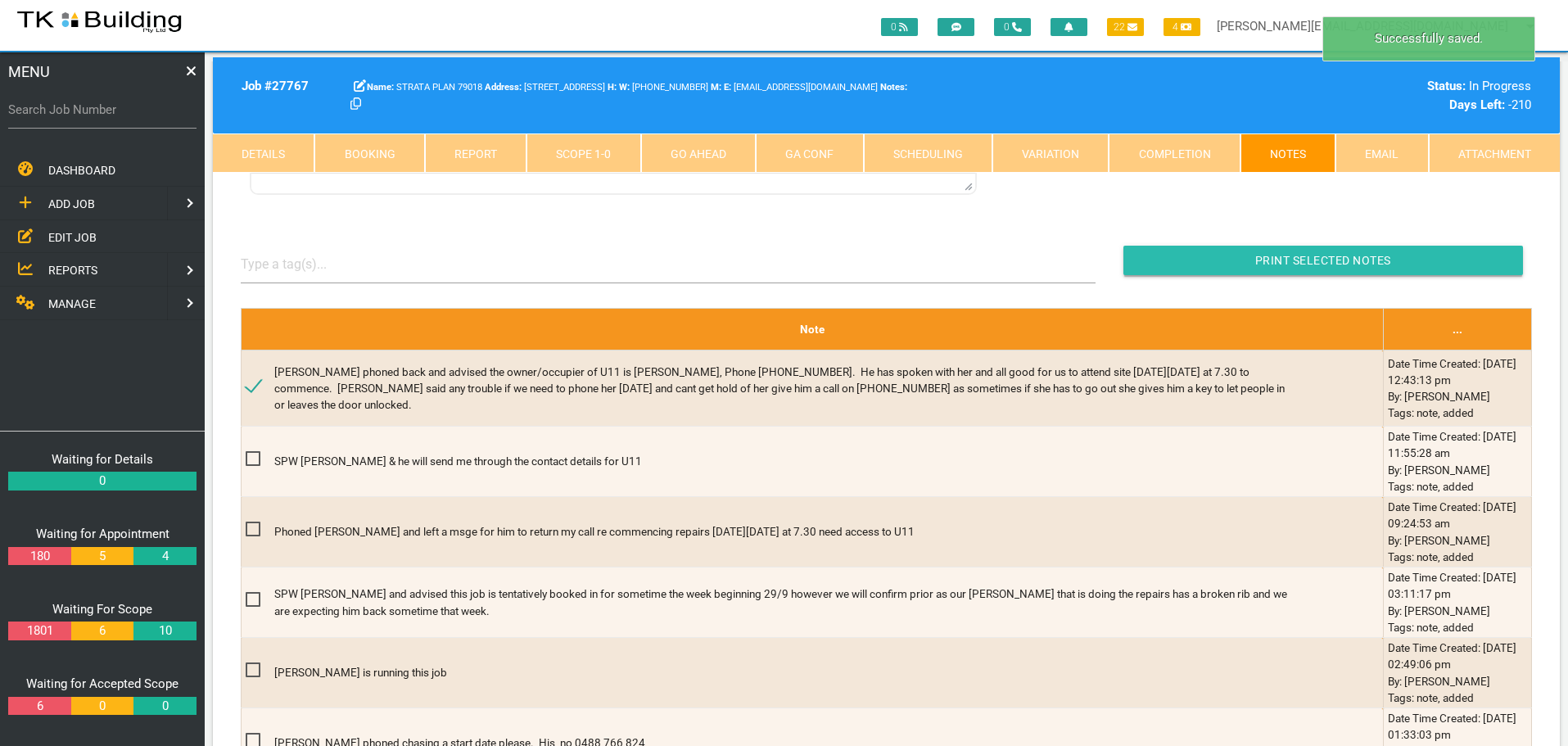
click at [1169, 254] on input "button" at bounding box center [1323, 260] width 400 height 29
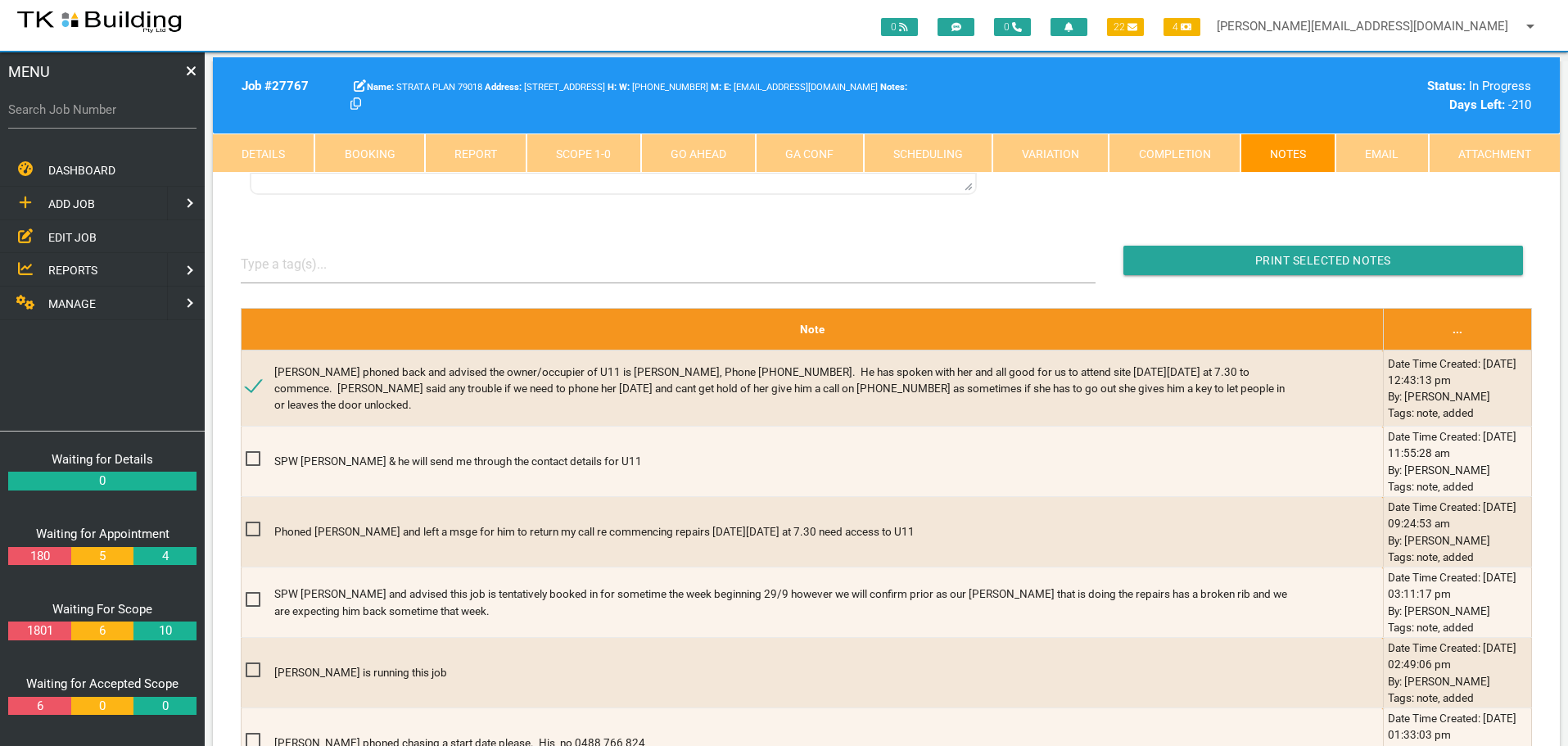
click at [237, 141] on link "Details" at bounding box center [263, 152] width 101 height 39
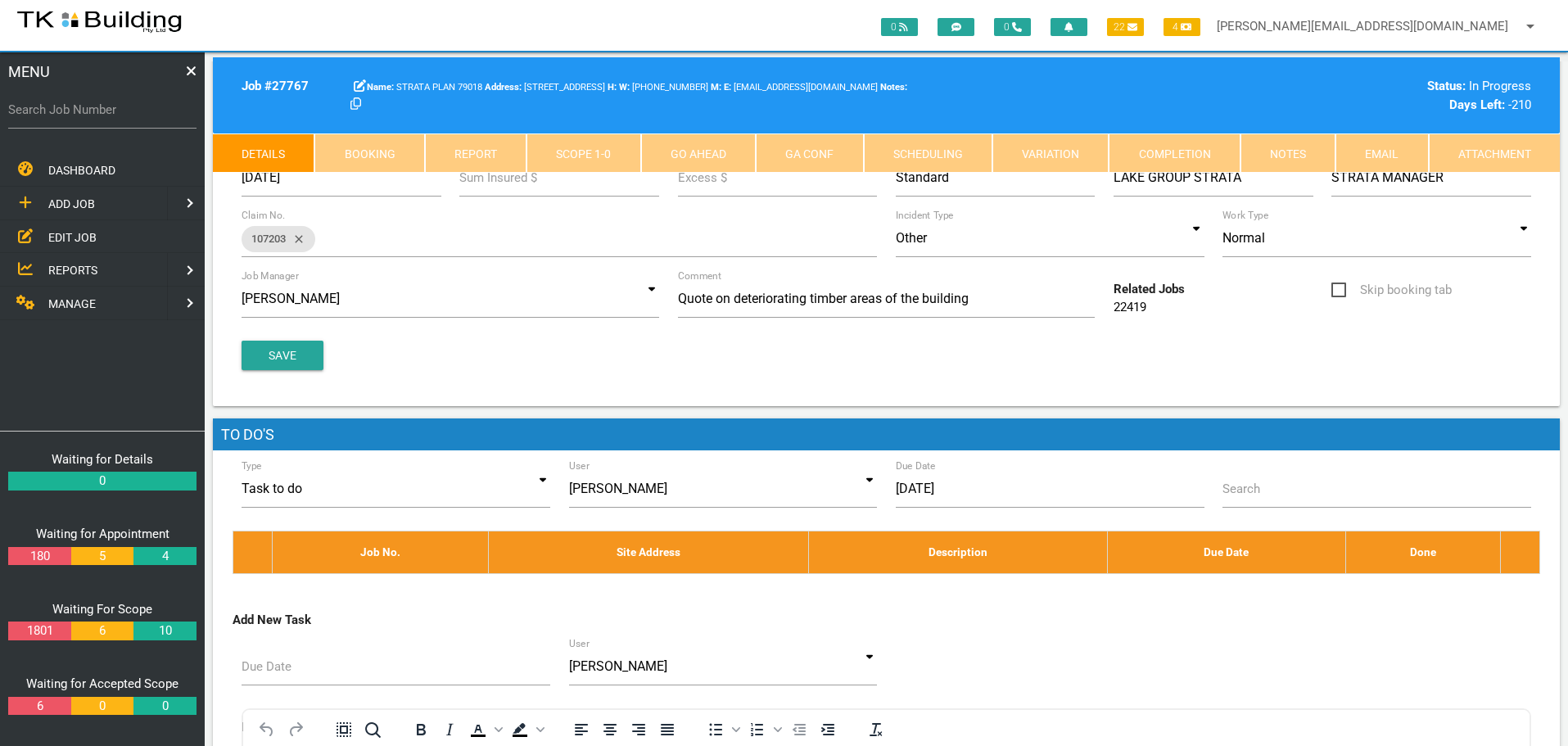
scroll to position [164, 0]
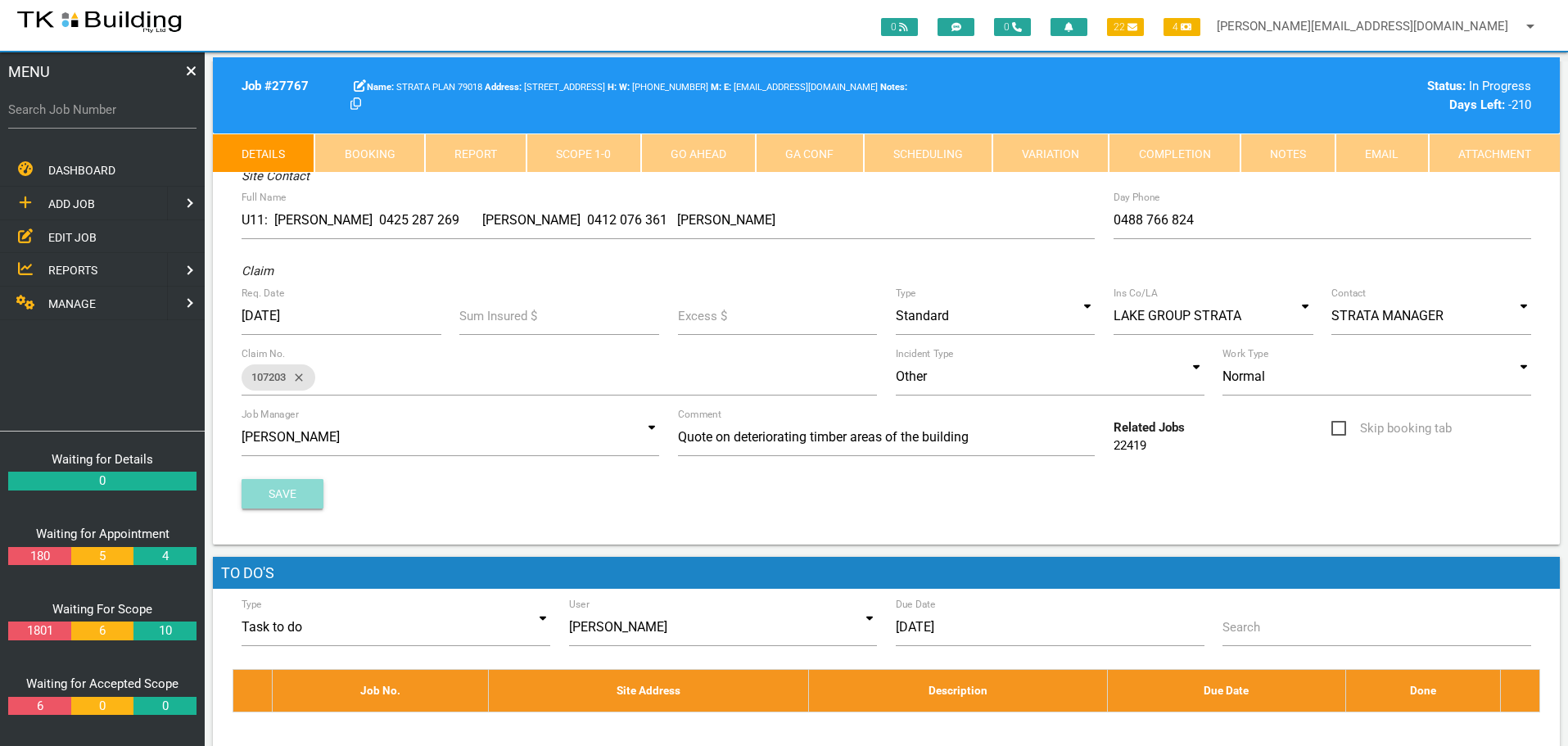
click at [301, 496] on button "Save" at bounding box center [282, 493] width 82 height 29
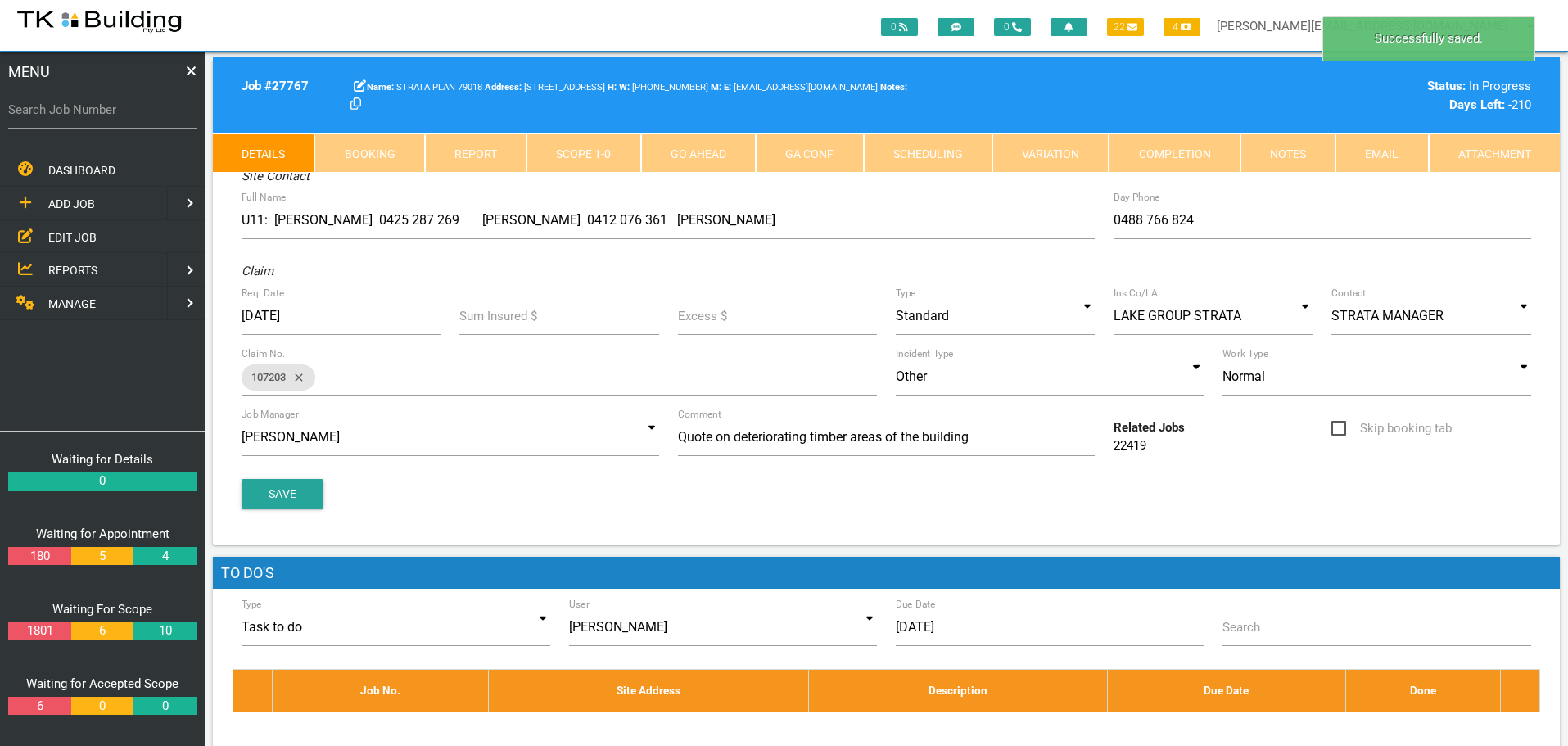
click at [1275, 157] on link "Notes" at bounding box center [1288, 152] width 95 height 39
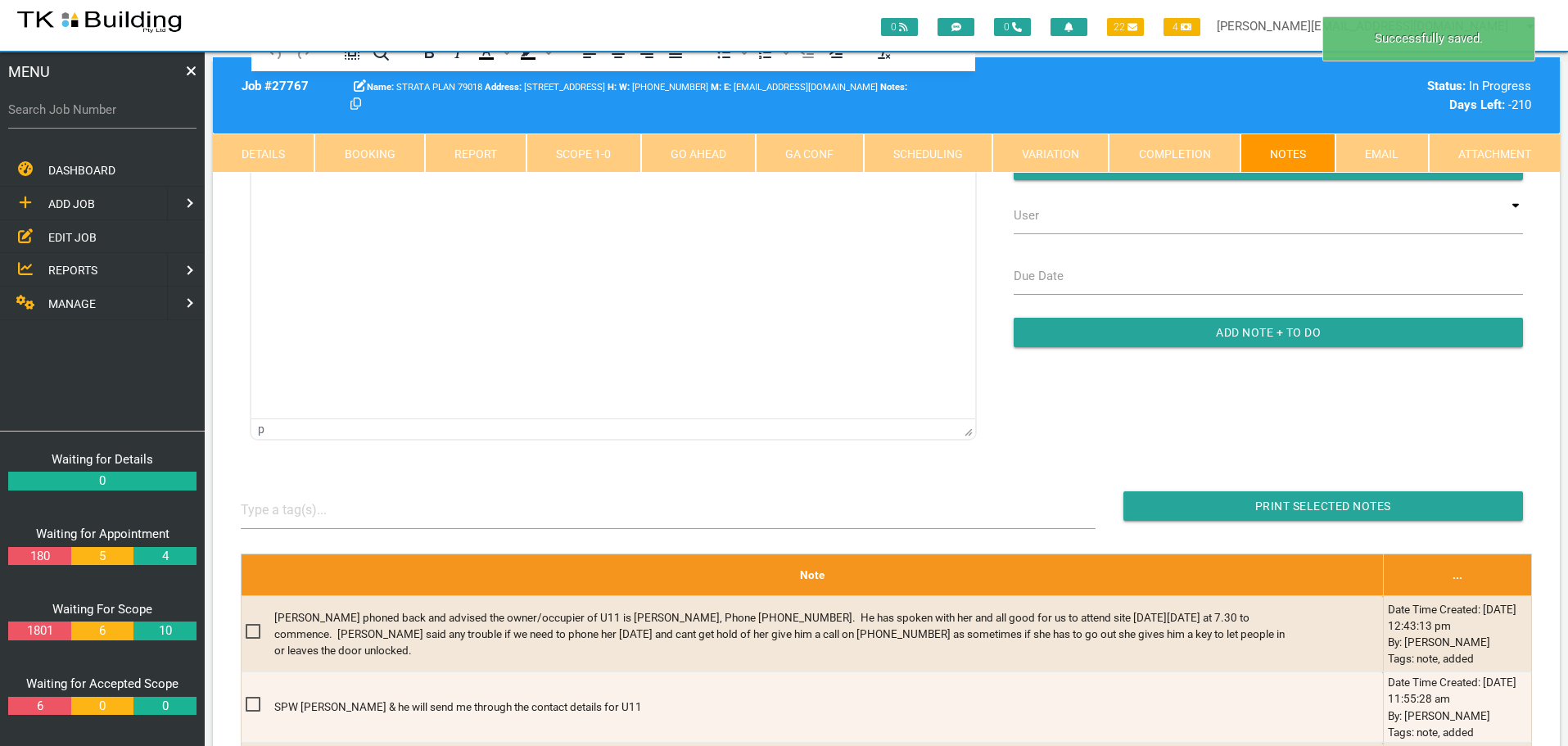
scroll to position [0, 0]
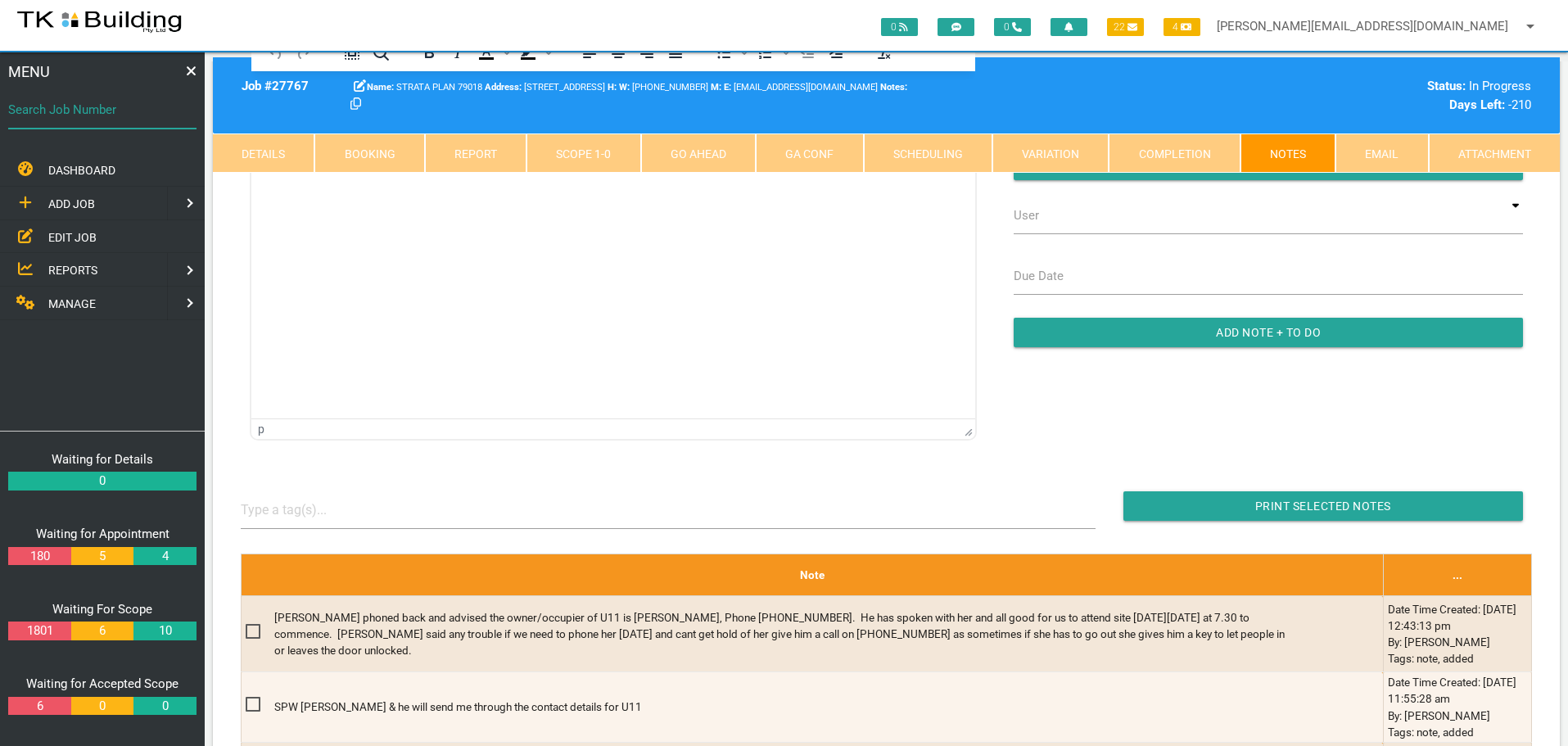
click at [92, 119] on input "Search Job Number" at bounding box center [102, 110] width 189 height 38
type input "28168"
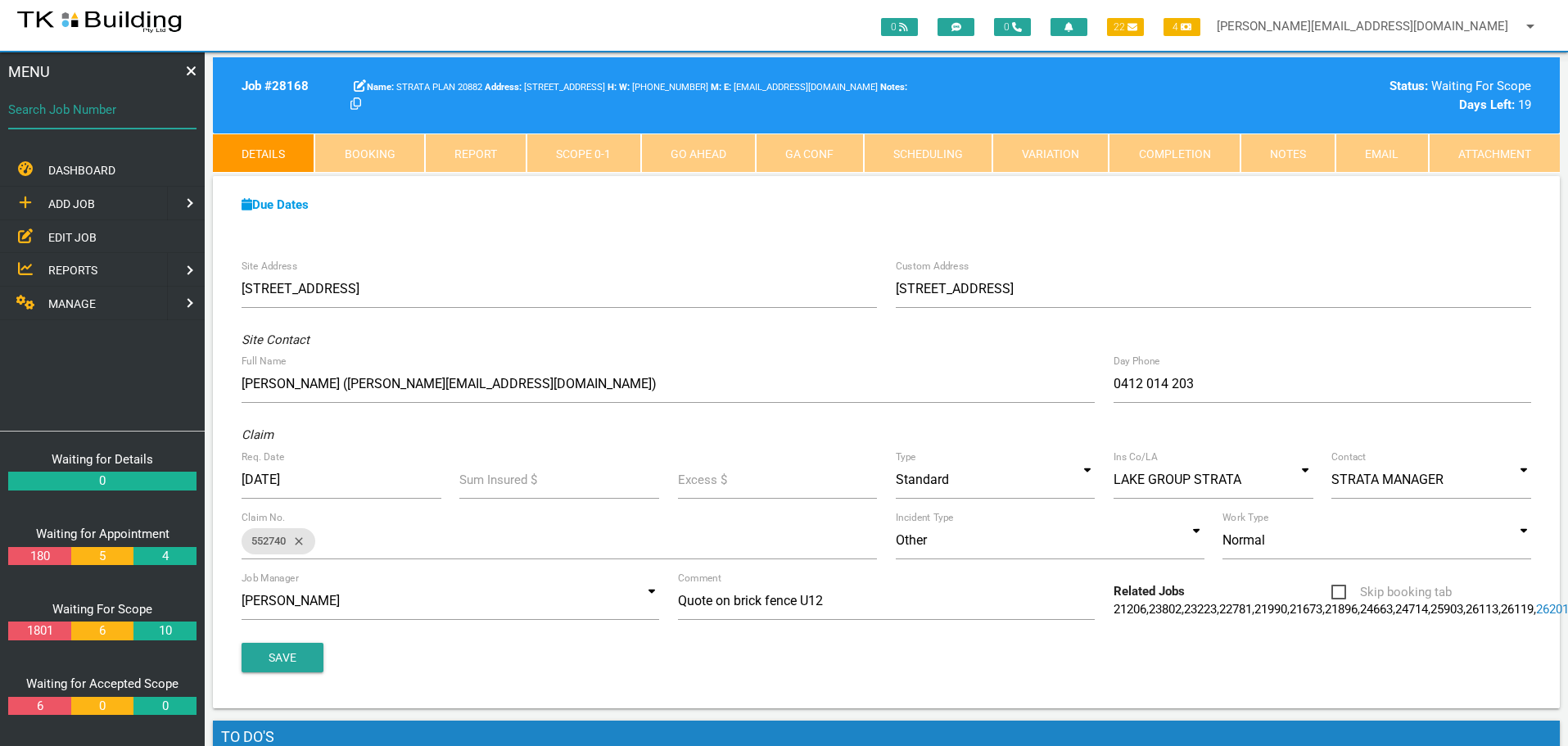
click at [150, 124] on input "Search Job Number" at bounding box center [102, 110] width 189 height 38
click at [69, 236] on span "EDIT JOB" at bounding box center [73, 236] width 48 height 13
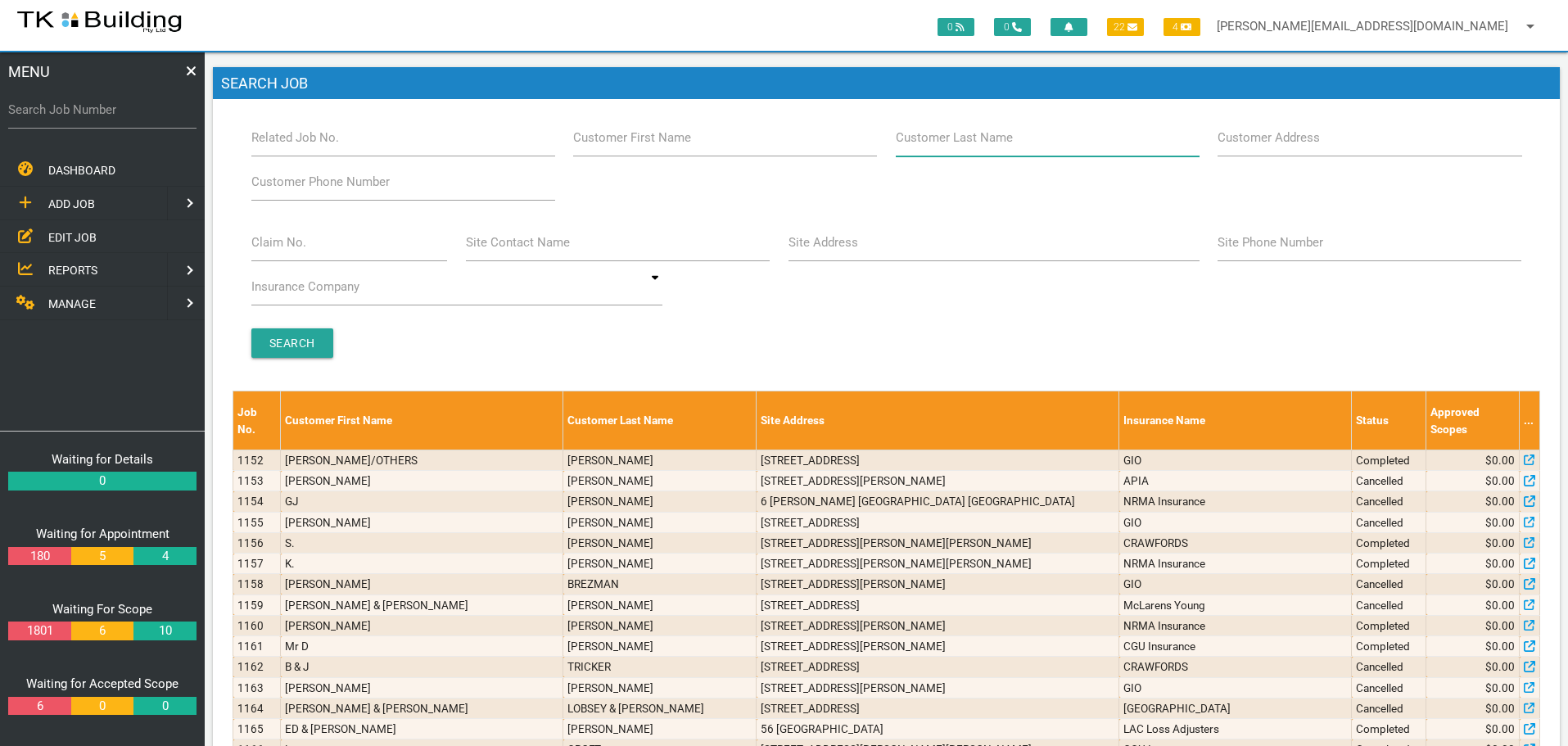
click at [1033, 145] on input "Customer Last Name" at bounding box center [1047, 138] width 304 height 38
type input "91200"
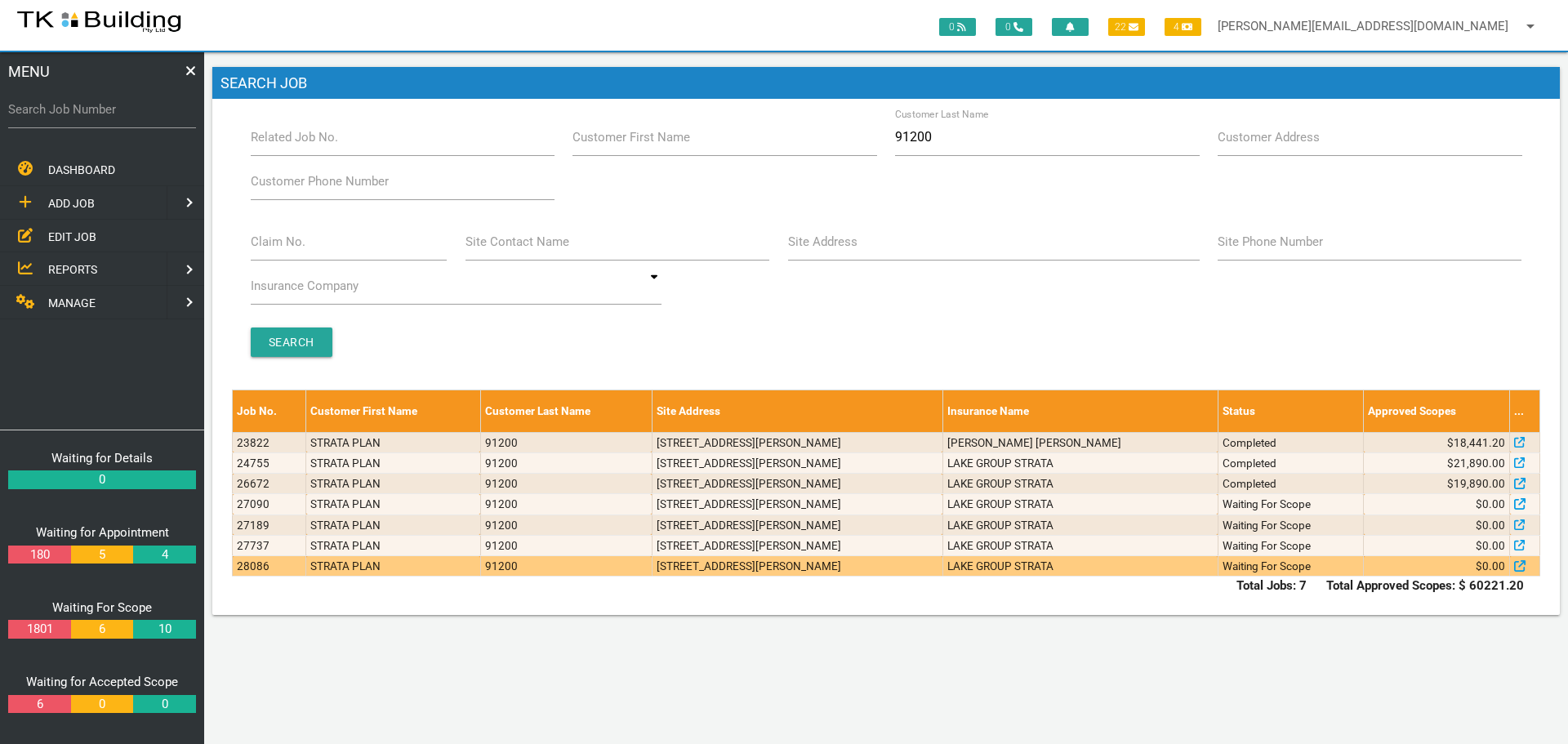
click at [943, 574] on td "[STREET_ADDRESS][PERSON_NAME]" at bounding box center [797, 566] width 291 height 21
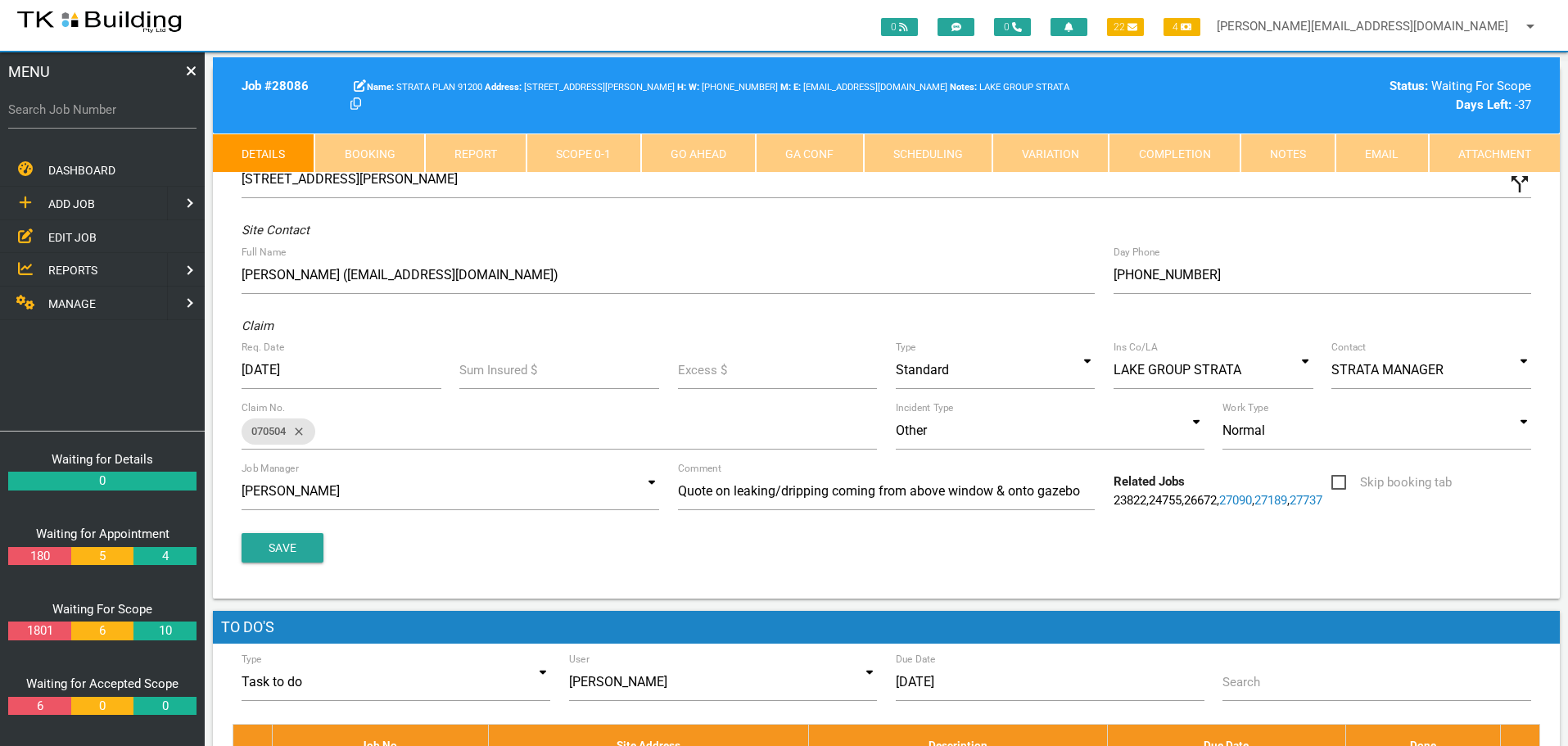
click at [395, 151] on link "Booking" at bounding box center [369, 152] width 110 height 39
select select "8"
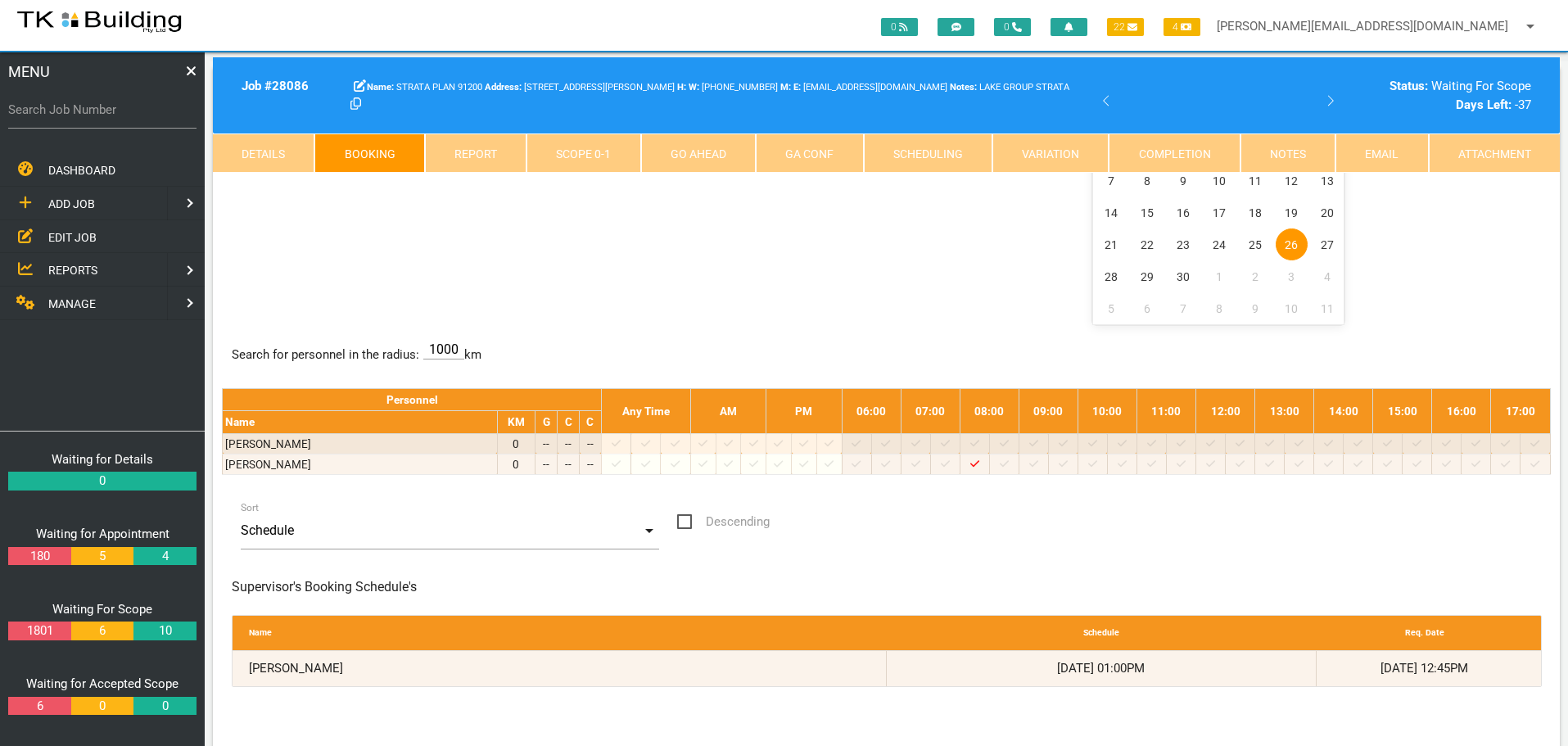
click at [1290, 152] on link "Notes" at bounding box center [1288, 152] width 95 height 39
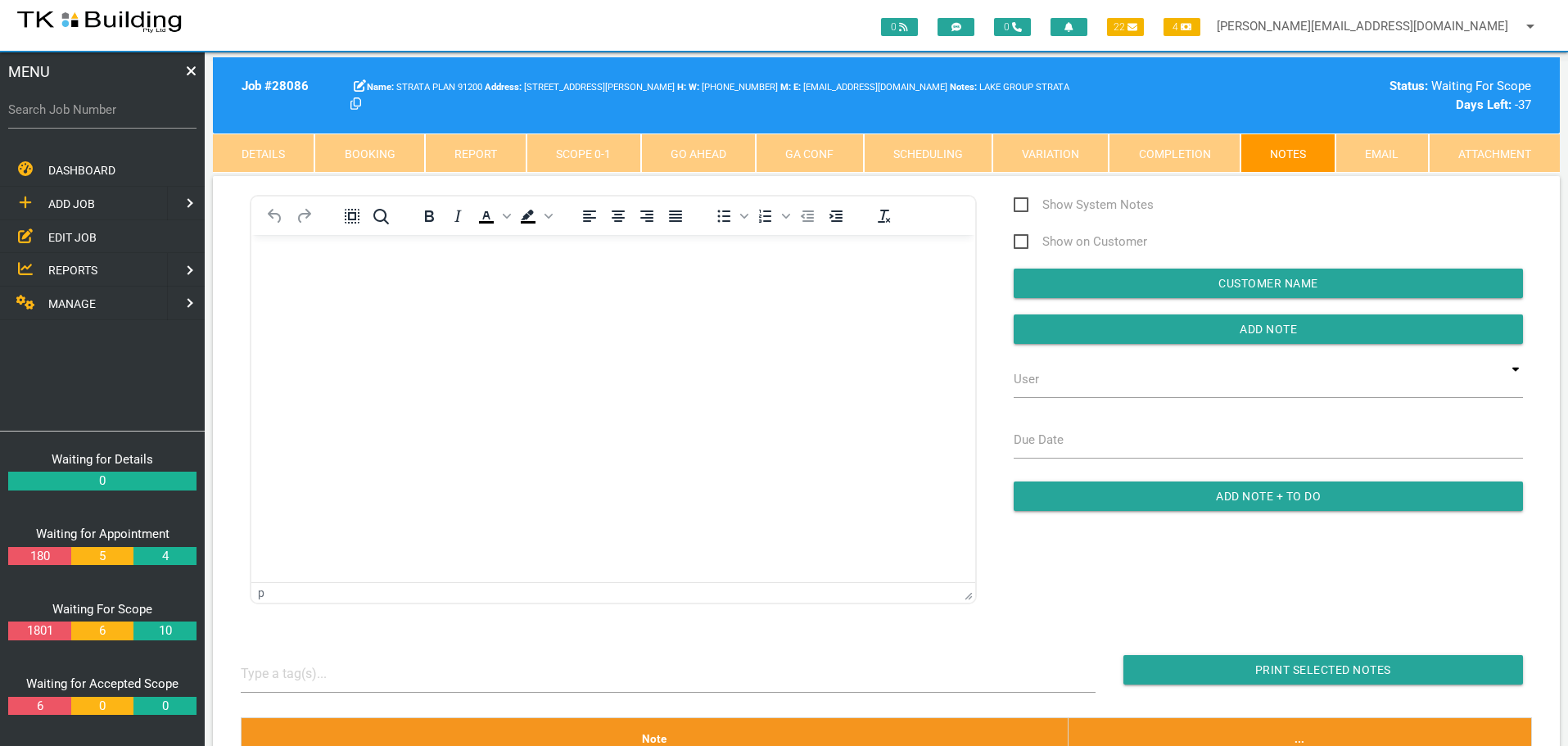
click at [279, 158] on link "Details" at bounding box center [263, 152] width 101 height 39
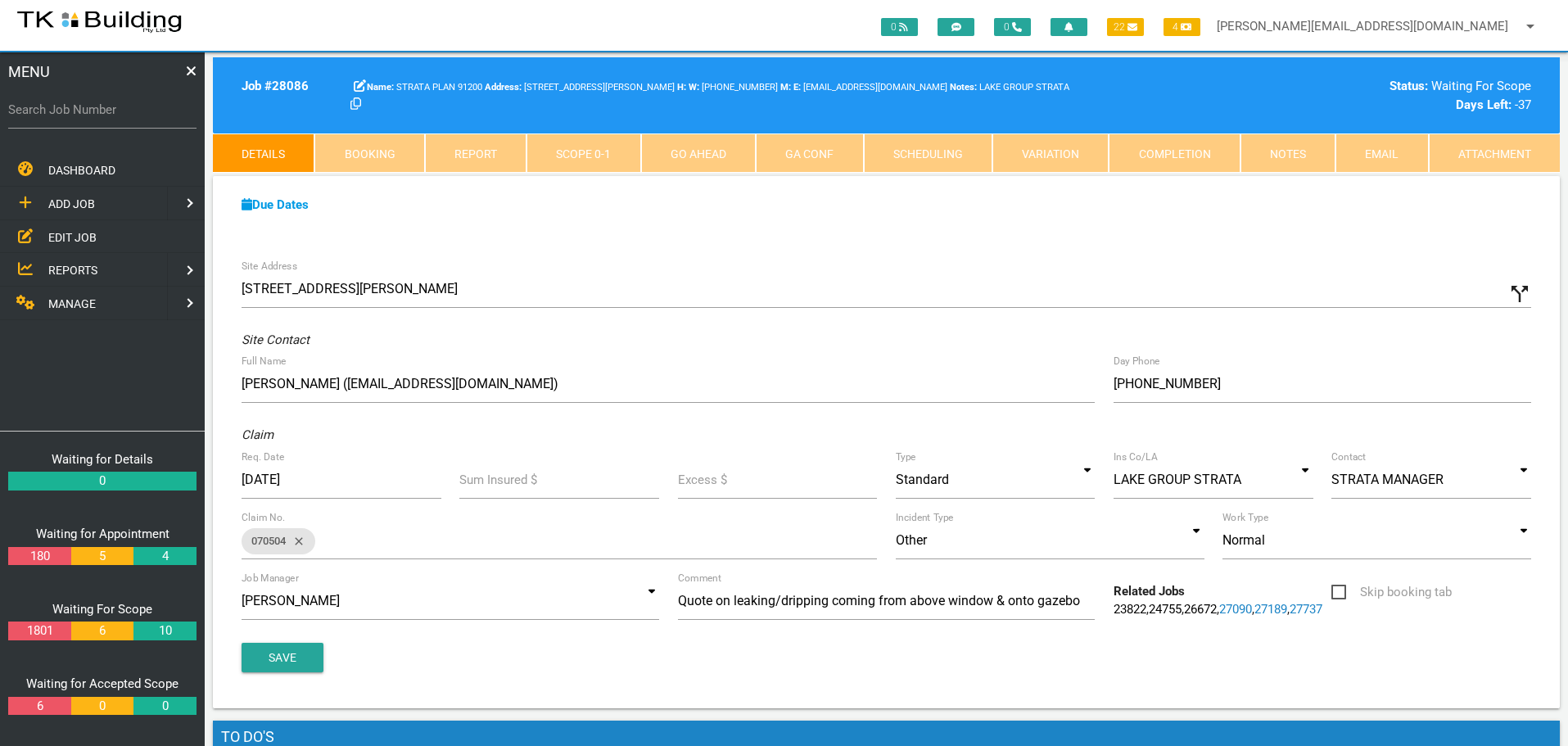
click at [1277, 142] on link "Notes" at bounding box center [1288, 152] width 95 height 39
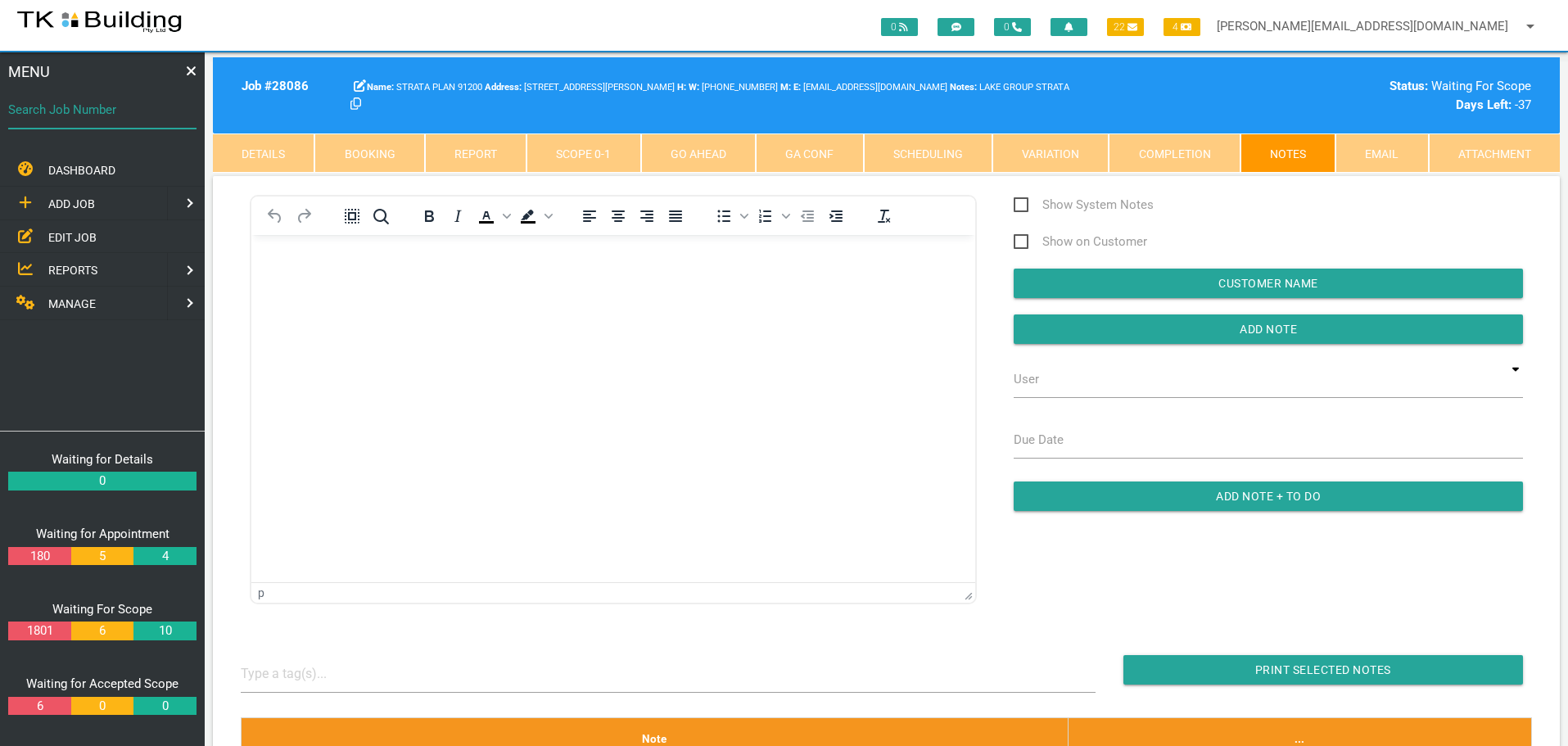
click at [92, 119] on input "Search Job Number" at bounding box center [102, 110] width 189 height 38
type input "28168"
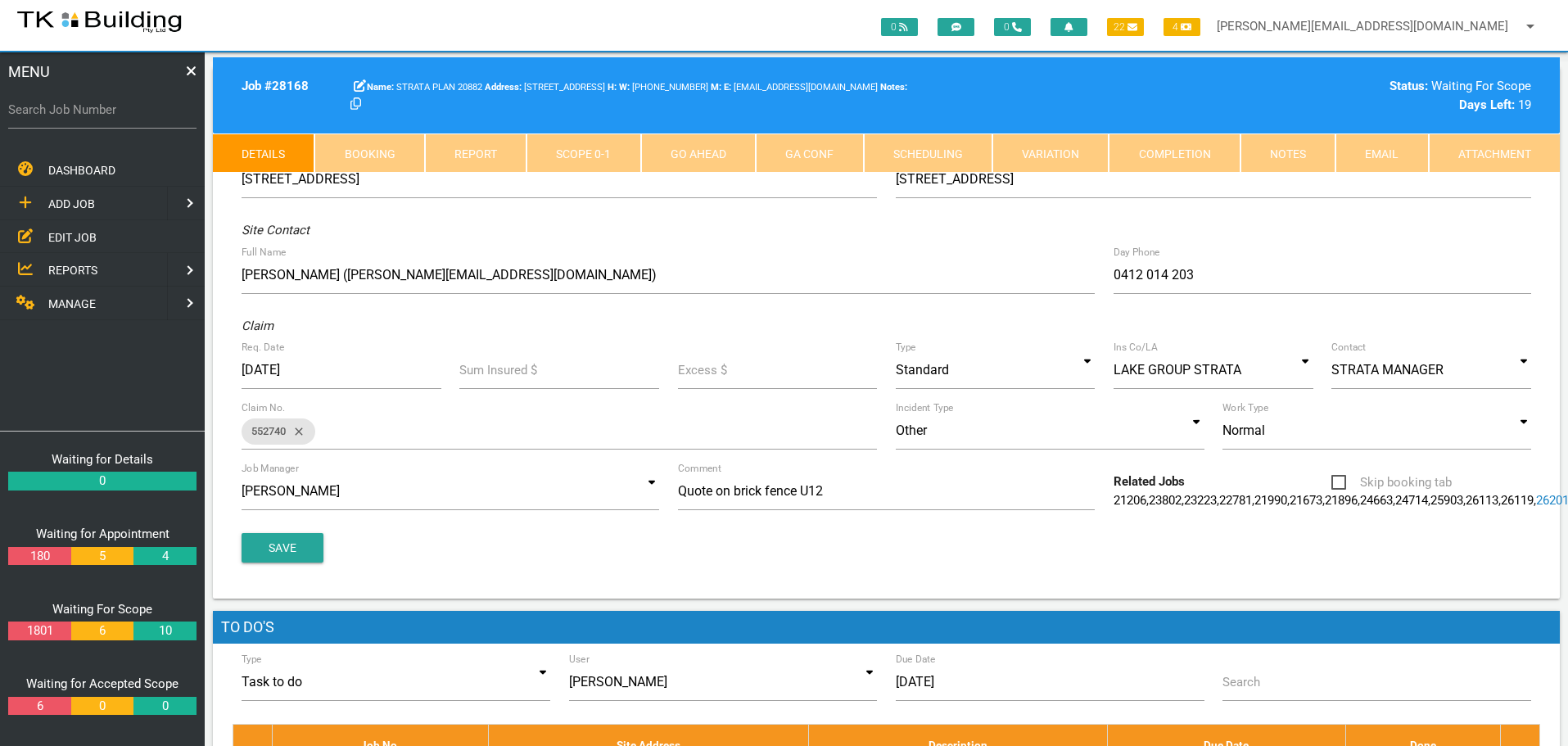
click at [1295, 148] on link "Notes" at bounding box center [1288, 152] width 95 height 39
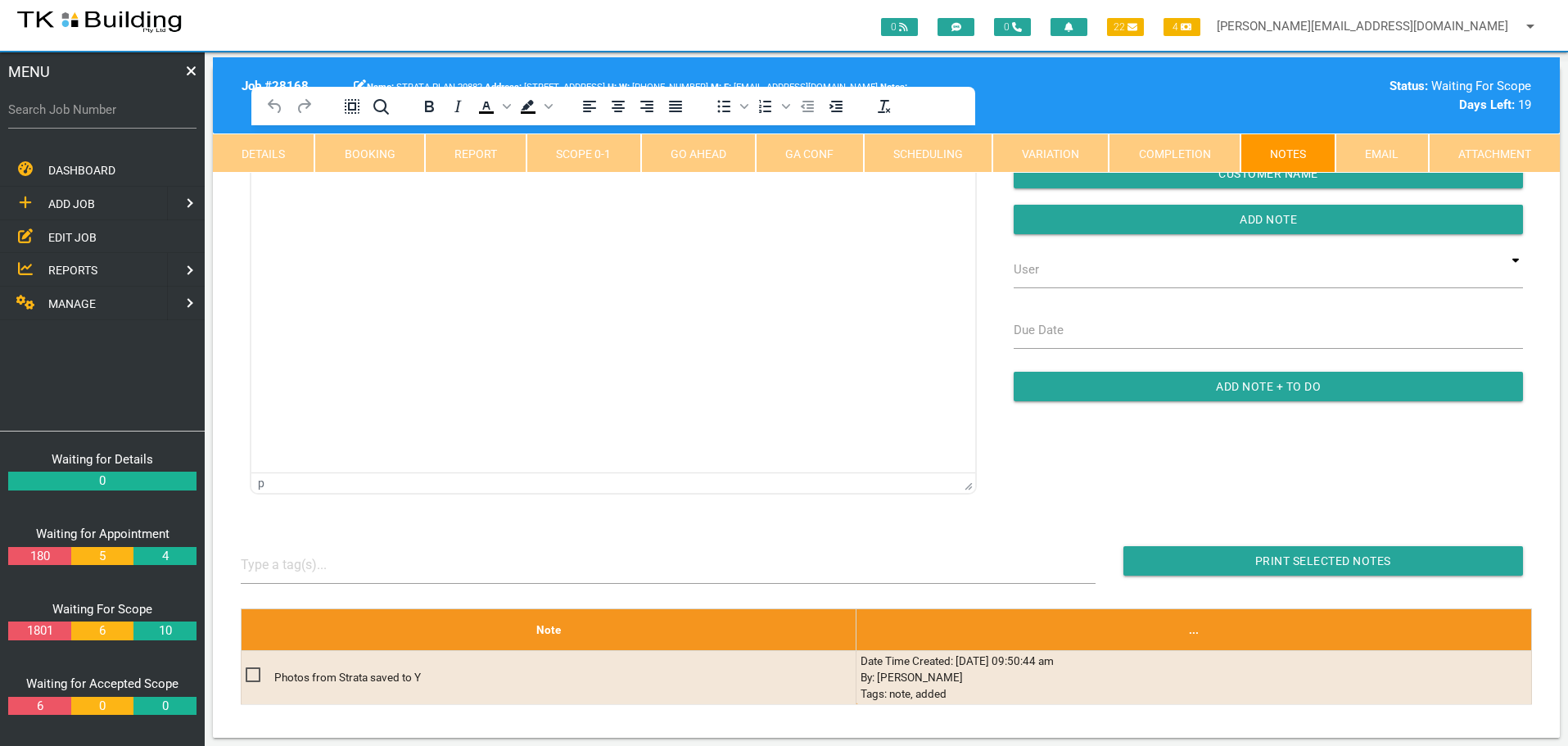
click at [324, 200] on html at bounding box center [613, 163] width 723 height 74
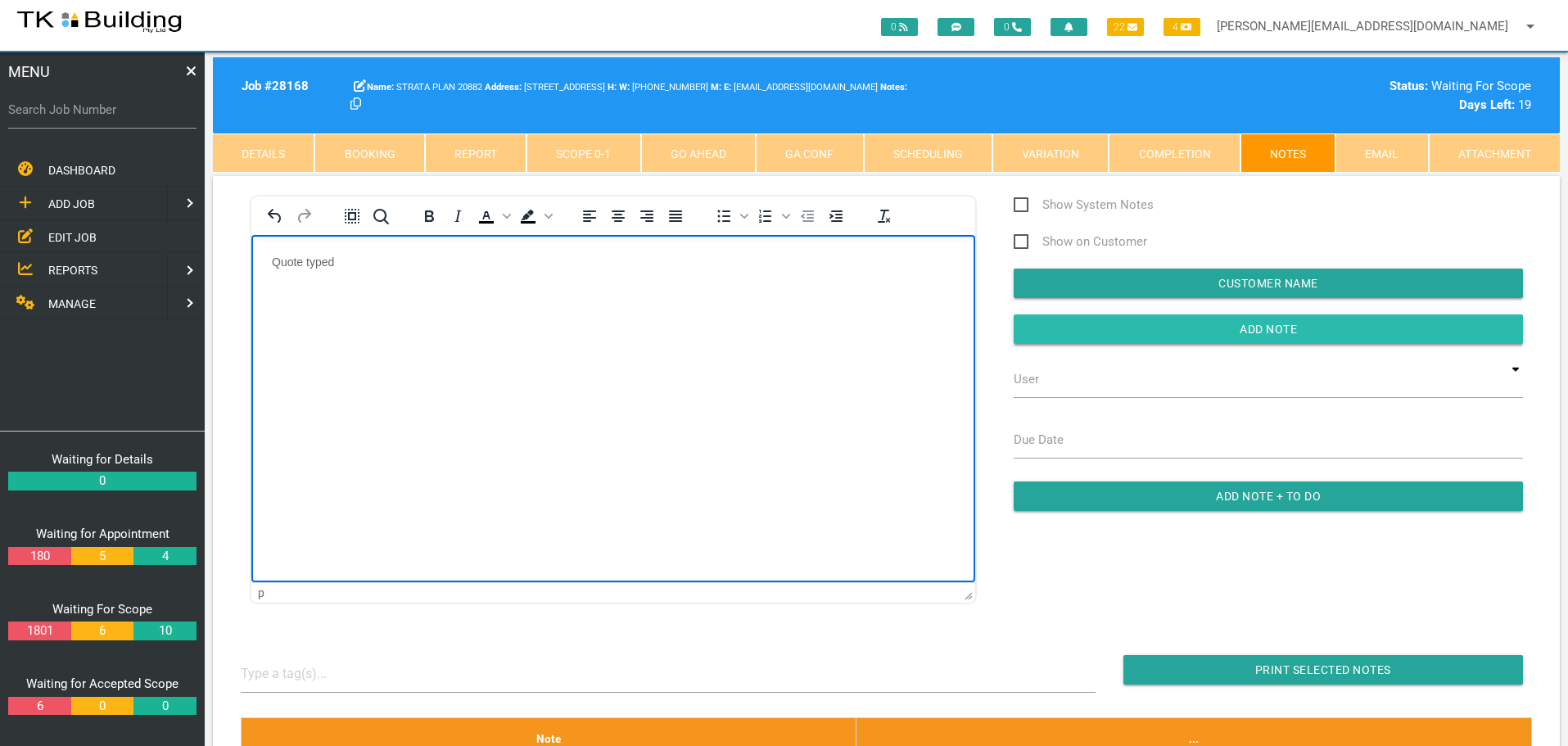
click at [1109, 325] on input "Add Note" at bounding box center [1268, 329] width 509 height 29
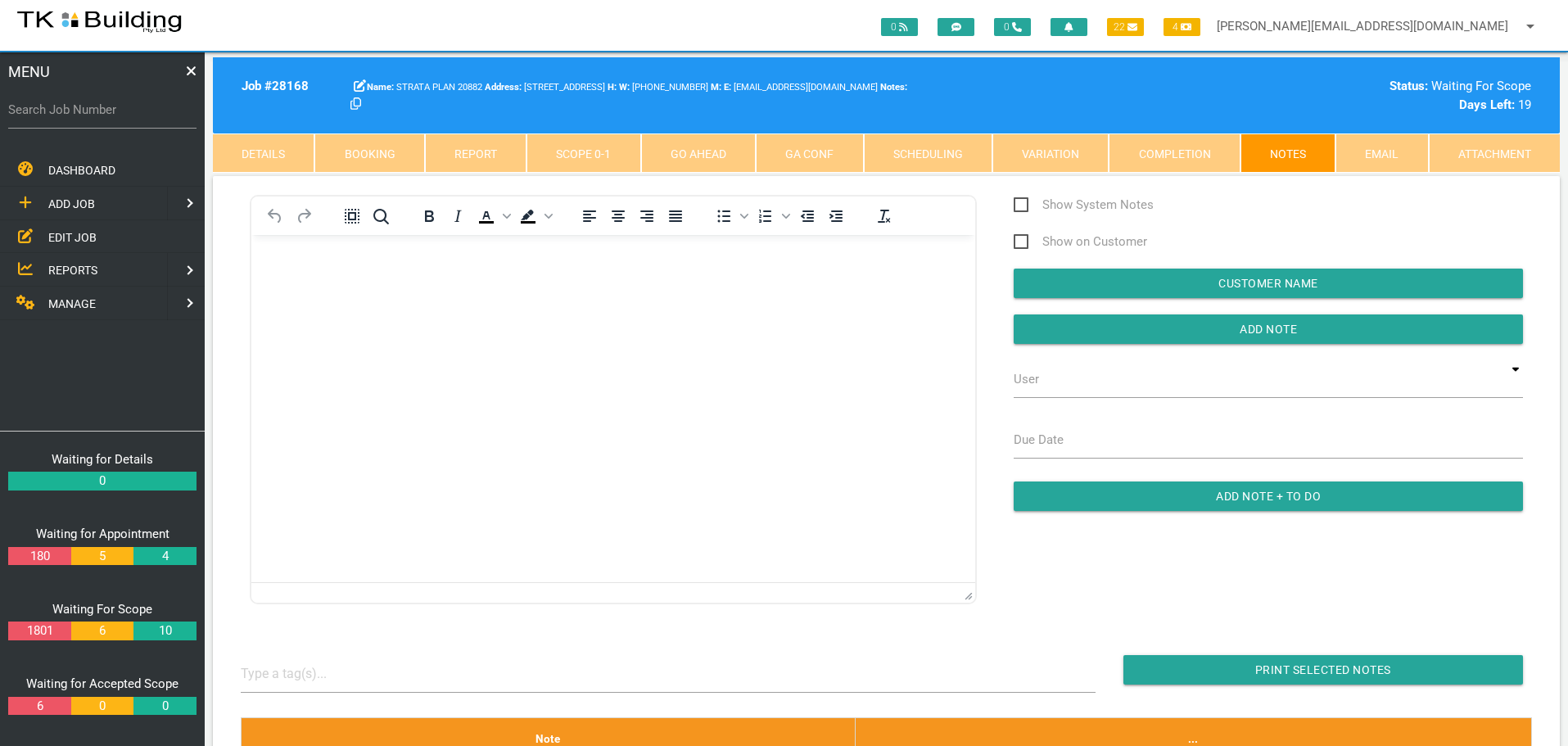
click at [112, 117] on label "Search Job Number" at bounding box center [102, 110] width 189 height 19
click at [112, 117] on input "Search Job Number" at bounding box center [102, 110] width 189 height 38
type input "28164"
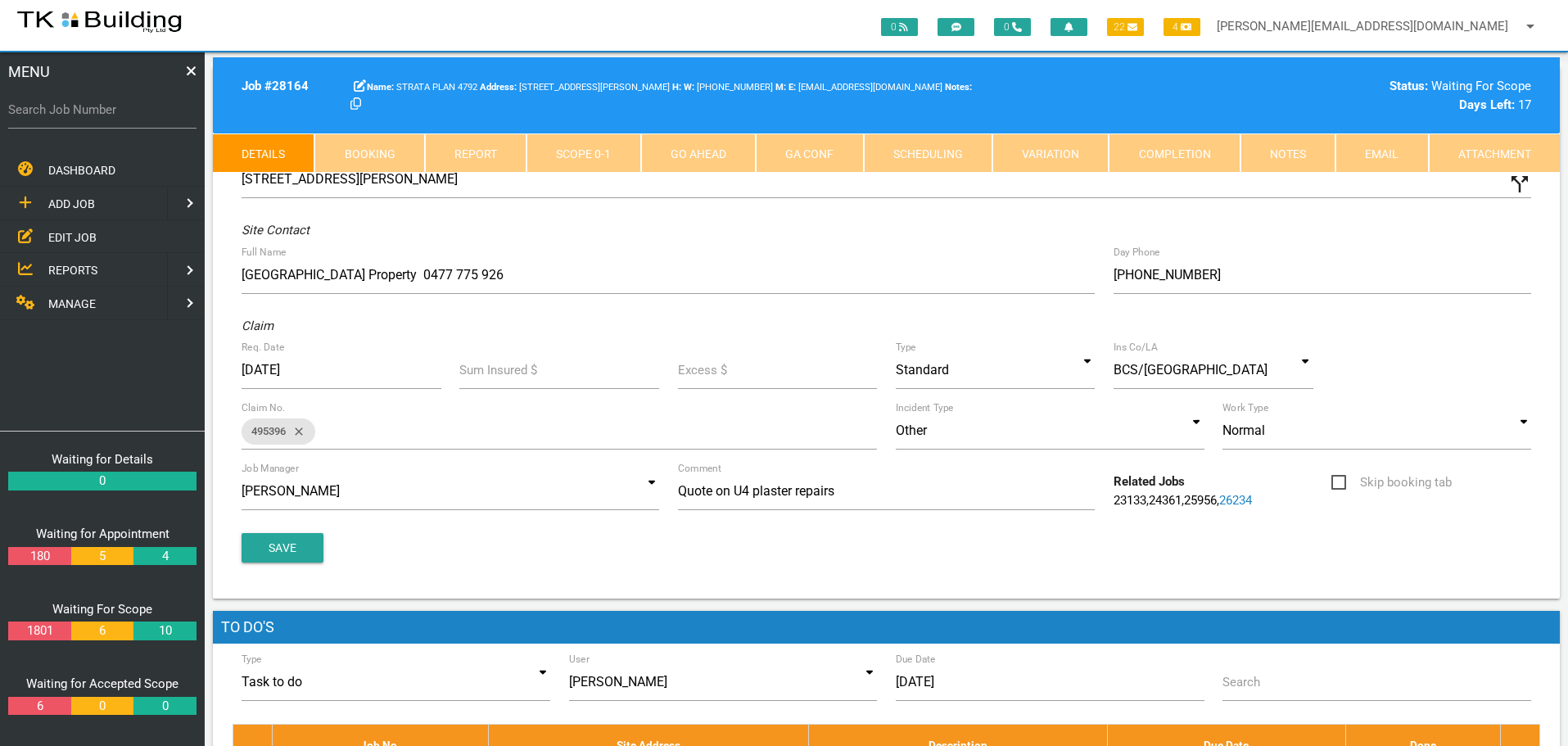
click at [1276, 158] on link "Notes" at bounding box center [1288, 152] width 95 height 39
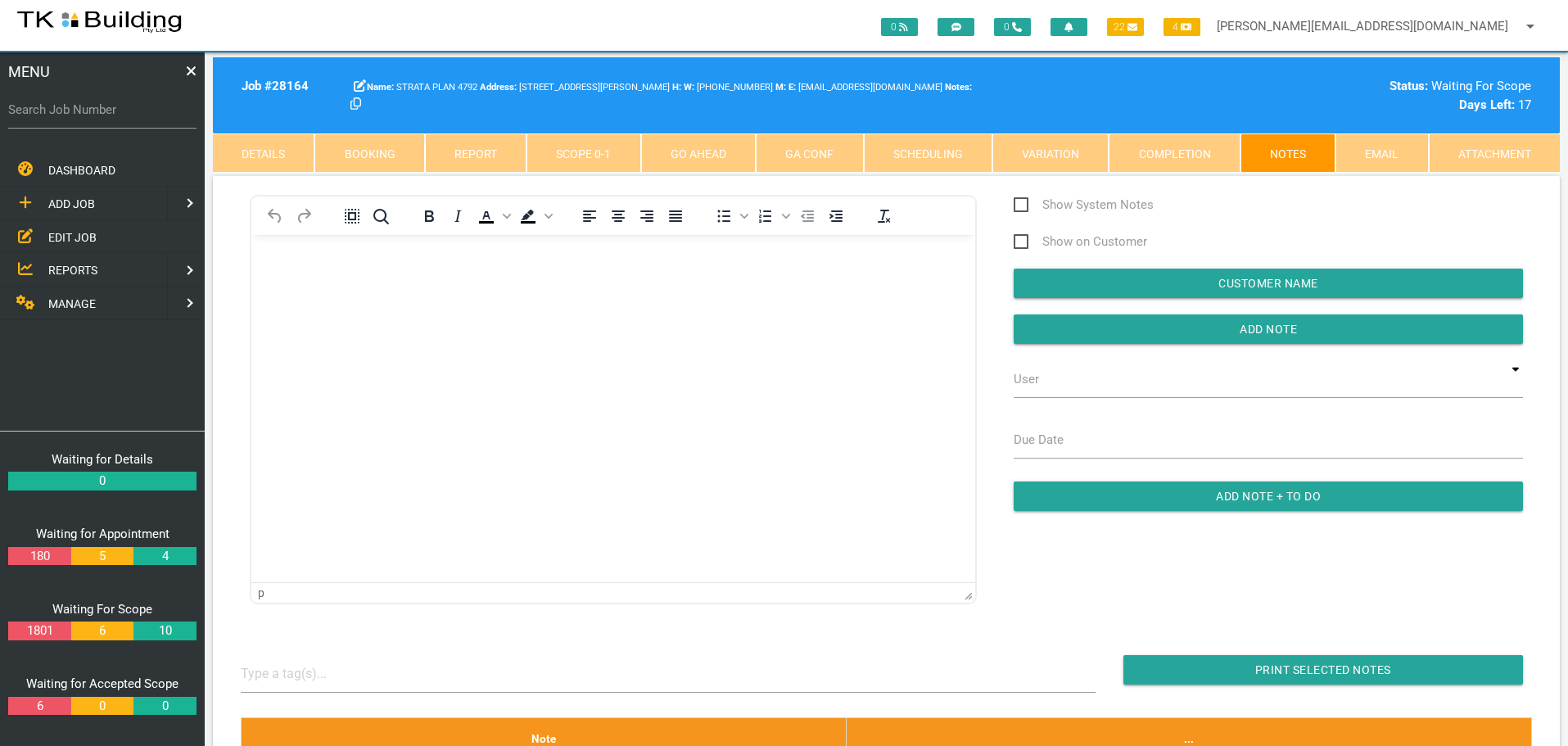
click at [289, 273] on body "Rich Text Area. Press ALT-0 for help." at bounding box center [613, 281] width 723 height 54
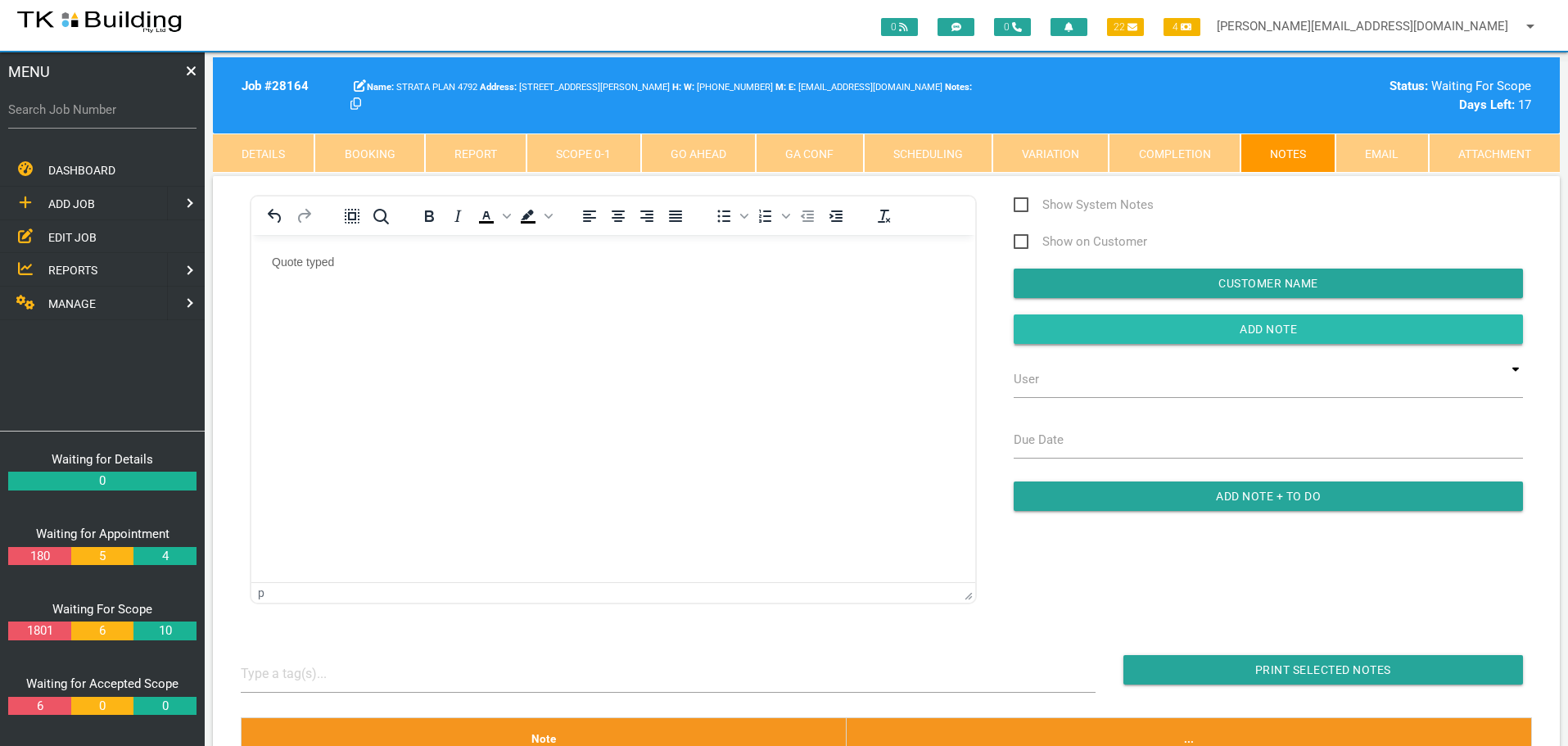
click at [1178, 329] on input "button" at bounding box center [1268, 329] width 509 height 29
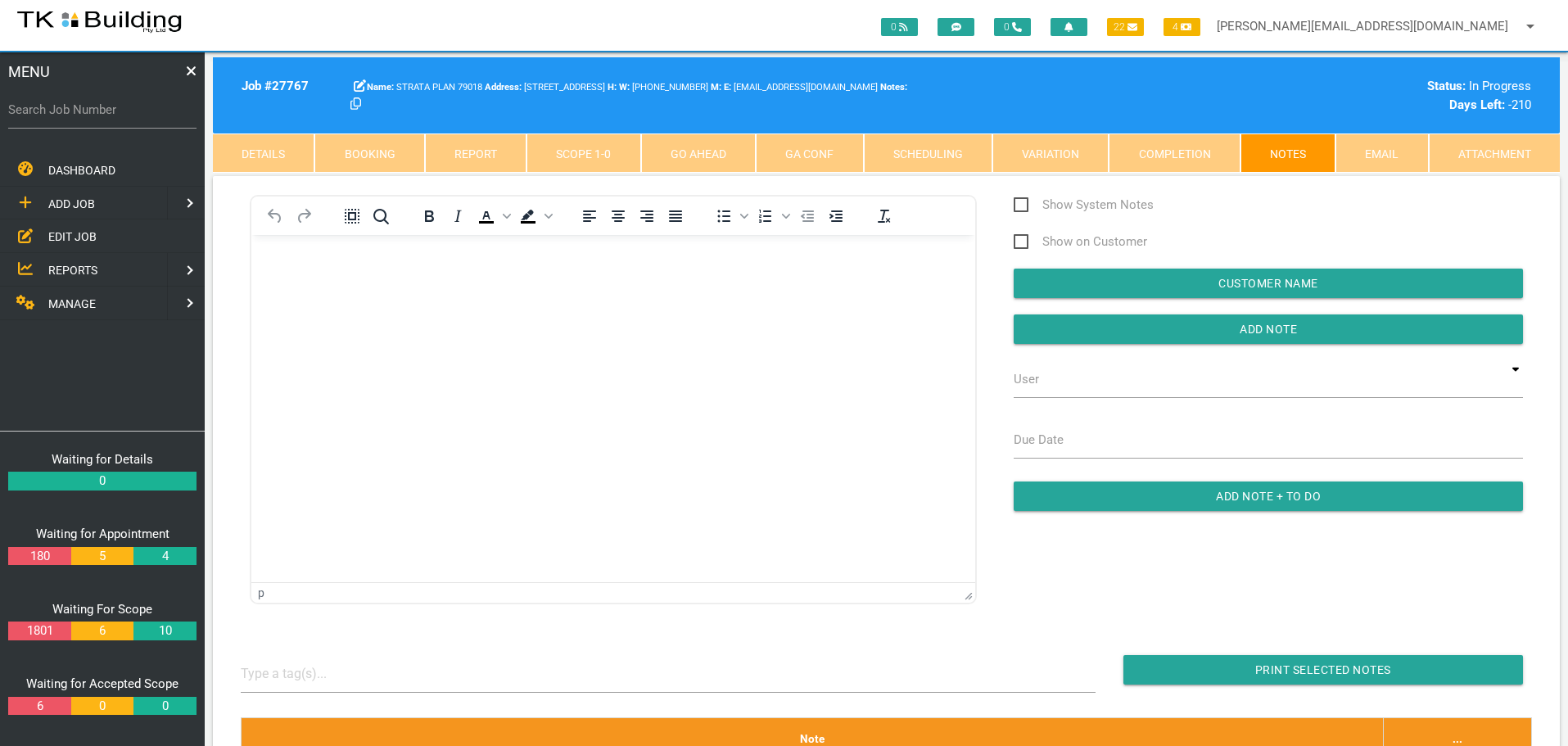
click at [70, 236] on span "EDIT JOB" at bounding box center [73, 236] width 48 height 13
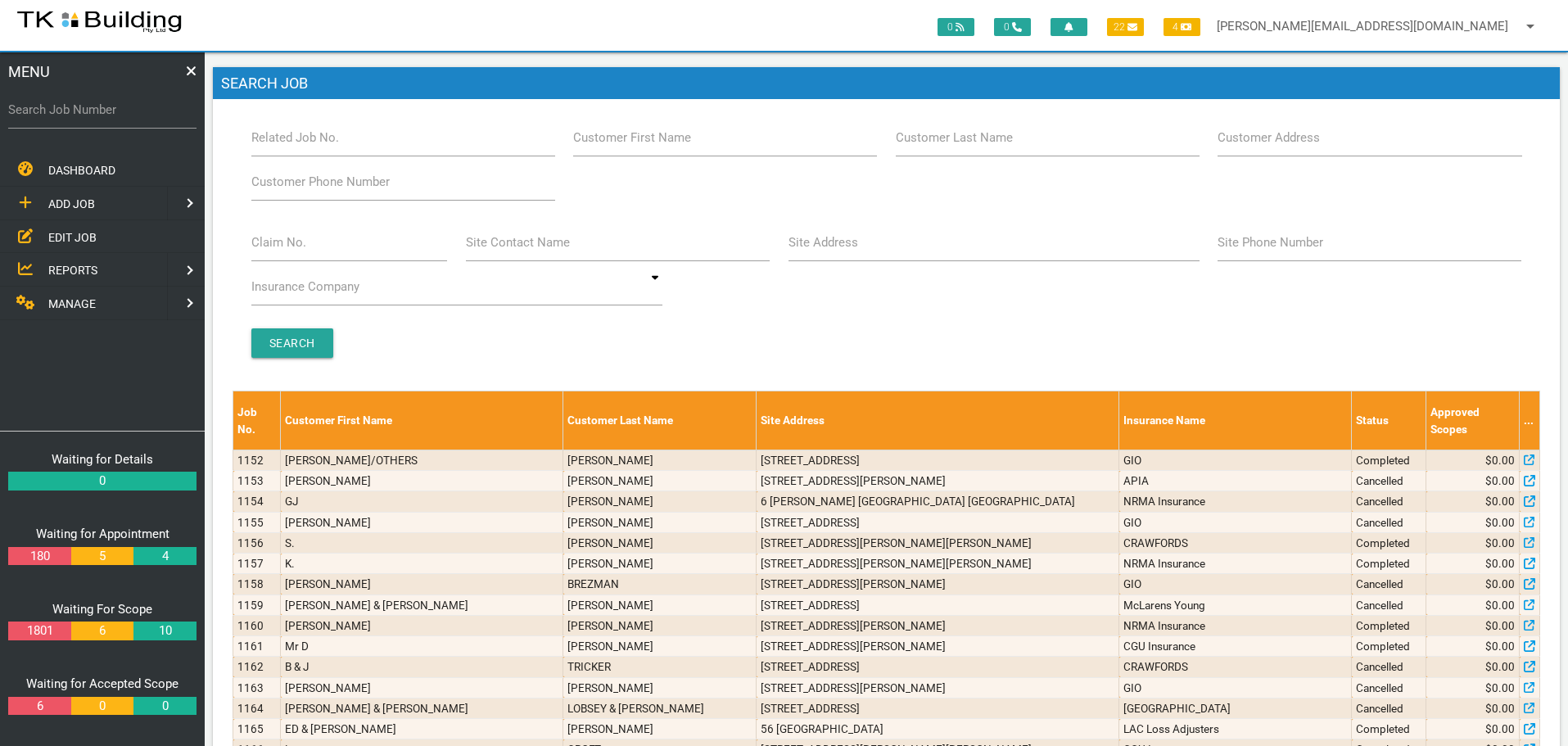
click at [273, 247] on label "Claim No." at bounding box center [278, 243] width 55 height 19
click at [273, 247] on input "Claim No." at bounding box center [349, 242] width 196 height 38
type input "068242"
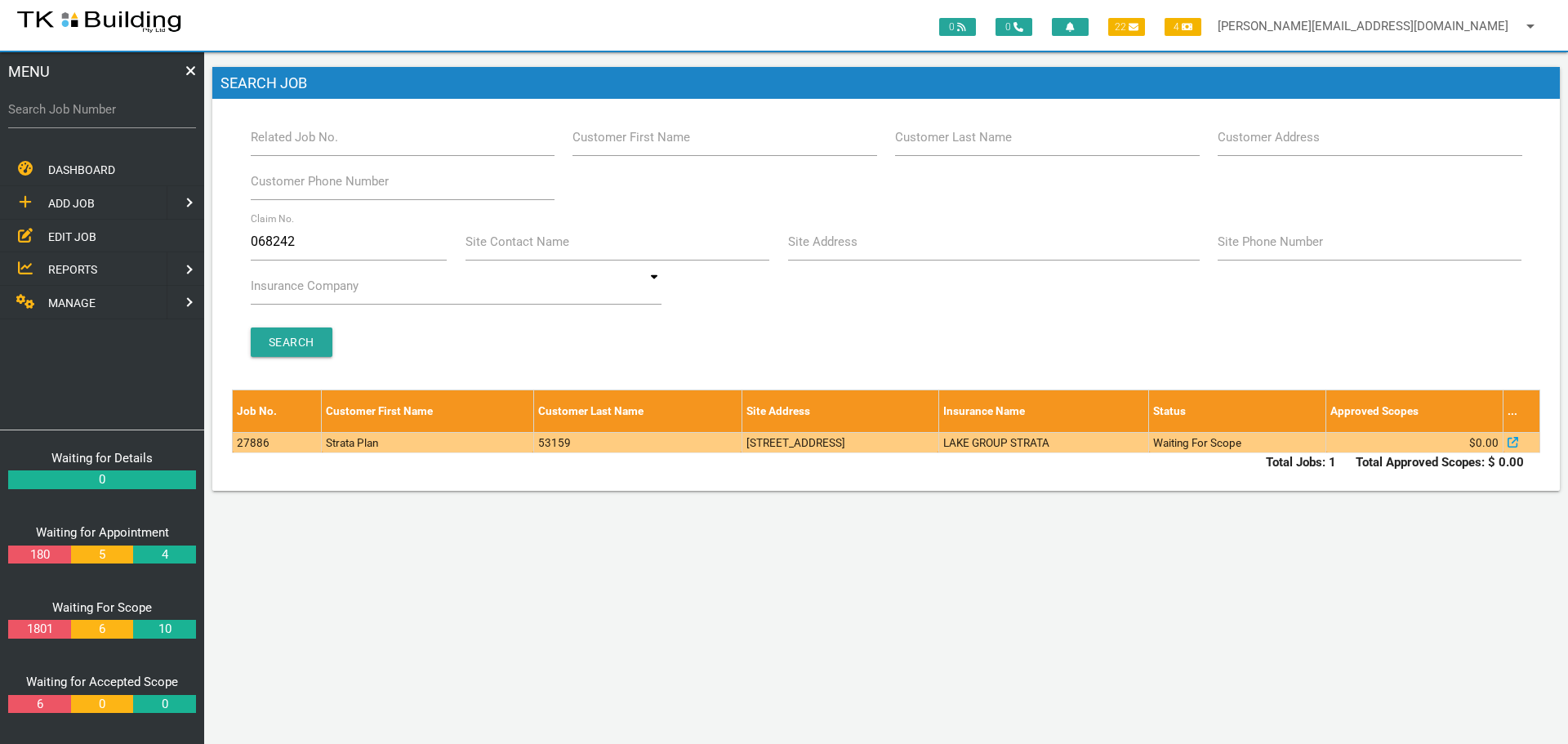
click at [363, 443] on td "Strata Plan" at bounding box center [427, 442] width 212 height 21
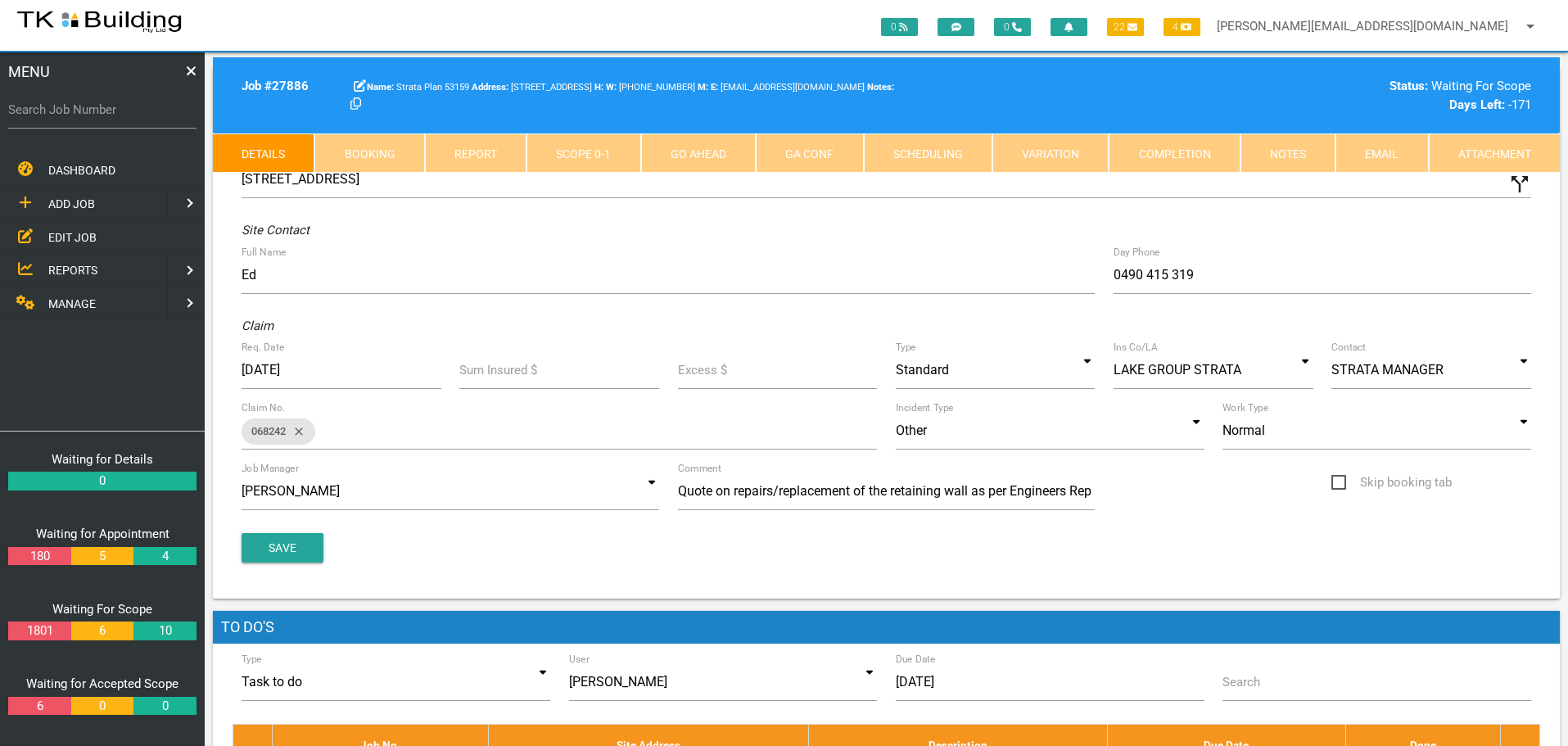
click at [377, 147] on link "Booking" at bounding box center [369, 152] width 110 height 39
select select "8"
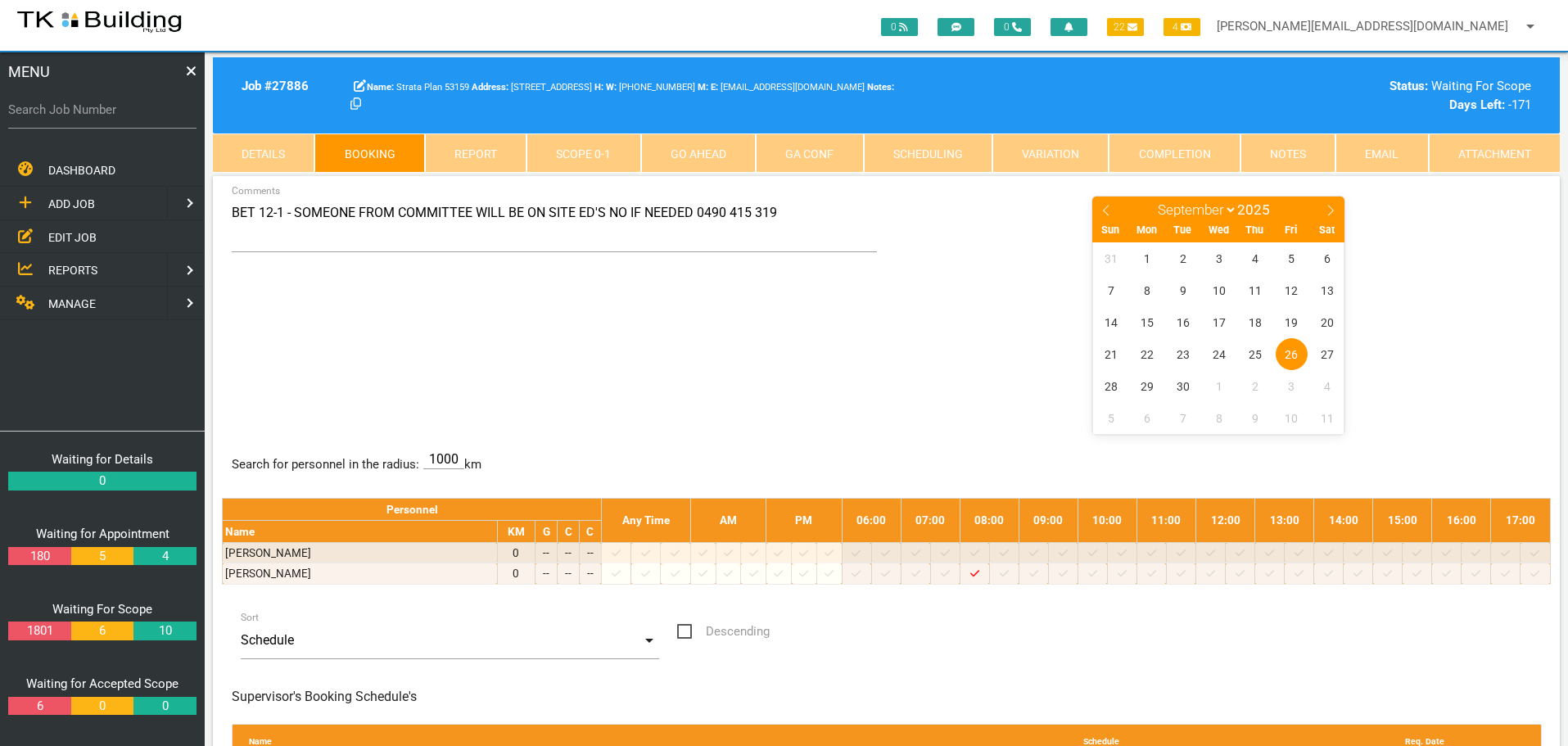
click at [1300, 151] on link "Notes" at bounding box center [1288, 152] width 95 height 39
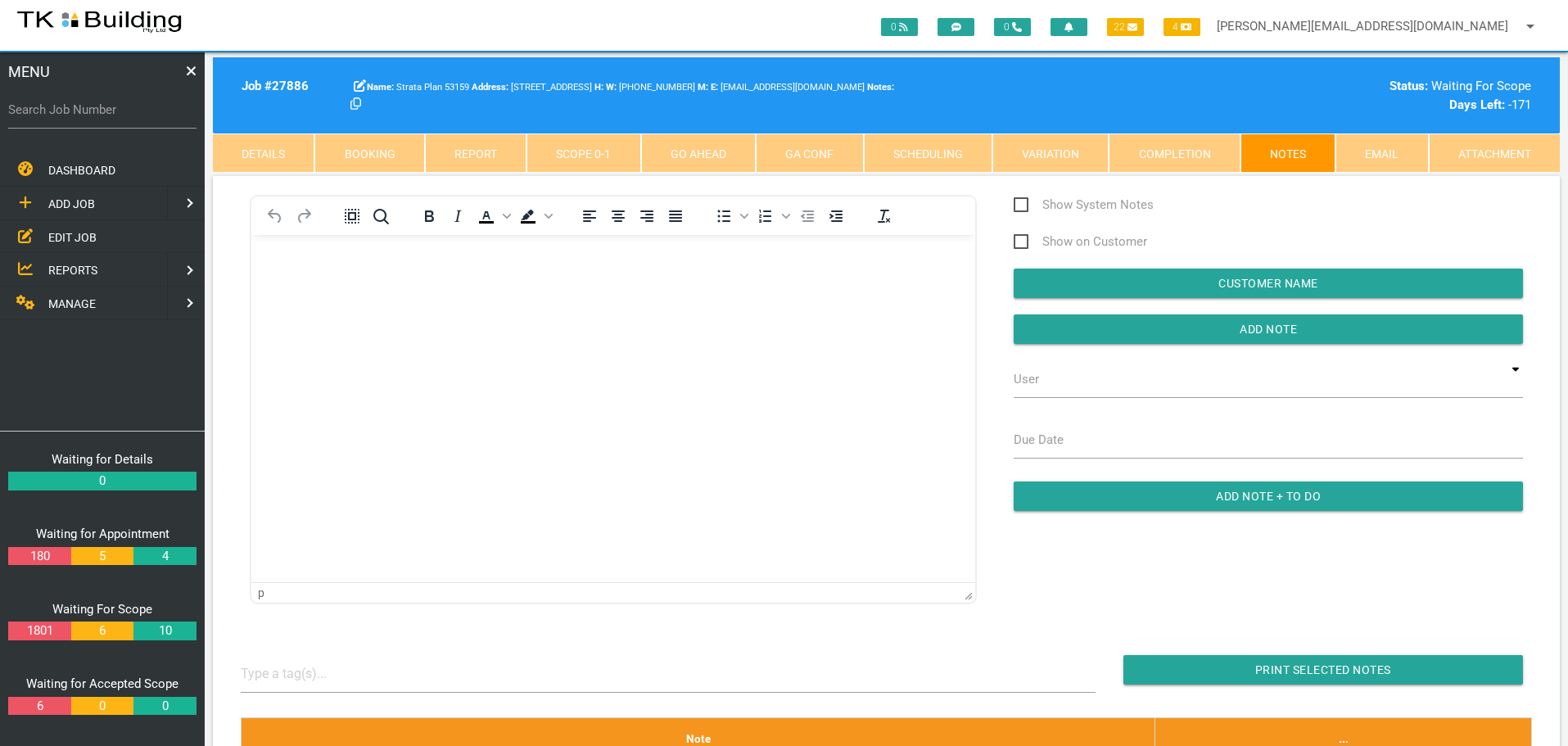
click at [335, 293] on body "Rich Text Area. Press ALT-0 for help." at bounding box center [613, 281] width 723 height 54
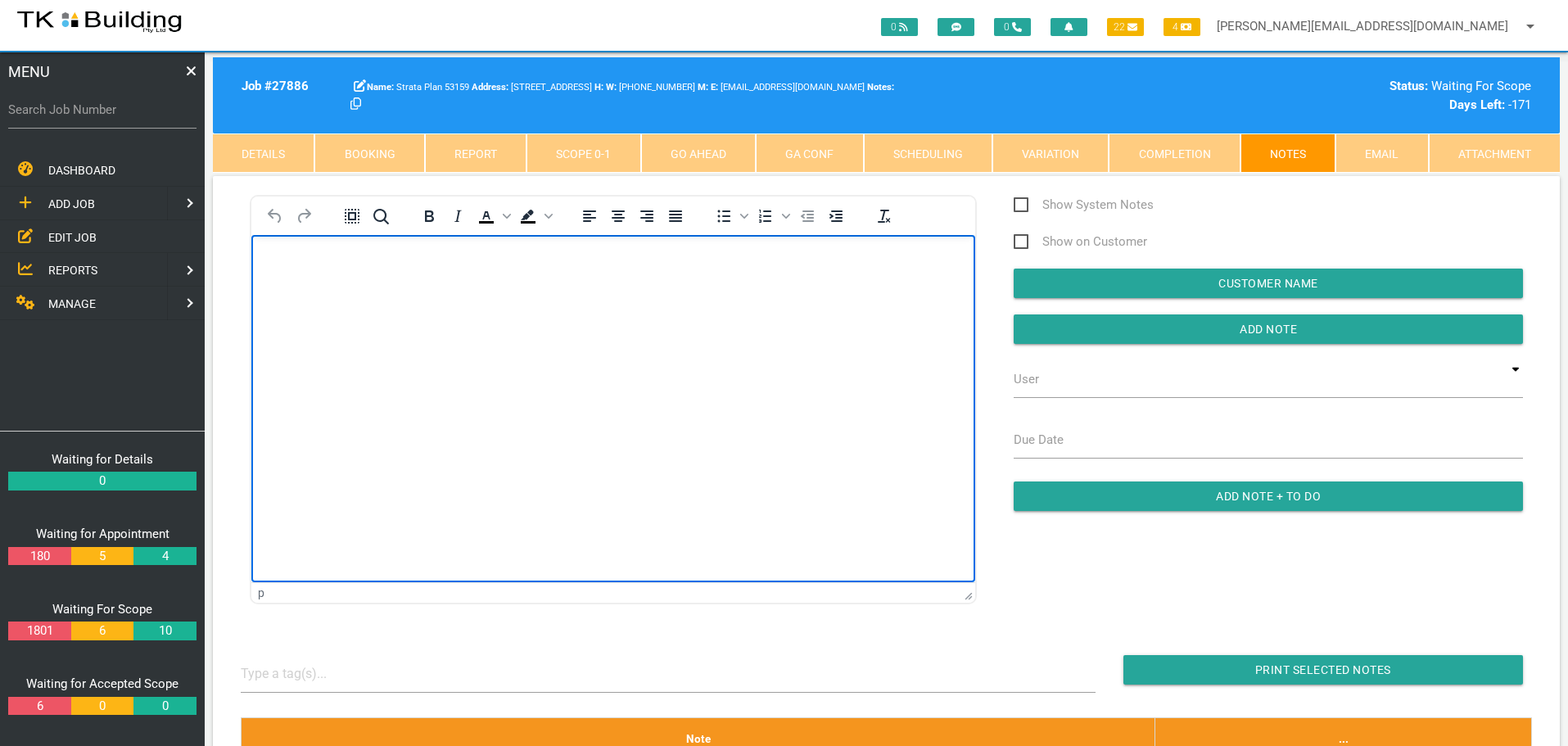
click at [282, 264] on p "Rich Text Area. Press ALT-0 for help." at bounding box center [613, 260] width 683 height 13
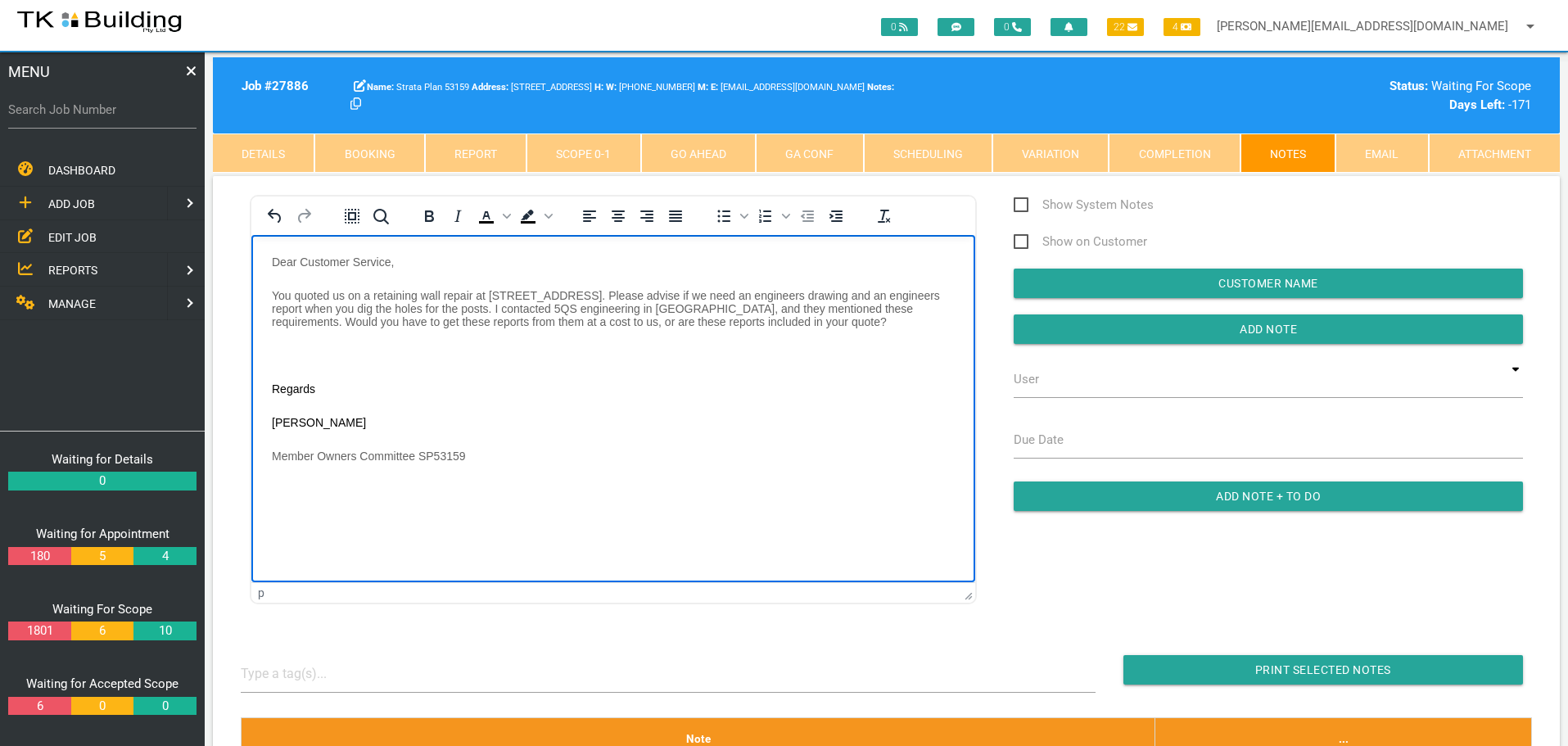
click at [282, 351] on p "Rich Text Area. Press ALT-0 for help." at bounding box center [613, 354] width 683 height 13
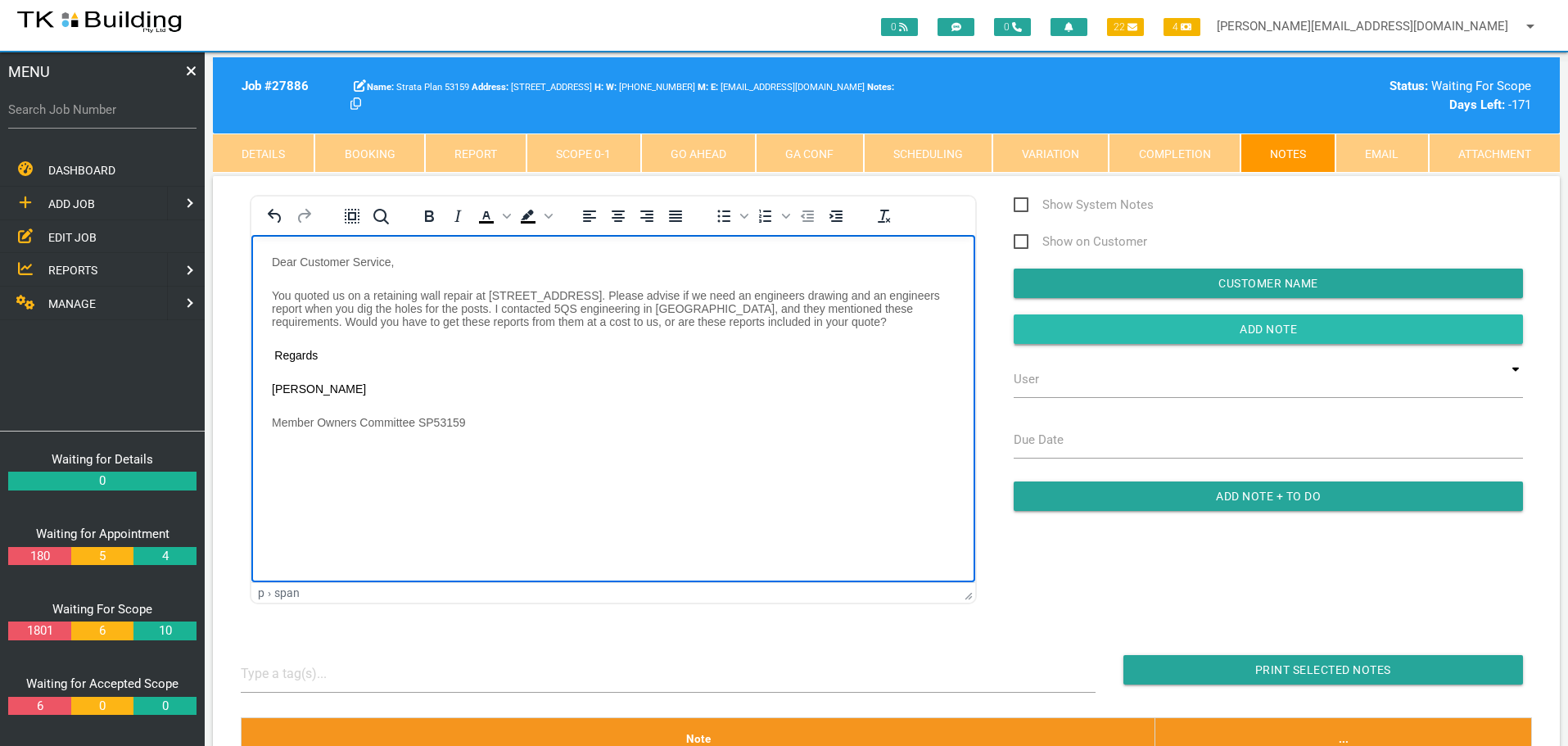
click at [1046, 325] on input "Add Note" at bounding box center [1268, 329] width 509 height 29
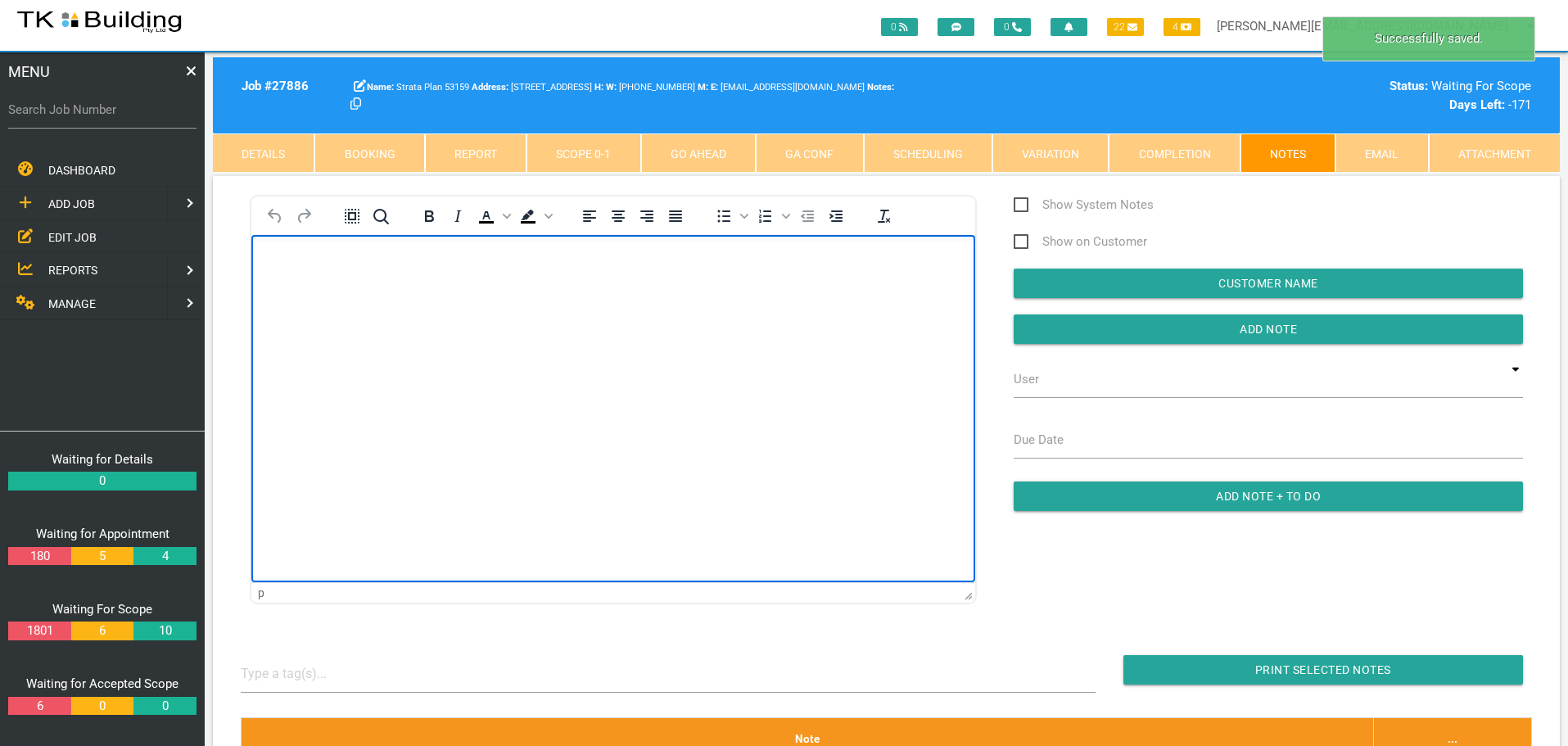
click at [292, 279] on body "Rich Text Area. Press ALT-0 for help." at bounding box center [613, 281] width 723 height 54
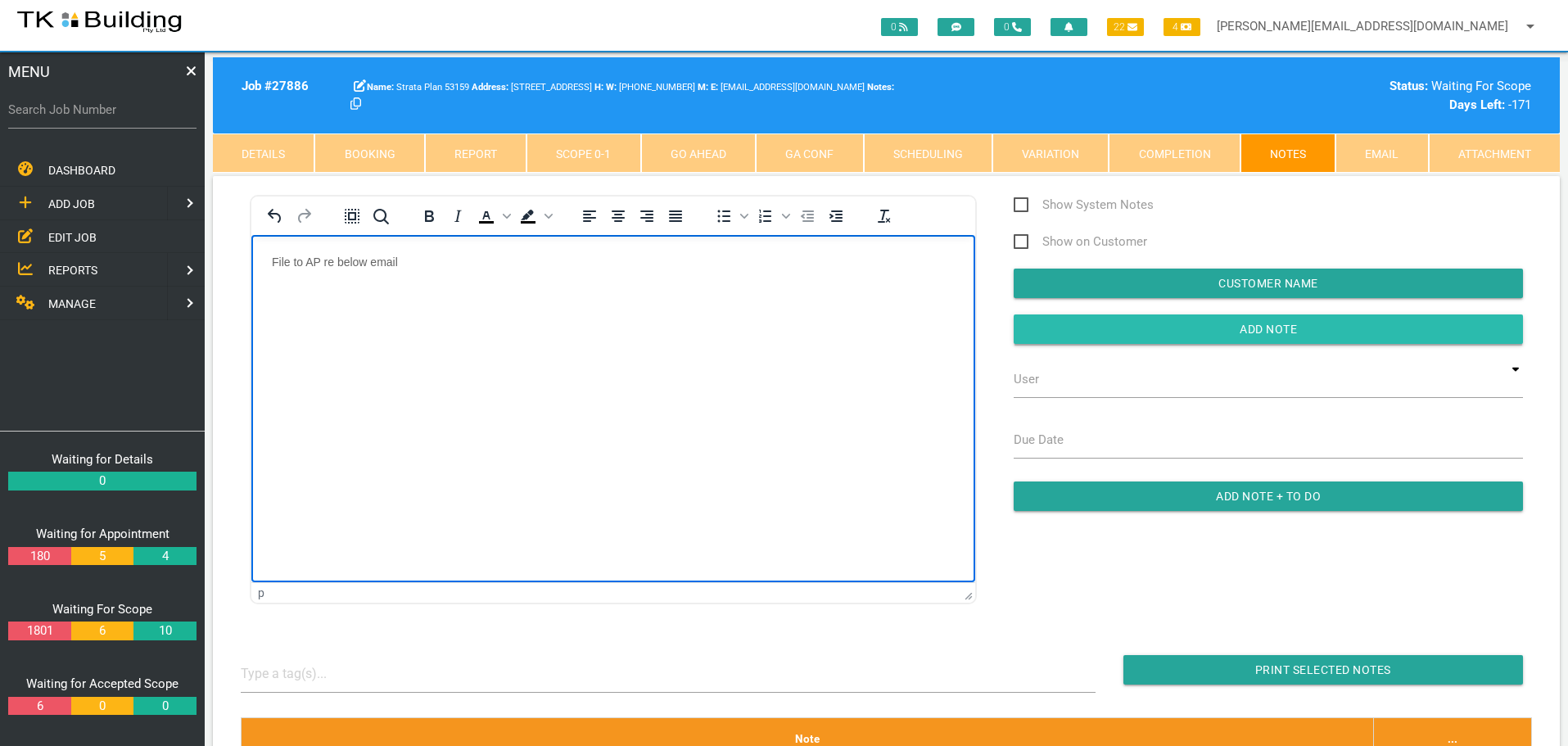
click at [1024, 323] on input "Add Note" at bounding box center [1268, 329] width 509 height 29
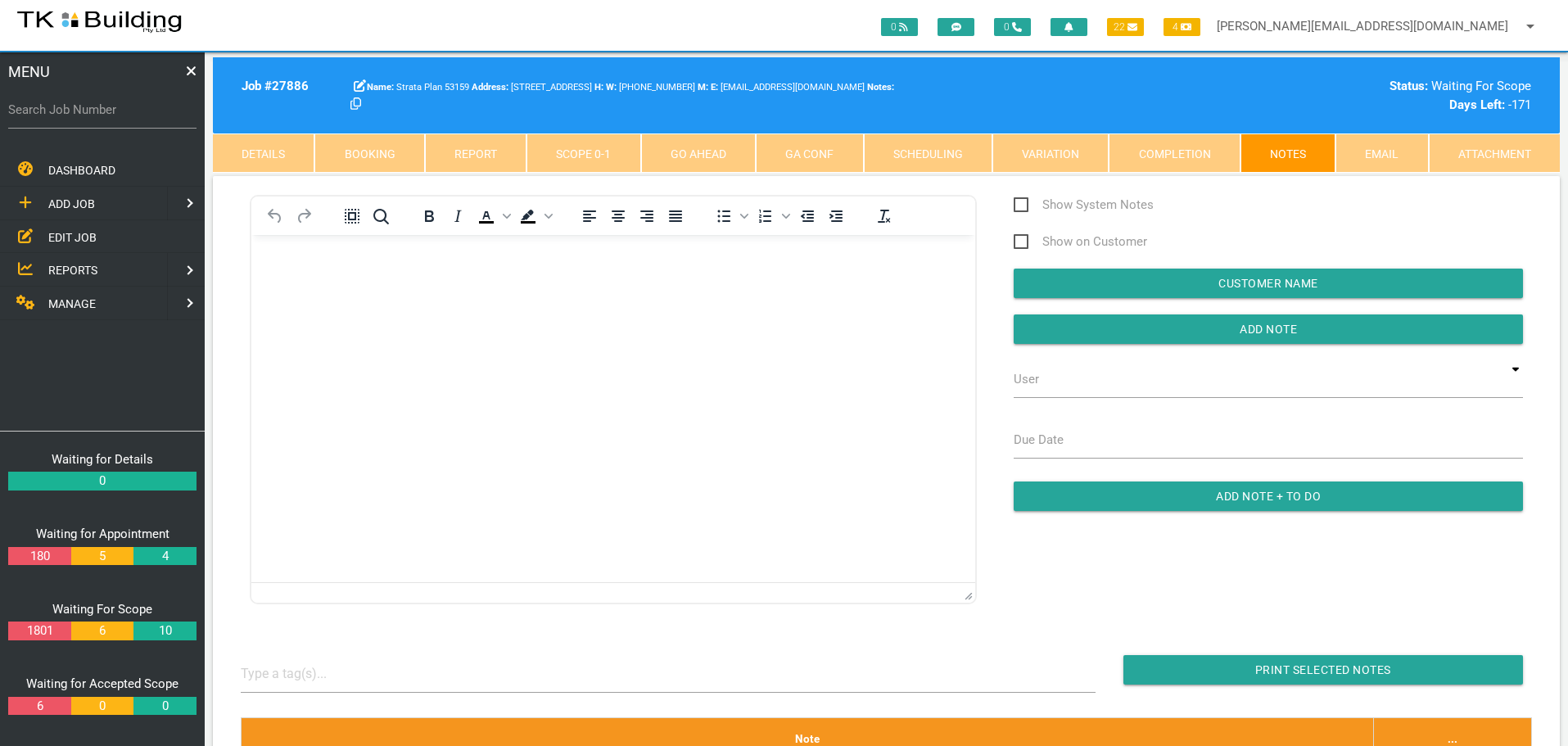
click at [68, 117] on label "Search Job Number" at bounding box center [102, 110] width 189 height 19
click at [68, 117] on input "Search Job Number" at bounding box center [102, 110] width 189 height 38
type input "28168"
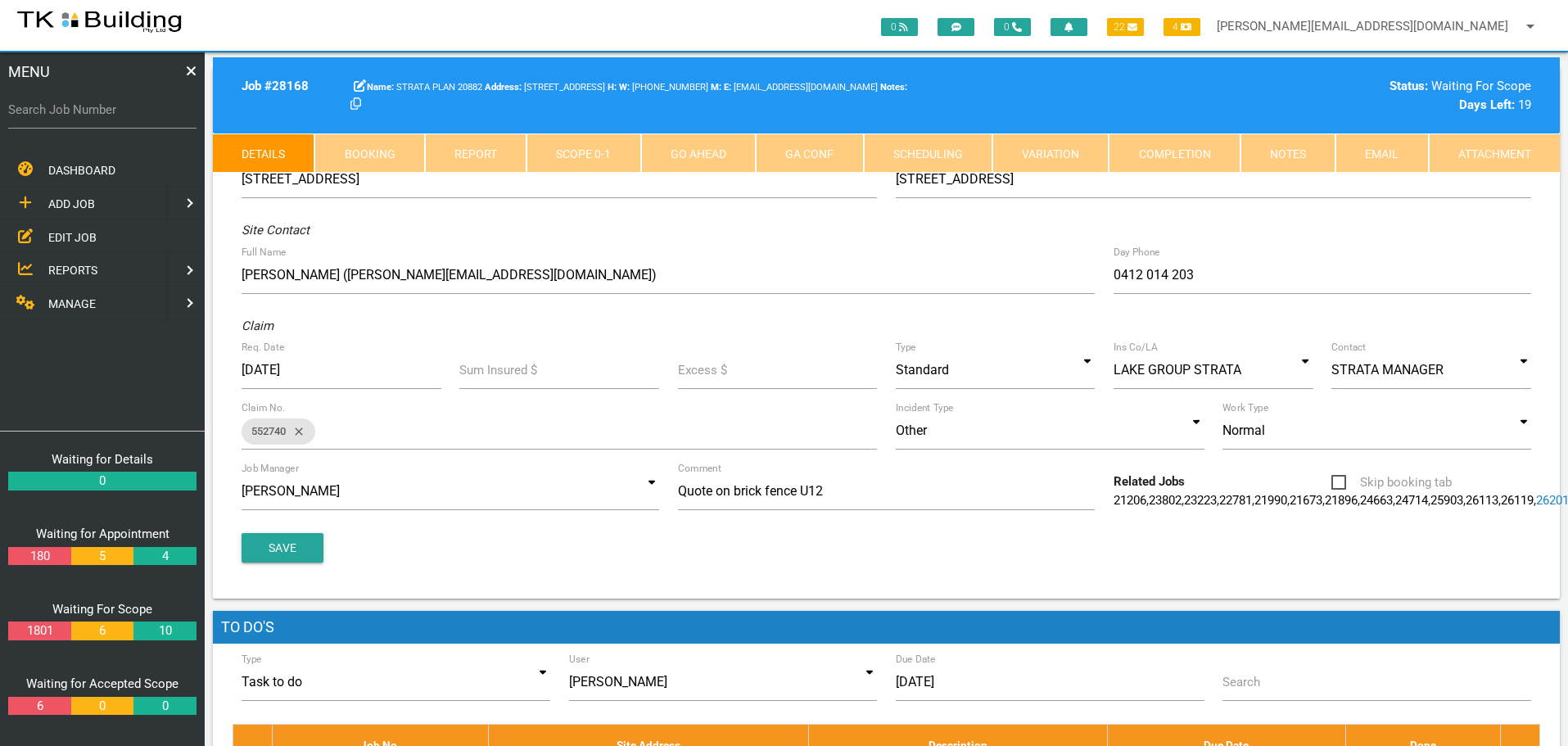
click at [1288, 151] on link "Notes" at bounding box center [1288, 152] width 95 height 39
